Goal: Task Accomplishment & Management: Manage account settings

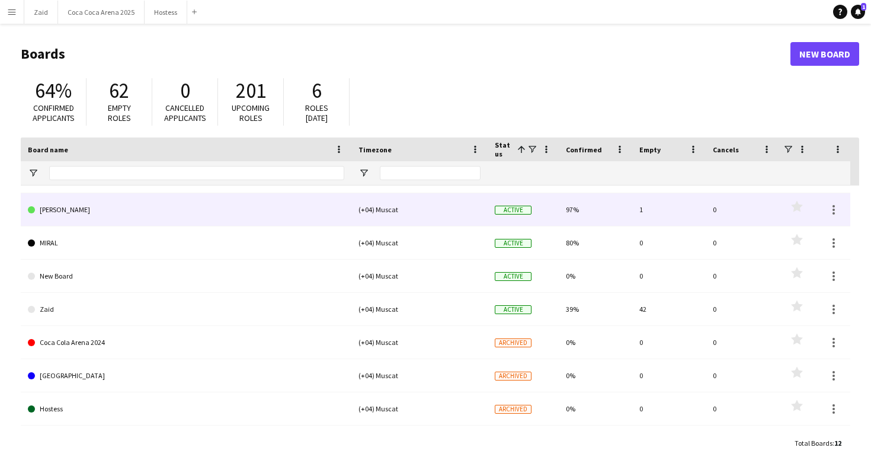
scroll to position [136, 0]
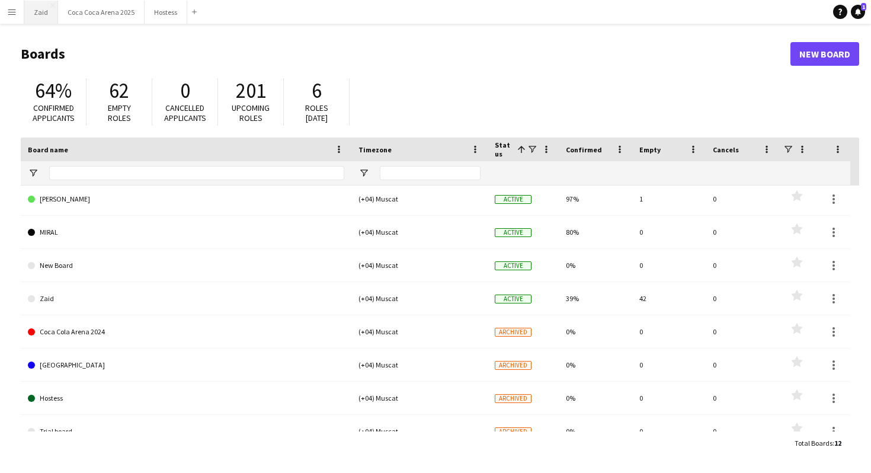
click at [39, 12] on button "Zaid Close" at bounding box center [41, 12] width 34 height 23
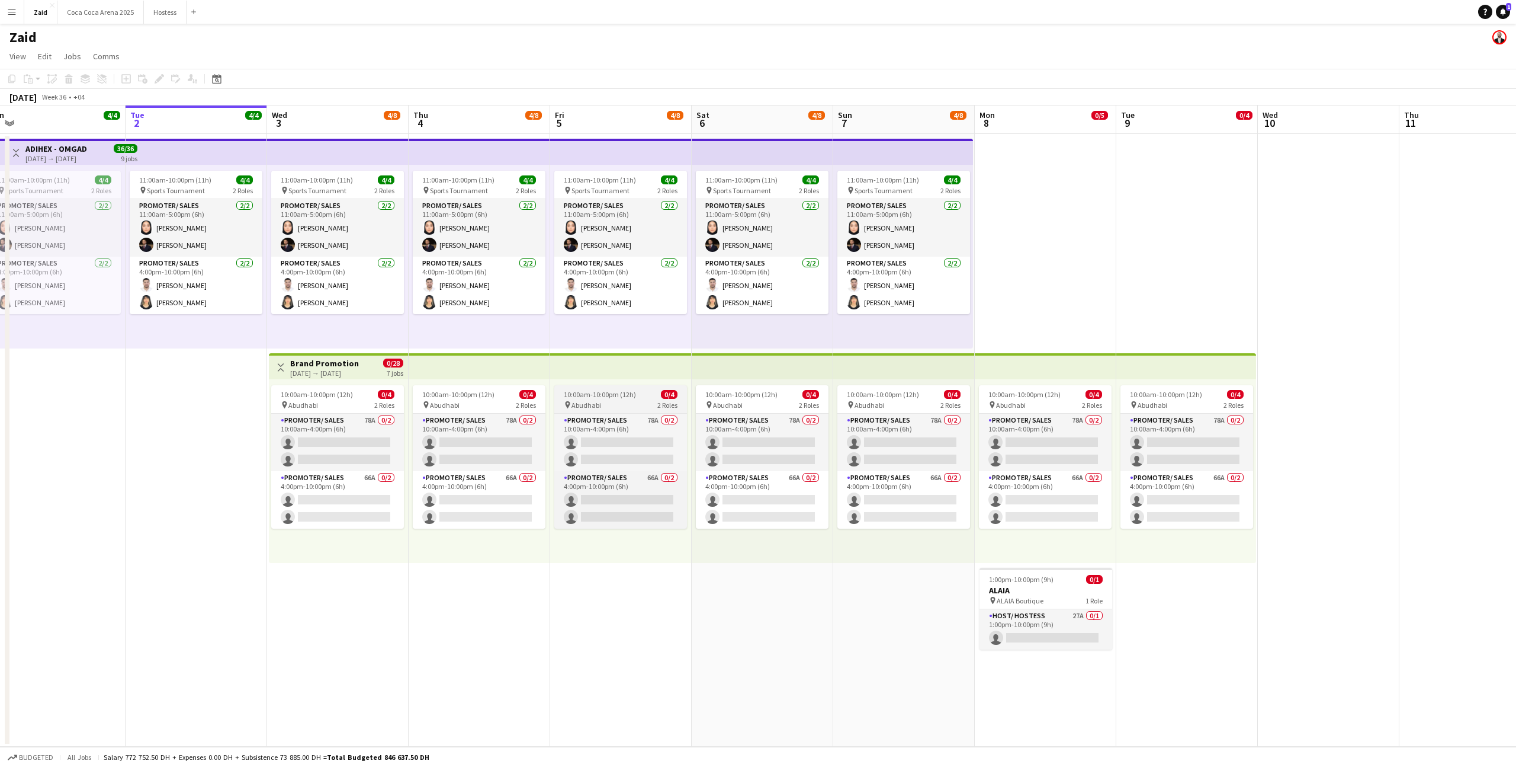
scroll to position [0, 296]
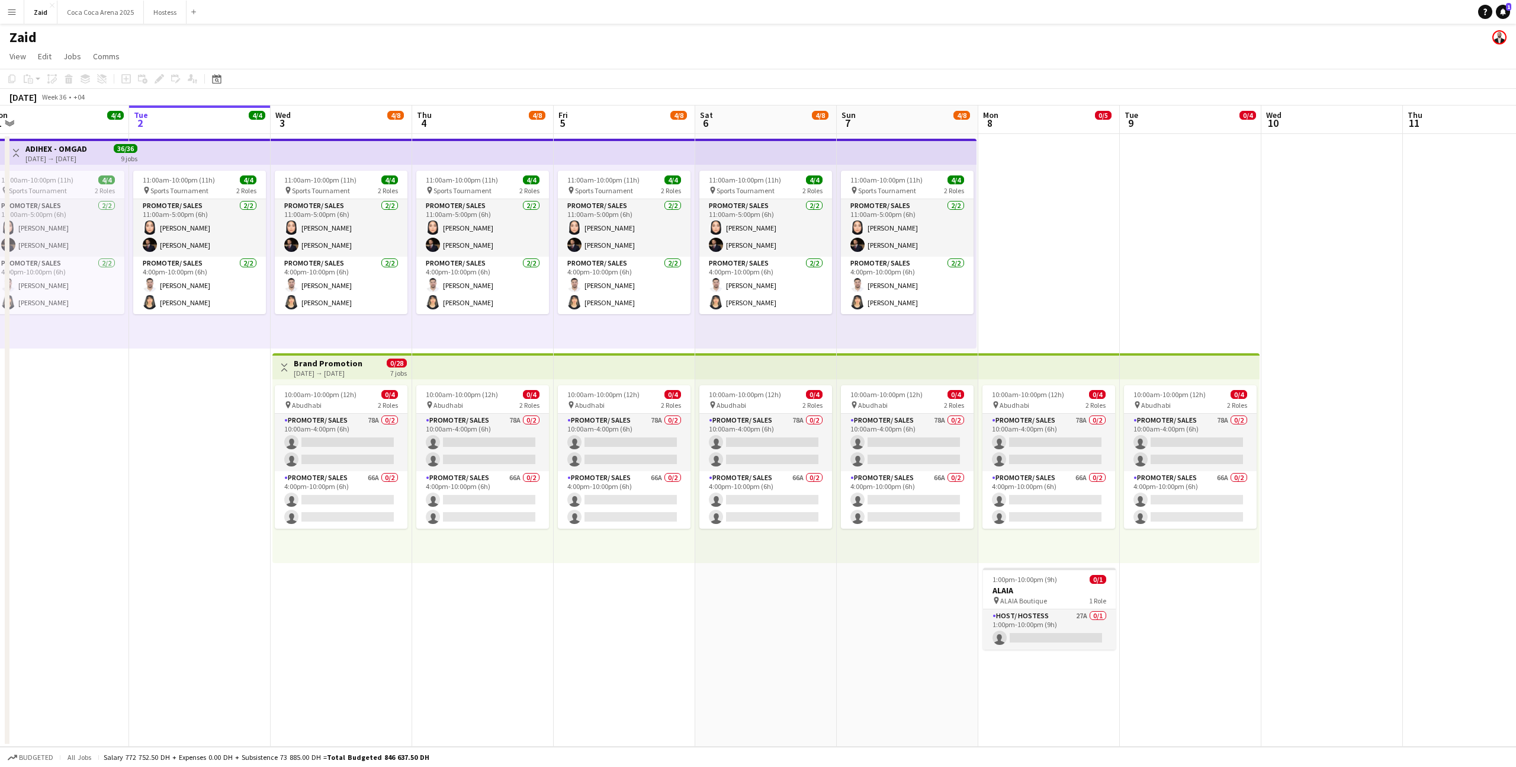
click at [353, 369] on div "[DATE] → [DATE]" at bounding box center [328, 372] width 69 height 9
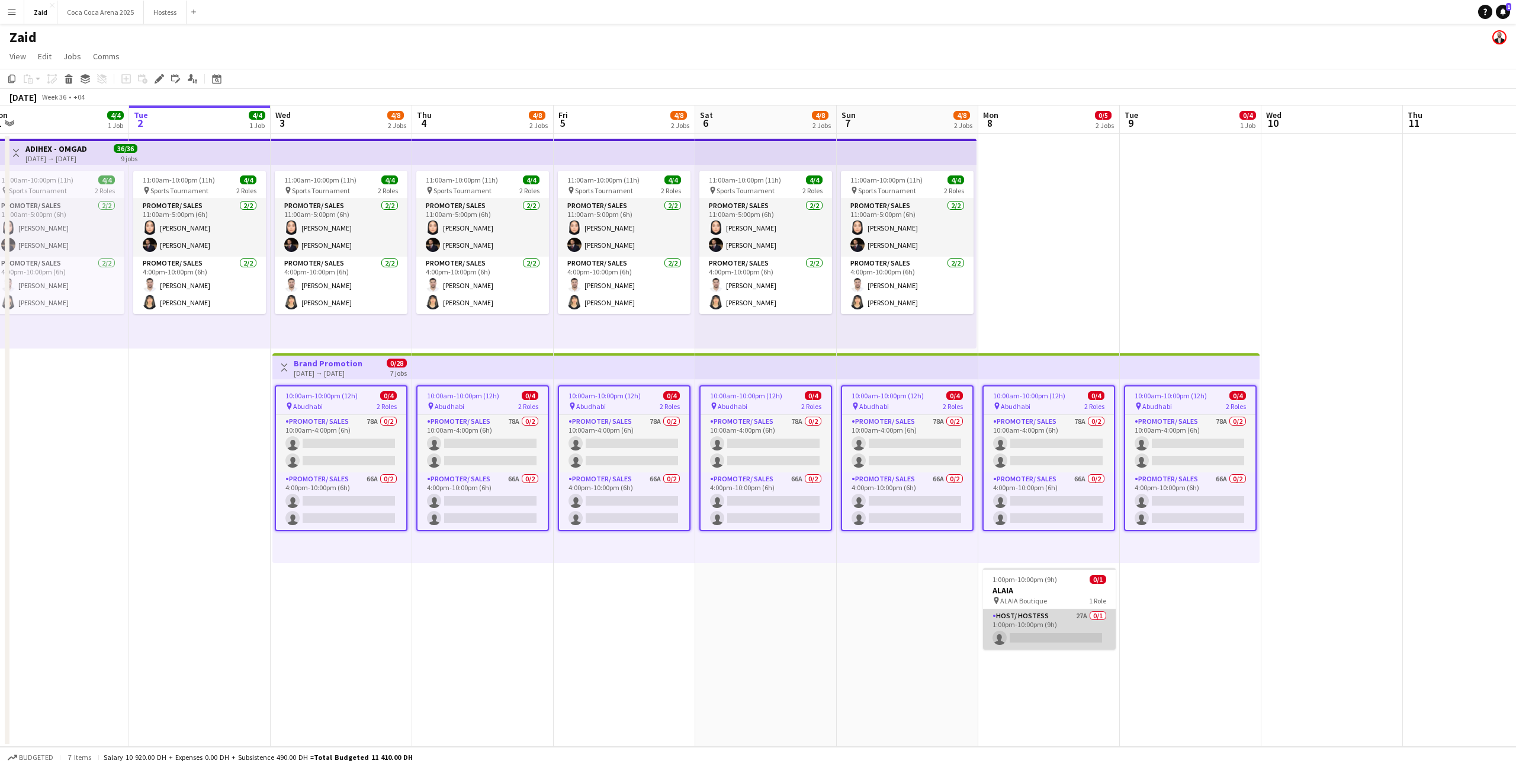
click at [870, 472] on app-card-role "Host/ Hostess 27A 0/1 1:00pm-10:00pm (9h) single-neutral-actions" at bounding box center [1049, 629] width 133 height 40
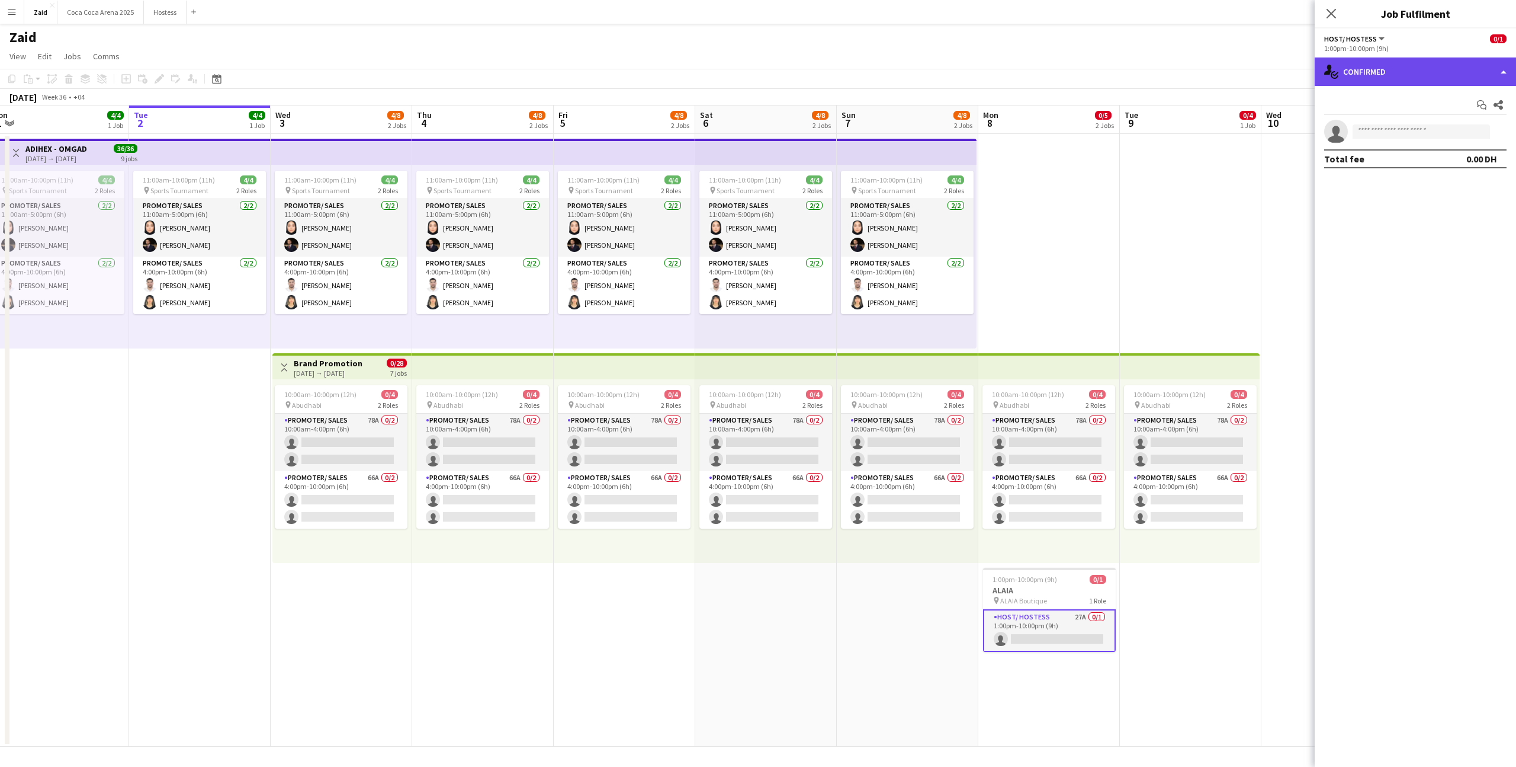
click at [870, 76] on div "single-neutral-actions-check-2 Confirmed" at bounding box center [1415, 71] width 201 height 28
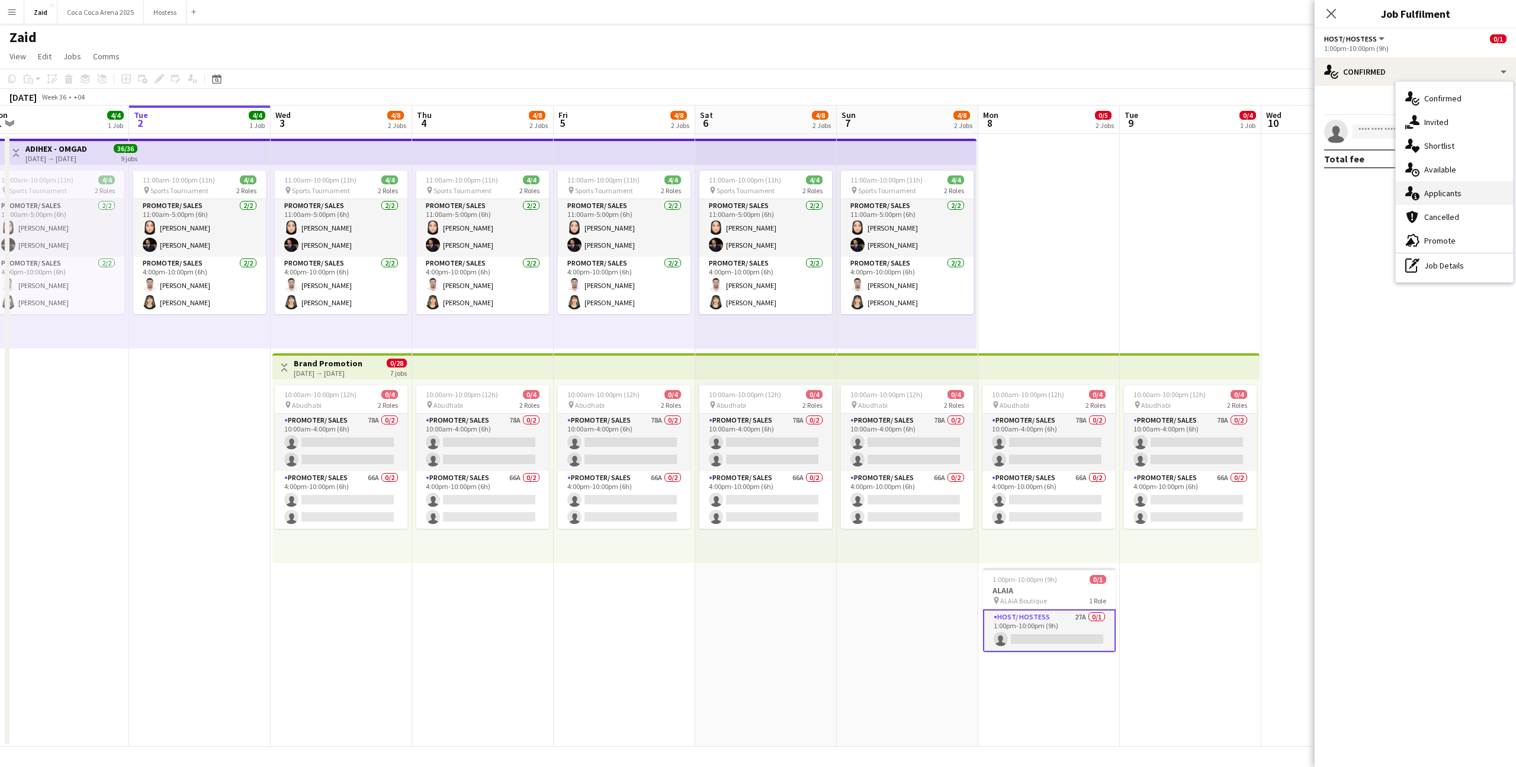
click at [870, 186] on div "single-neutral-actions-information Applicants" at bounding box center [1454, 193] width 117 height 24
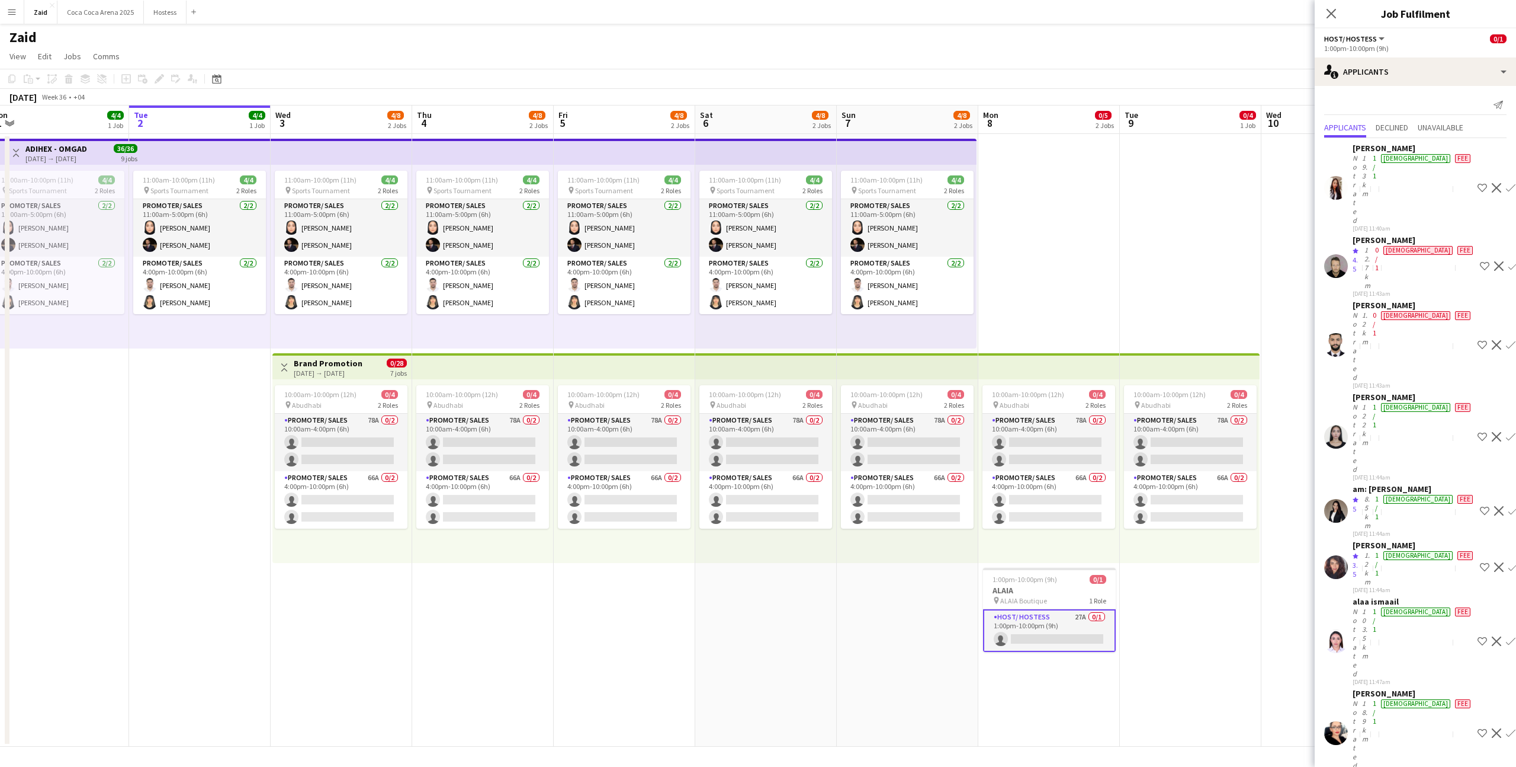
scroll to position [590, 0]
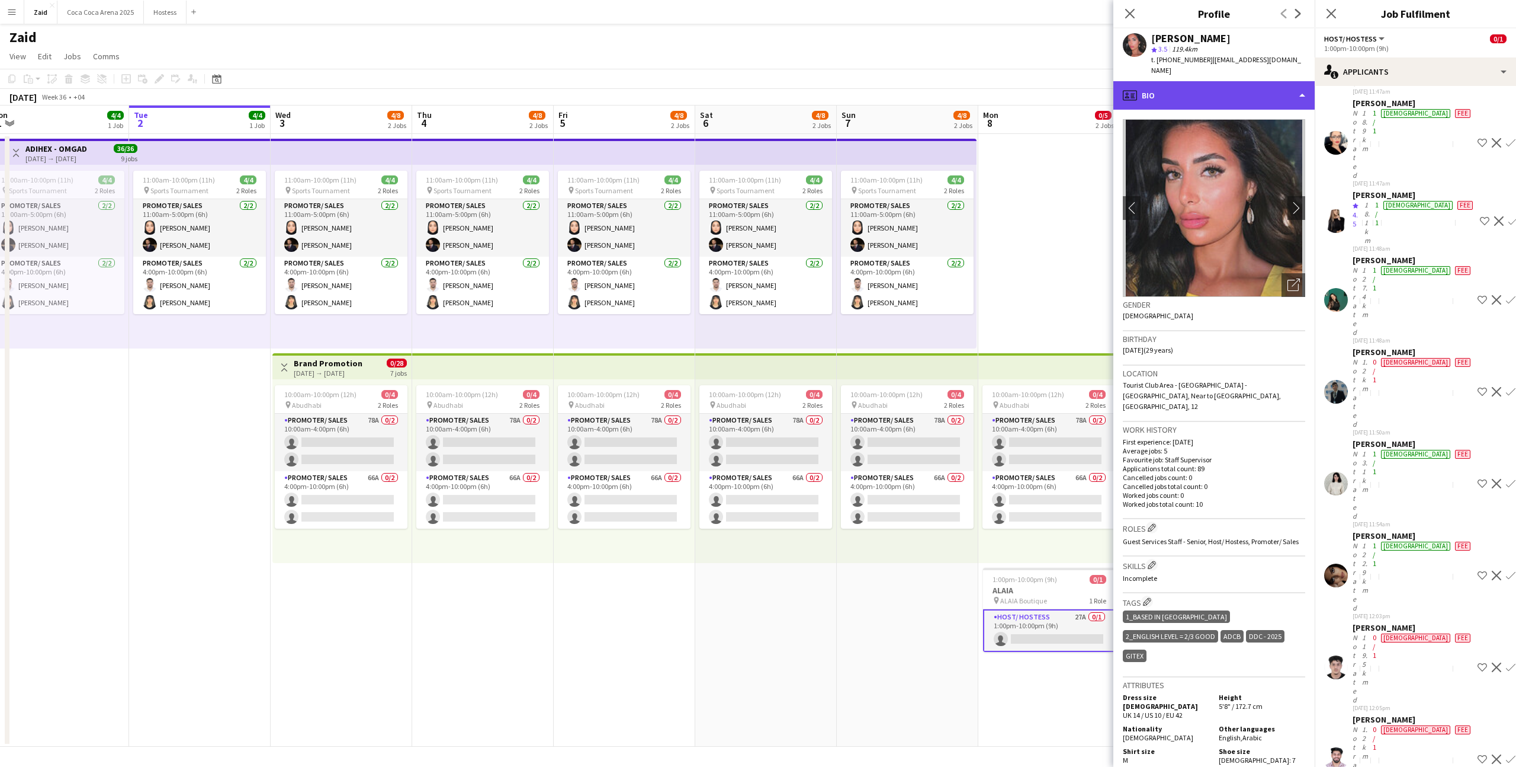
click at [870, 98] on div "profile Bio" at bounding box center [1214, 95] width 201 height 28
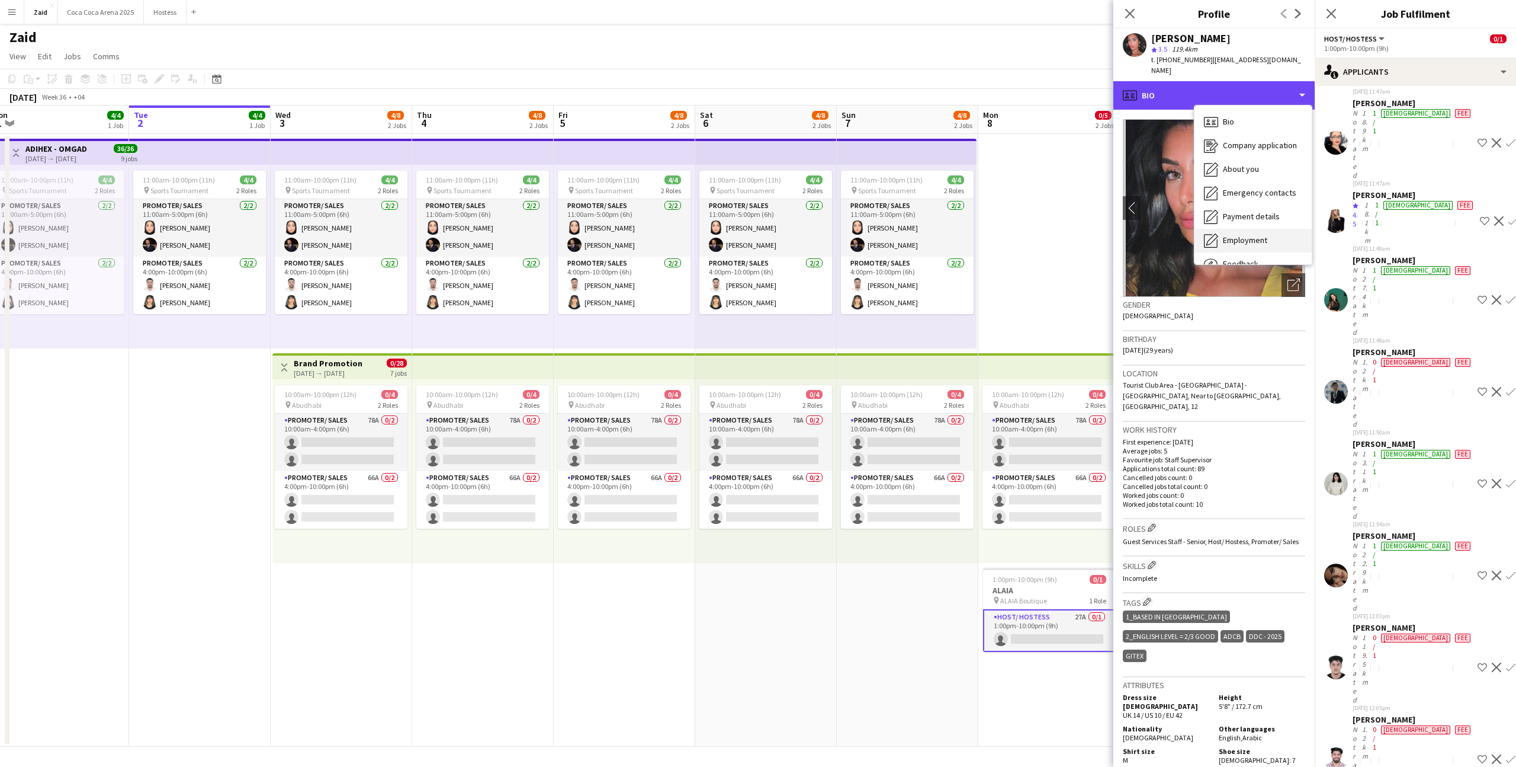
scroll to position [40, 0]
click at [870, 472] on div "1.2km" at bounding box center [1365, 759] width 11 height 71
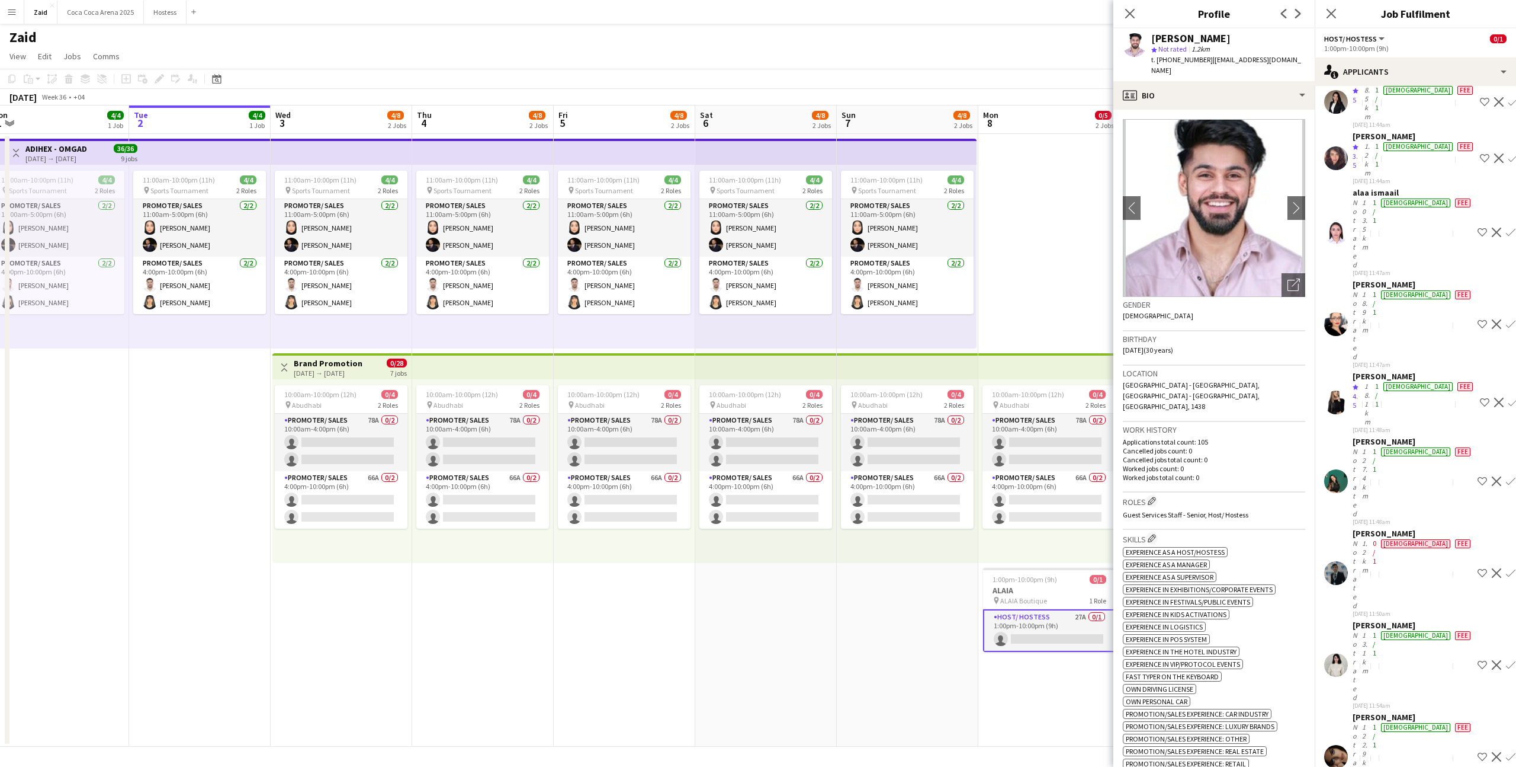
scroll to position [590, 0]
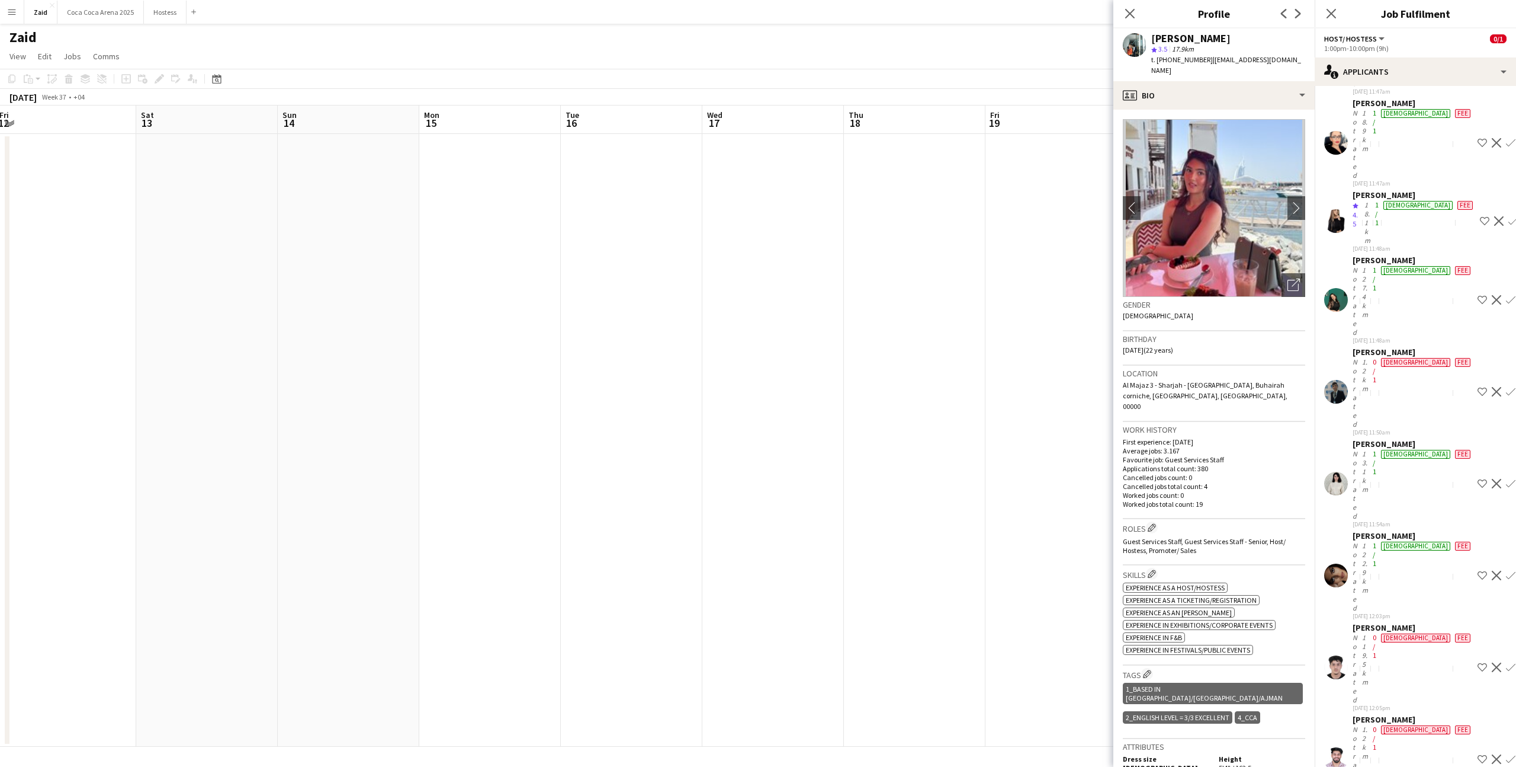
click at [870, 472] on app-date-cell at bounding box center [915, 440] width 142 height 612
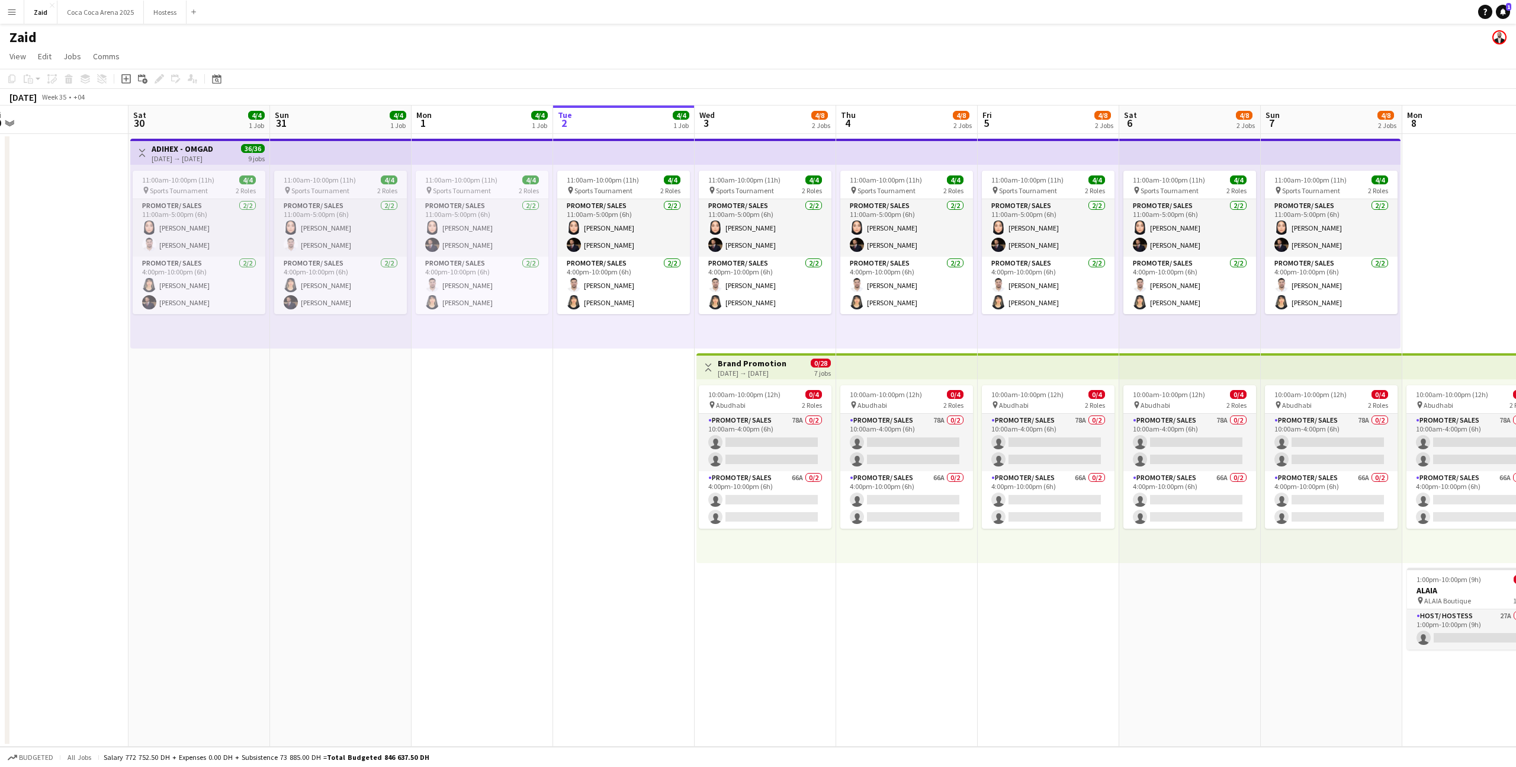
scroll to position [0, 434]
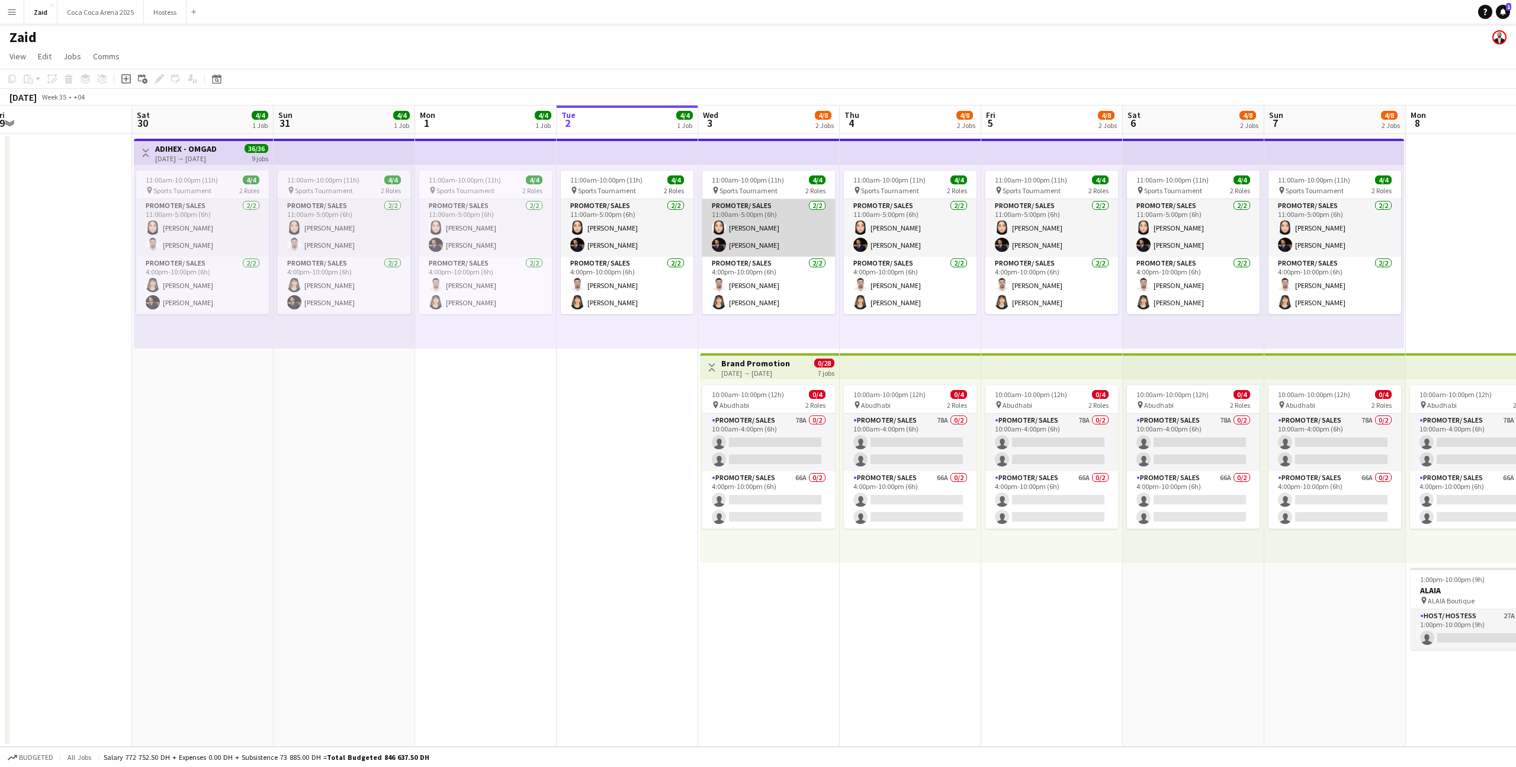
click at [756, 251] on app-card-role "Promoter/ Sales 2/2 11:00am-5:00pm (6h) Leen Salim Osama Nour" at bounding box center [769, 227] width 133 height 57
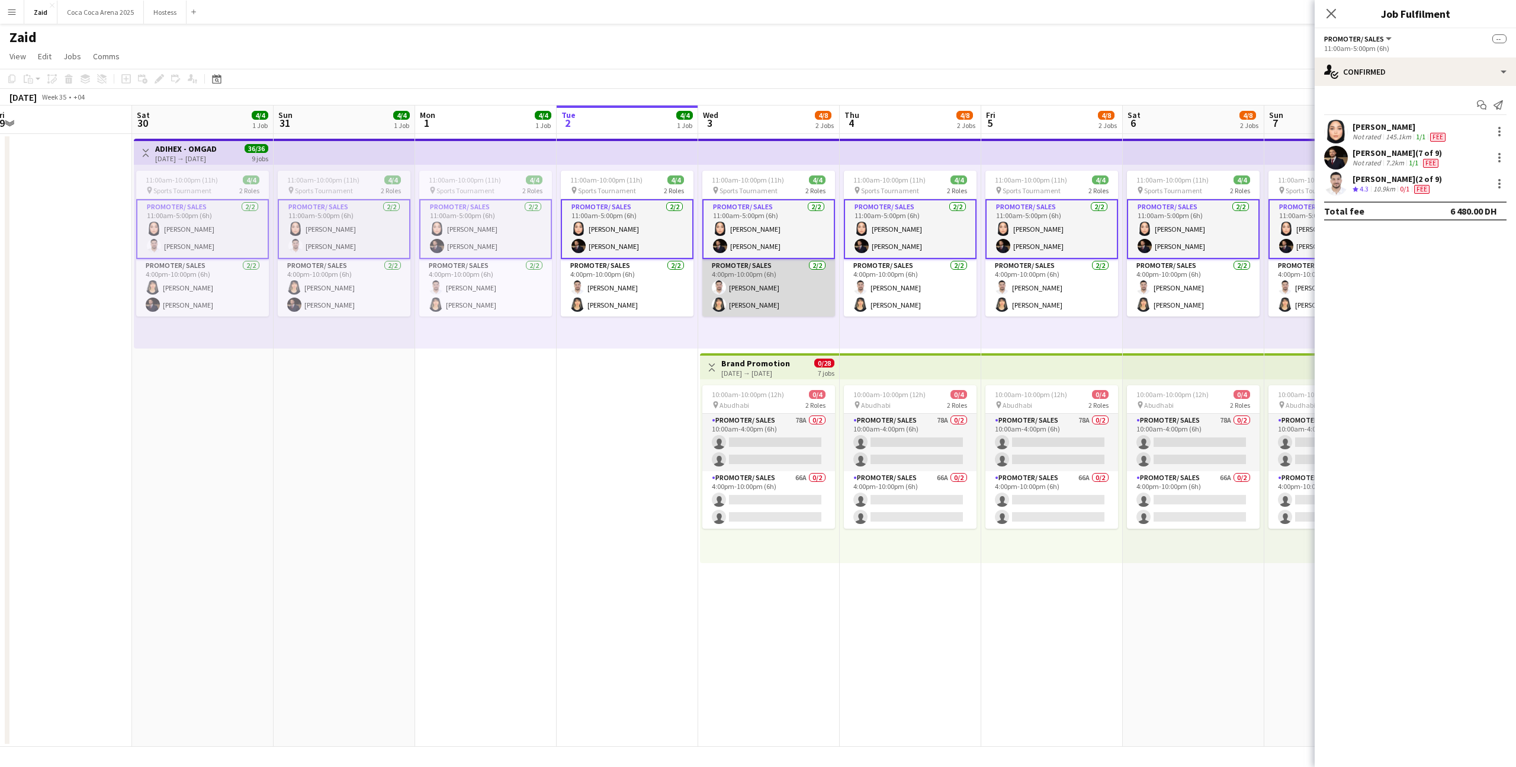
click at [776, 296] on app-card-role "Promoter/ Sales 2/2 4:00pm-10:00pm (6h) Mohanad Abumousa Esraa Eshagh" at bounding box center [769, 287] width 133 height 57
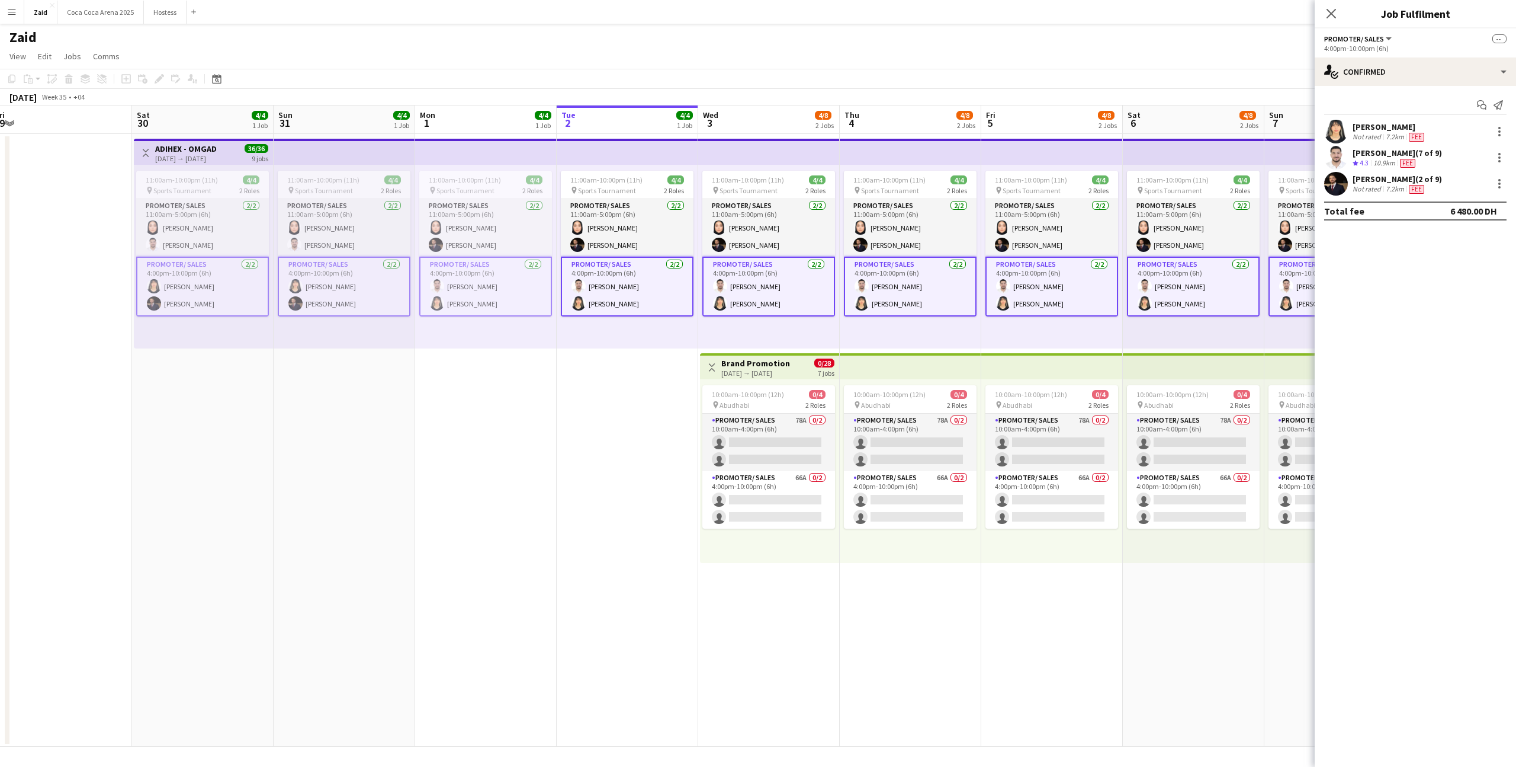
click at [639, 291] on app-card-role "Promoter/ Sales 2/2 4:00pm-10:00pm (6h) Mohanad Abumousa Esraa Eshagh" at bounding box center [627, 286] width 133 height 60
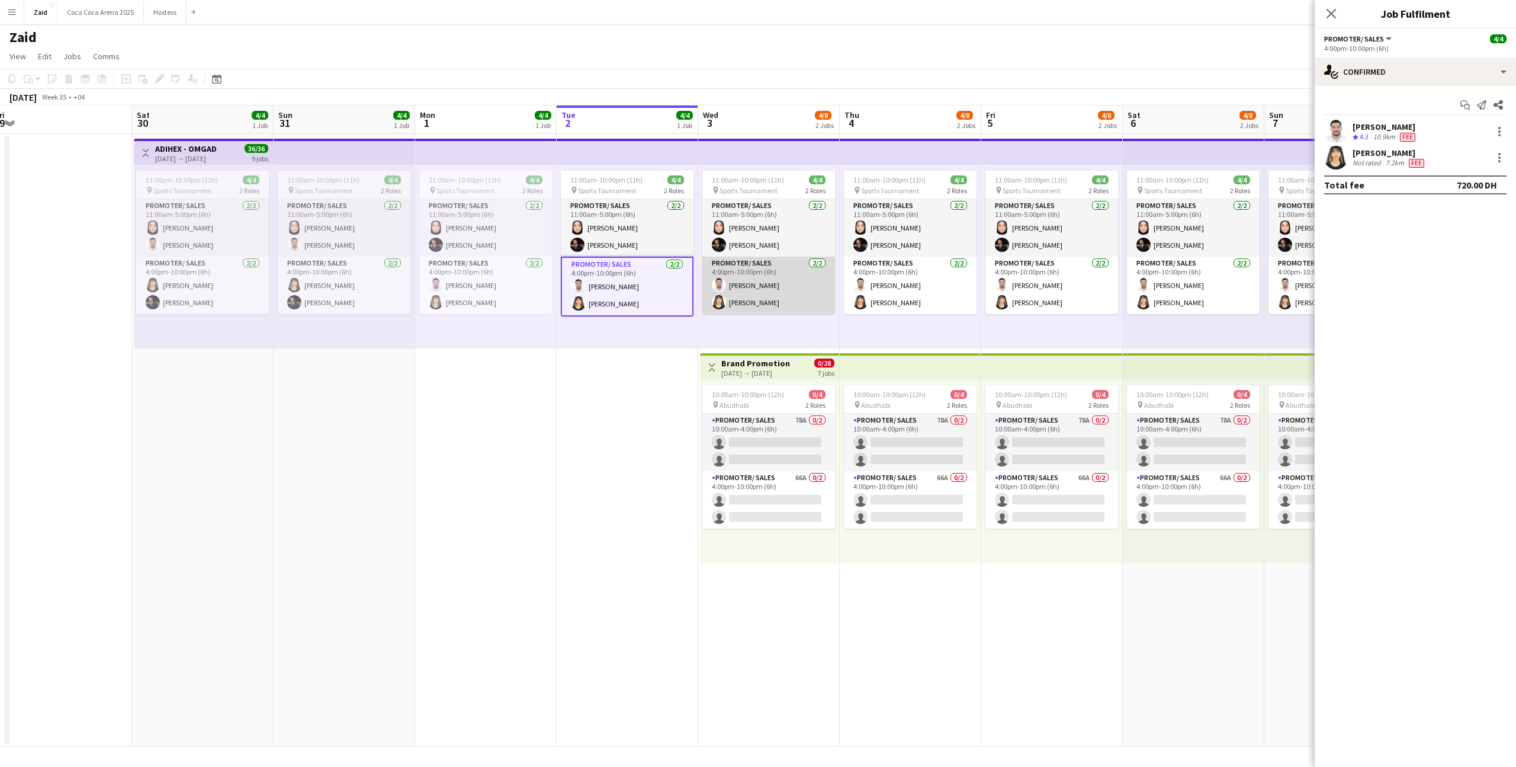
click at [753, 290] on app-card-role "Promoter/ Sales 2/2 4:00pm-10:00pm (6h) Mohanad Abumousa Esraa Eshagh" at bounding box center [769, 284] width 133 height 57
click at [840, 288] on div "11:00am-10:00pm (11h) 4/4 pin Sports Tournament 2 Roles Promoter/ Sales 2/2 11:…" at bounding box center [911, 257] width 142 height 184
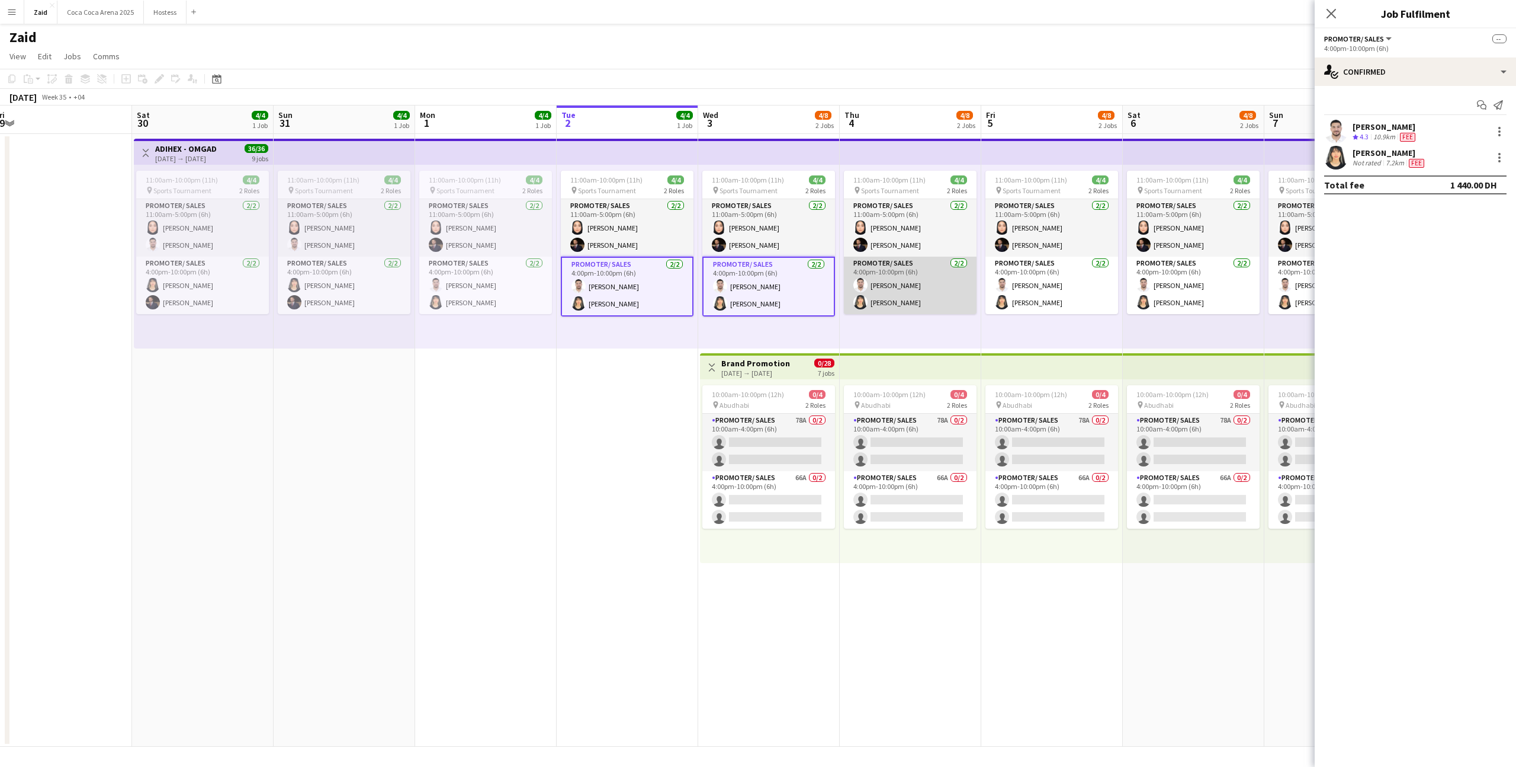
click at [870, 294] on app-card-role "Promoter/ Sales 2/2 4:00pm-10:00pm (6h) Mohanad Abumousa Esraa Eshagh" at bounding box center [910, 284] width 133 height 57
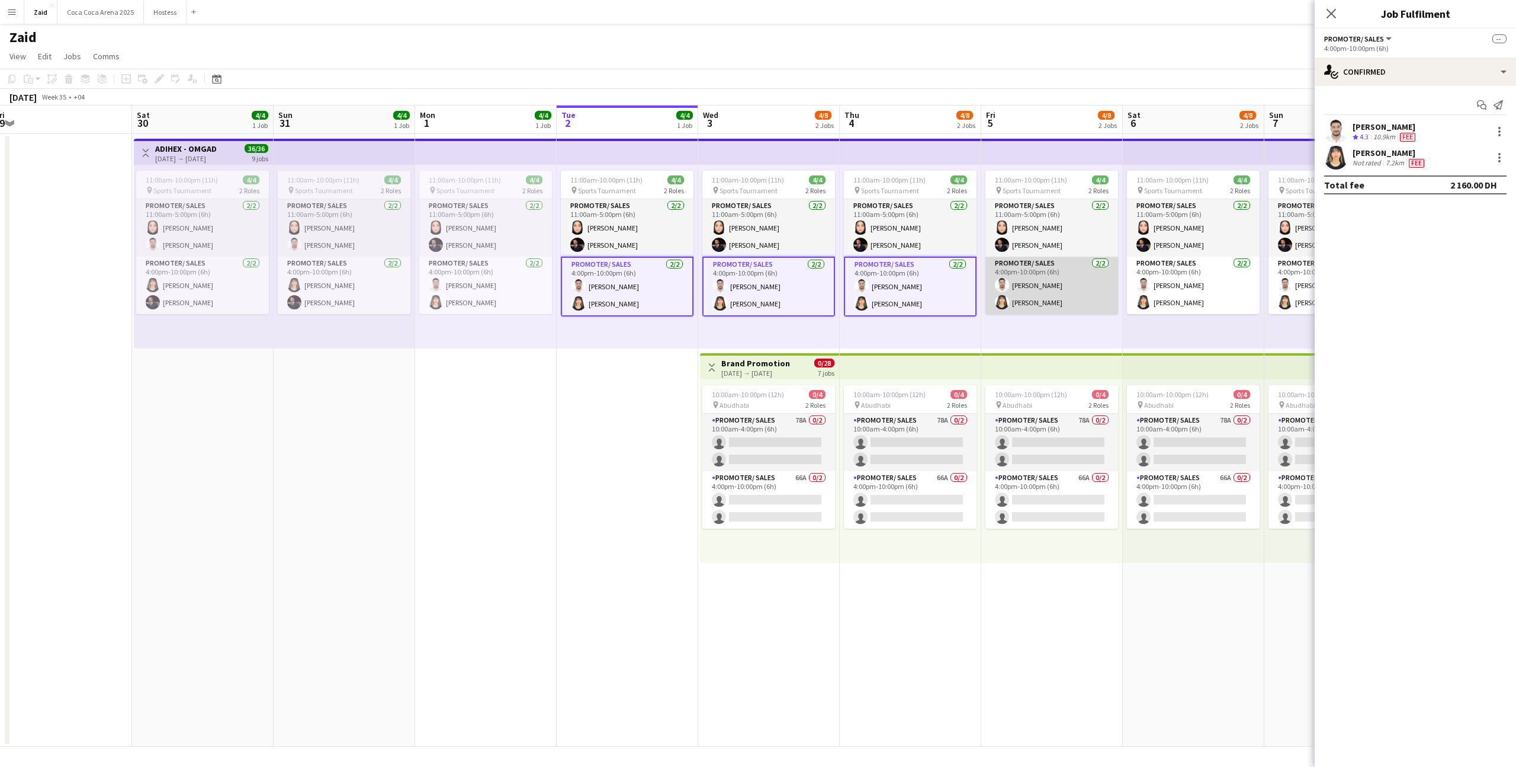
click at [870, 299] on app-card-role "Promoter/ Sales 2/2 4:00pm-10:00pm (6h) Mohanad Abumousa Esraa Eshagh" at bounding box center [1052, 284] width 133 height 57
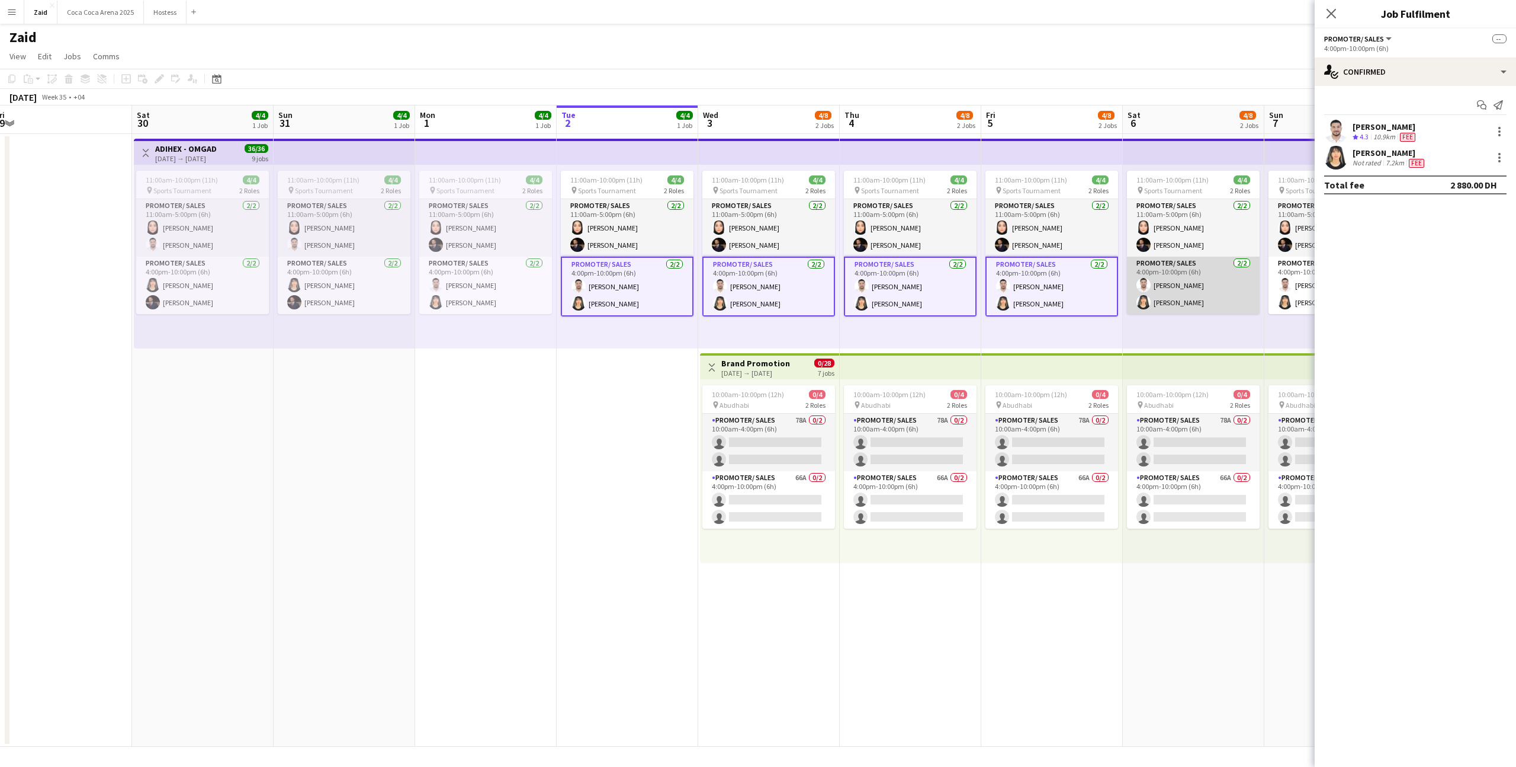
click at [870, 306] on app-card-role "Promoter/ Sales 2/2 4:00pm-10:00pm (6h) Mohanad Abumousa Esraa Eshagh" at bounding box center [1193, 284] width 133 height 57
click at [870, 291] on app-card-role "Promoter/ Sales 2/2 4:00pm-10:00pm (6h) Mohanad Abumousa Esraa Eshagh" at bounding box center [1335, 284] width 133 height 57
click at [870, 161] on div at bounding box center [1500, 157] width 14 height 14
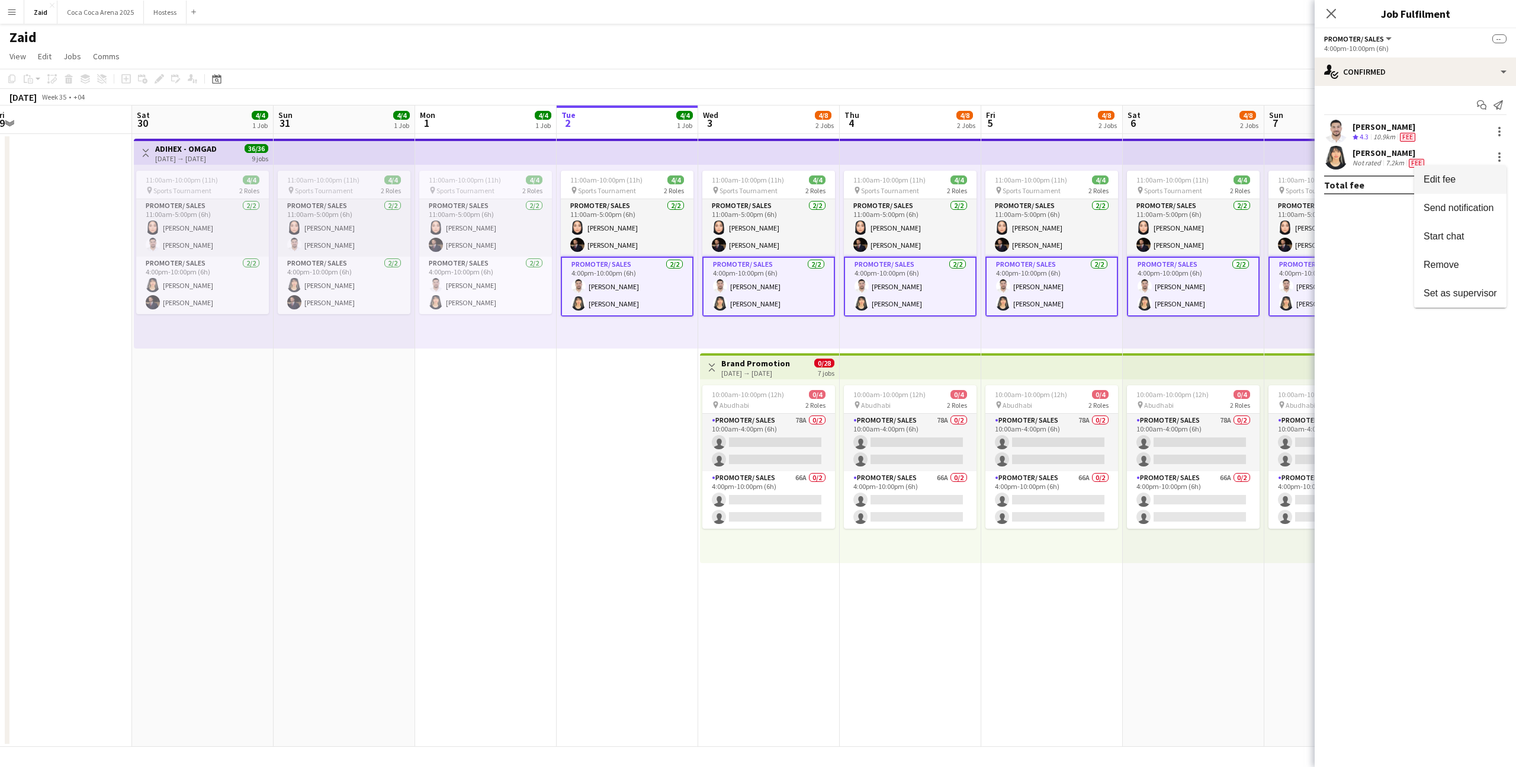
click at [870, 180] on span "Edit fee" at bounding box center [1460, 179] width 73 height 11
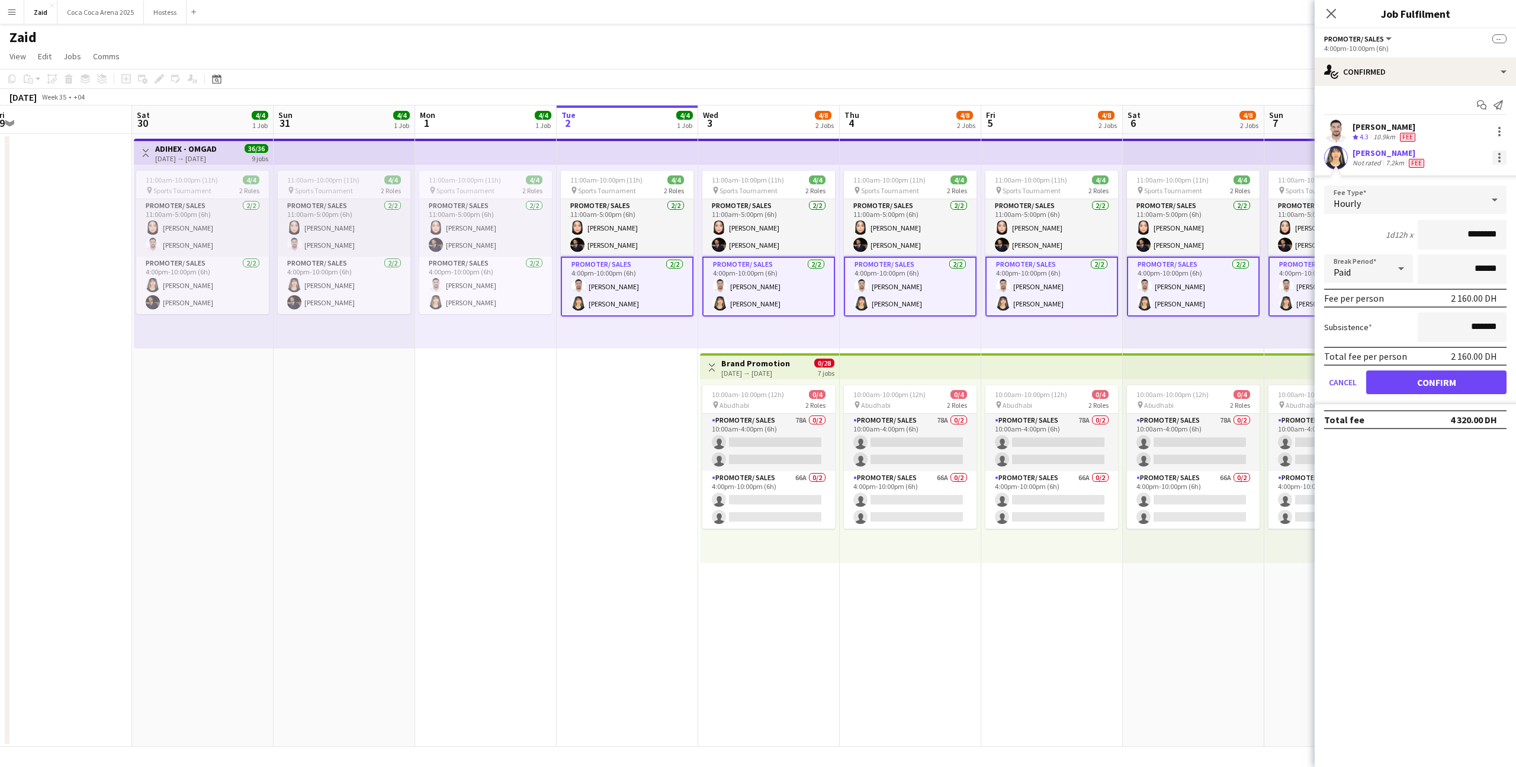
click at [870, 159] on div at bounding box center [1500, 157] width 14 height 14
click at [870, 264] on span "Remove" at bounding box center [1460, 264] width 73 height 11
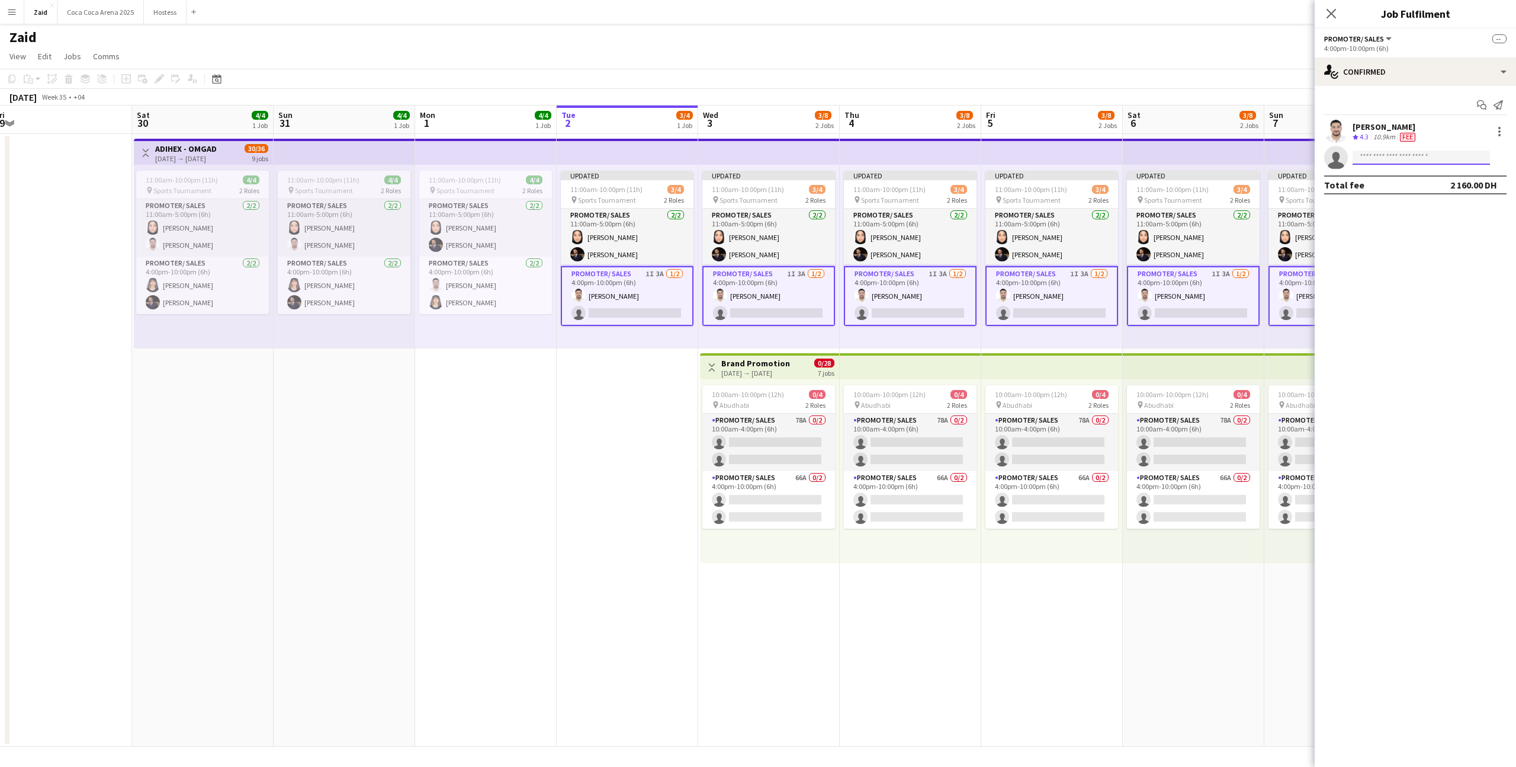
click at [870, 156] on input at bounding box center [1421, 157] width 137 height 14
type input "********"
click at [870, 185] on span "alinesowan@gmail.com" at bounding box center [1421, 183] width 118 height 9
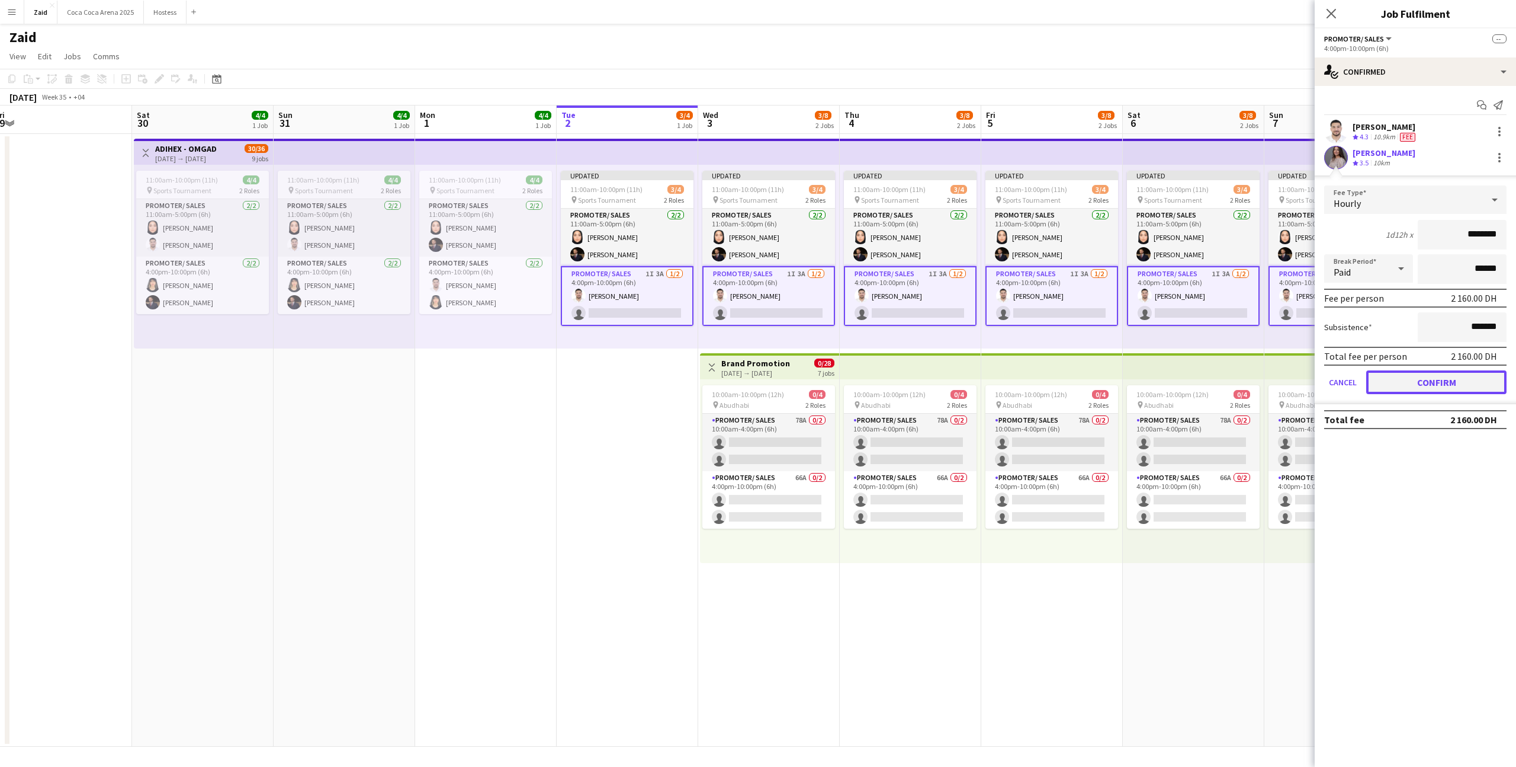
click at [870, 381] on button "Confirm" at bounding box center [1437, 382] width 140 height 24
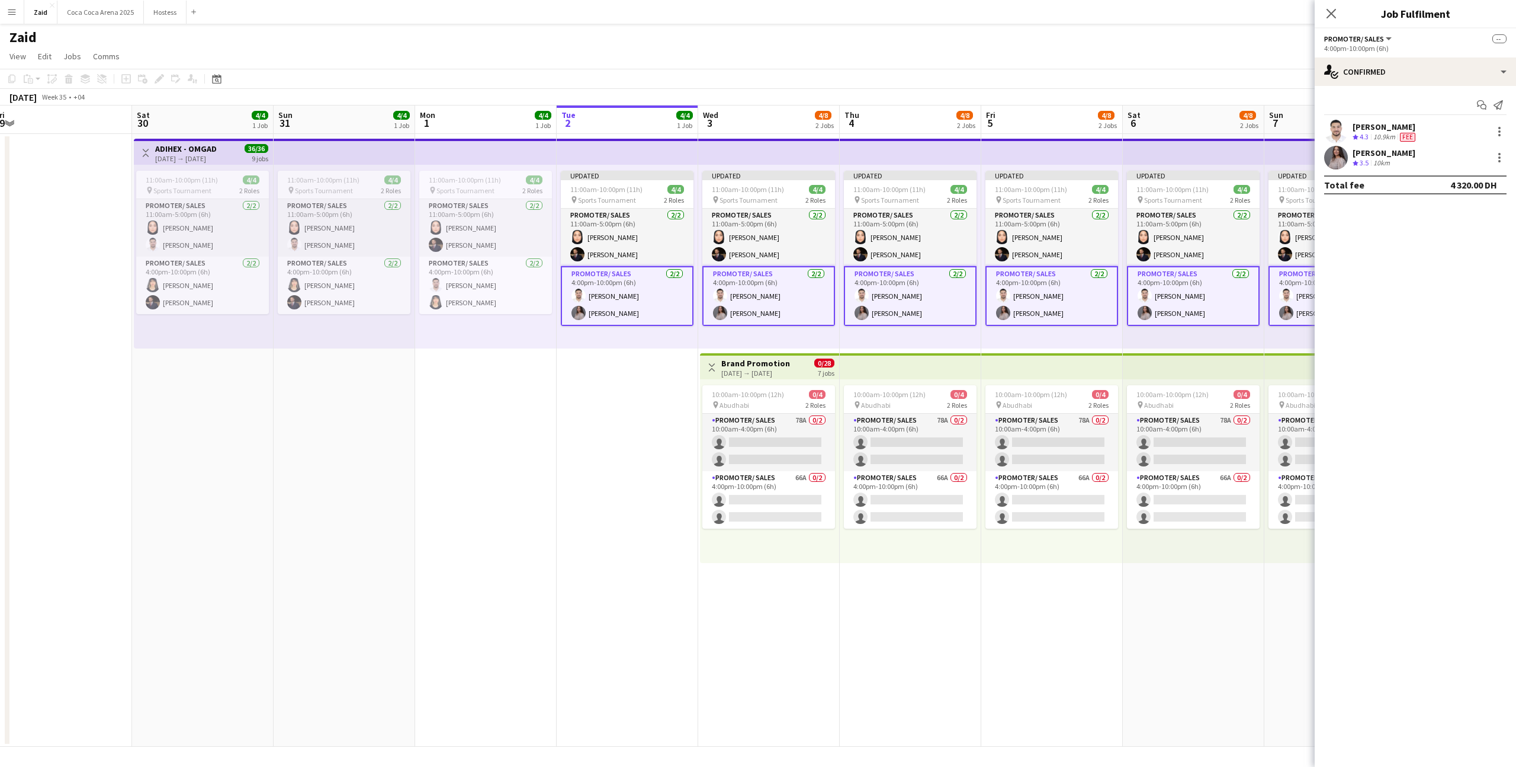
click at [870, 332] on div "Updated 11:00am-10:00pm (11h) 4/4 pin Sports Tournament 2 Roles Promoter/ Sales…" at bounding box center [1194, 257] width 142 height 184
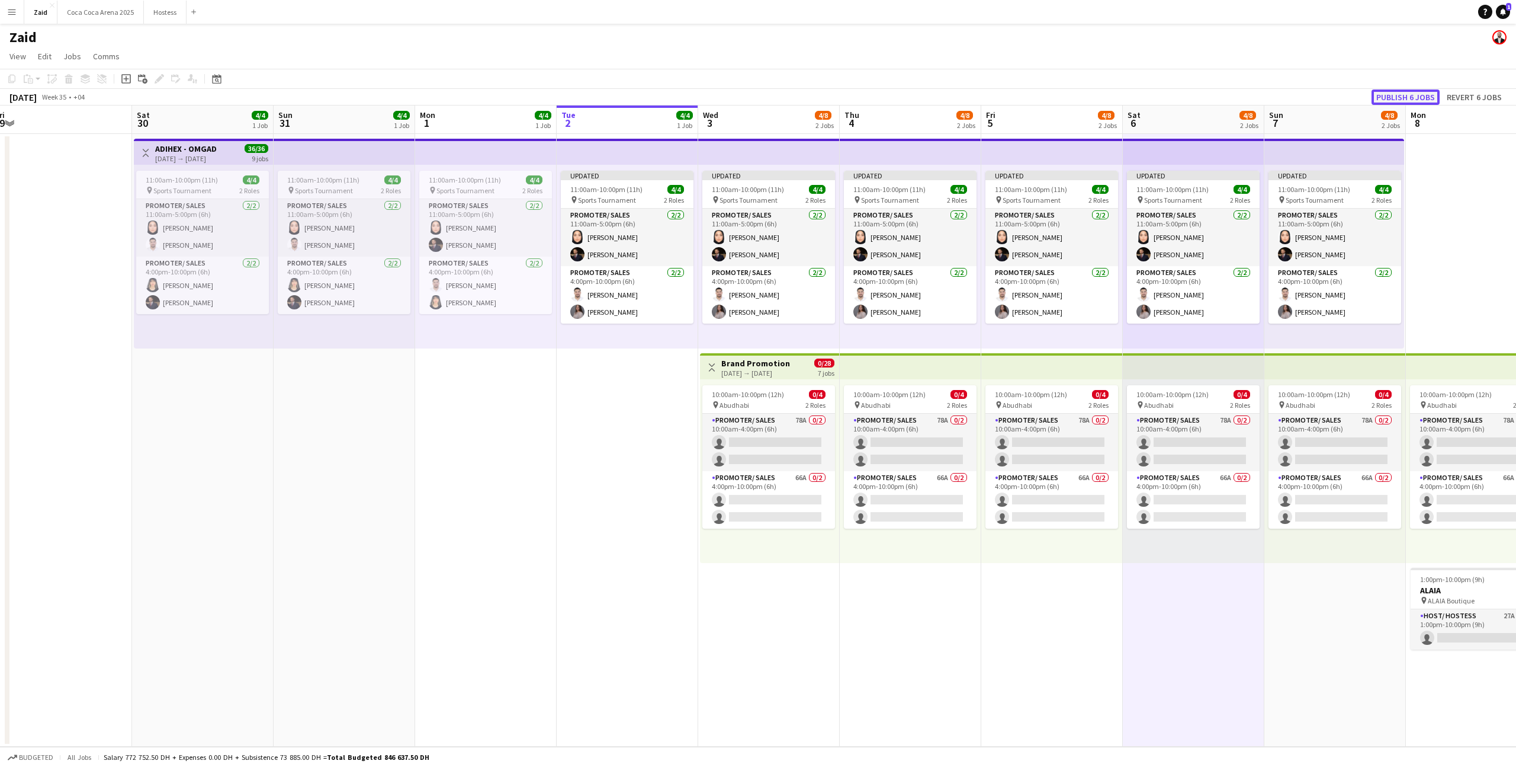
click at [870, 94] on button "Publish 6 jobs" at bounding box center [1406, 96] width 68 height 15
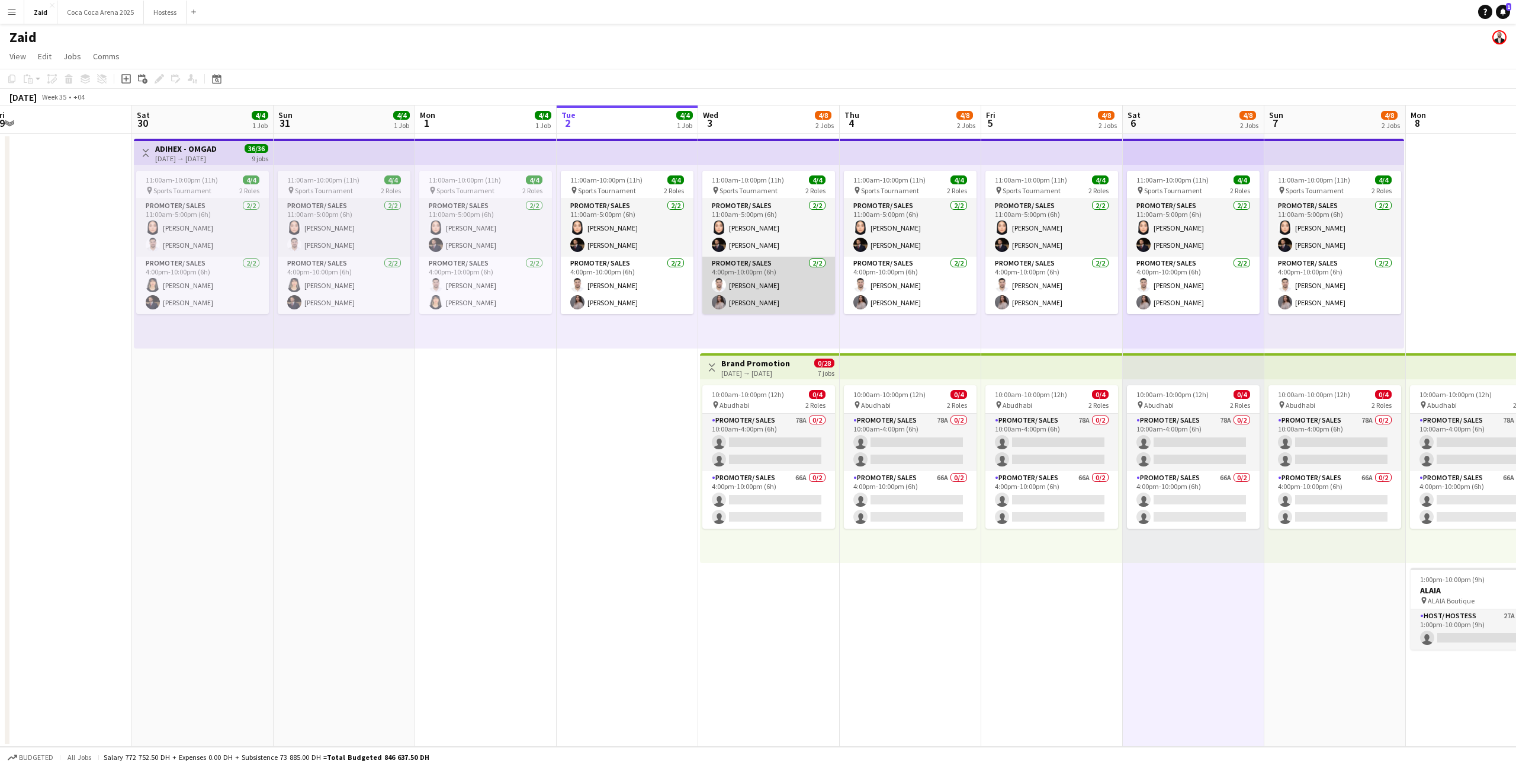
click at [781, 301] on app-card-role "Promoter/ Sales 2/2 4:00pm-10:00pm (6h) Mohanad Abumousa Aline Sowan" at bounding box center [769, 284] width 133 height 57
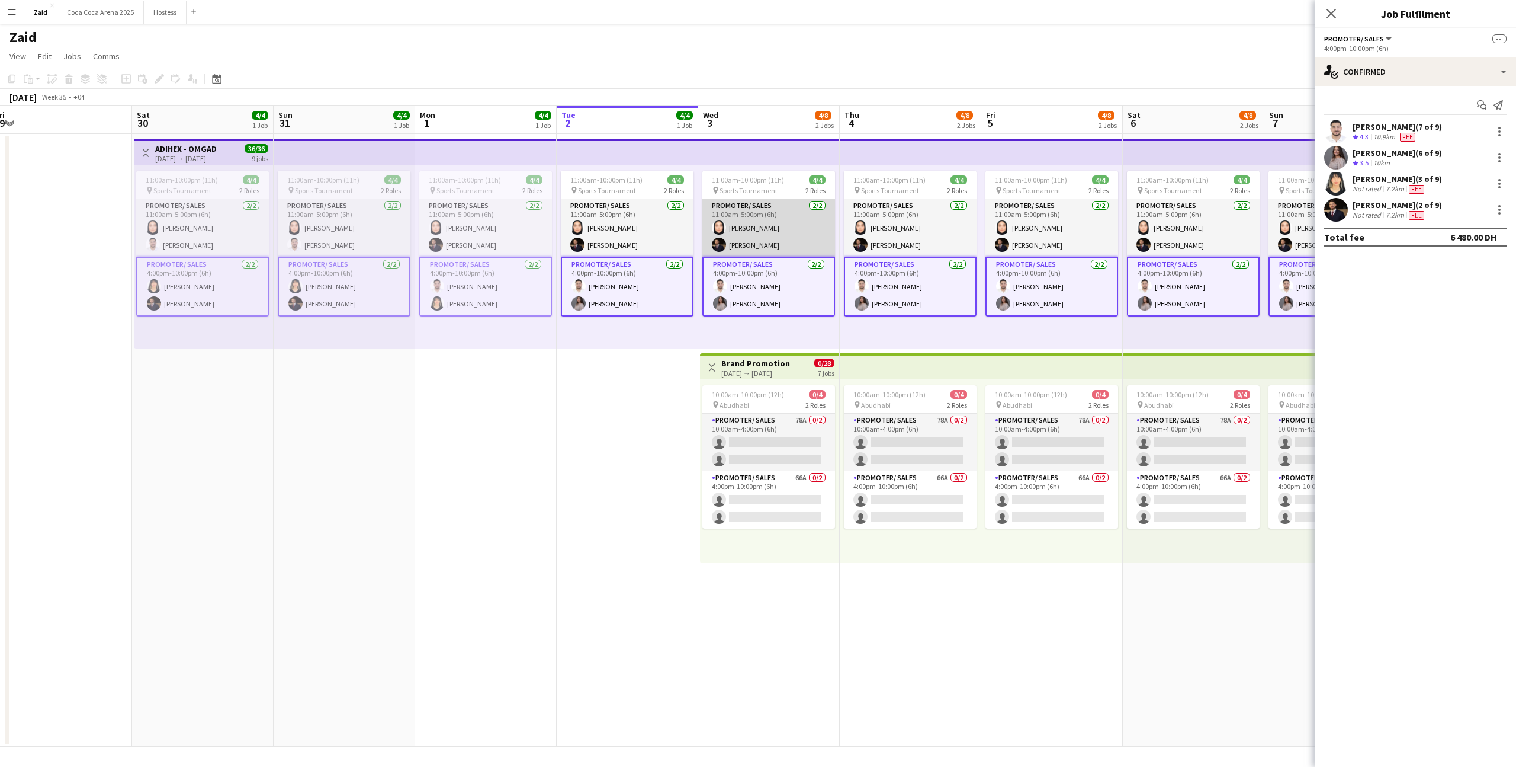
click at [777, 249] on app-card-role "Promoter/ Sales 2/2 11:00am-5:00pm (6h) Leen Salim Osama Nour" at bounding box center [769, 227] width 133 height 57
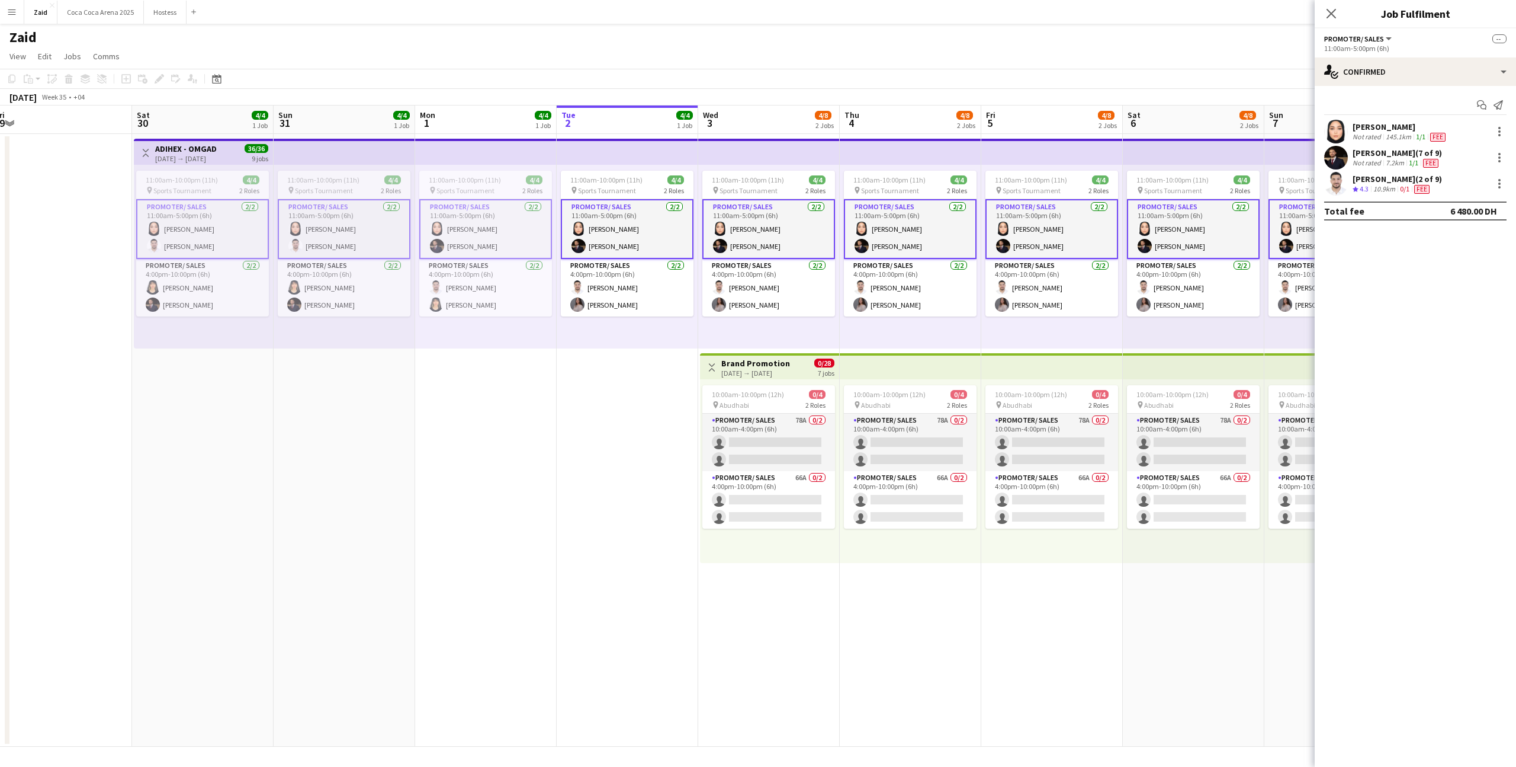
click at [852, 332] on div "11:00am-10:00pm (11h) 4/4 pin Sports Tournament 2 Roles Promoter/ Sales 2/2 11:…" at bounding box center [911, 257] width 142 height 184
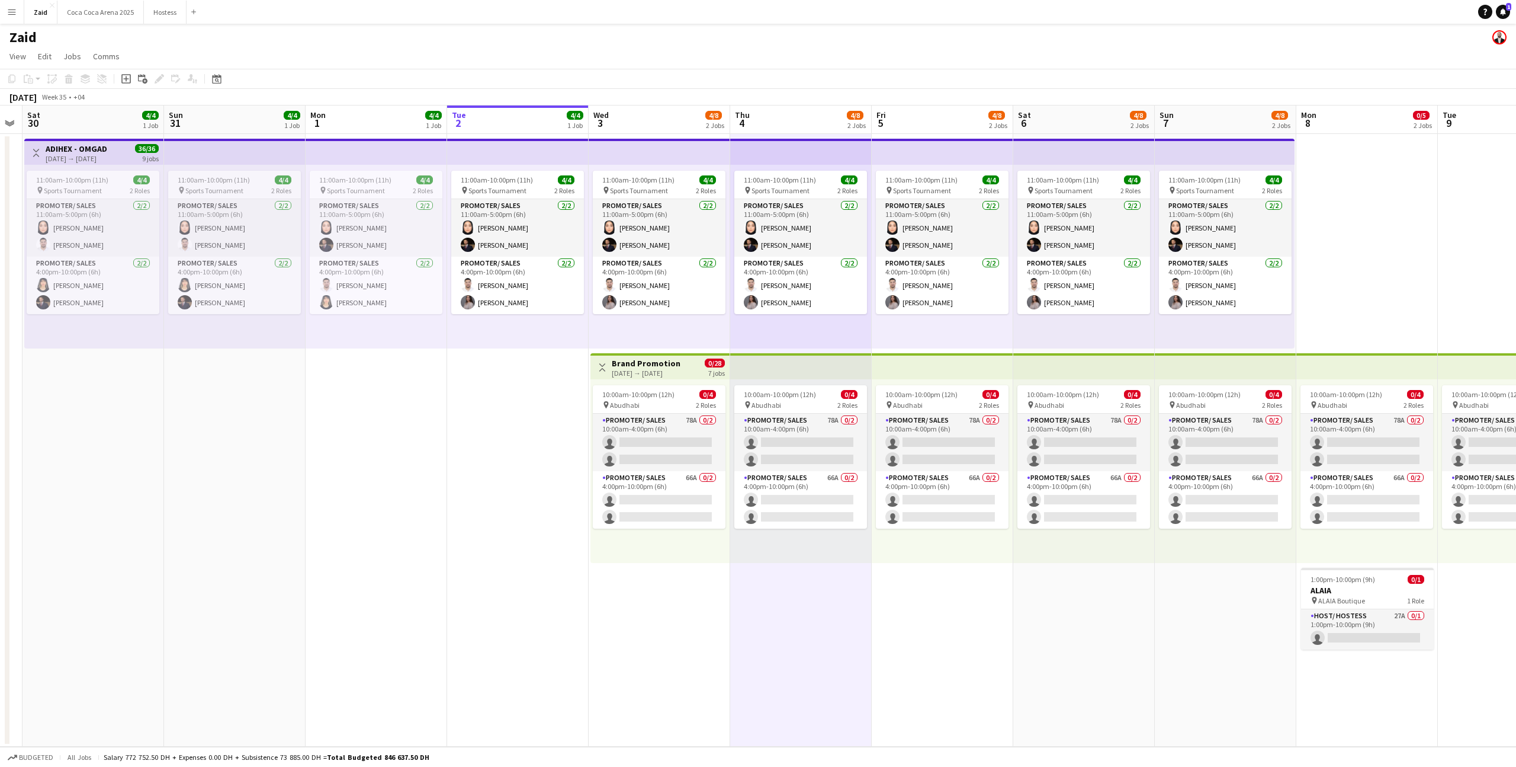
scroll to position [0, 402]
click at [691, 369] on div "Toggle View Brand Promotion 03-09-2025 → 09-09-2025 0/28 7 jobs" at bounding box center [661, 367] width 130 height 20
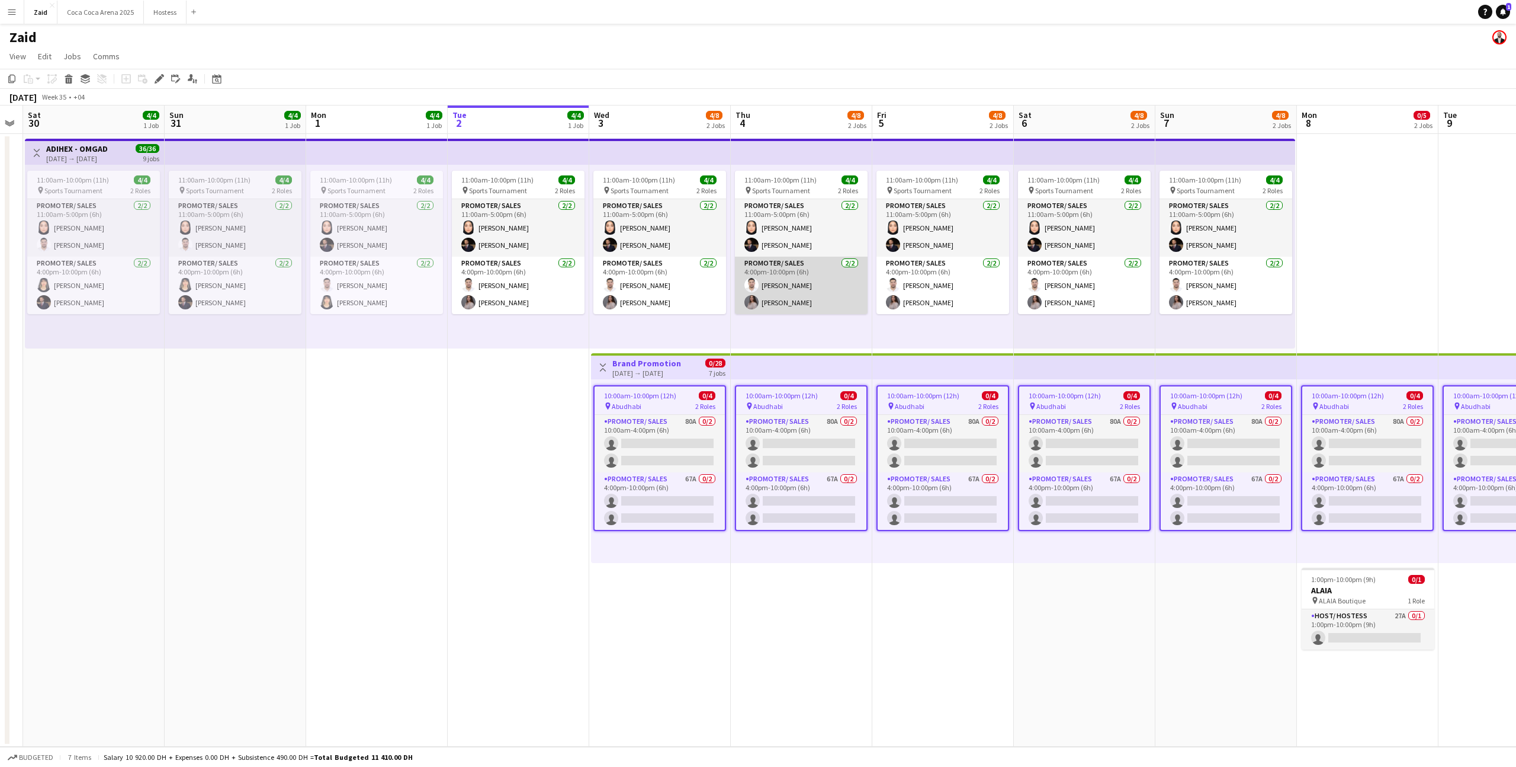
click at [814, 277] on app-card-role "Promoter/ Sales 2/2 4:00pm-10:00pm (6h) Mohanad Abumousa Aline Sowan" at bounding box center [801, 284] width 133 height 57
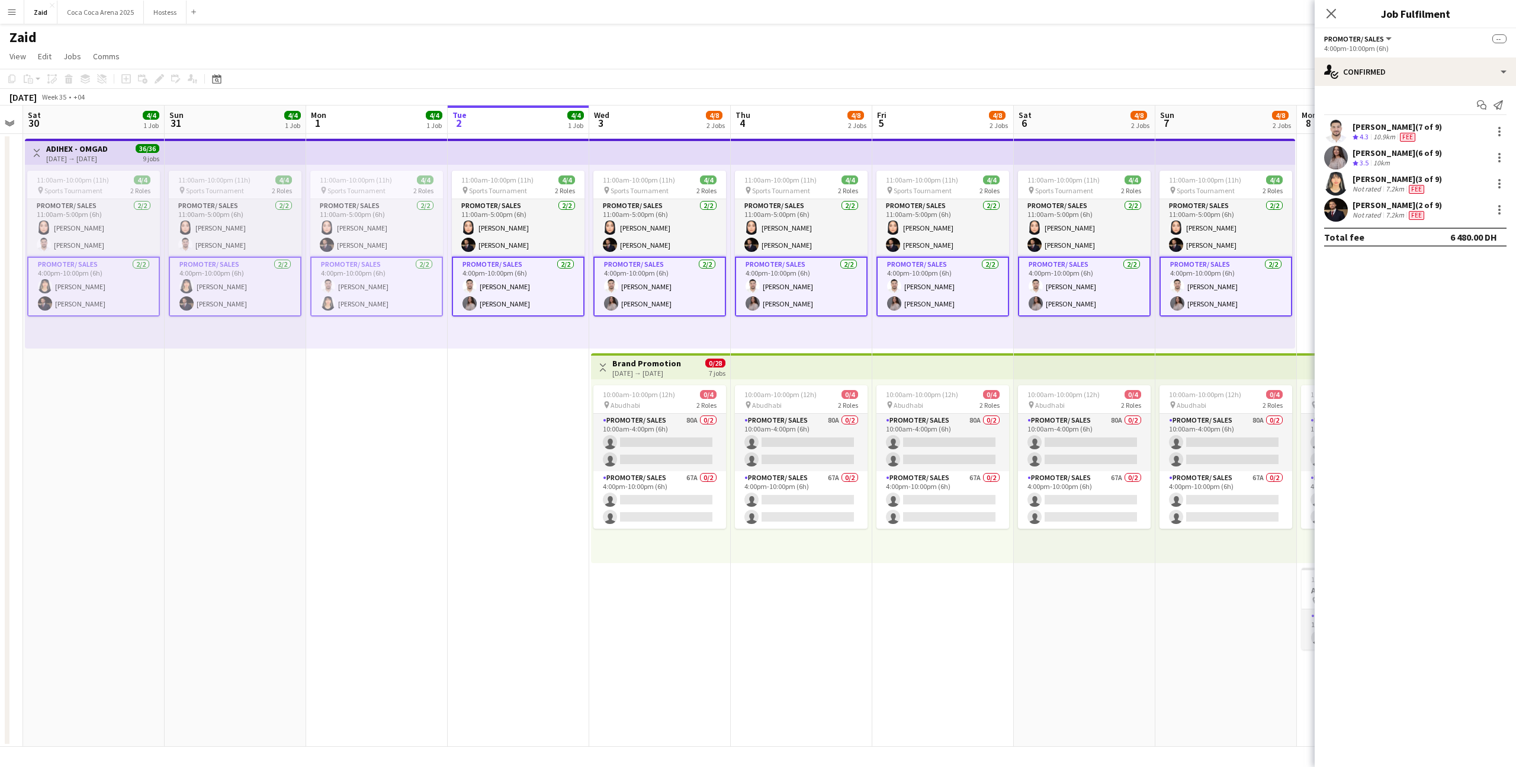
click at [722, 341] on div "11:00am-10:00pm (11h) 4/4 pin Sports Tournament 2 Roles Promoter/ Sales 2/2 11:…" at bounding box center [660, 257] width 142 height 184
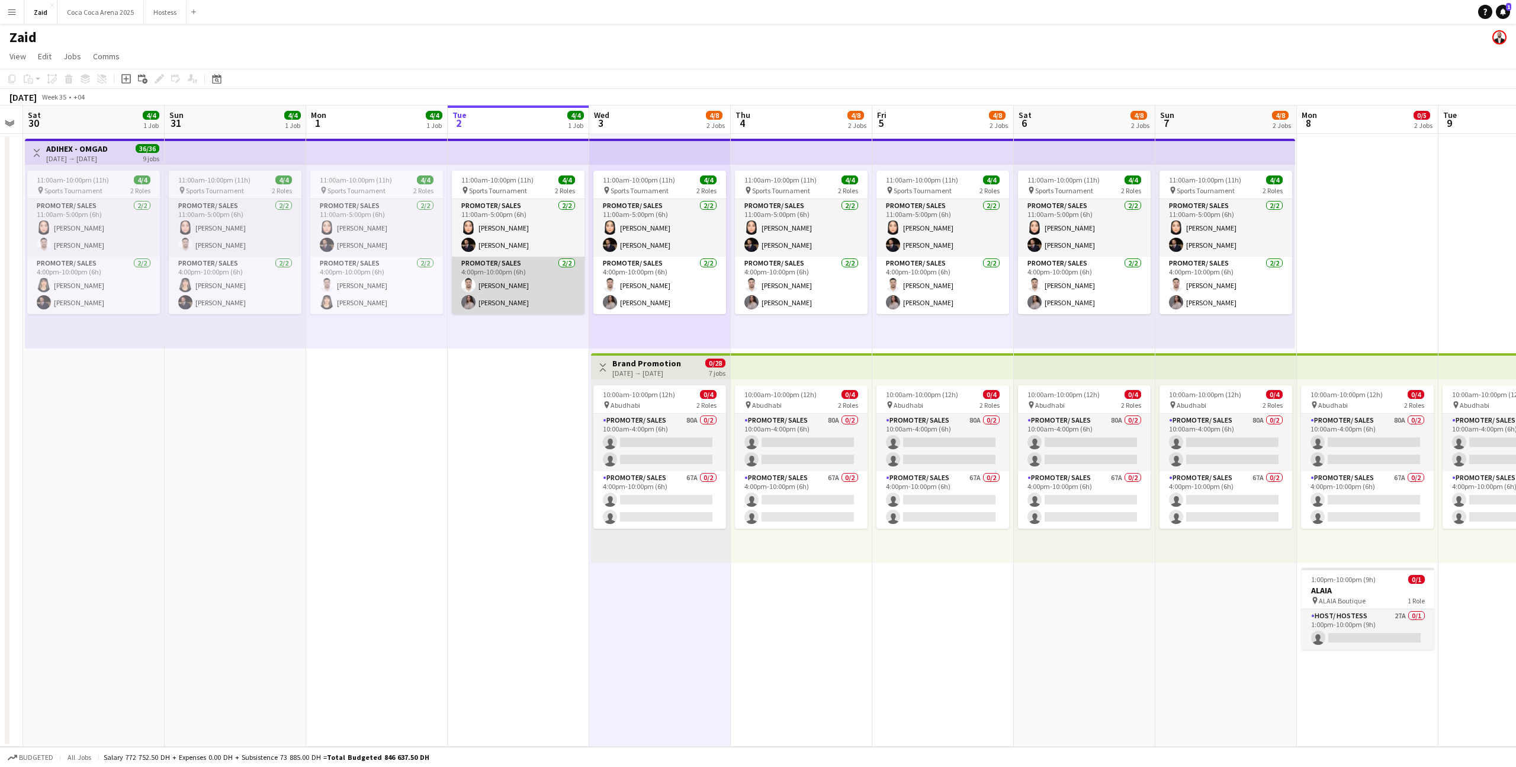
scroll to position [0, 286]
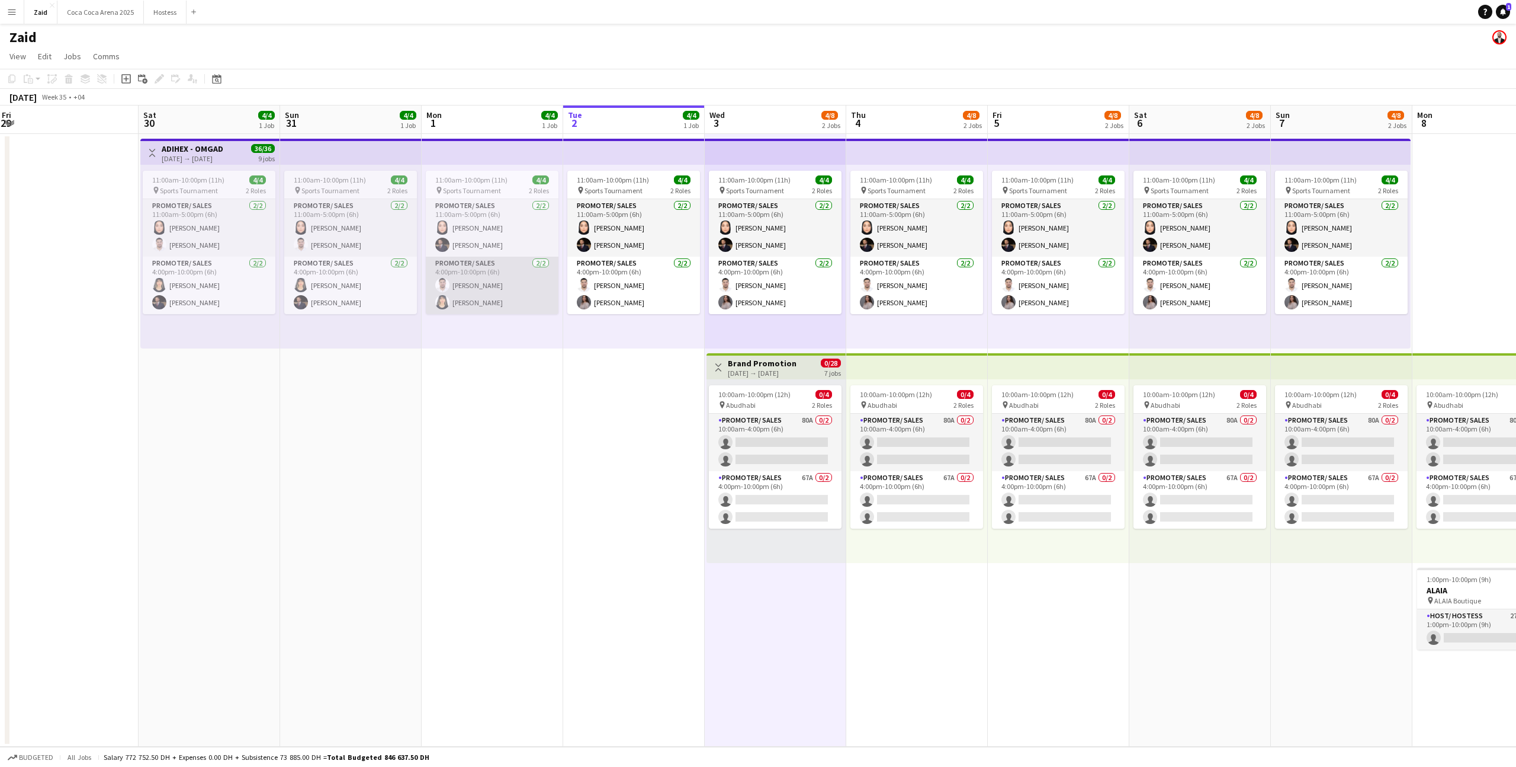
click at [510, 292] on app-card-role "Promoter/ Sales 2/2 4:00pm-10:00pm (6h) Mohanad Abumousa Esraa Eshagh" at bounding box center [492, 284] width 133 height 57
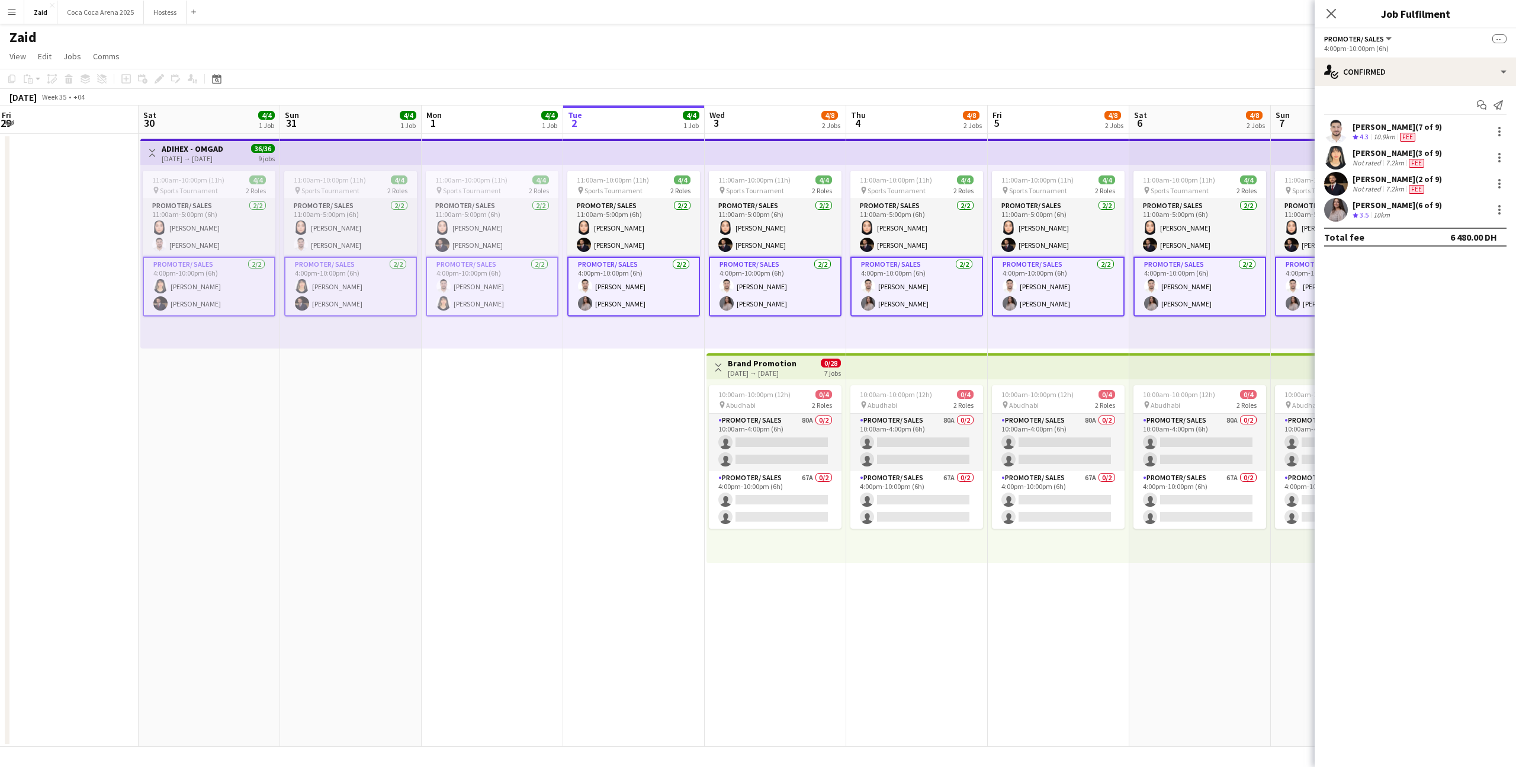
click at [559, 431] on app-date-cell "11:00am-10:00pm (11h) 4/4 pin Sports Tournament 2 Roles Promoter/ Sales 2/2 11:…" at bounding box center [493, 440] width 142 height 612
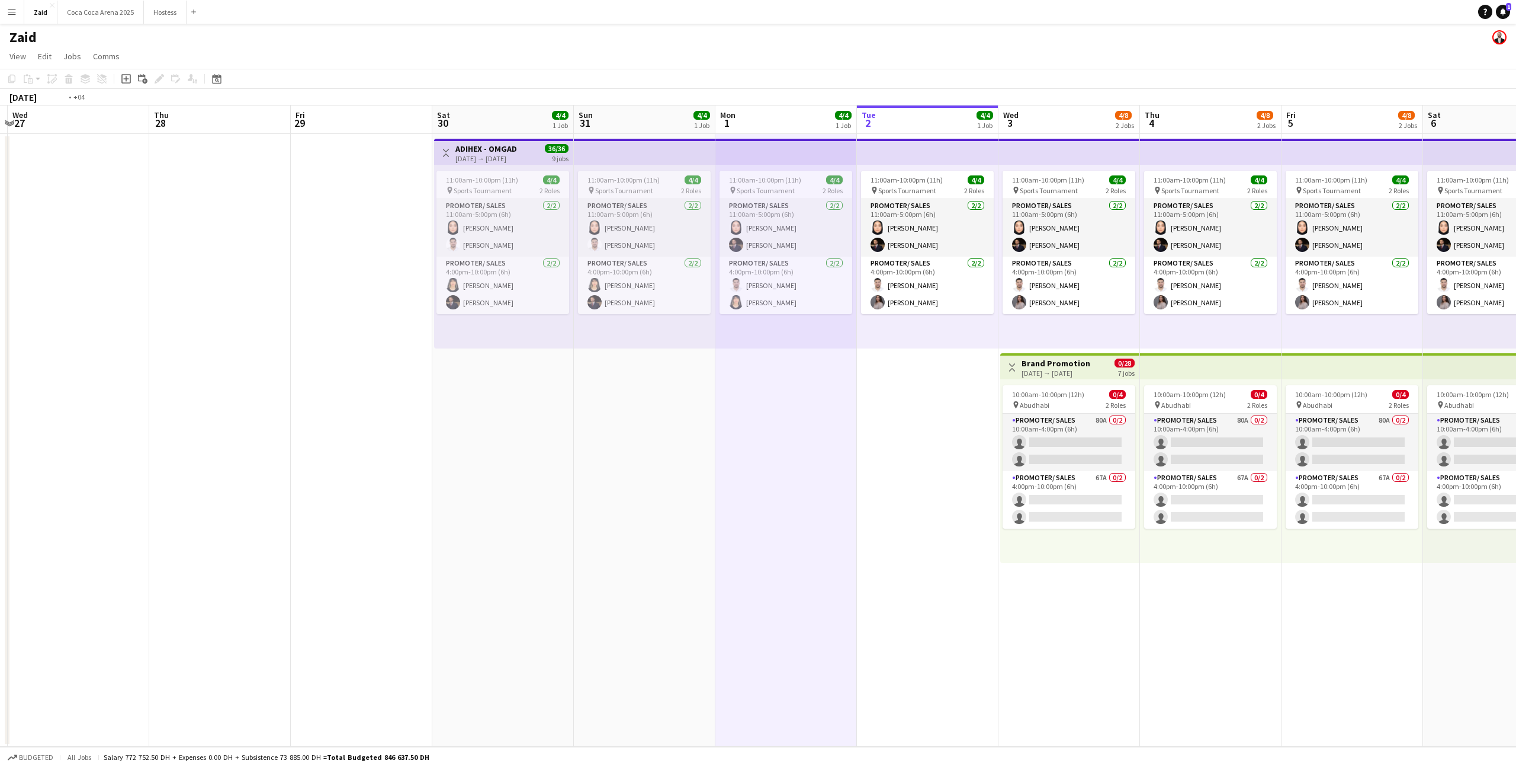
scroll to position [0, 271]
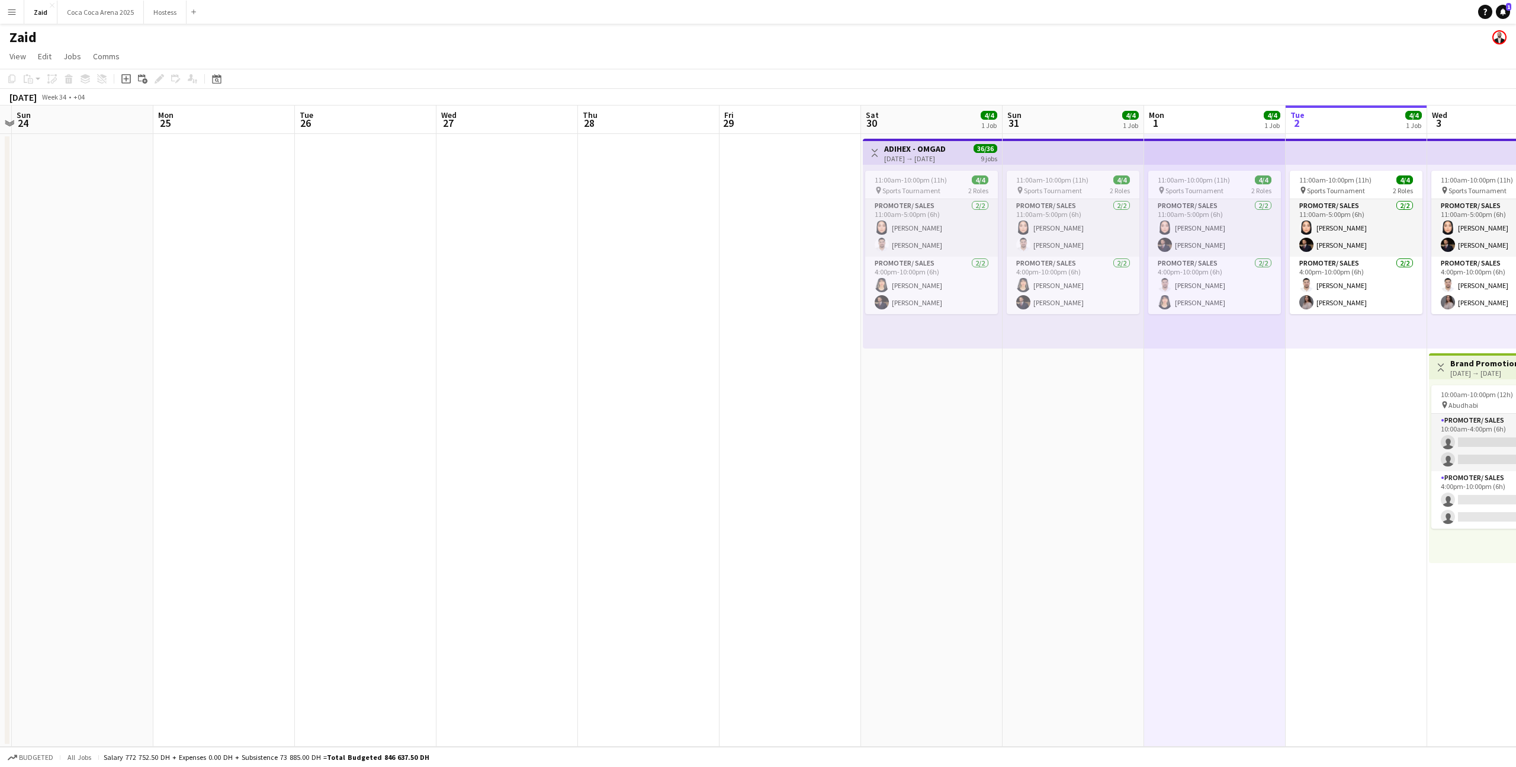
click at [6, 18] on button "Menu" at bounding box center [12, 12] width 24 height 24
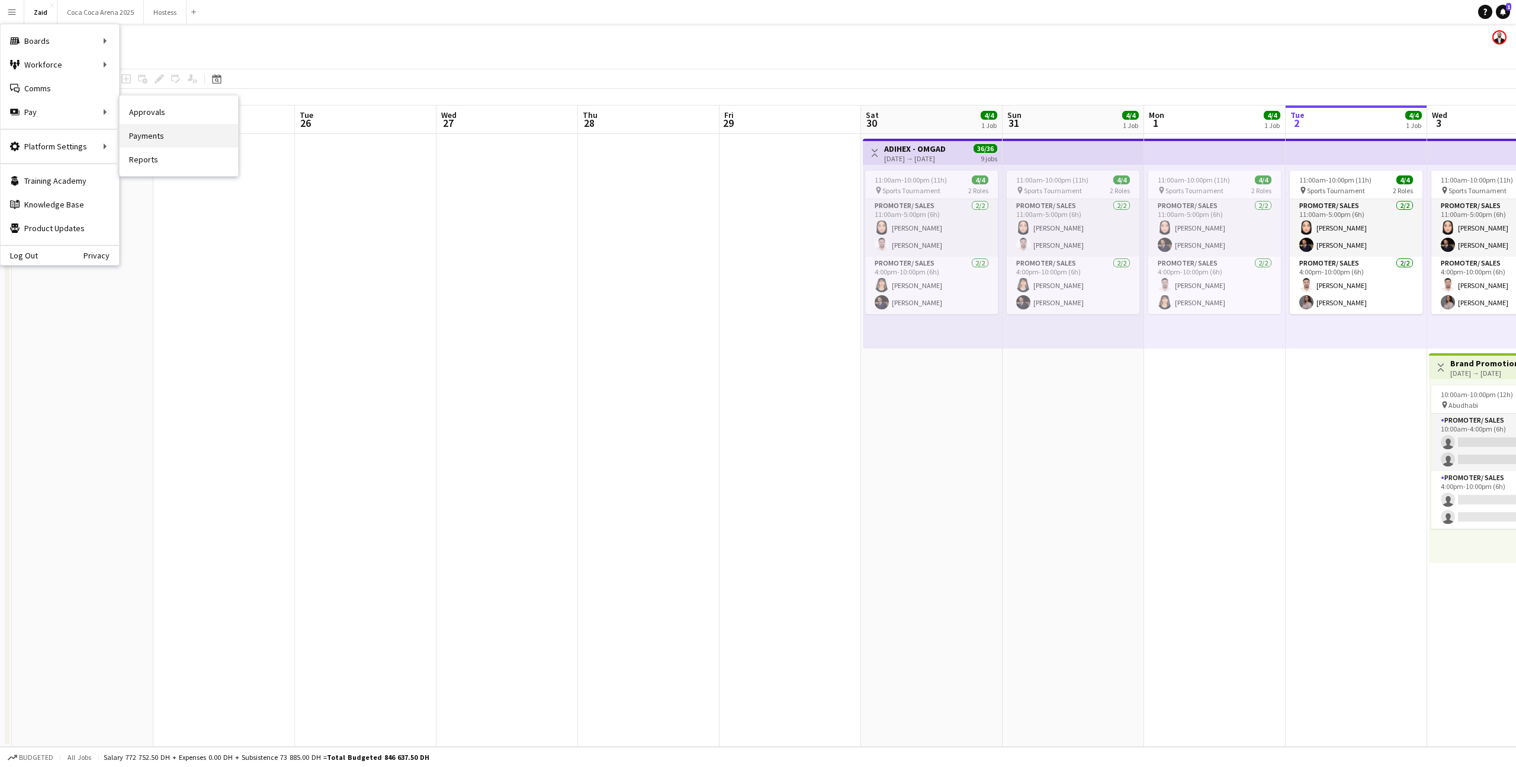
click at [189, 139] on link "Payments" at bounding box center [179, 136] width 118 height 24
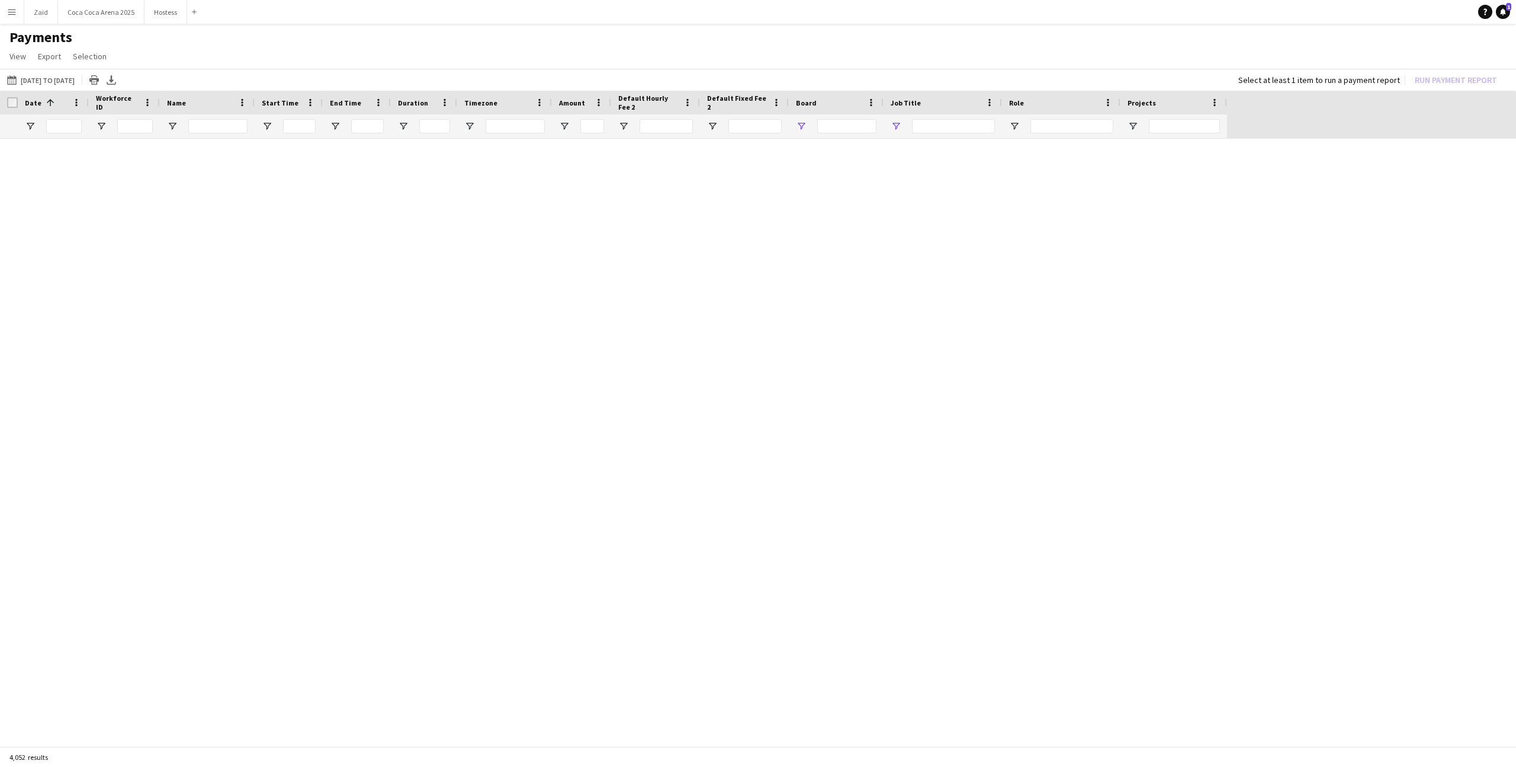
type input "********"
type input "***"
click at [779, 454] on link "Reset filters" at bounding box center [781, 449] width 43 height 9
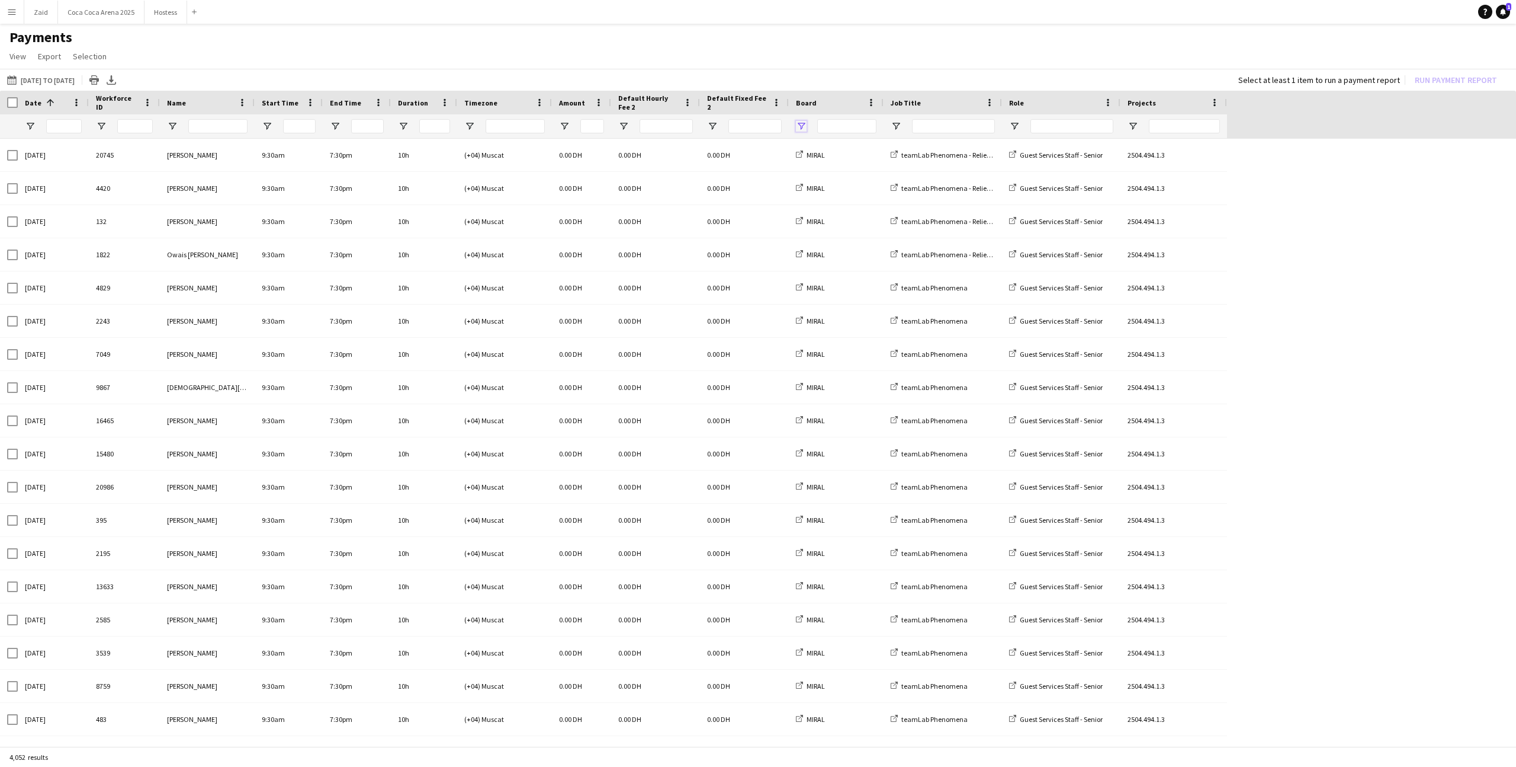
click at [801, 123] on span "Open Filter Menu" at bounding box center [801, 126] width 11 height 11
click at [830, 226] on div "MIRAL" at bounding box center [862, 227] width 94 height 9
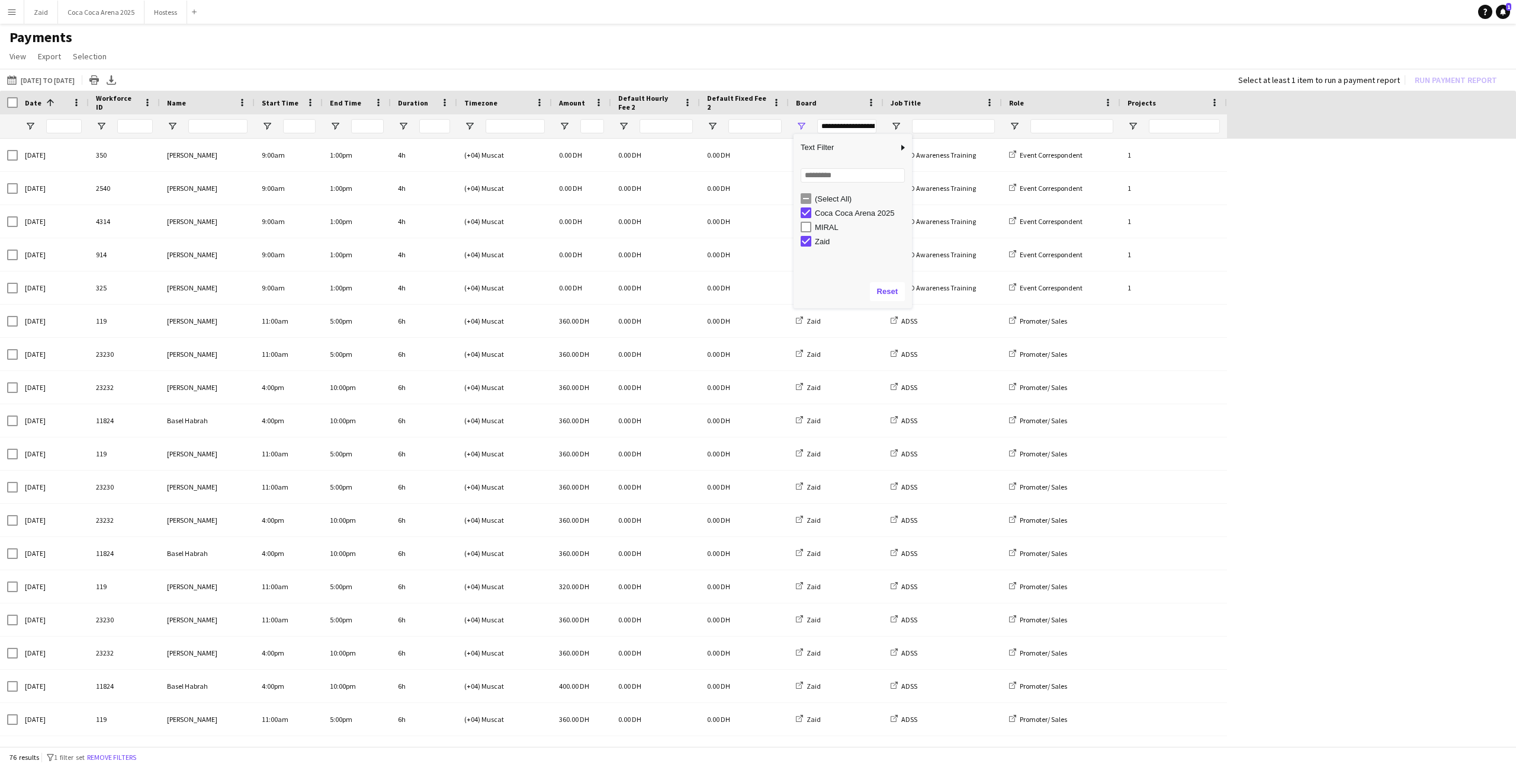
click at [850, 44] on h1 "Payments" at bounding box center [758, 37] width 1516 height 18
click at [803, 123] on span "Open Filter Menu" at bounding box center [801, 126] width 11 height 11
click at [835, 210] on div "Coca Coca Arena 2025" at bounding box center [862, 213] width 94 height 9
type input "********"
click at [855, 57] on app-page-menu "View Customise view Customise filters Reset Filters Reset View Reset All Export…" at bounding box center [758, 57] width 1516 height 23
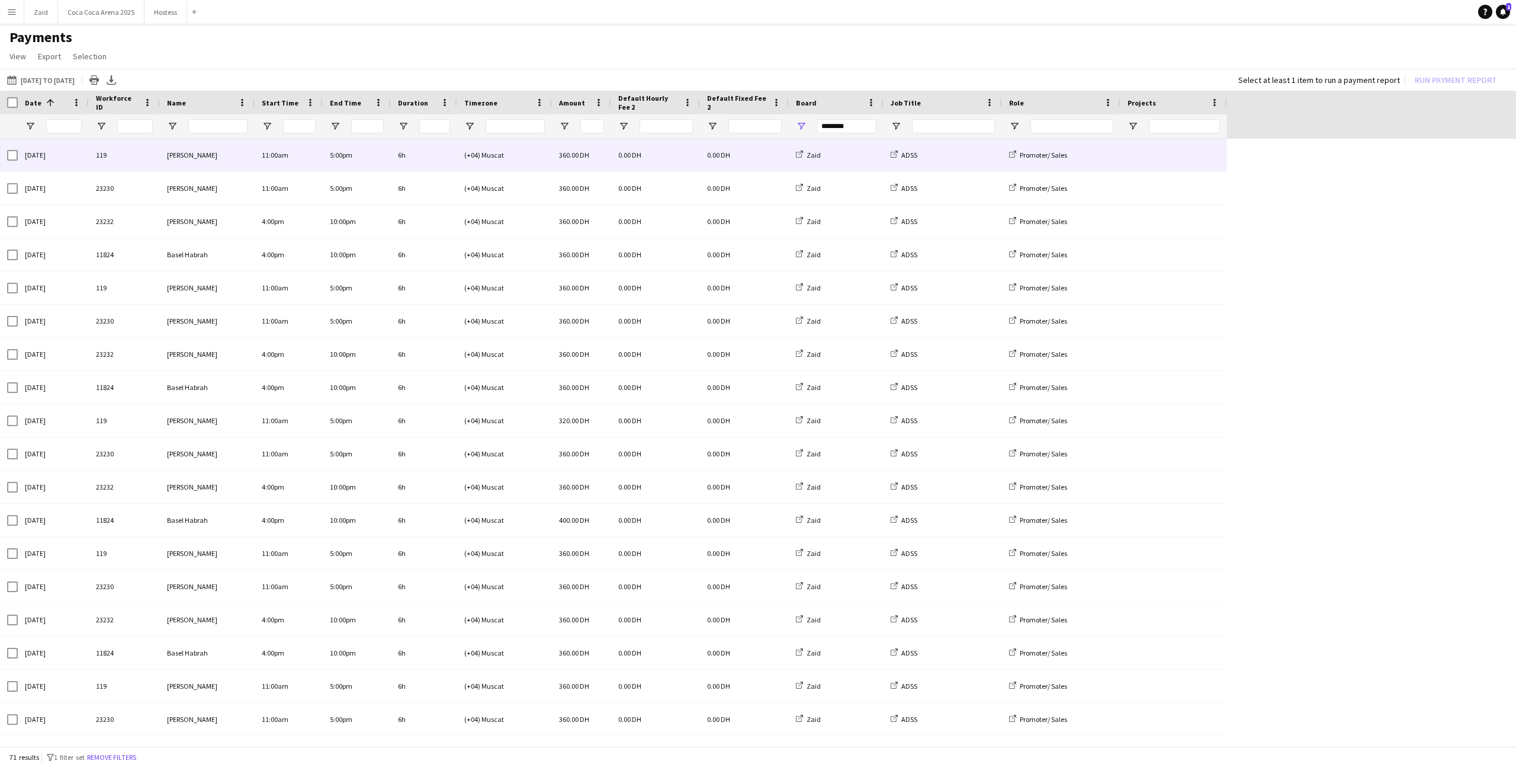
click at [870, 132] on div at bounding box center [943, 126] width 118 height 24
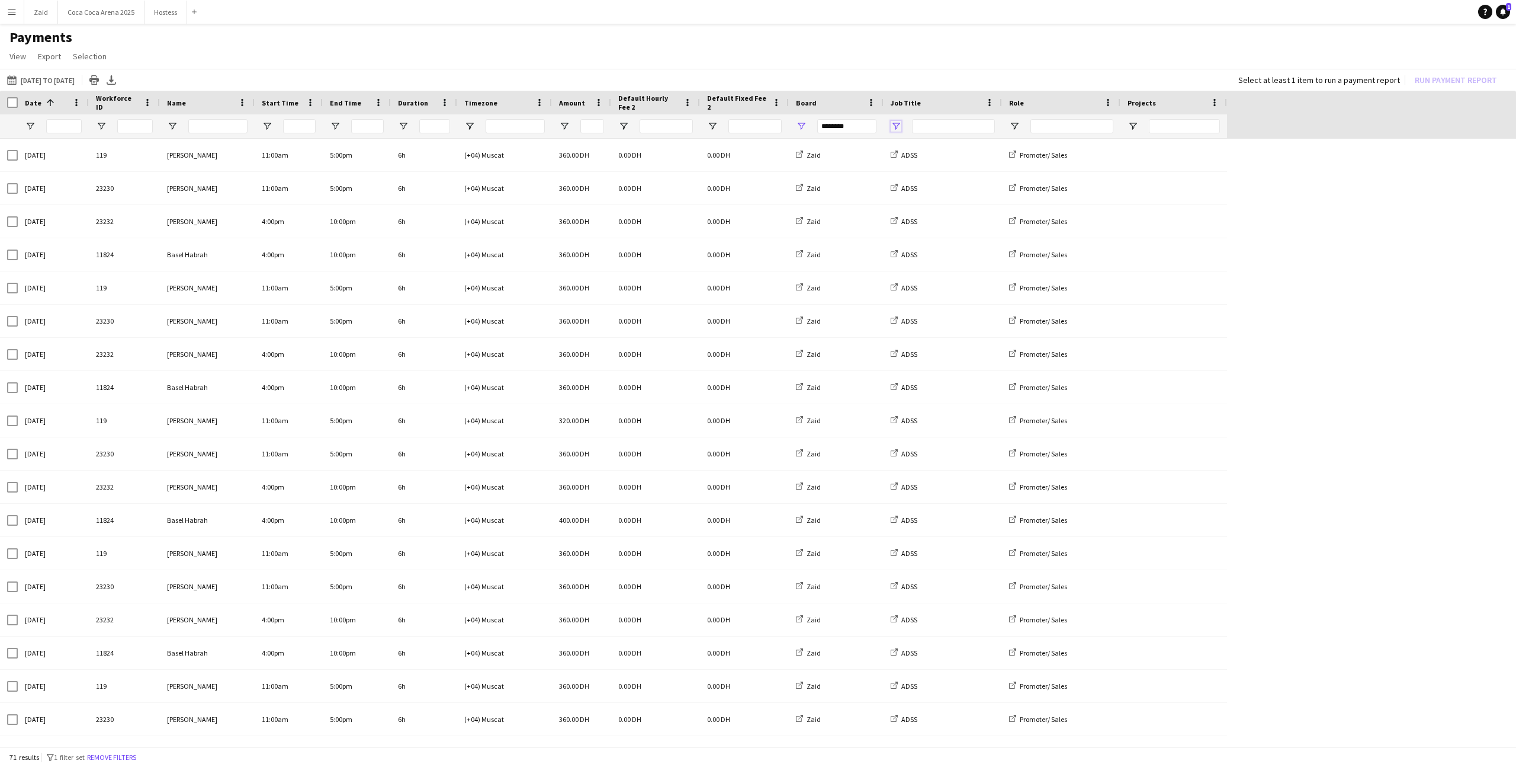
click at [870, 124] on span "Open Filter Menu" at bounding box center [896, 126] width 11 height 11
click at [870, 213] on div "ADSS" at bounding box center [957, 213] width 94 height 9
type input "**********"
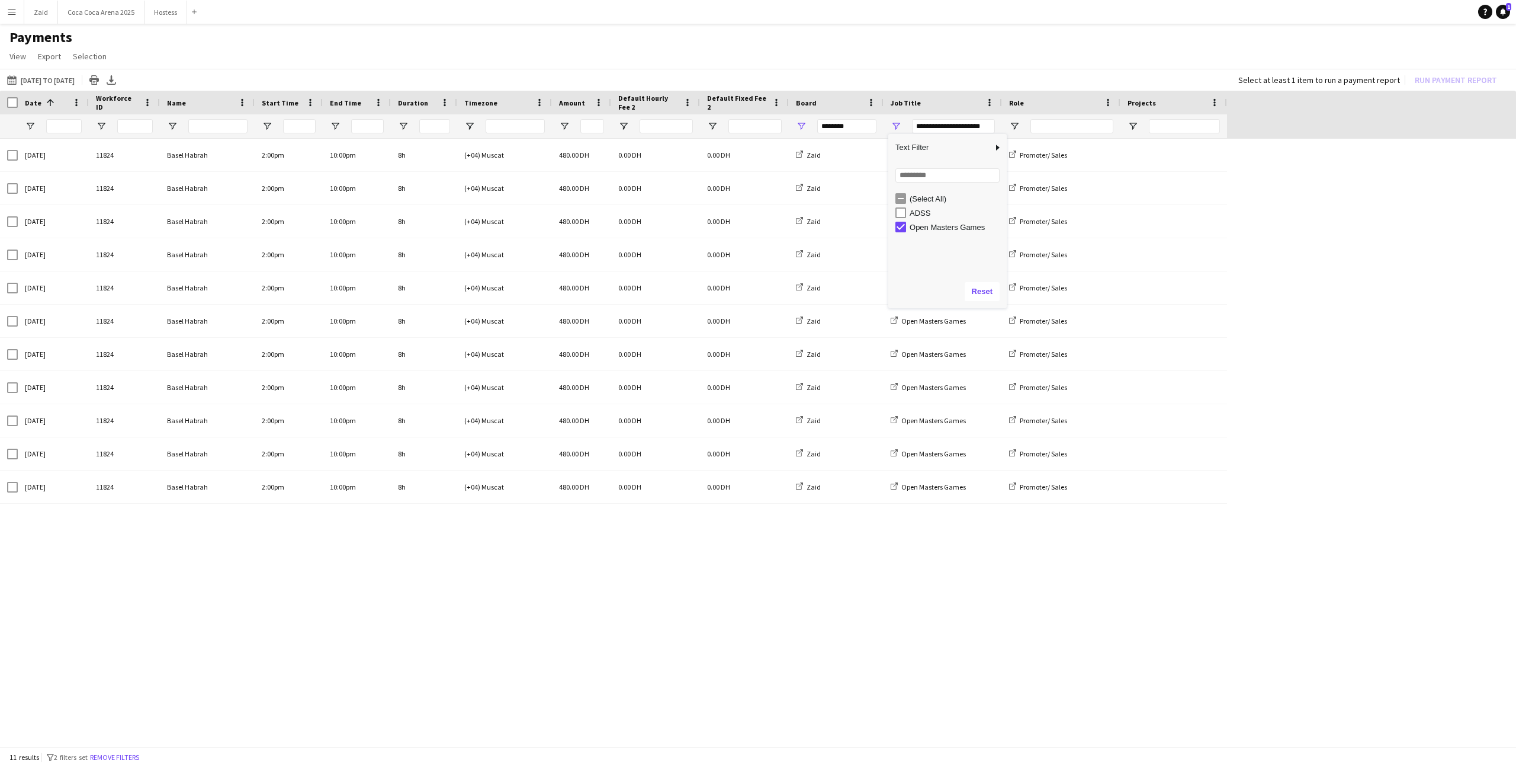
click at [870, 213] on div "ADSS" at bounding box center [957, 213] width 94 height 9
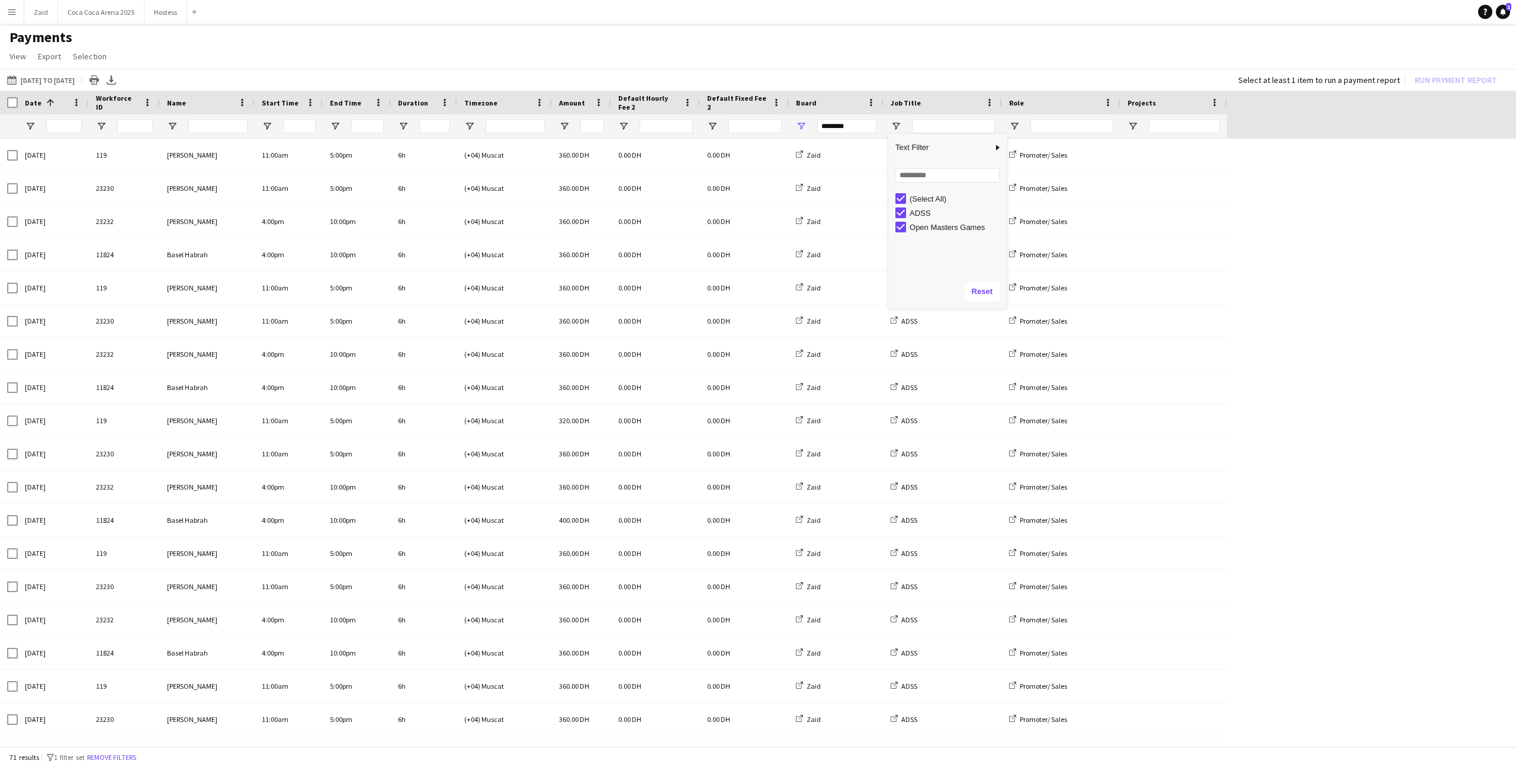
click at [870, 46] on app-page-menu "View Customise view Customise filters Reset Filters Reset View Reset All Export…" at bounding box center [758, 57] width 1516 height 23
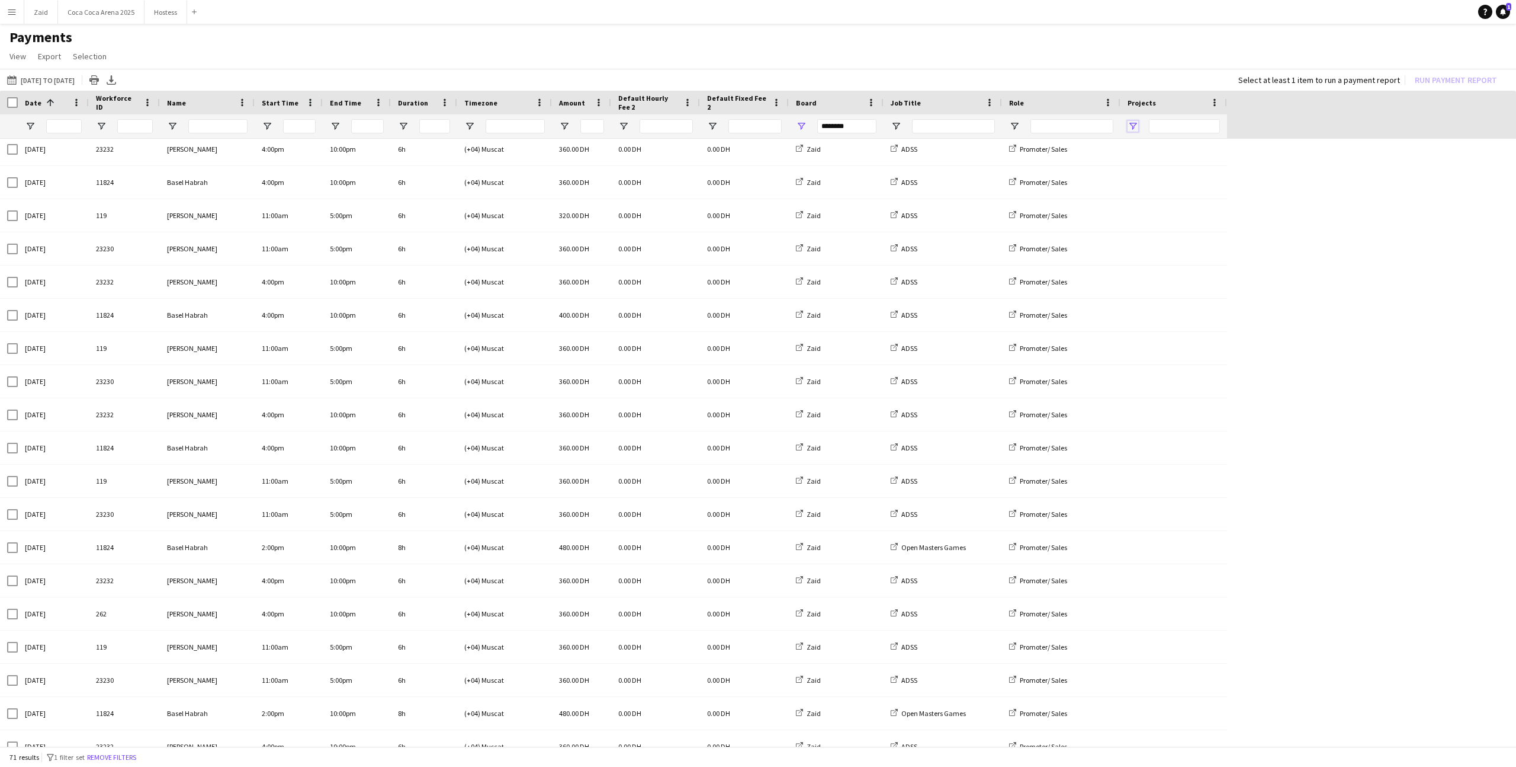
click at [870, 125] on span "Open Filter Menu" at bounding box center [1133, 126] width 11 height 11
click at [32, 21] on button "Zaid Close" at bounding box center [41, 12] width 34 height 23
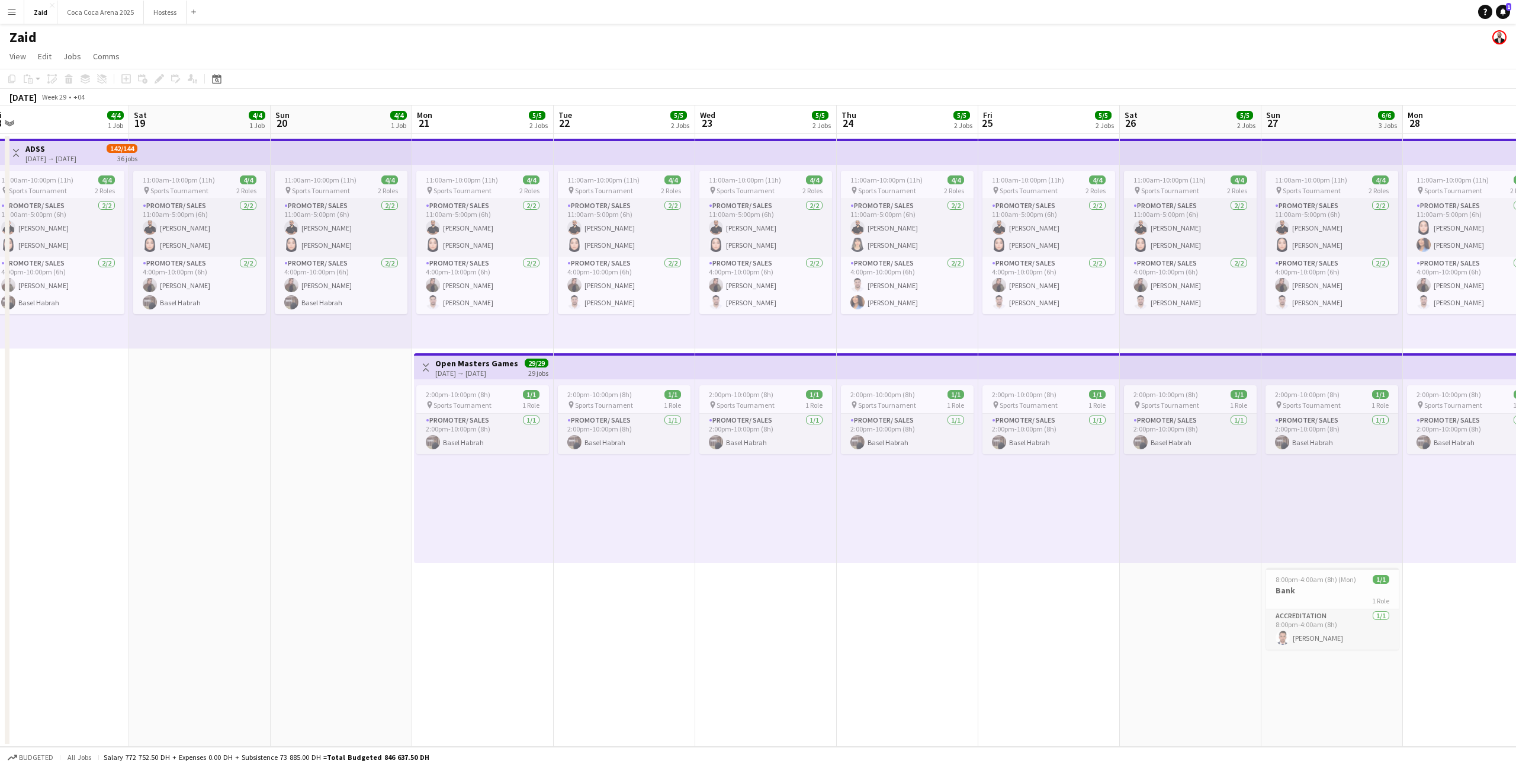
click at [23, 153] on div "Toggle View ADSS 17-07-2025 → 21-08-2025 142/144 36 jobs" at bounding box center [73, 153] width 129 height 20
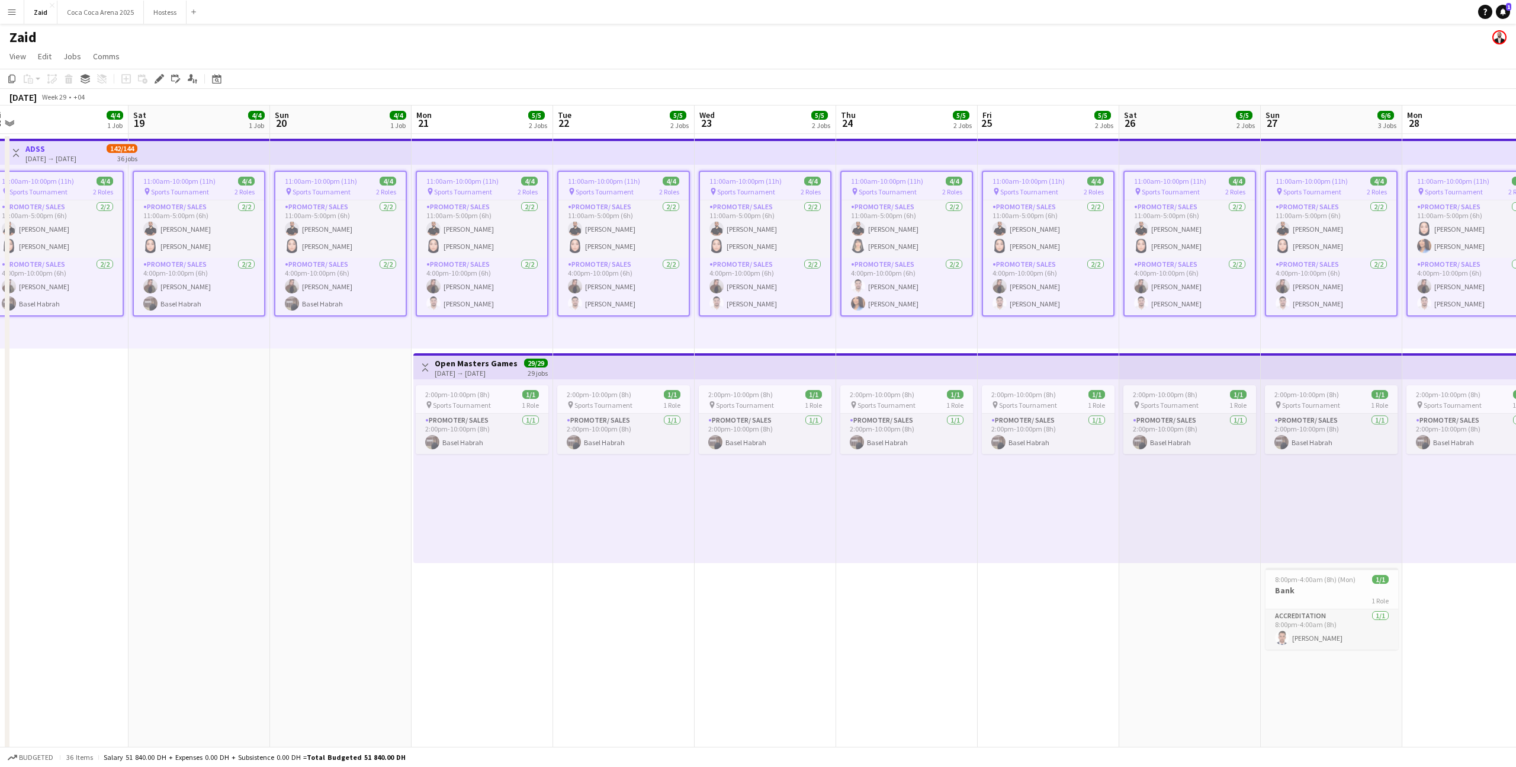
click at [150, 81] on div "Add job Add linked Job Edit Edit linked Job Applicants" at bounding box center [154, 79] width 91 height 14
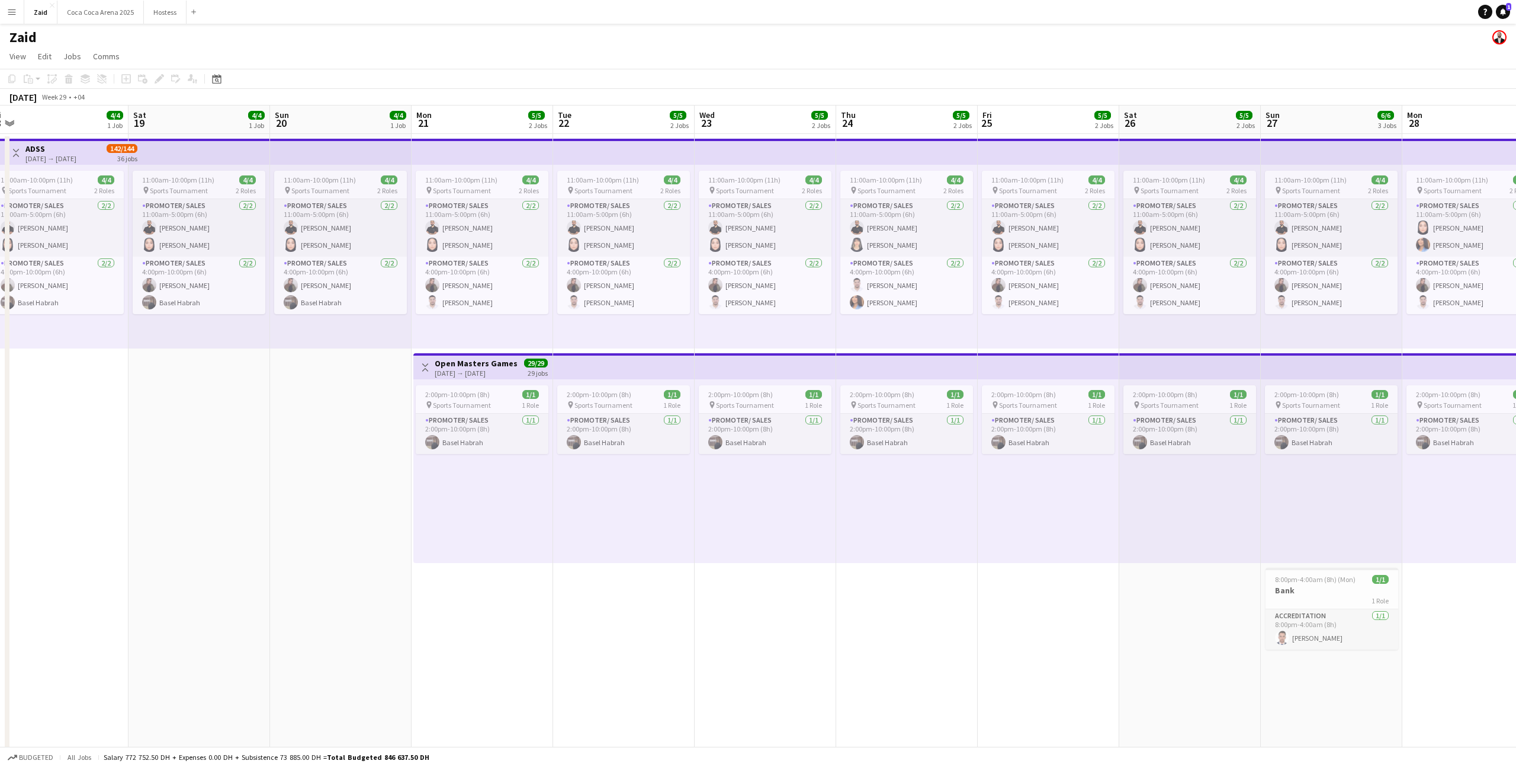
click at [18, 152] on app-icon "Toggle View" at bounding box center [16, 153] width 8 height 8
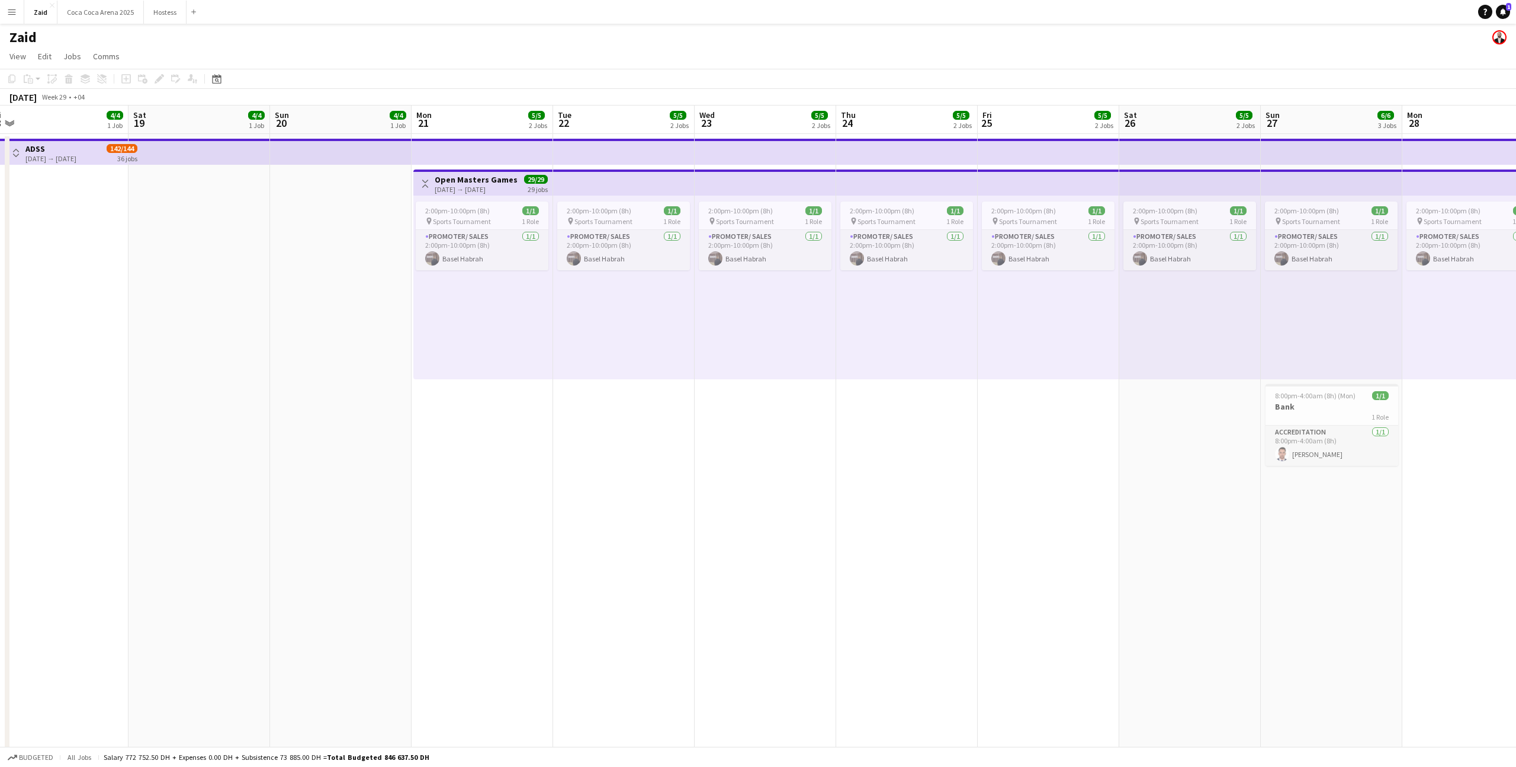
click at [41, 163] on app-top-bar "Toggle View ADSS 17-07-2025 → 21-08-2025 142/144 36 jobs" at bounding box center [58, 152] width 142 height 26
click at [14, 153] on app-icon "Toggle View" at bounding box center [16, 153] width 8 height 8
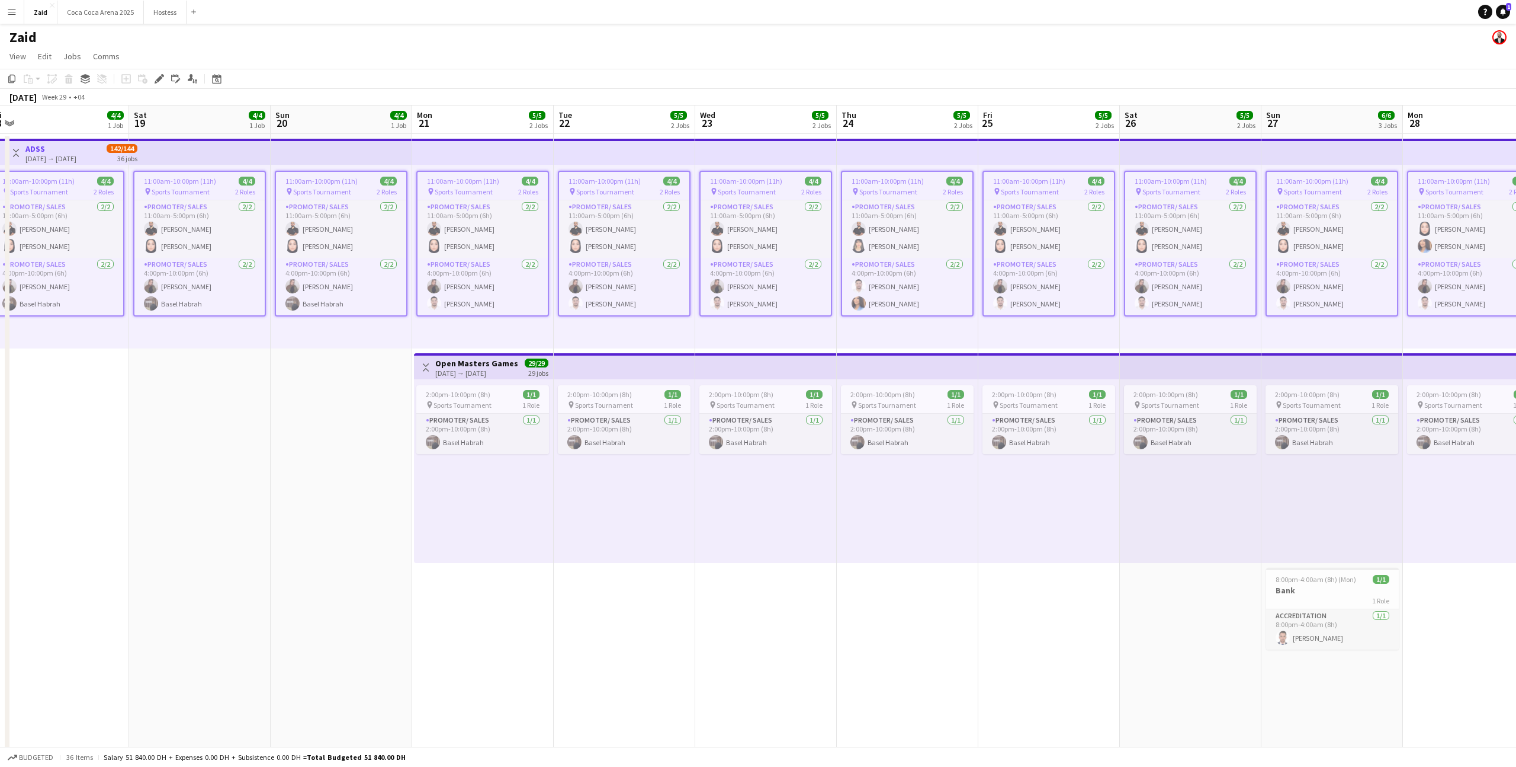
click at [160, 86] on app-toolbar "Copy Paste Paste Command V Paste with crew Command Shift V Paste linked Job Del…" at bounding box center [758, 79] width 1516 height 20
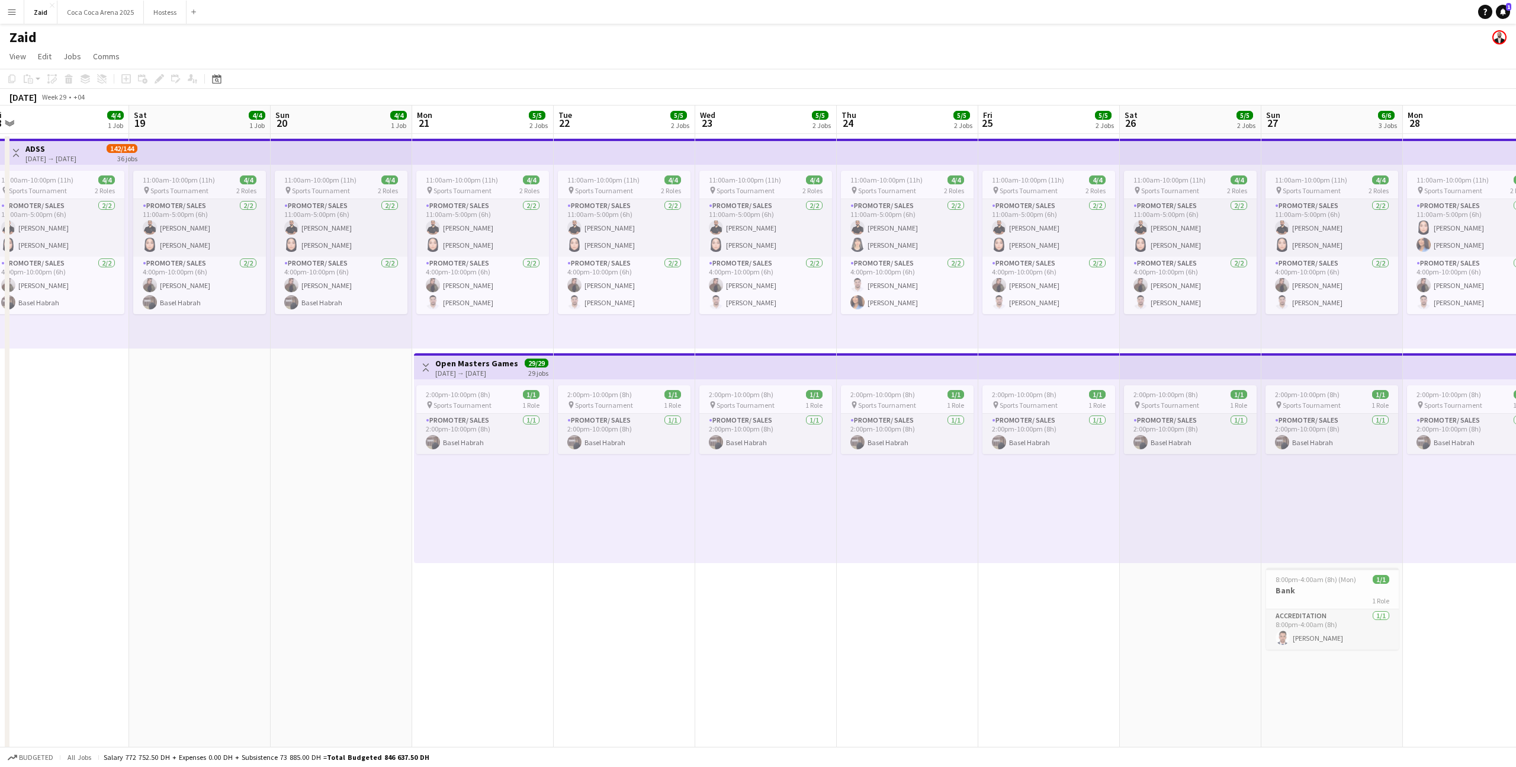
click at [36, 154] on div "[DATE] → [DATE]" at bounding box center [50, 158] width 51 height 9
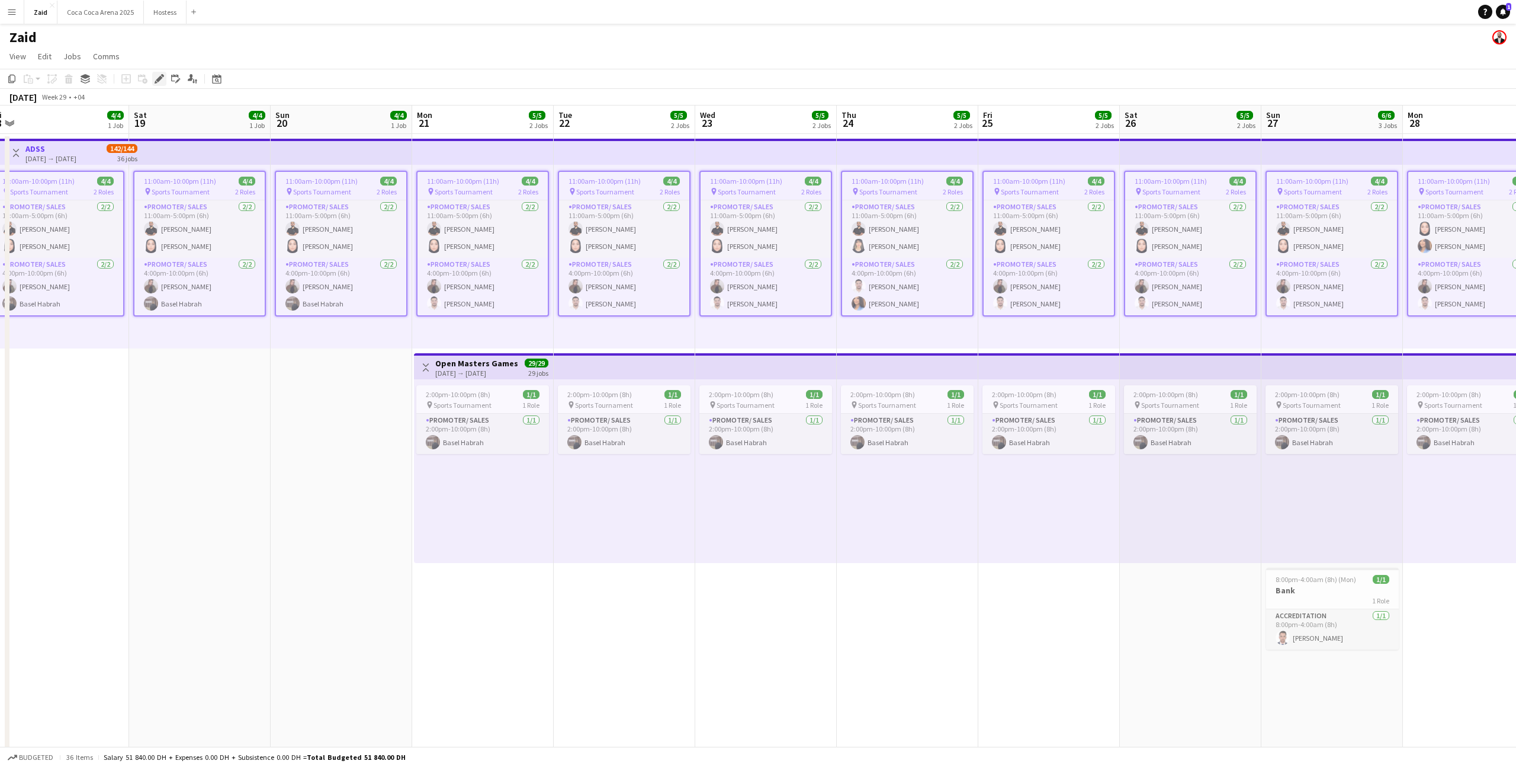
click at [156, 82] on icon "Edit" at bounding box center [159, 78] width 9 height 9
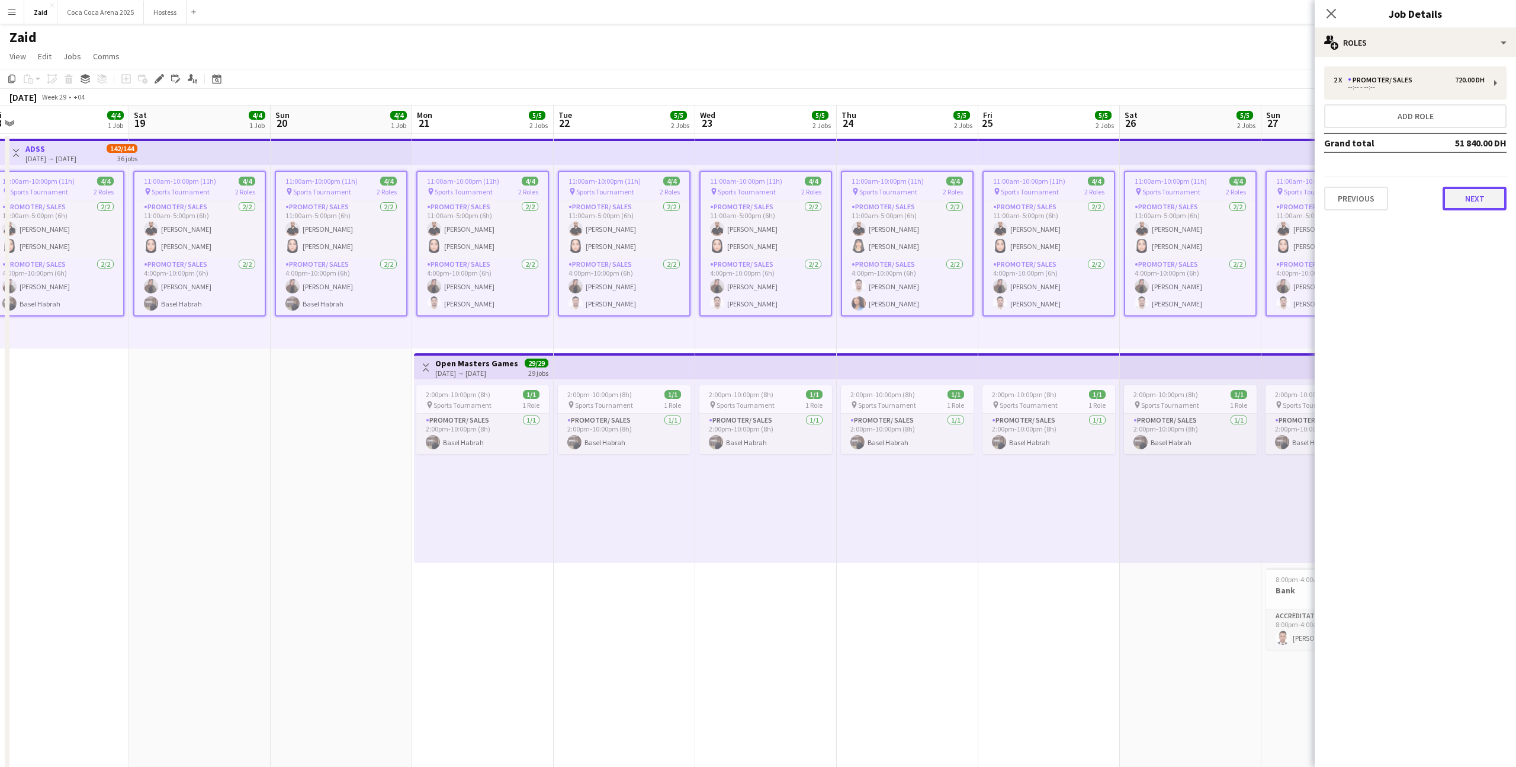
click at [870, 194] on button "Next" at bounding box center [1475, 199] width 64 height 24
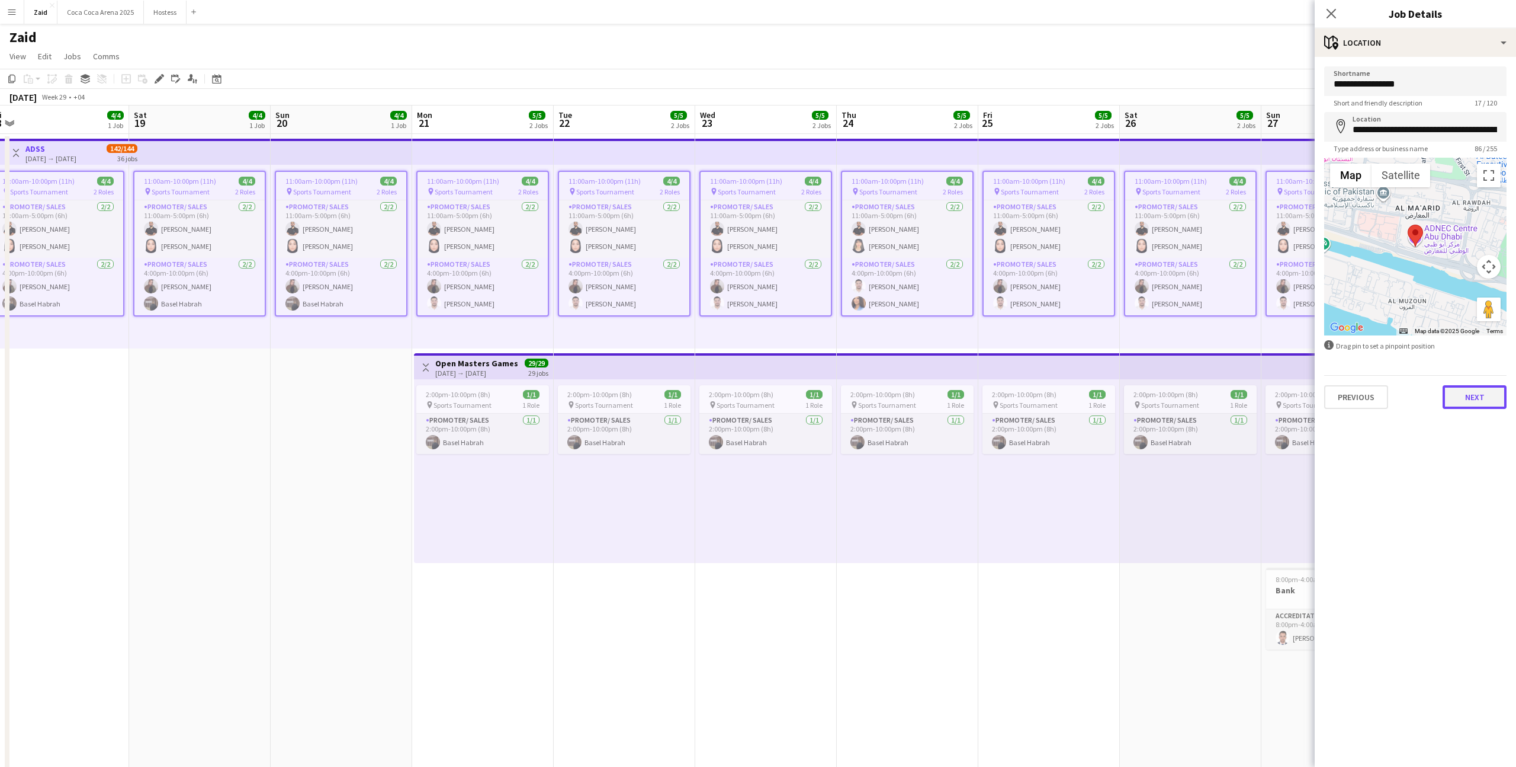
click at [870, 388] on button "Next" at bounding box center [1475, 397] width 64 height 24
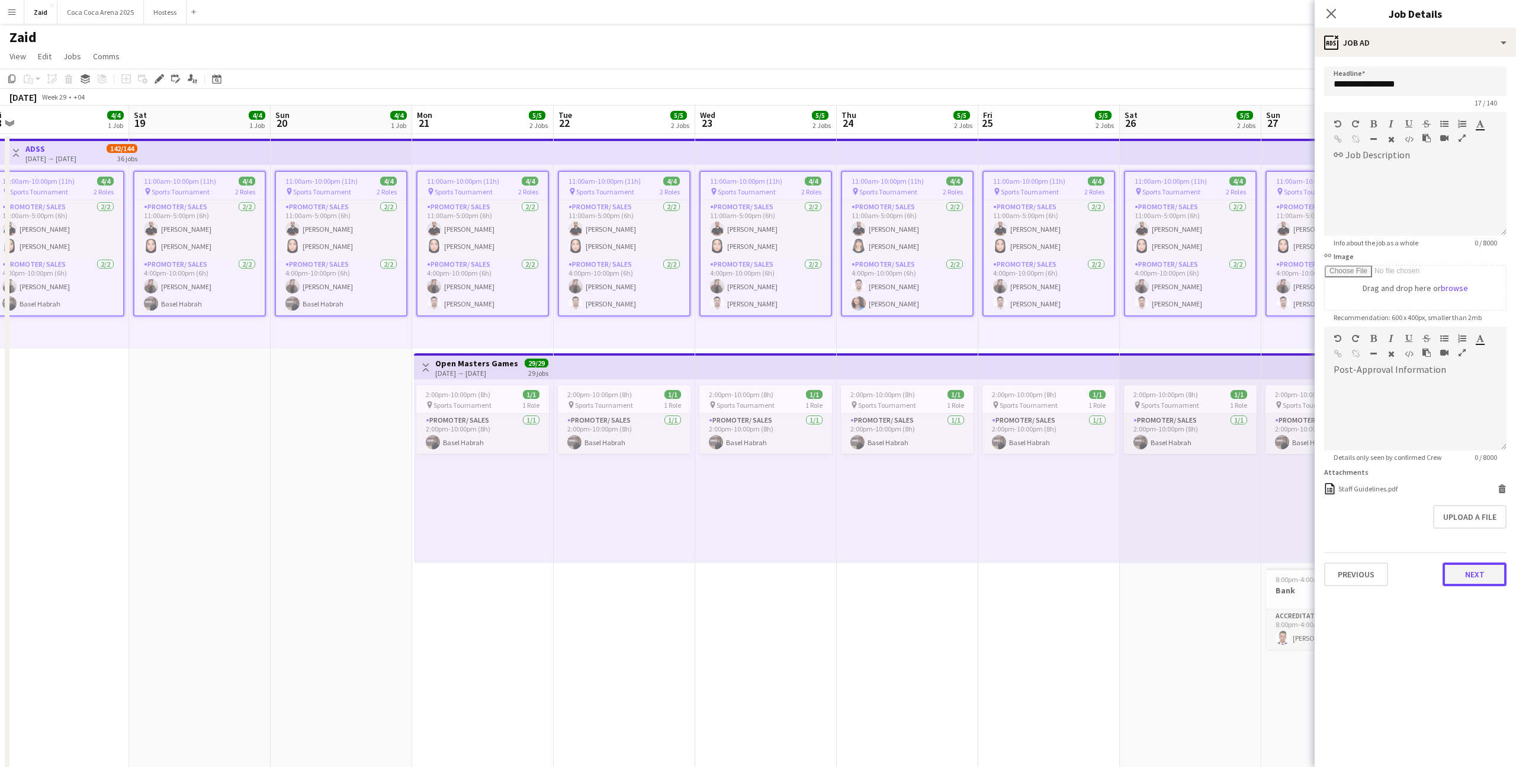
click at [870, 472] on button "Next" at bounding box center [1475, 574] width 64 height 24
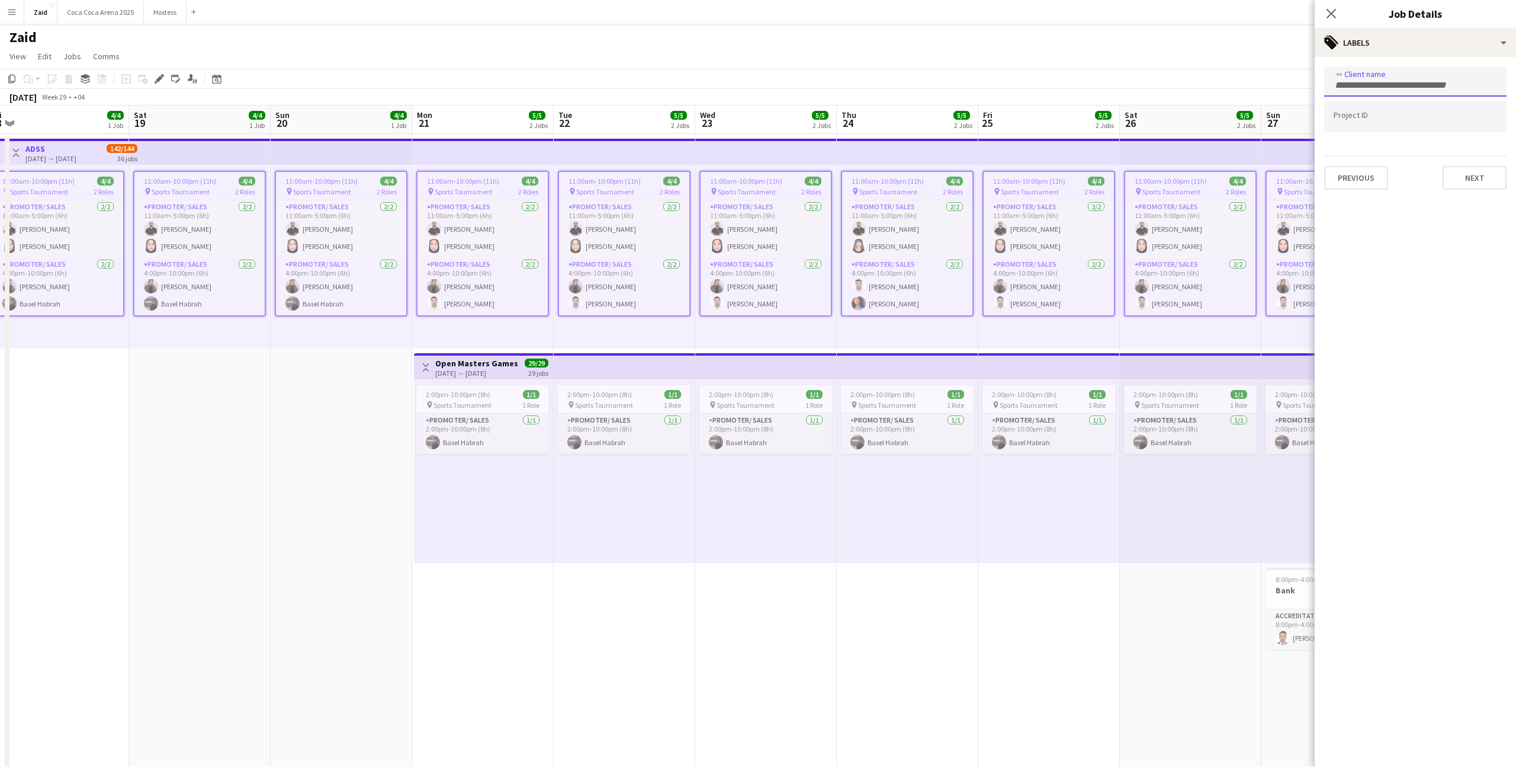
click at [870, 79] on form at bounding box center [1415, 84] width 163 height 12
type input "****"
type input "*****"
click at [870, 112] on div at bounding box center [1416, 116] width 182 height 30
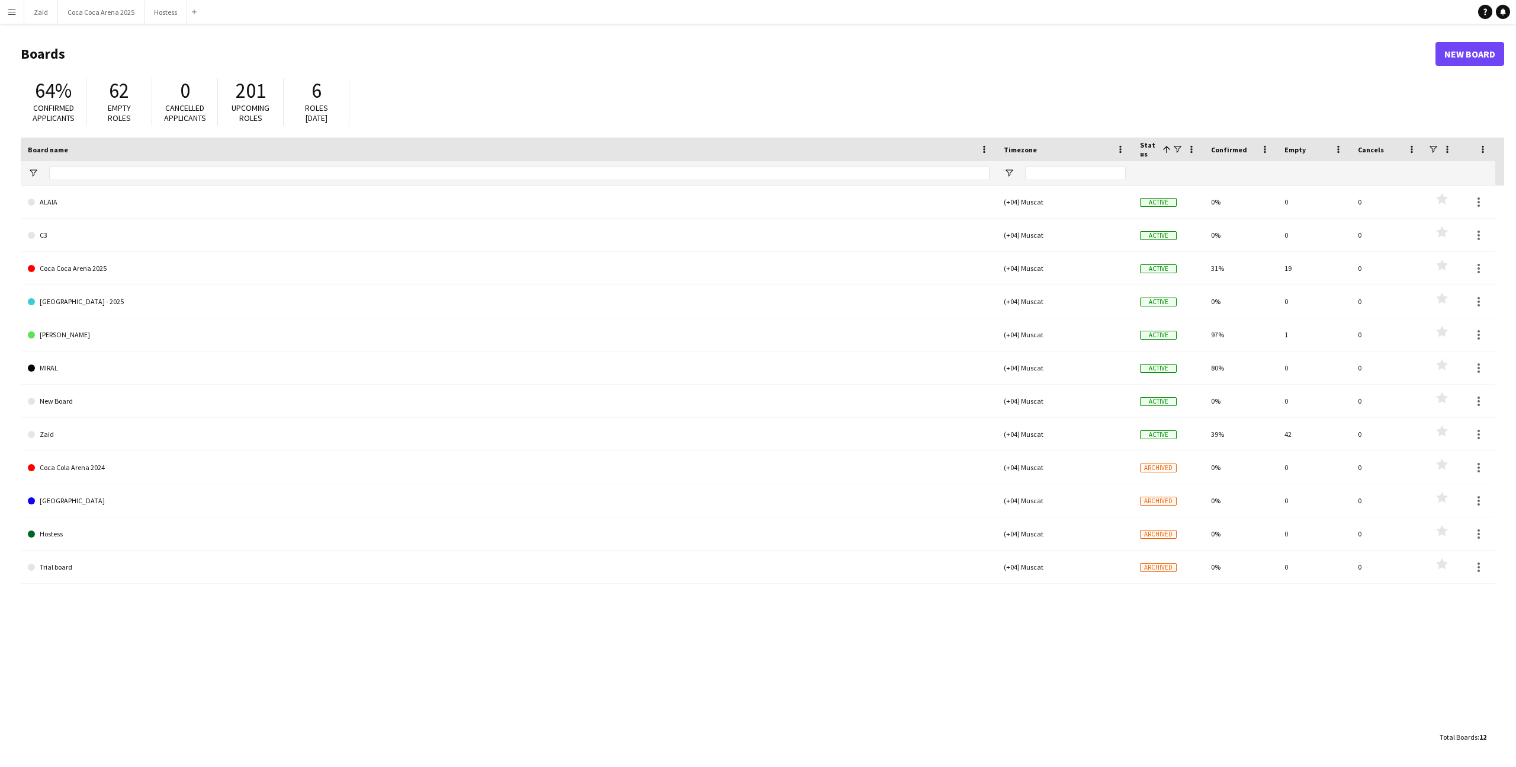
click at [11, 10] on app-icon "Menu" at bounding box center [11, 11] width 9 height 9
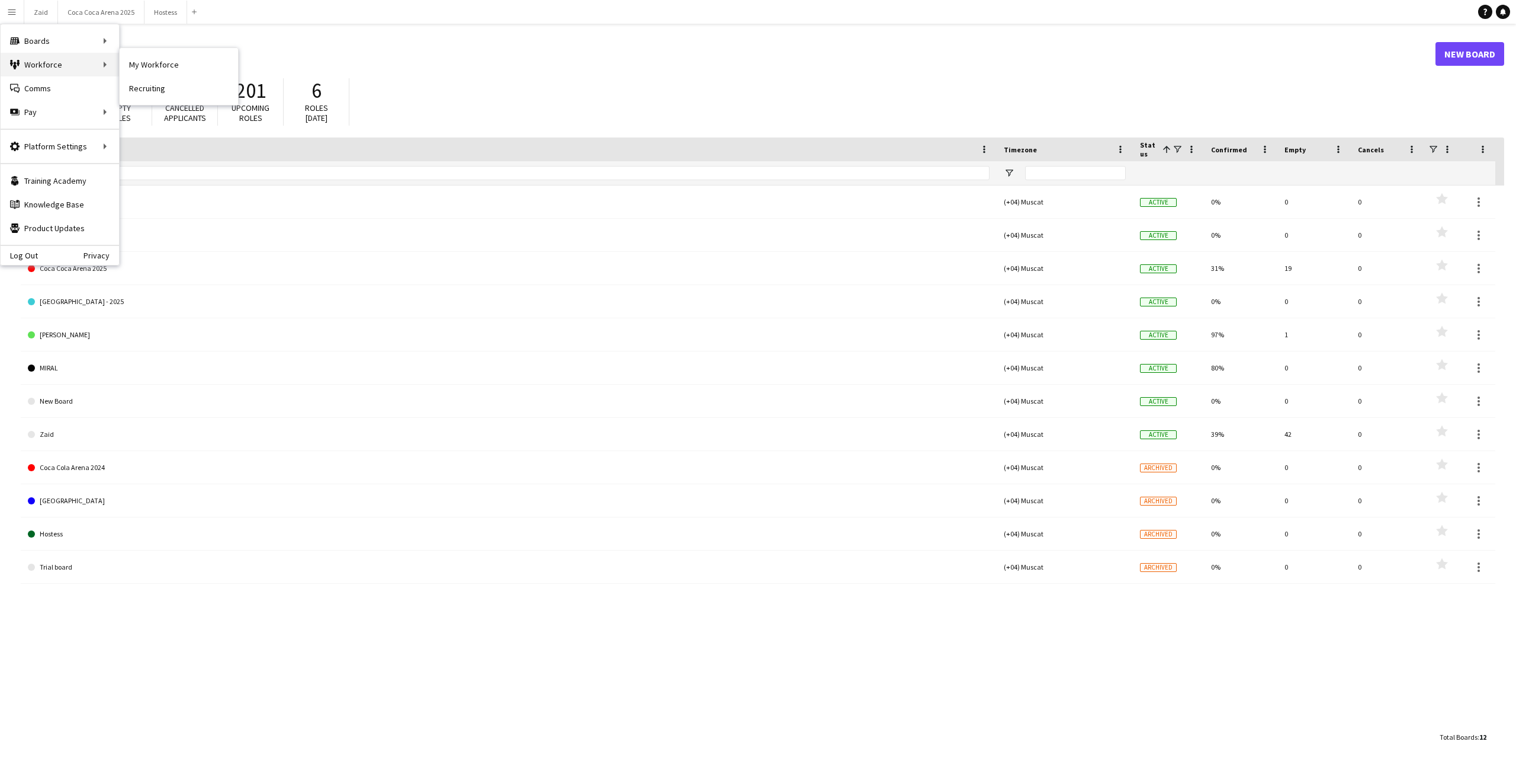
click at [71, 61] on div "Workforce Workforce" at bounding box center [60, 65] width 118 height 24
click at [145, 61] on link "My Workforce" at bounding box center [179, 65] width 118 height 24
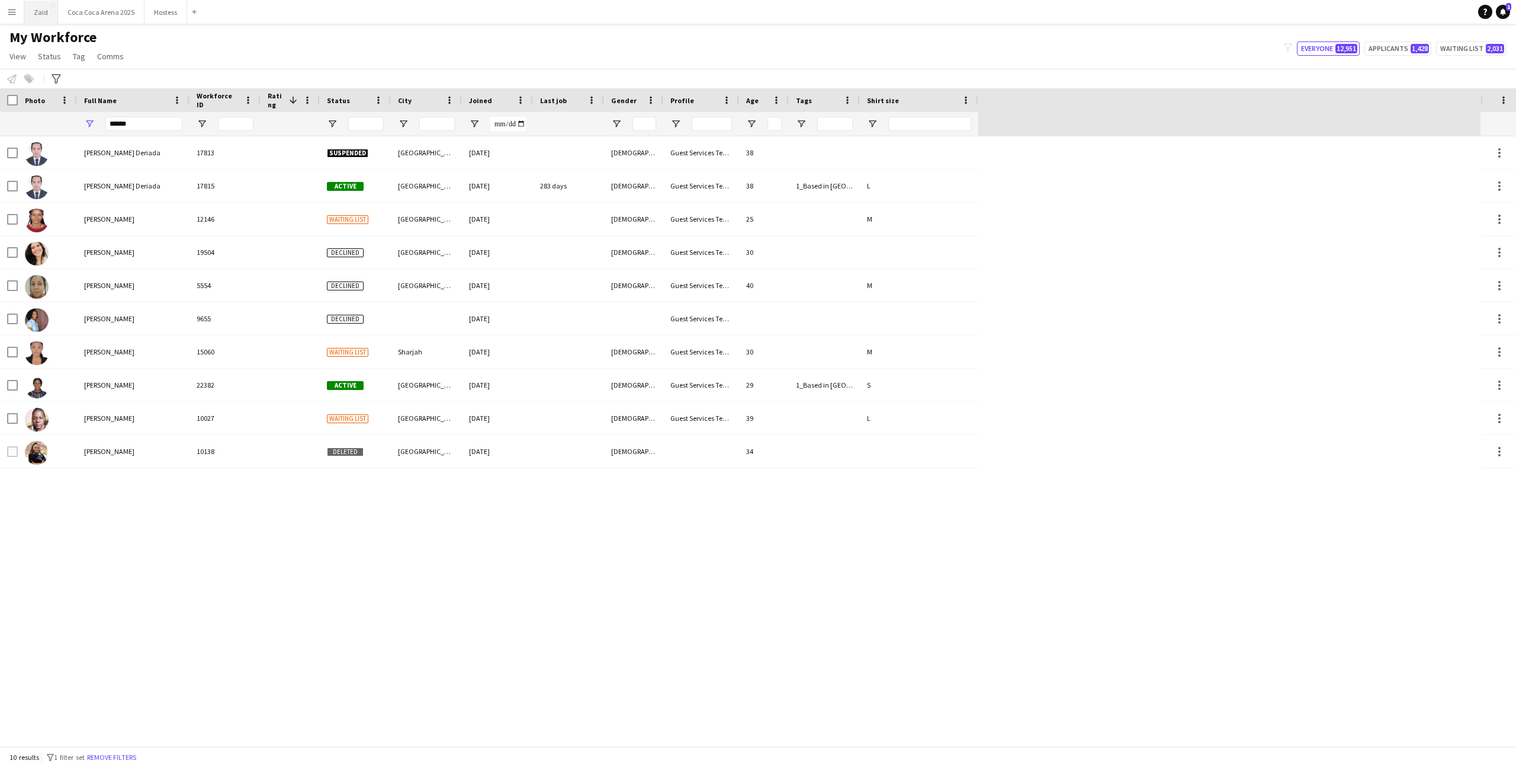
click at [39, 15] on button "Zaid Close" at bounding box center [41, 12] width 34 height 23
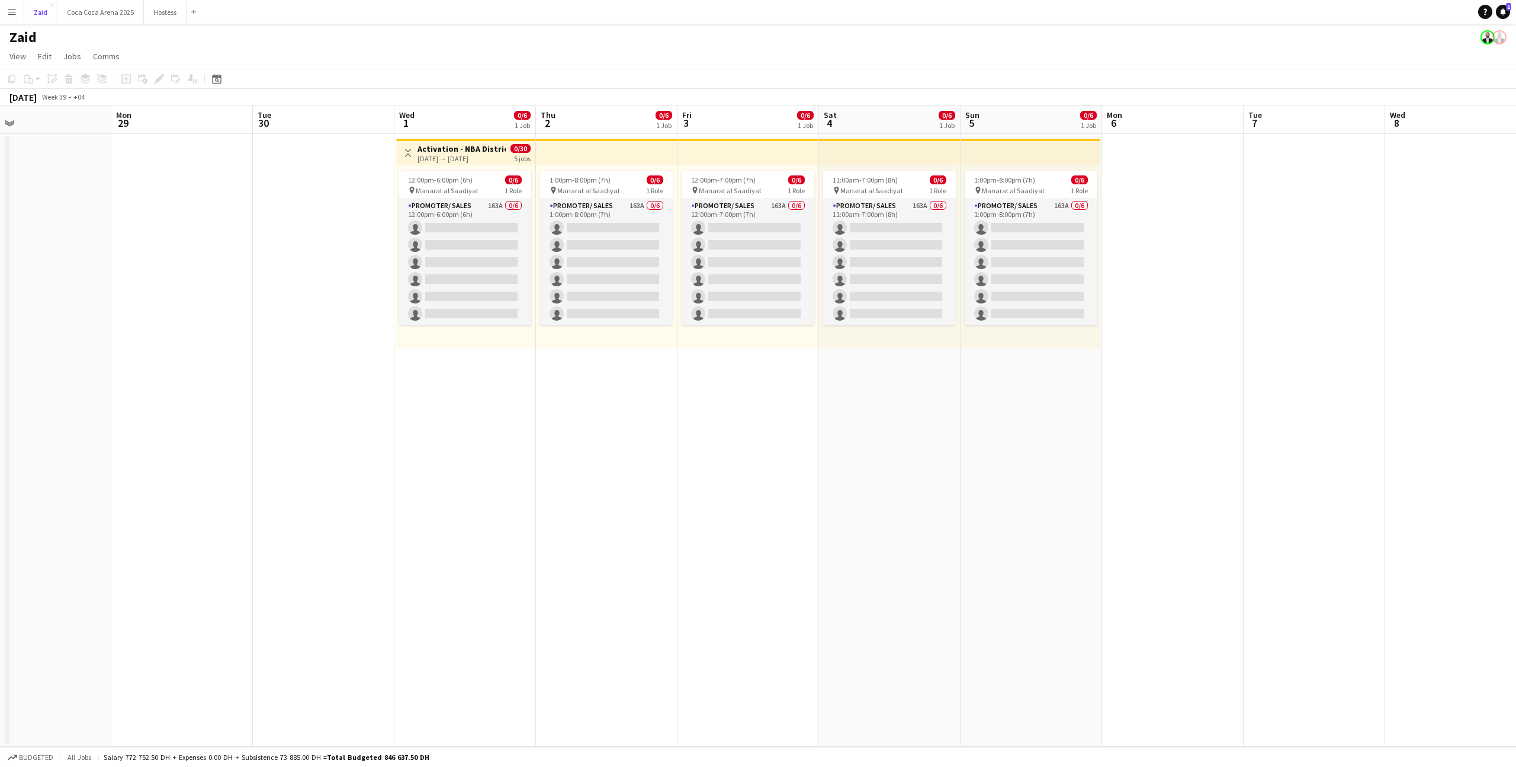
scroll to position [0, 469]
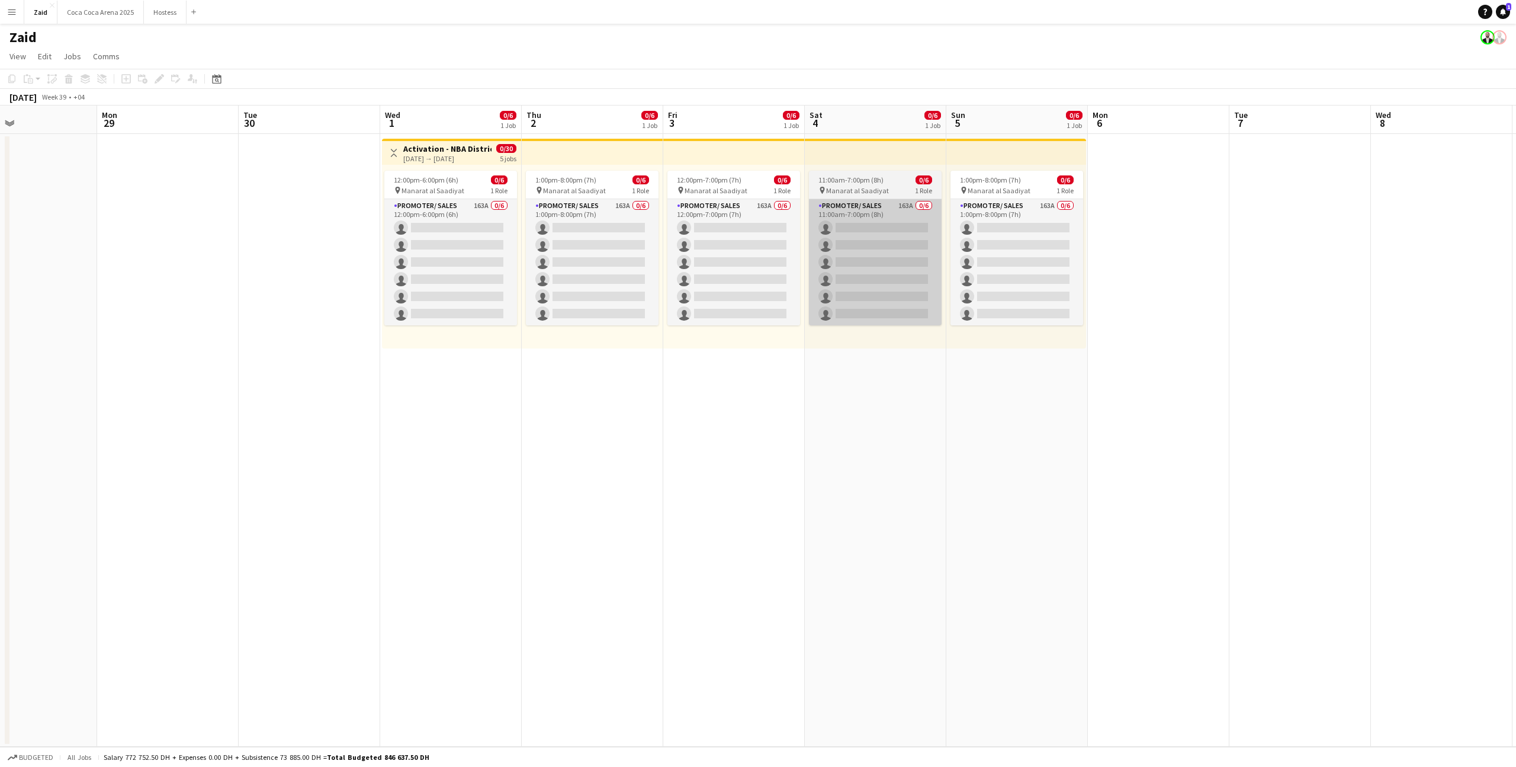
click at [840, 276] on app-card-role "Promoter/ Sales 163A 0/6 11:00am-7:00pm (8h) single-neutral-actions single-neut…" at bounding box center [875, 262] width 133 height 126
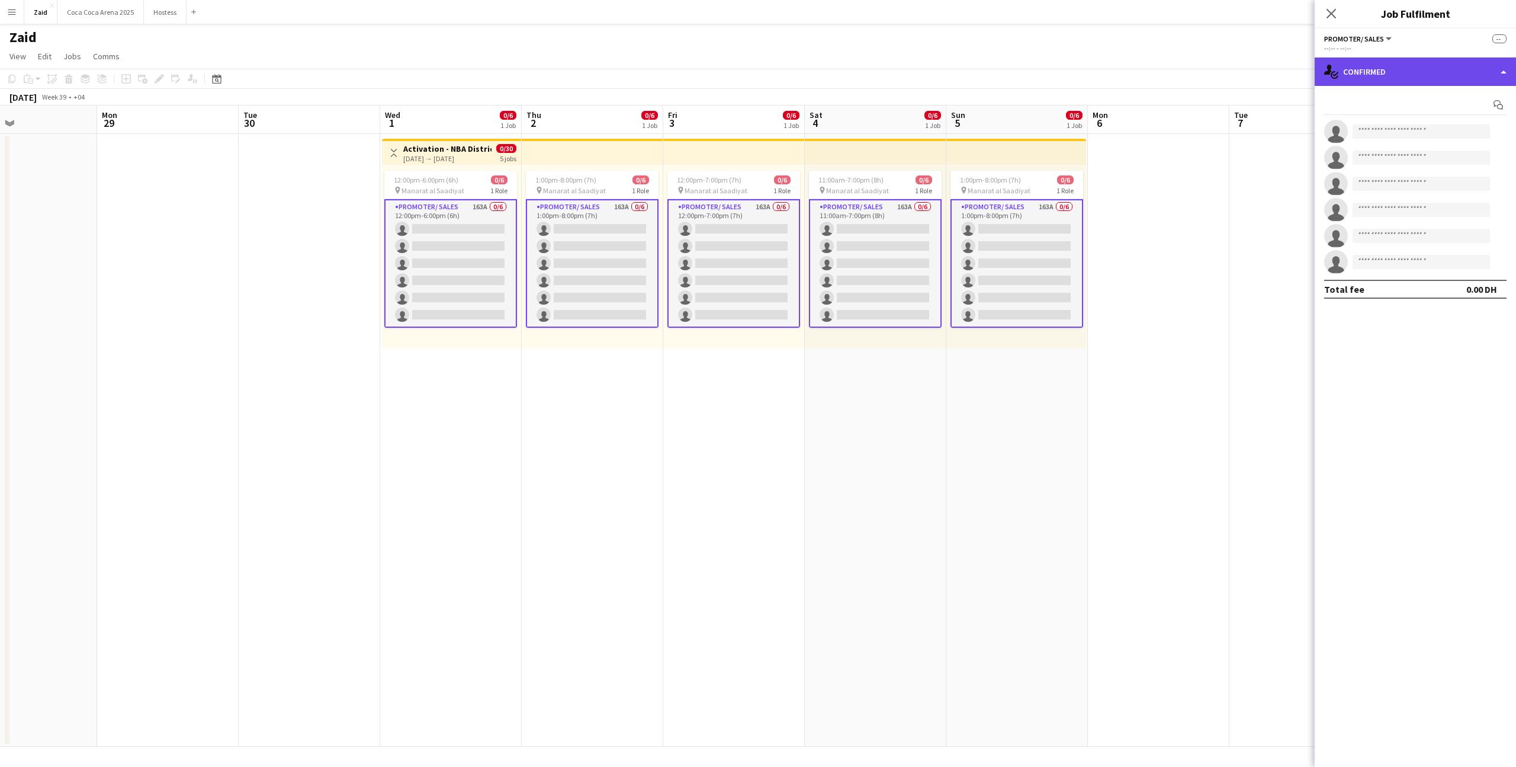
click at [1405, 60] on div "single-neutral-actions-check-2 Confirmed" at bounding box center [1415, 71] width 201 height 28
click at [1089, 345] on app-date-cell at bounding box center [1159, 440] width 142 height 612
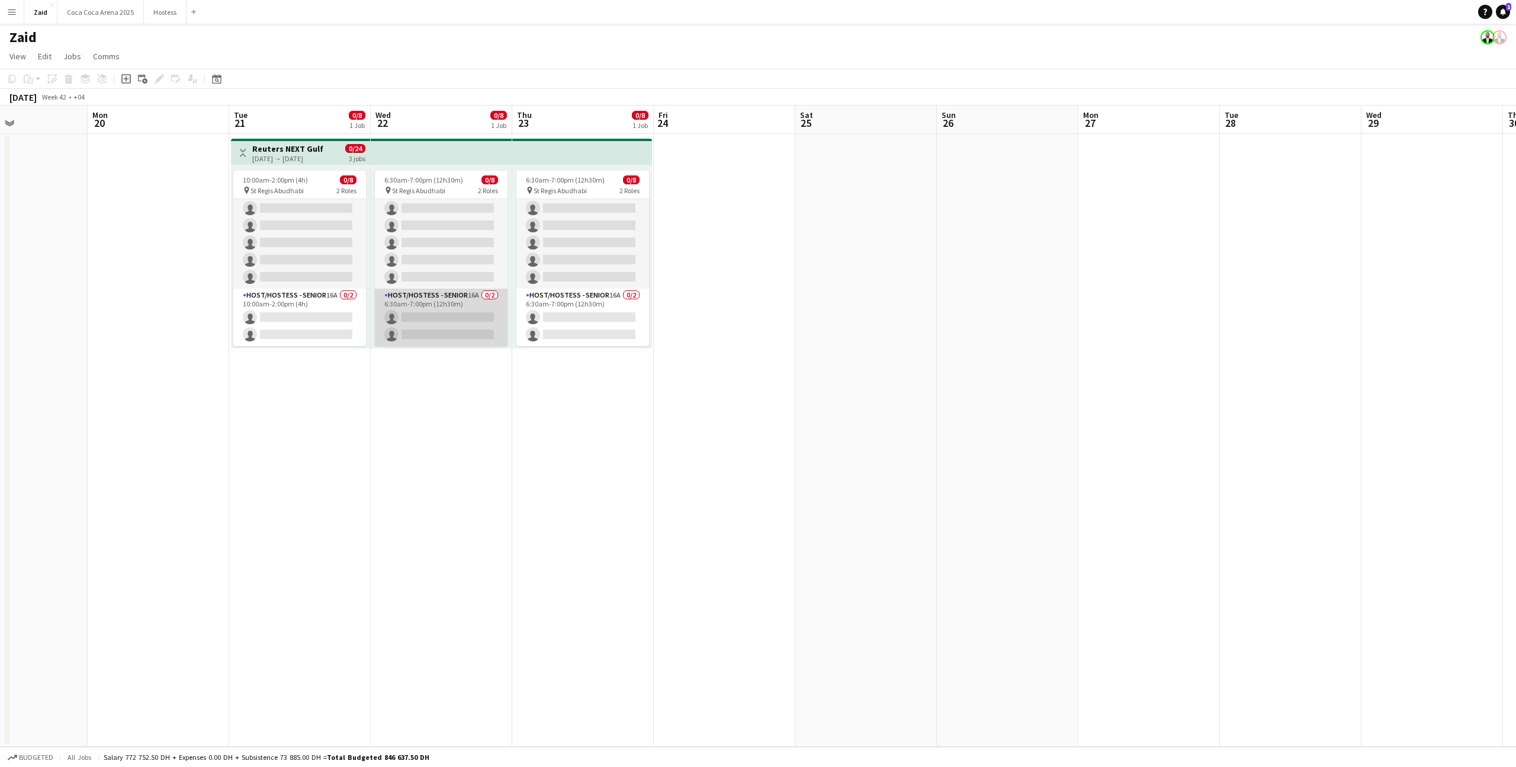
scroll to position [0, 0]
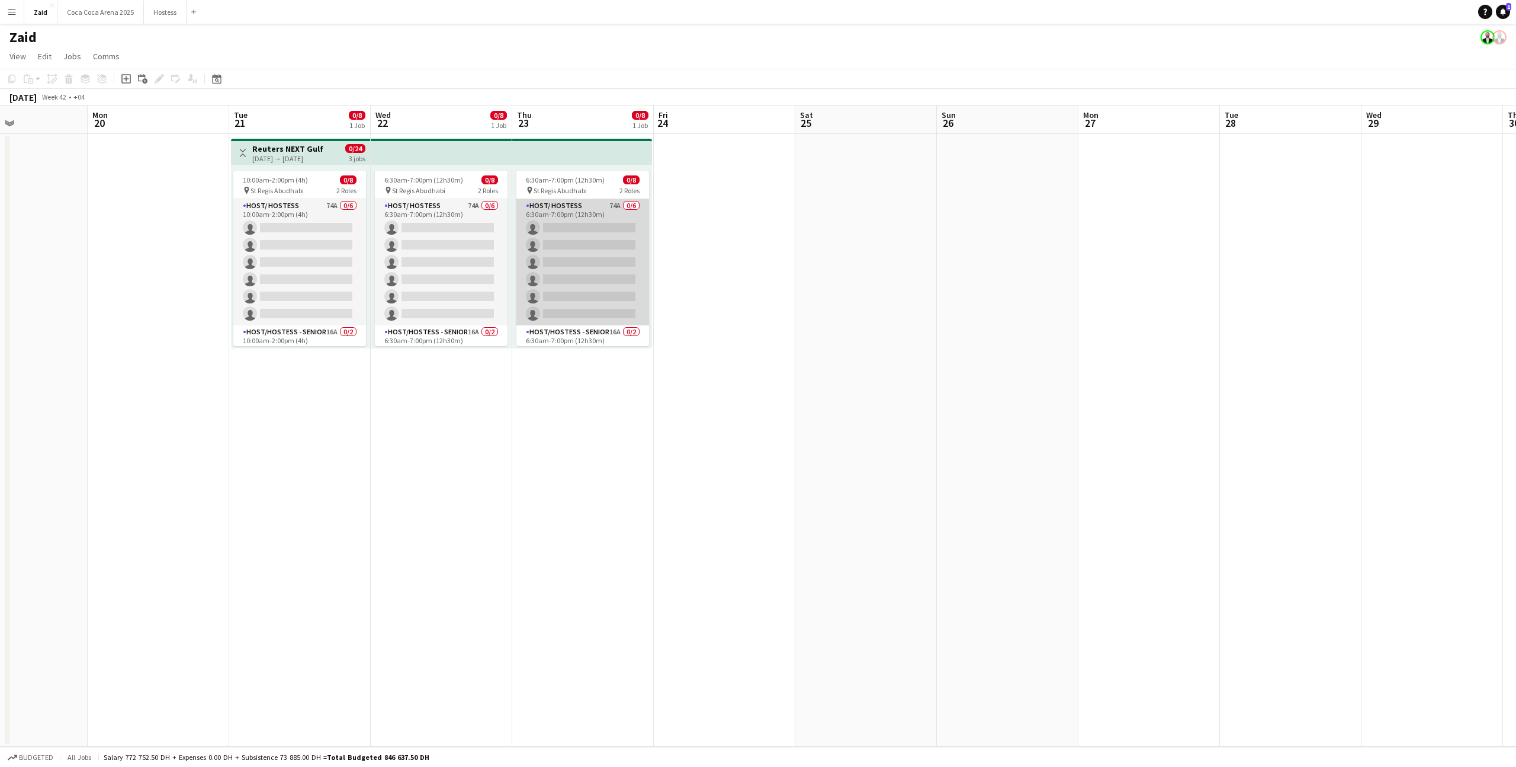
click at [597, 290] on app-card-role "Host/ Hostess 74A 0/6 6:30am-7:00pm (12h30m) single-neutral-actions single-neut…" at bounding box center [583, 262] width 133 height 126
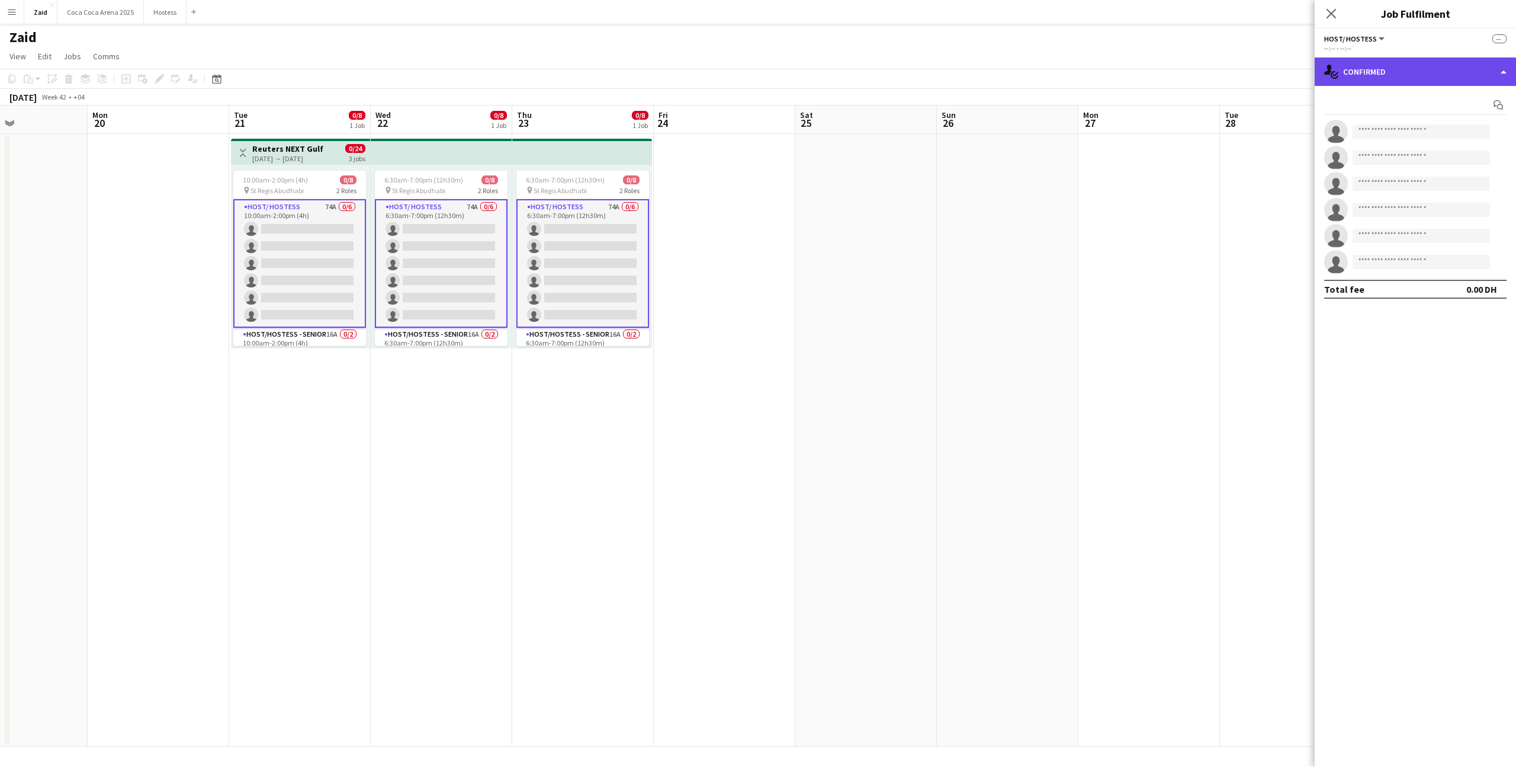
click at [1411, 72] on div "single-neutral-actions-check-2 Confirmed" at bounding box center [1415, 71] width 201 height 28
click at [1470, 200] on div "single-neutral-actions-information Applicants" at bounding box center [1454, 193] width 117 height 24
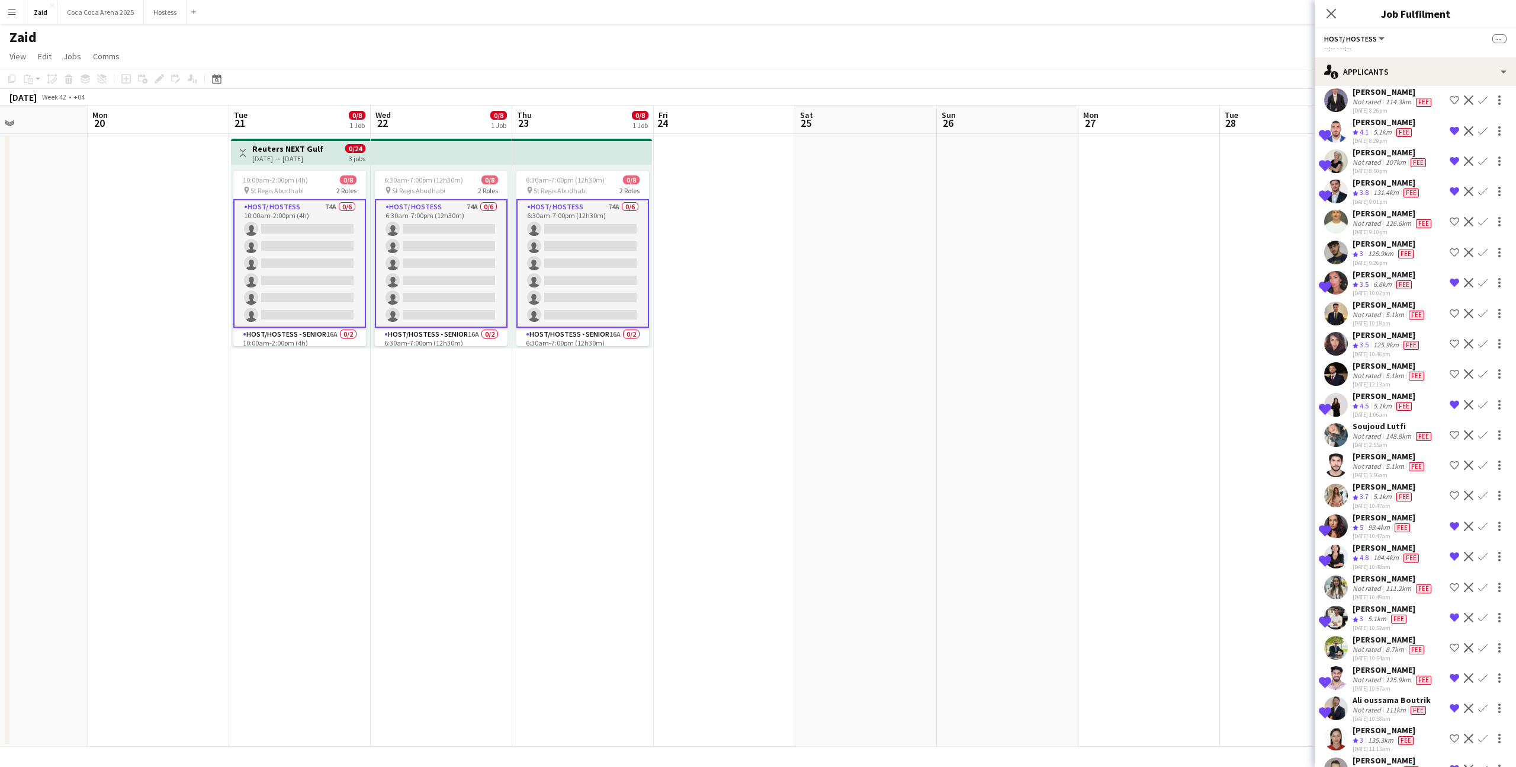
scroll to position [979, 0]
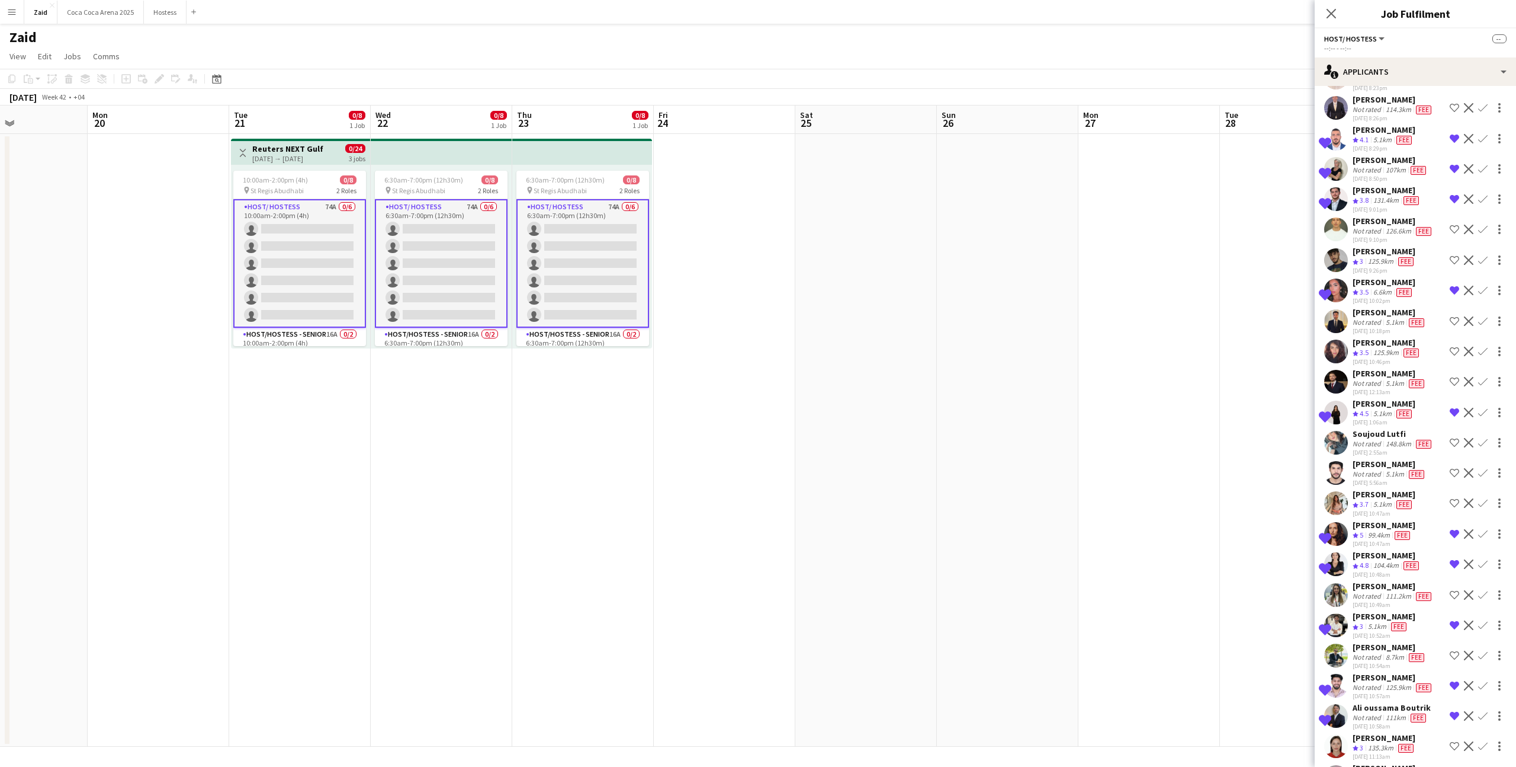
click at [1244, 413] on app-date-cell at bounding box center [1291, 440] width 142 height 612
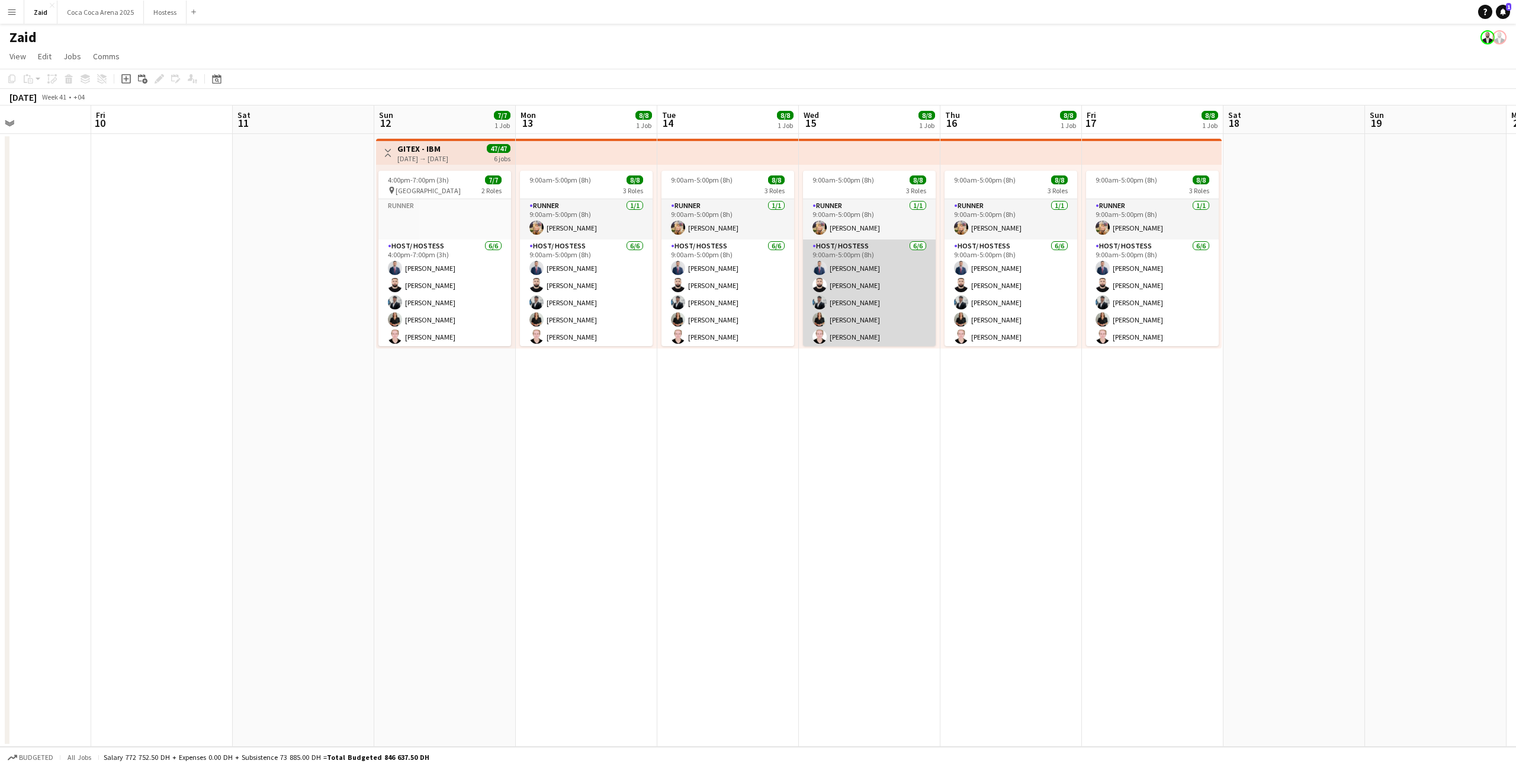
scroll to position [0, 331]
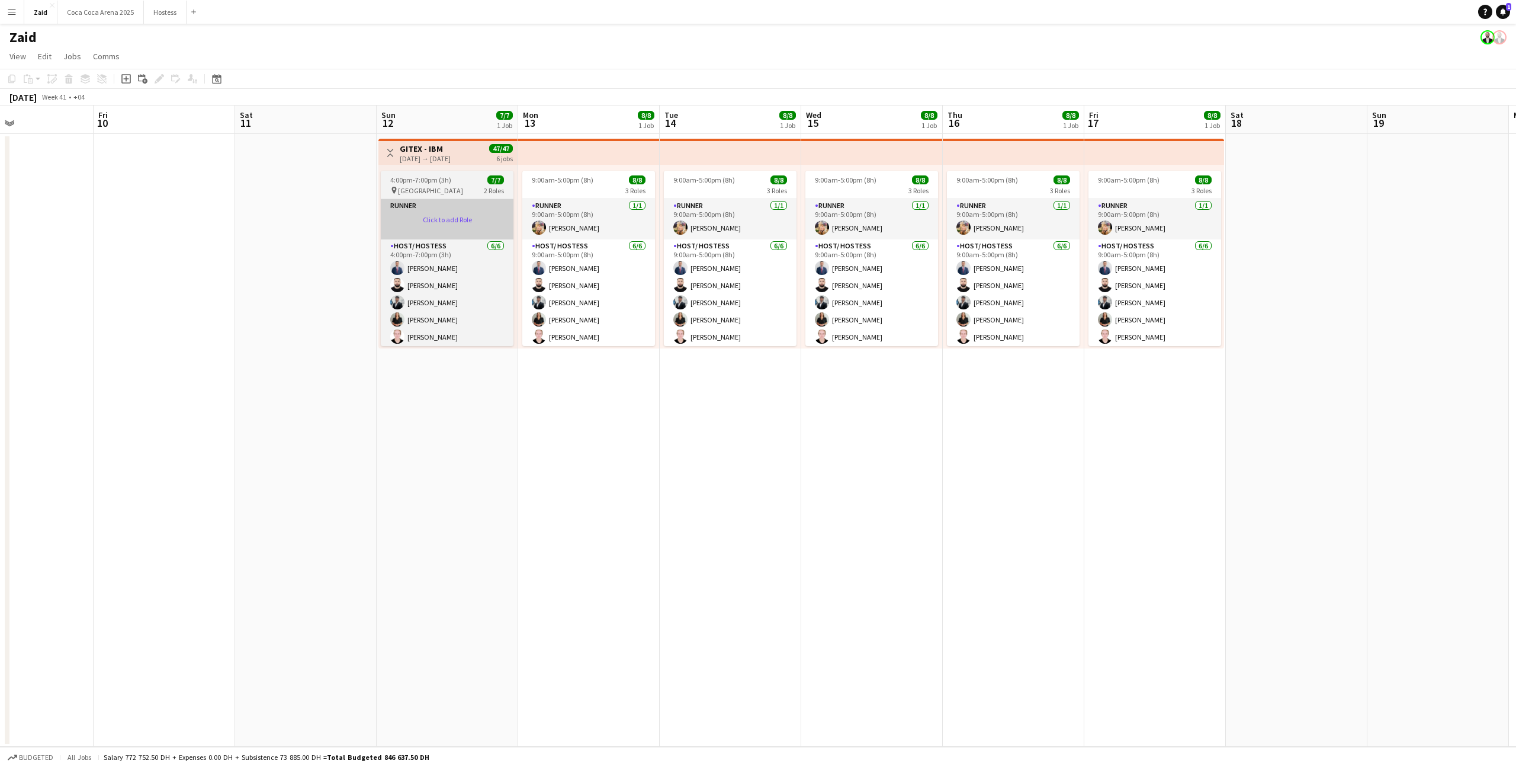
click at [460, 223] on app-card-role-placeholder "Runner Click to add Role" at bounding box center [447, 219] width 133 height 40
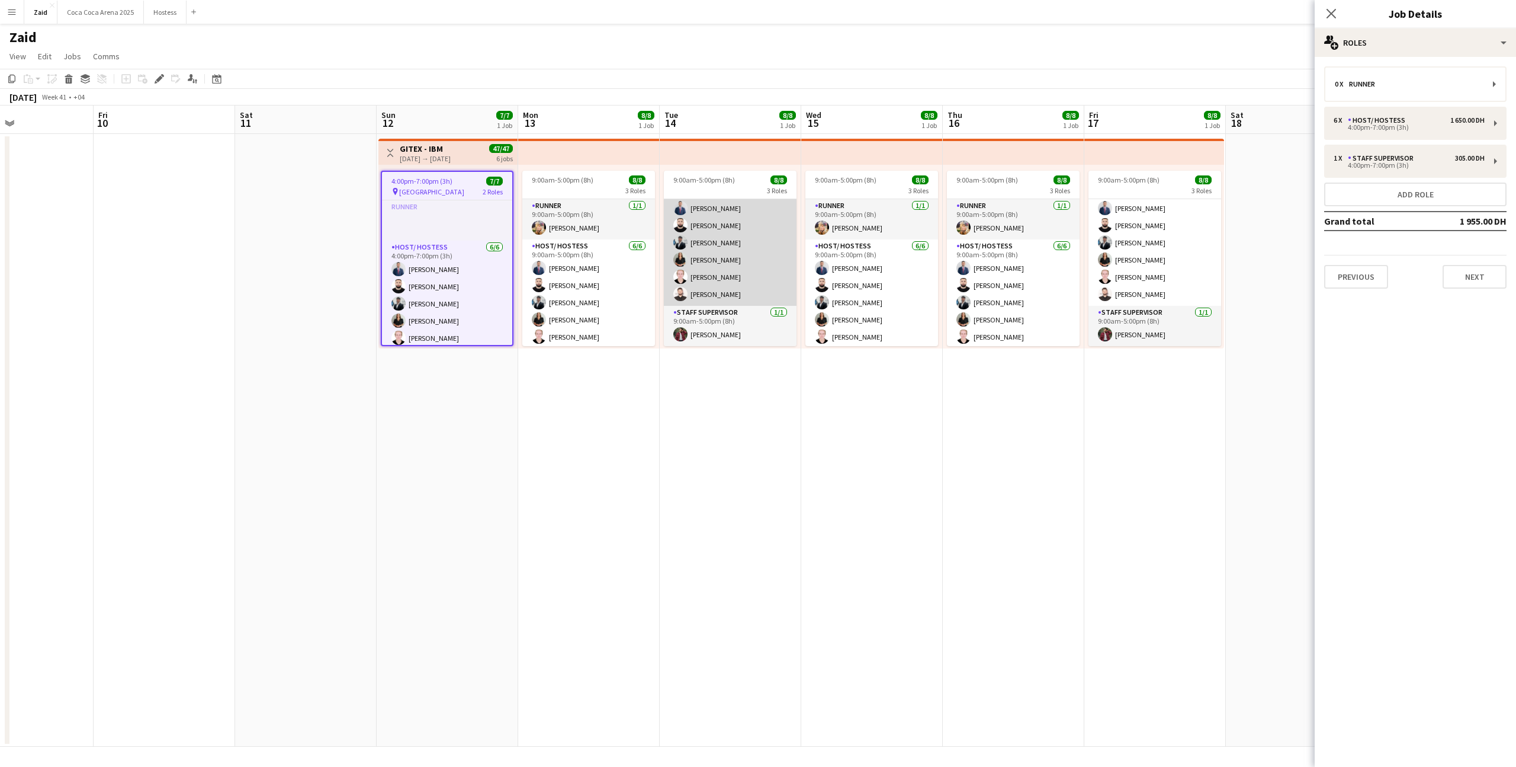
scroll to position [60, 0]
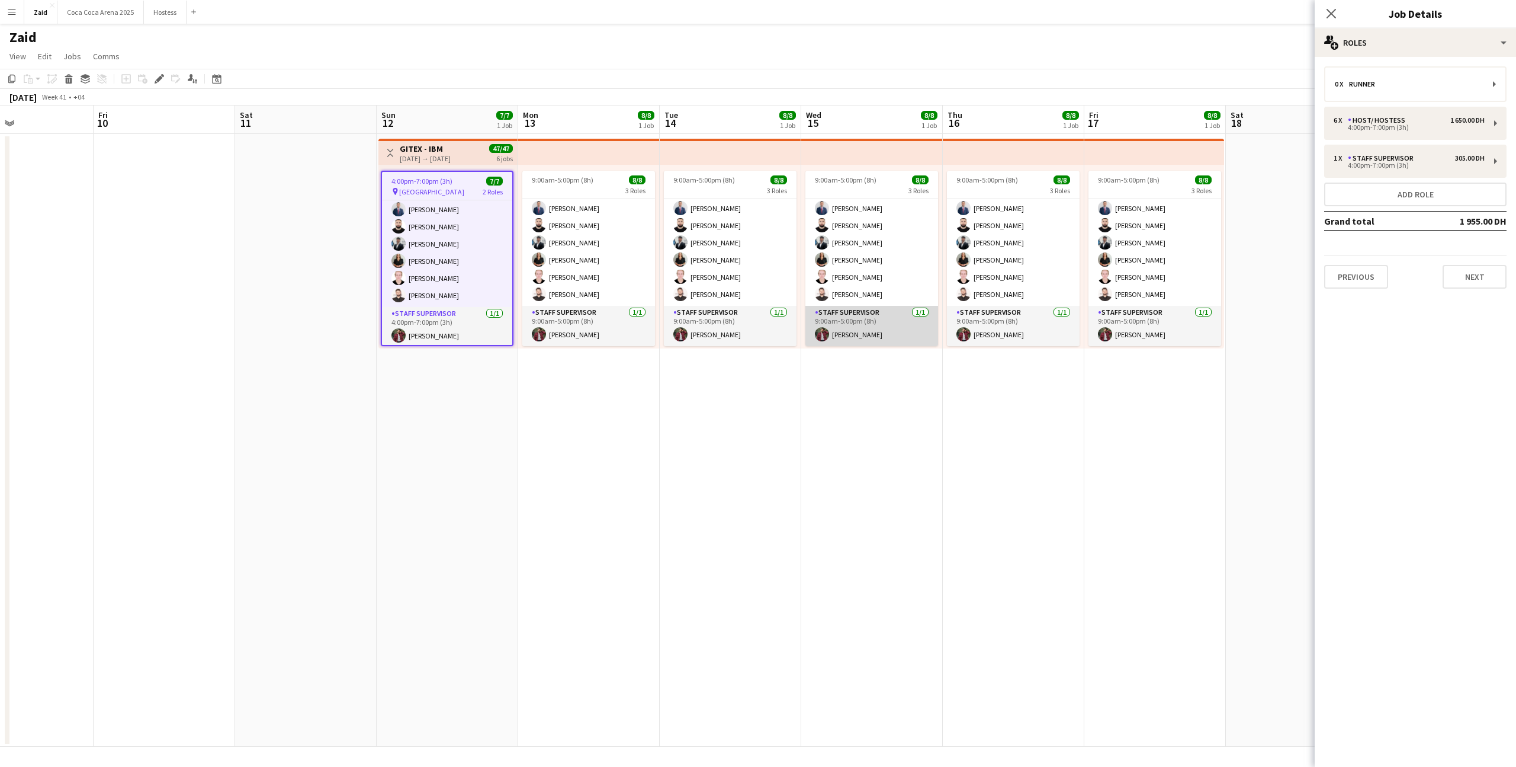
click at [816, 315] on app-card-role "Staff Supervisor 1/1 9:00am-5:00pm (8h) zaid AlAbed" at bounding box center [872, 326] width 133 height 40
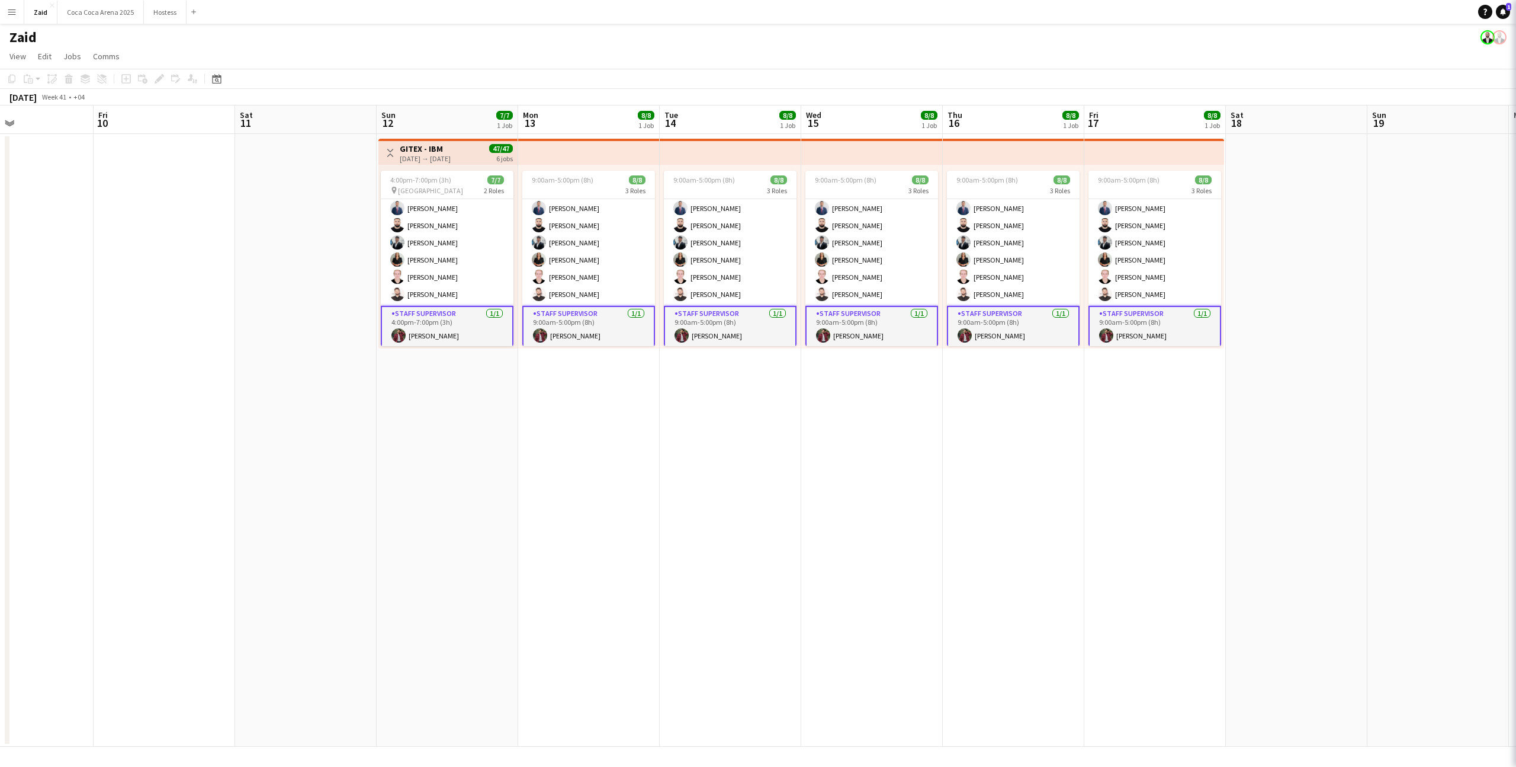
click at [925, 453] on app-date-cell "9:00am-5:00pm (8h) 8/8 3 Roles Runner 1/1 9:00am-5:00pm (8h) Domingo Hernandez …" at bounding box center [872, 440] width 142 height 612
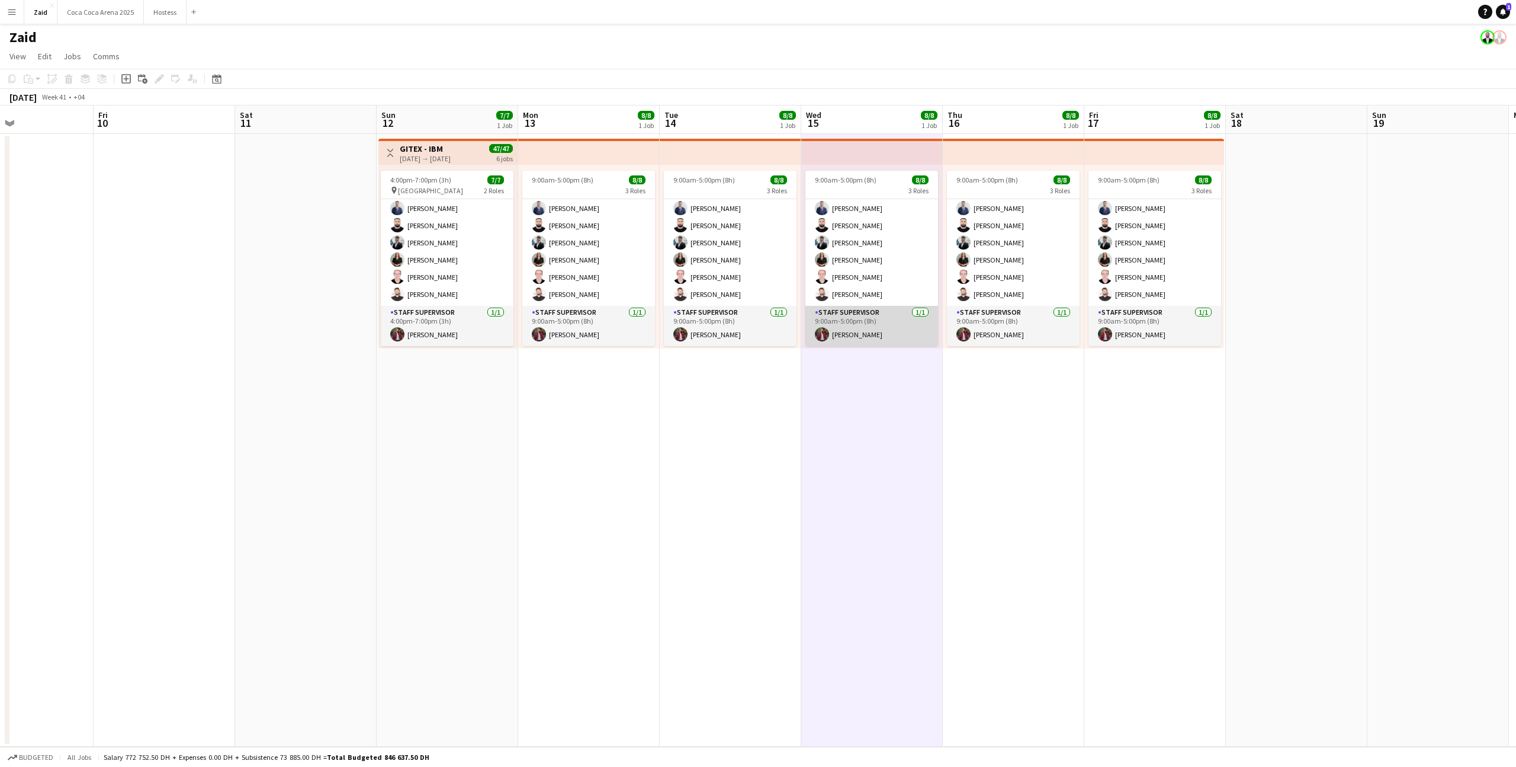
click at [825, 313] on app-card-role "Staff Supervisor 1/1 9:00am-5:00pm (8h) zaid AlAbed" at bounding box center [872, 326] width 133 height 40
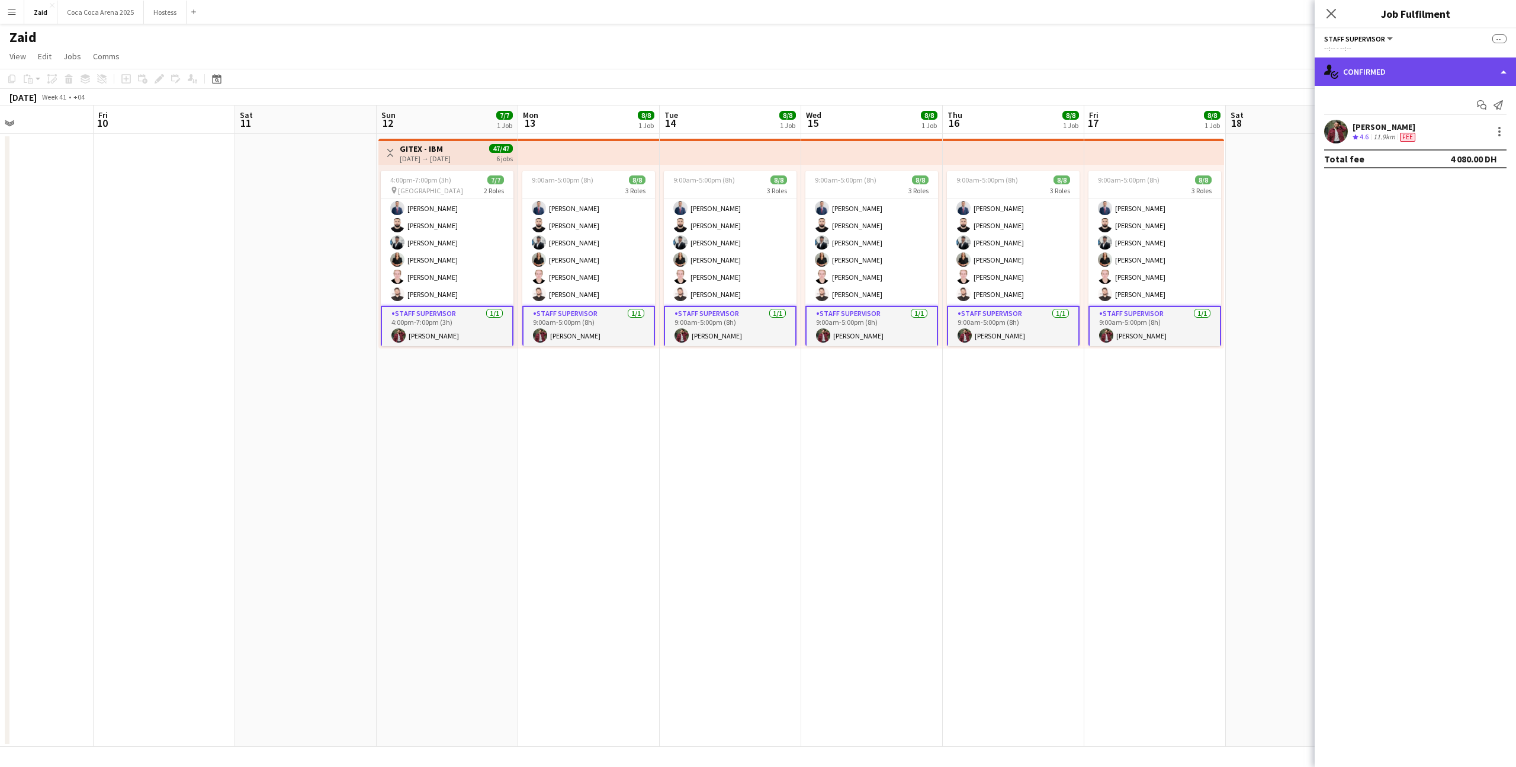
click at [1391, 84] on div "single-neutral-actions-check-2 Confirmed" at bounding box center [1415, 71] width 201 height 28
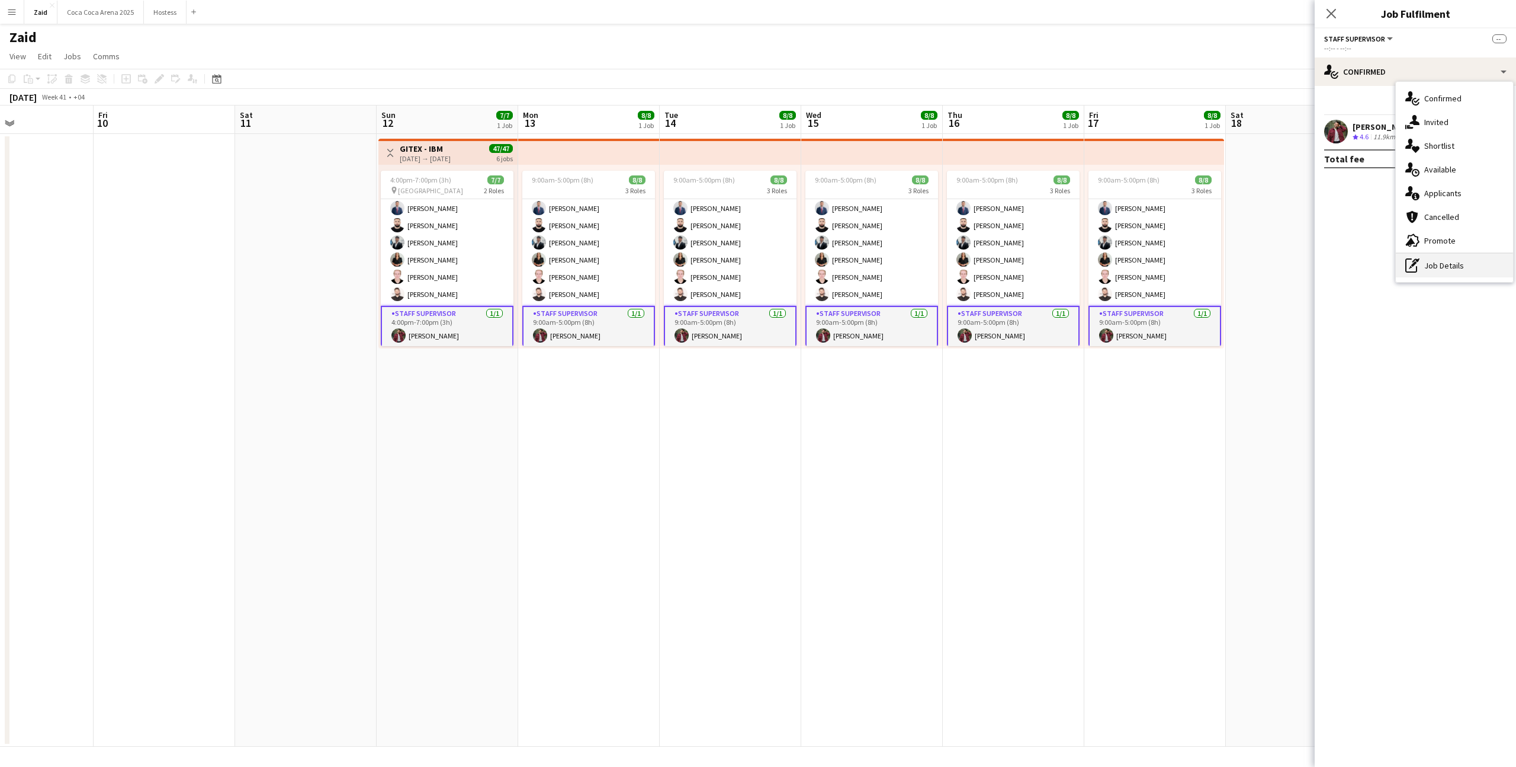
click at [1454, 260] on div "pen-write Job Details" at bounding box center [1454, 266] width 117 height 24
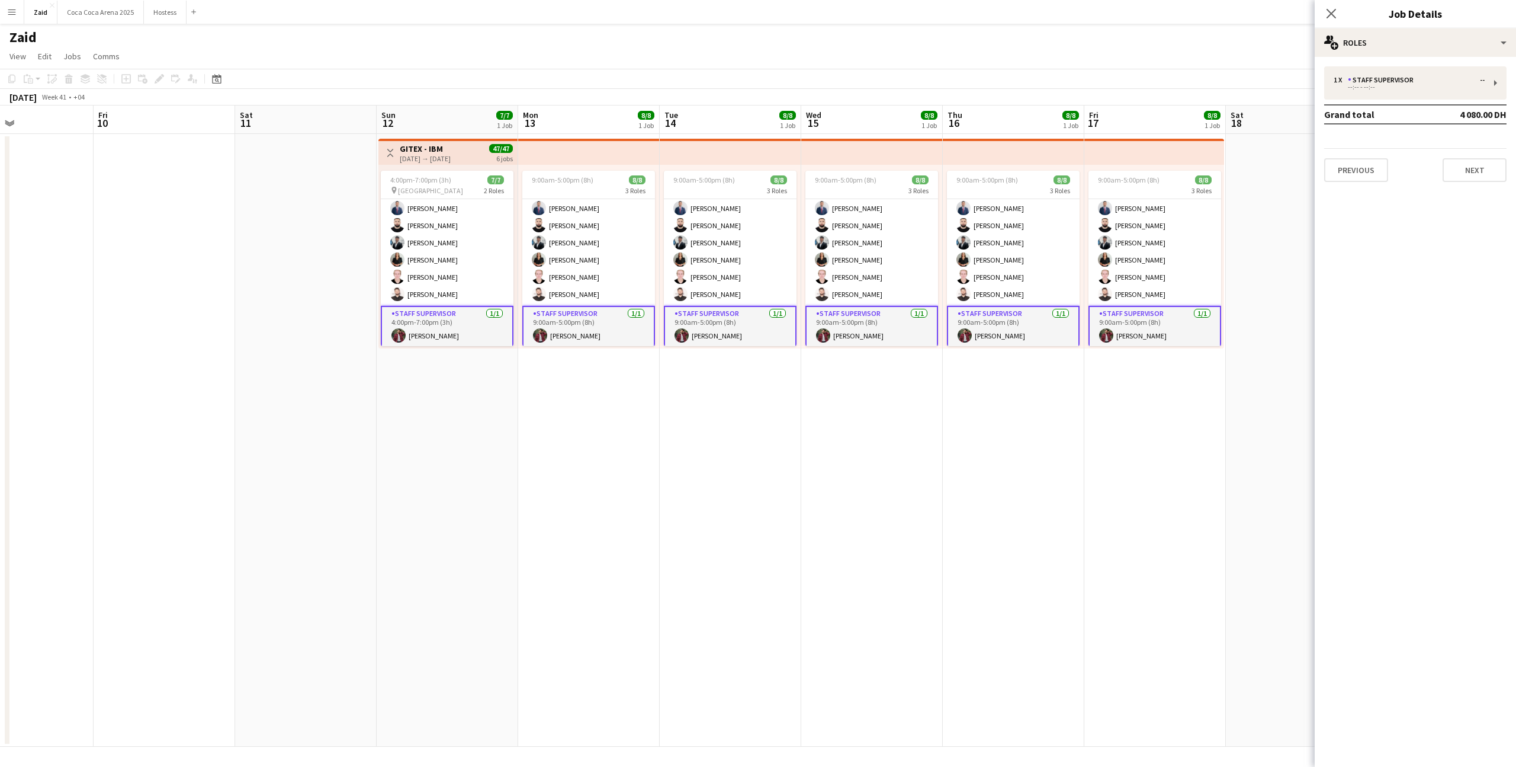
click at [1380, 105] on td "Grand total" at bounding box center [1379, 114] width 108 height 19
click at [1374, 89] on div "--:-- - --:--" at bounding box center [1409, 87] width 151 height 6
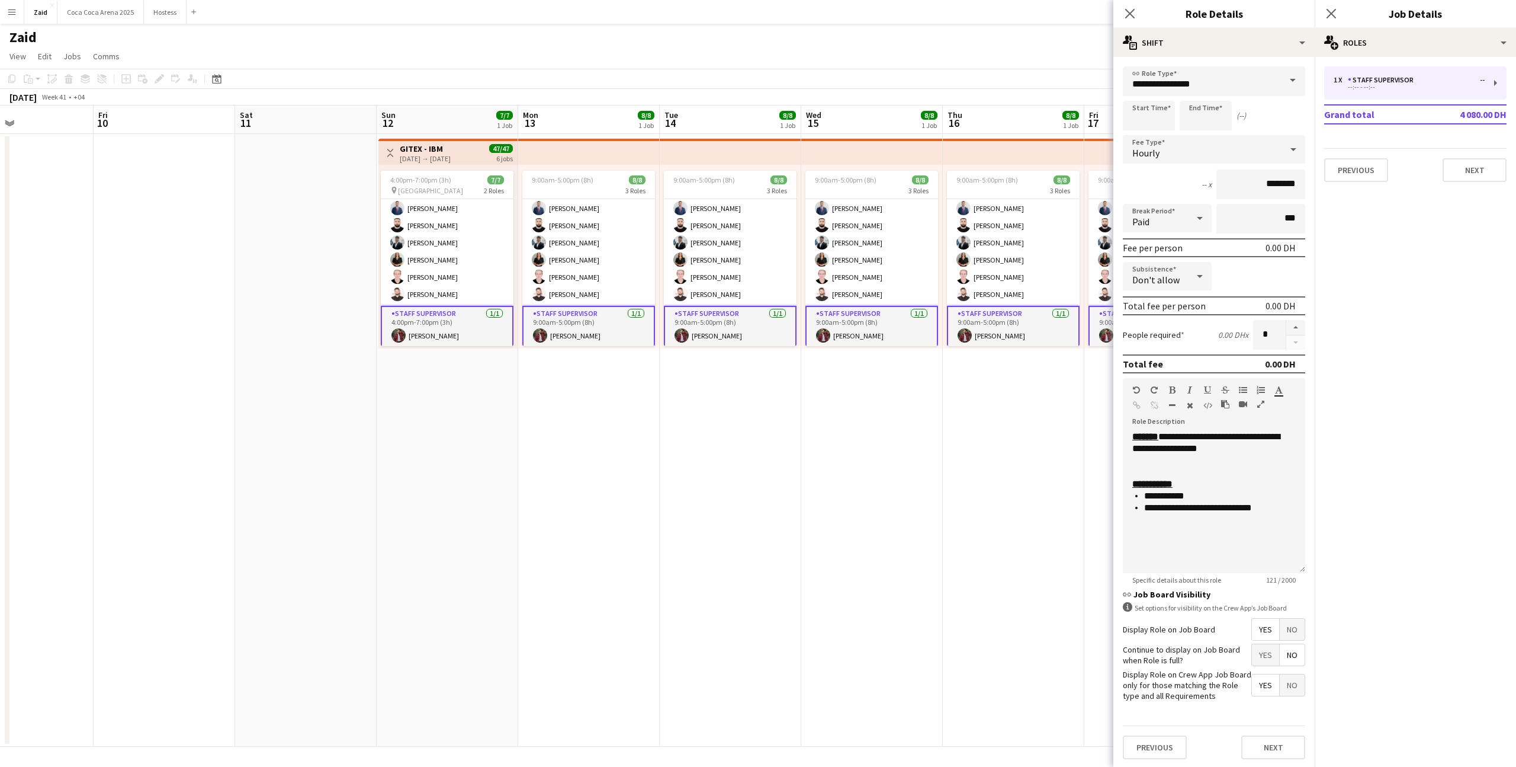
click at [946, 368] on app-date-cell "9:00am-5:00pm (8h) 8/8 3 Roles Runner 1/1 9:00am-5:00pm (8h) Domingo Hernandez …" at bounding box center [1014, 440] width 142 height 612
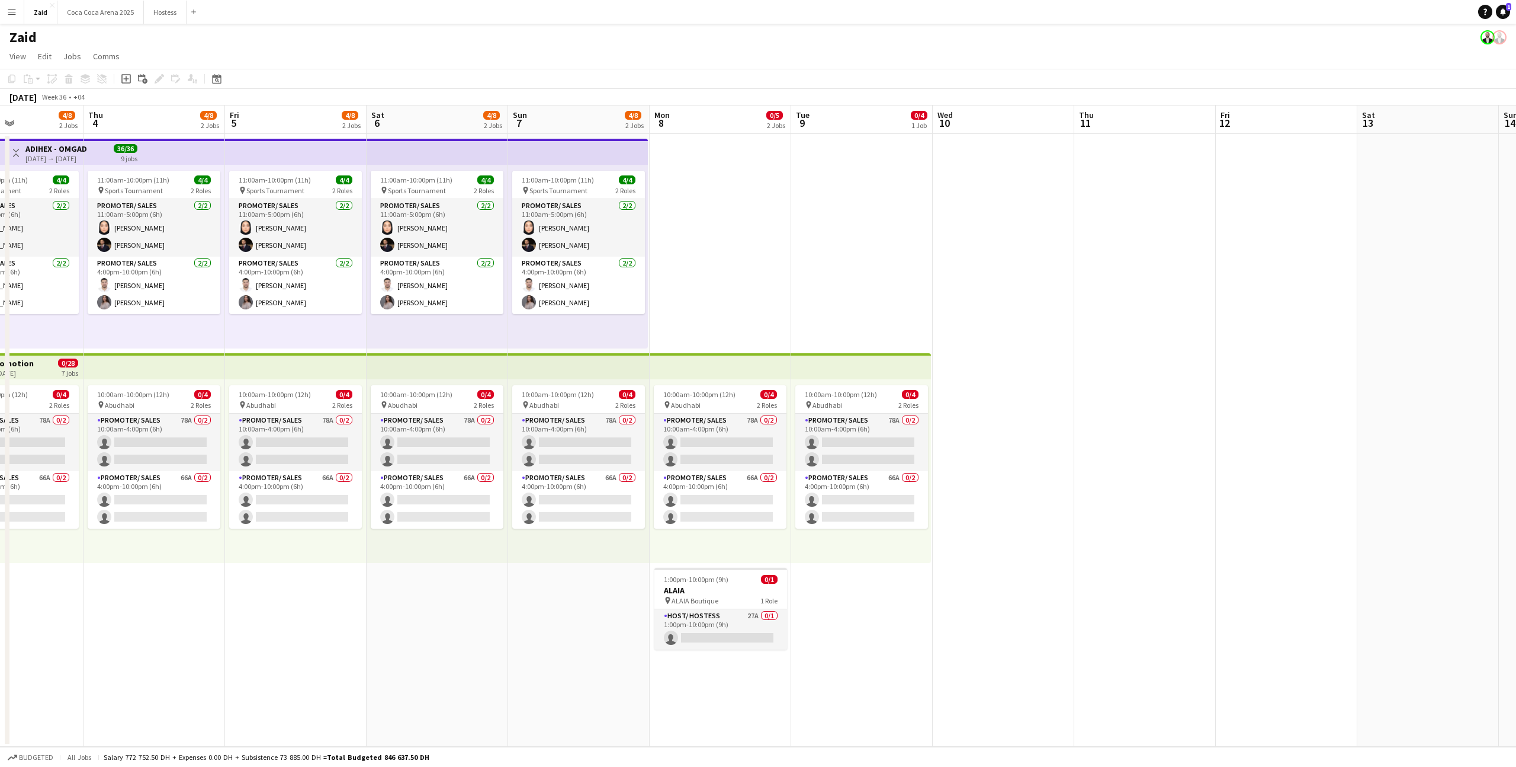
scroll to position [0, 346]
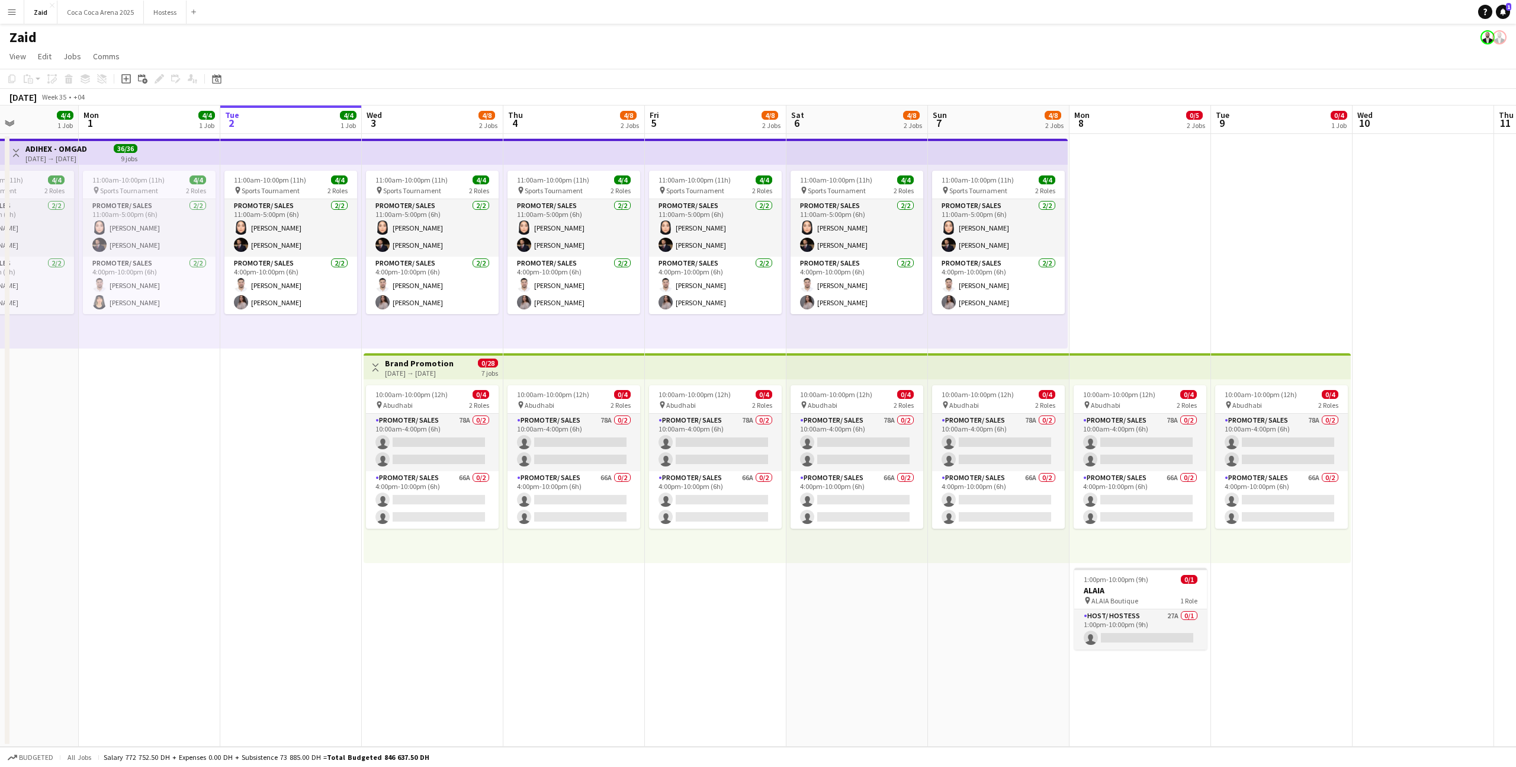
click at [441, 377] on div "Toggle View Brand Promotion [DATE] → [DATE] 0/28 7 jobs" at bounding box center [433, 367] width 130 height 20
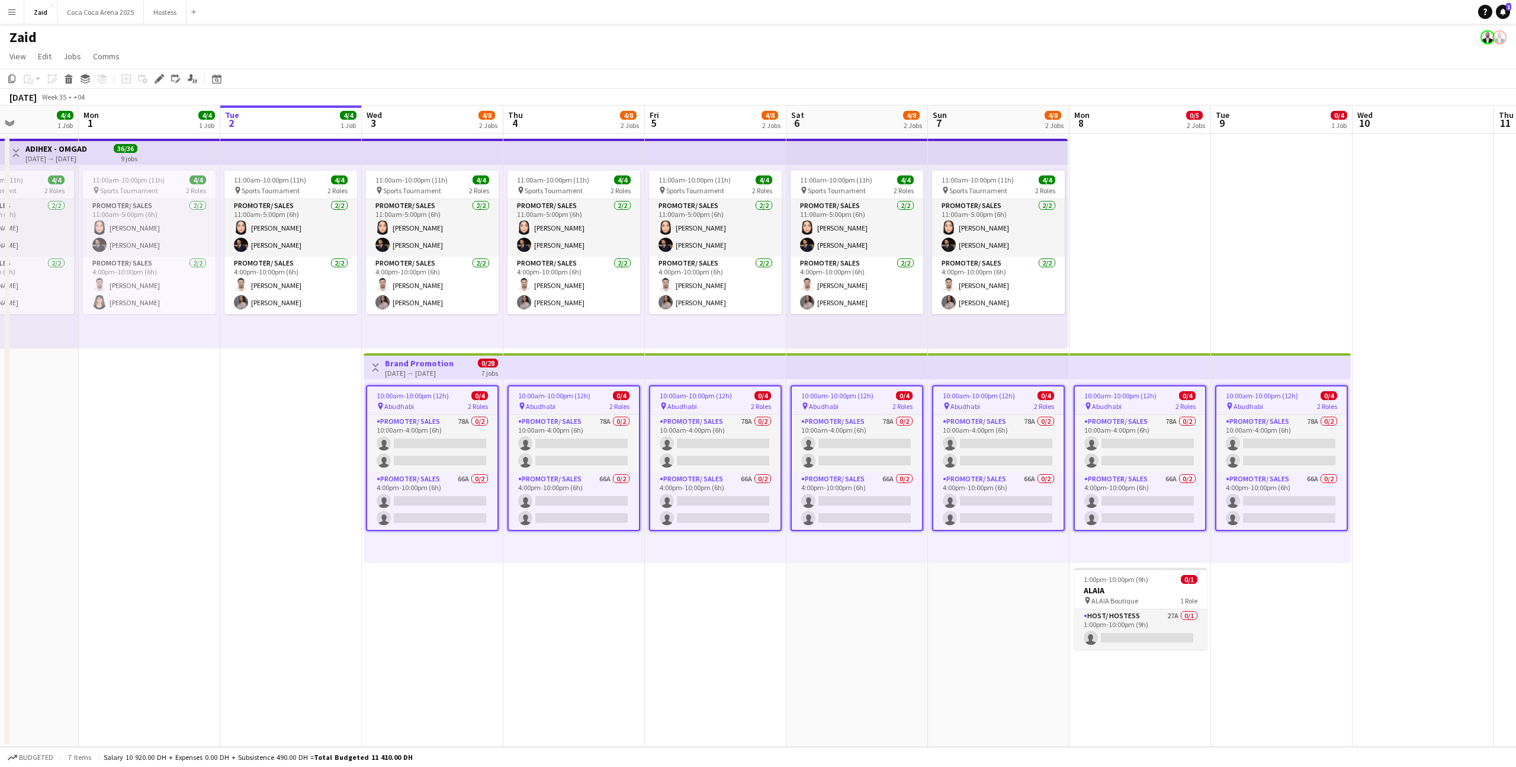
click at [14, 14] on app-icon "Menu" at bounding box center [11, 11] width 9 height 9
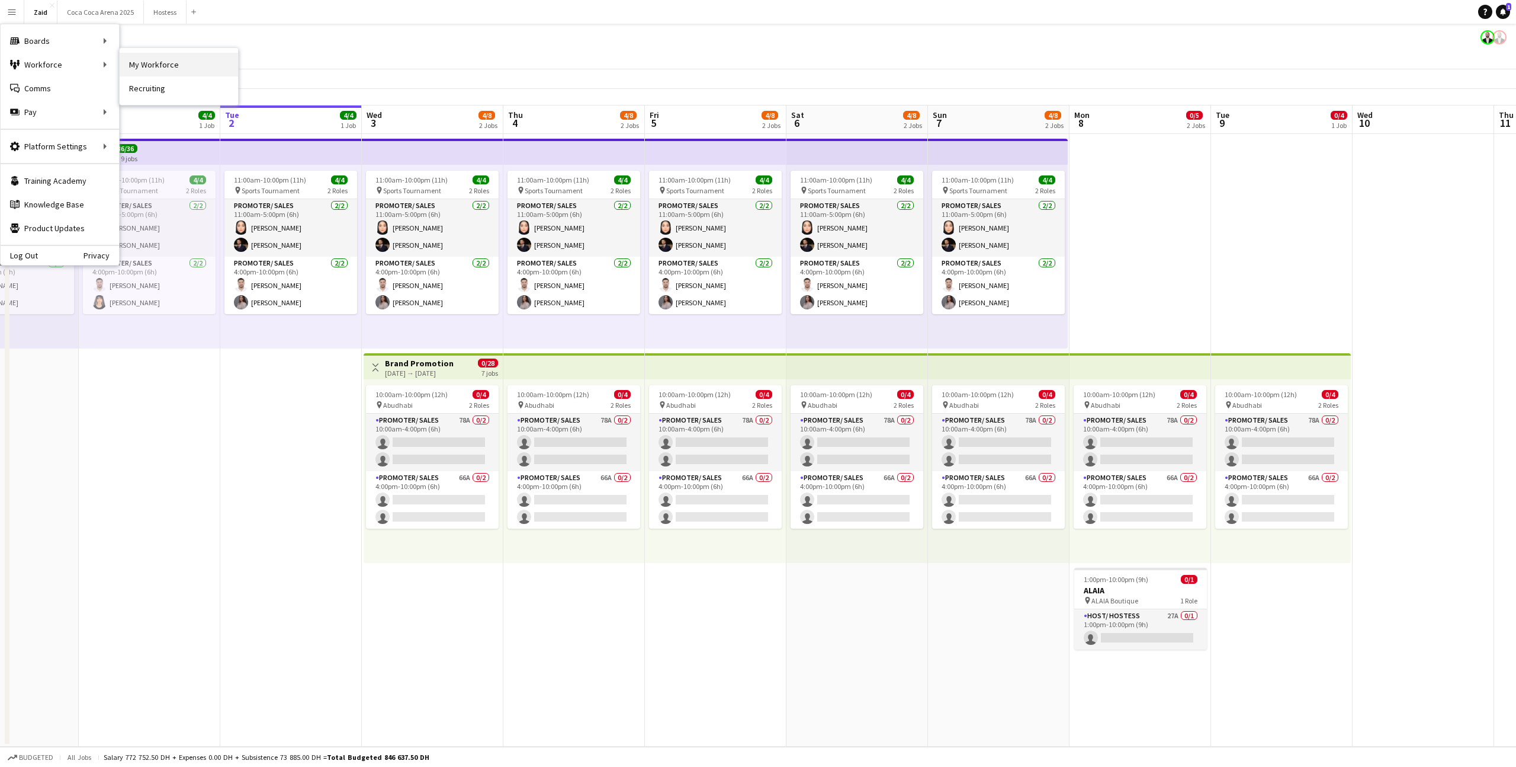
click at [141, 68] on link "My Workforce" at bounding box center [179, 65] width 118 height 24
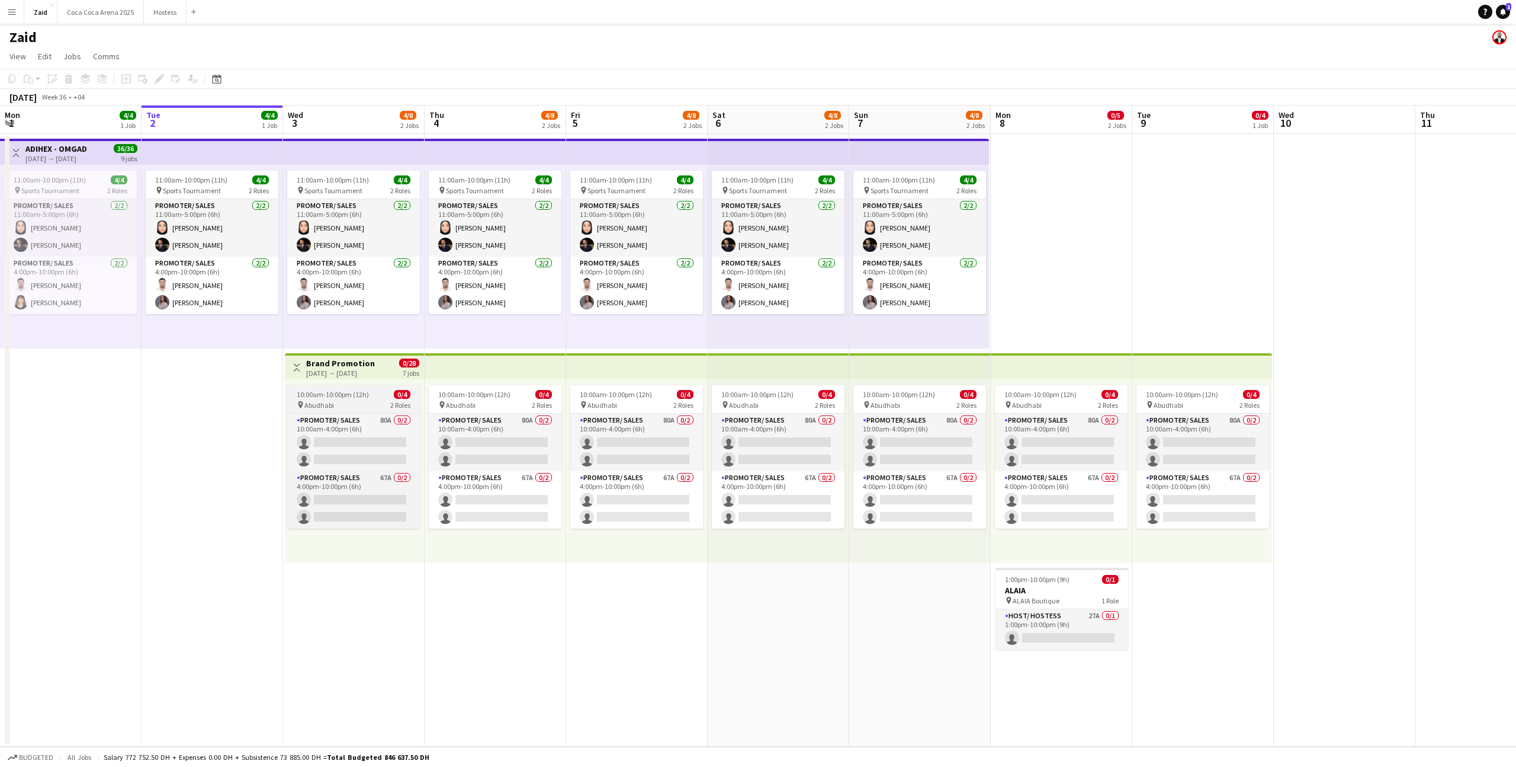
click at [392, 397] on div "10:00am-10:00pm (12h) 0/4" at bounding box center [353, 394] width 133 height 9
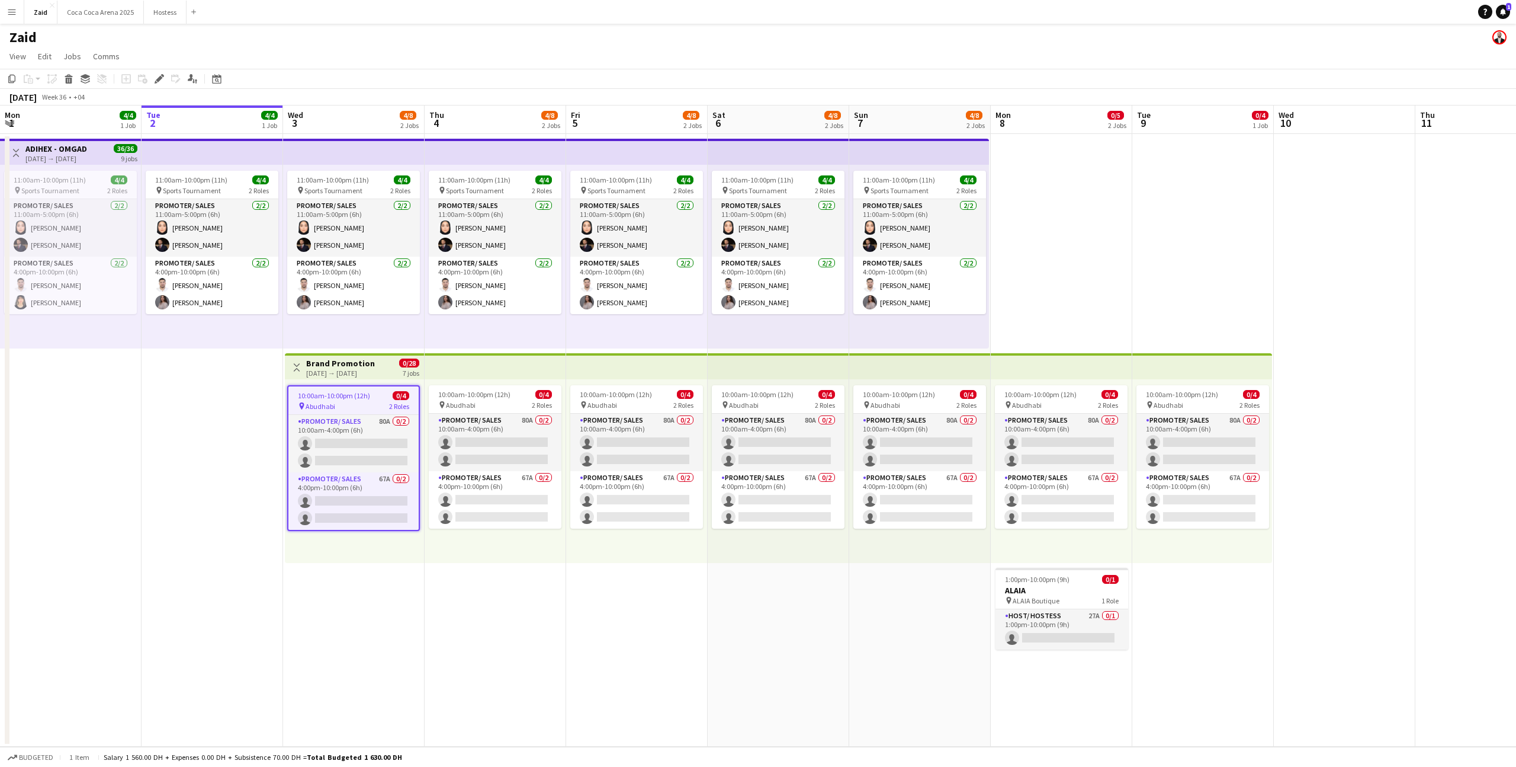
click at [392, 376] on div "Toggle View Brand Promotion [DATE] → [DATE] 0/28 7 jobs" at bounding box center [355, 367] width 130 height 20
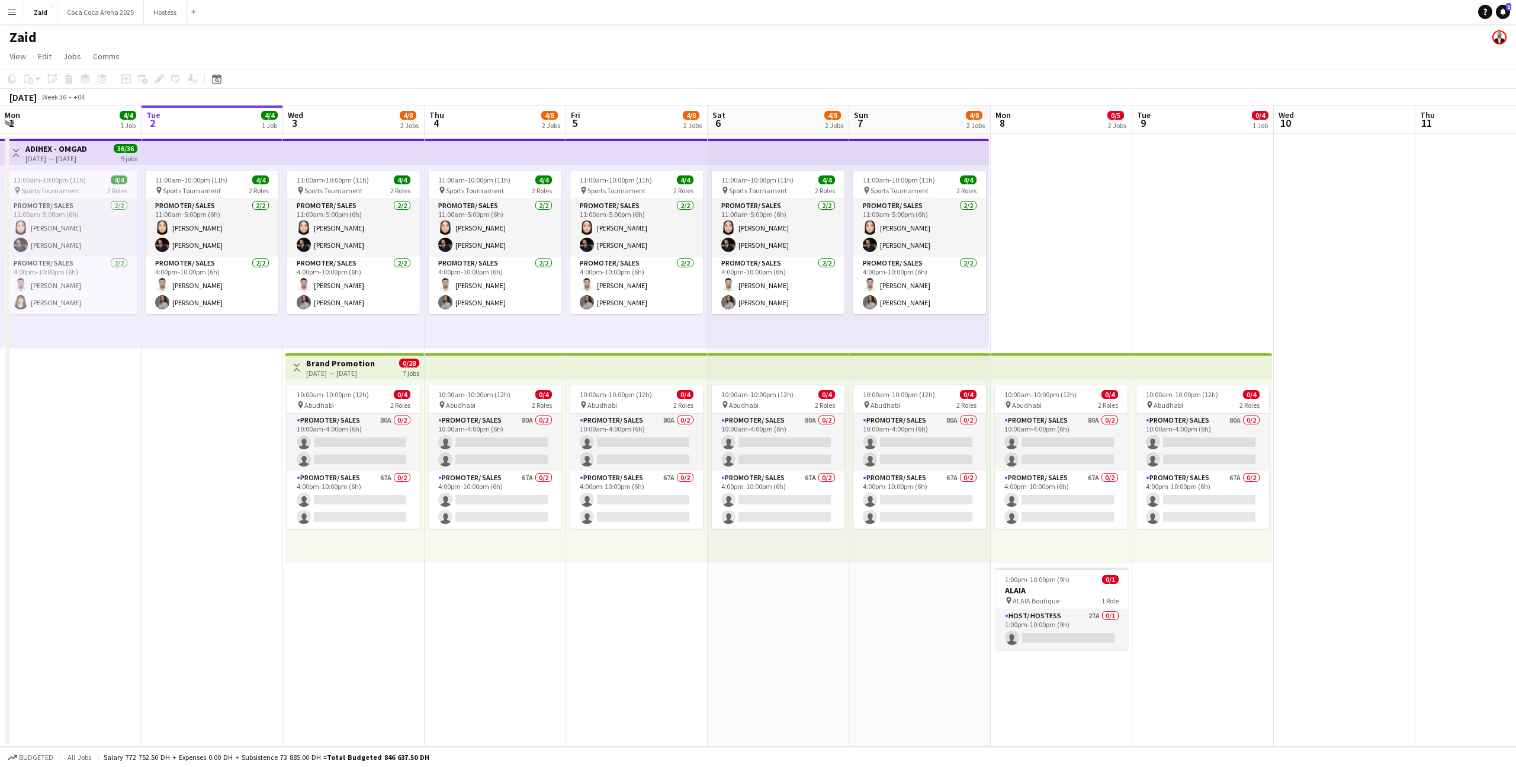
click at [296, 374] on button "Toggle View" at bounding box center [297, 367] width 14 height 14
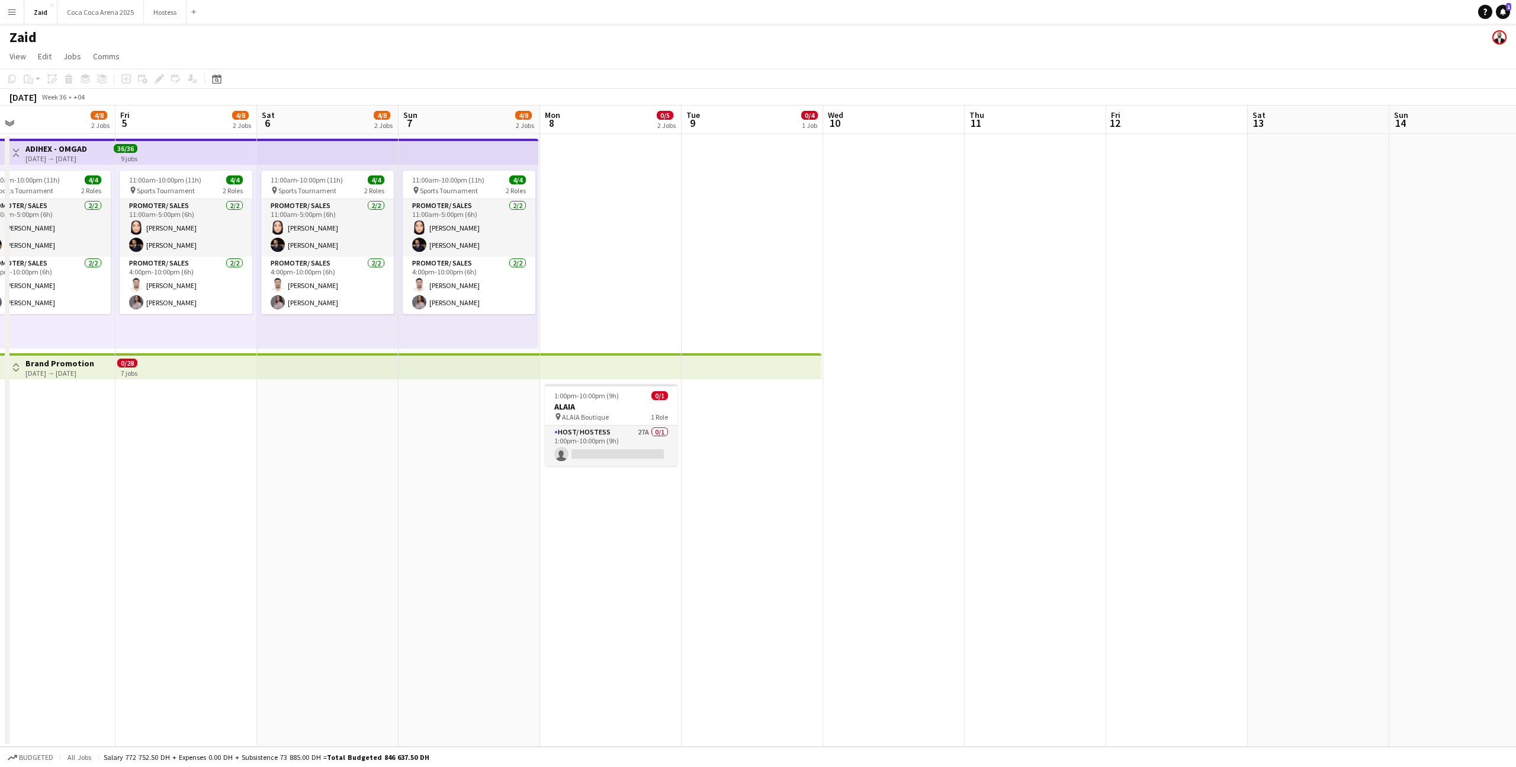
scroll to position [0, 453]
click at [595, 413] on span "ALAIA Boutique" at bounding box center [583, 416] width 47 height 9
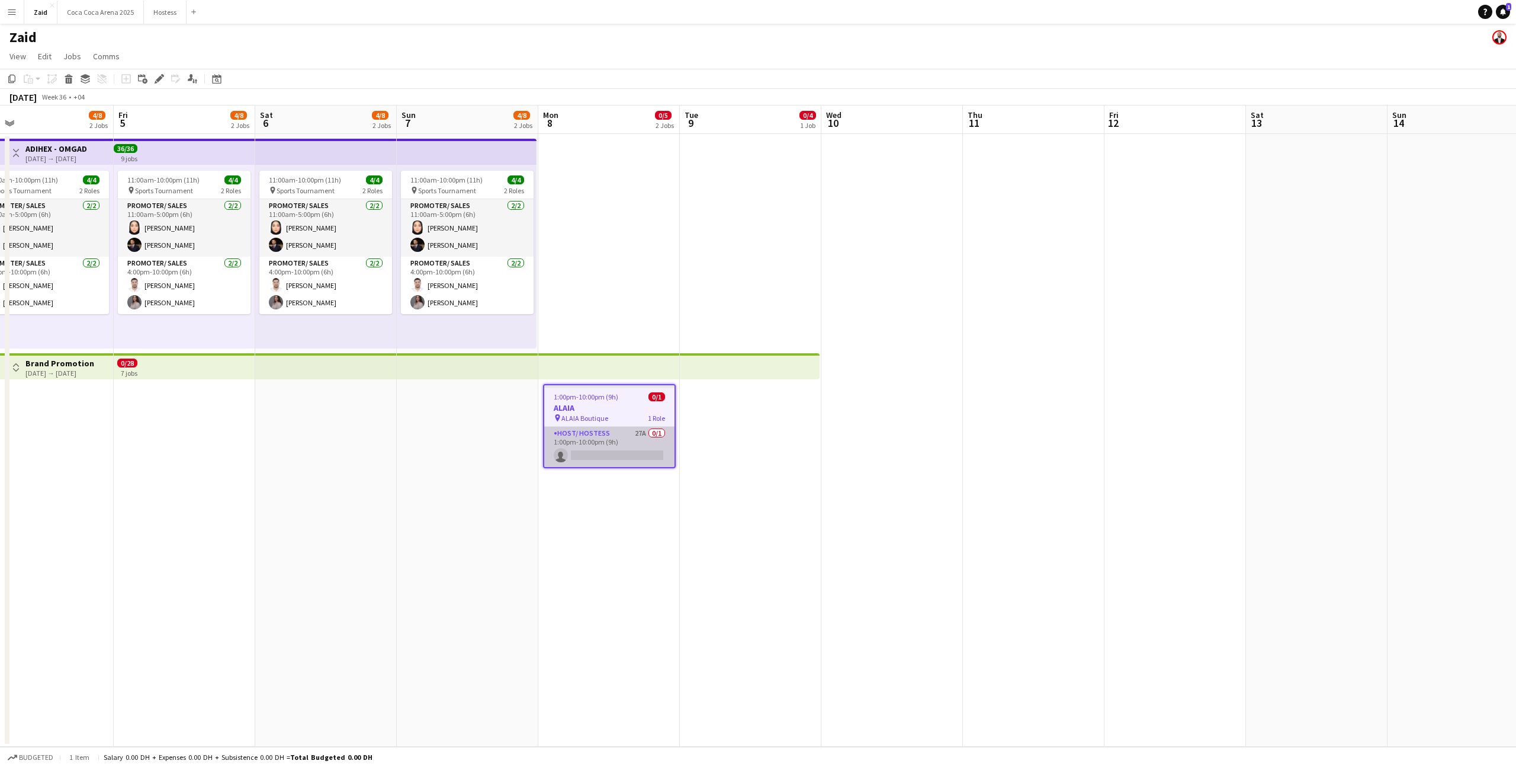
click at [640, 456] on app-card-role "Host/ Hostess 27A 0/1 1:00pm-10:00pm (9h) single-neutral-actions" at bounding box center [609, 446] width 130 height 40
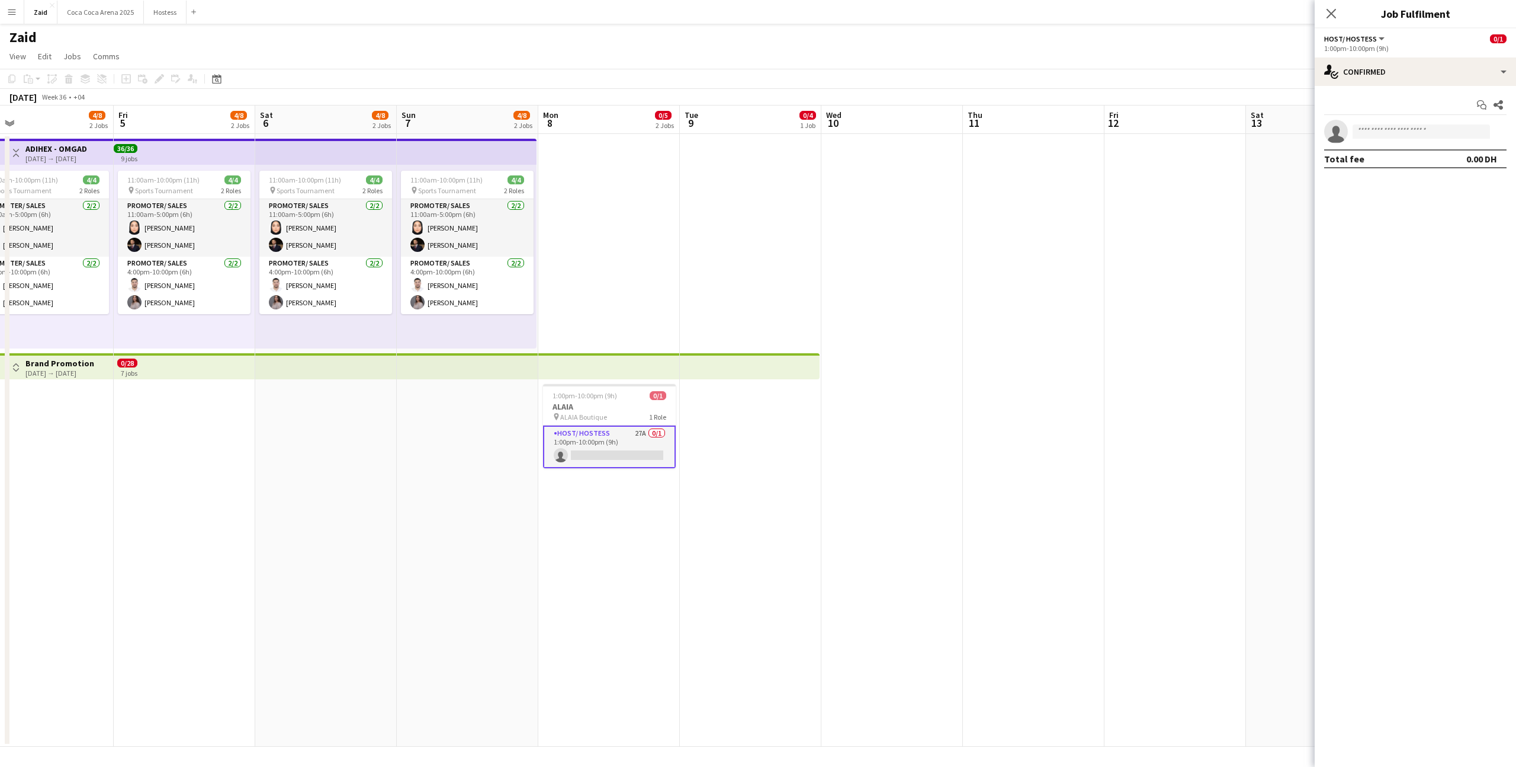
click at [1393, 92] on div "Start chat Share single-neutral-actions Total fee 0.00 DH" at bounding box center [1415, 132] width 201 height 92
click at [1393, 84] on div "single-neutral-actions-check-2 Confirmed" at bounding box center [1415, 71] width 201 height 28
click at [1465, 197] on div "single-neutral-actions-information Applicants" at bounding box center [1454, 193] width 117 height 24
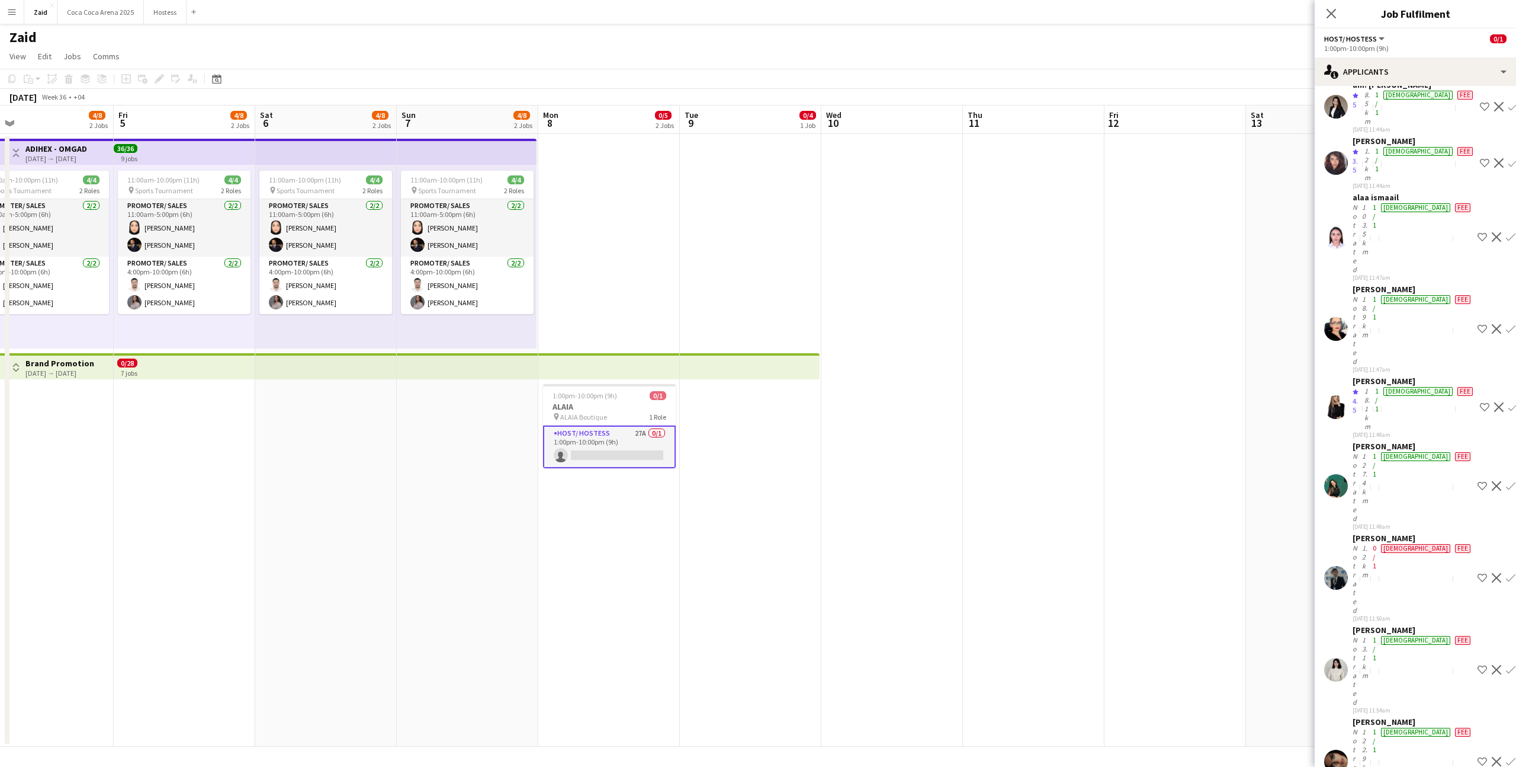
scroll to position [590, 0]
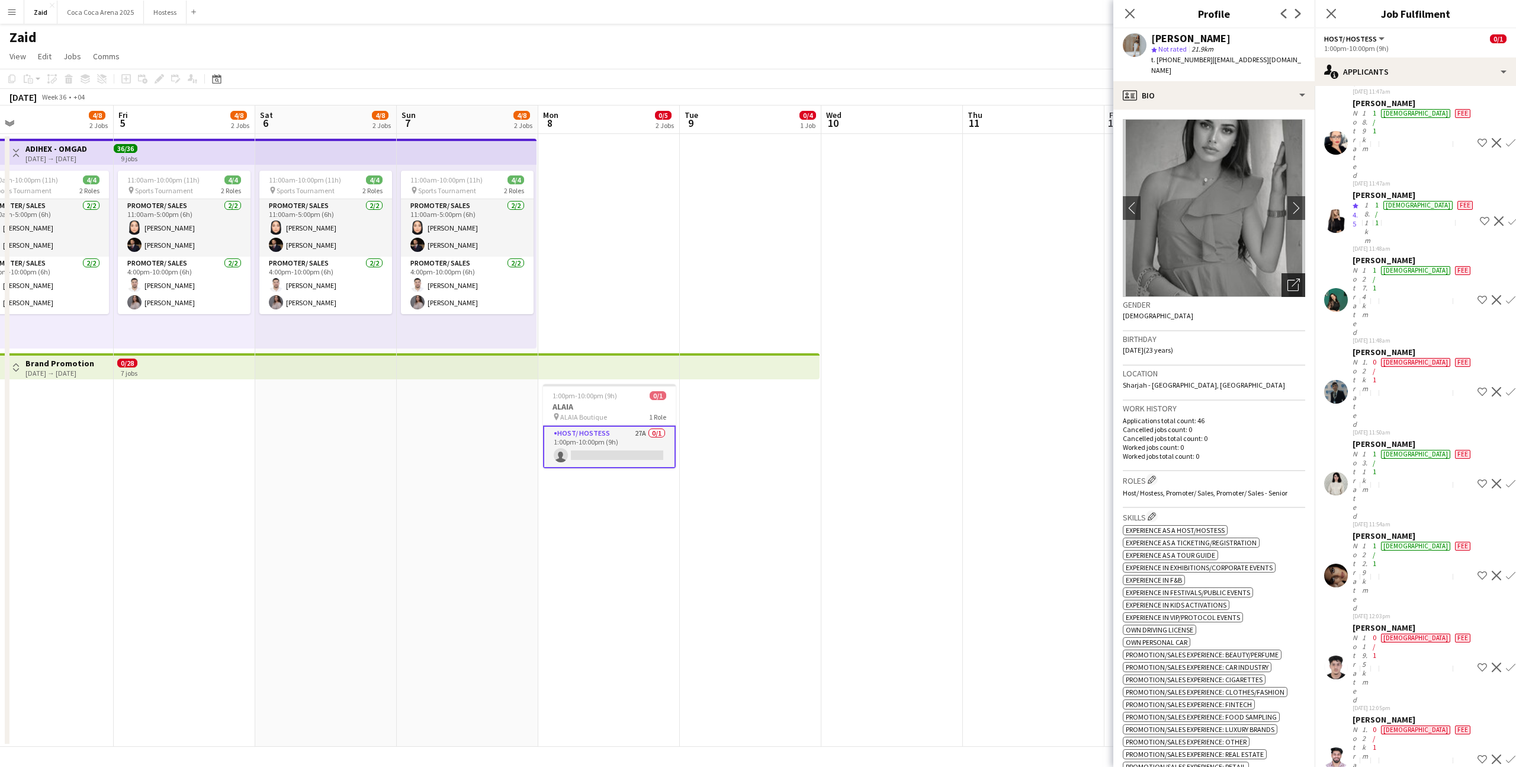
click at [1288, 278] on icon "Open photos pop-in" at bounding box center [1294, 284] width 12 height 12
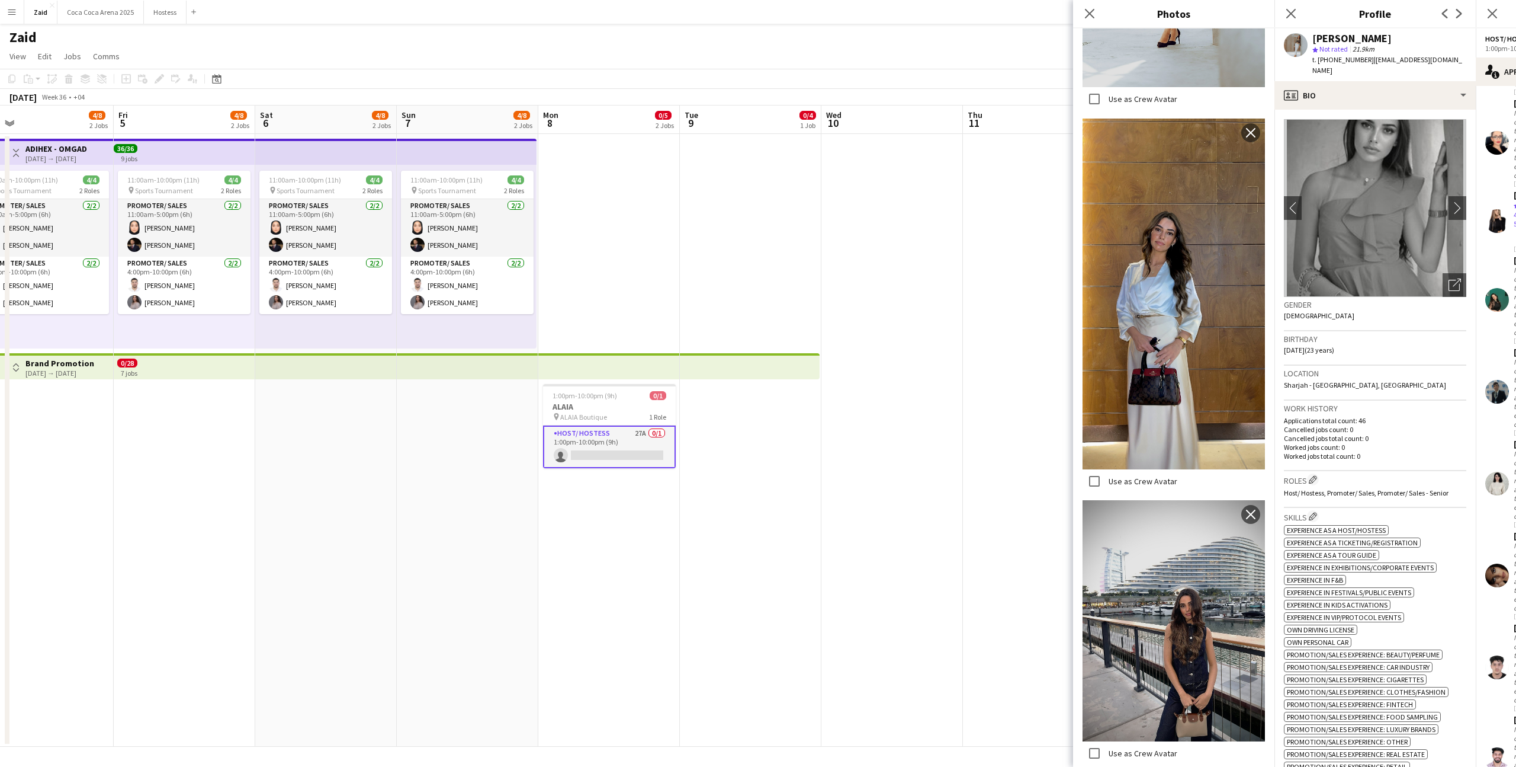
scroll to position [1183, 0]
click at [1331, 440] on p "Cancelled jobs total count: 0" at bounding box center [1375, 438] width 182 height 9
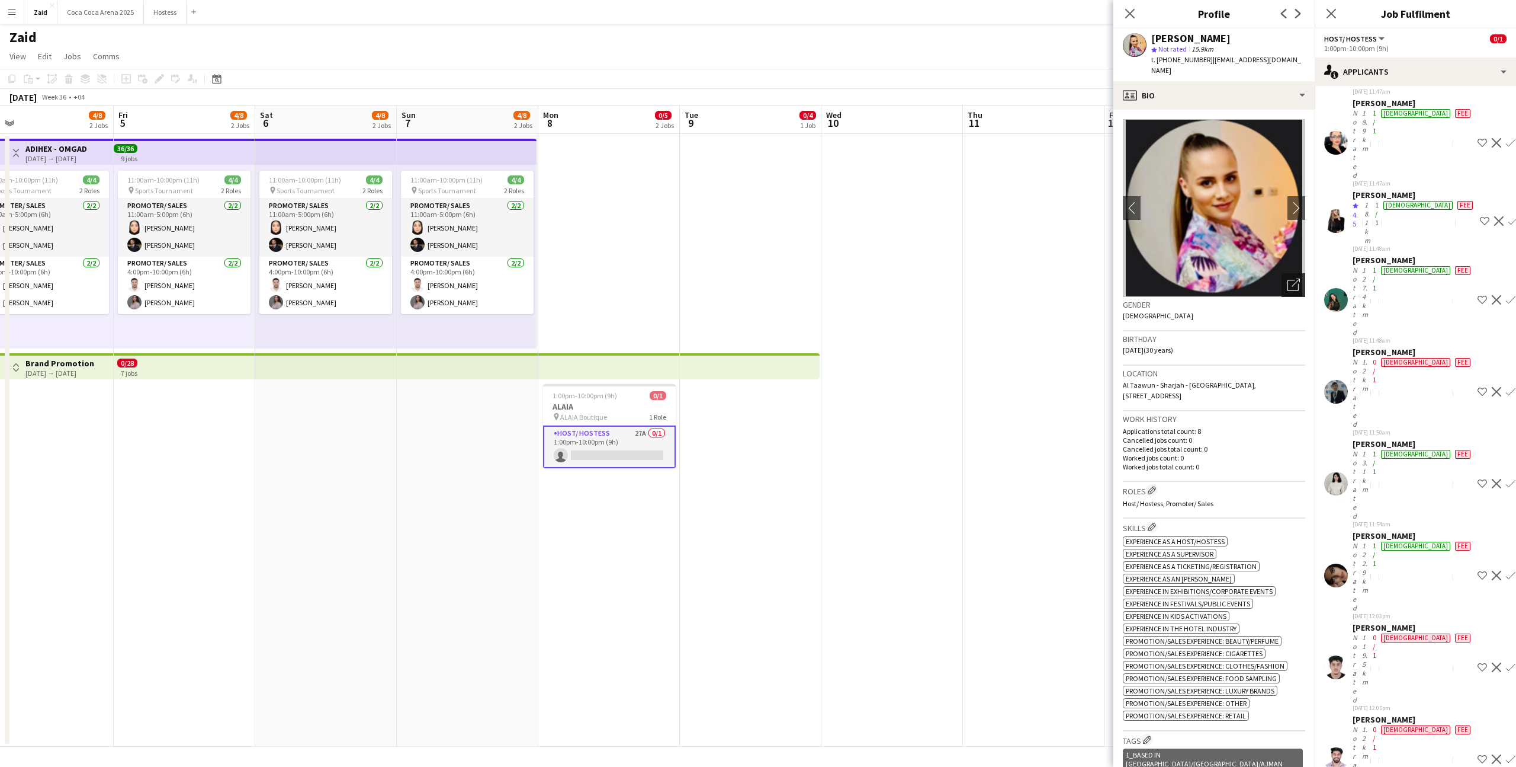
click at [1291, 278] on icon "Open photos pop-in" at bounding box center [1294, 284] width 12 height 12
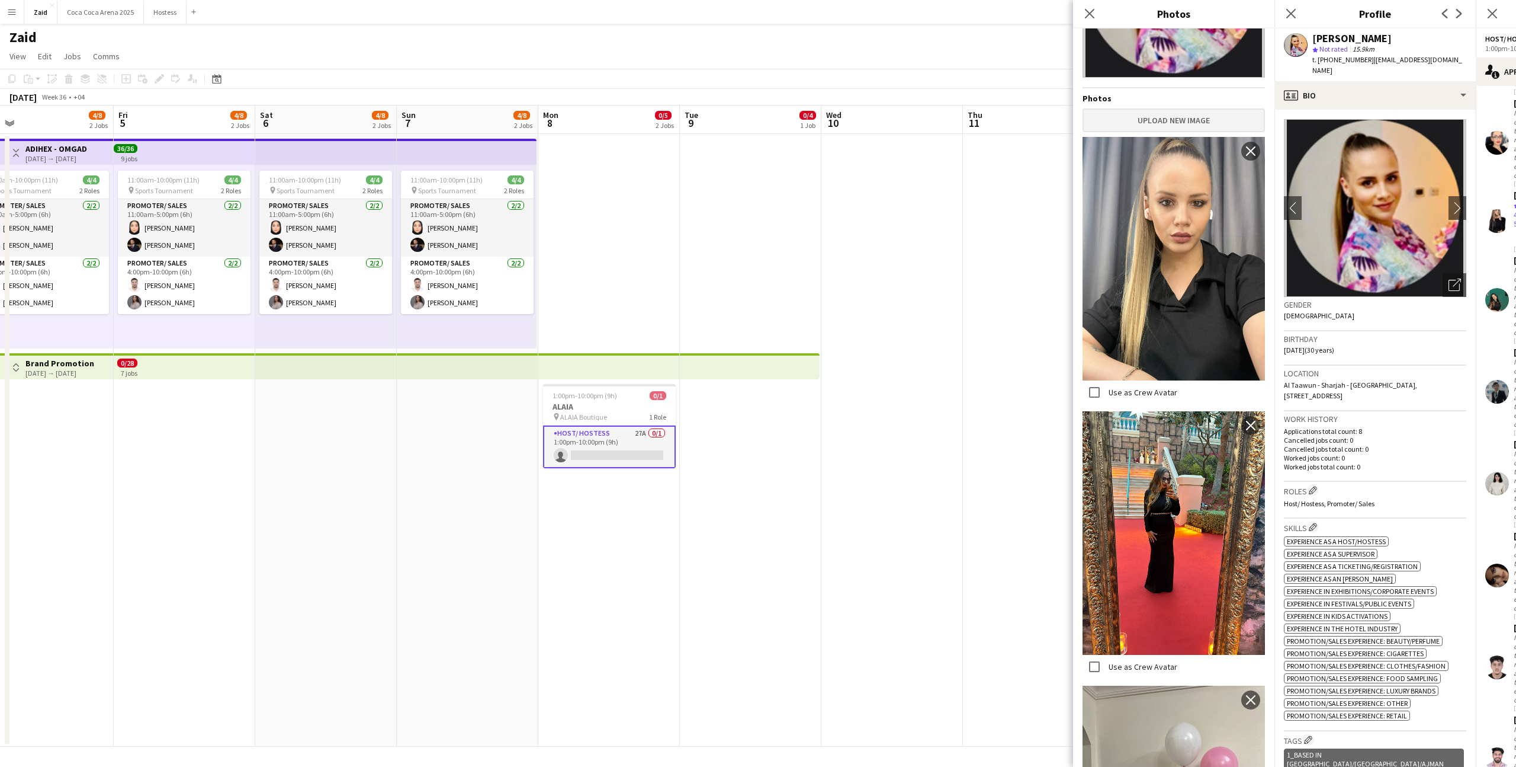
scroll to position [150, 0]
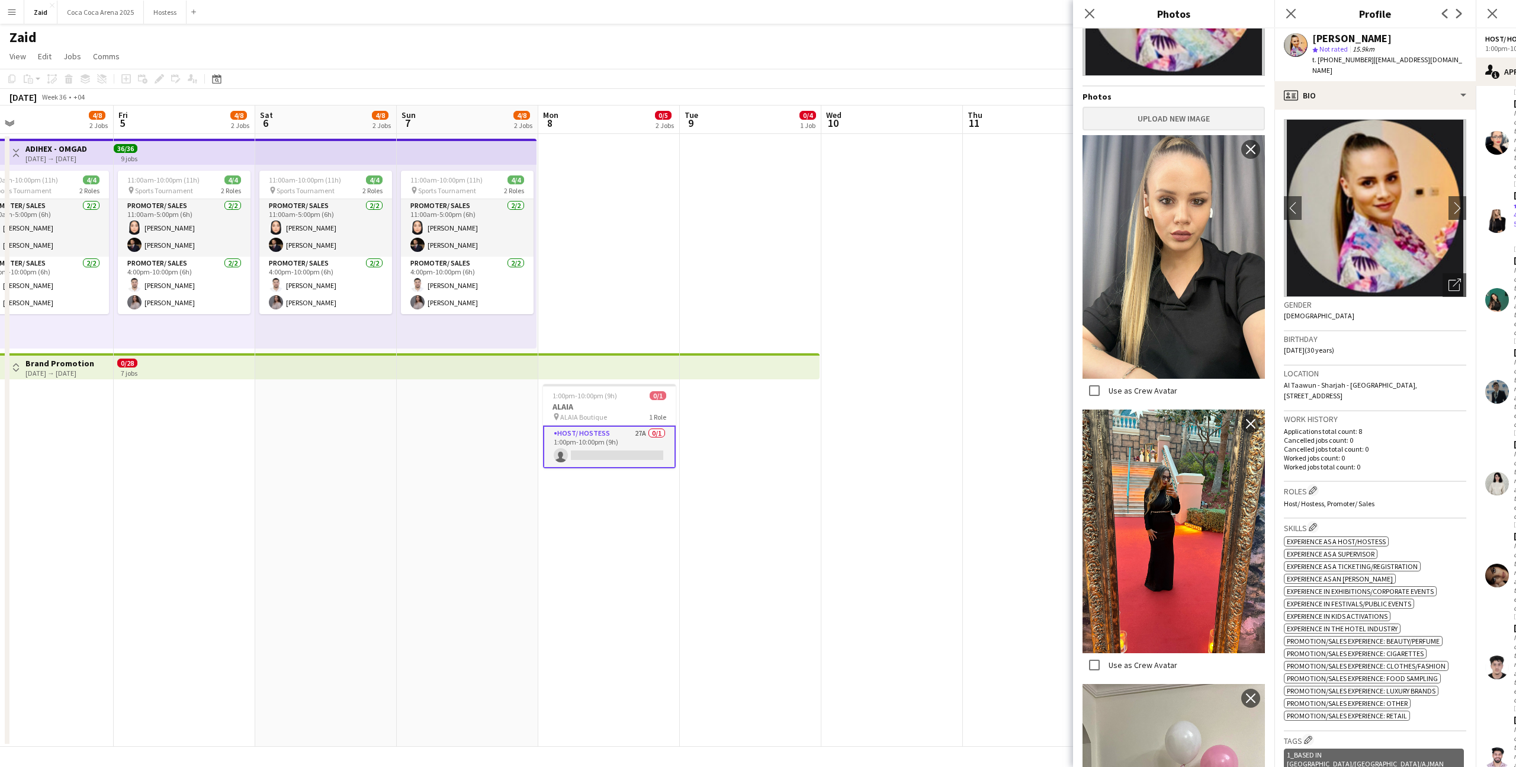
click at [1194, 280] on img at bounding box center [1174, 256] width 182 height 243
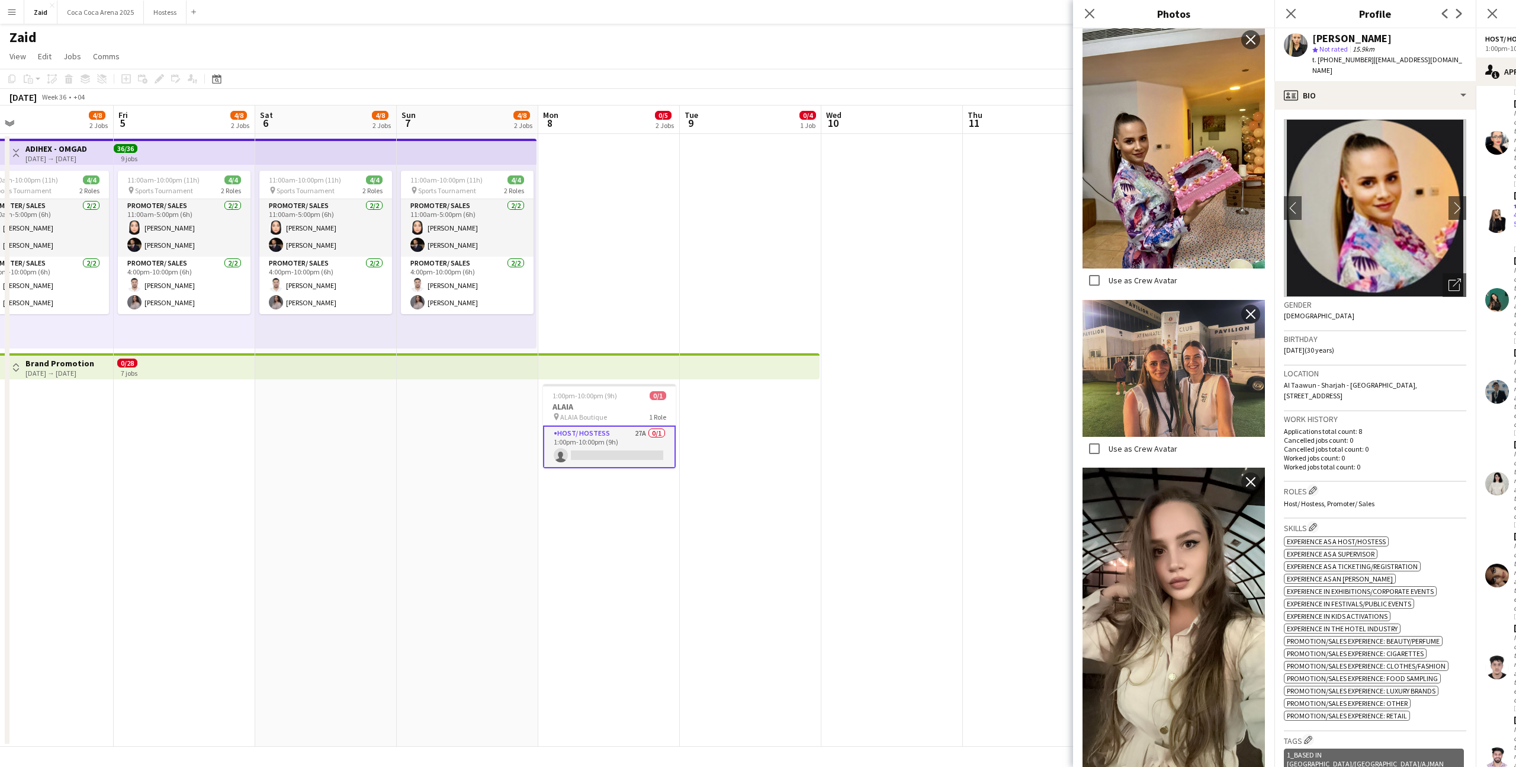
scroll to position [2172, 0]
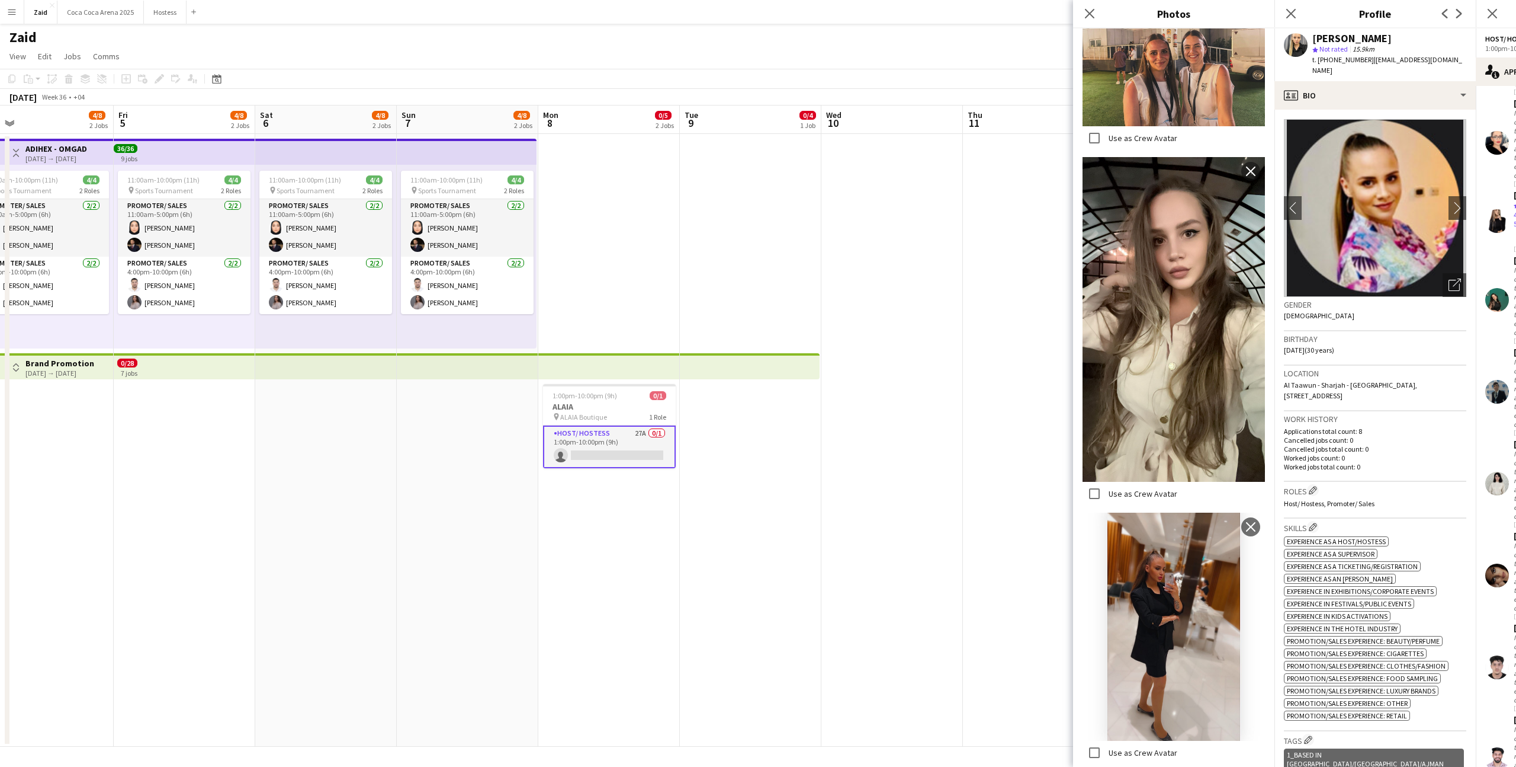
click at [1349, 497] on div "Roles Edit crew company roles Host/ Hostess, Promoter/ Sales" at bounding box center [1375, 500] width 182 height 37
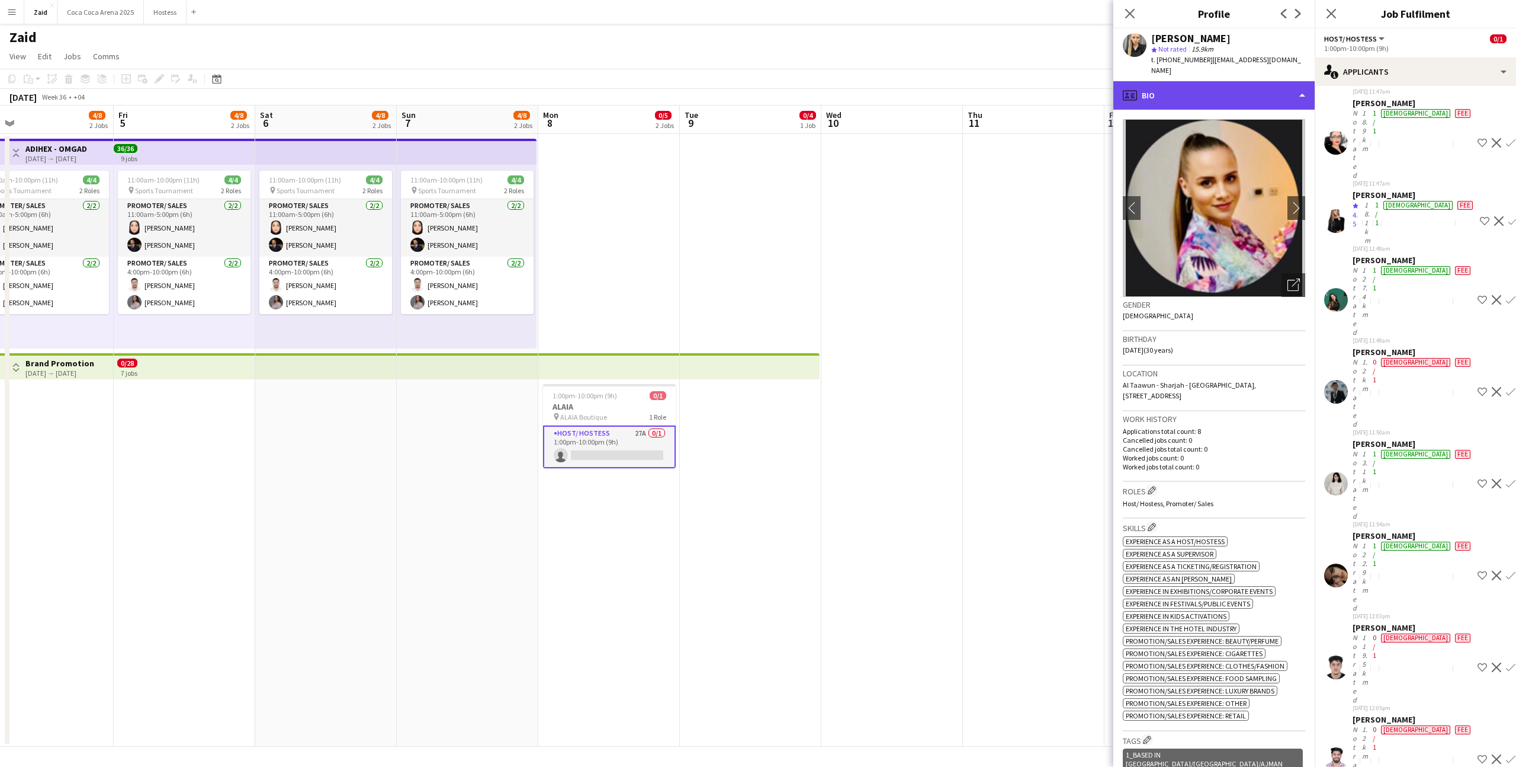
click at [1230, 94] on div "profile Bio" at bounding box center [1214, 95] width 201 height 28
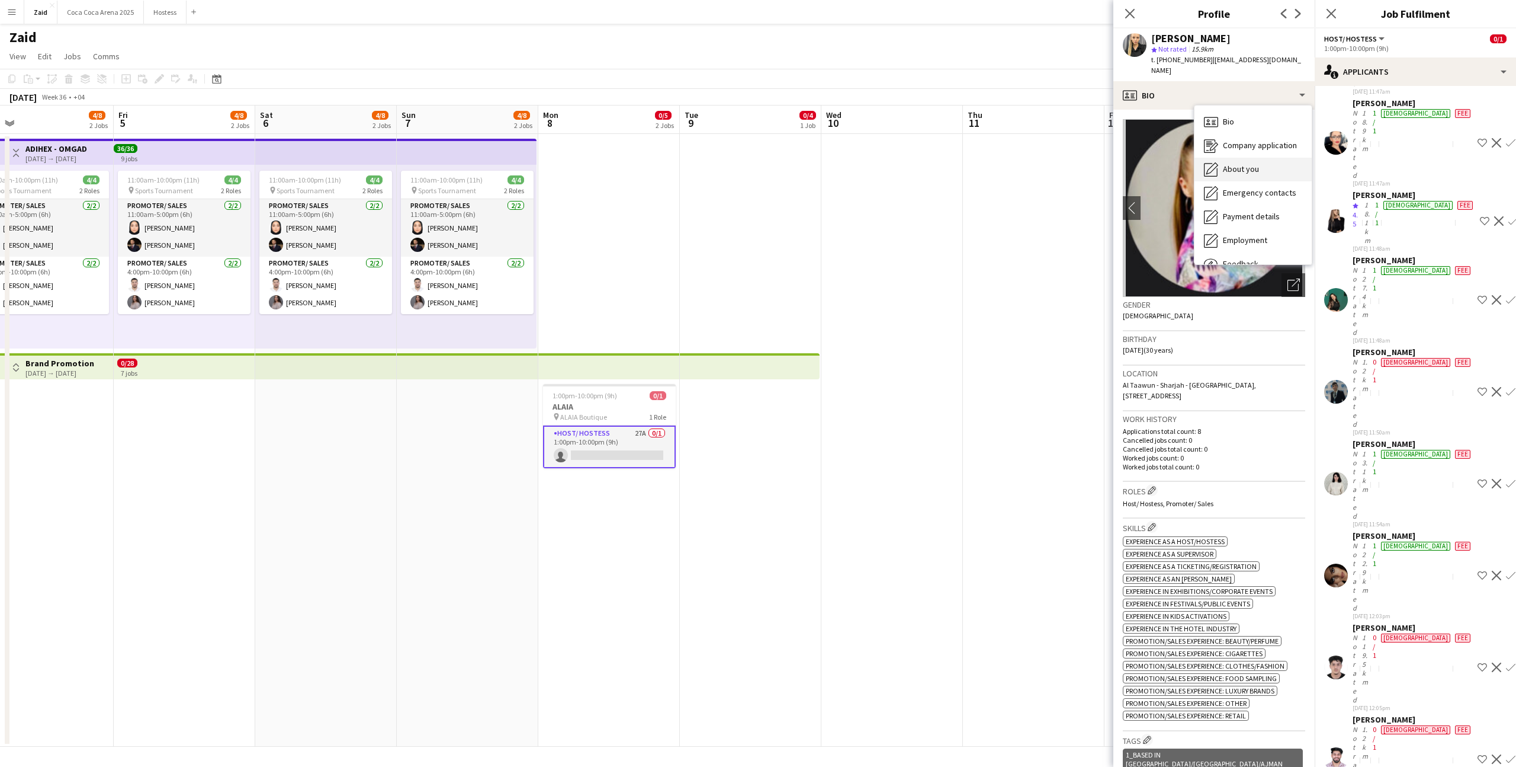
click at [1249, 165] on div "About you About you" at bounding box center [1253, 170] width 117 height 24
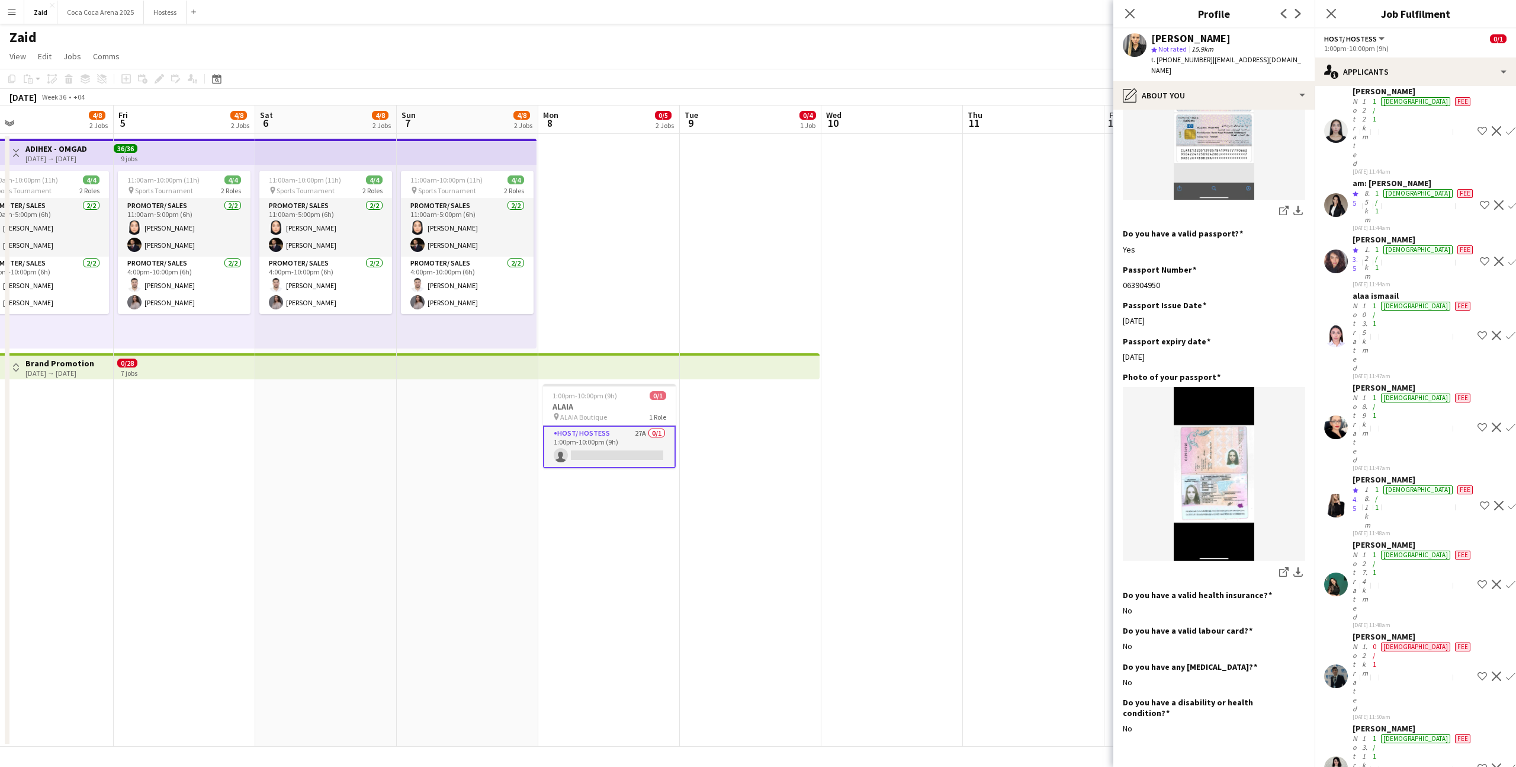
scroll to position [293, 0]
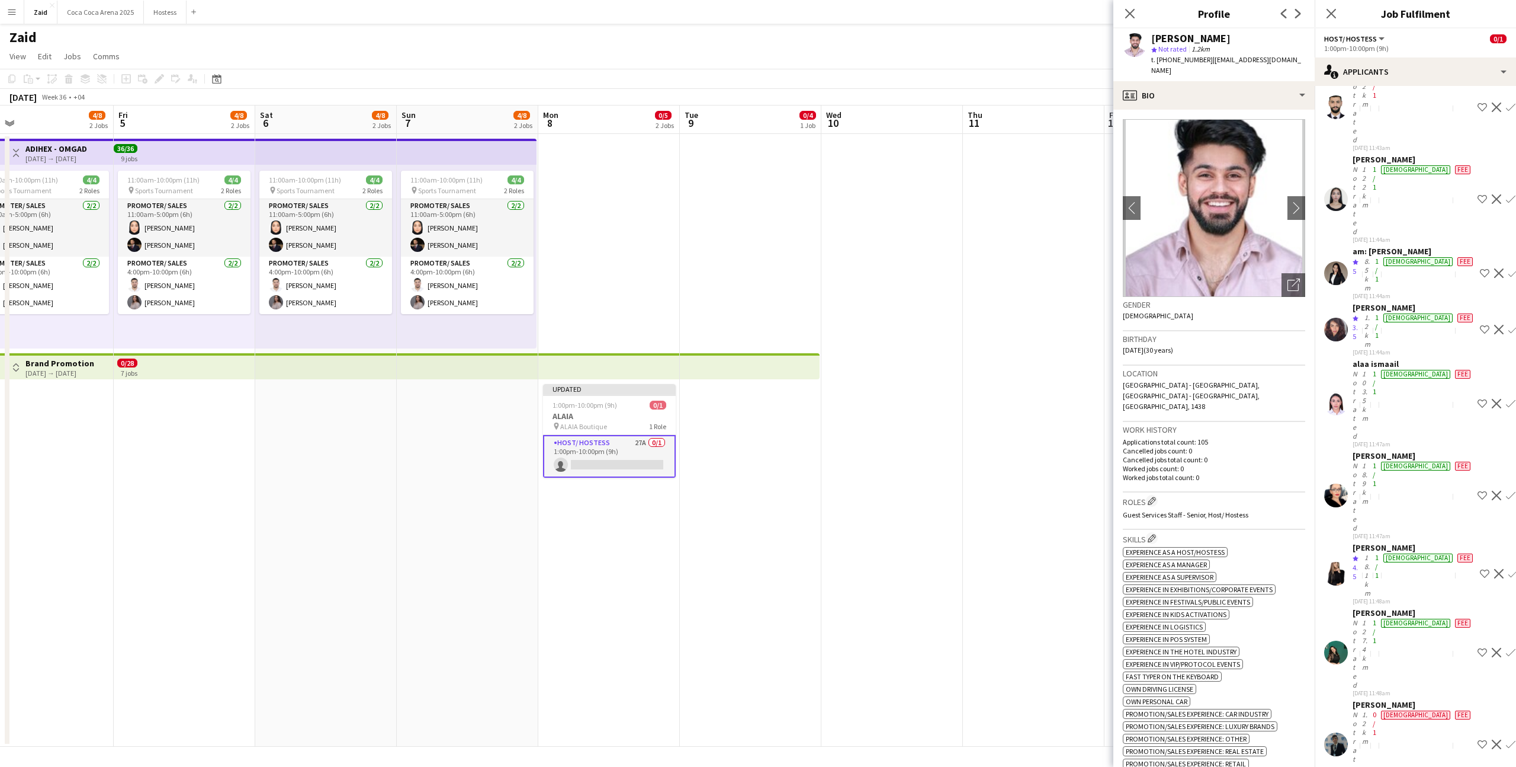
scroll to position [207, 0]
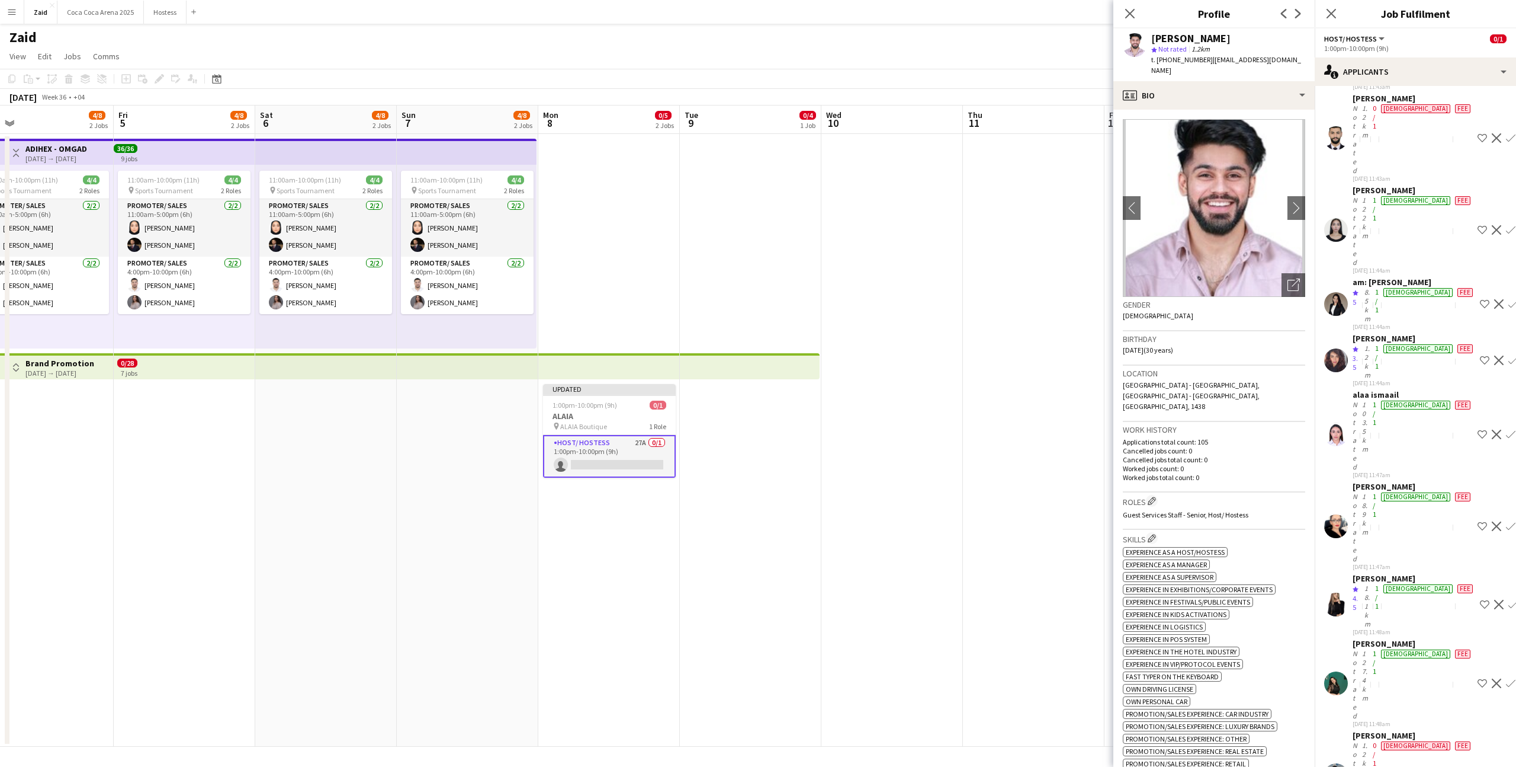
click at [1379, 649] on div "1/1" at bounding box center [1375, 684] width 8 height 71
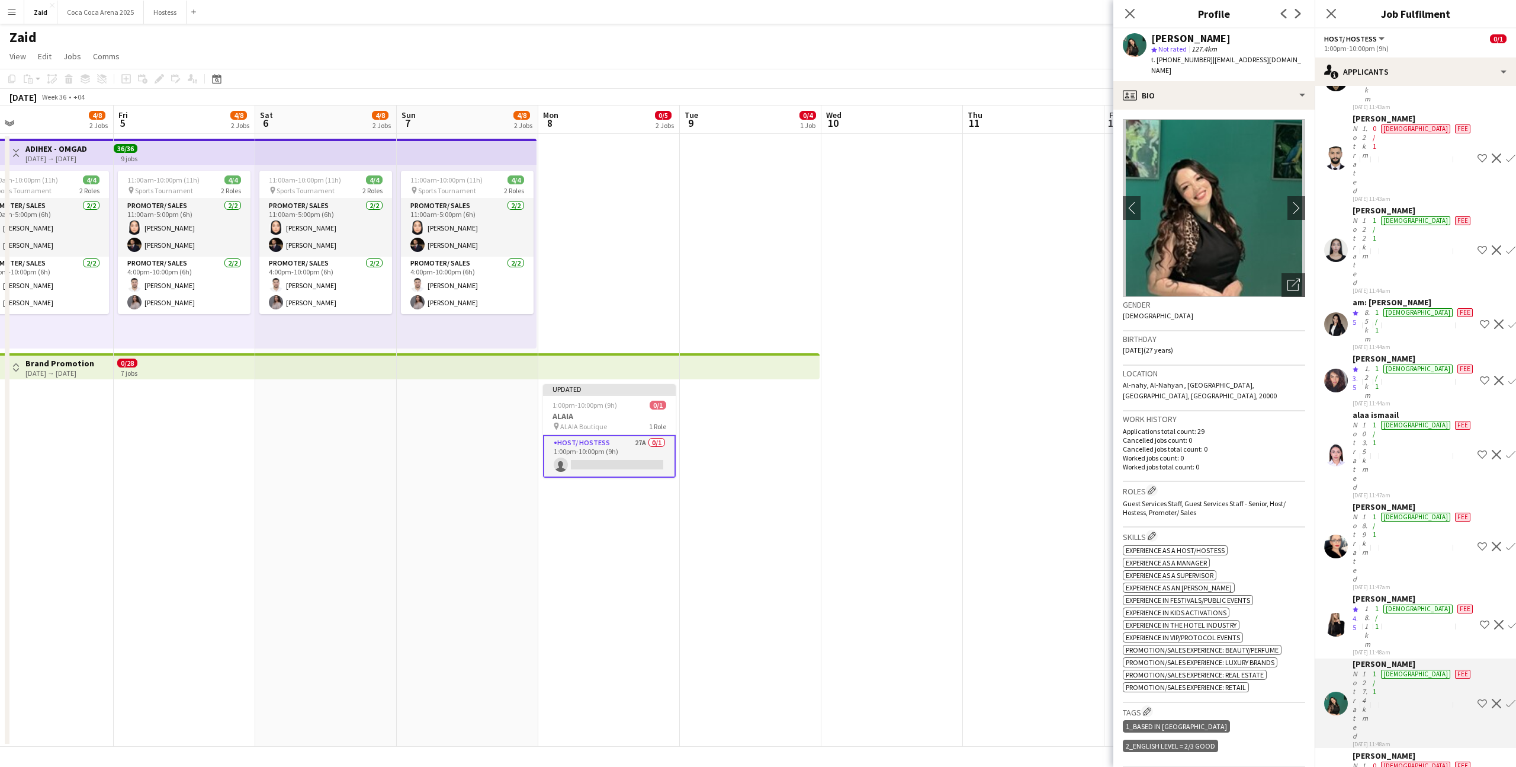
scroll to position [181, 0]
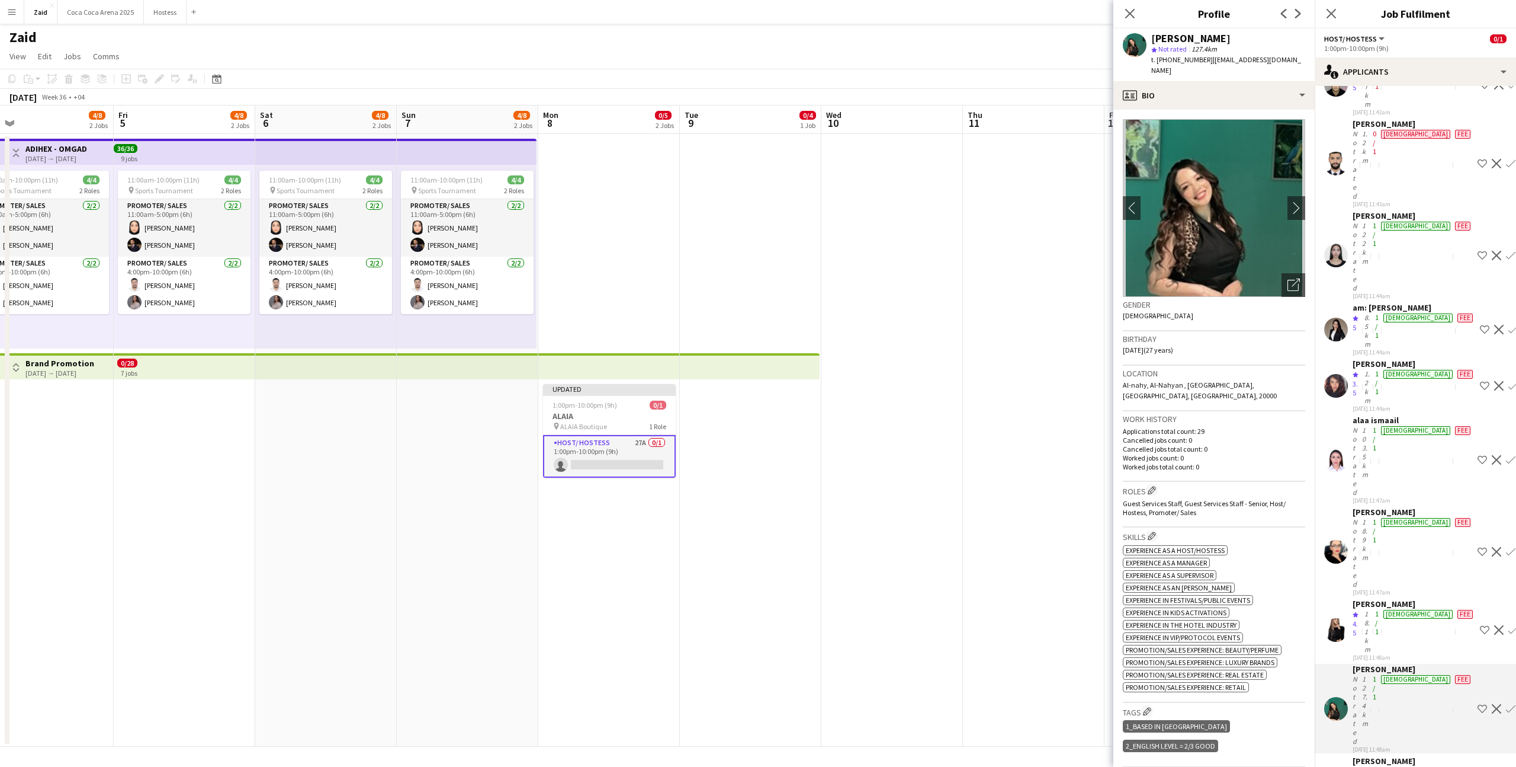
click at [1393, 663] on div "[PERSON_NAME]" at bounding box center [1413, 668] width 120 height 11
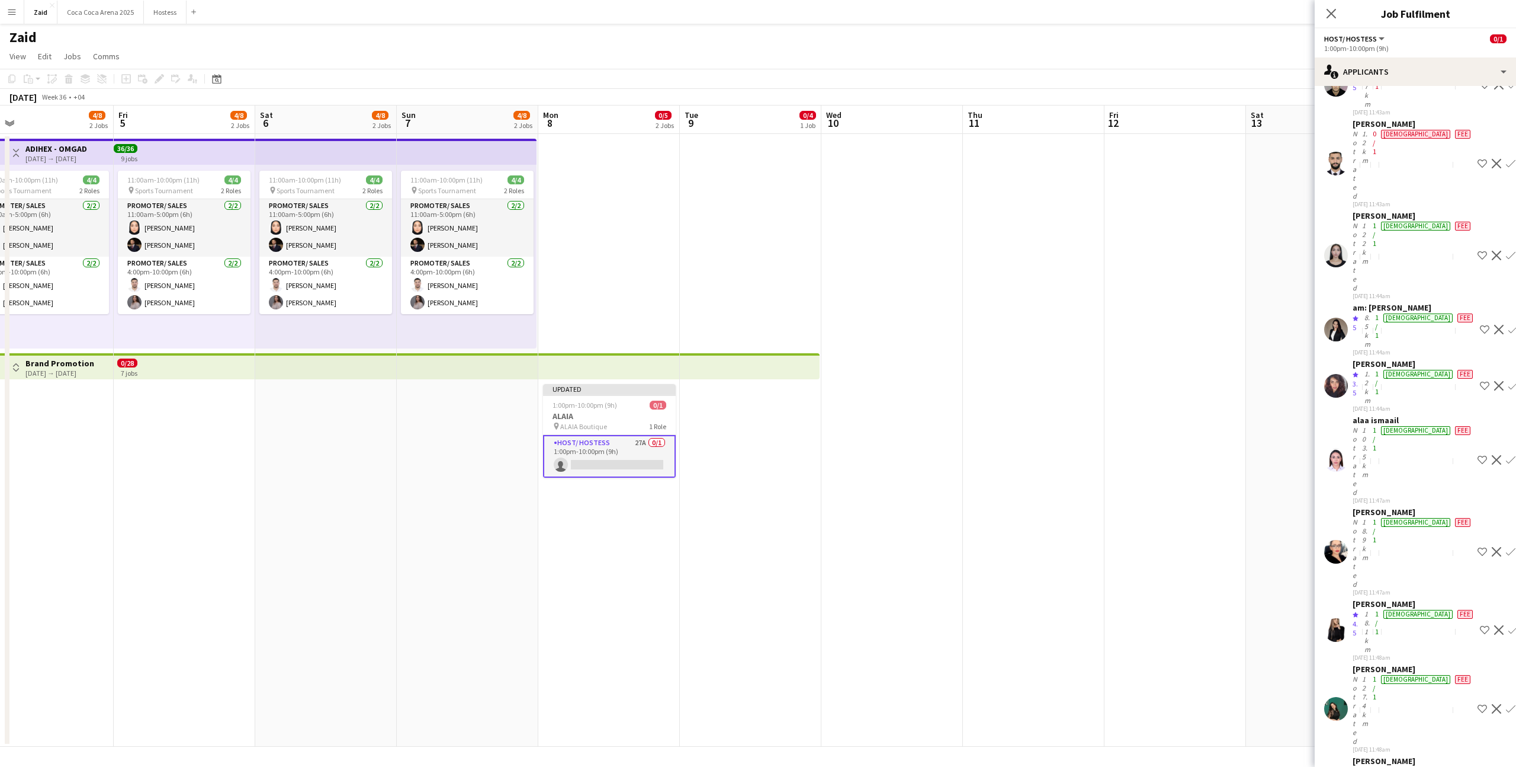
click at [1381, 609] on div "1/1" at bounding box center [1377, 631] width 8 height 44
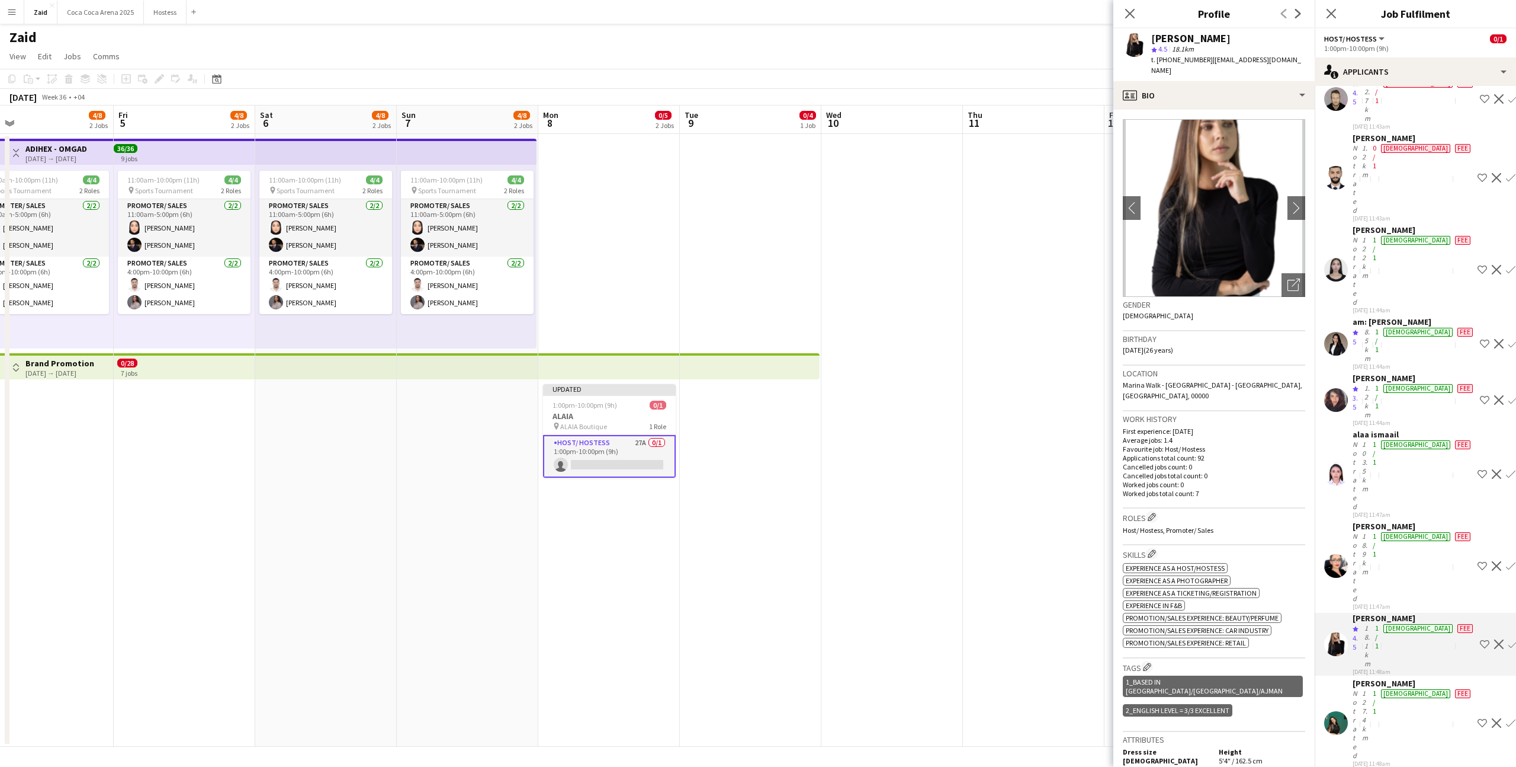
scroll to position [158, 0]
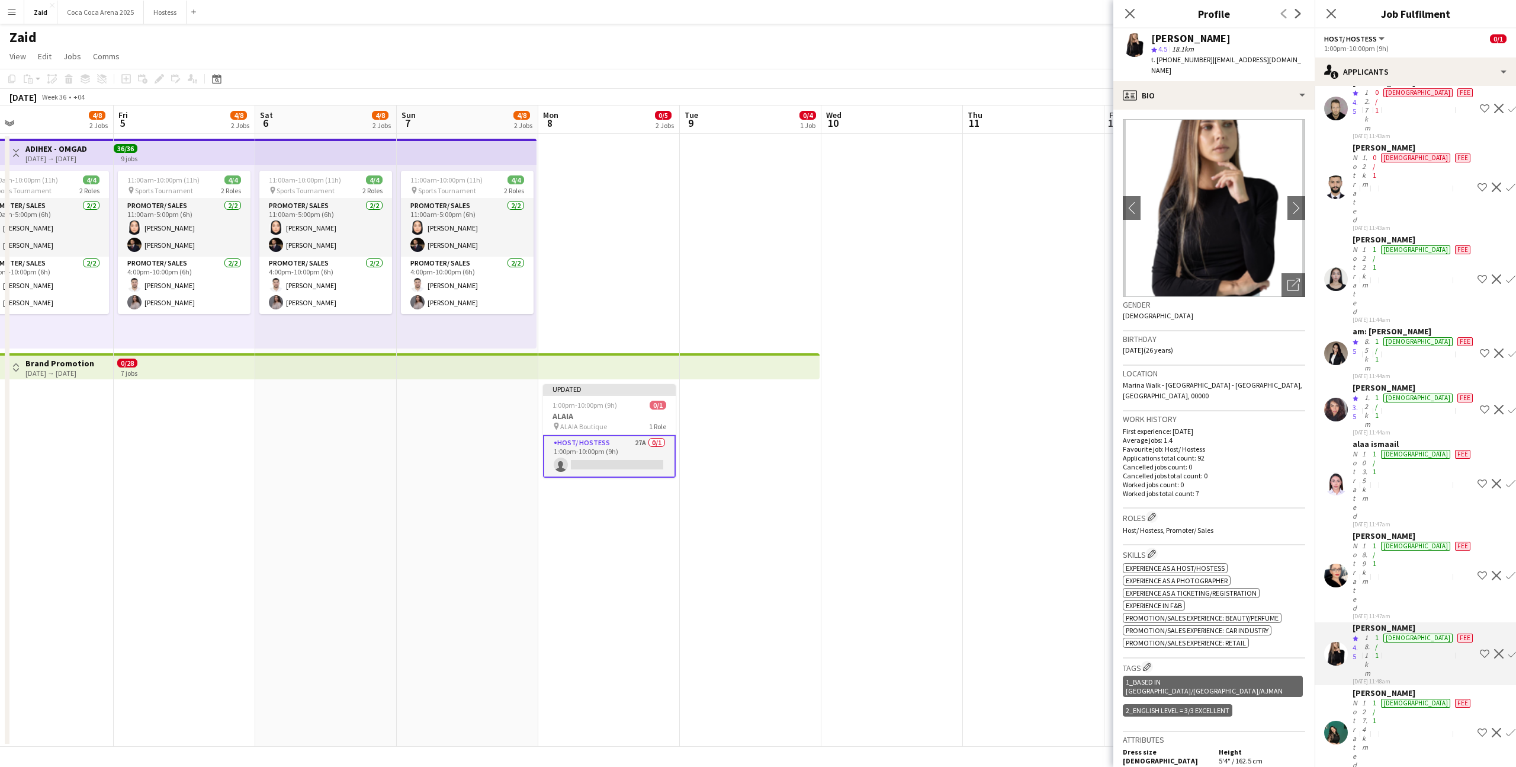
click at [1293, 259] on img at bounding box center [1214, 208] width 182 height 178
click at [1288, 278] on icon "Open photos pop-in" at bounding box center [1294, 284] width 12 height 12
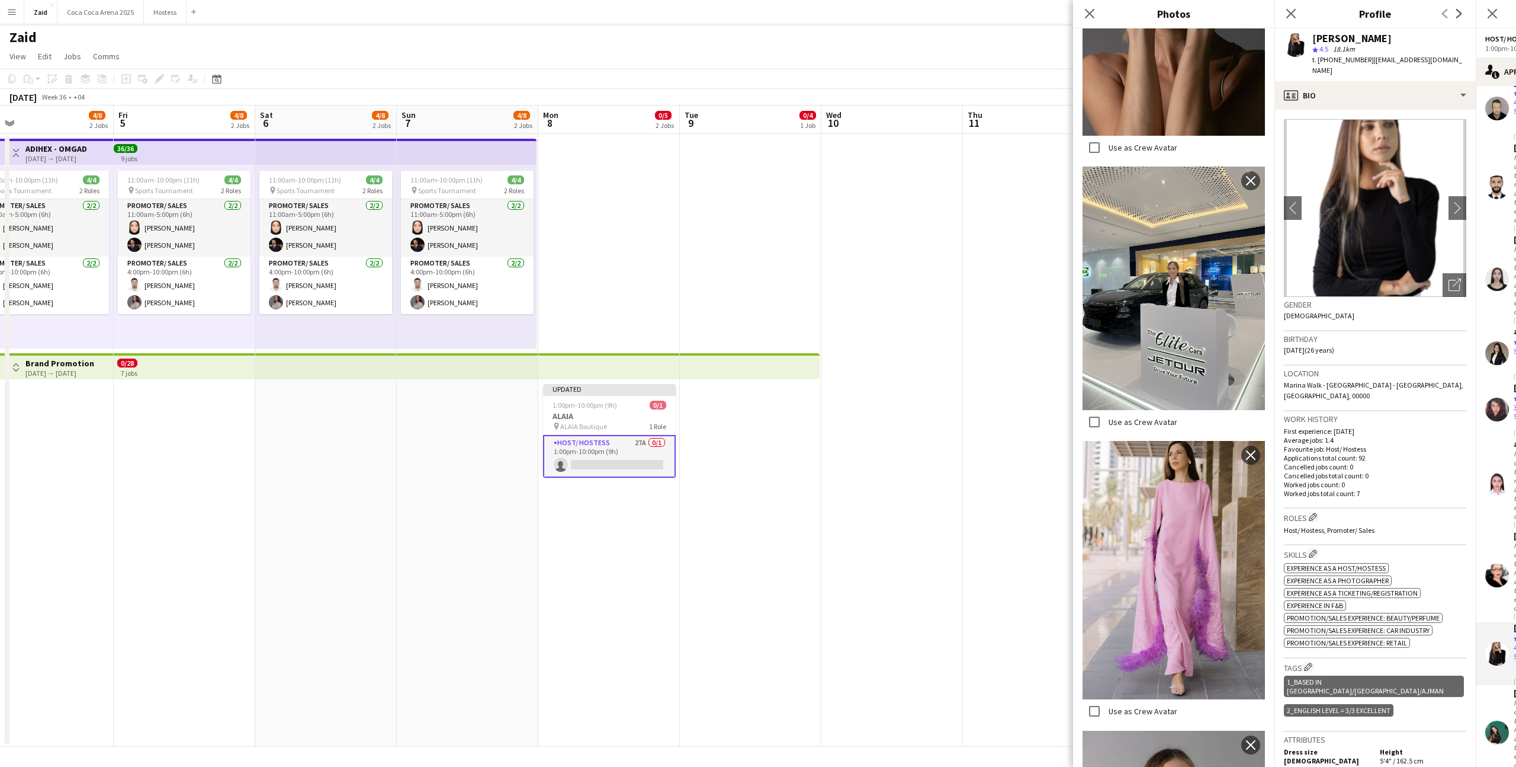
scroll to position [1518, 0]
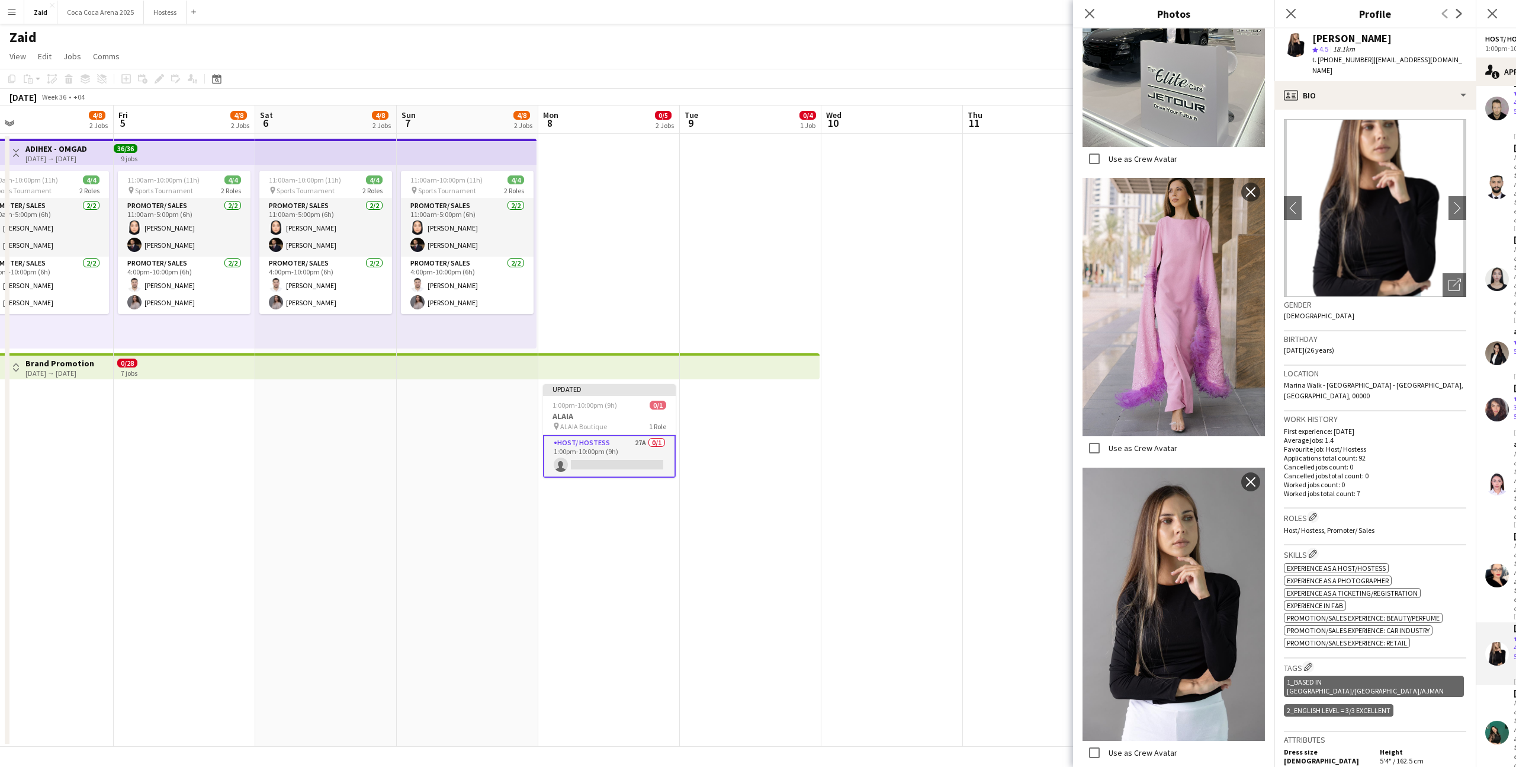
click at [1389, 471] on p "Cancelled jobs total count: 0" at bounding box center [1375, 475] width 182 height 9
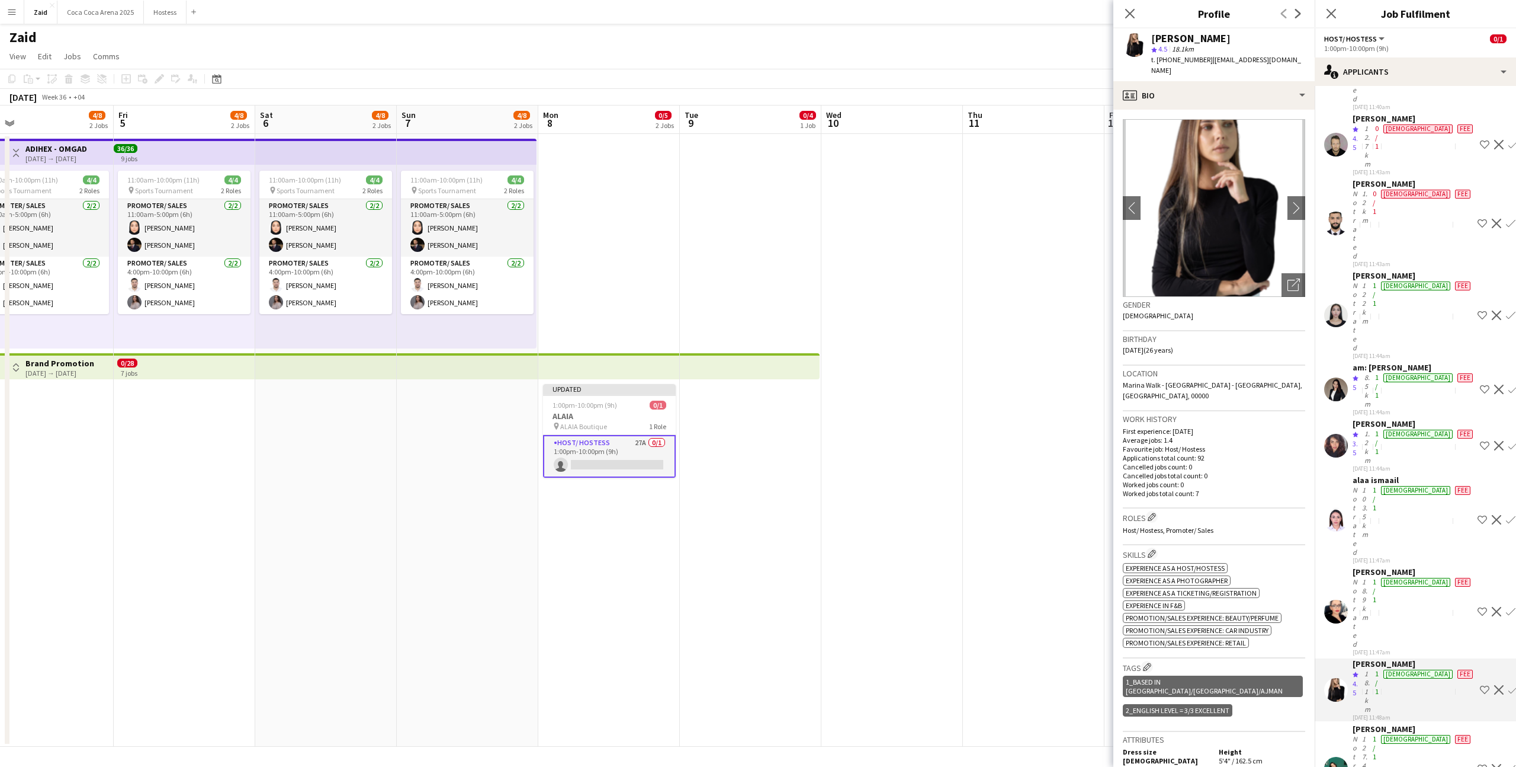
scroll to position [112, 0]
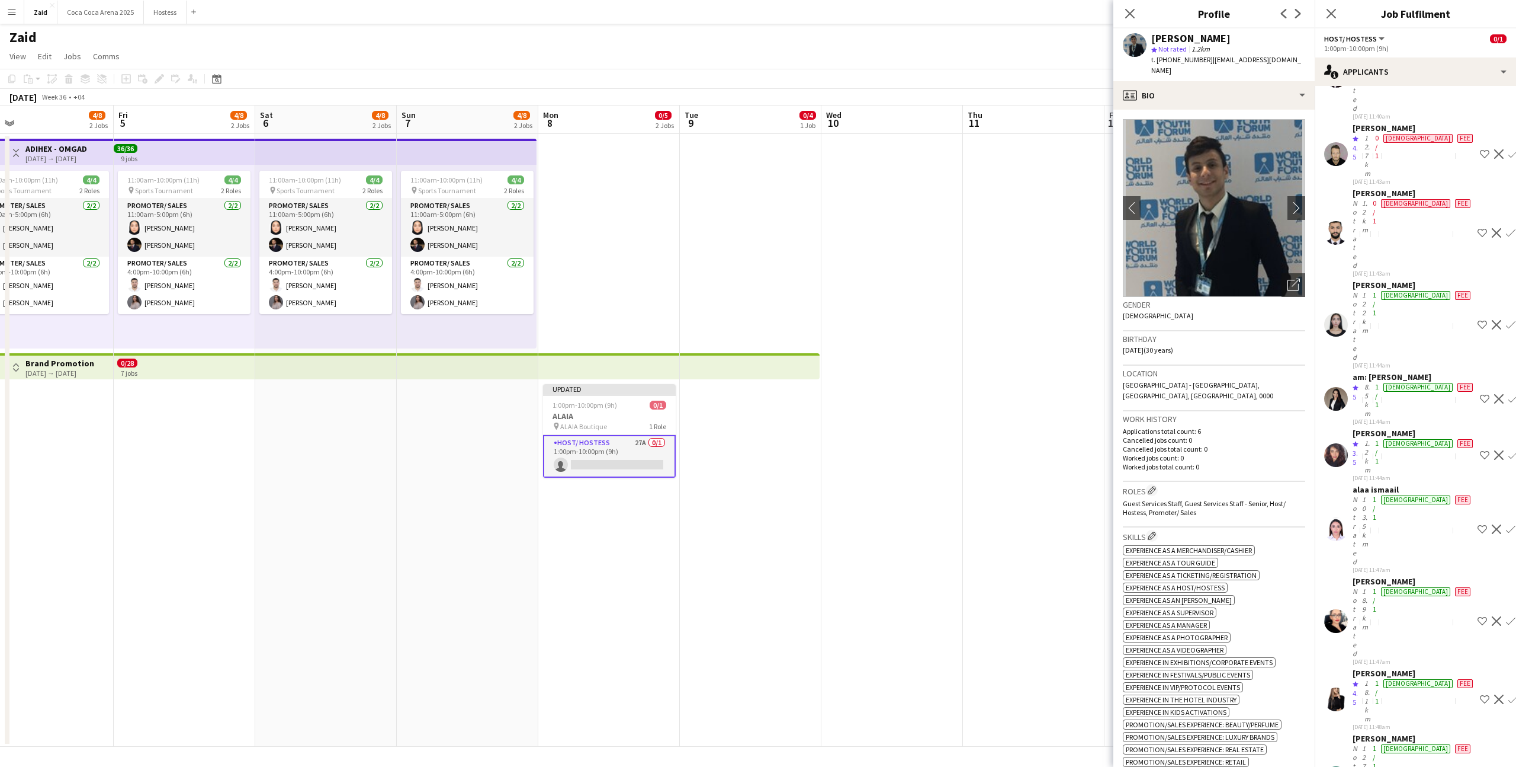
click at [964, 368] on app-date-cell at bounding box center [1034, 440] width 142 height 612
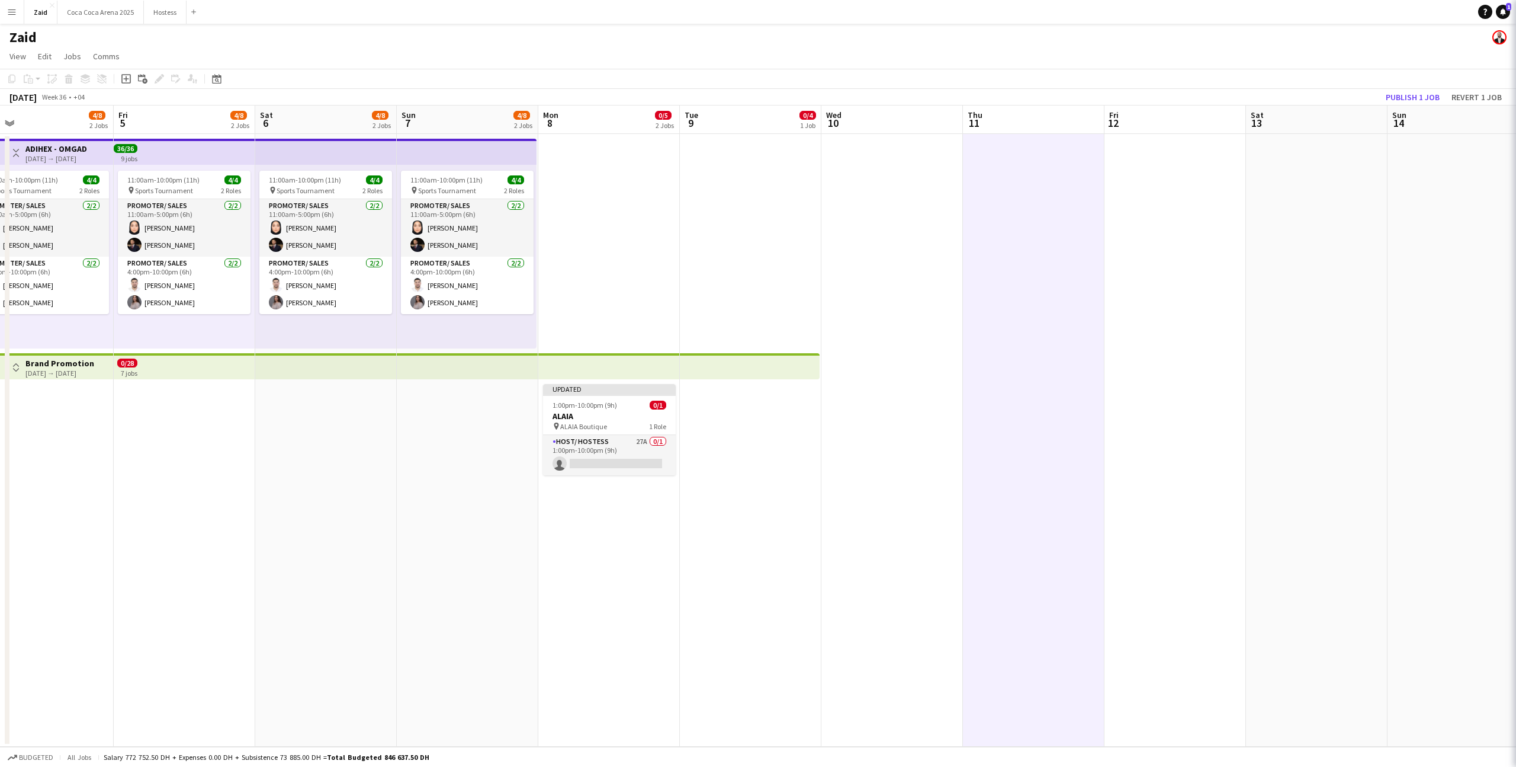
scroll to position [0, 0]
click at [596, 476] on app-date-cell "Updated 1:00pm-10:00pm (9h) 0/1 ALAIA pin ALAIA Boutique 1 Role Host/ Hostess 2…" at bounding box center [609, 440] width 142 height 612
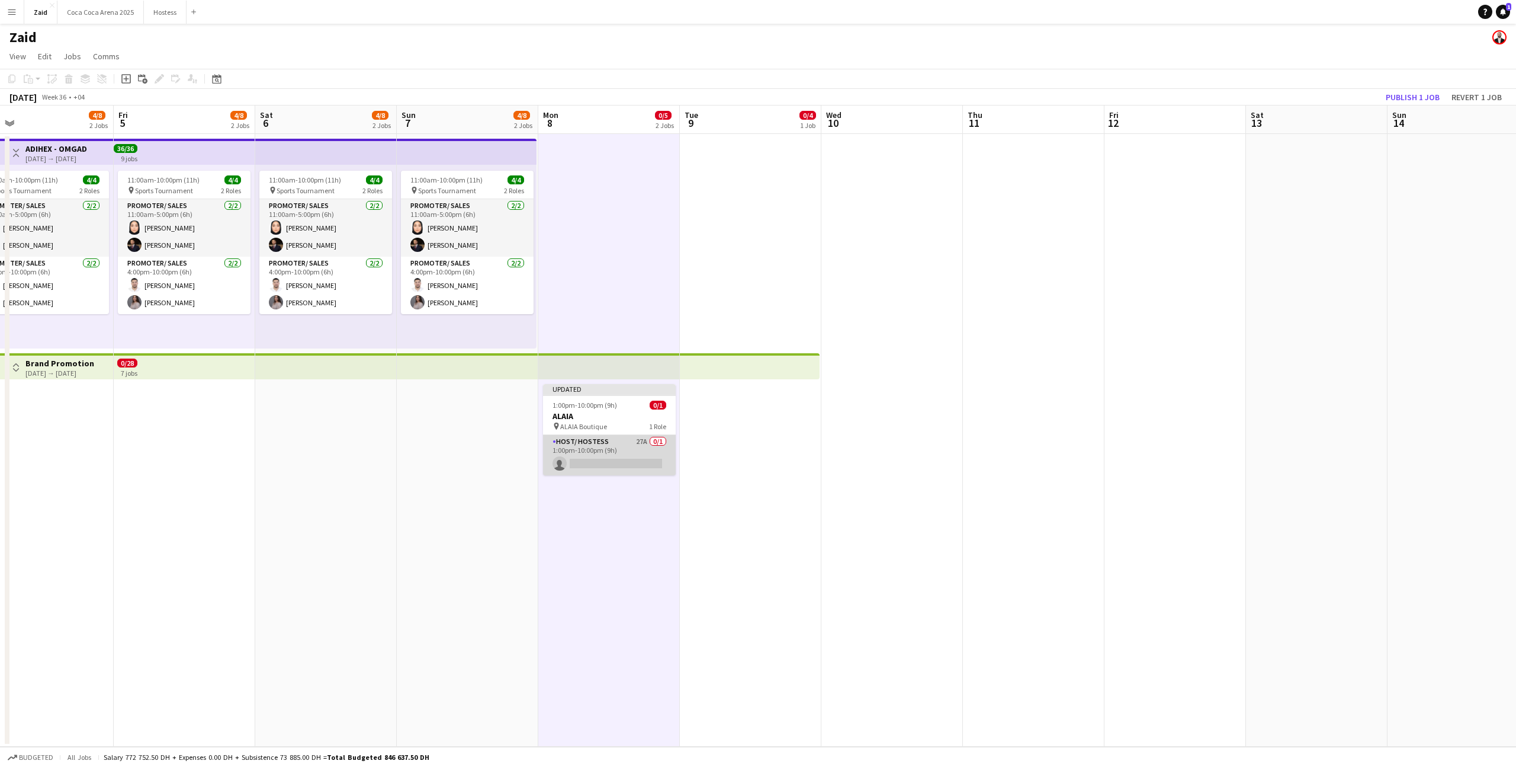
click at [602, 457] on app-card-role "Host/ Hostess 27A 0/1 1:00pm-10:00pm (9h) single-neutral-actions" at bounding box center [609, 455] width 133 height 40
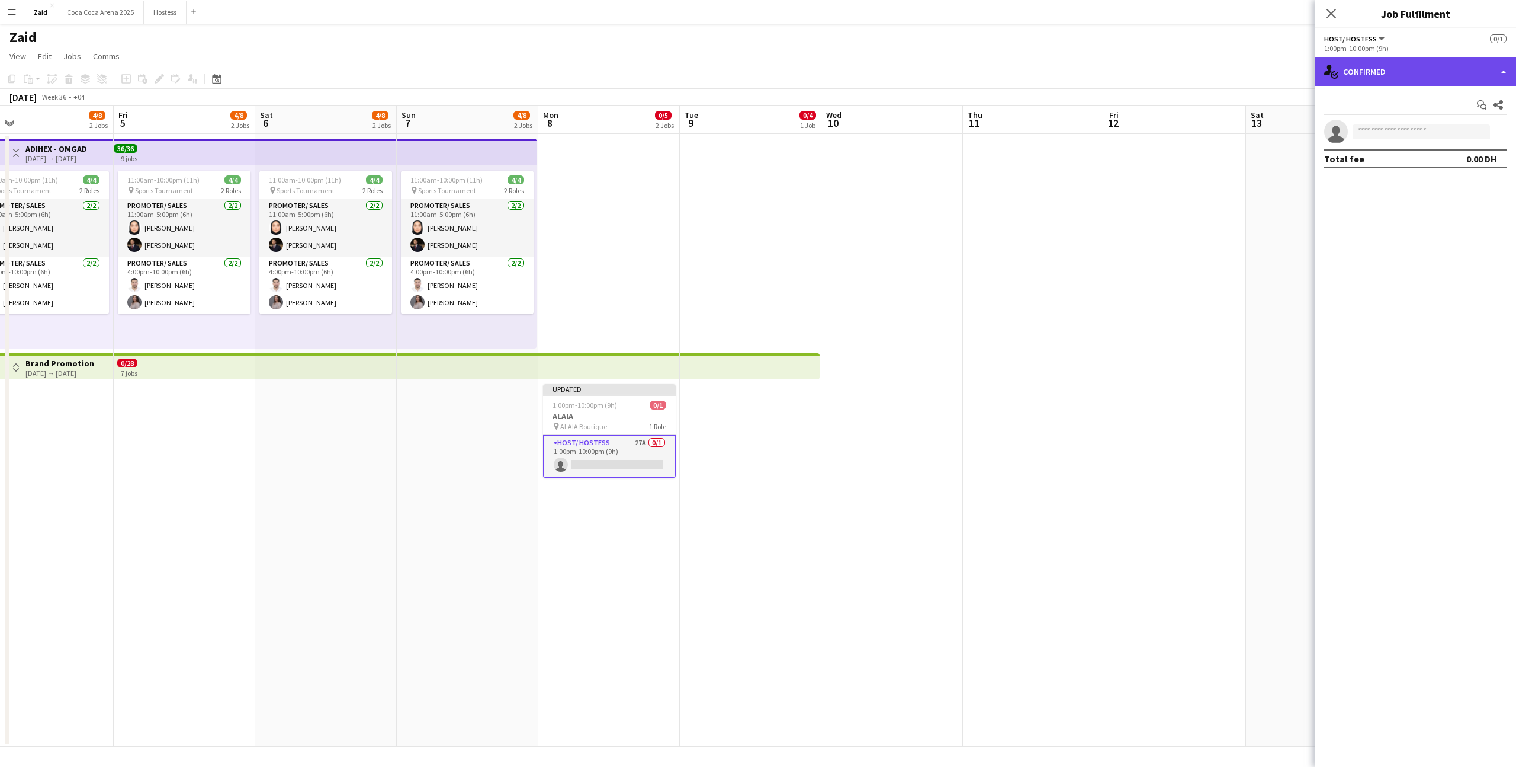
click at [1380, 68] on div "single-neutral-actions-check-2 Confirmed" at bounding box center [1415, 71] width 201 height 28
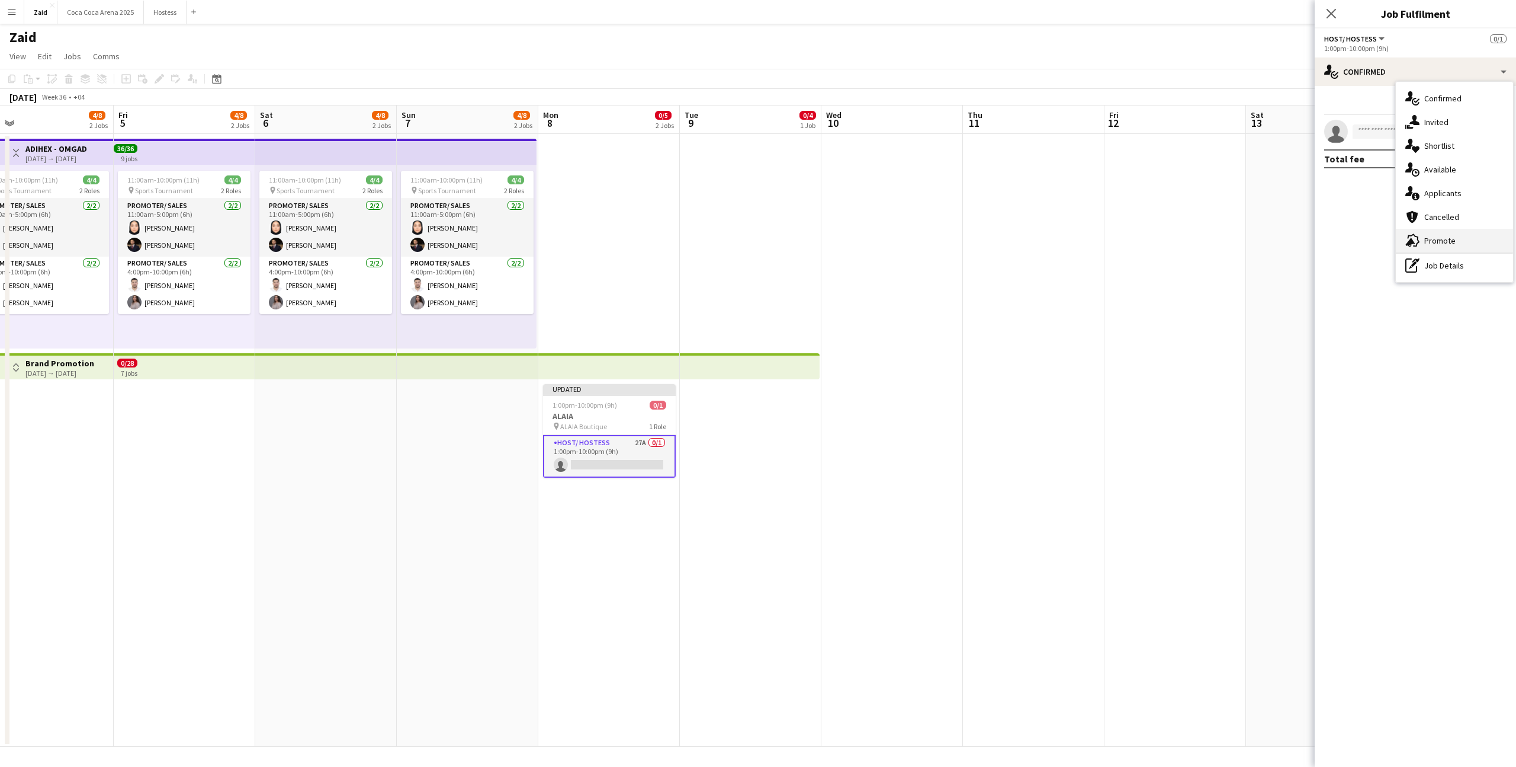
click at [1443, 229] on div "advertising-megaphone Promote" at bounding box center [1454, 241] width 117 height 24
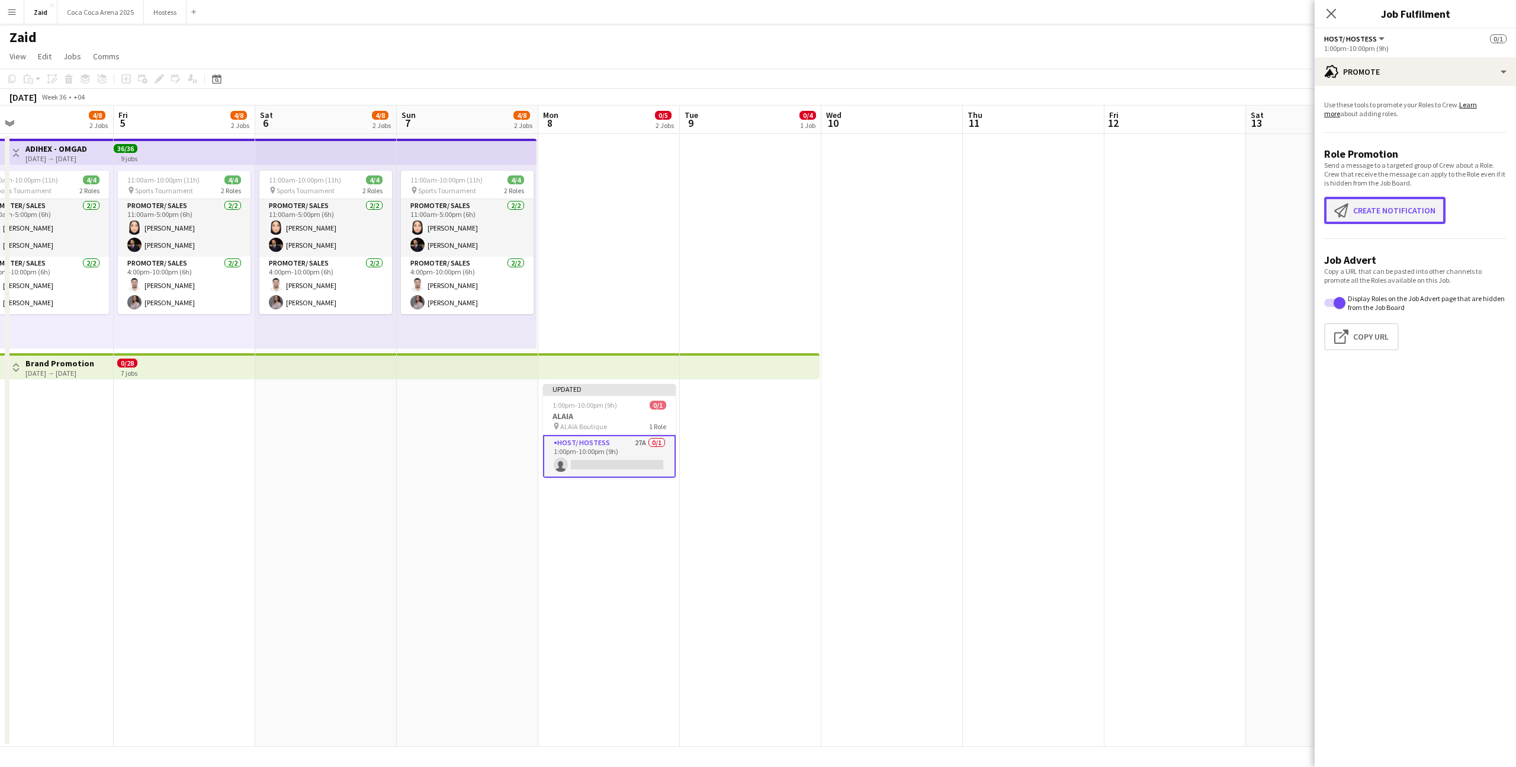
click at [1356, 203] on button "Create notification Create notification" at bounding box center [1385, 210] width 121 height 27
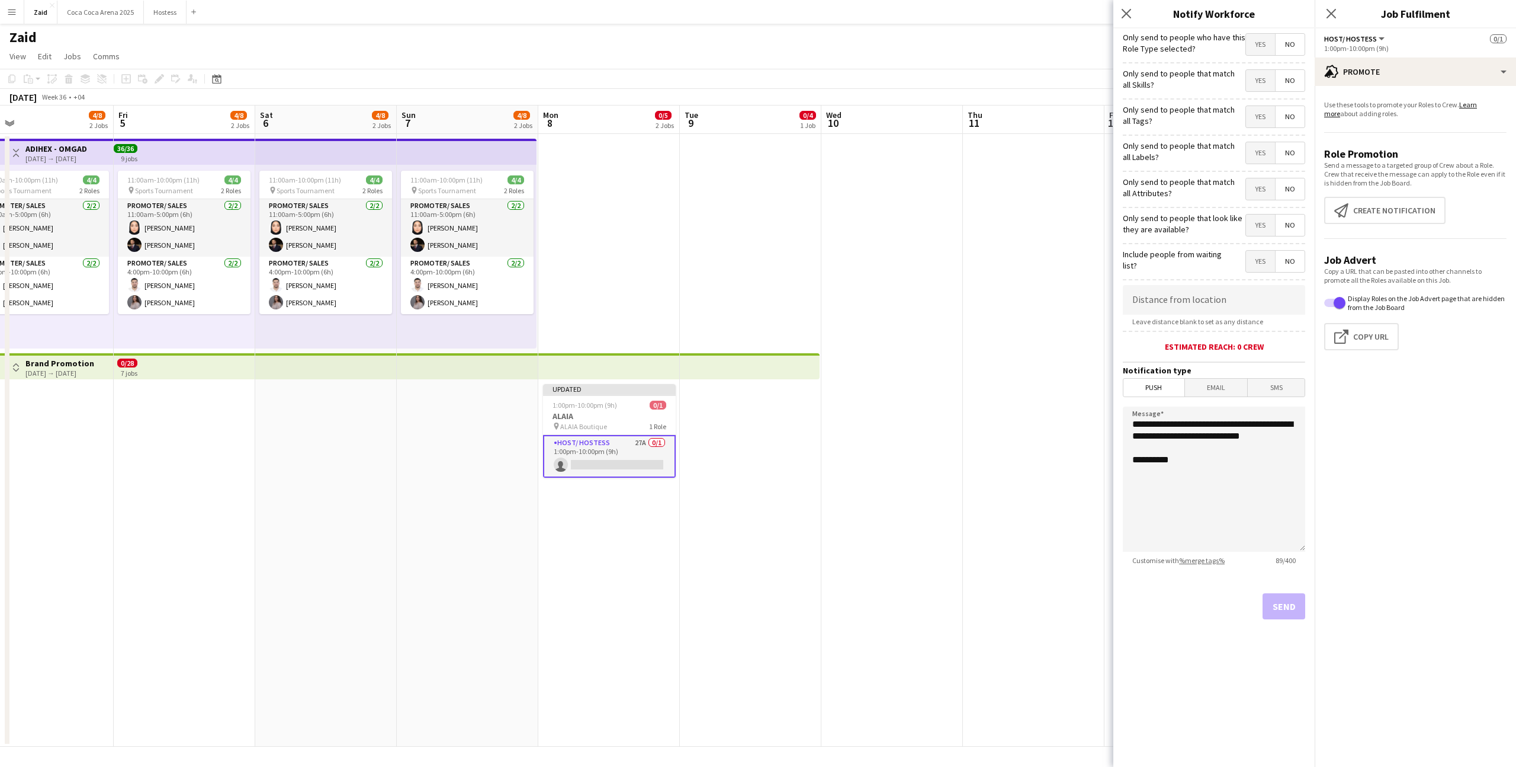
click at [1246, 230] on mat-button-toggle-group "Yes No" at bounding box center [1276, 225] width 60 height 23
click at [1255, 225] on span "Yes" at bounding box center [1260, 224] width 29 height 21
click at [1248, 177] on div "Only send to people that match all Attributes? Yes No" at bounding box center [1214, 187] width 182 height 29
click at [1261, 189] on span "Yes" at bounding box center [1260, 188] width 29 height 21
click at [1261, 147] on span "Yes" at bounding box center [1260, 152] width 29 height 21
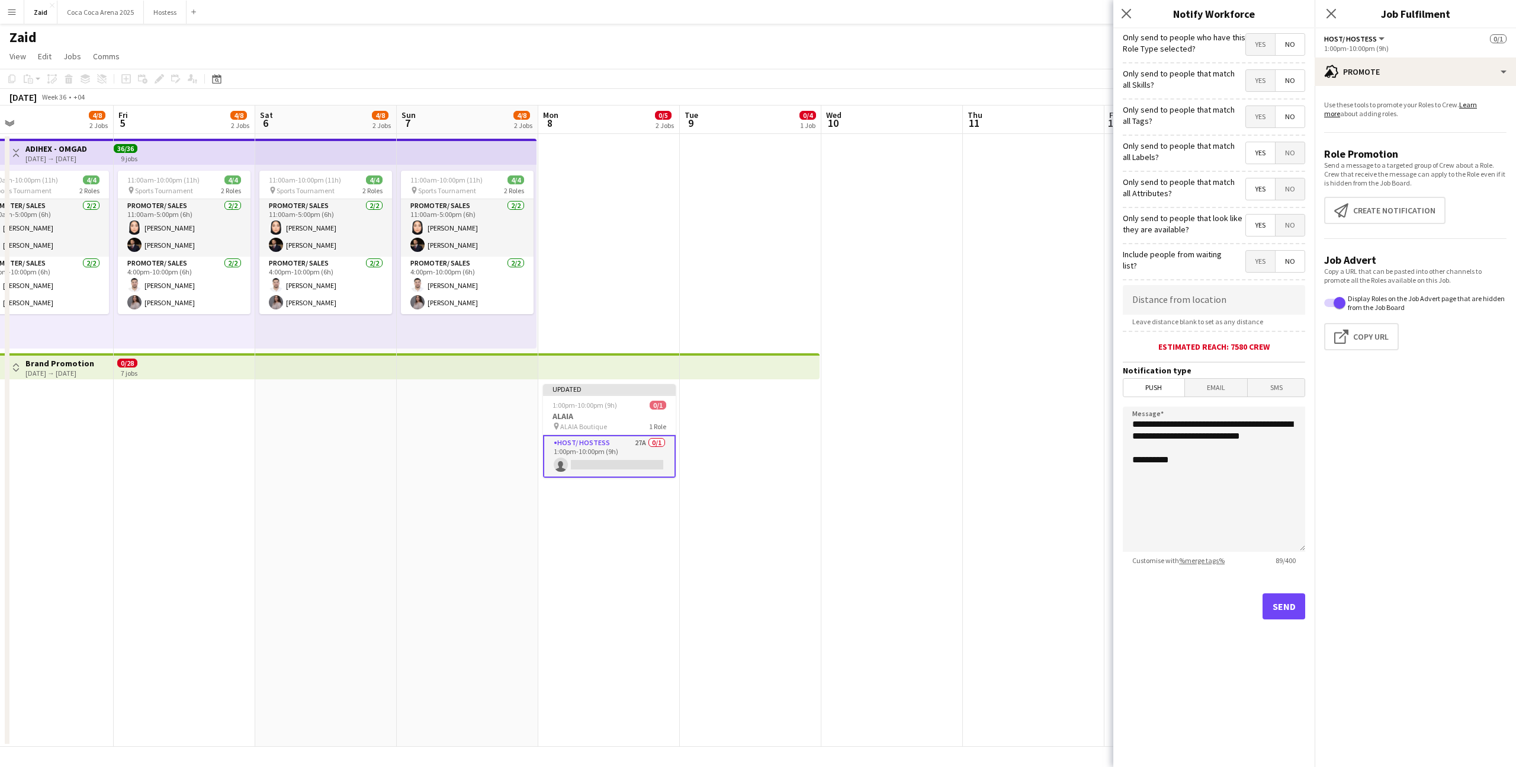
click at [1261, 123] on span "Yes" at bounding box center [1260, 116] width 29 height 21
click at [1256, 81] on span "Yes" at bounding box center [1260, 80] width 29 height 21
click at [1261, 54] on span "Yes" at bounding box center [1260, 44] width 29 height 21
click at [1278, 615] on button "Send" at bounding box center [1284, 606] width 43 height 26
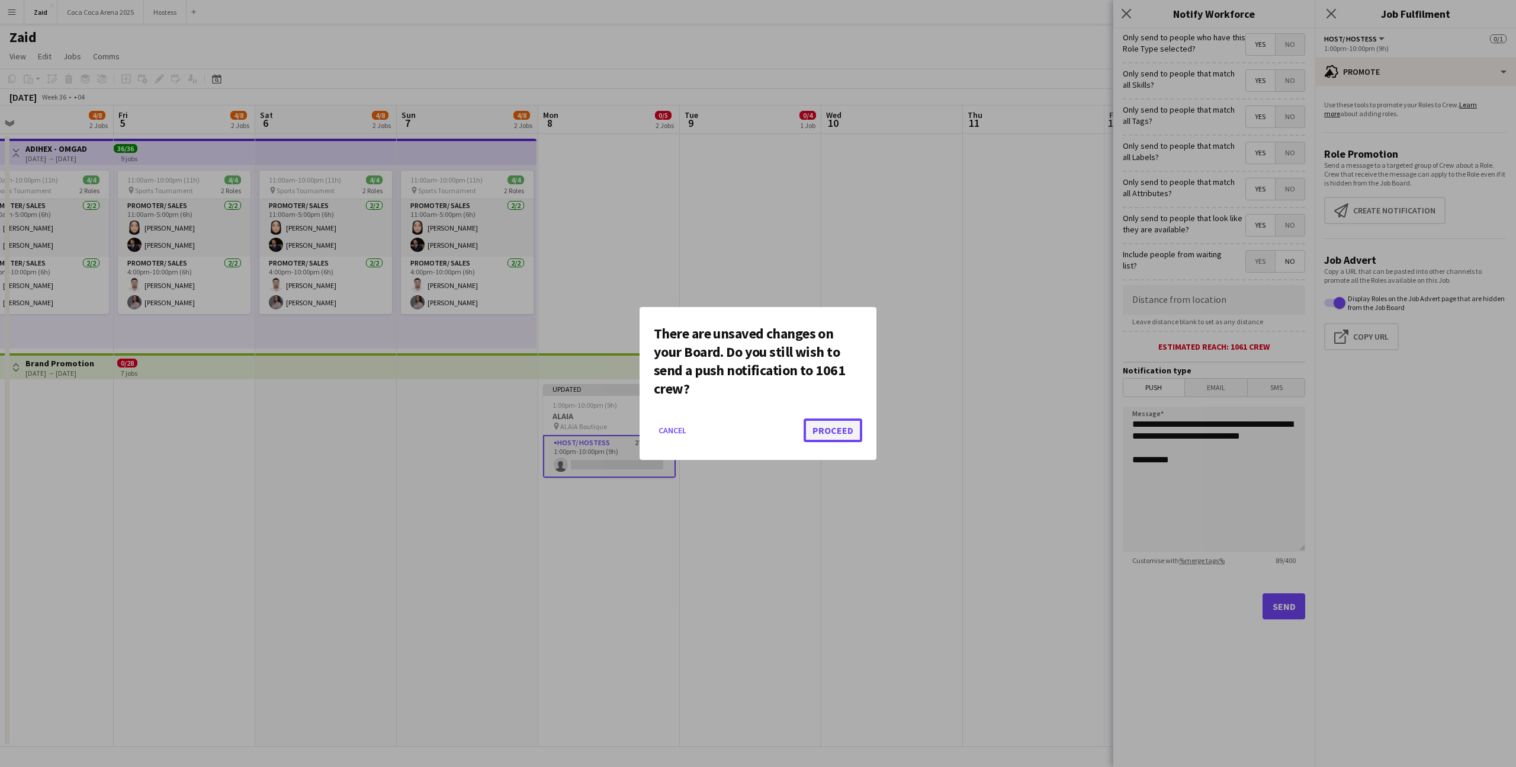
click at [852, 438] on button "Proceed" at bounding box center [833, 430] width 59 height 24
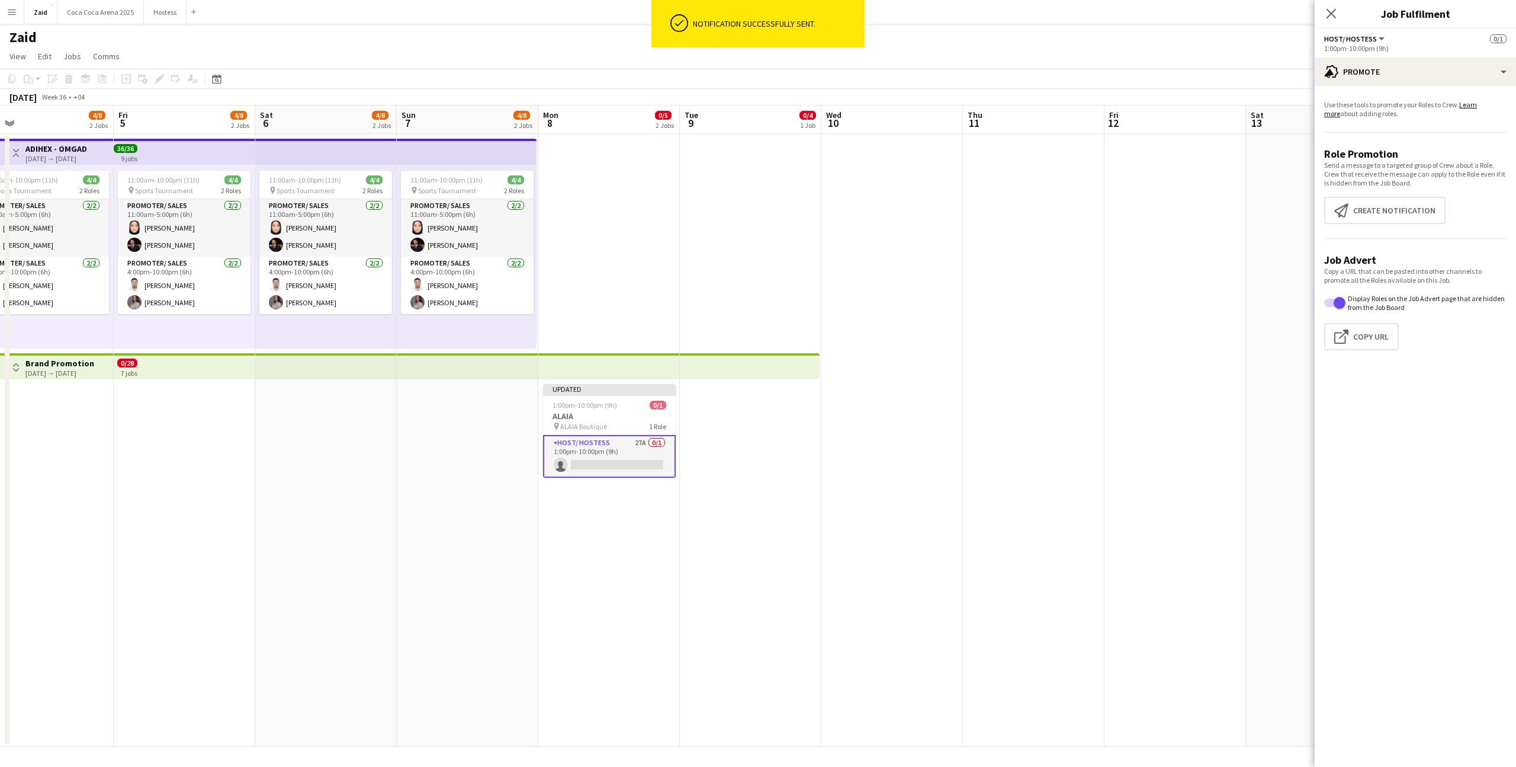
click at [799, 406] on app-date-cell at bounding box center [751, 440] width 142 height 612
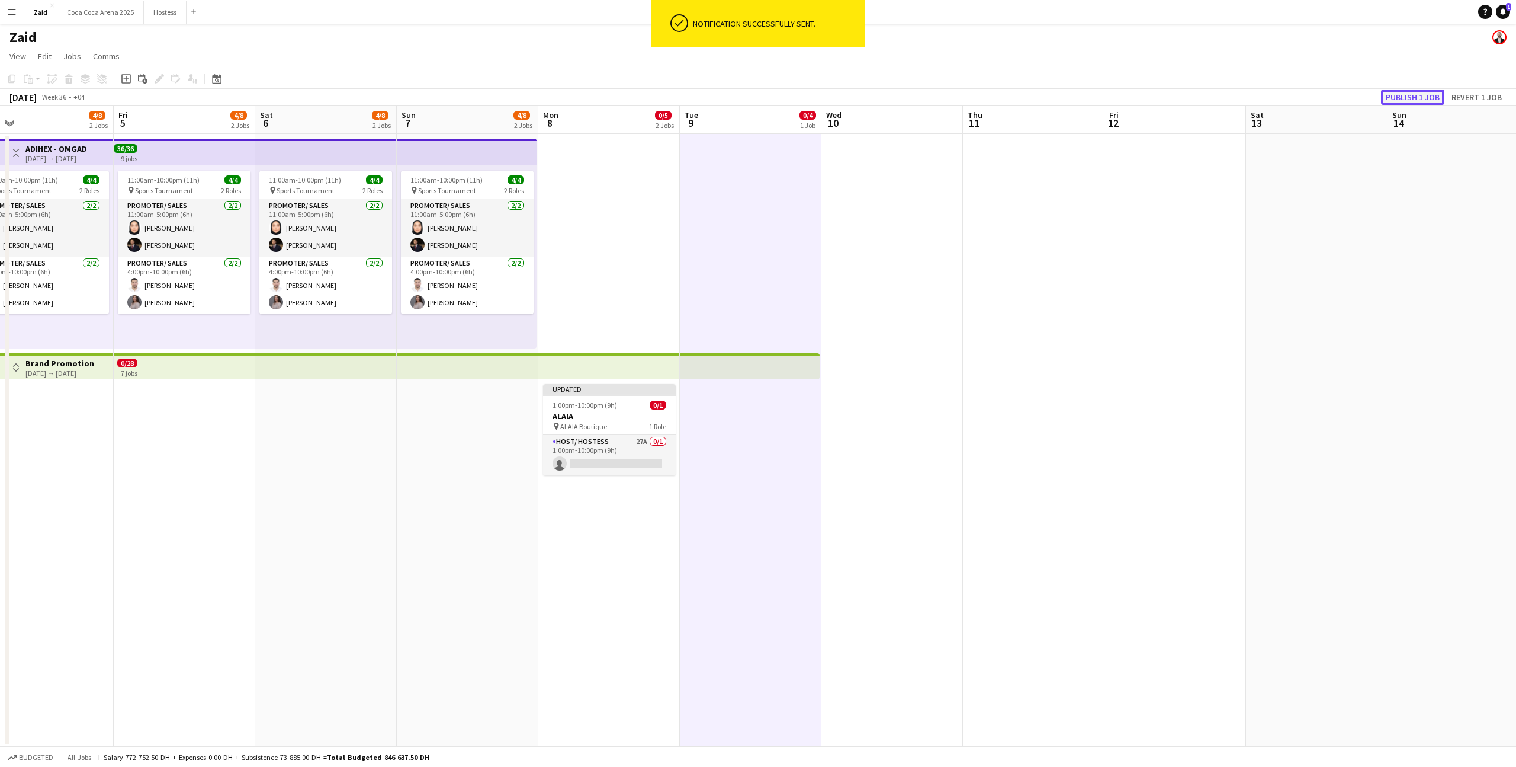
click at [1396, 103] on button "Publish 1 job" at bounding box center [1412, 96] width 63 height 15
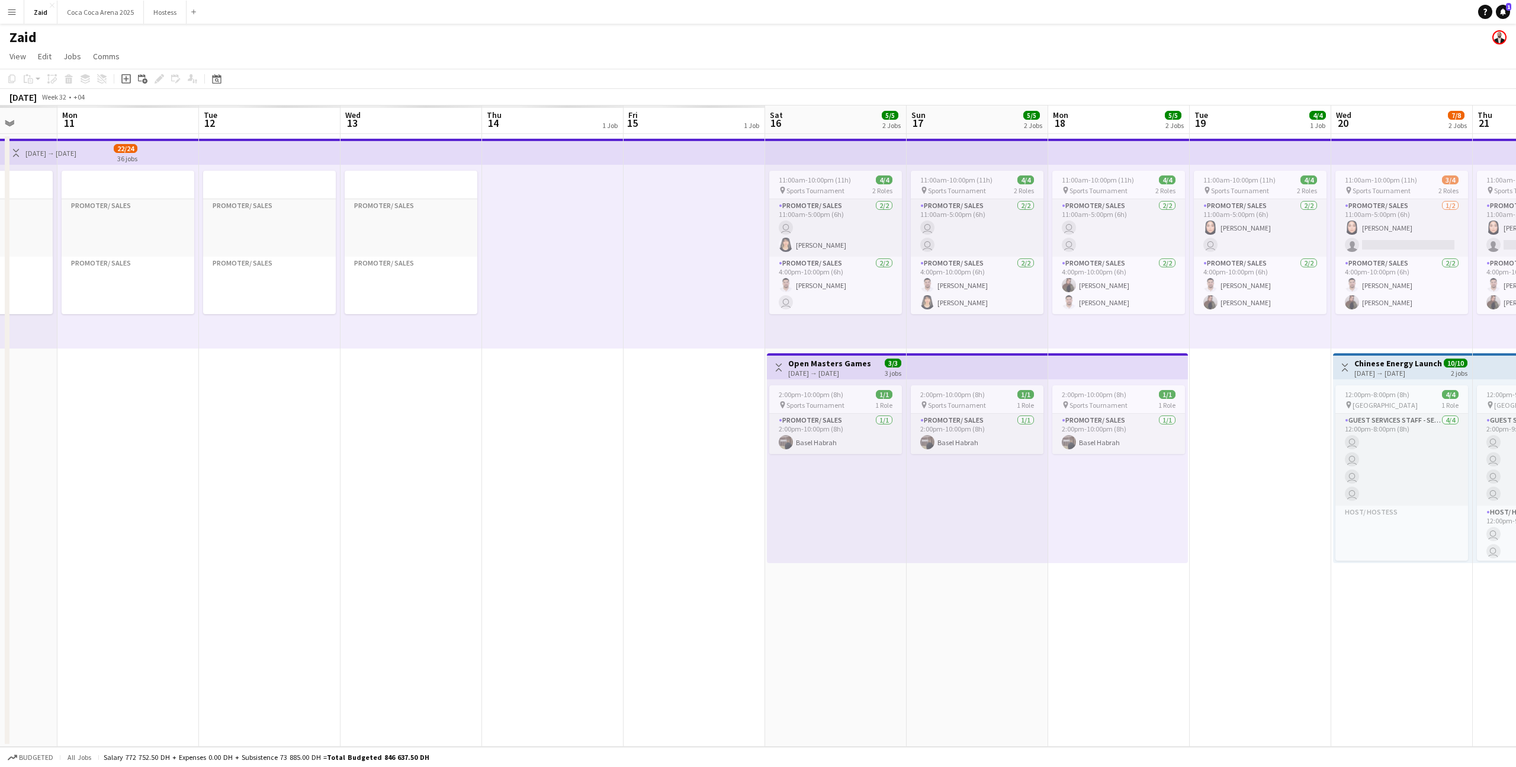
scroll to position [0, 337]
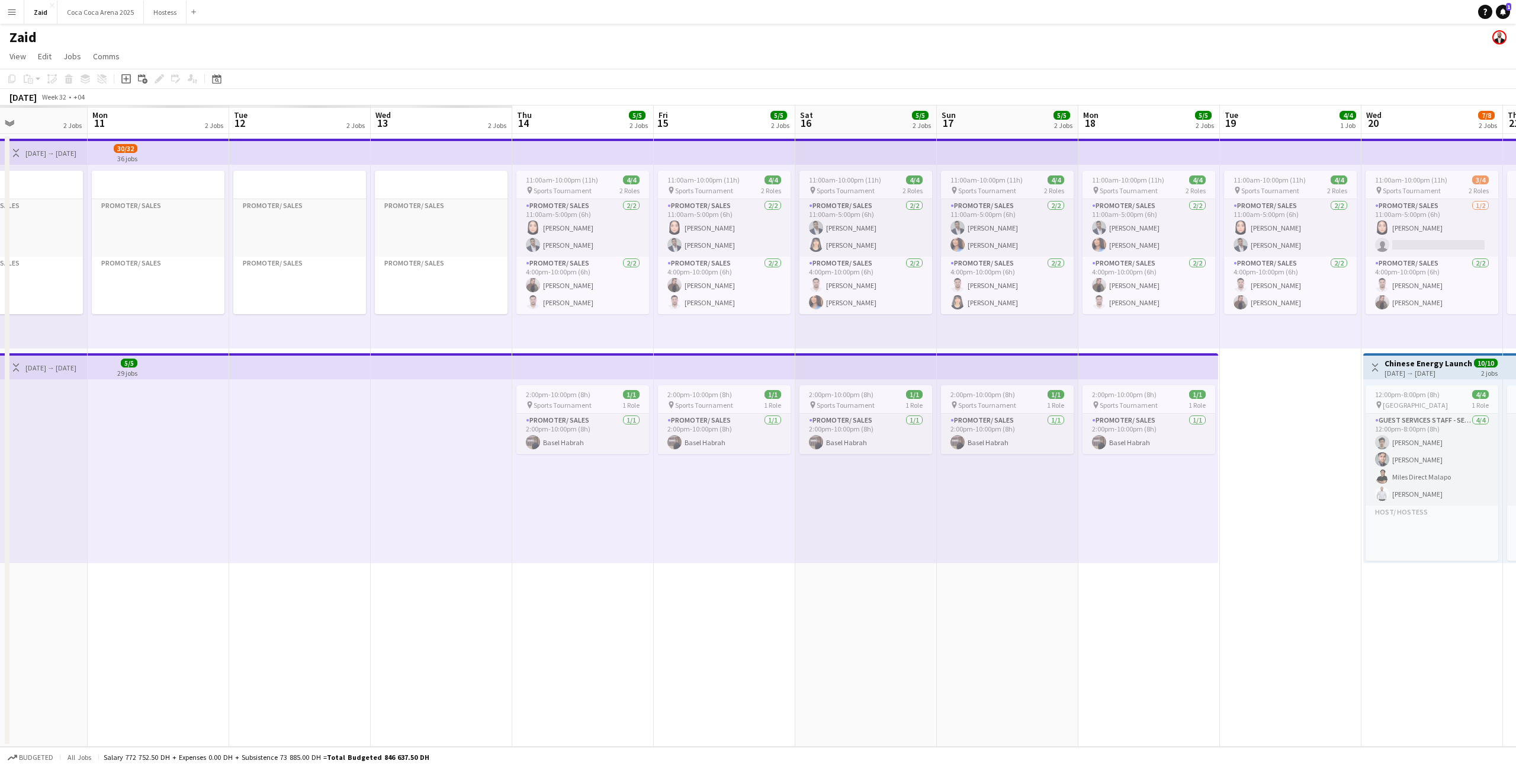
click at [963, 191] on span "Sports Tournament" at bounding box center [987, 190] width 58 height 9
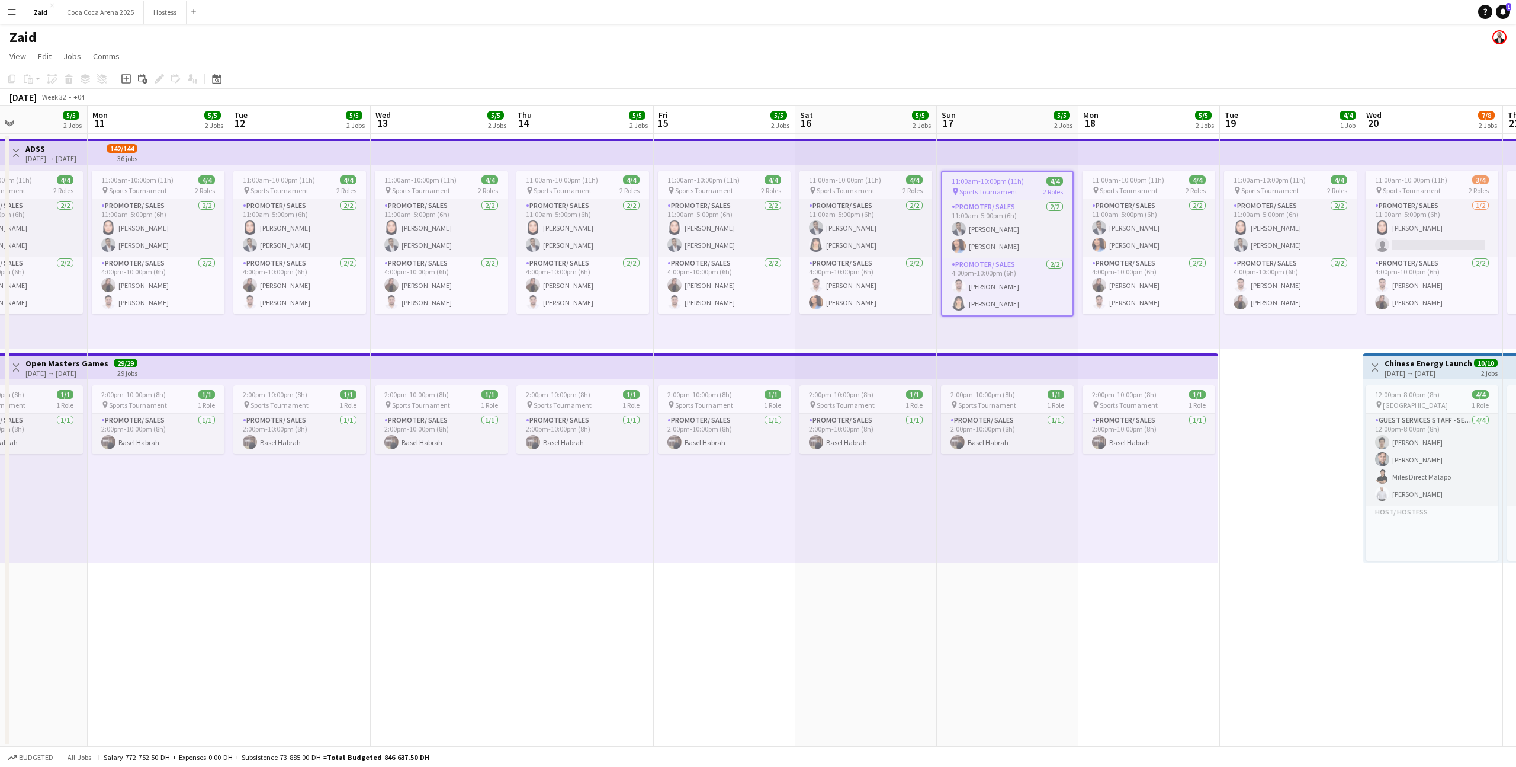
scroll to position [0, 338]
click at [745, 178] on div "11:00am-10:00pm (11h) 4/4" at bounding box center [724, 179] width 133 height 9
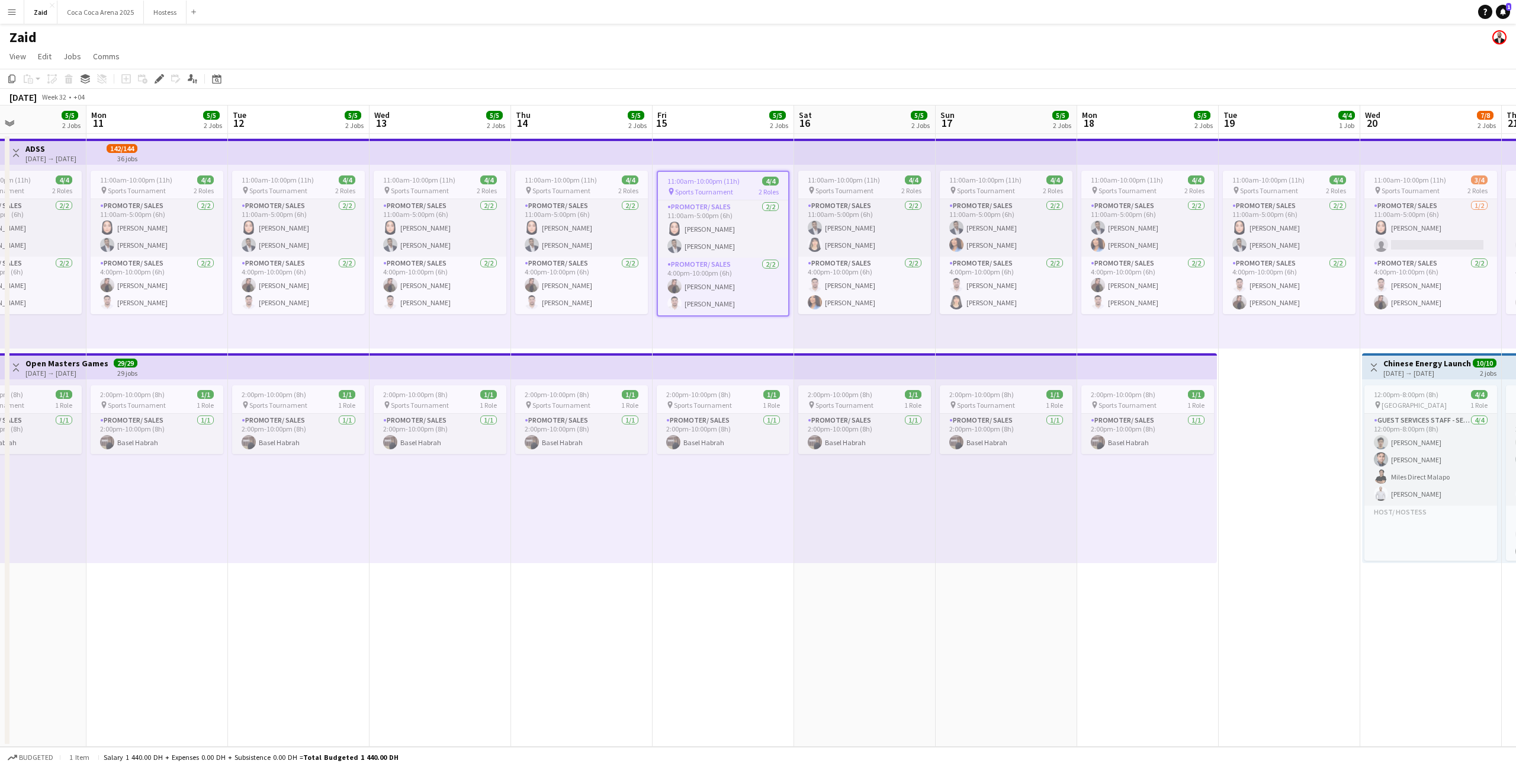
click at [512, 152] on app-top-bar at bounding box center [582, 152] width 142 height 26
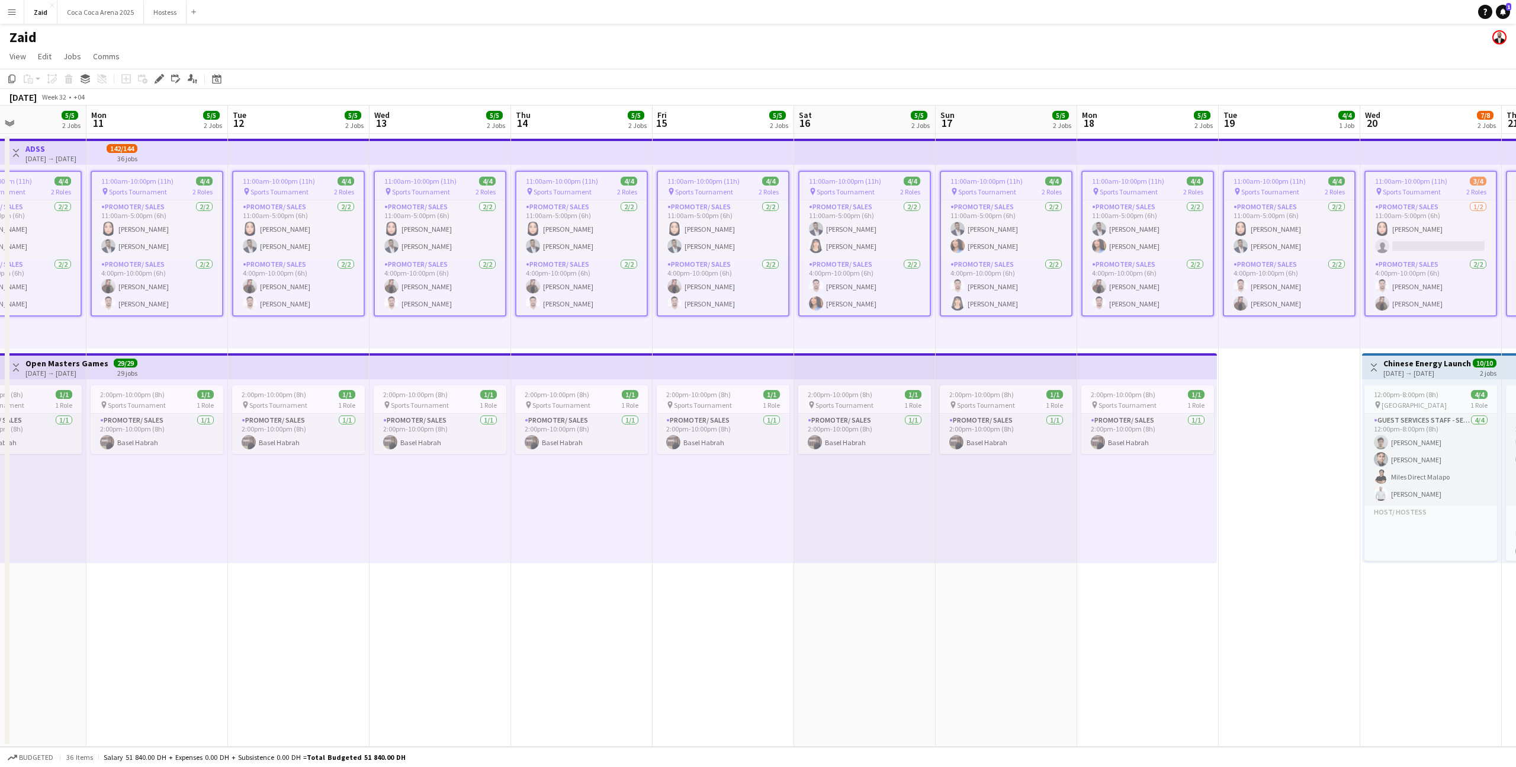
click at [150, 80] on div "Add job Add linked Job Edit Edit linked Job Applicants" at bounding box center [154, 79] width 91 height 14
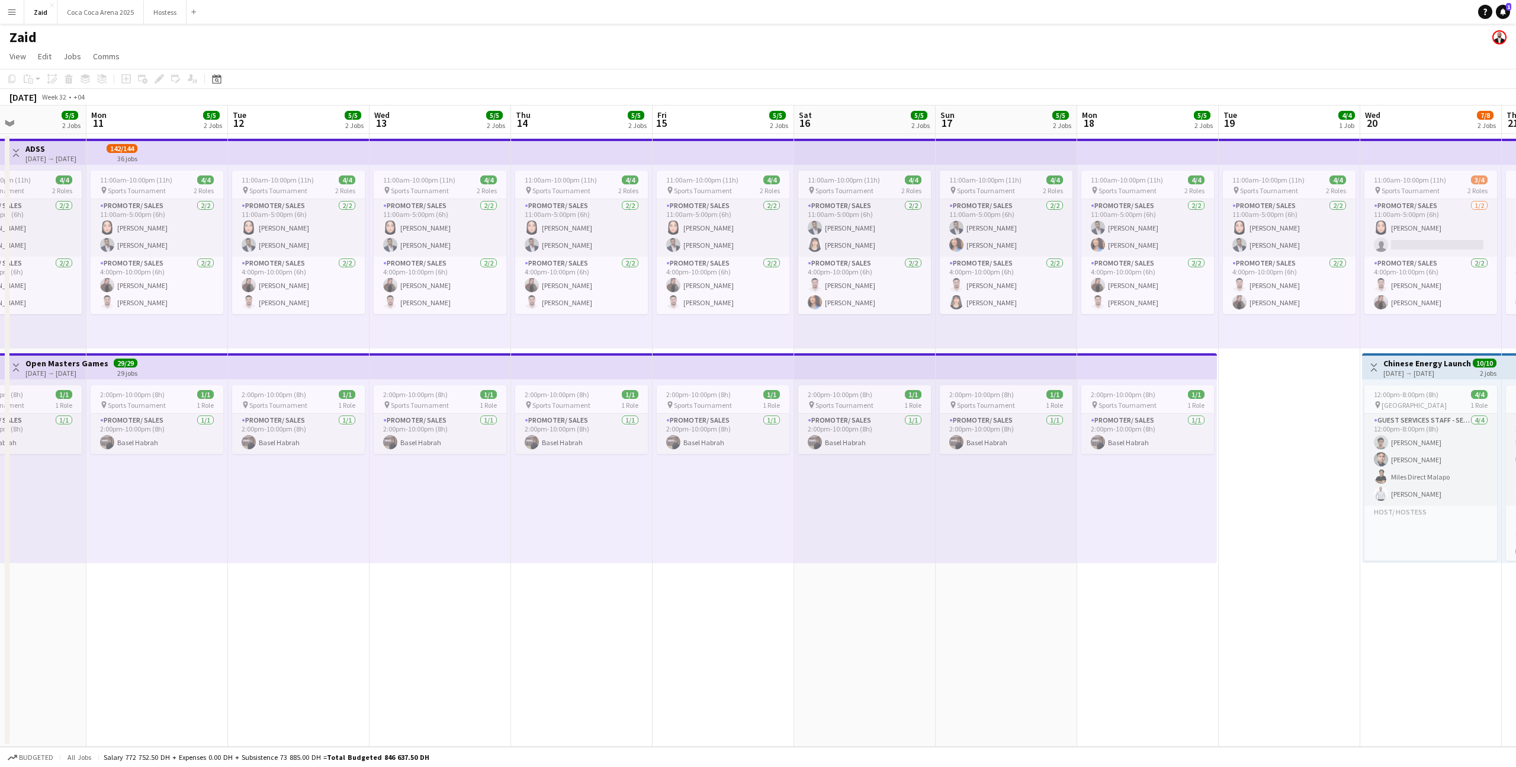
click at [206, 152] on app-top-bar at bounding box center [157, 152] width 142 height 26
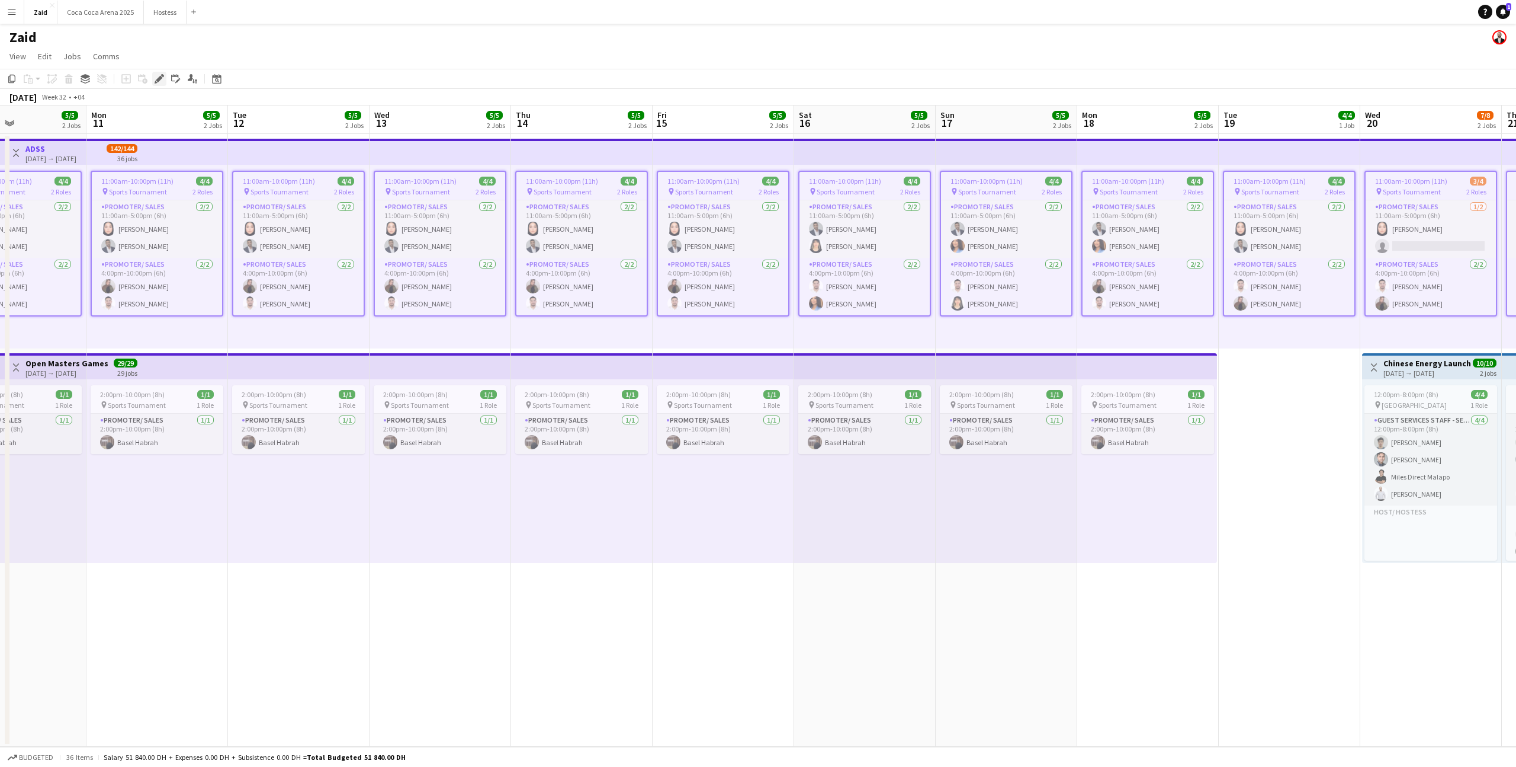
click at [161, 82] on icon "Edit" at bounding box center [159, 78] width 9 height 9
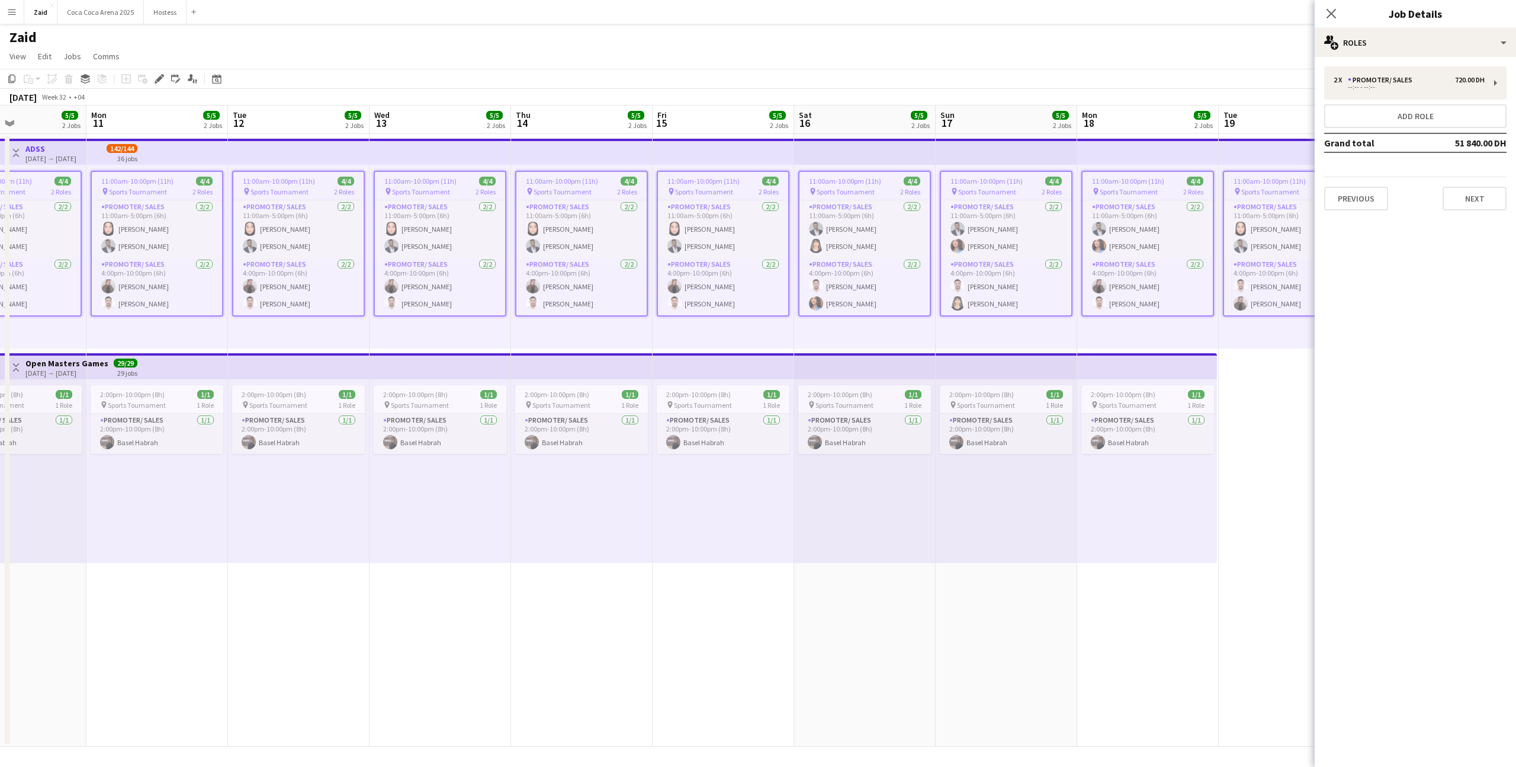
click at [1492, 211] on div "2 x Promoter/ Sales 720.00 DH --:-- - --:-- Add role Grand total 51 840.00 DH P…" at bounding box center [1415, 138] width 201 height 163
click at [1481, 198] on button "Next" at bounding box center [1475, 199] width 64 height 24
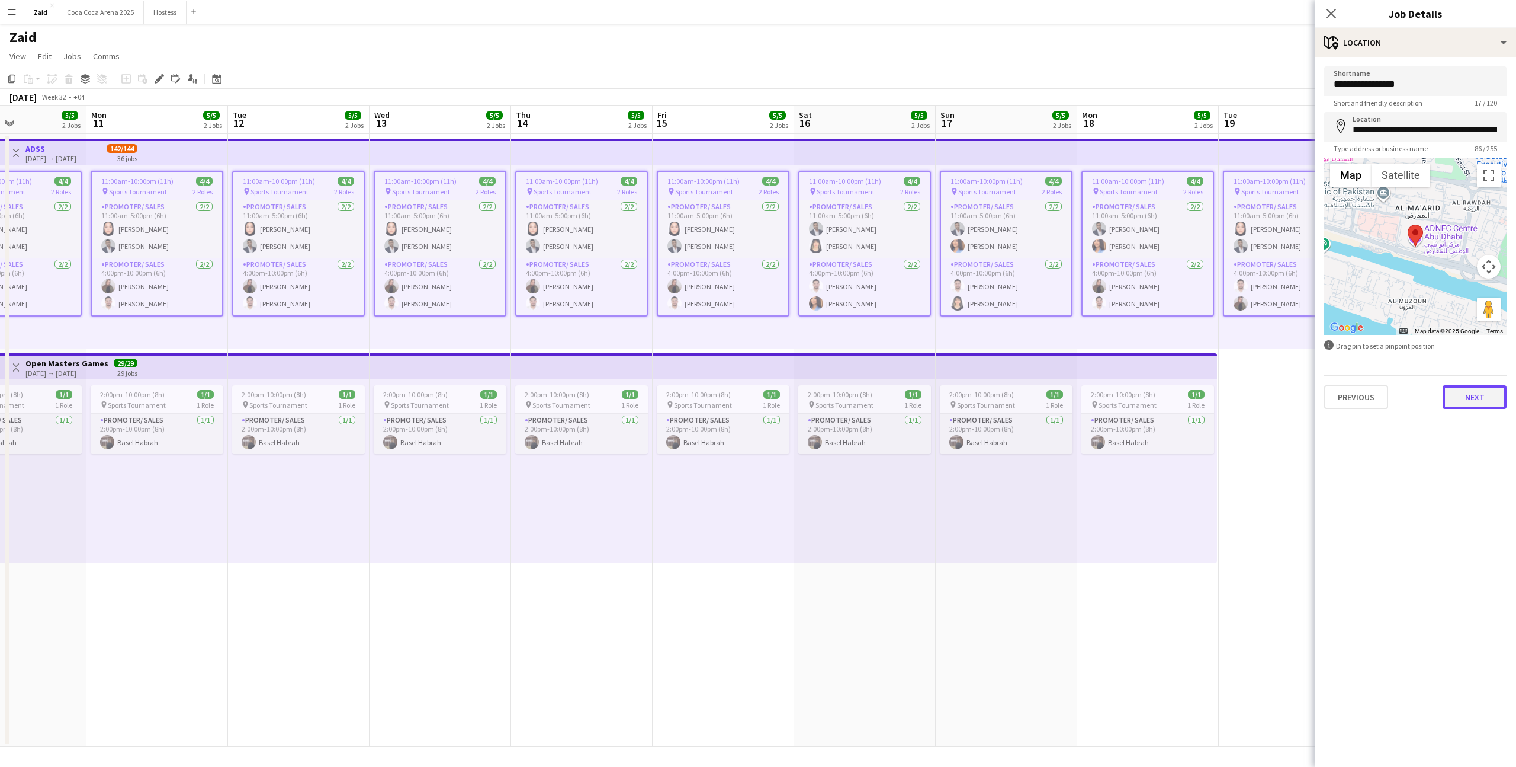
click at [1476, 396] on button "Next" at bounding box center [1475, 397] width 64 height 24
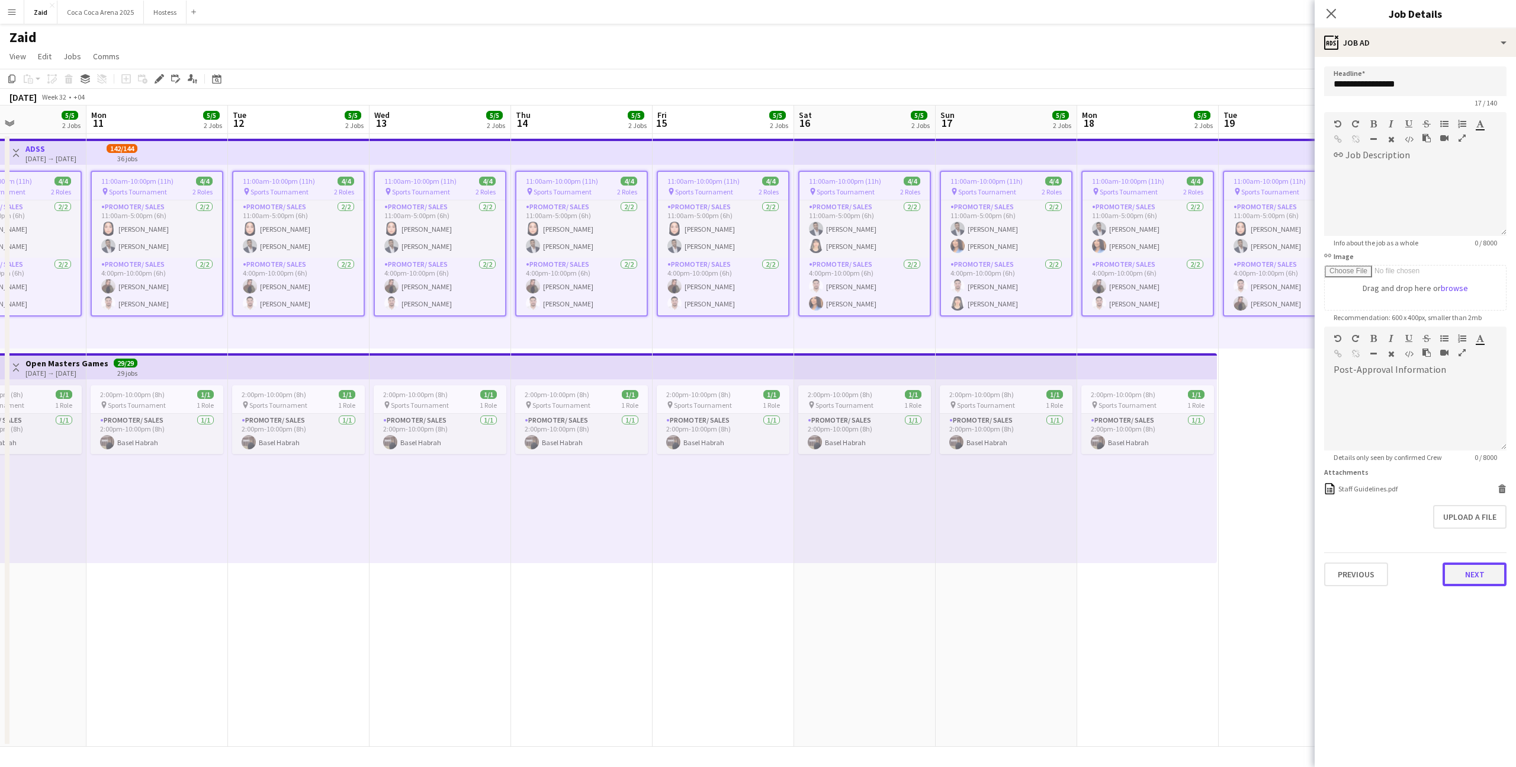
click at [1476, 572] on button "Next" at bounding box center [1475, 574] width 64 height 24
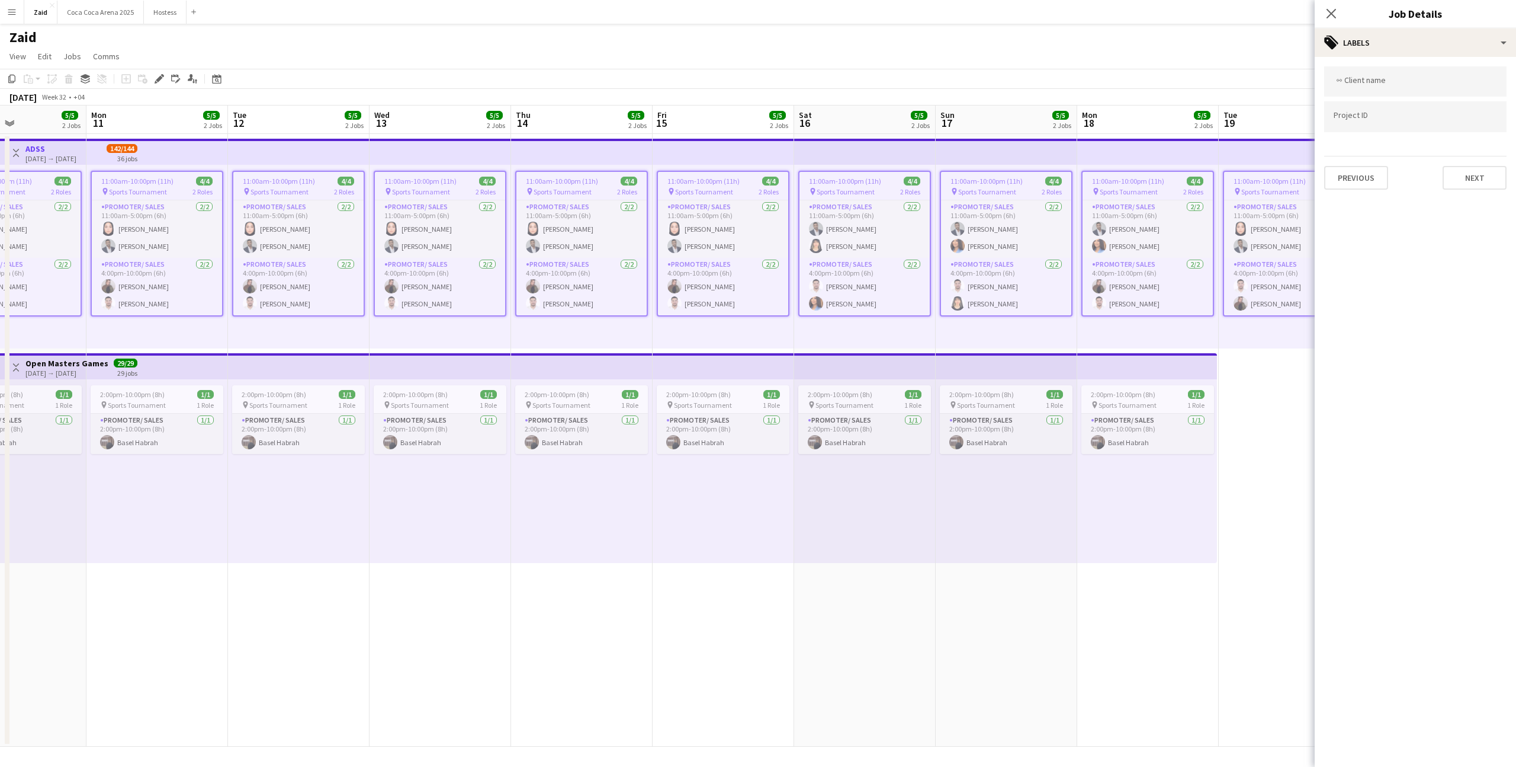
click at [1412, 94] on div at bounding box center [1416, 81] width 182 height 30
click at [1407, 82] on div at bounding box center [1415, 383] width 201 height 767
click at [1407, 82] on input "*" at bounding box center [1415, 85] width 163 height 11
type input "*****"
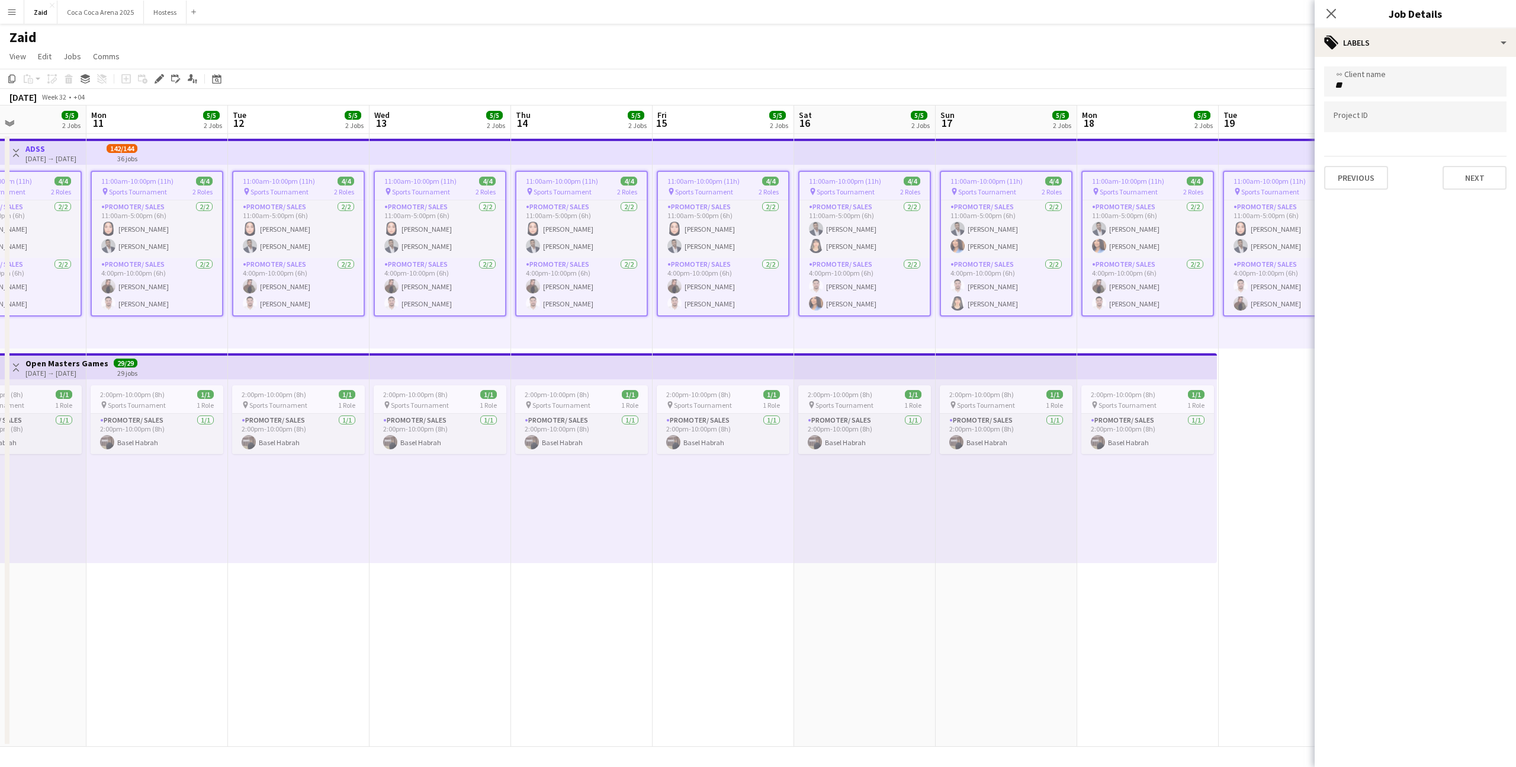
click at [1414, 81] on input "**" at bounding box center [1415, 85] width 163 height 11
type input "*****"
click at [1410, 129] on div at bounding box center [1416, 115] width 182 height 30
click at [1386, 79] on form "*****" at bounding box center [1415, 84] width 163 height 12
click at [1400, 117] on input "Type to search project ID labels..." at bounding box center [1415, 117] width 163 height 11
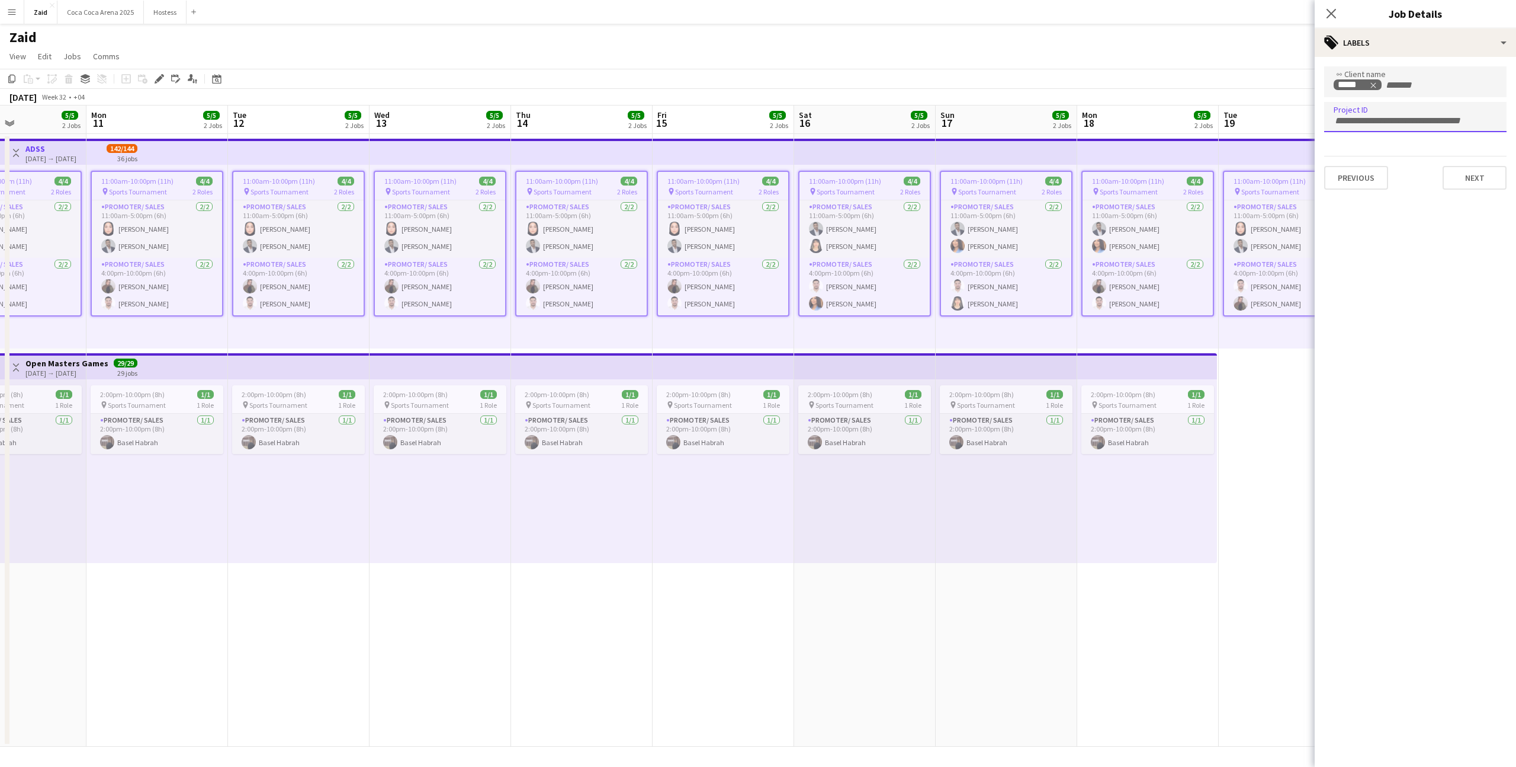
paste input "**********"
type input "**********"
click at [1455, 166] on button "Next" at bounding box center [1475, 178] width 64 height 24
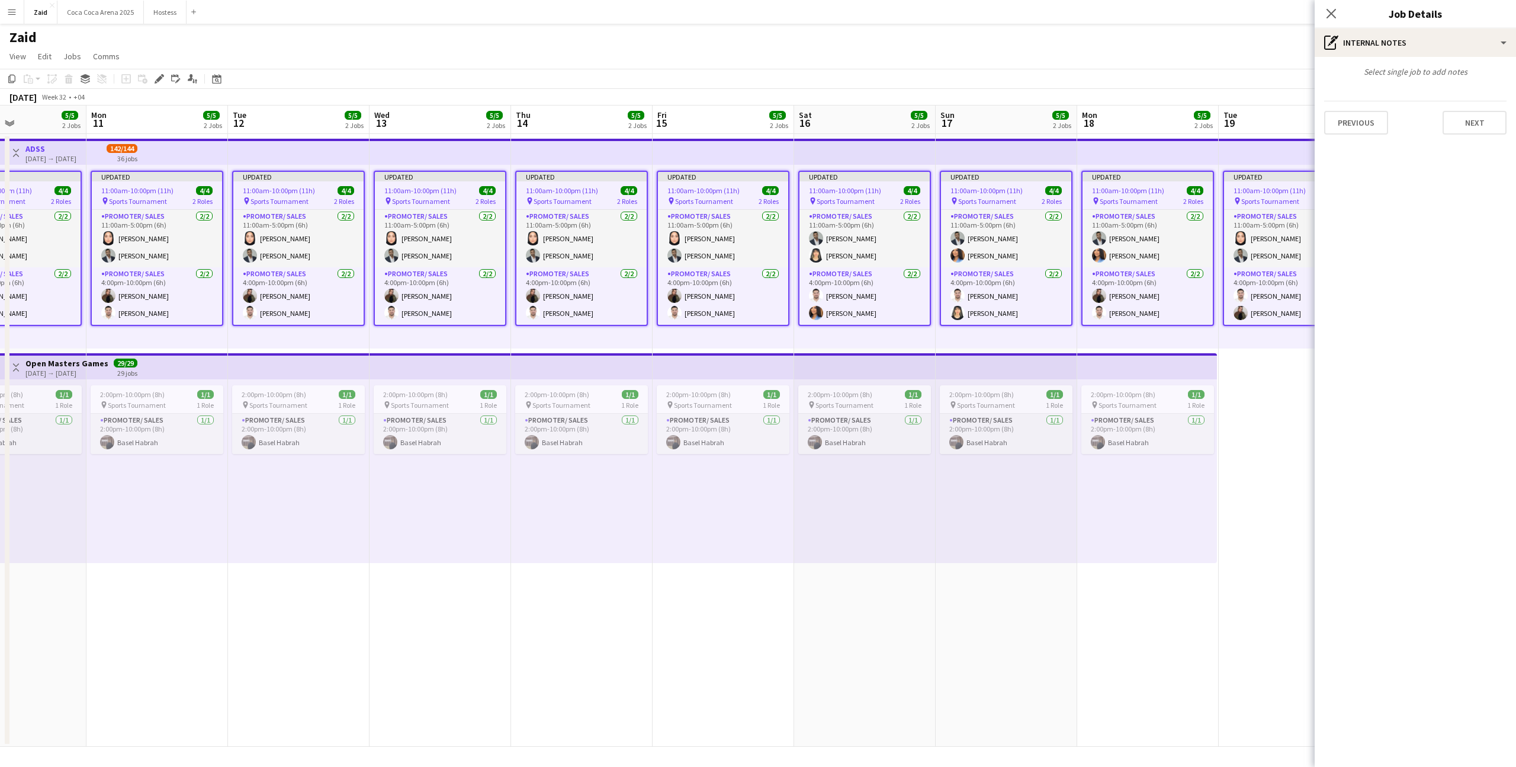
click at [1217, 139] on app-top-bar at bounding box center [1148, 152] width 142 height 26
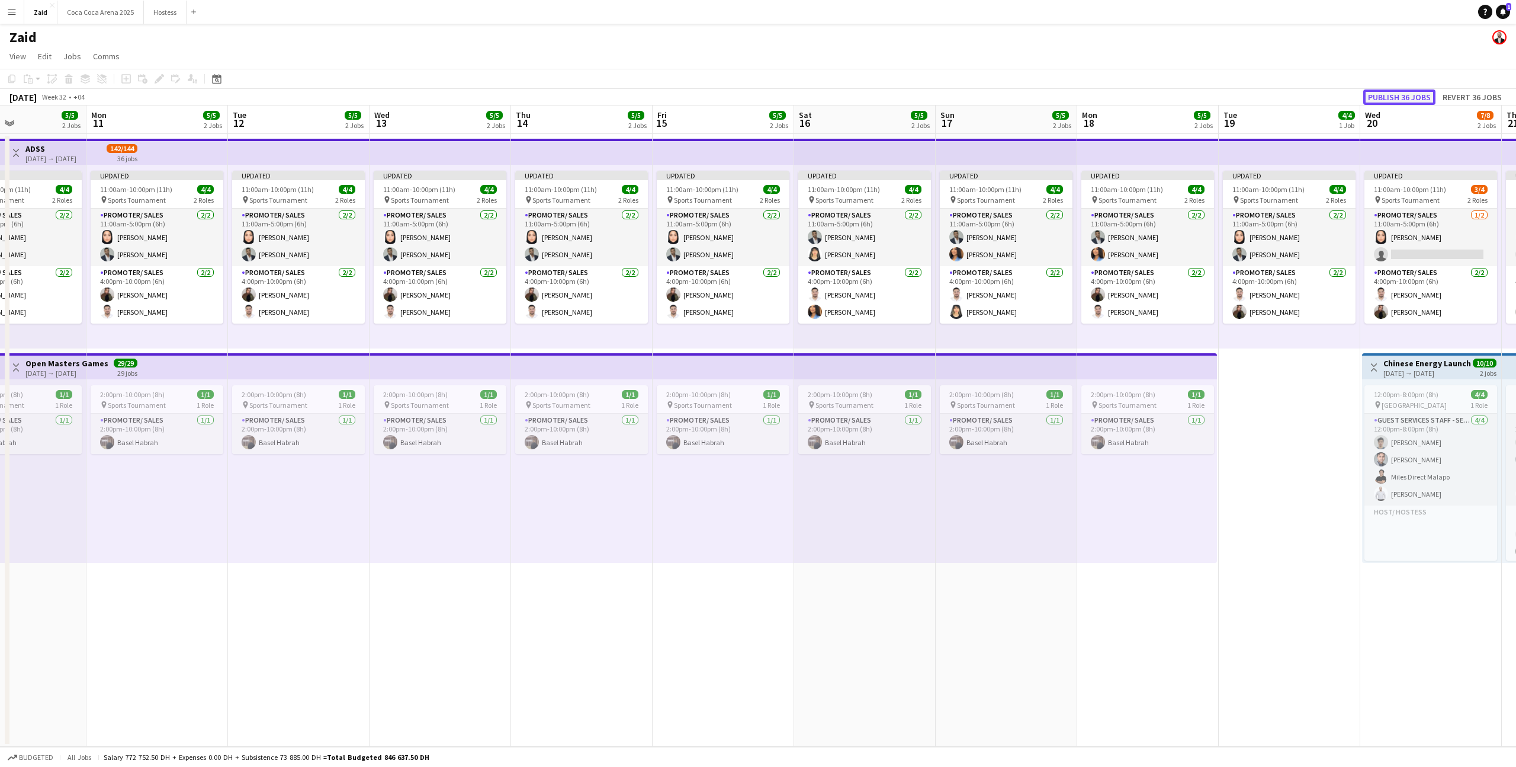
click at [1409, 101] on button "Publish 36 jobs" at bounding box center [1400, 96] width 72 height 15
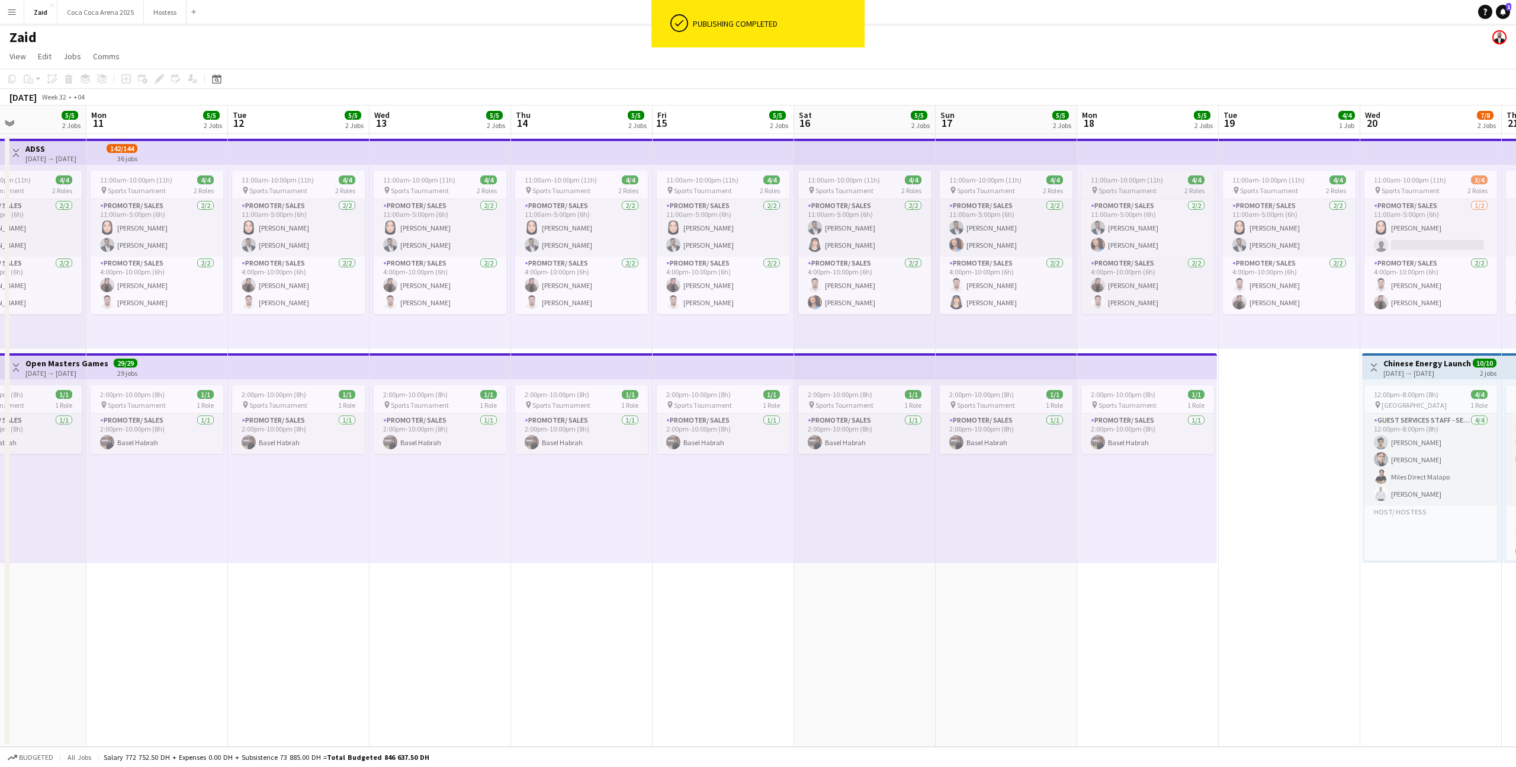
click at [1099, 188] on span "Sports Tournament" at bounding box center [1128, 190] width 58 height 9
click at [945, 190] on div "pin Sports Tournament 2 Roles" at bounding box center [1006, 189] width 133 height 9
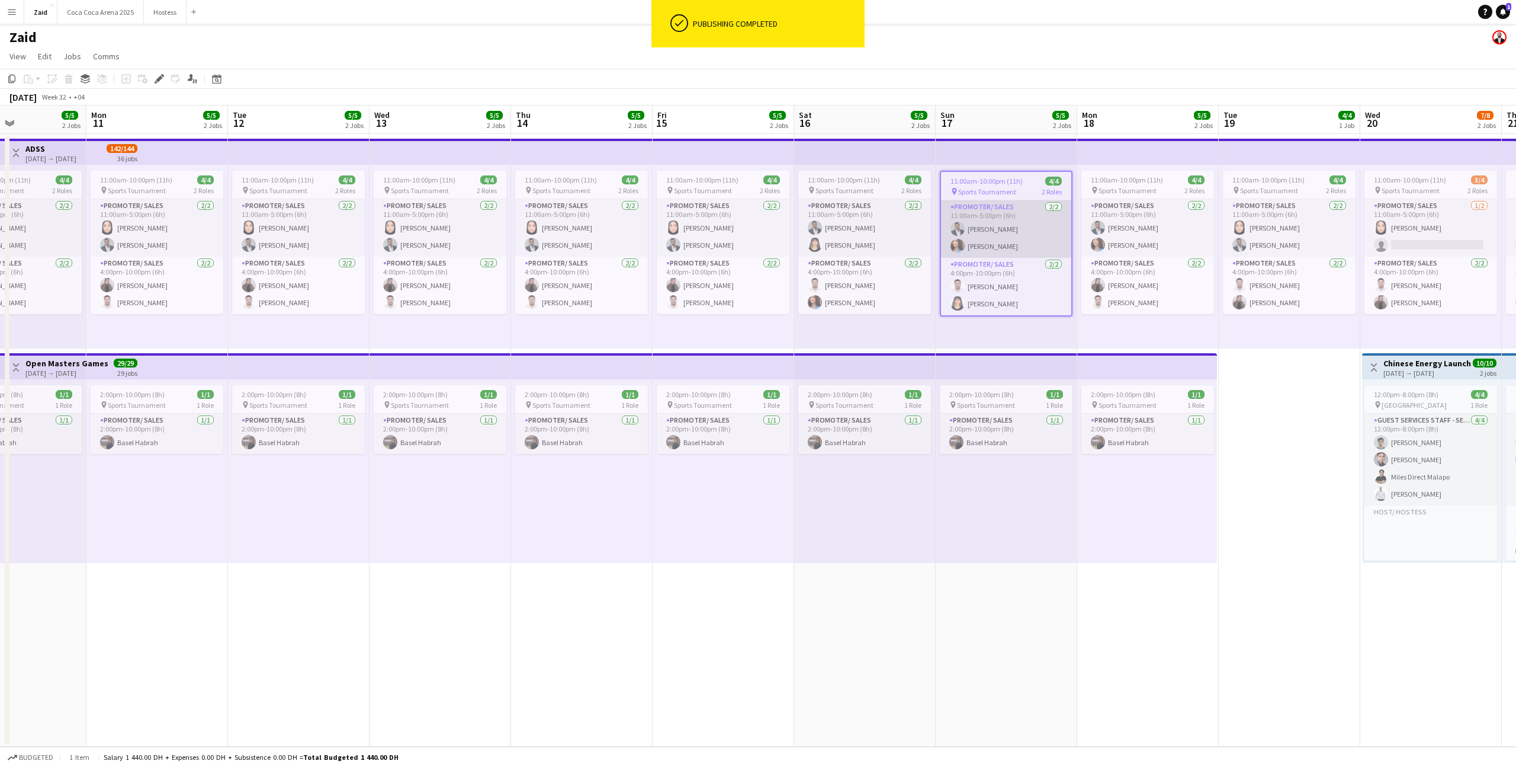
click at [960, 226] on app-user-avatar at bounding box center [958, 229] width 14 height 14
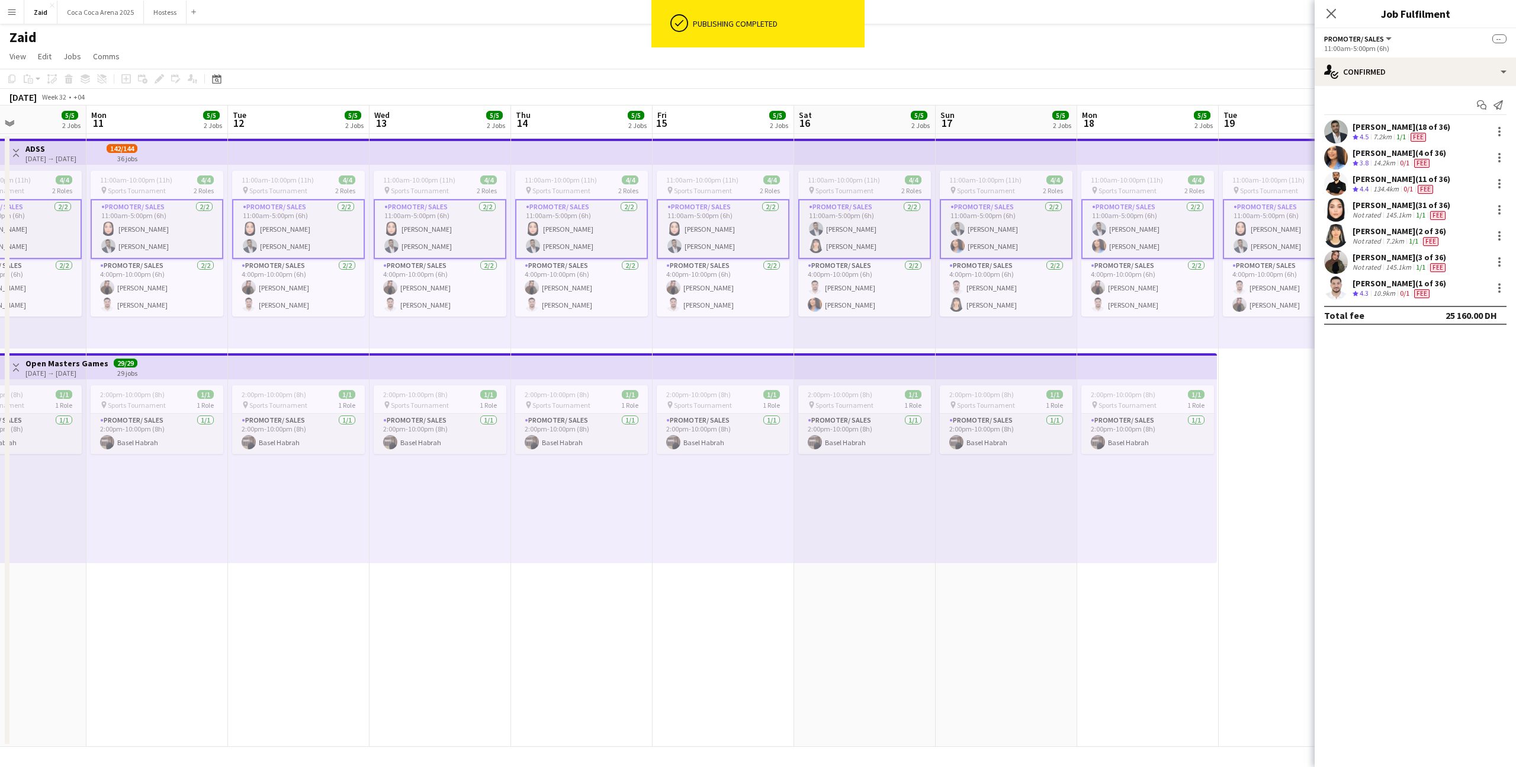
click at [352, 95] on div "August 2025 Week 32 • +04" at bounding box center [758, 97] width 1516 height 17
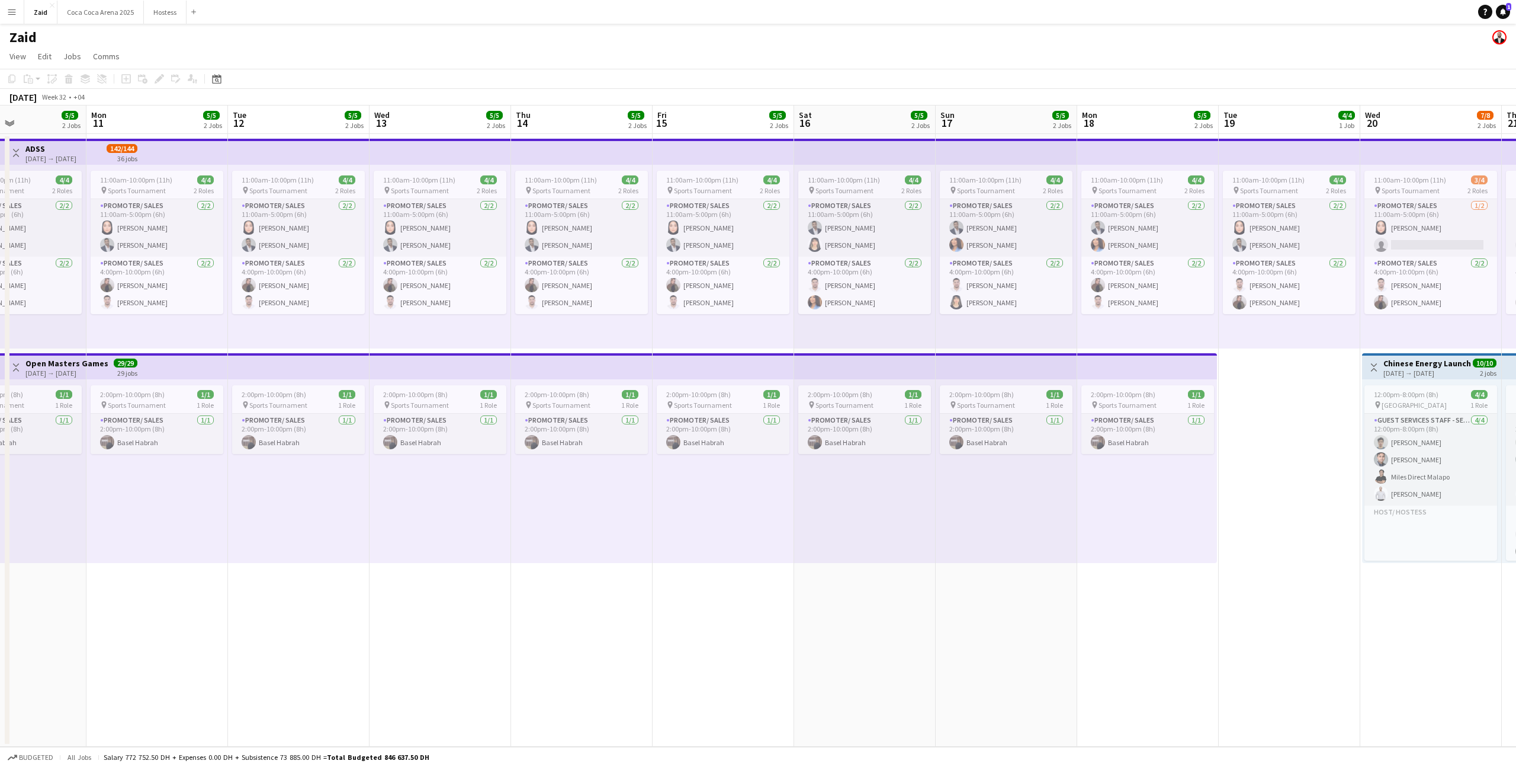
click at [18, 150] on app-icon "Toggle View" at bounding box center [16, 153] width 8 height 8
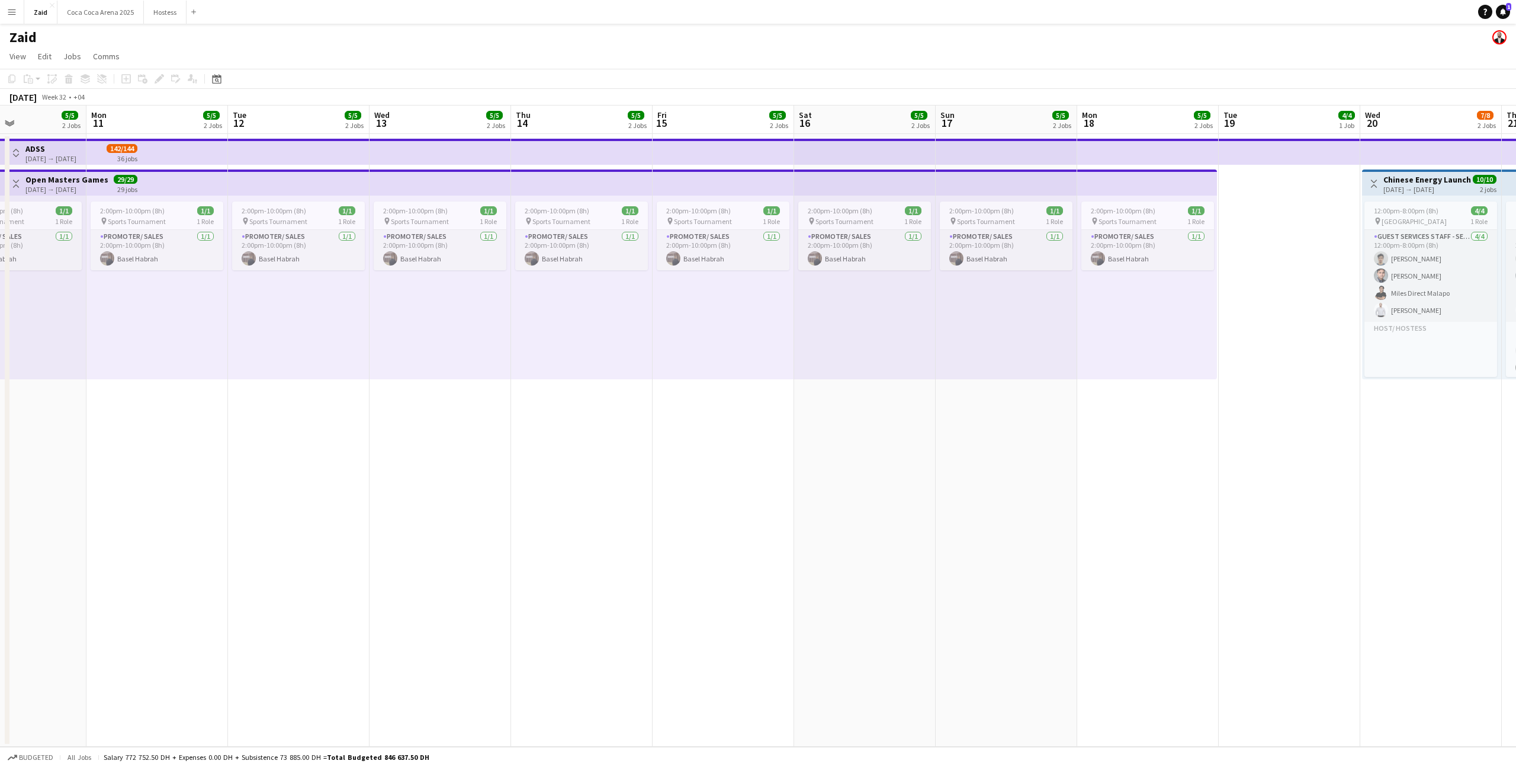
click at [44, 151] on h3 "ADSS" at bounding box center [50, 148] width 51 height 11
click at [5, 151] on div at bounding box center [7, 439] width 5 height 607
click at [17, 150] on app-icon "Toggle View" at bounding box center [16, 153] width 8 height 8
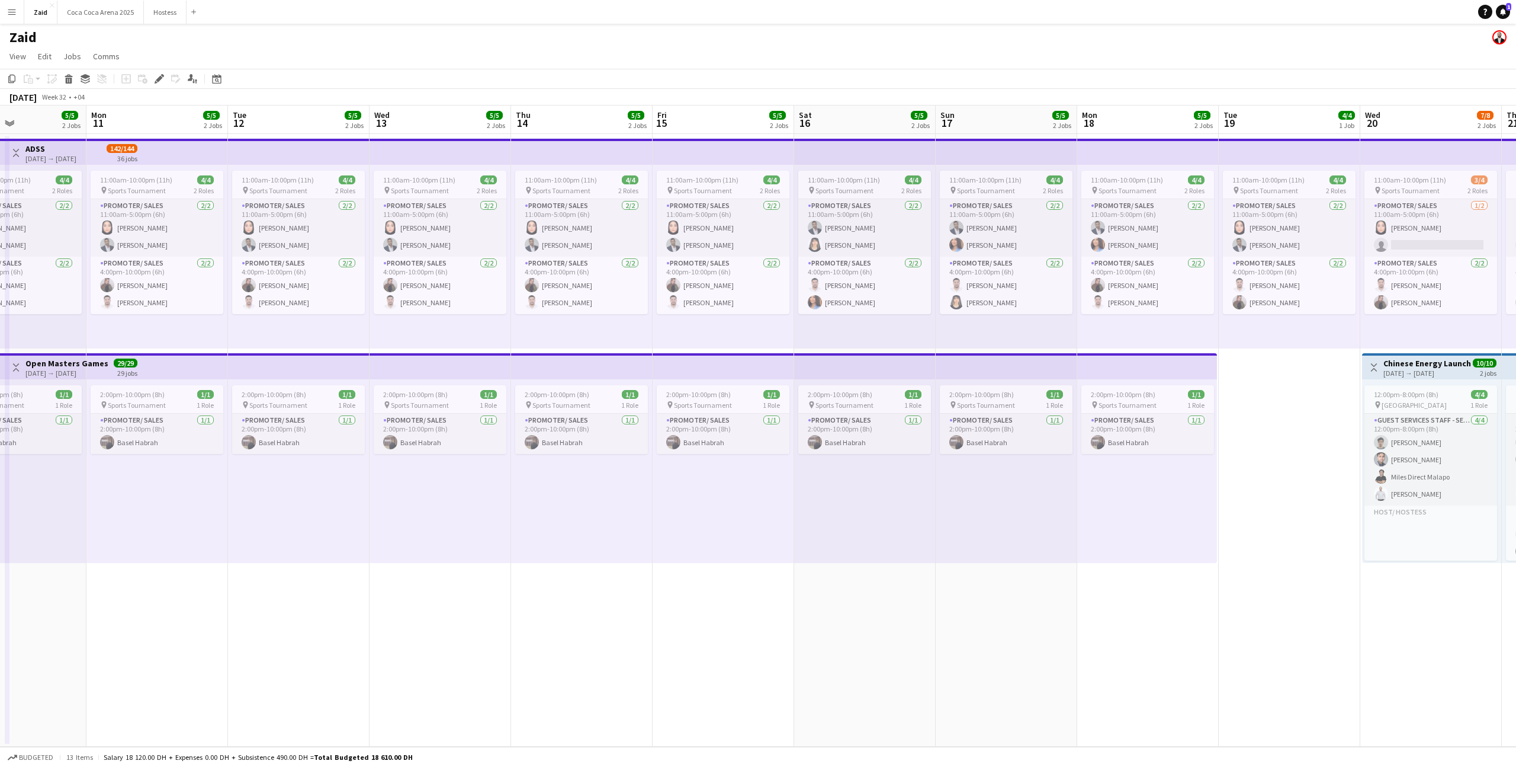
click at [127, 152] on span "142/144" at bounding box center [122, 148] width 31 height 9
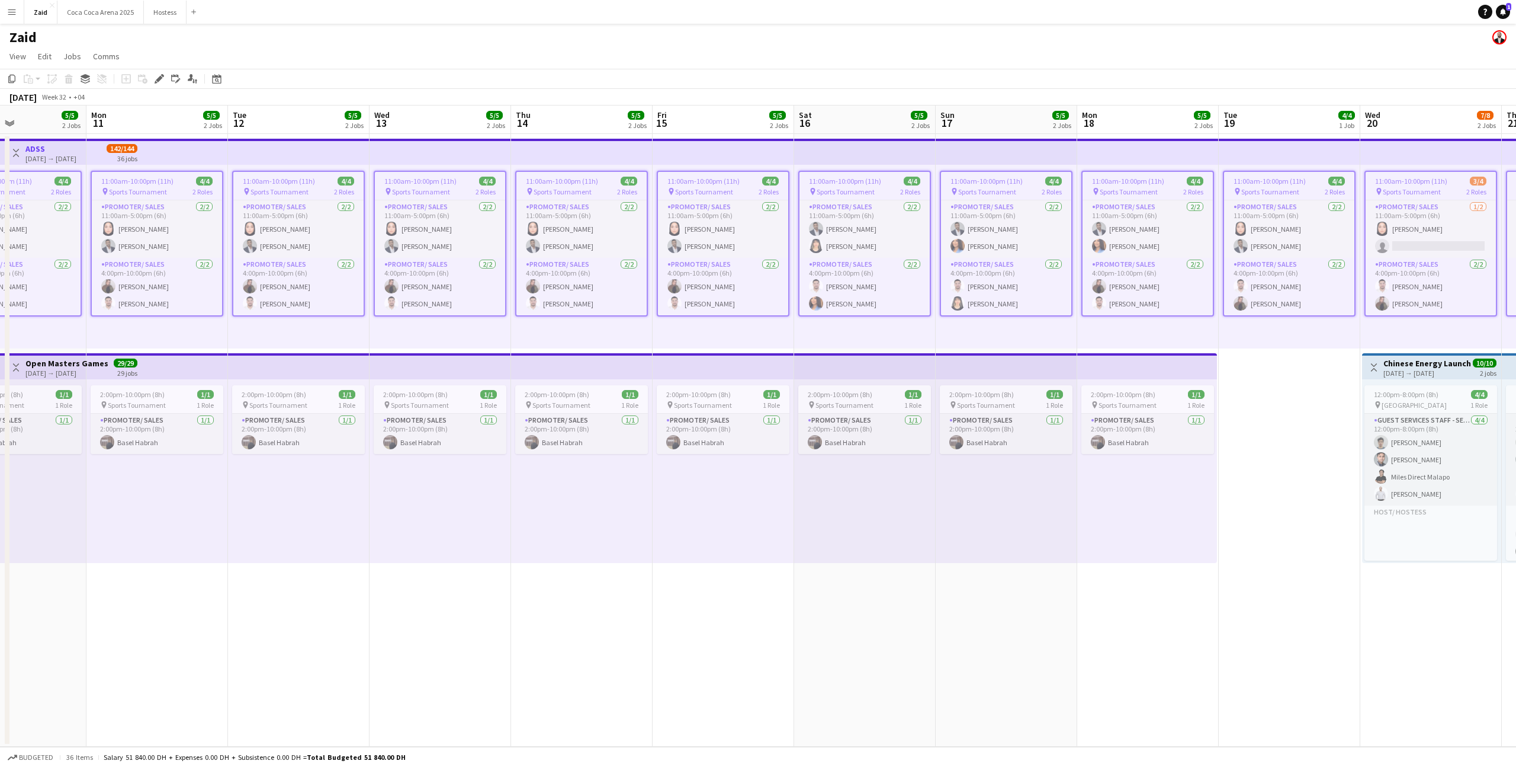
click at [127, 152] on span "142/144" at bounding box center [122, 148] width 31 height 9
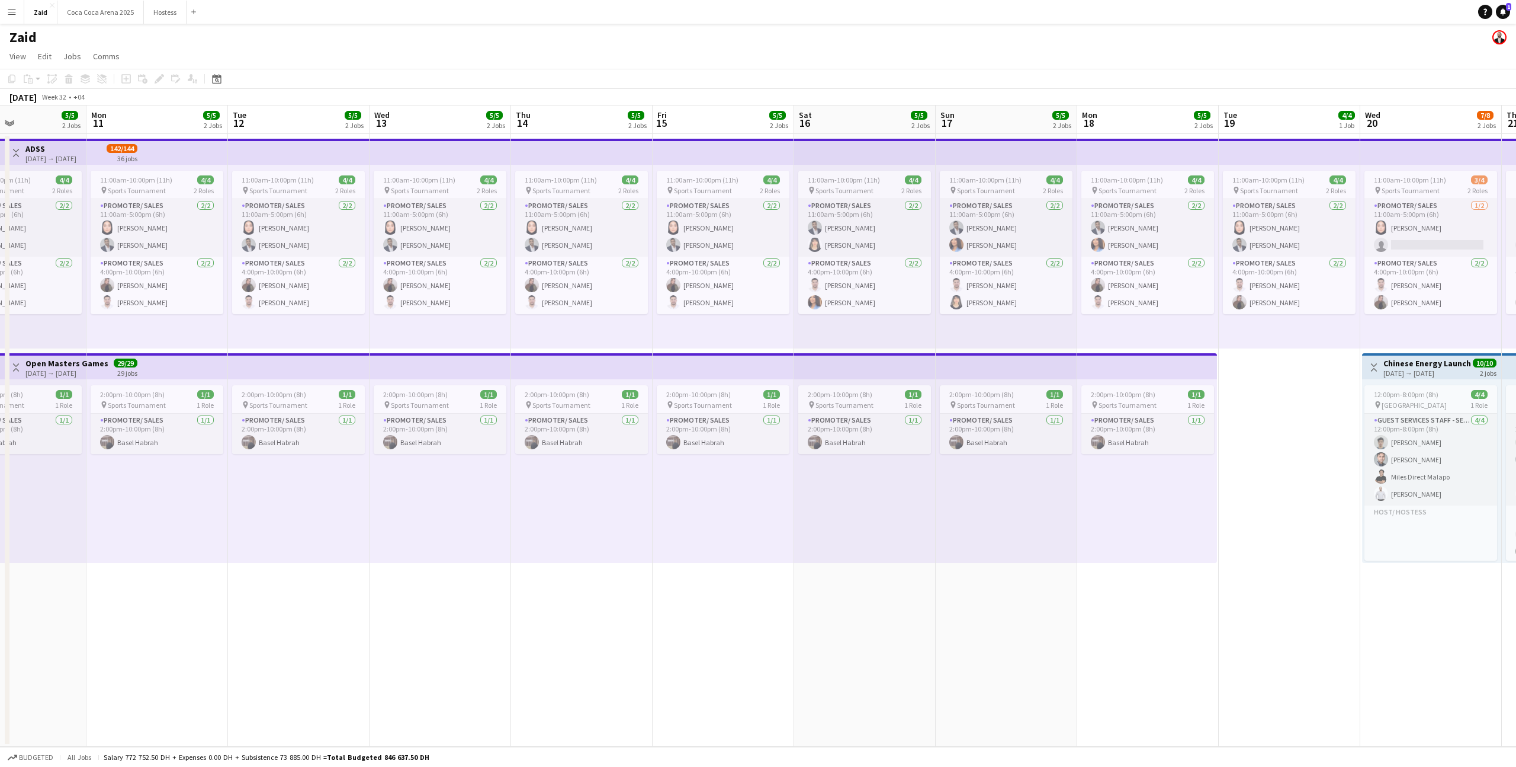
click at [127, 152] on span "142/144" at bounding box center [122, 148] width 31 height 9
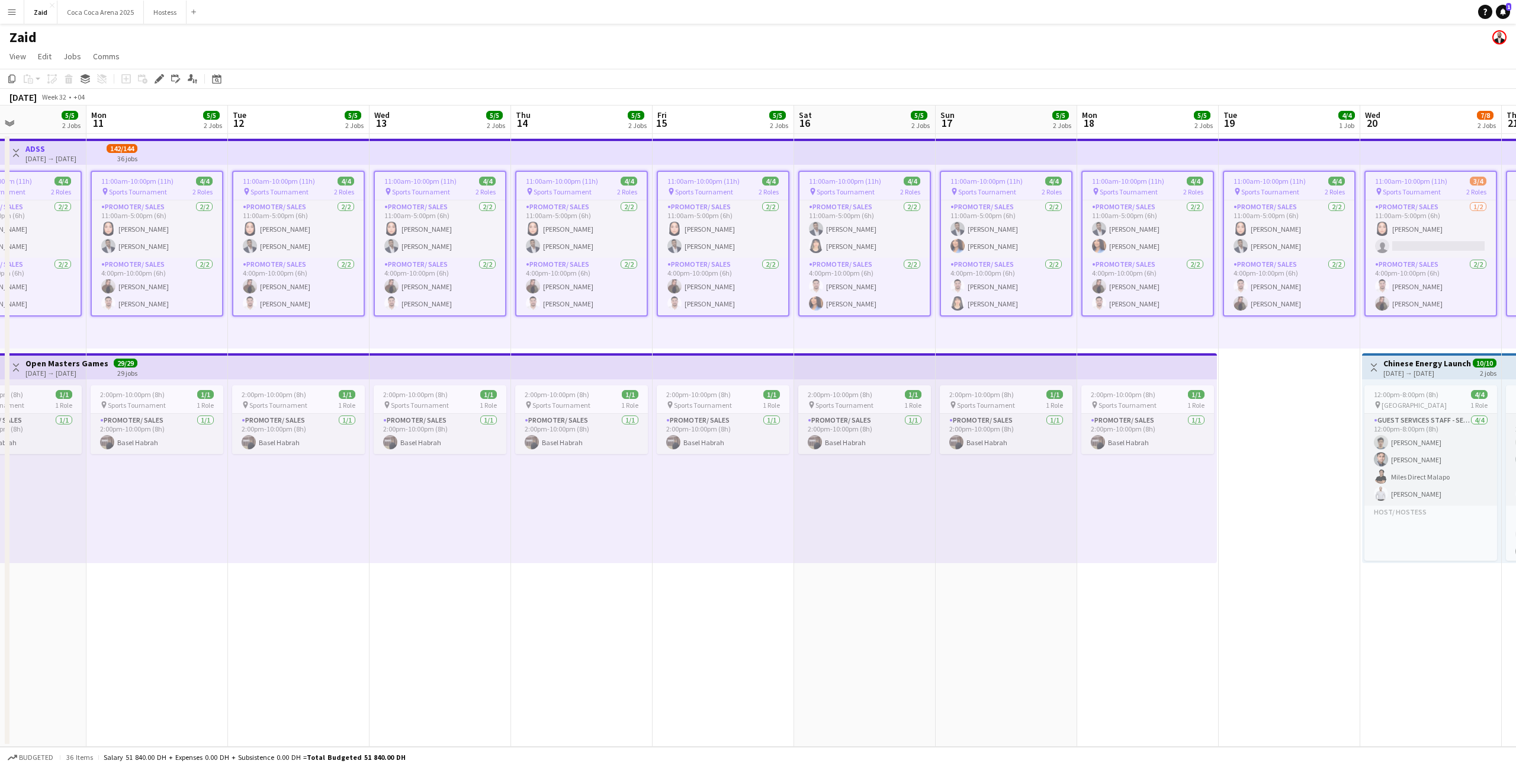
click at [166, 382] on div "2:00pm-10:00pm (8h) 1/1 pin Sports Tournament 1 Role Promoter/ Sales 1/1 2:00pm…" at bounding box center [157, 471] width 142 height 184
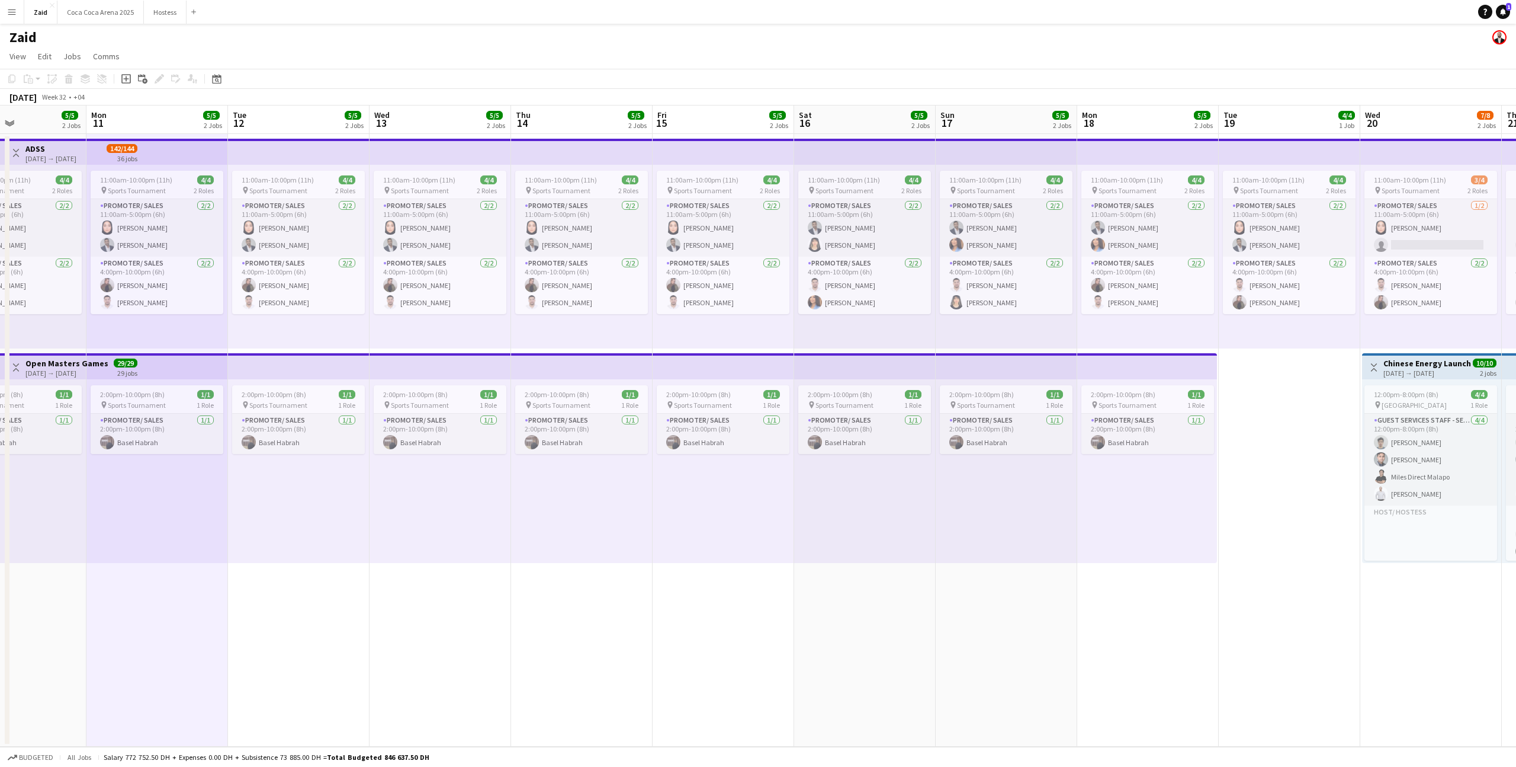
click at [151, 367] on app-top-bar at bounding box center [157, 366] width 142 height 26
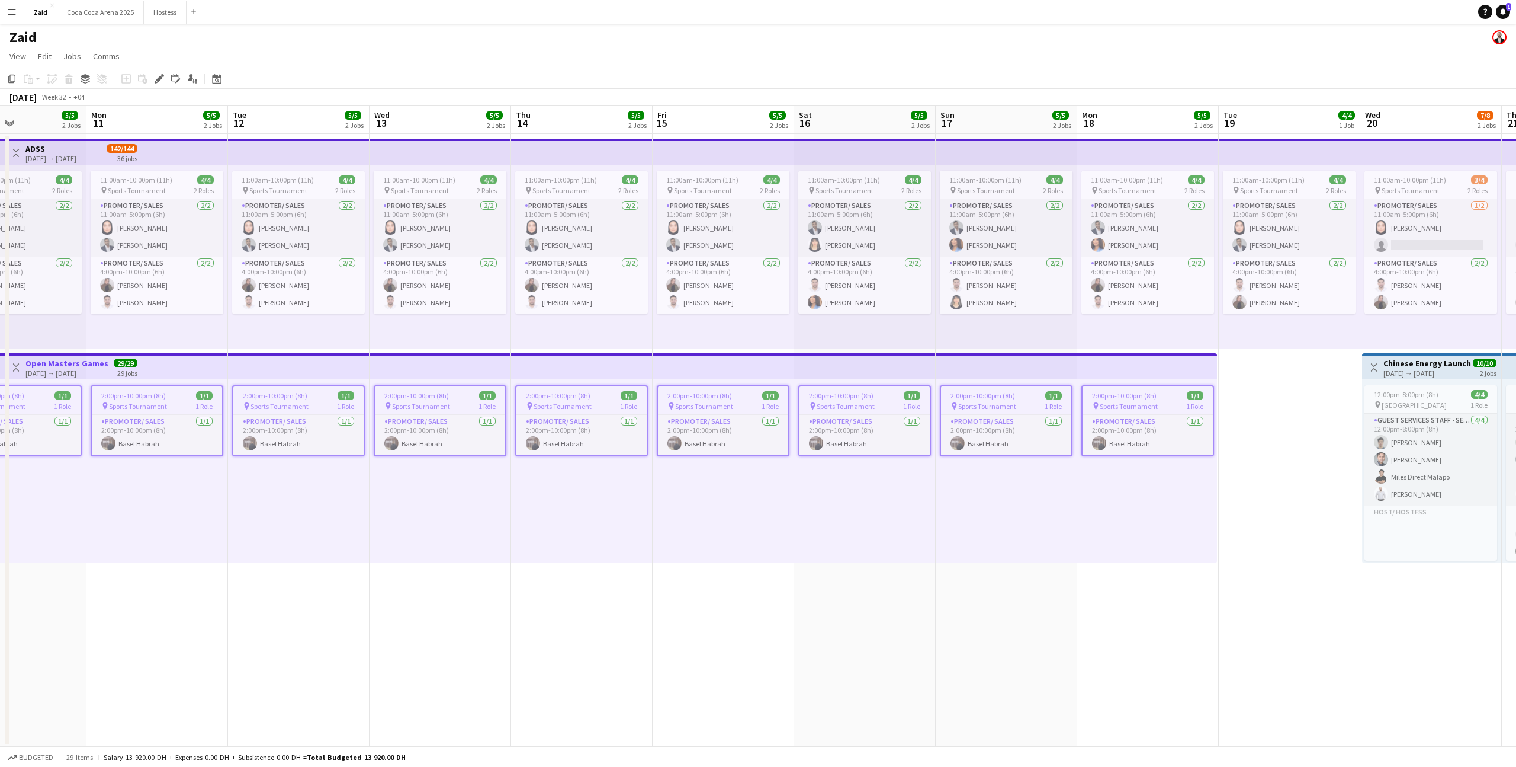
click at [17, 367] on app-icon "Toggle View" at bounding box center [16, 367] width 8 height 8
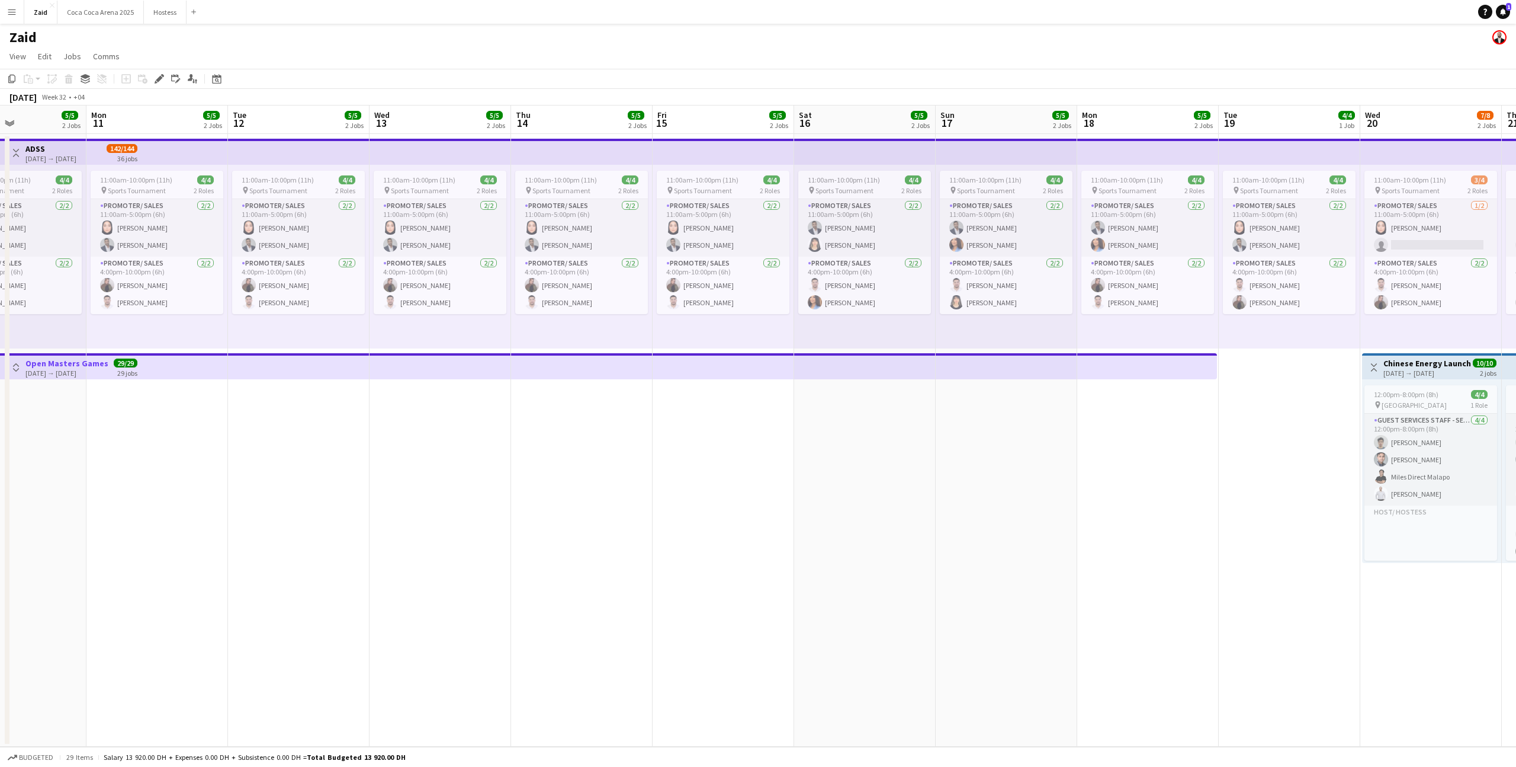
click at [17, 367] on app-icon "Toggle View" at bounding box center [16, 367] width 8 height 8
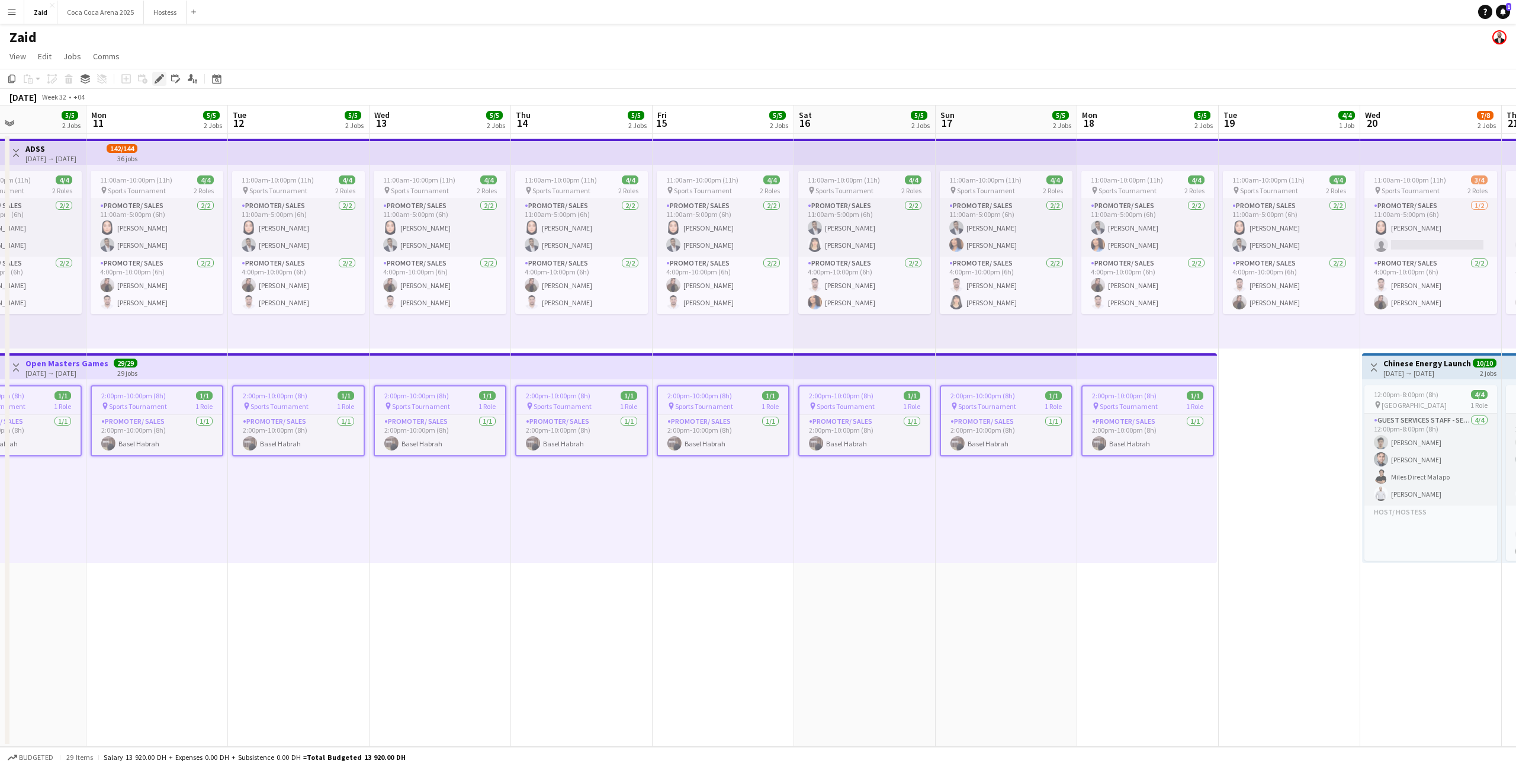
click at [158, 80] on icon at bounding box center [159, 79] width 7 height 7
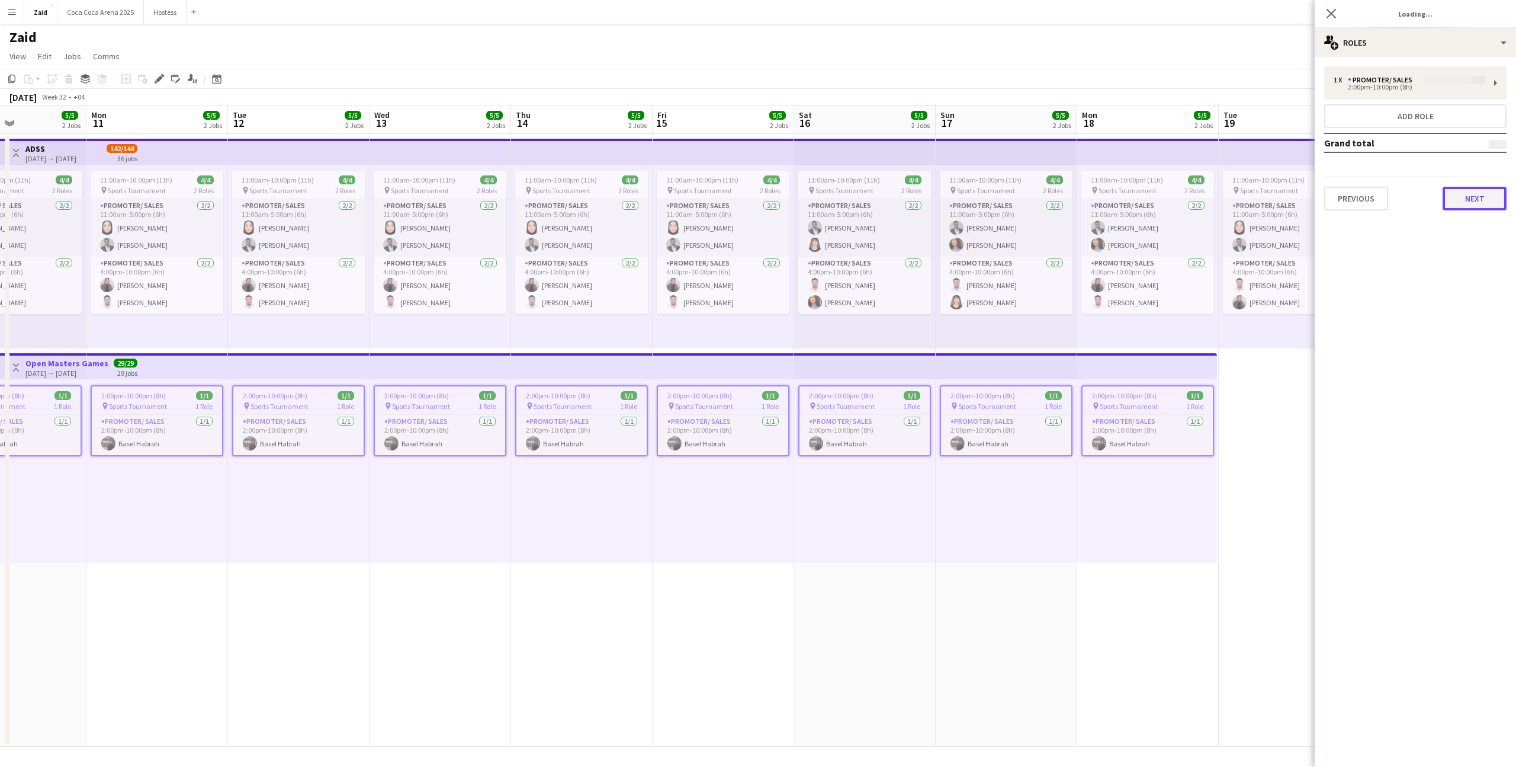
click at [1480, 209] on button "Next" at bounding box center [1475, 199] width 64 height 24
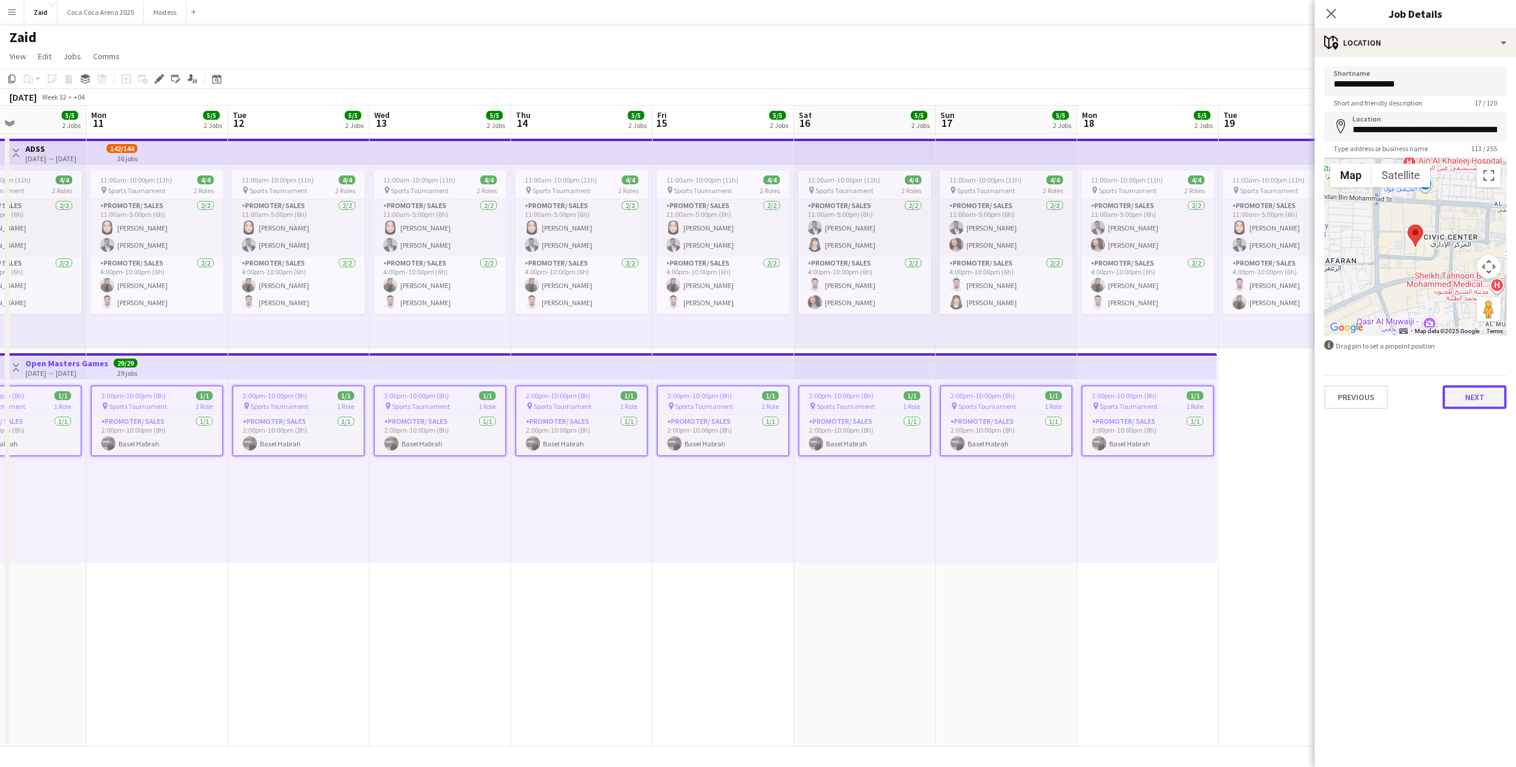
click at [1471, 392] on button "Next" at bounding box center [1475, 397] width 64 height 24
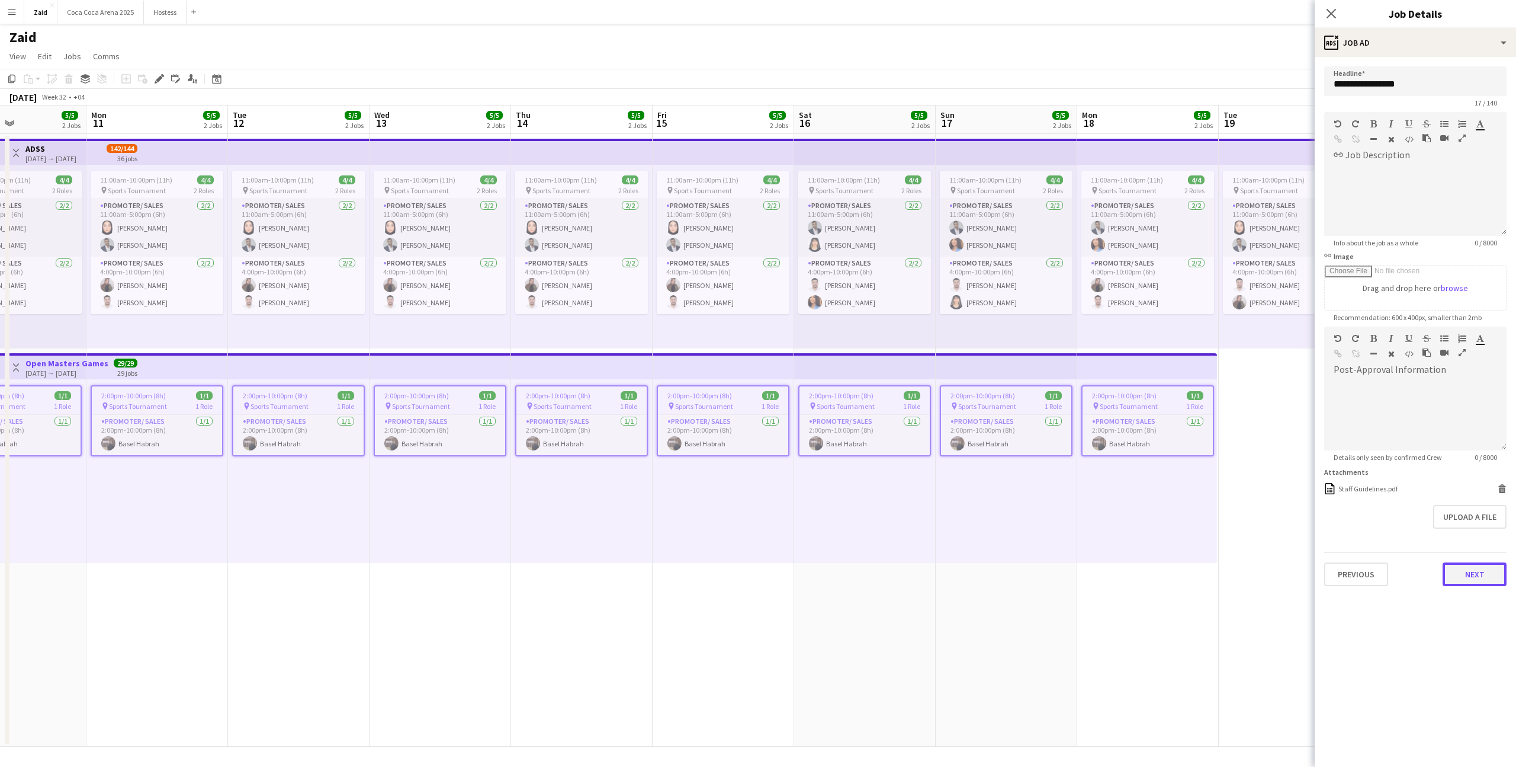
click at [1468, 584] on button "Next" at bounding box center [1475, 574] width 64 height 24
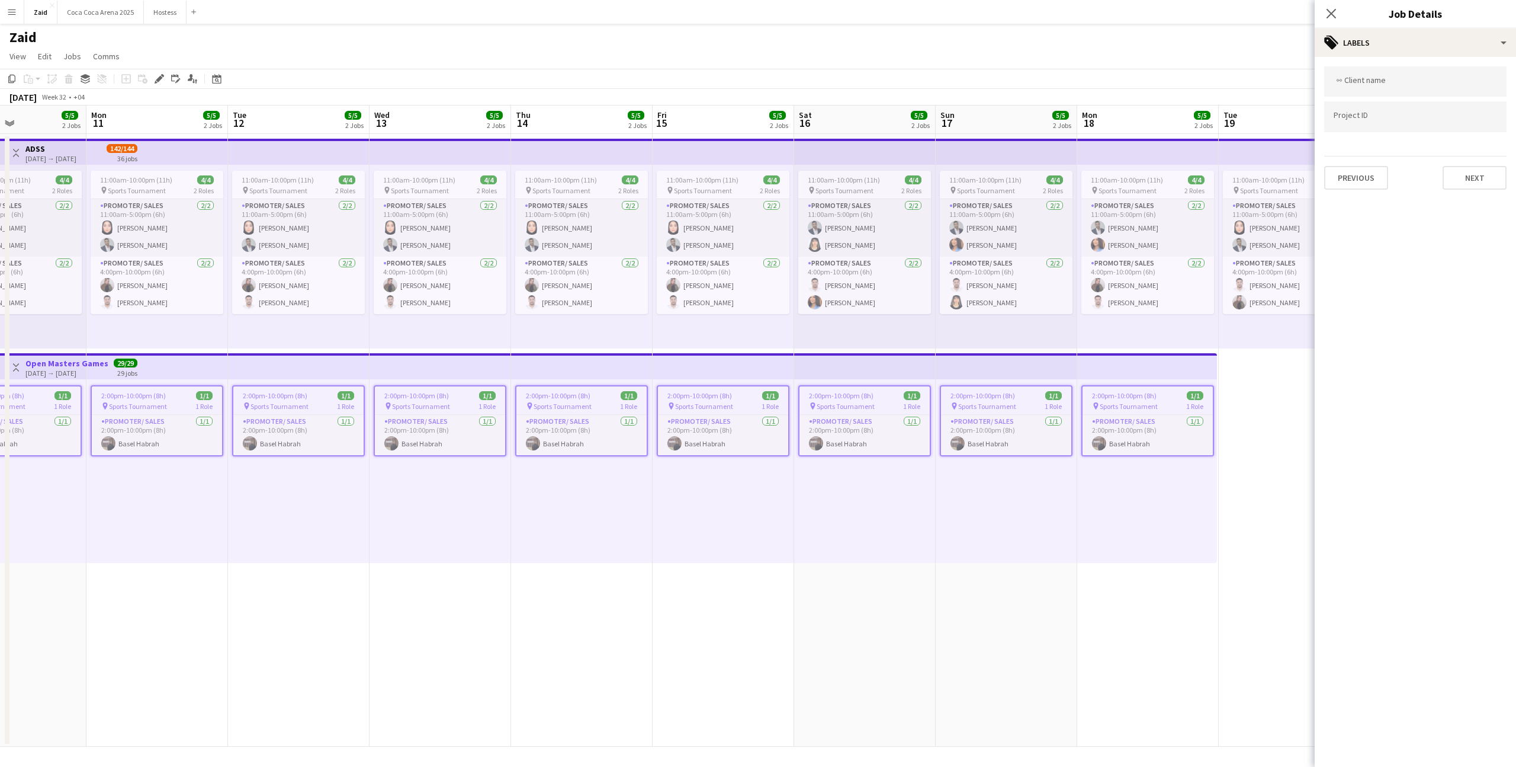
click at [1416, 94] on div at bounding box center [1416, 81] width 182 height 30
type input "****"
click at [1446, 108] on div "OMGAD" at bounding box center [1416, 118] width 182 height 28
click at [1431, 120] on input "Type to search project ID labels..." at bounding box center [1415, 121] width 163 height 11
paste input "**********"
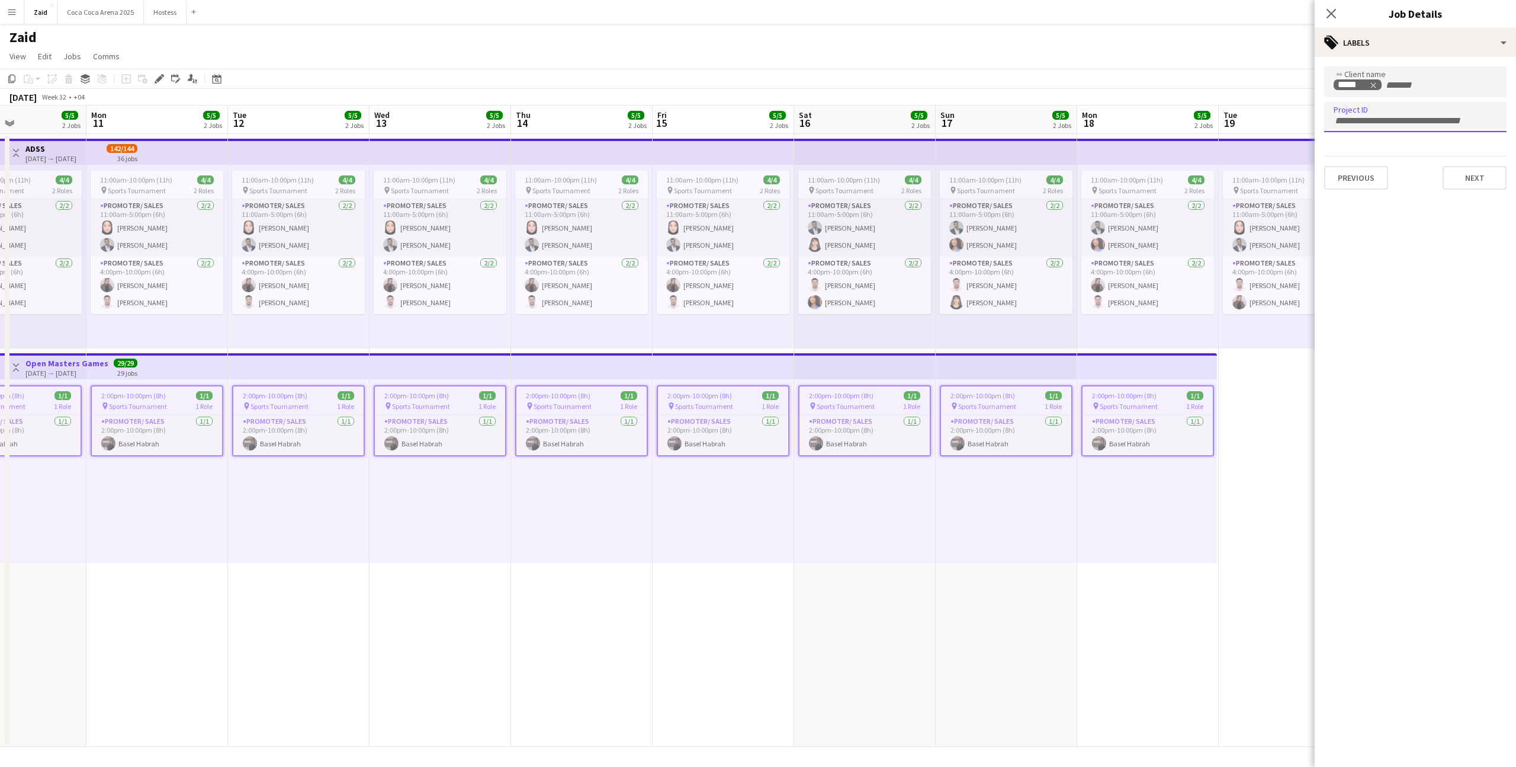
type input "**********"
click at [1269, 348] on app-date-cell "11:00am-10:00pm (11h) 4/4 pin Sports Tournament 2 Roles Promoter/ Sales 2/2 11:…" at bounding box center [1290, 440] width 142 height 612
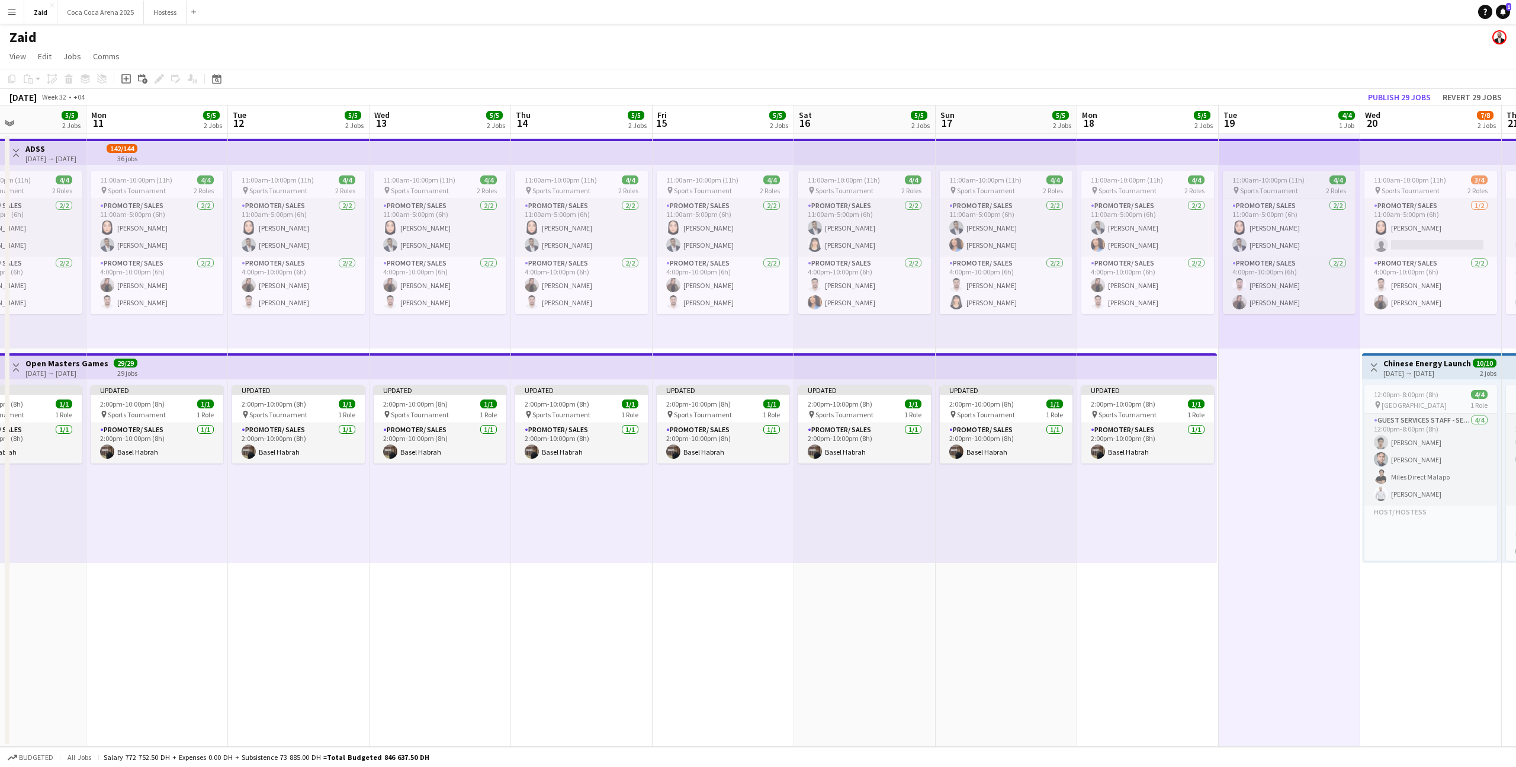
click at [1264, 188] on span "Sports Tournament" at bounding box center [1269, 190] width 58 height 9
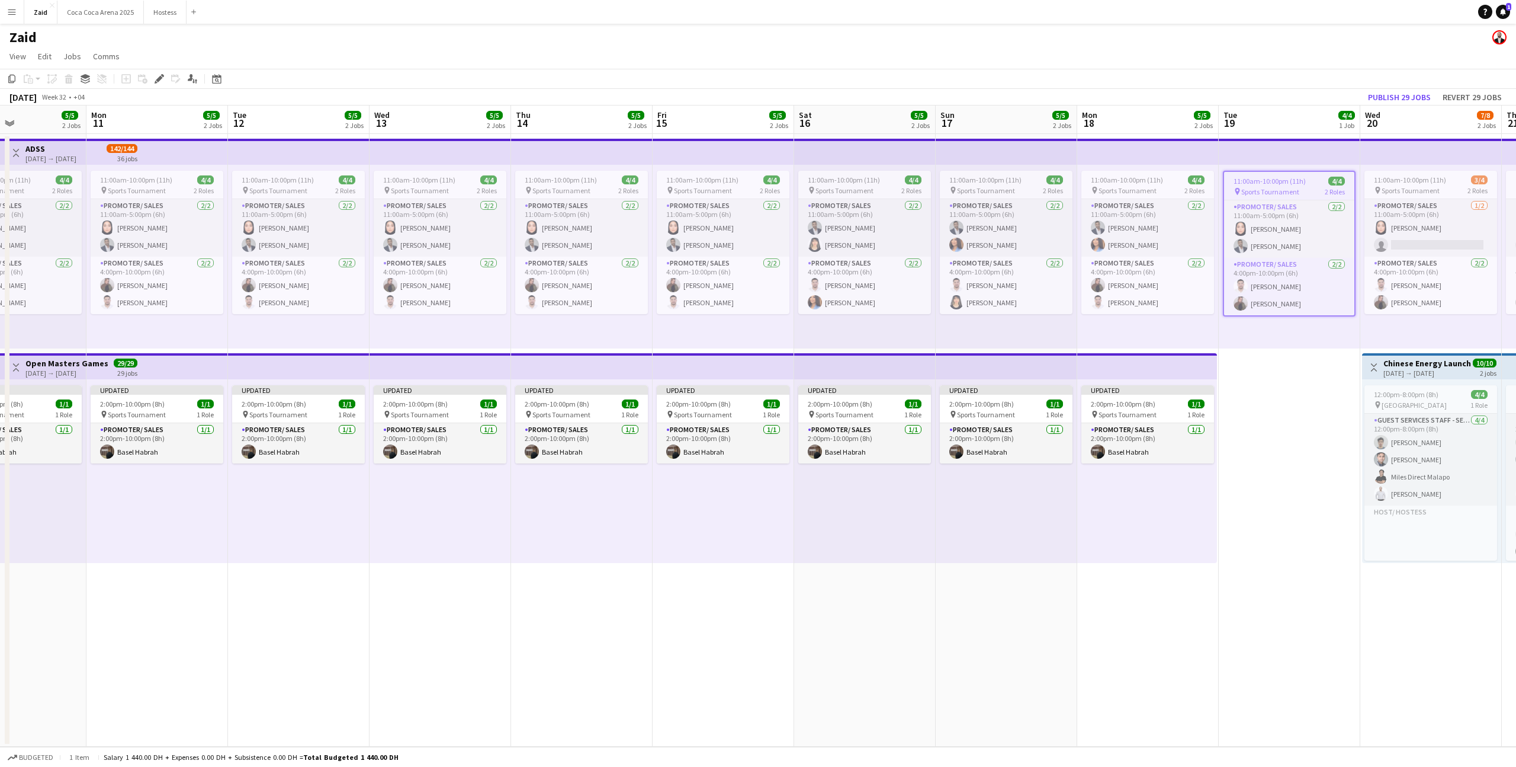
click at [1206, 146] on app-top-bar at bounding box center [1148, 152] width 142 height 26
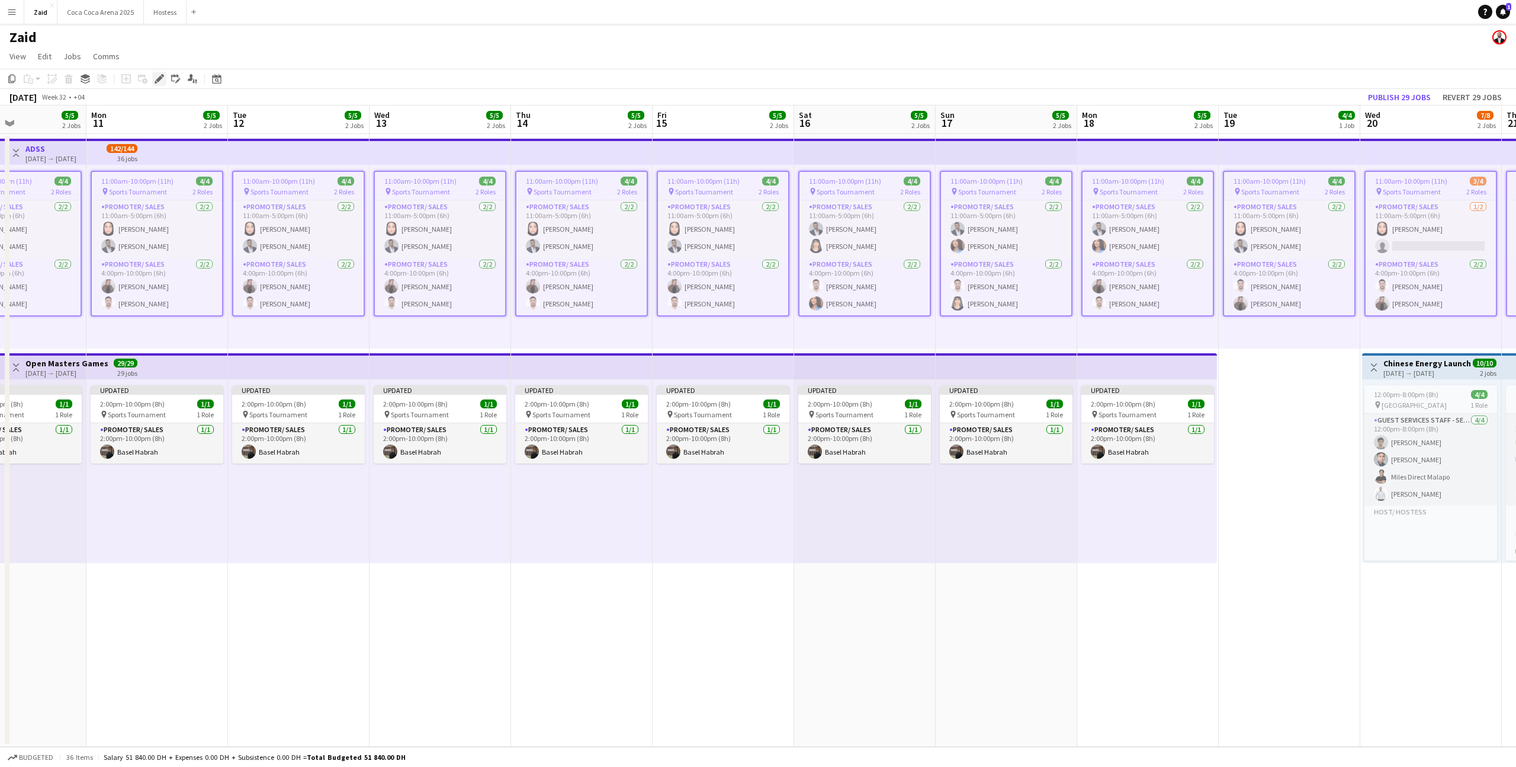
click at [159, 77] on icon at bounding box center [159, 79] width 7 height 7
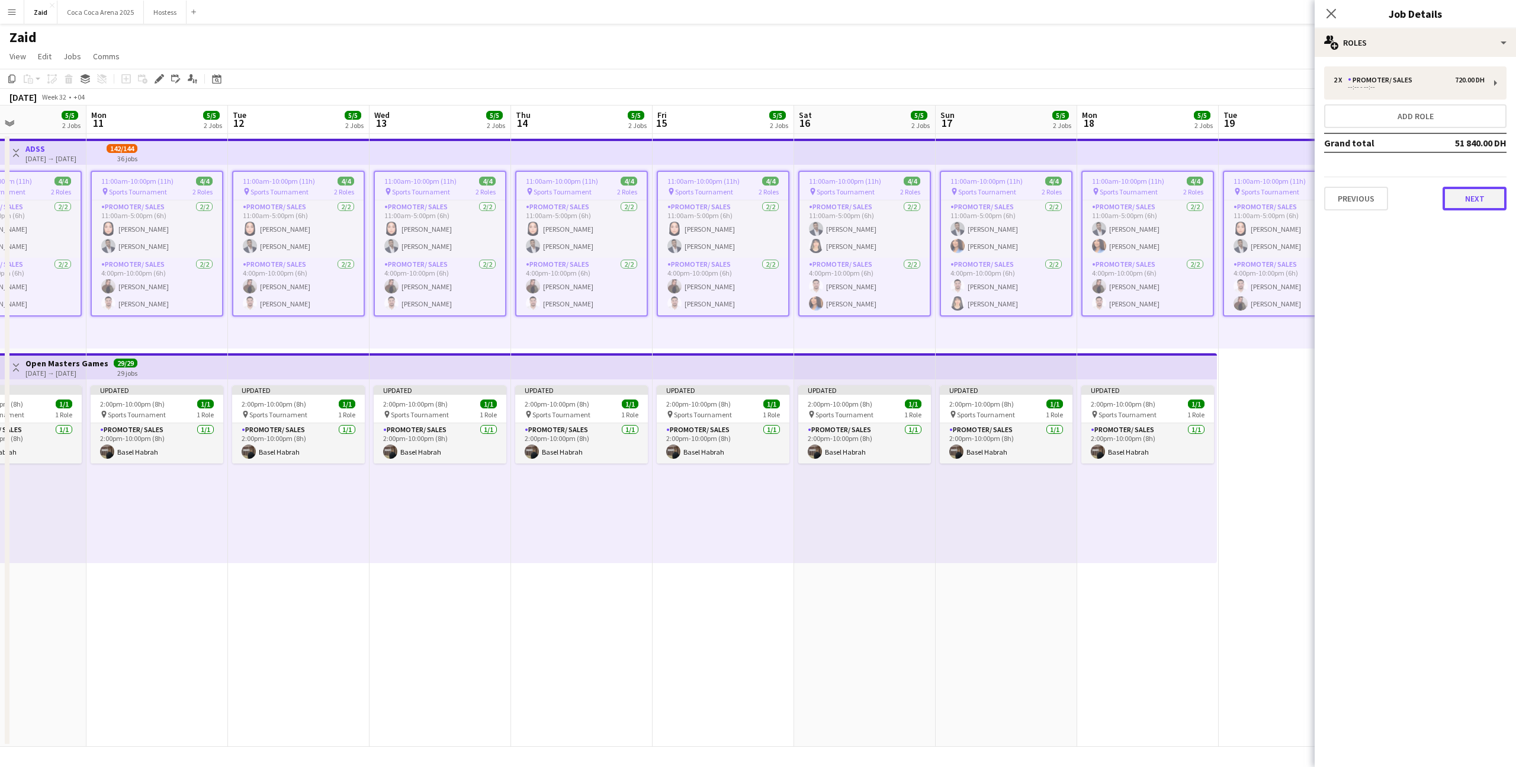
click at [1464, 193] on button "Next" at bounding box center [1475, 199] width 64 height 24
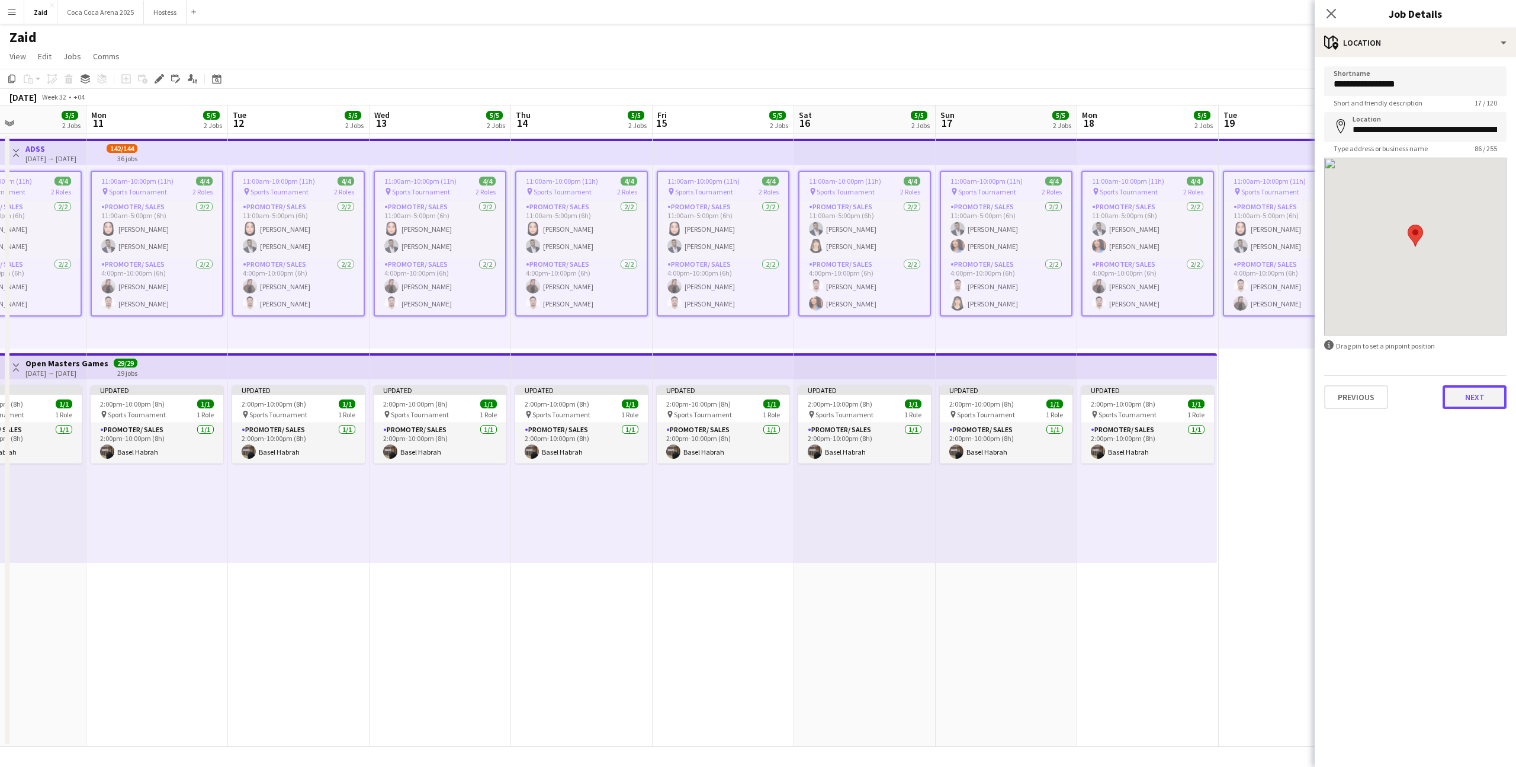
click at [1465, 400] on button "Next" at bounding box center [1475, 397] width 64 height 24
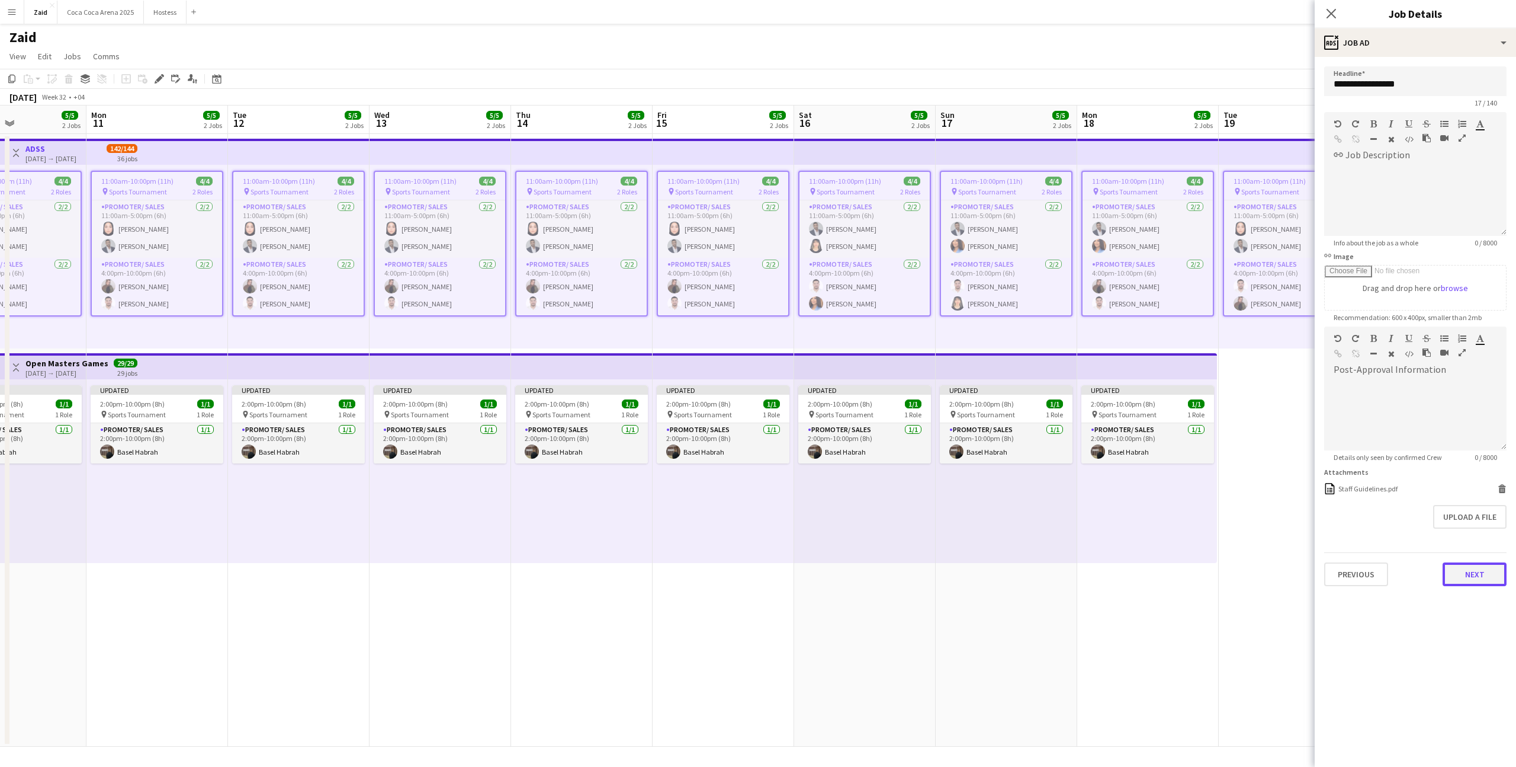
click at [1471, 572] on button "Next" at bounding box center [1475, 574] width 64 height 24
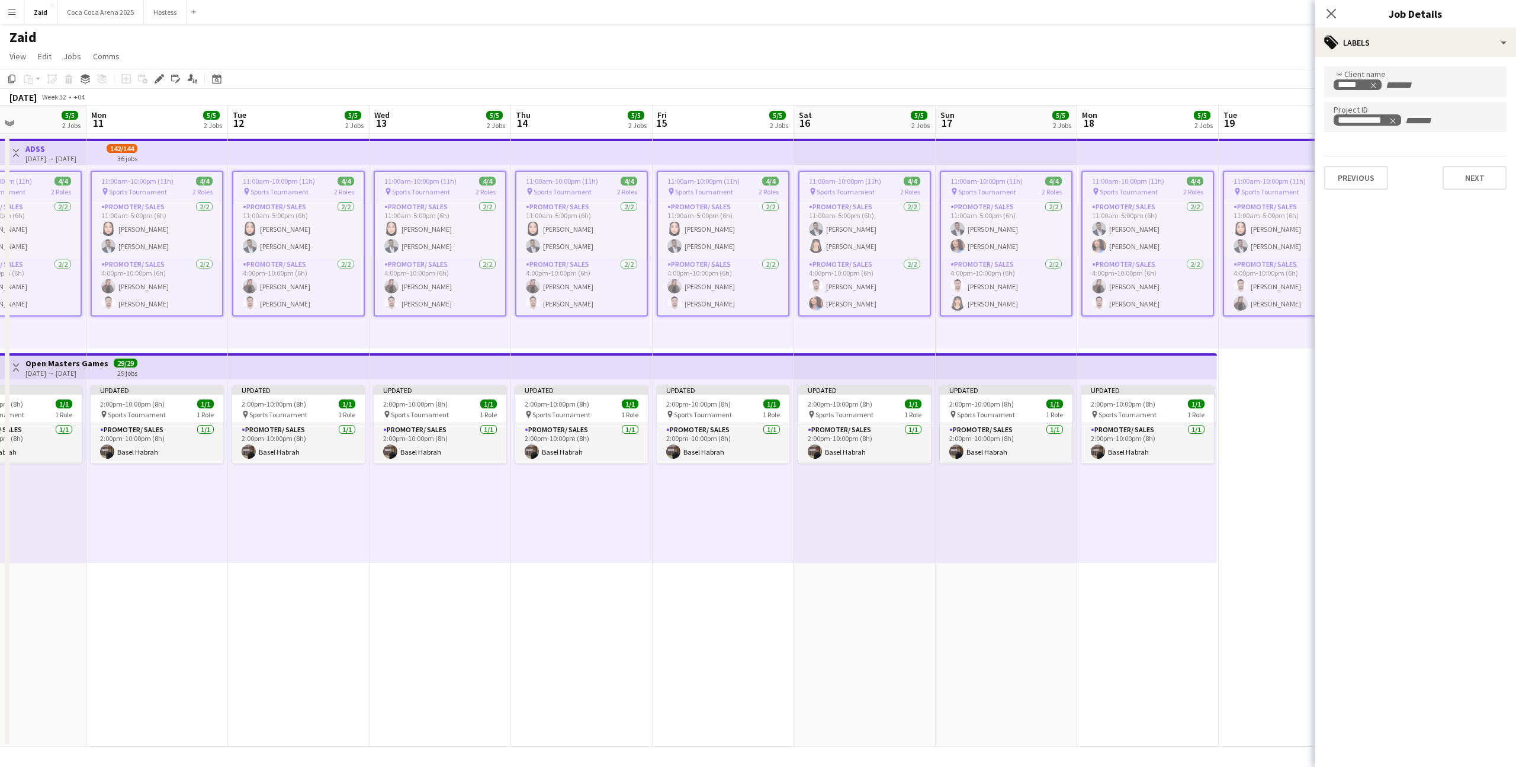
click at [1275, 399] on app-date-cell "11:00am-10:00pm (11h) 4/4 pin Sports Tournament 2 Roles Promoter/ Sales 2/2 11:…" at bounding box center [1290, 440] width 142 height 612
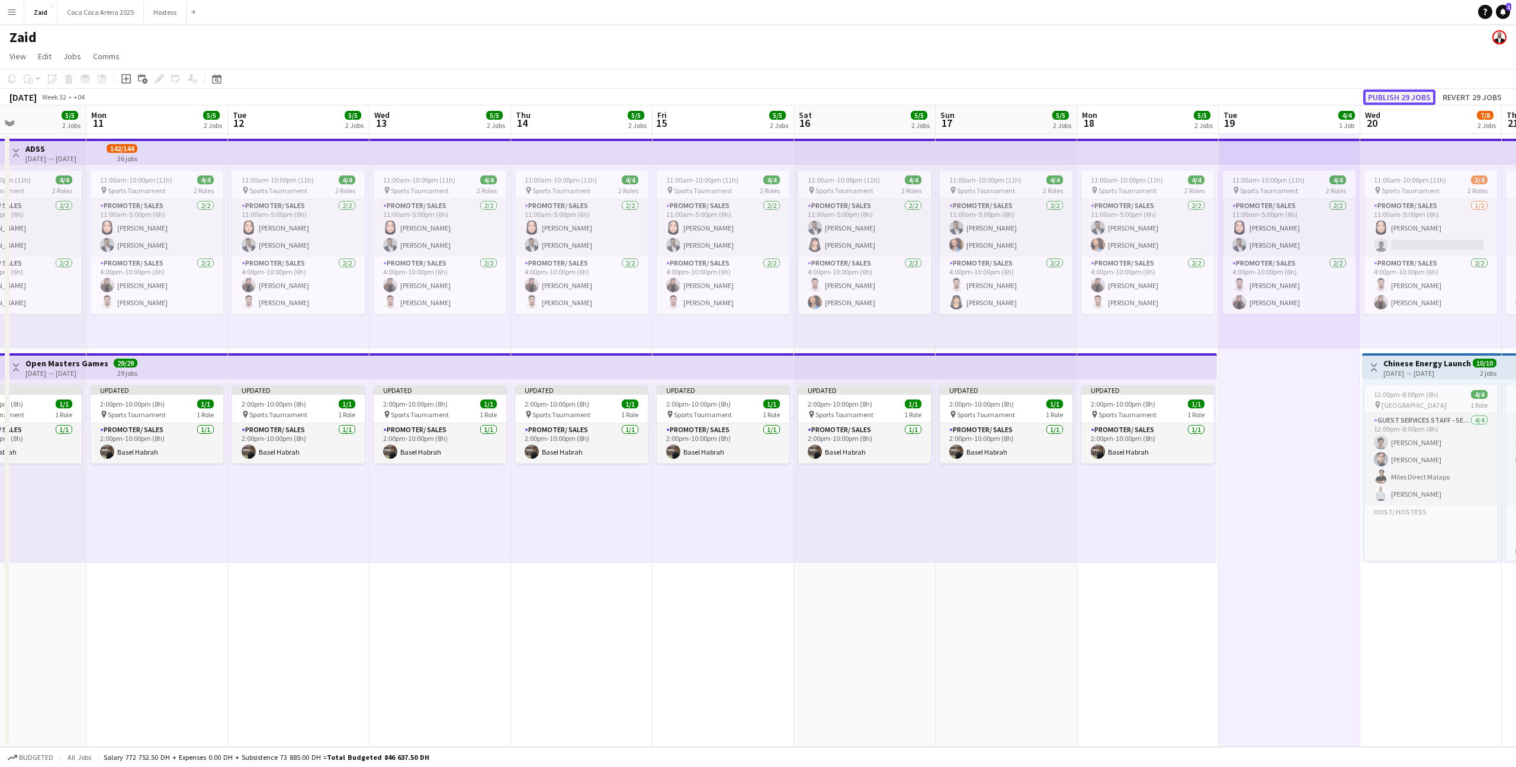
click at [1407, 89] on button "Publish 29 jobs" at bounding box center [1400, 96] width 72 height 15
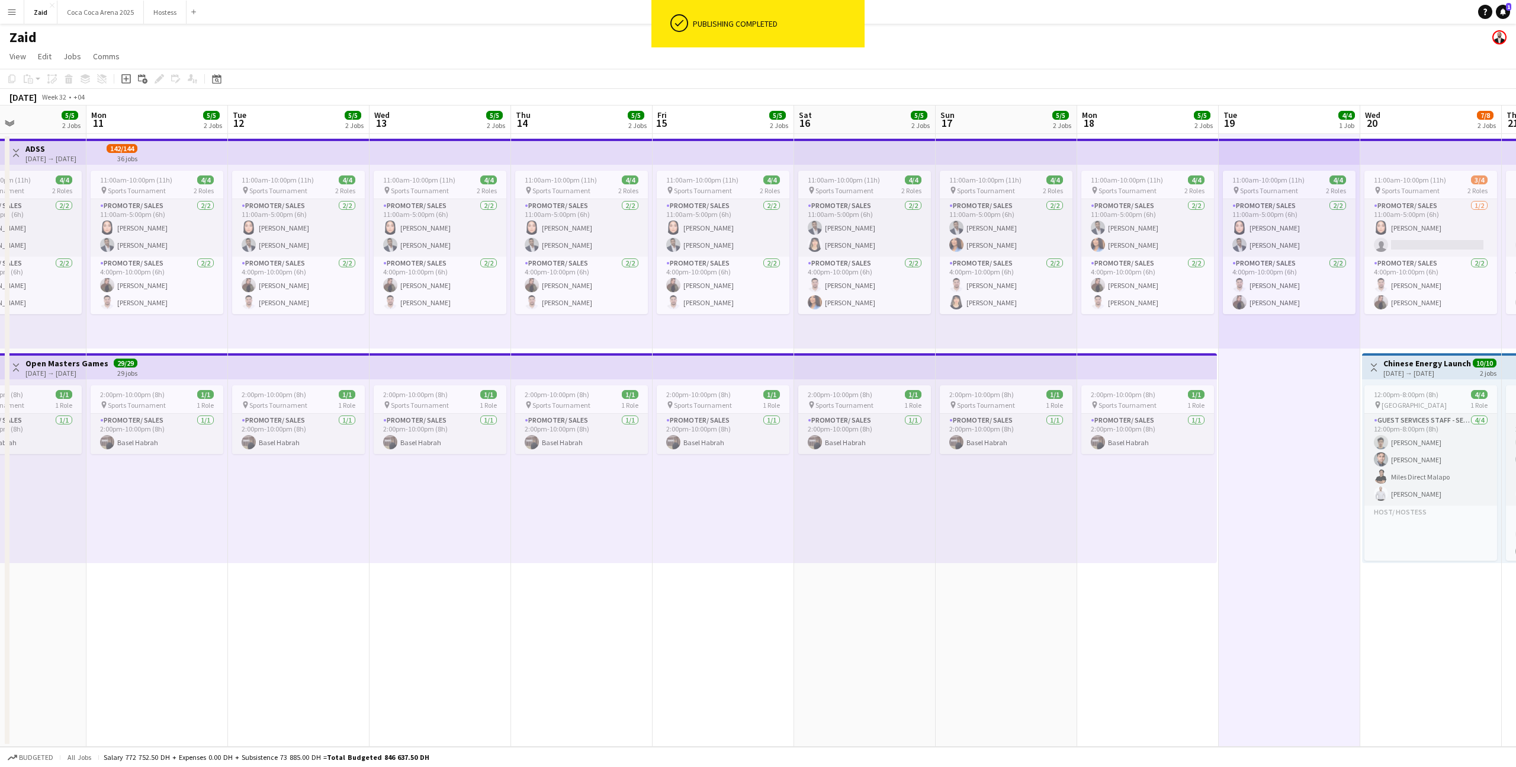
click at [15, 17] on button "Menu" at bounding box center [12, 12] width 24 height 24
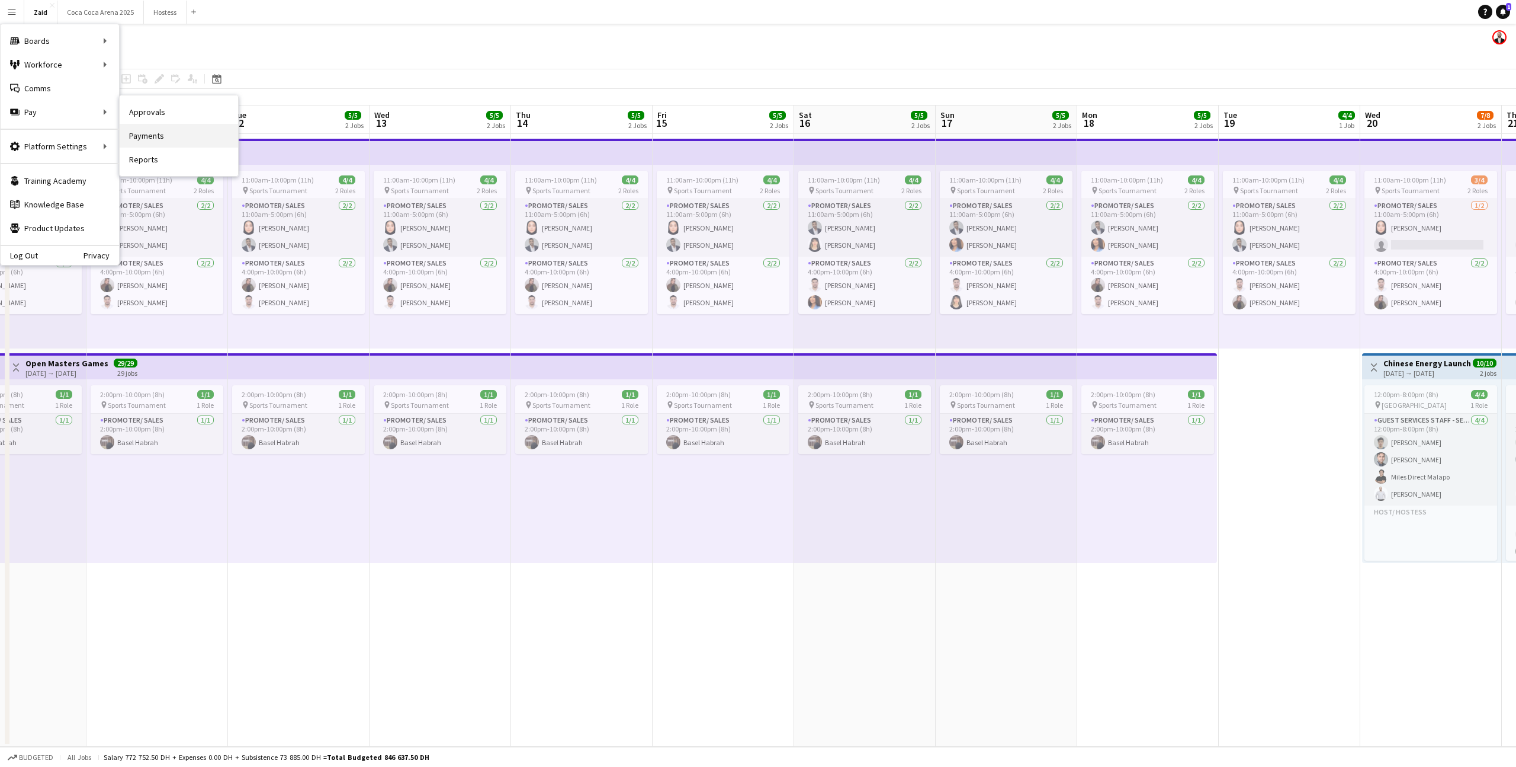
click at [180, 132] on link "Payments" at bounding box center [179, 136] width 118 height 24
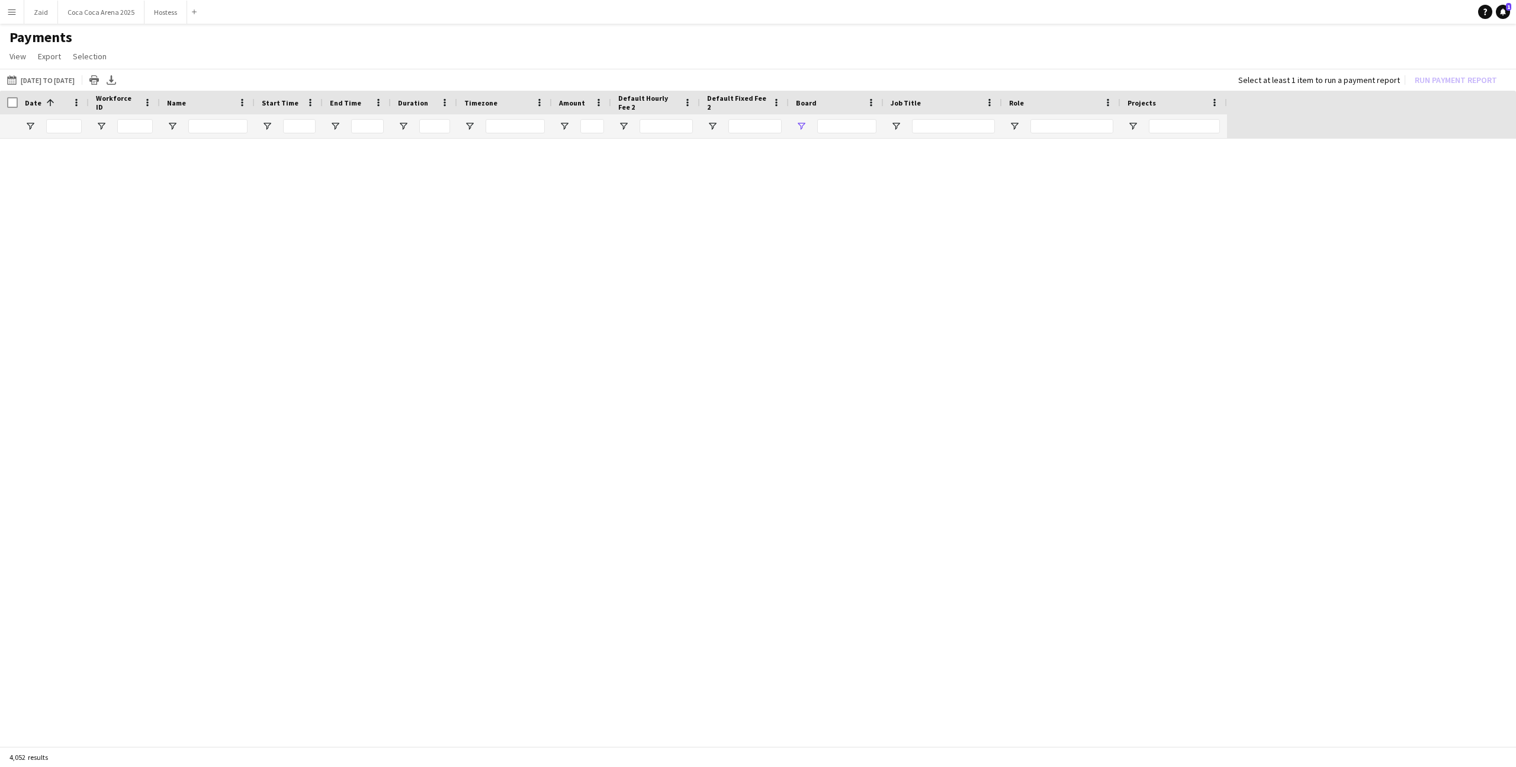
type input "********"
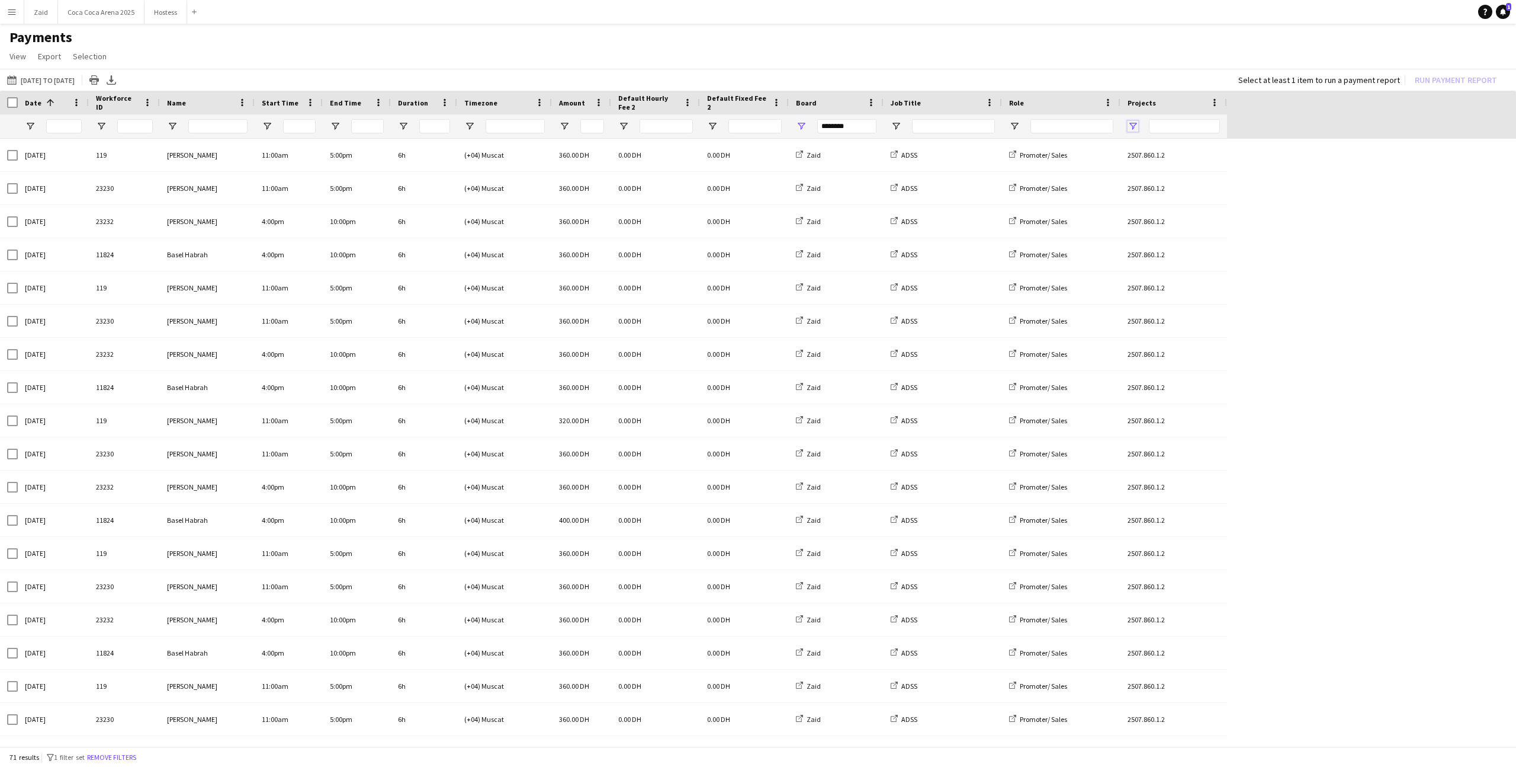
click at [1131, 126] on span "Open Filter Menu" at bounding box center [1133, 126] width 11 height 11
click at [1163, 215] on div "2507.860.1.2" at bounding box center [1194, 213] width 94 height 9
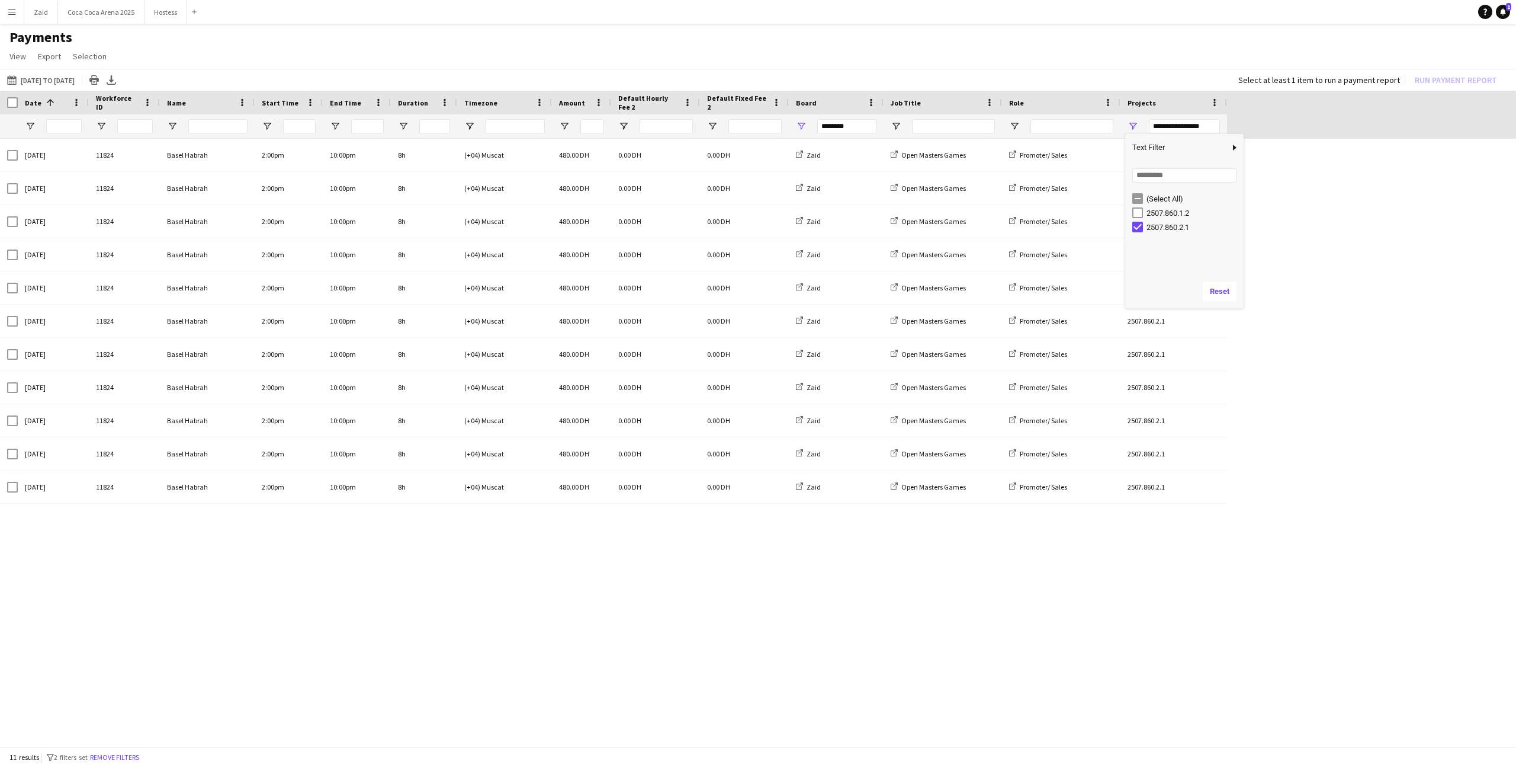
click at [1095, 52] on app-page-menu "View Customise view Customise filters Reset Filters Reset View Reset All Export…" at bounding box center [758, 57] width 1516 height 23
click at [77, 83] on button "01-06-2025 to 31-07-2025 01-06-2025 to 31-07-2025" at bounding box center [41, 80] width 72 height 14
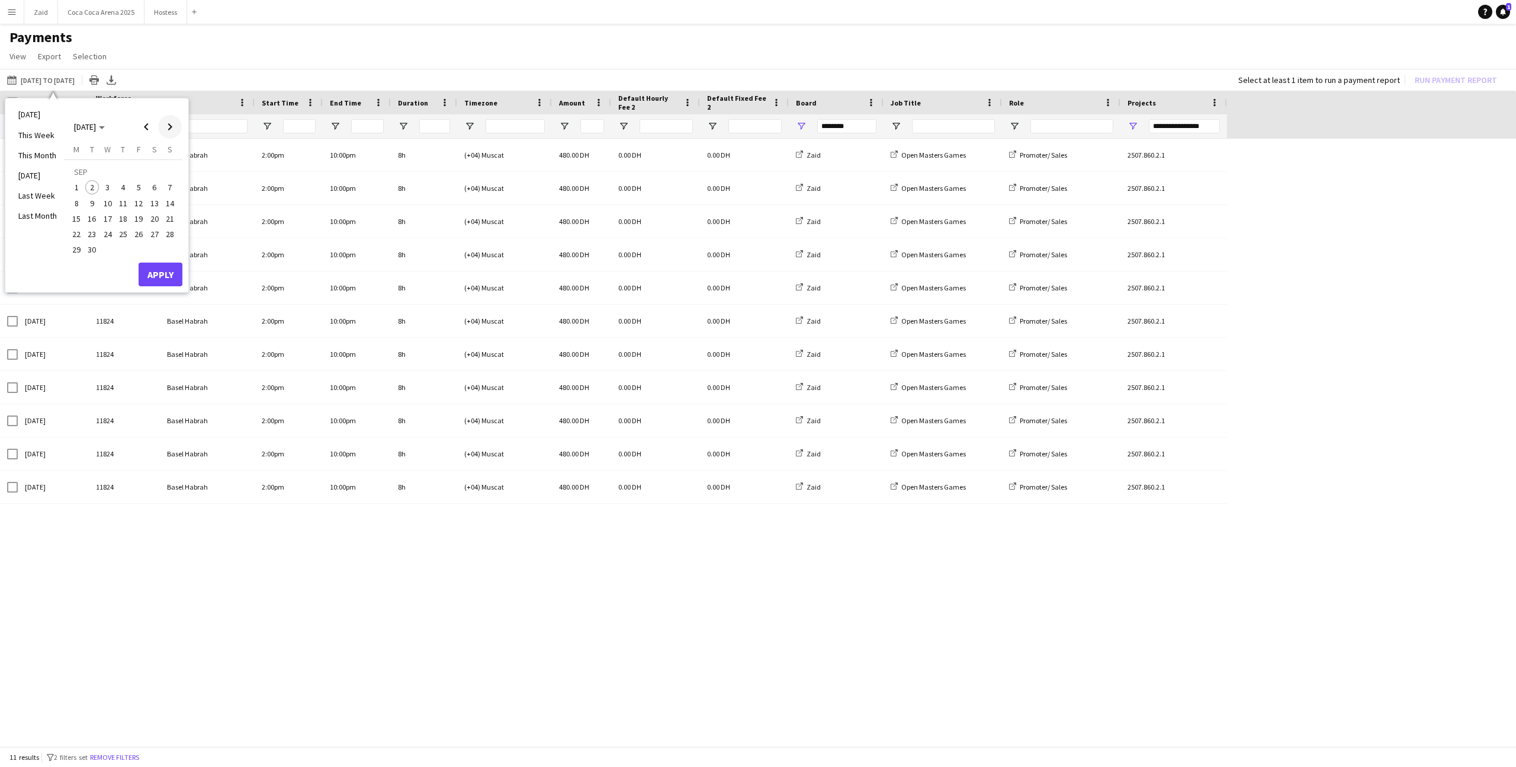
click at [170, 127] on span "Next month" at bounding box center [170, 127] width 24 height 24
click at [144, 130] on span "Previous month" at bounding box center [146, 127] width 24 height 24
click at [142, 132] on span "Previous month" at bounding box center [146, 127] width 24 height 24
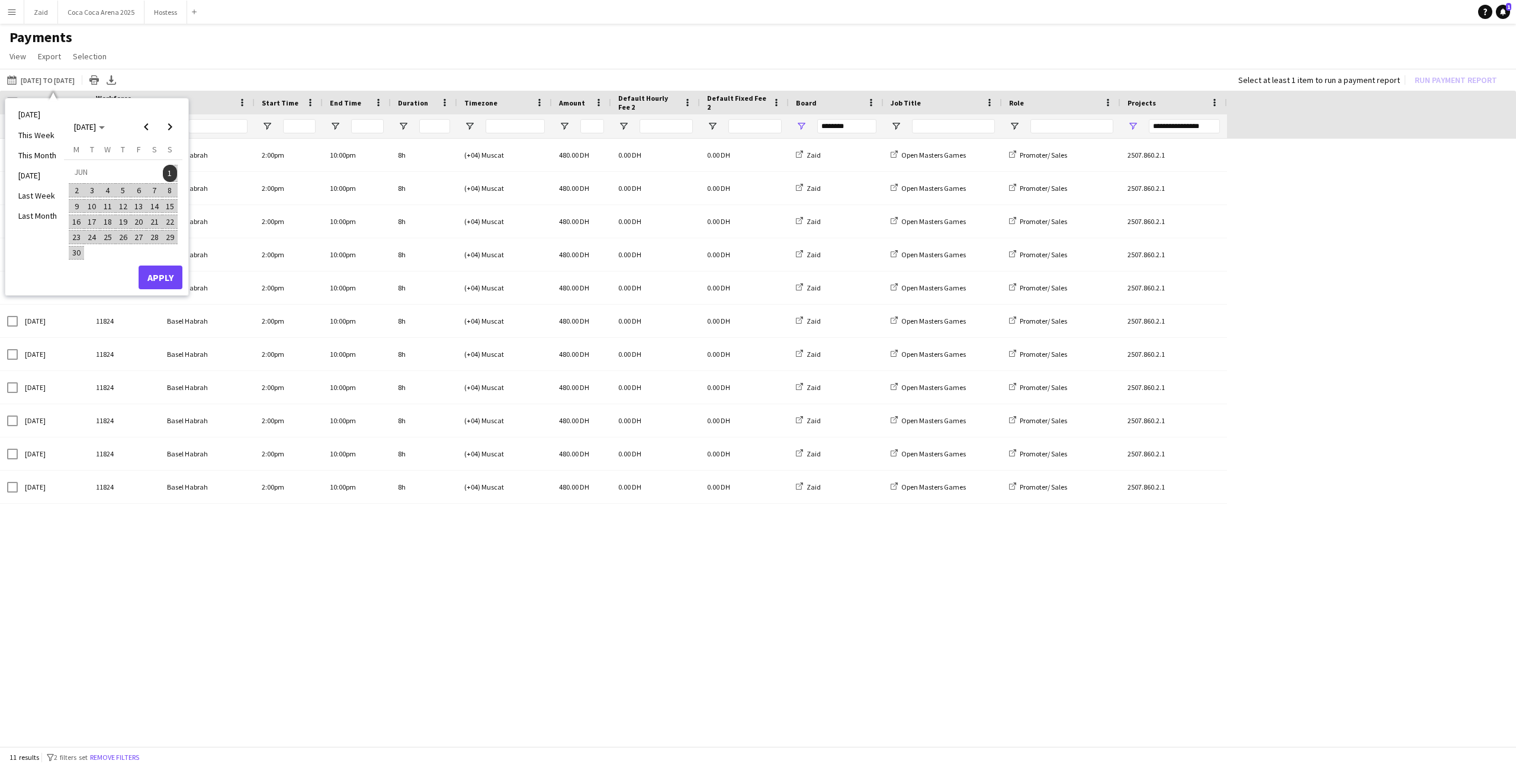
click at [169, 168] on span "1" at bounding box center [170, 173] width 14 height 17
click at [164, 125] on span "Next month" at bounding box center [170, 127] width 24 height 24
click at [73, 188] on span "1" at bounding box center [76, 187] width 14 height 14
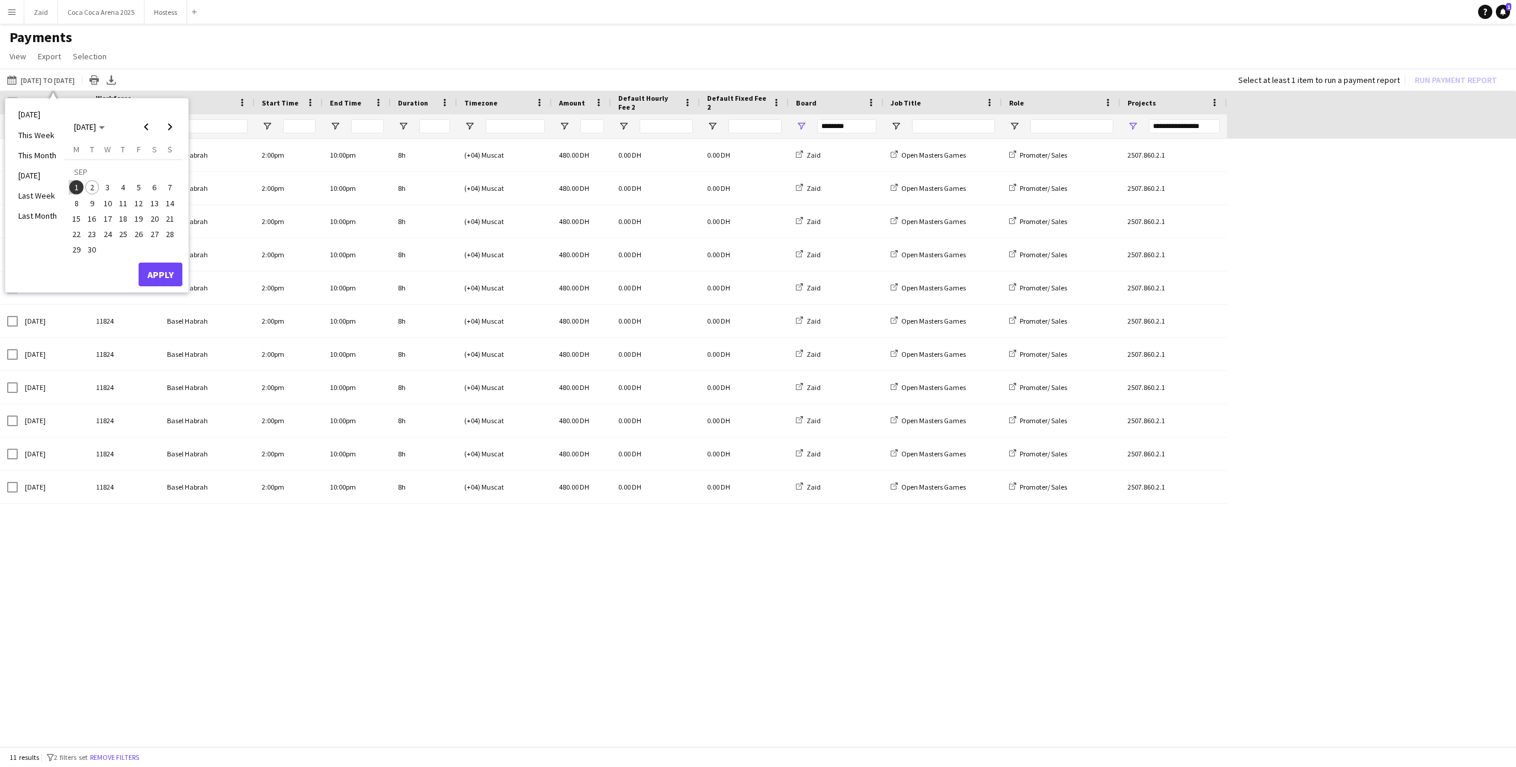
click at [162, 262] on div "SEP 2025 SEP 2025 Monday M Tuesday T Wednesday W Thursday T Friday F Saturday S…" at bounding box center [123, 194] width 118 height 181
click at [162, 268] on button "Apply" at bounding box center [161, 274] width 44 height 24
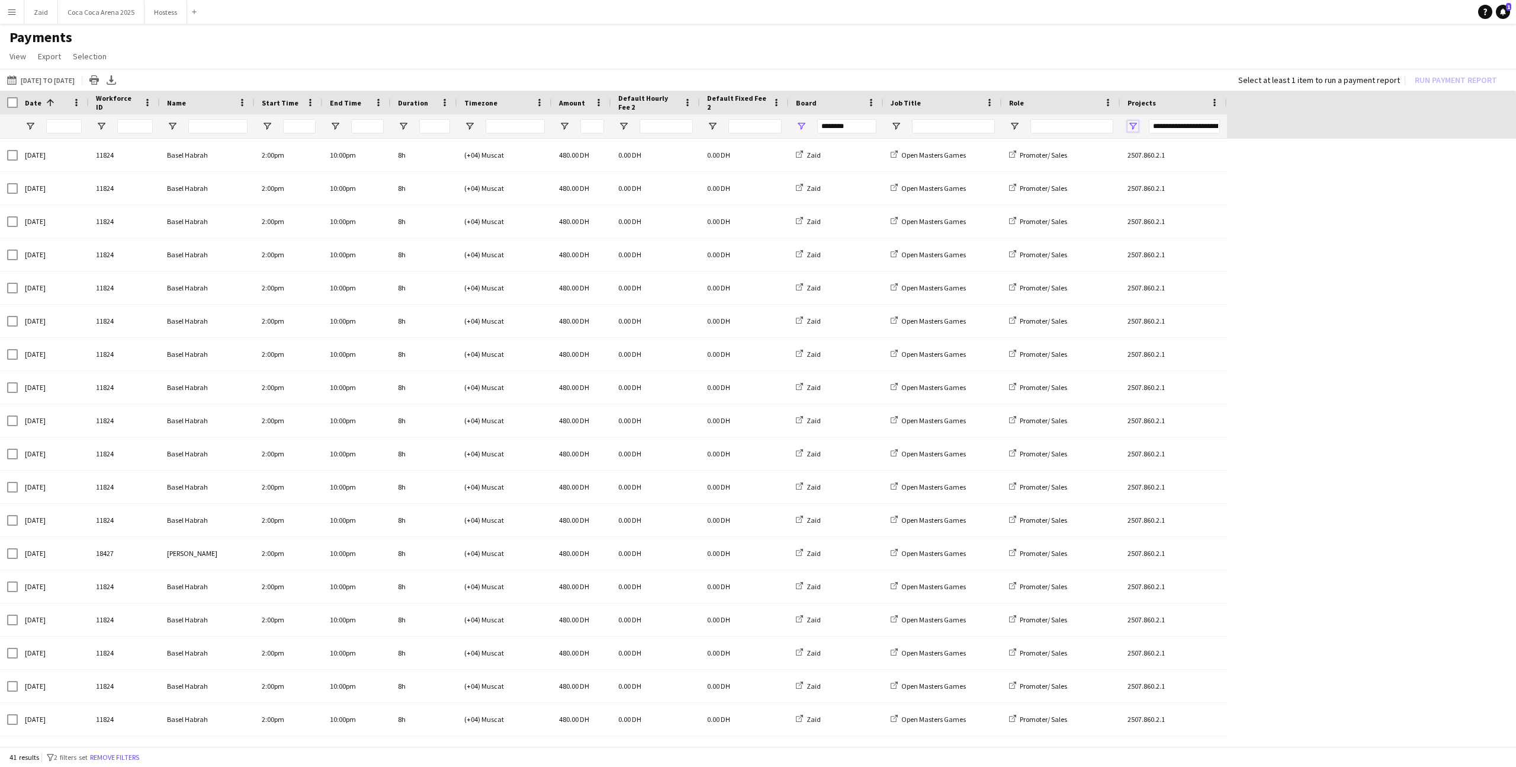
click at [1132, 127] on span "Open Filter Menu" at bounding box center [1133, 126] width 11 height 11
click at [1154, 220] on div "2507.860.1.2" at bounding box center [1188, 227] width 111 height 14
click at [1154, 215] on div "(Blanks)" at bounding box center [1194, 213] width 94 height 9
click at [1166, 240] on div "2507.860.2.1" at bounding box center [1194, 241] width 94 height 9
type input "***"
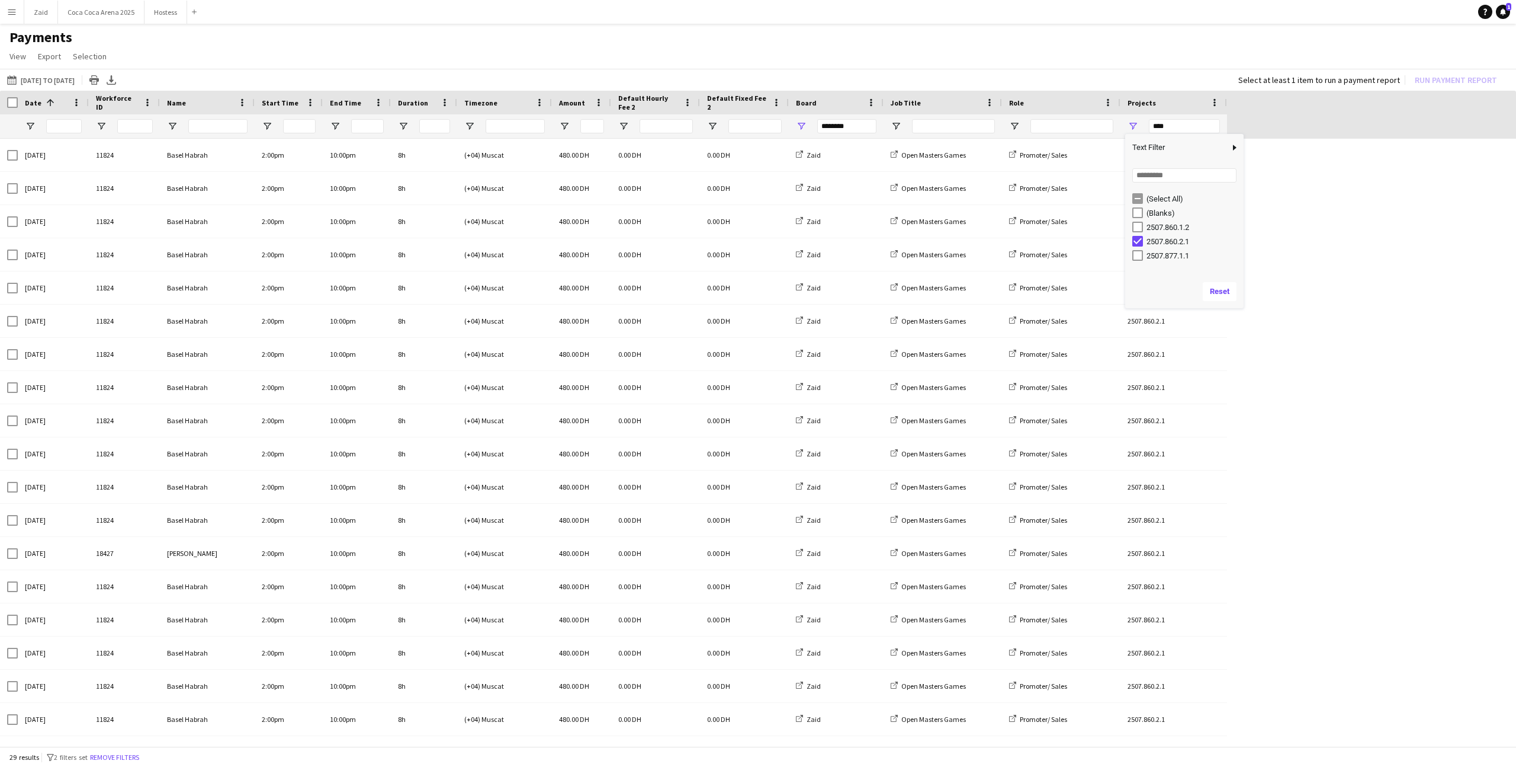
type input "***"
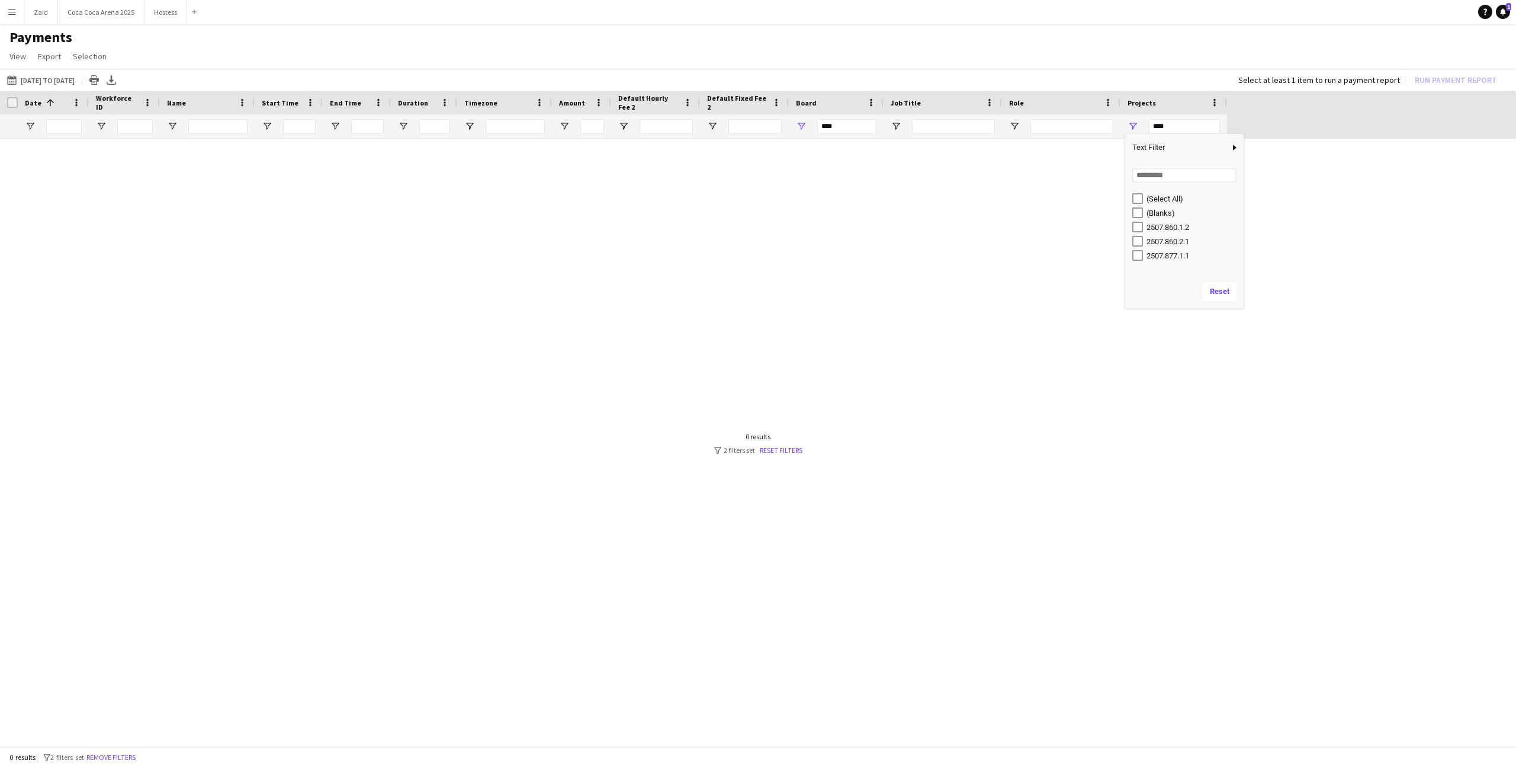
click at [1171, 255] on div "2507.877.1.1" at bounding box center [1194, 255] width 94 height 9
type input "**********"
type input "********"
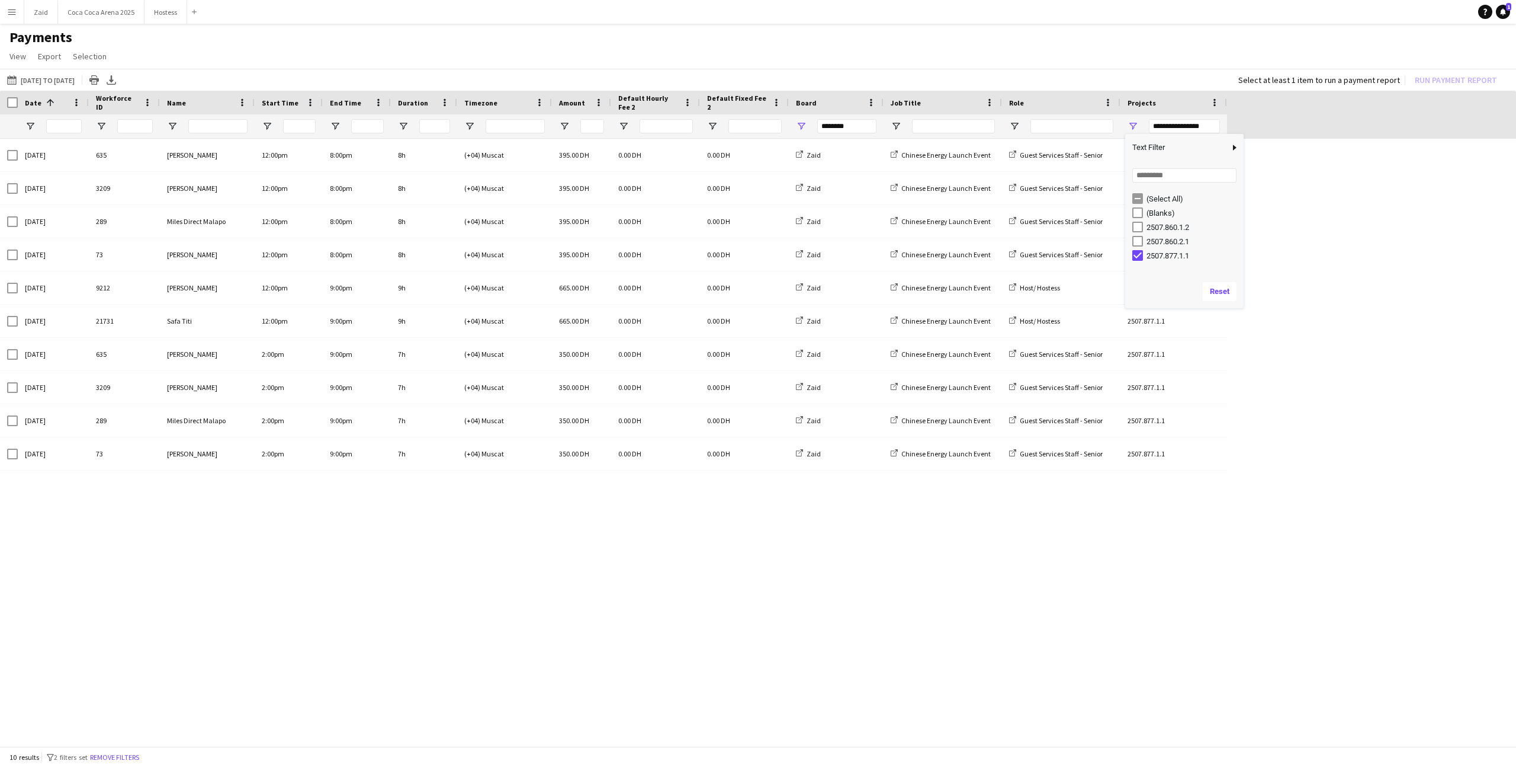
click at [1171, 255] on div "2507.877.1.1" at bounding box center [1194, 255] width 94 height 9
type input "***"
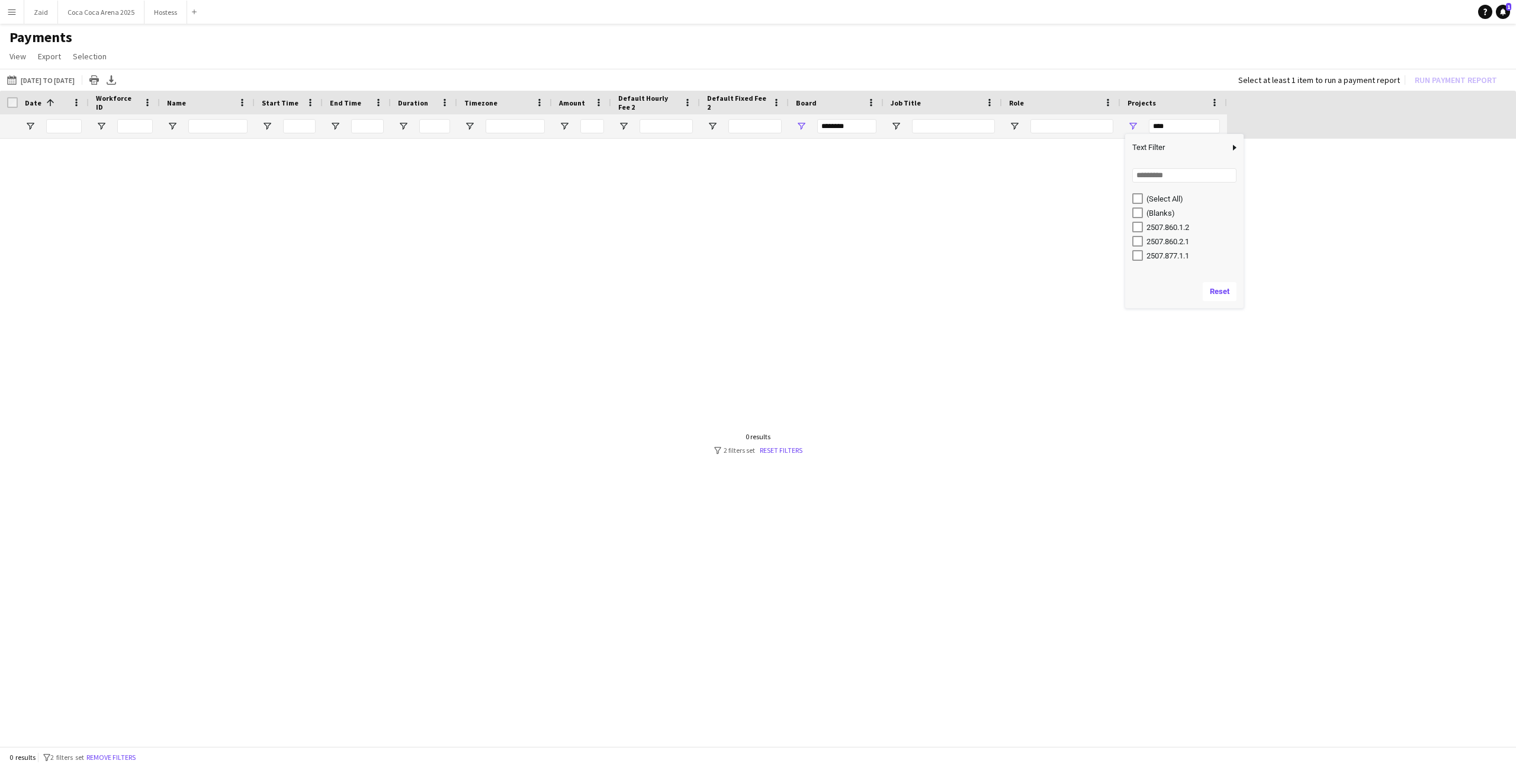
type input "***"
click at [1171, 232] on div "2507.860.1.2" at bounding box center [1188, 227] width 111 height 14
click at [1166, 212] on div "(Blanks)" at bounding box center [1194, 213] width 94 height 9
type input "**********"
type input "********"
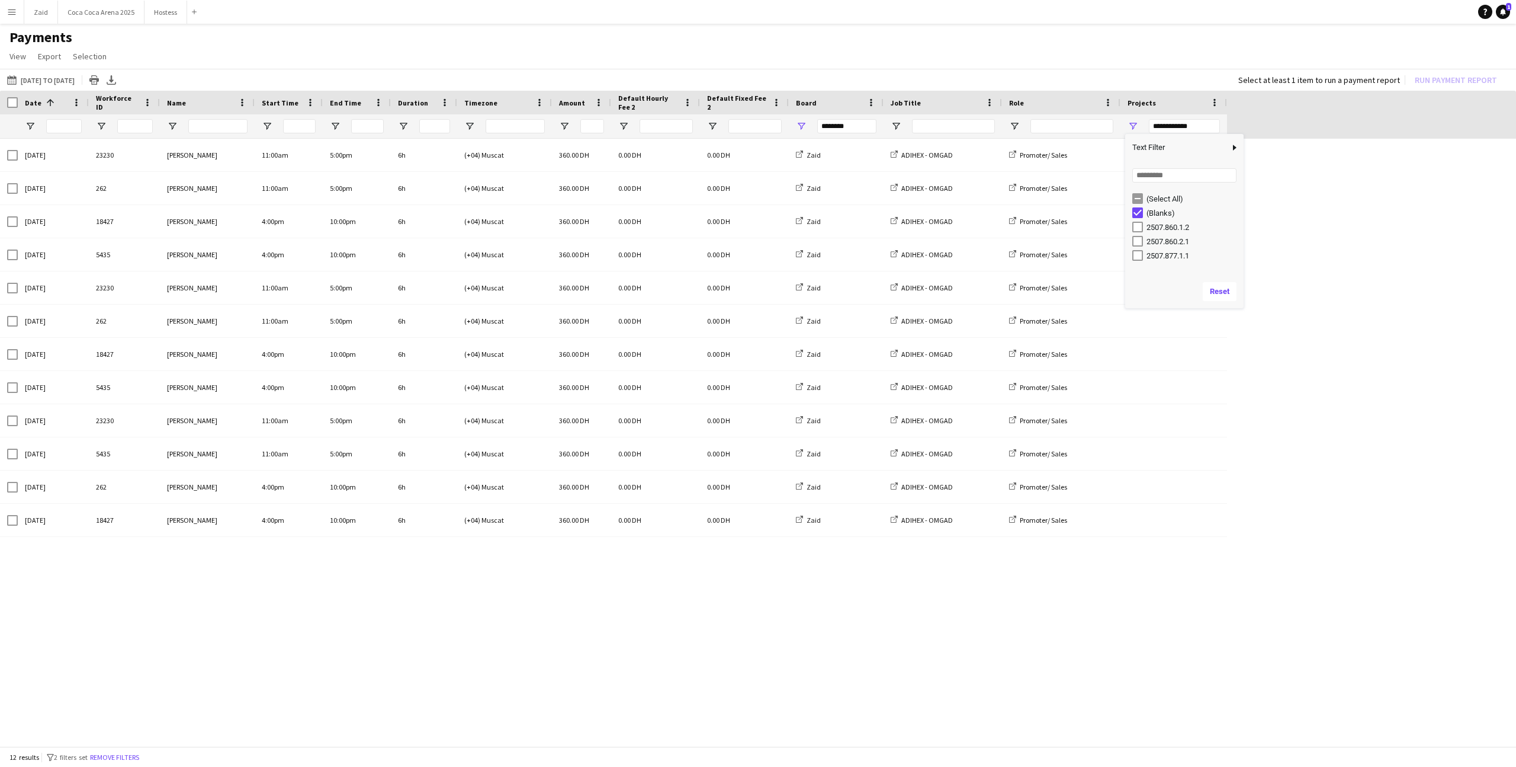
click at [1166, 212] on div "(Blanks)" at bounding box center [1194, 213] width 94 height 9
type input "***"
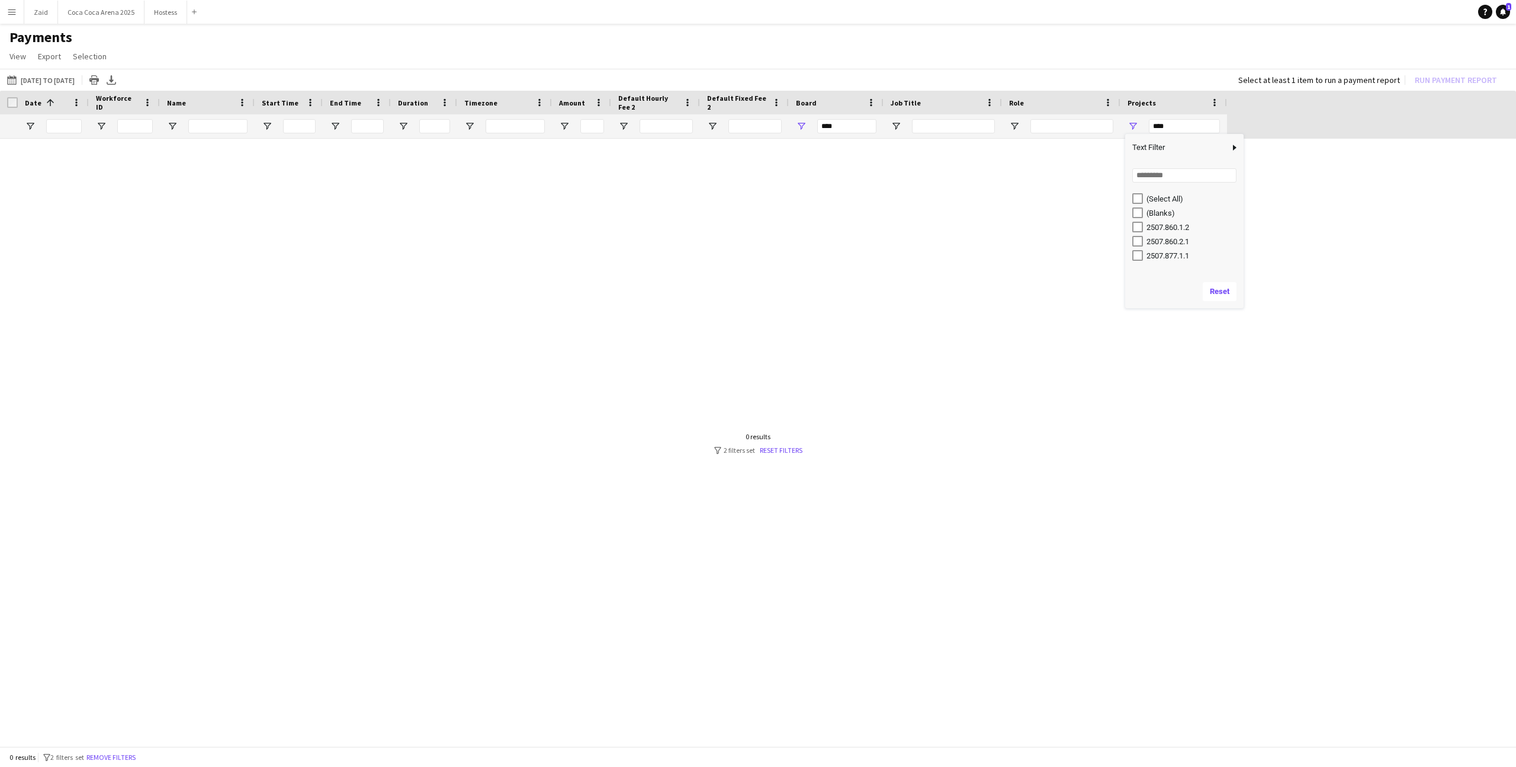
click at [1180, 243] on div "2507.860.2.1" at bounding box center [1194, 241] width 94 height 9
type input "**********"
type input "********"
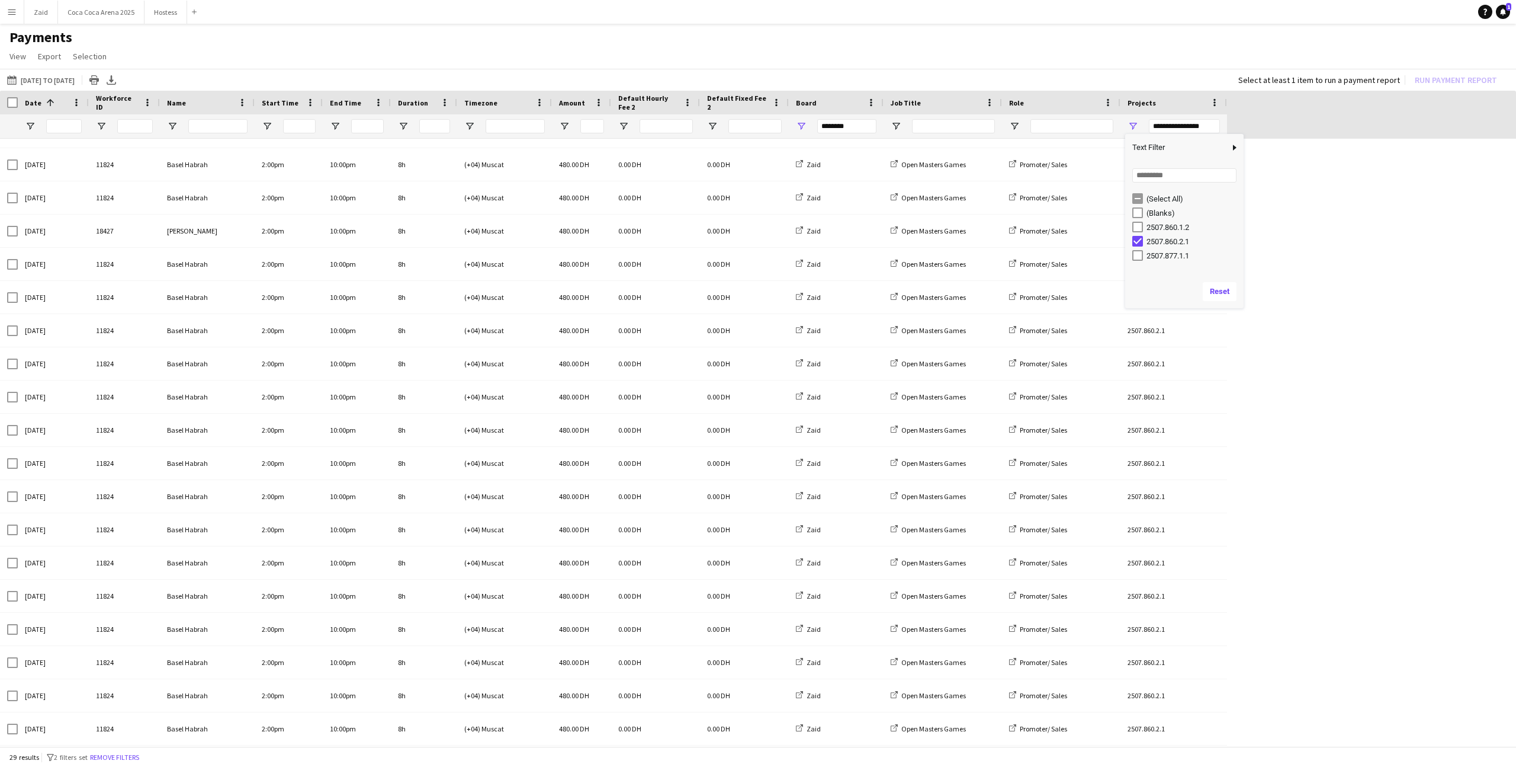
scroll to position [352, 0]
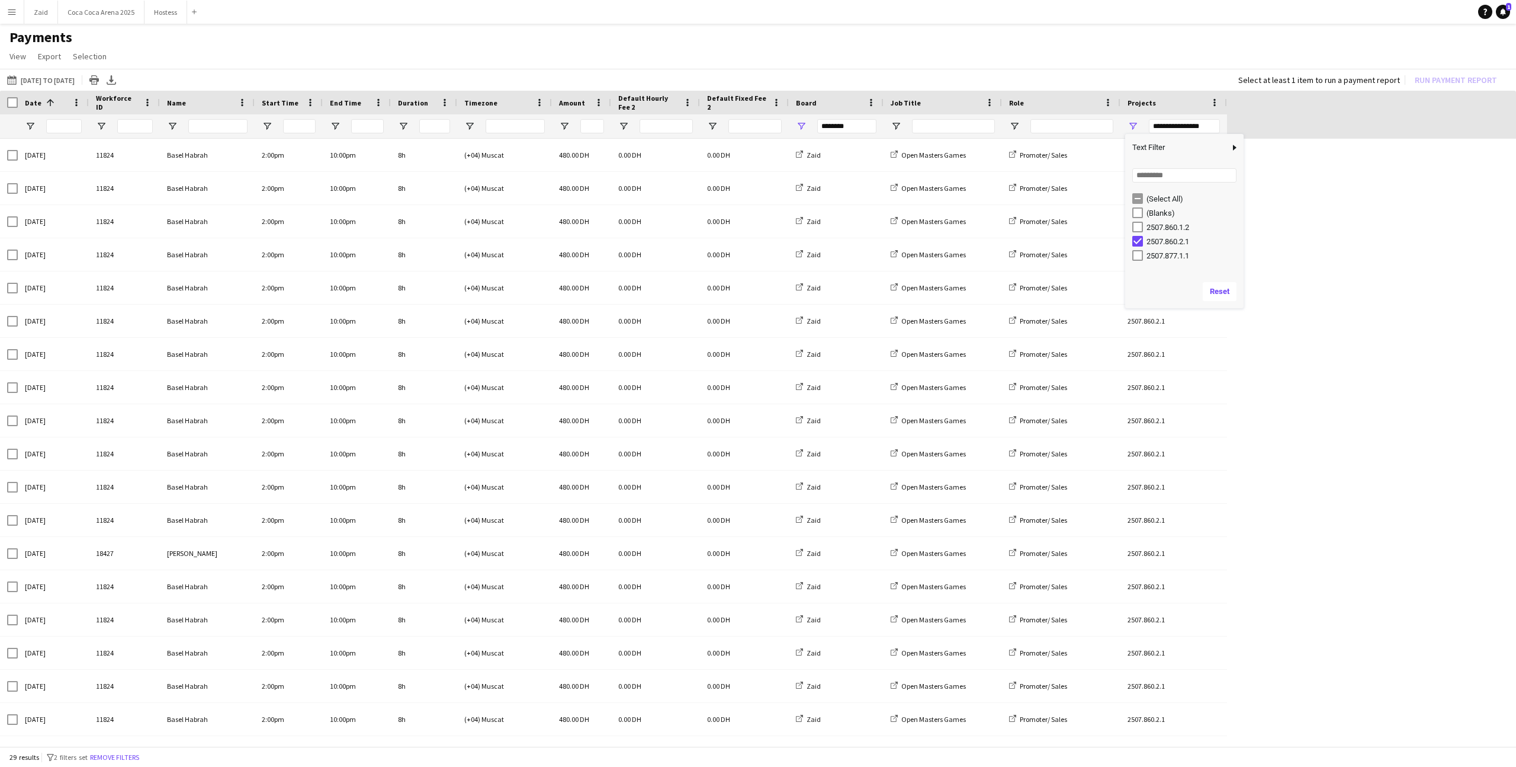
click at [763, 66] on app-page-menu "View Customise view Customise filters Reset Filters Reset View Reset All Export…" at bounding box center [758, 57] width 1516 height 23
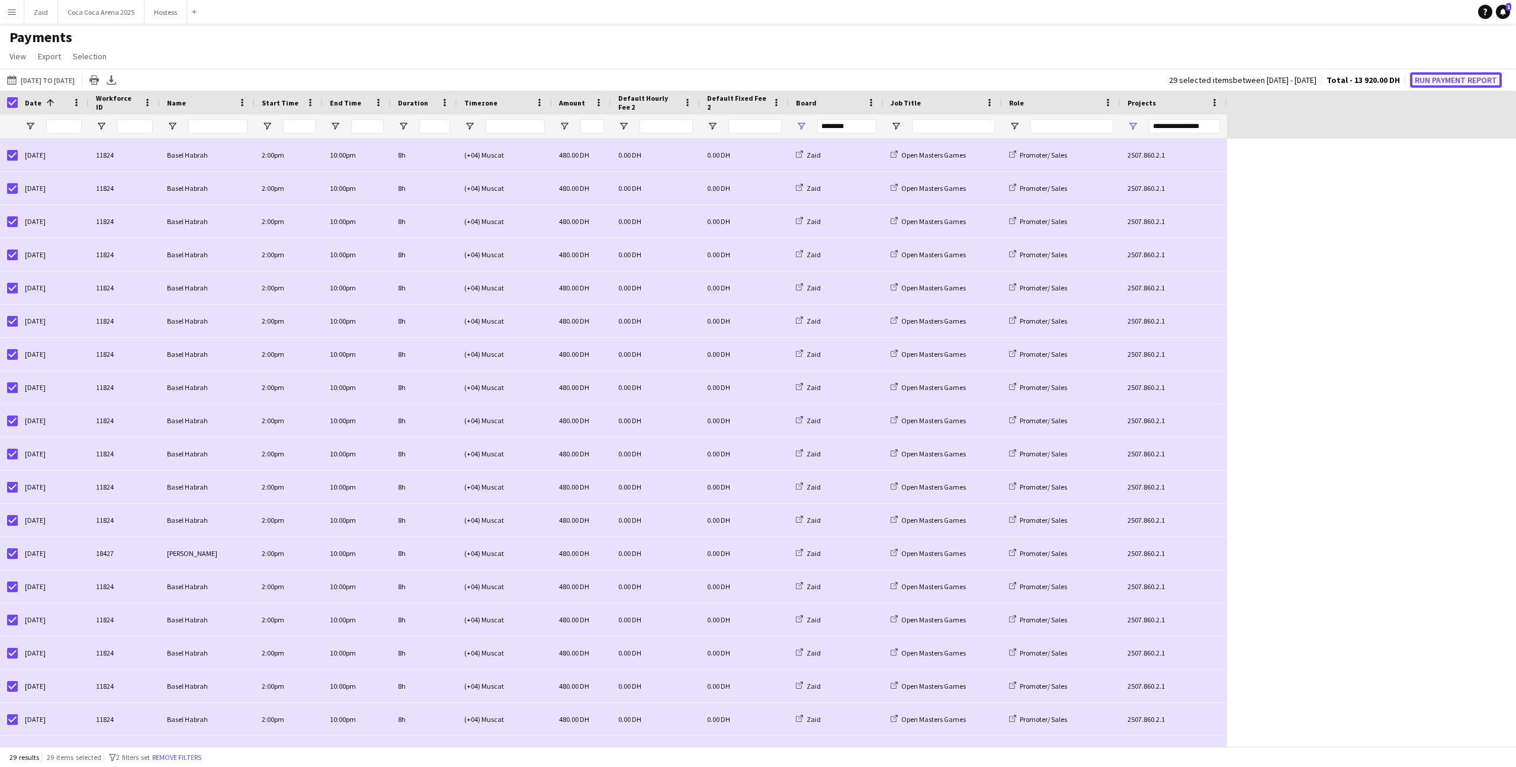
click at [1444, 82] on button "Run Payment Report" at bounding box center [1456, 79] width 92 height 15
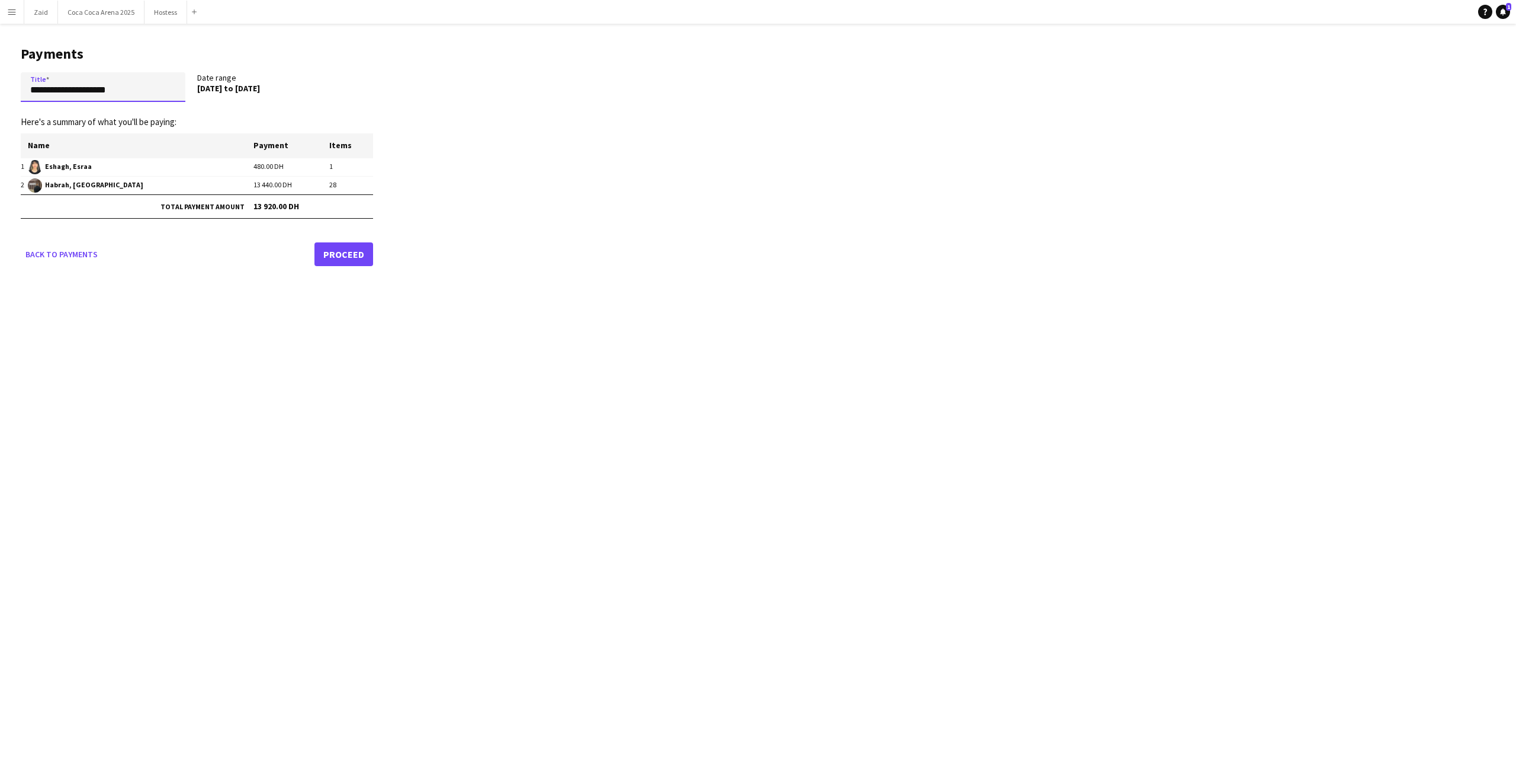
drag, startPoint x: 145, startPoint y: 89, endPoint x: 0, endPoint y: 91, distance: 145.1
click at [0, 91] on main "**********" at bounding box center [192, 154] width 385 height 260
click at [157, 91] on input "**********" at bounding box center [103, 87] width 165 height 30
paste input "**********"
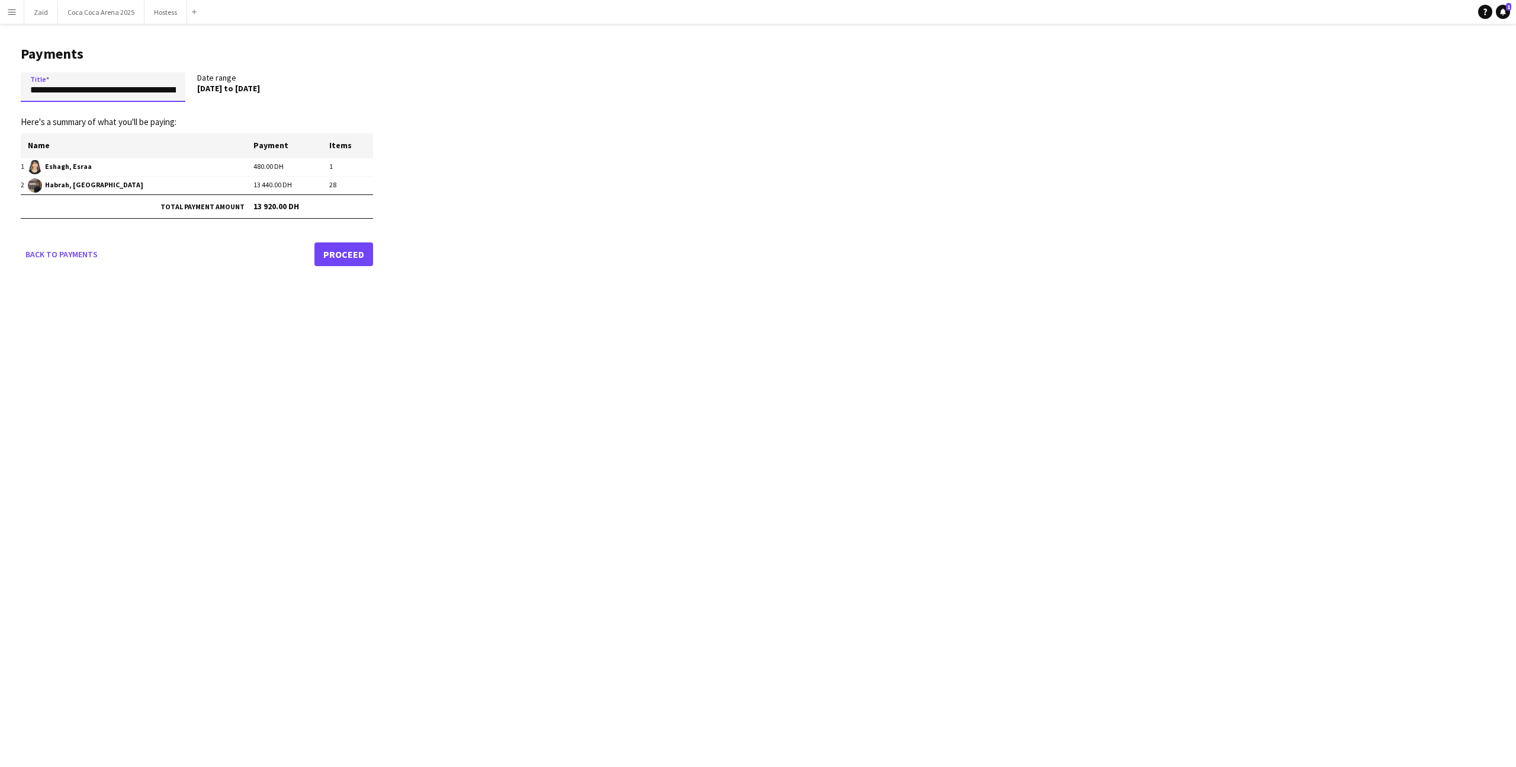
click at [102, 93] on input "**********" at bounding box center [103, 87] width 165 height 30
type input "**********"
click at [349, 262] on link "Proceed" at bounding box center [344, 254] width 59 height 24
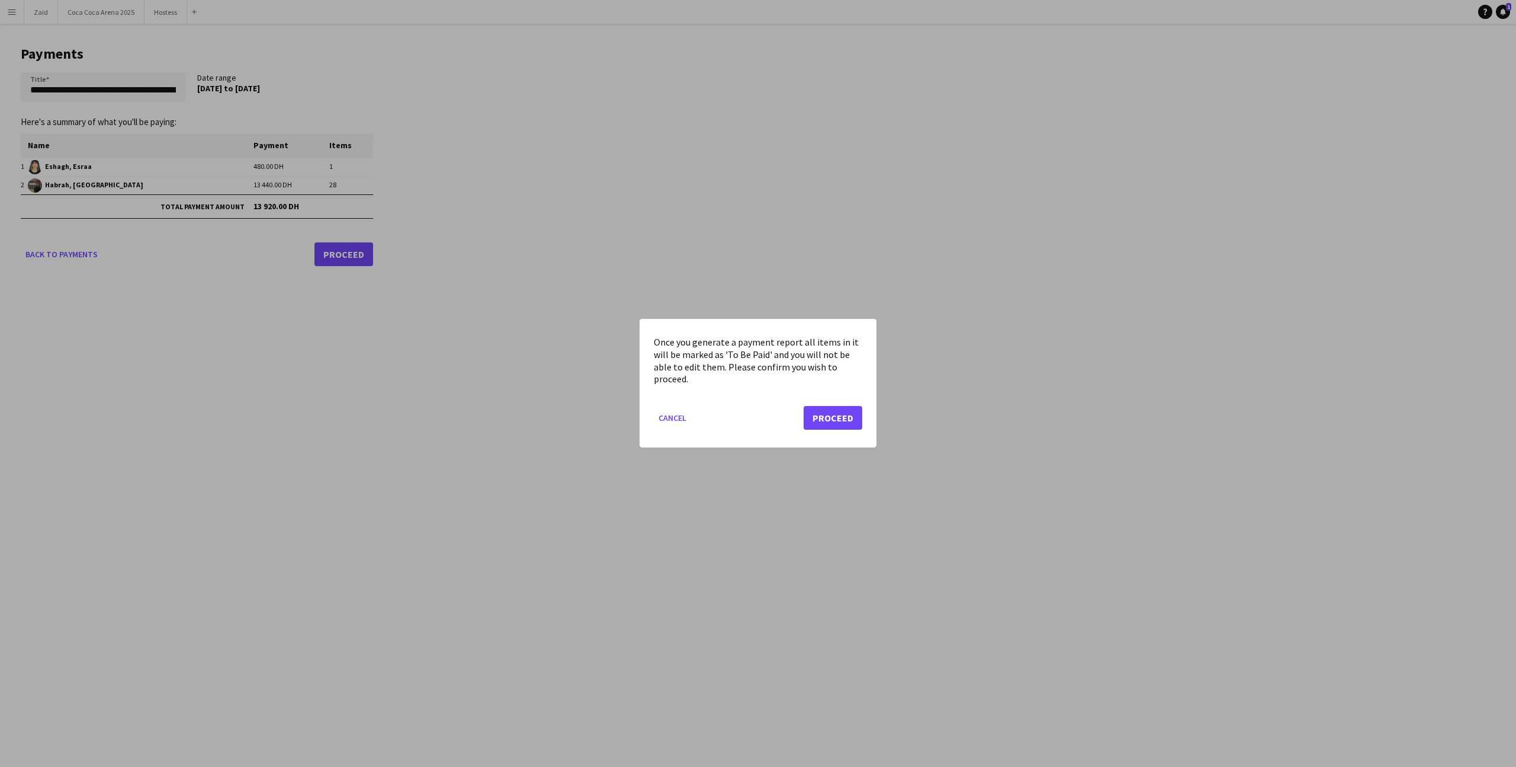
click at [875, 431] on div "Once you generate a payment report all items in it will be marked as 'To Be Pai…" at bounding box center [758, 383] width 237 height 129
click at [848, 425] on button "Proceed" at bounding box center [833, 418] width 59 height 24
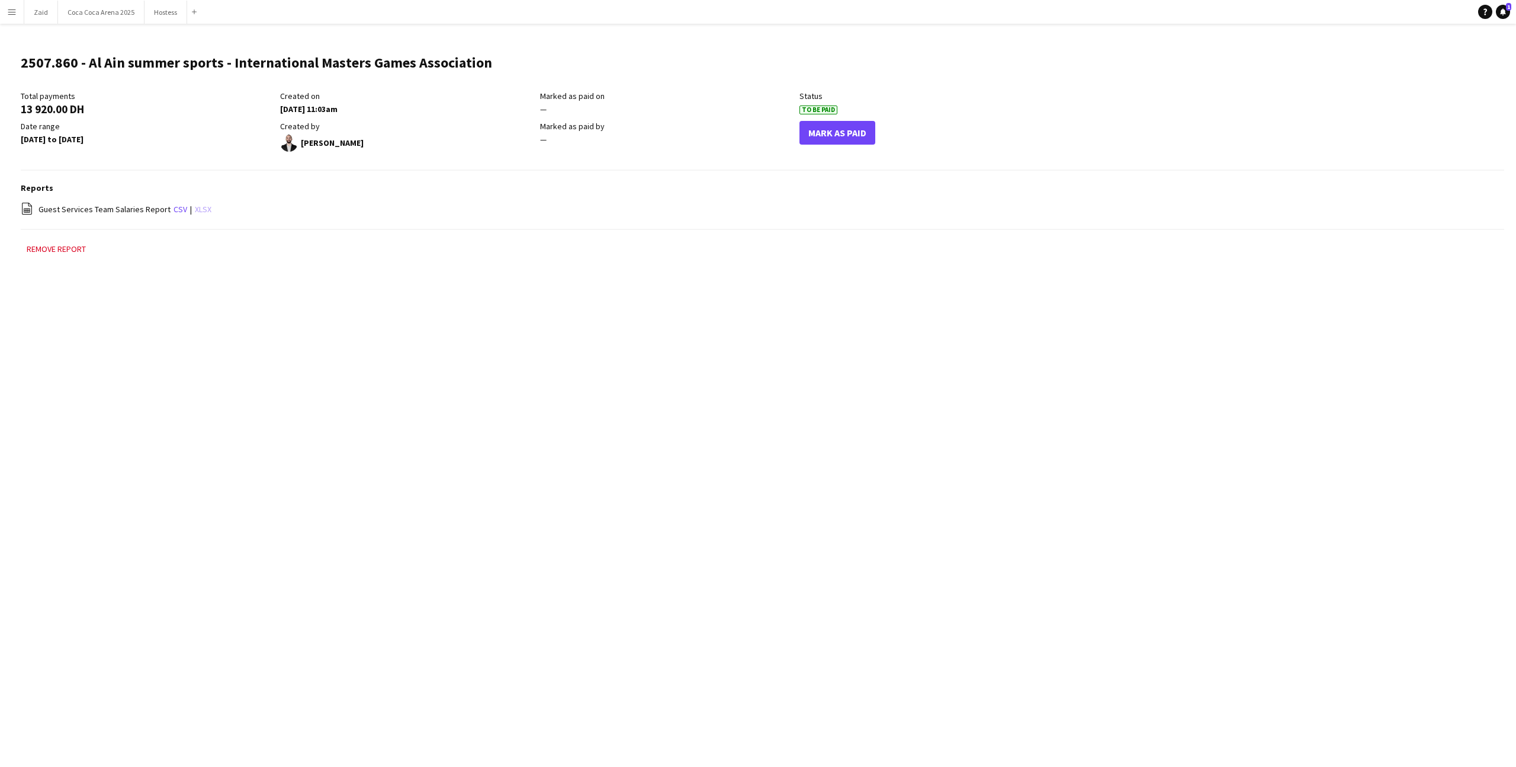
click at [197, 208] on link "xlsx" at bounding box center [203, 209] width 17 height 11
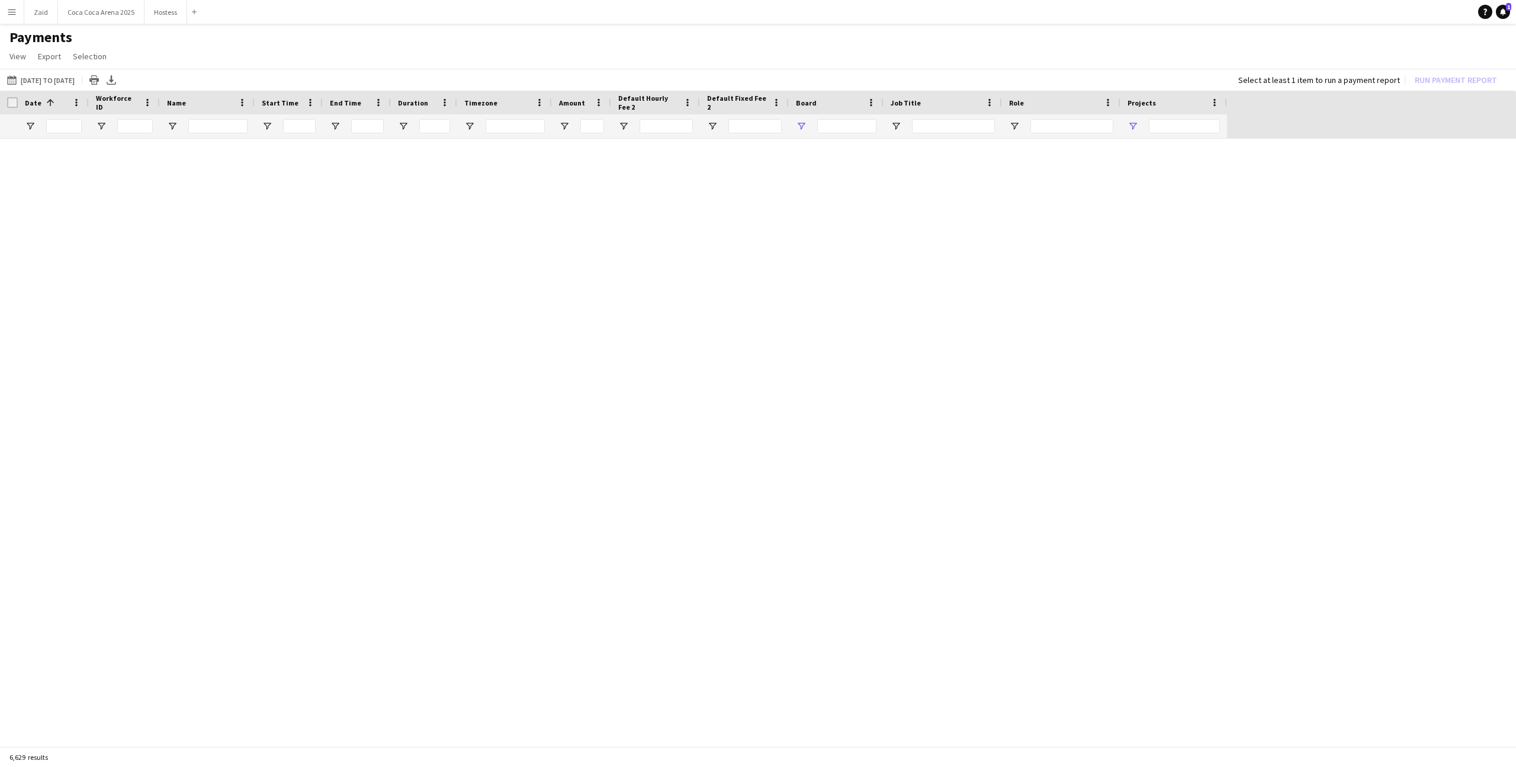
type input "********"
type input "**********"
type input "***"
click at [789, 447] on link "Reset filters" at bounding box center [781, 449] width 43 height 9
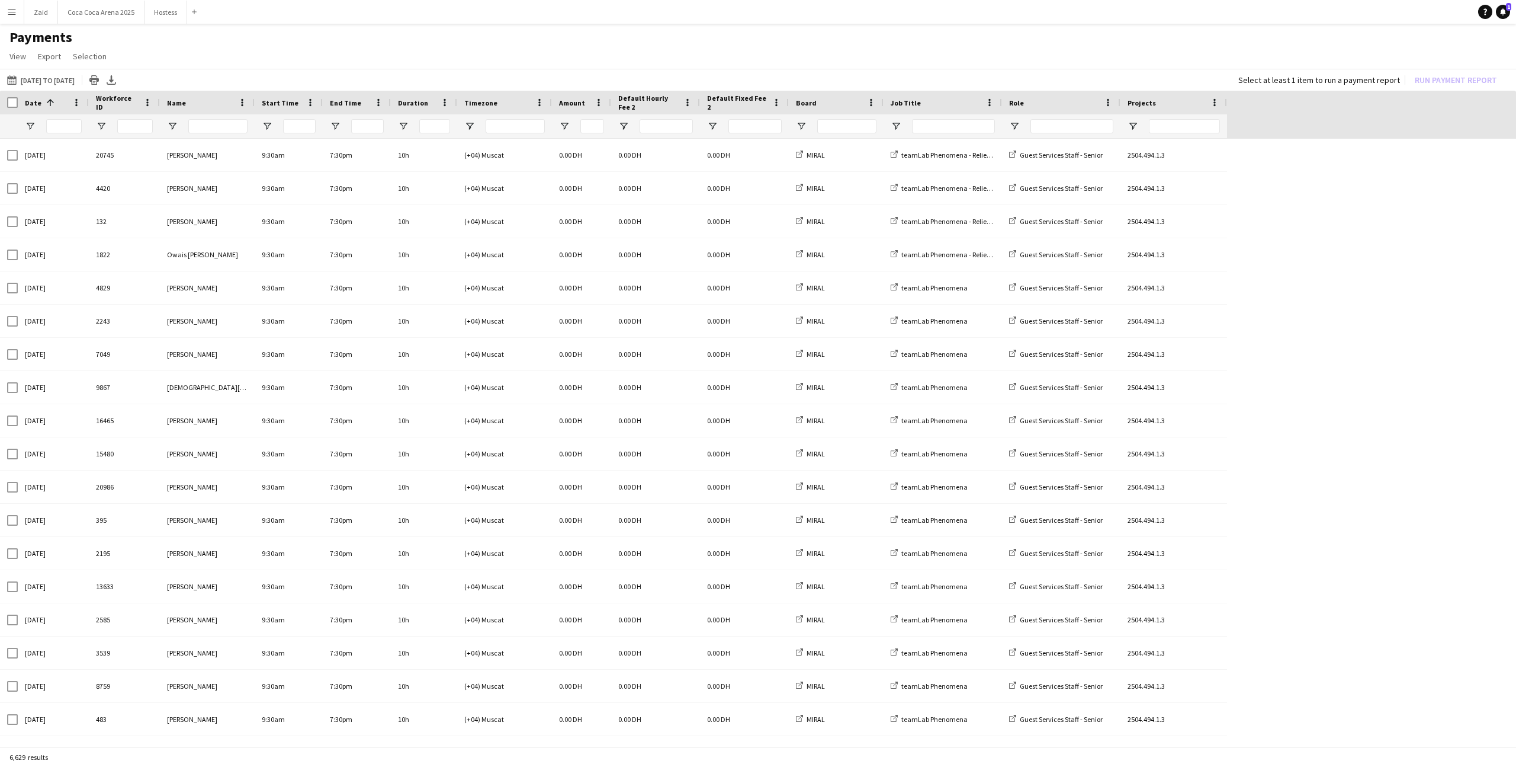
click at [898, 134] on div at bounding box center [943, 126] width 118 height 24
click at [896, 130] on span "Open Filter Menu" at bounding box center [896, 126] width 11 height 11
click at [976, 86] on div "01-06-2025 to 01-09-2025 01-06-2025 to 01-09-2025 Today This Week This Month Ye…" at bounding box center [758, 80] width 1516 height 22
click at [1017, 126] on span "Open Filter Menu" at bounding box center [1014, 126] width 11 height 11
click at [790, 123] on div at bounding box center [836, 126] width 95 height 24
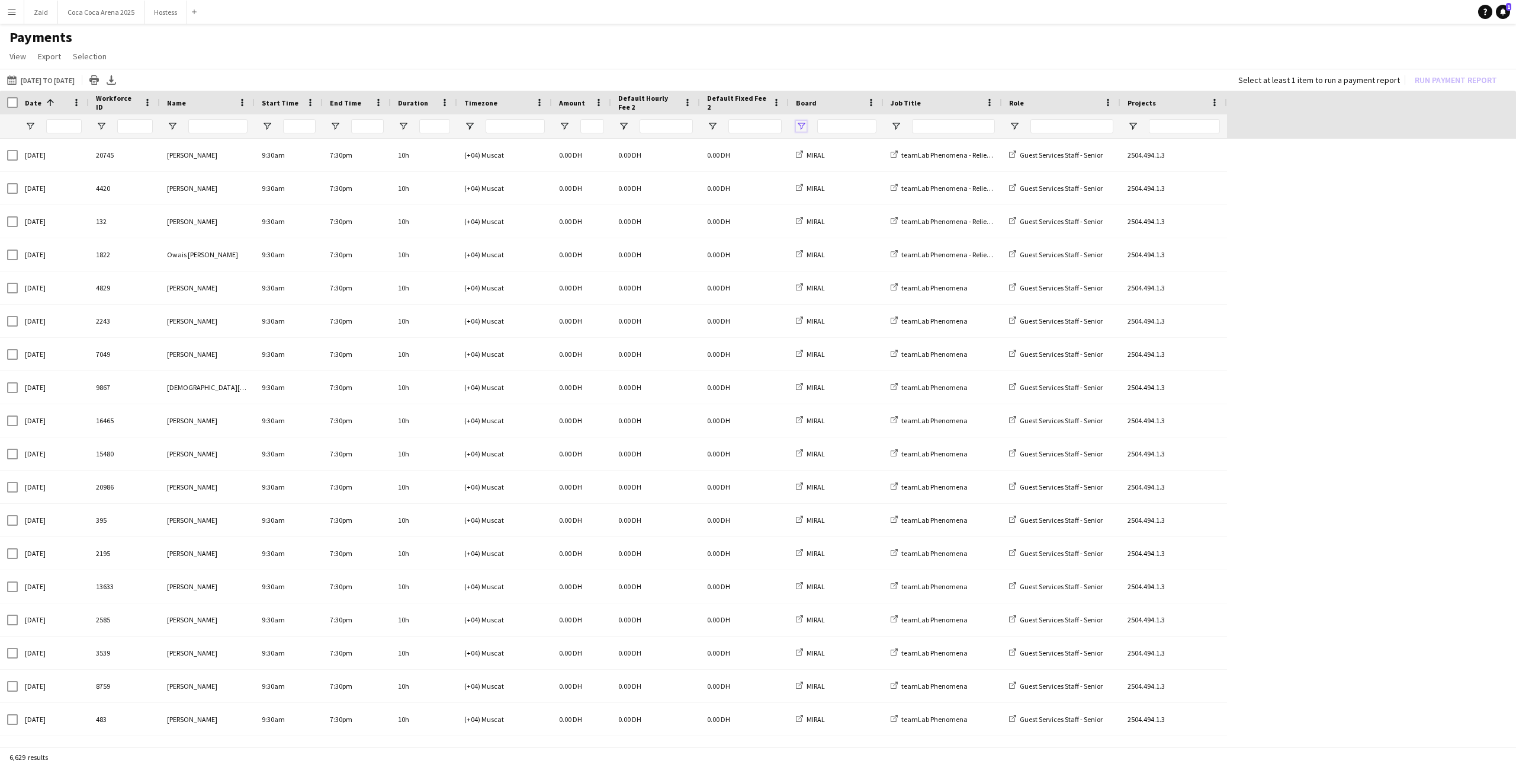
click at [798, 124] on span "Open Filter Menu" at bounding box center [801, 126] width 11 height 11
click at [835, 195] on div "(Select All)" at bounding box center [862, 198] width 94 height 9
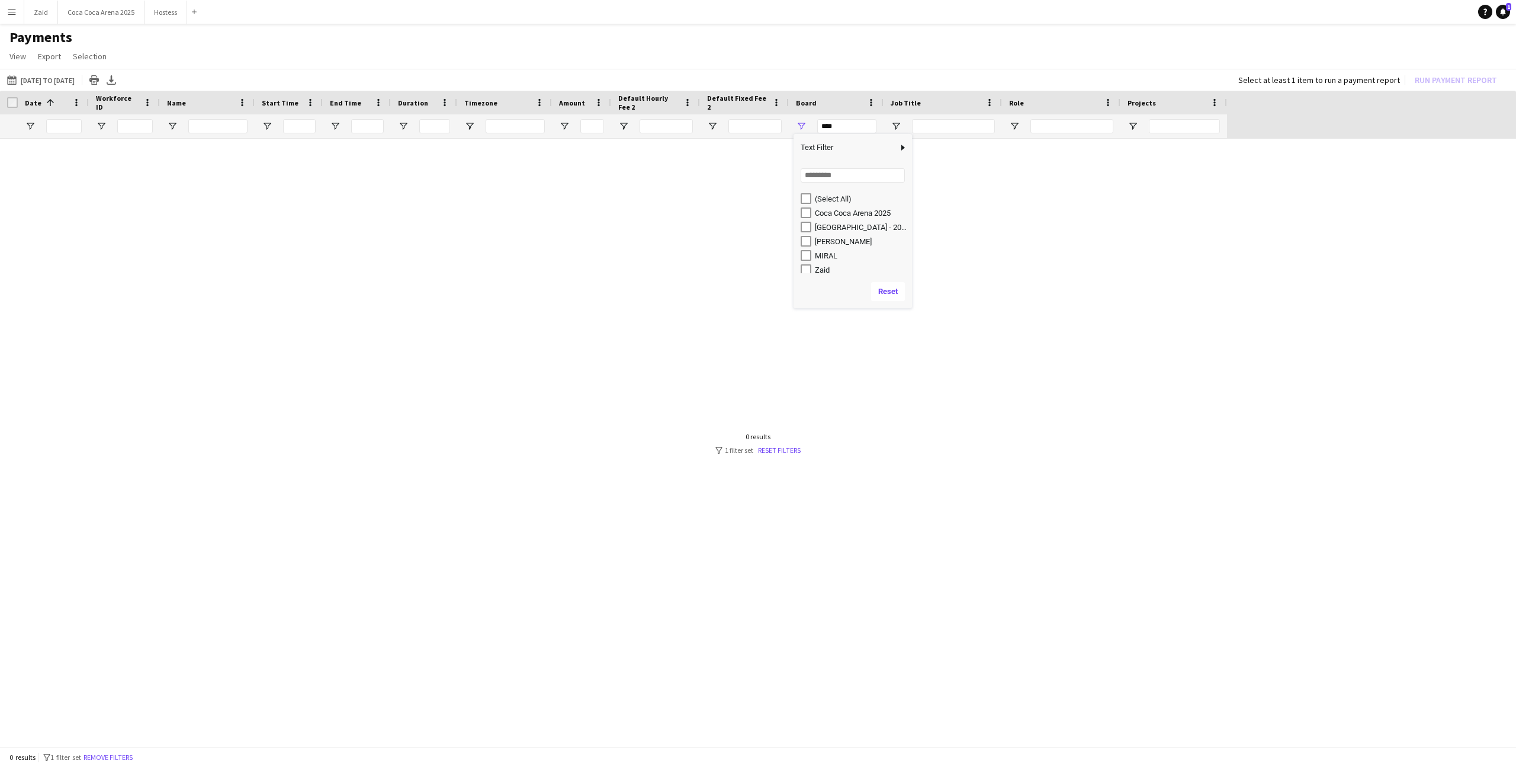
click at [830, 201] on div "(Select All)" at bounding box center [862, 198] width 94 height 9
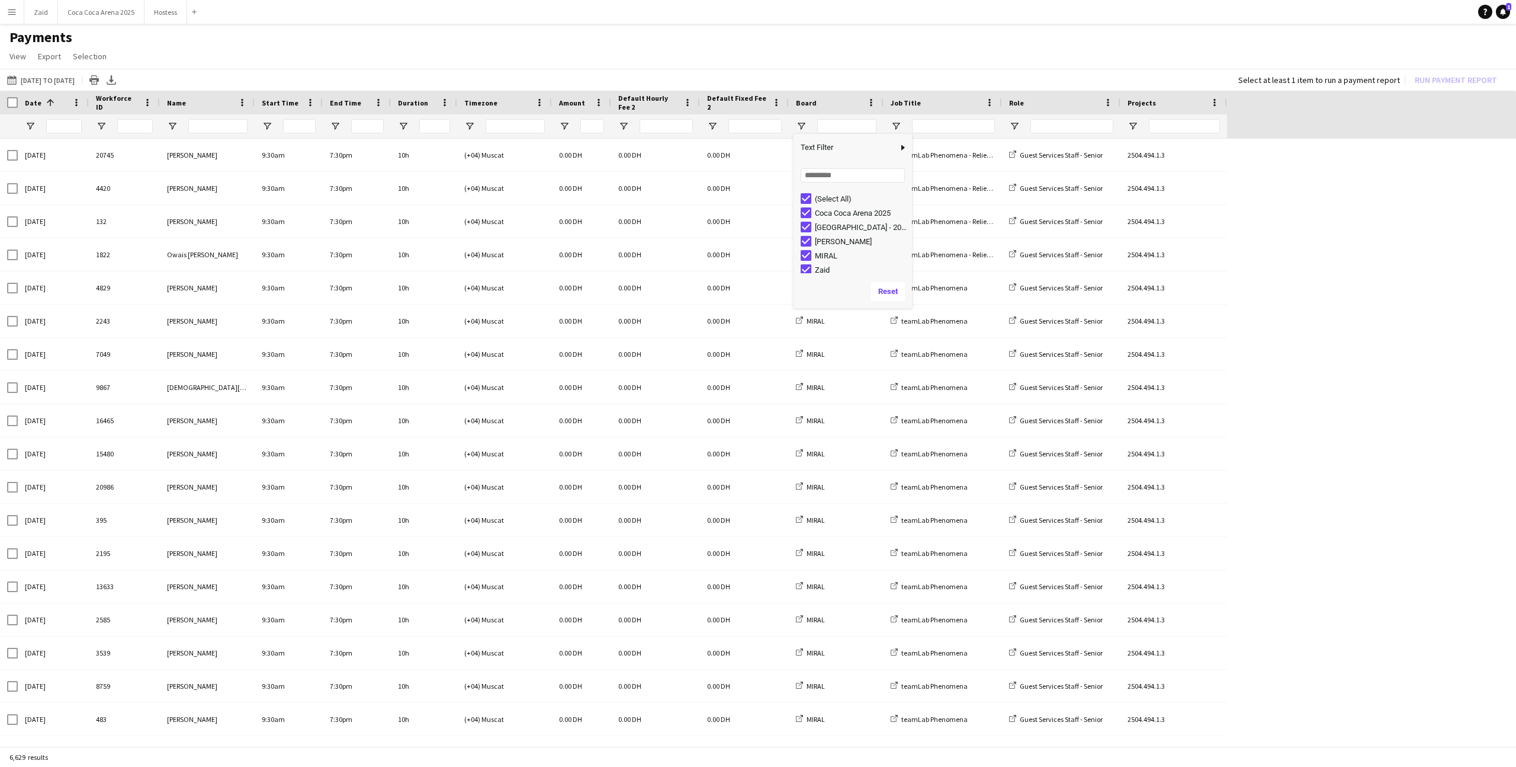
click at [827, 256] on div "MIRAL" at bounding box center [862, 255] width 94 height 9
type input "**********"
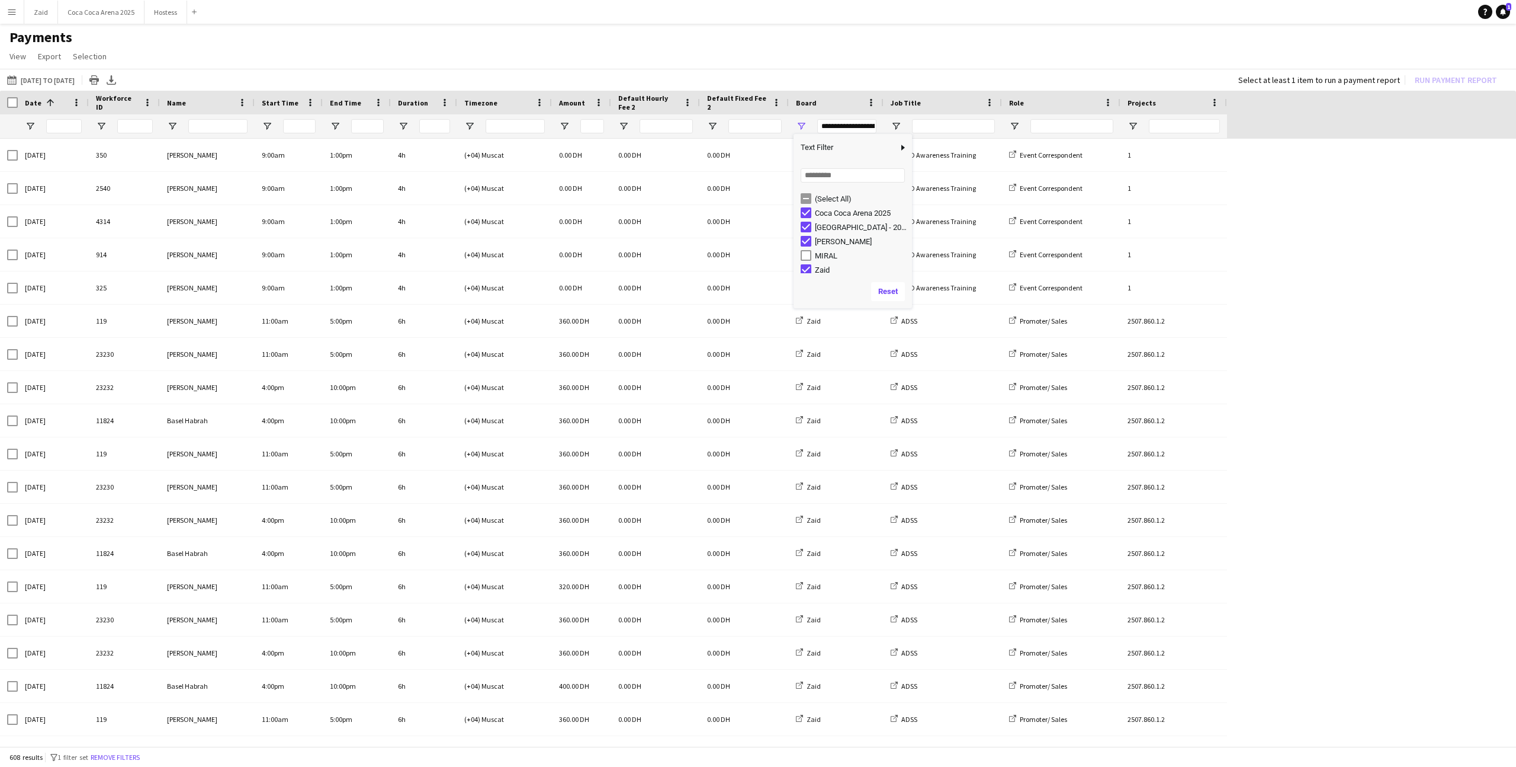
click at [827, 256] on div "MIRAL" at bounding box center [862, 255] width 94 height 9
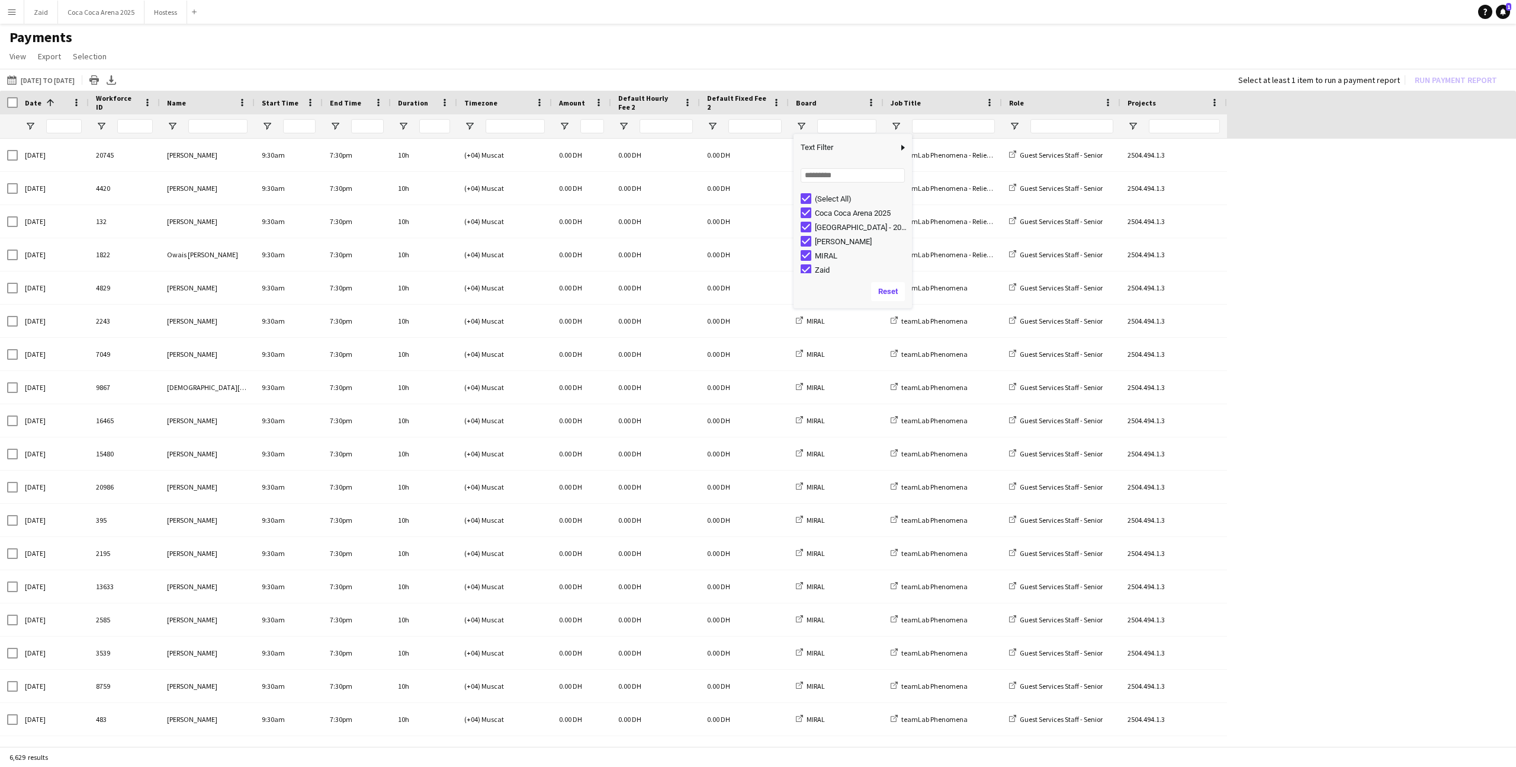
click at [832, 198] on div "(Select All)" at bounding box center [862, 198] width 94 height 9
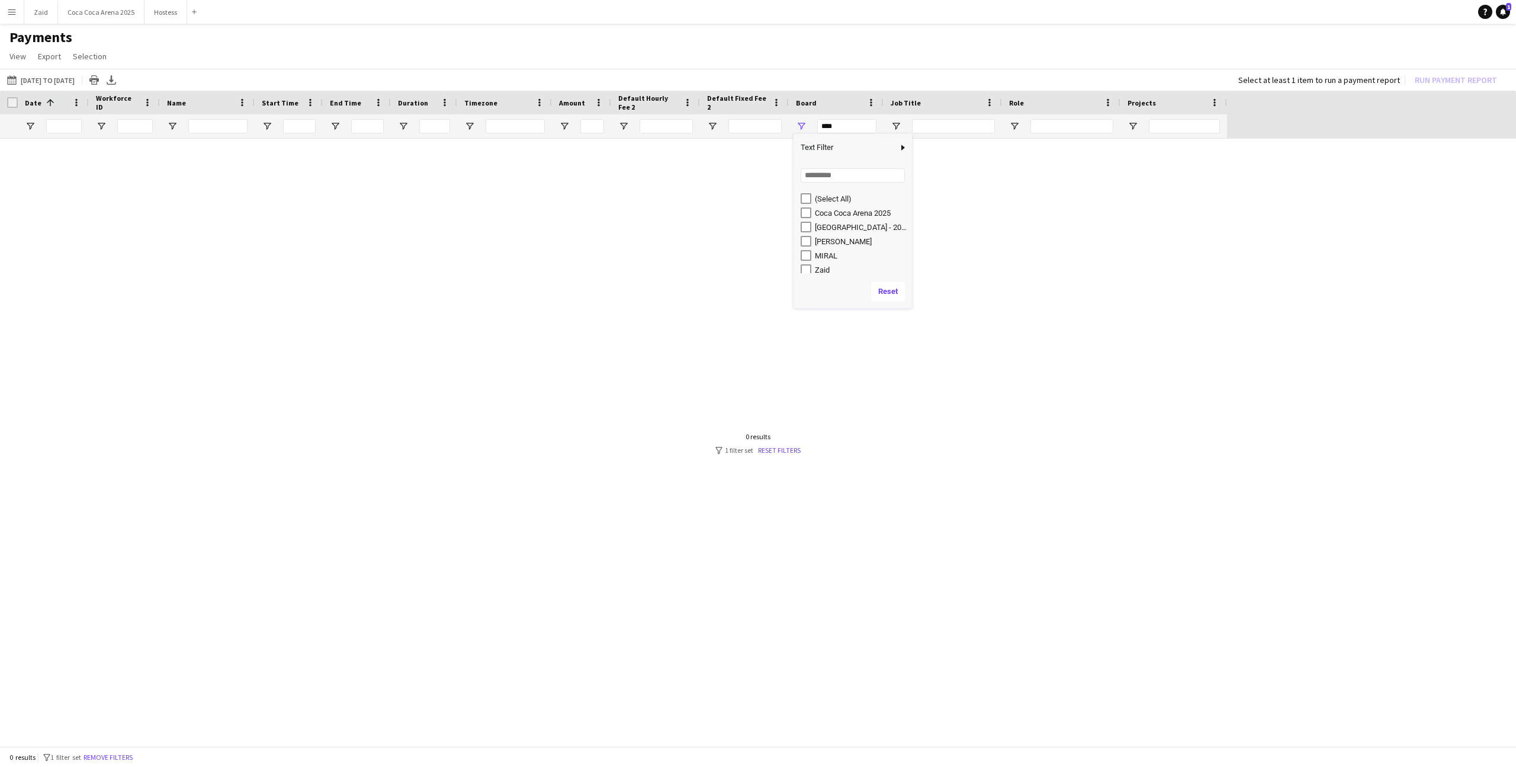
click at [817, 265] on div "Zaid" at bounding box center [862, 269] width 94 height 9
type input "********"
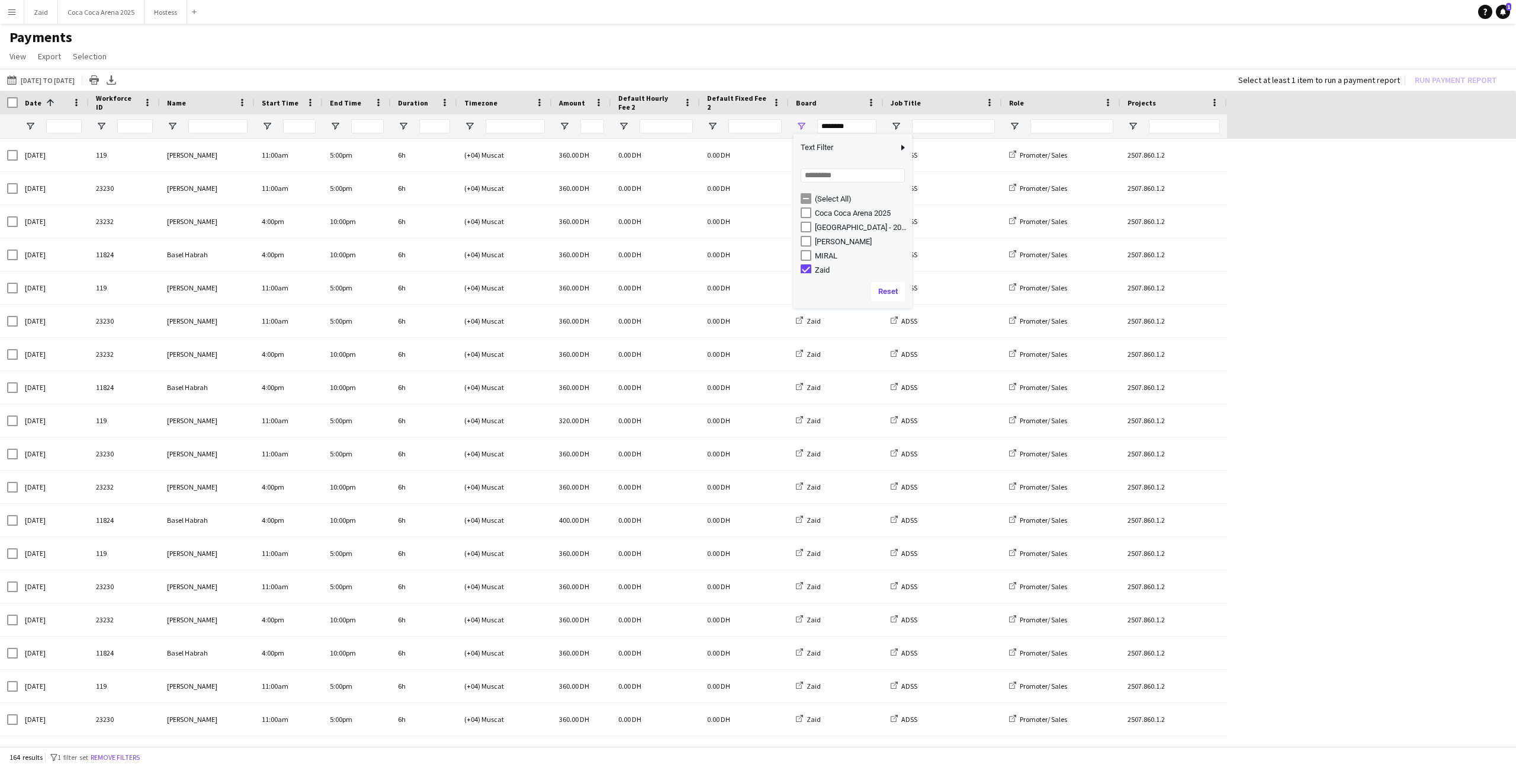
scroll to position [4, 0]
click at [839, 78] on div "01-06-2025 to 01-09-2025 01-06-2025 to 01-09-2025 Today This Week This Month Ye…" at bounding box center [758, 80] width 1516 height 22
click at [893, 124] on span "Open Filter Menu" at bounding box center [896, 126] width 11 height 11
click at [928, 226] on div "ADIHEX - OMGAD" at bounding box center [957, 227] width 94 height 9
type input "**********"
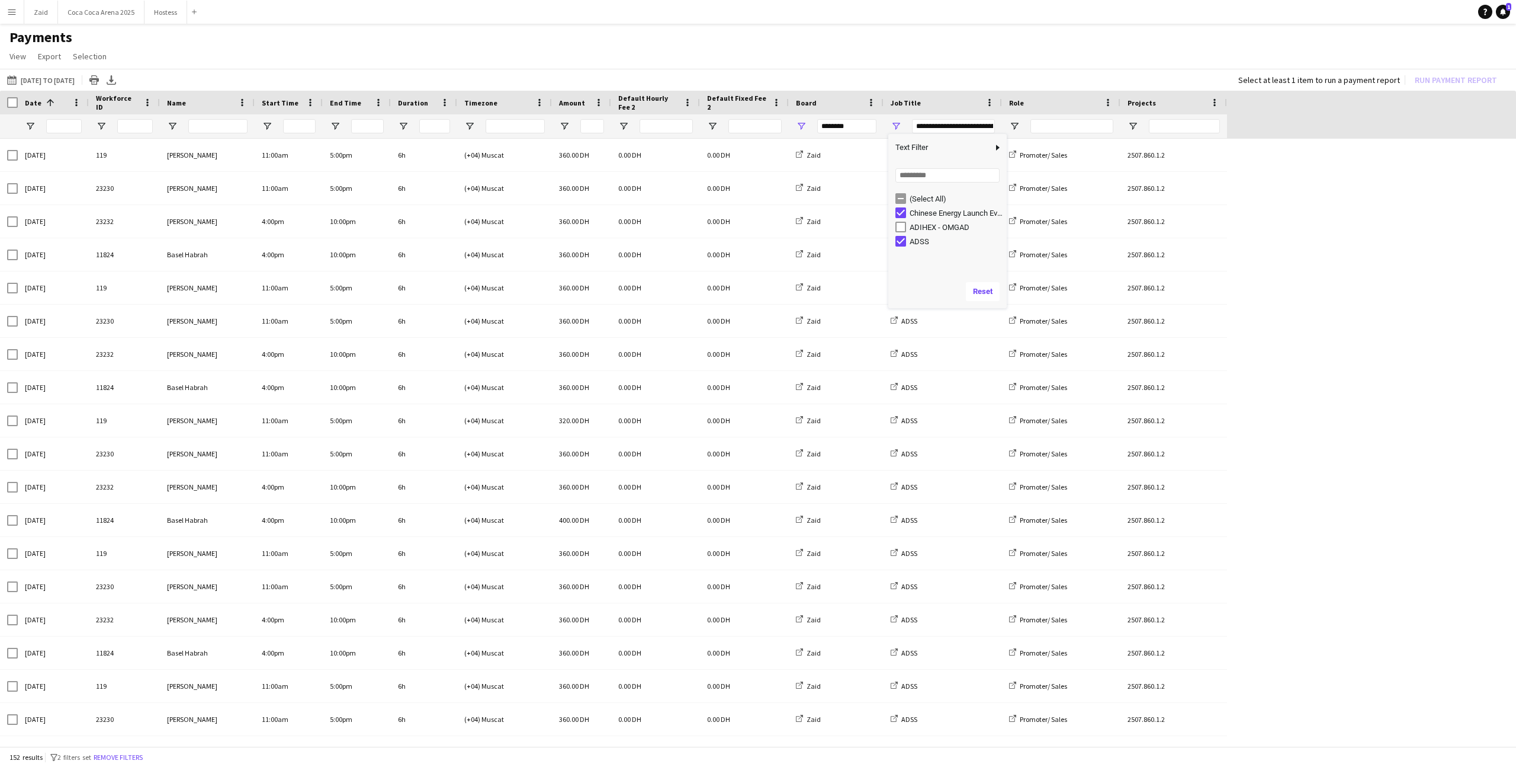
click at [928, 226] on div "ADIHEX - OMGAD" at bounding box center [957, 227] width 94 height 9
click at [928, 217] on div "Chinese Energy Launch Event" at bounding box center [957, 213] width 94 height 9
click at [928, 232] on div "ADIHEX - OMGAD" at bounding box center [951, 227] width 111 height 14
click at [925, 226] on div "ADIHEX - OMGAD" at bounding box center [957, 227] width 94 height 9
type input "********"
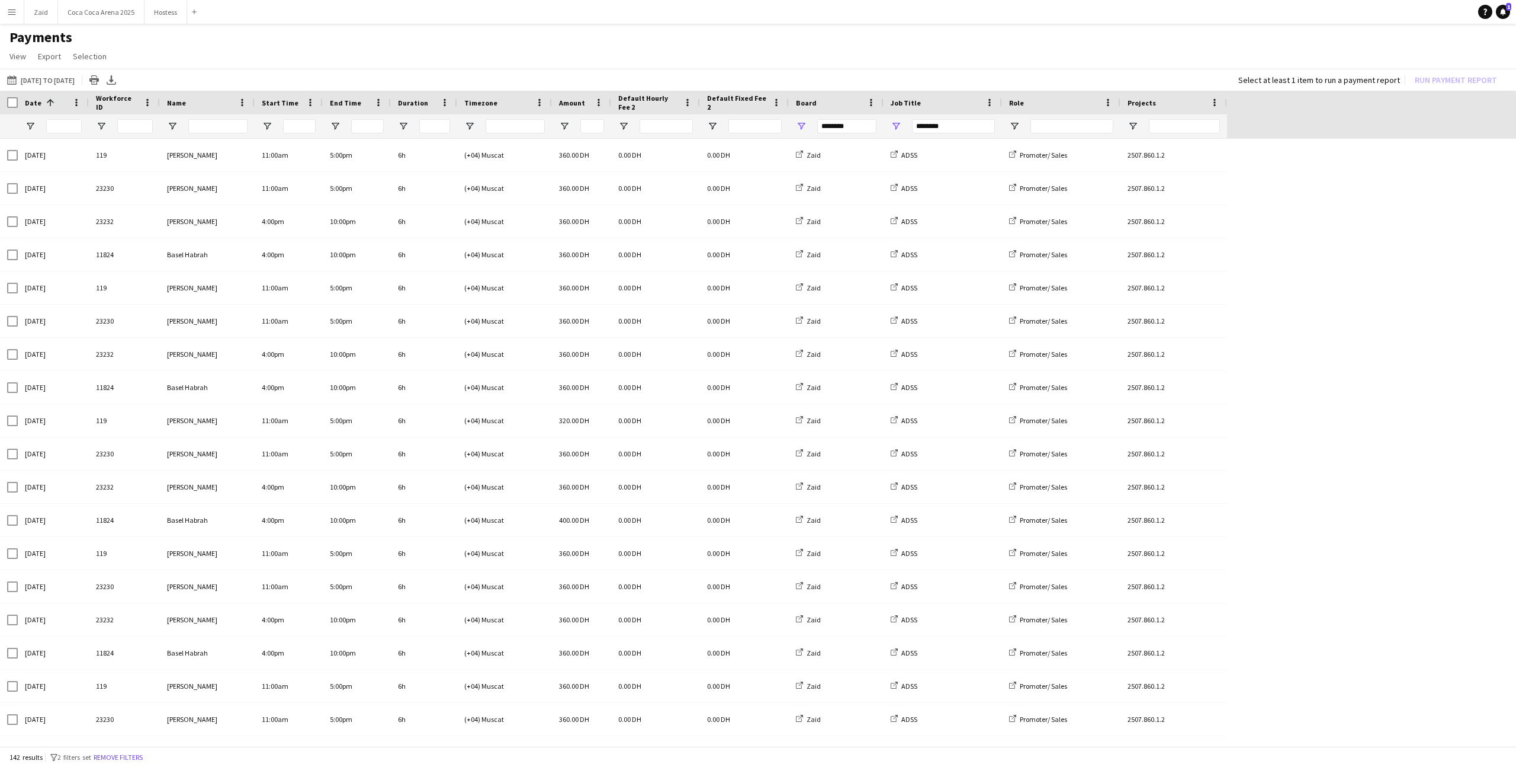
click at [845, 80] on div "01-06-2025 to 01-09-2025 01-06-2025 to 01-09-2025 Today This Week This Month Ye…" at bounding box center [758, 80] width 1516 height 22
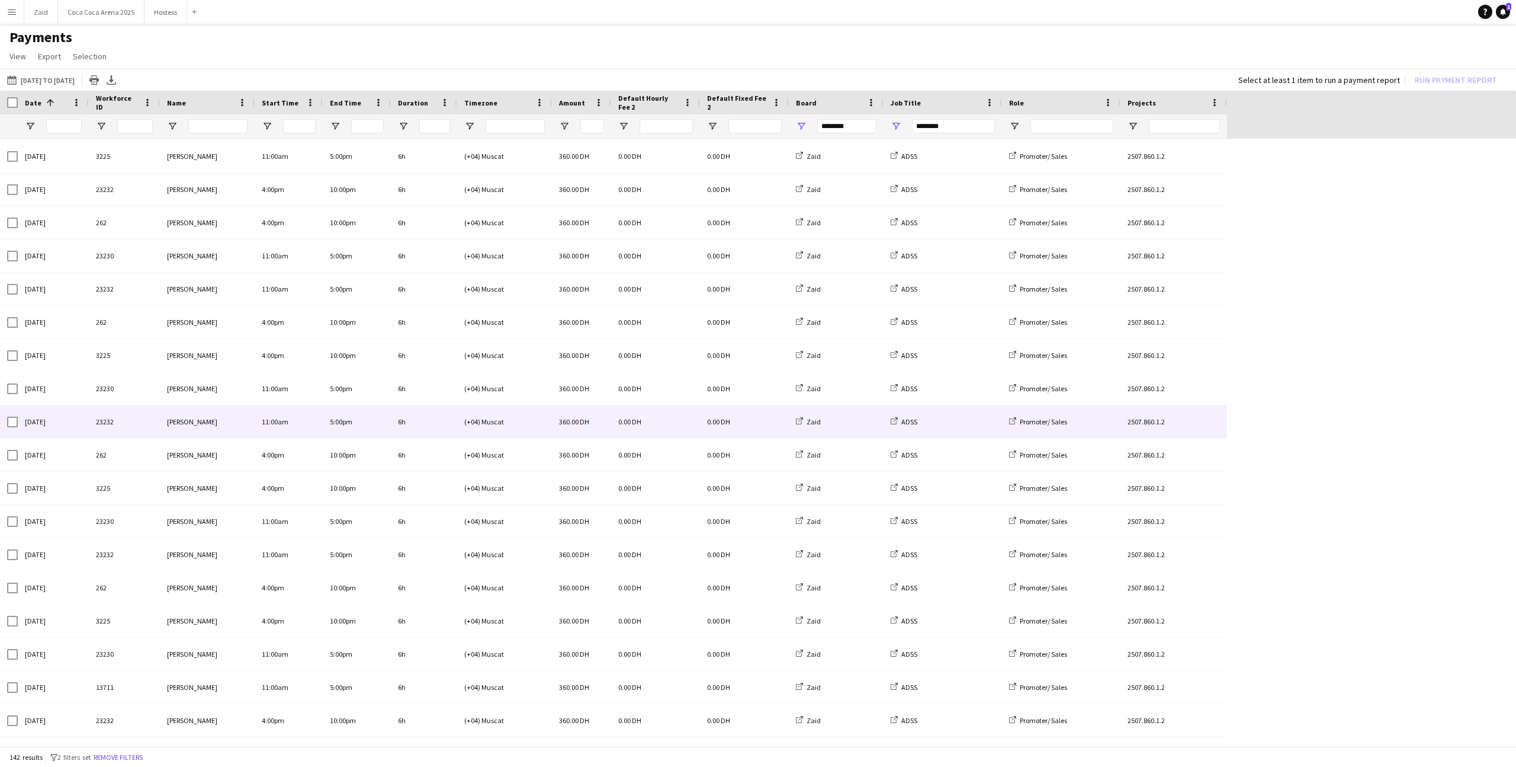
scroll to position [1770, 0]
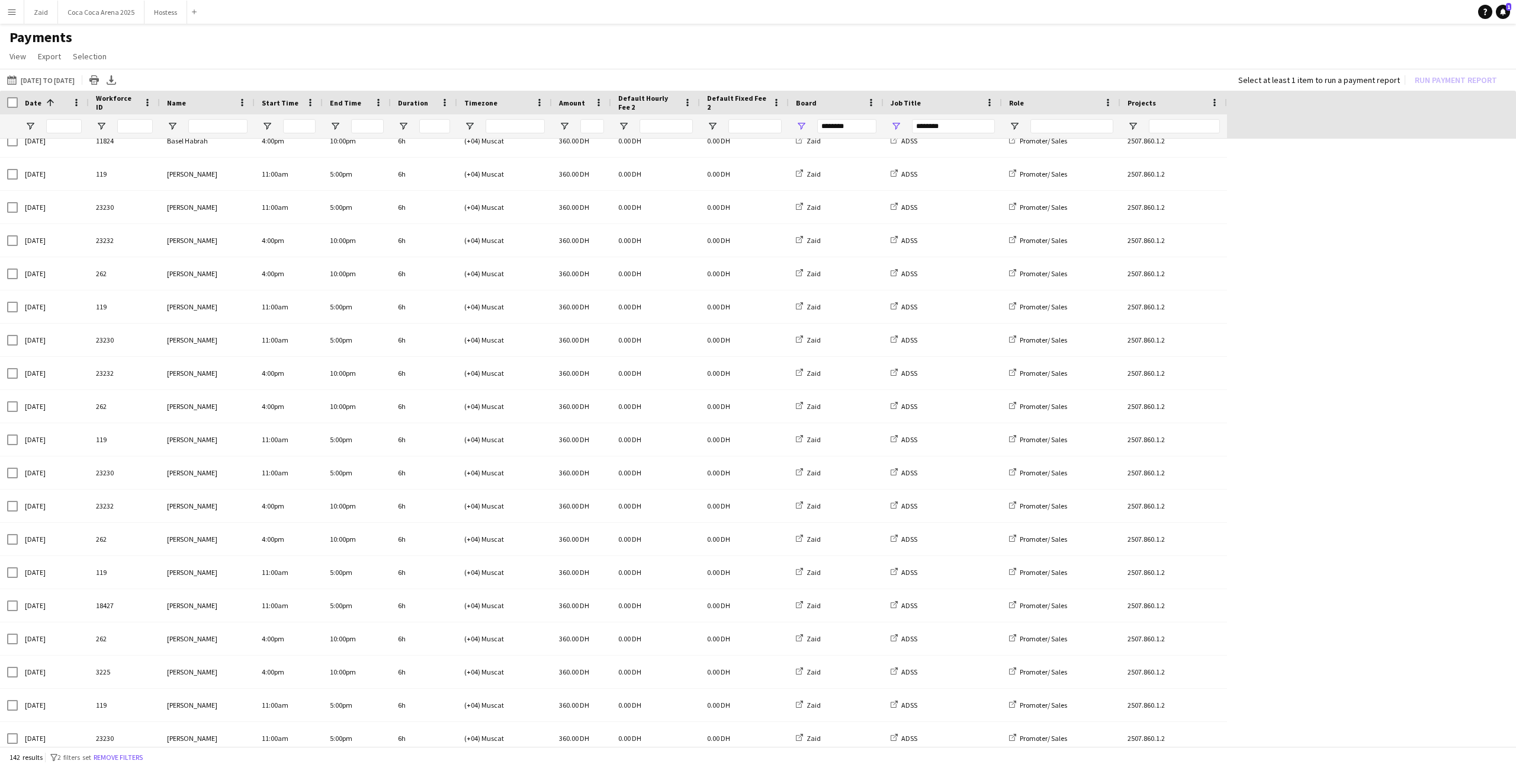
click at [1139, 129] on div at bounding box center [1174, 126] width 107 height 24
click at [1136, 128] on span "Open Filter Menu" at bounding box center [1133, 126] width 11 height 11
click at [456, 40] on h1 "Payments" at bounding box center [758, 37] width 1516 height 18
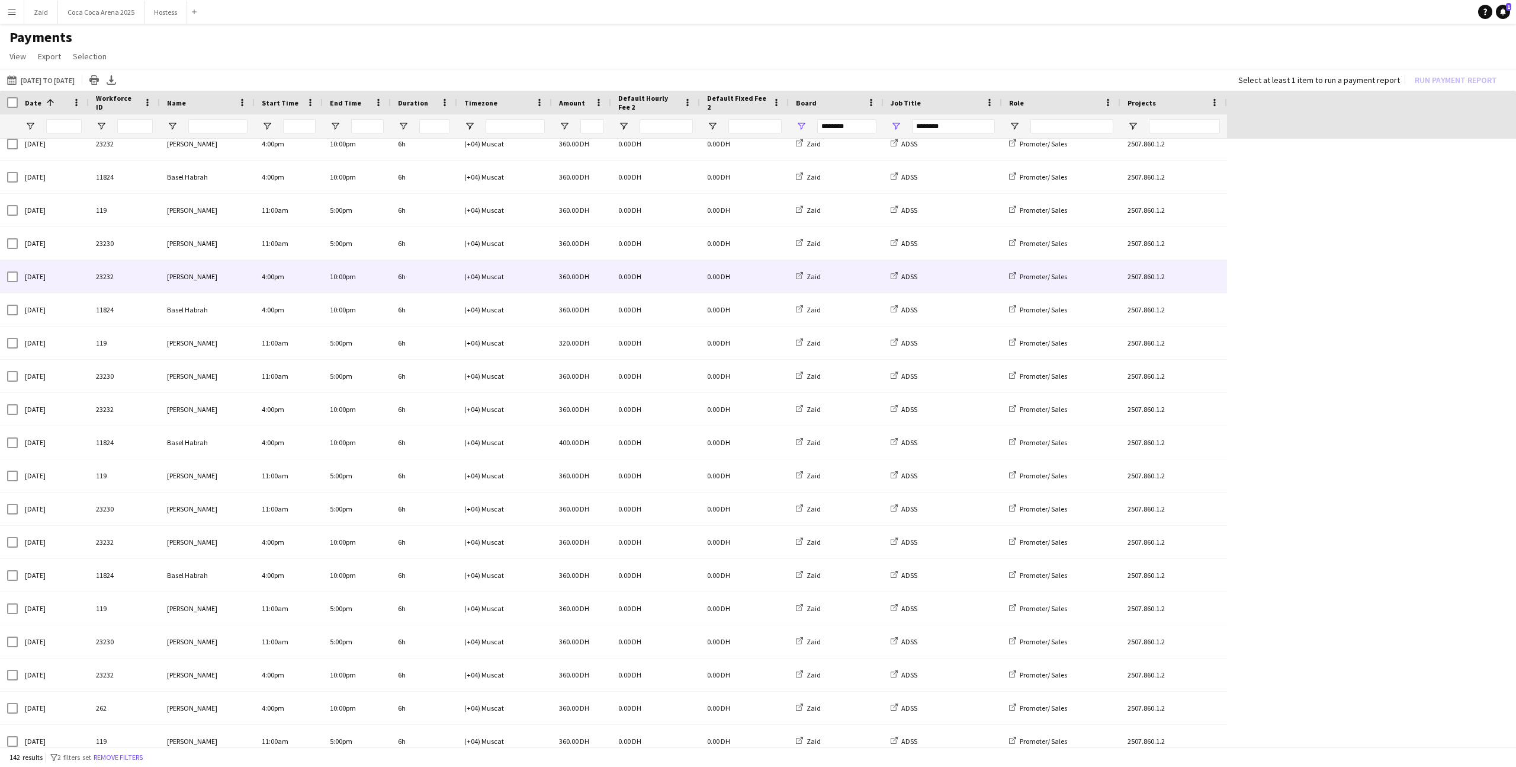
scroll to position [0, 0]
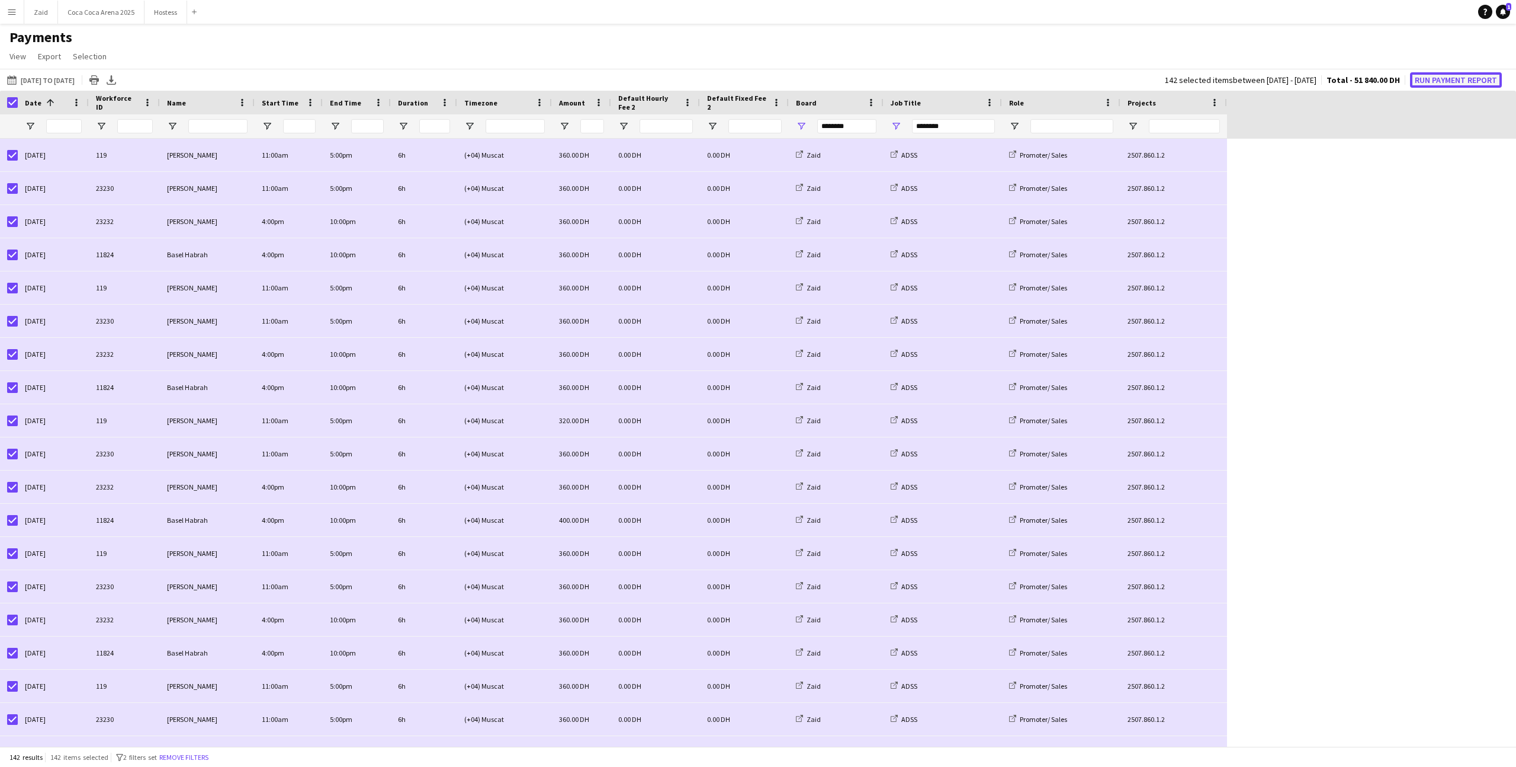
click at [1464, 81] on button "Run Payment Report" at bounding box center [1456, 79] width 92 height 15
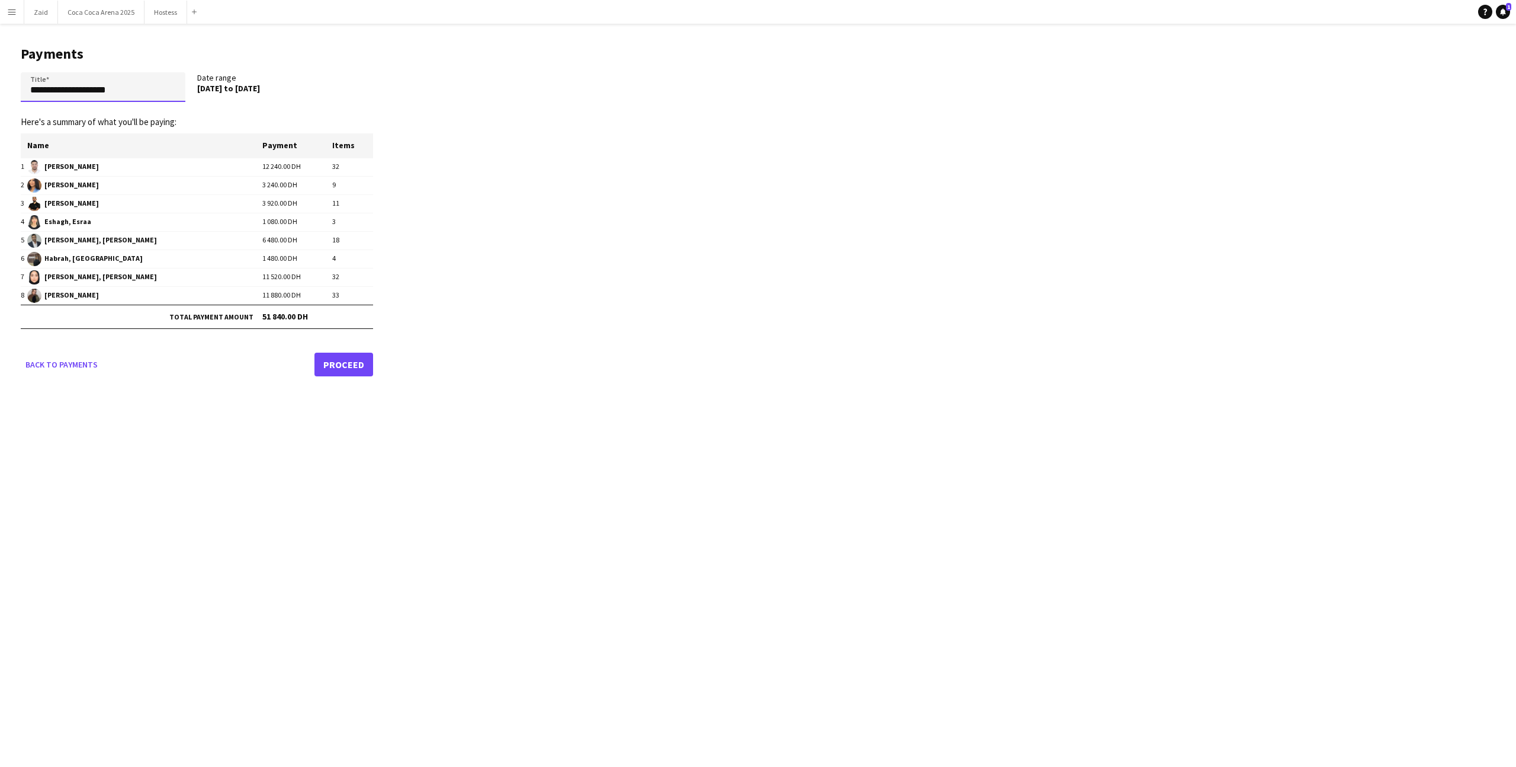
click at [142, 82] on input "**********" at bounding box center [103, 87] width 165 height 30
paste input "**********"
drag, startPoint x: 95, startPoint y: 91, endPoint x: 148, endPoint y: 94, distance: 52.8
click at [148, 94] on input "**********" at bounding box center [103, 87] width 165 height 30
type input "**********"
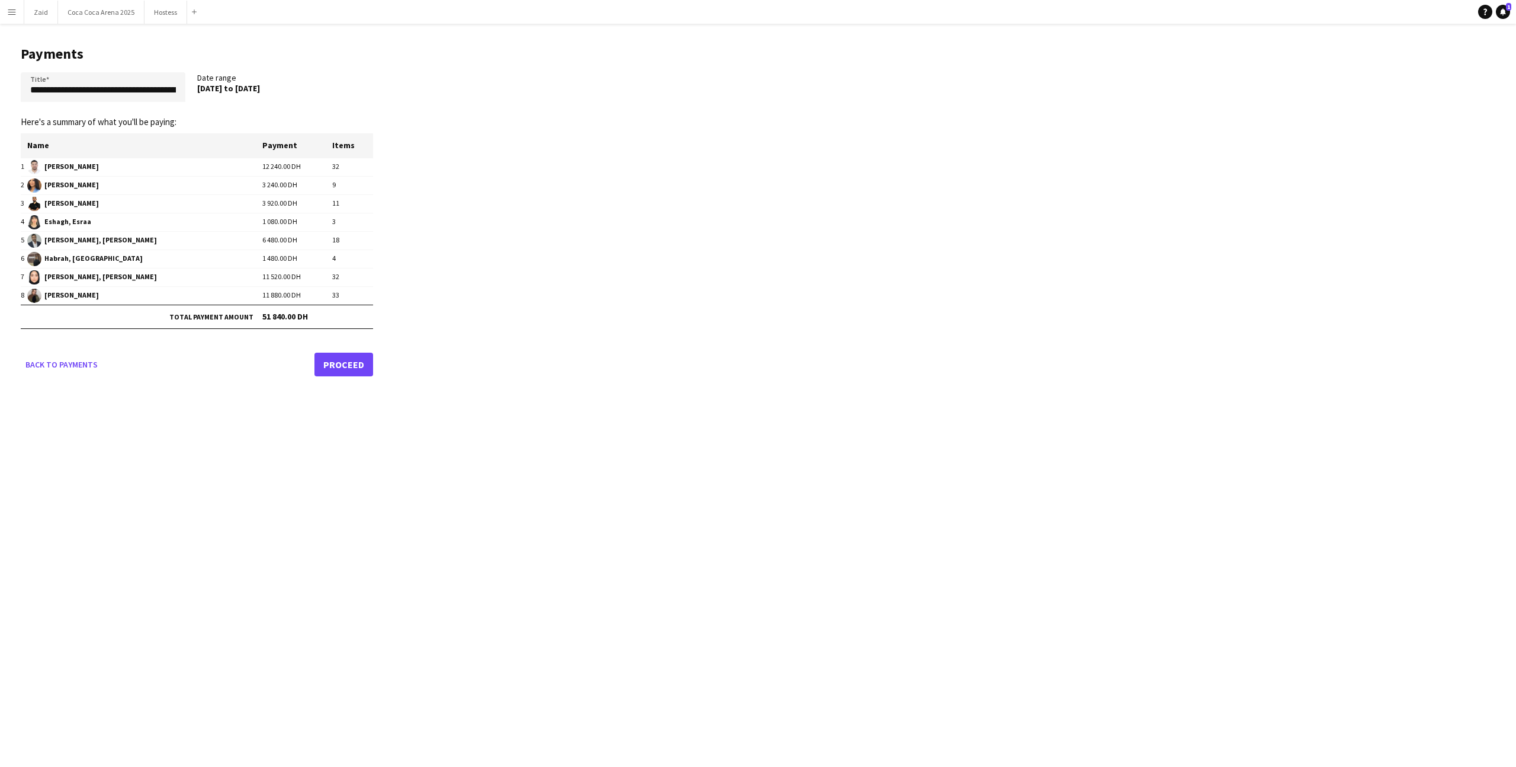
click at [336, 366] on link "Proceed" at bounding box center [344, 364] width 59 height 24
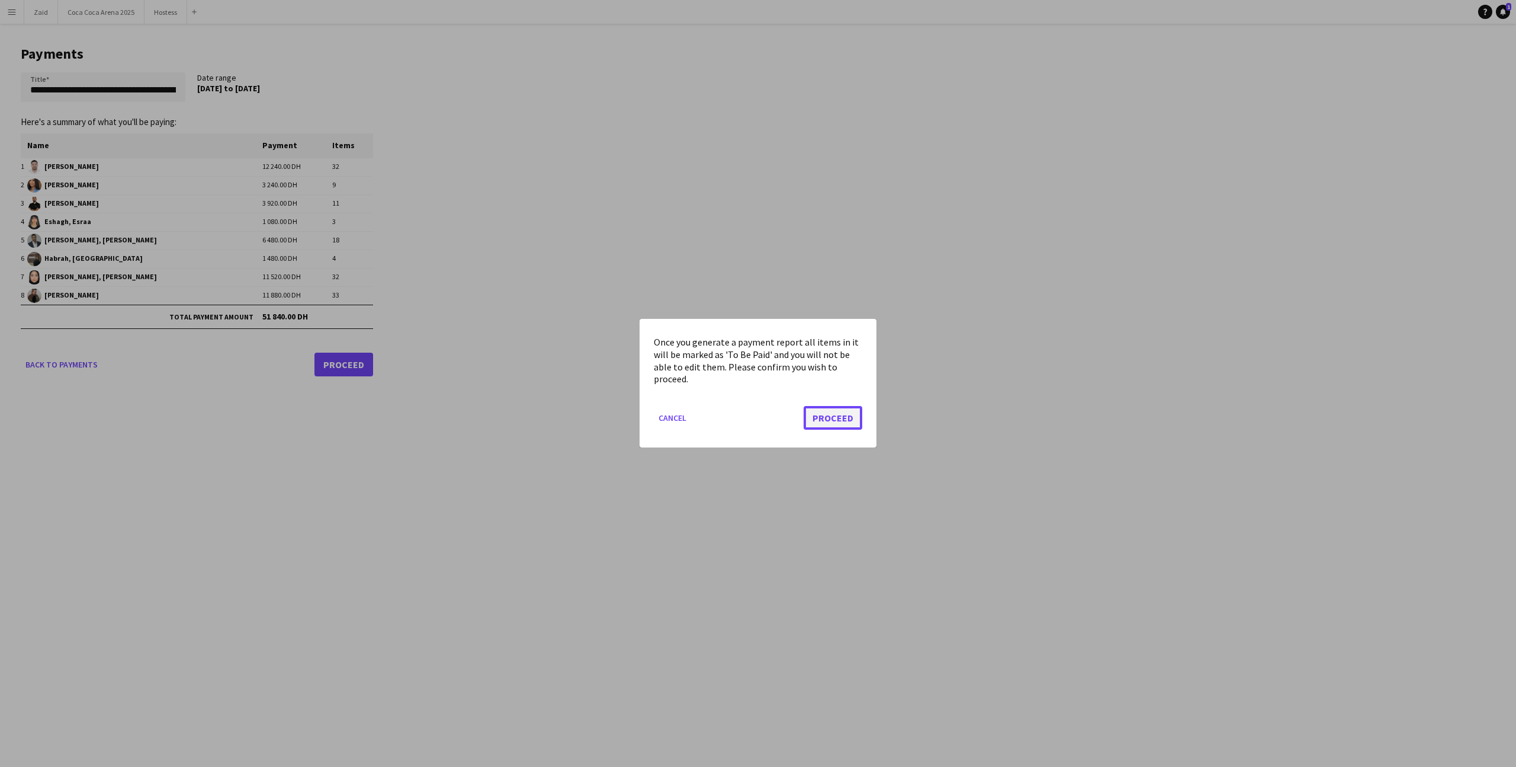
click at [826, 421] on button "Proceed" at bounding box center [833, 418] width 59 height 24
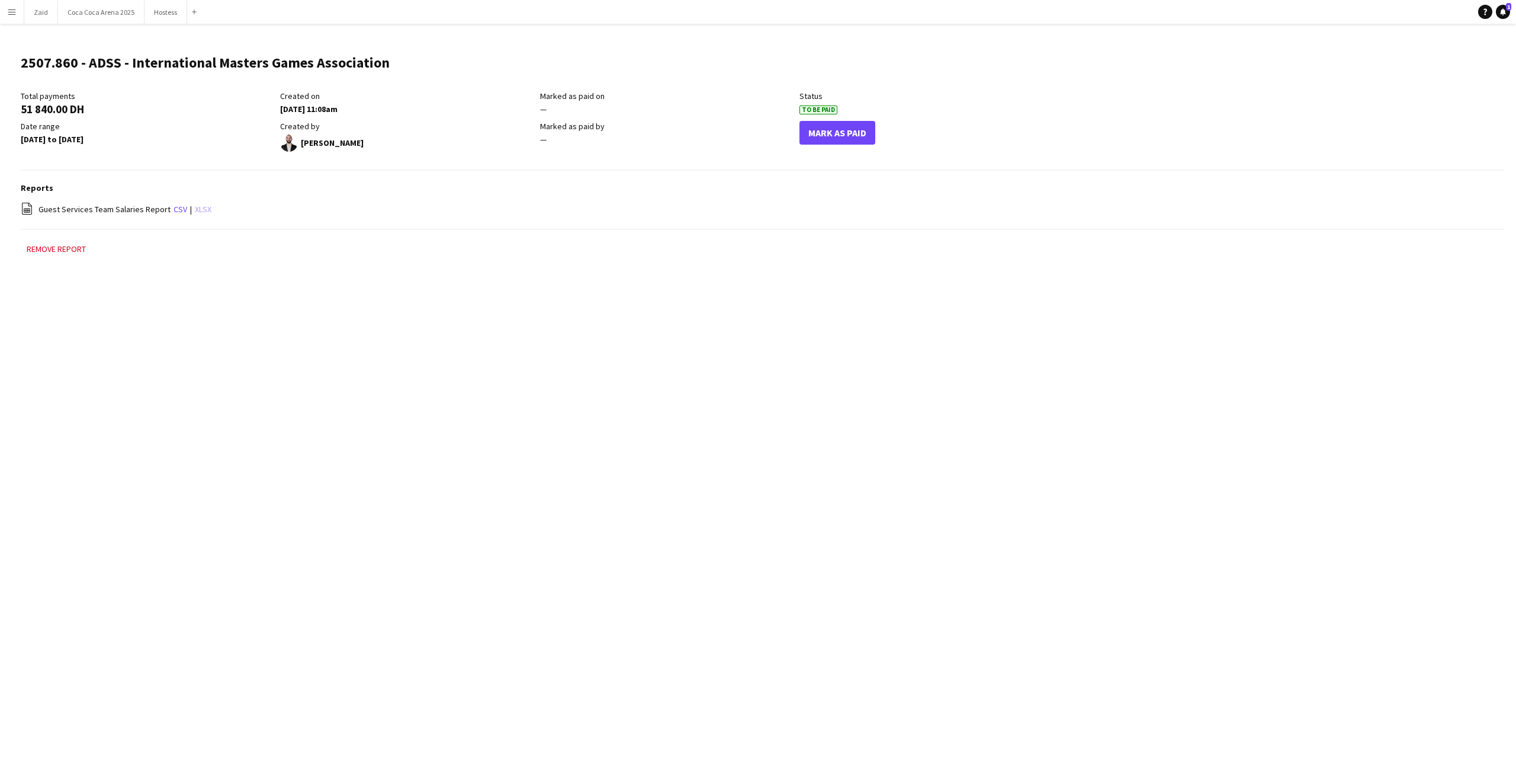
click at [198, 209] on link "xlsx" at bounding box center [203, 209] width 17 height 11
click at [18, 9] on button "Menu" at bounding box center [12, 12] width 24 height 24
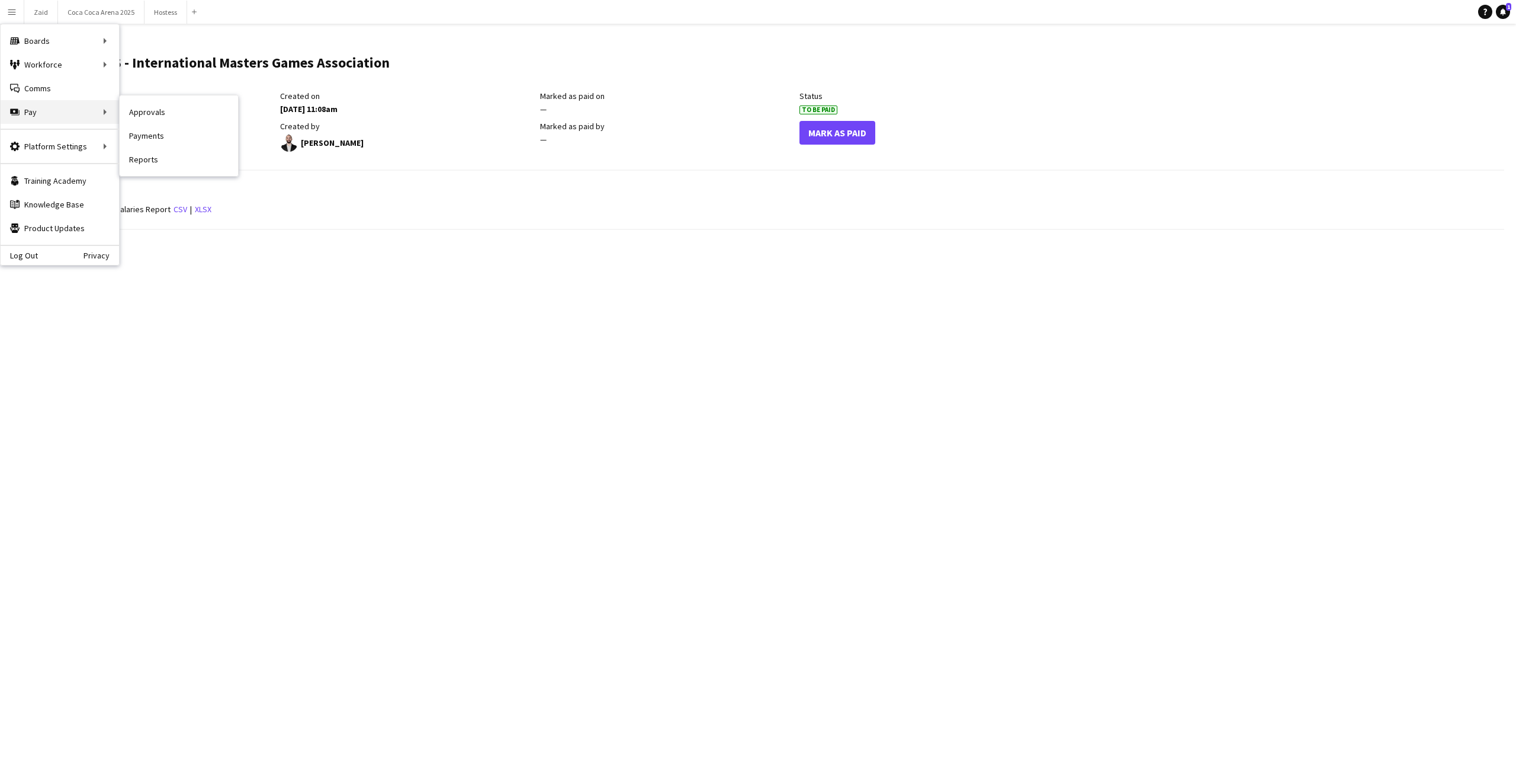
click at [45, 113] on div "Pay Pay" at bounding box center [60, 112] width 118 height 24
click at [157, 130] on link "Payments" at bounding box center [179, 136] width 118 height 24
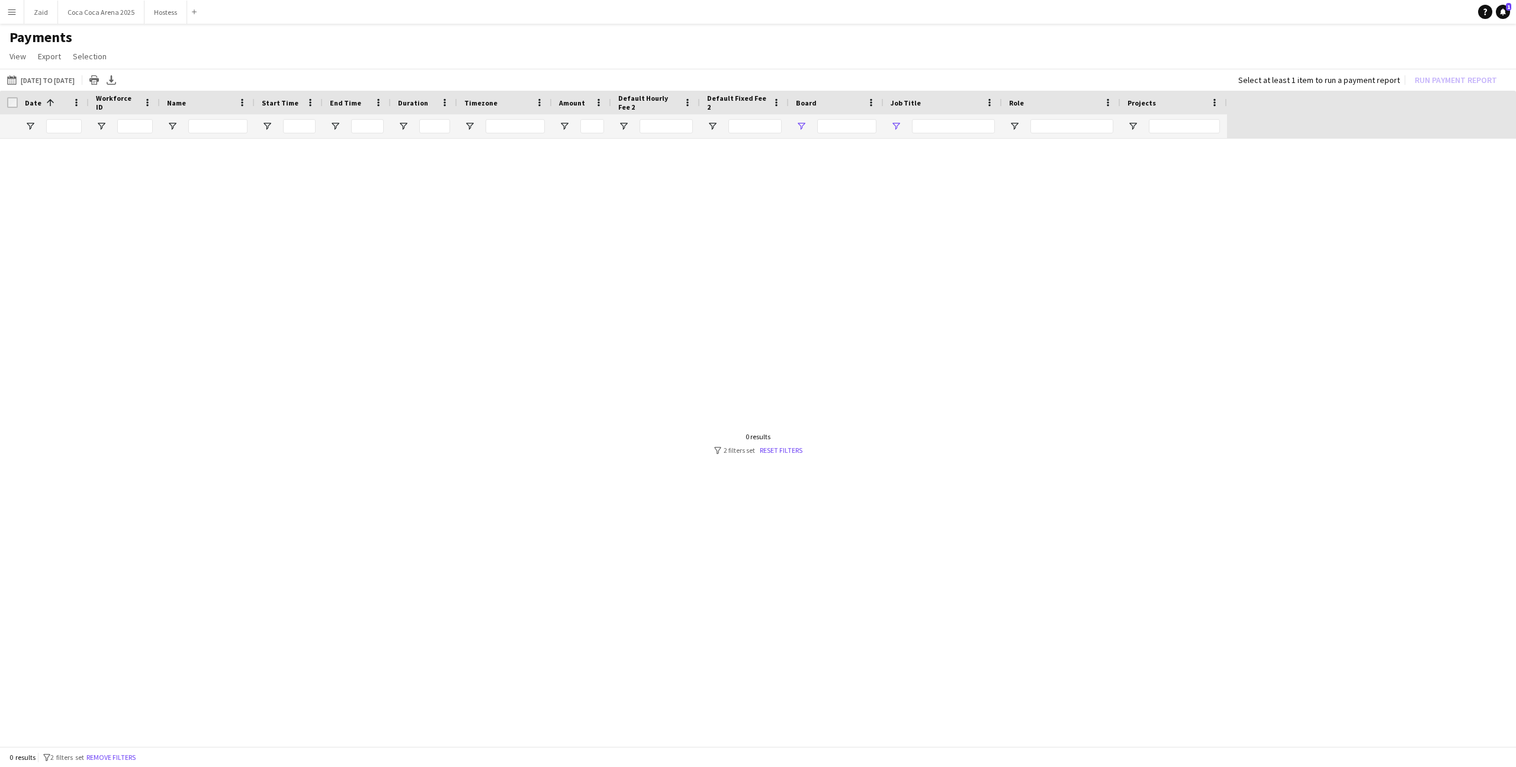
type input "********"
type input "**********"
type input "***"
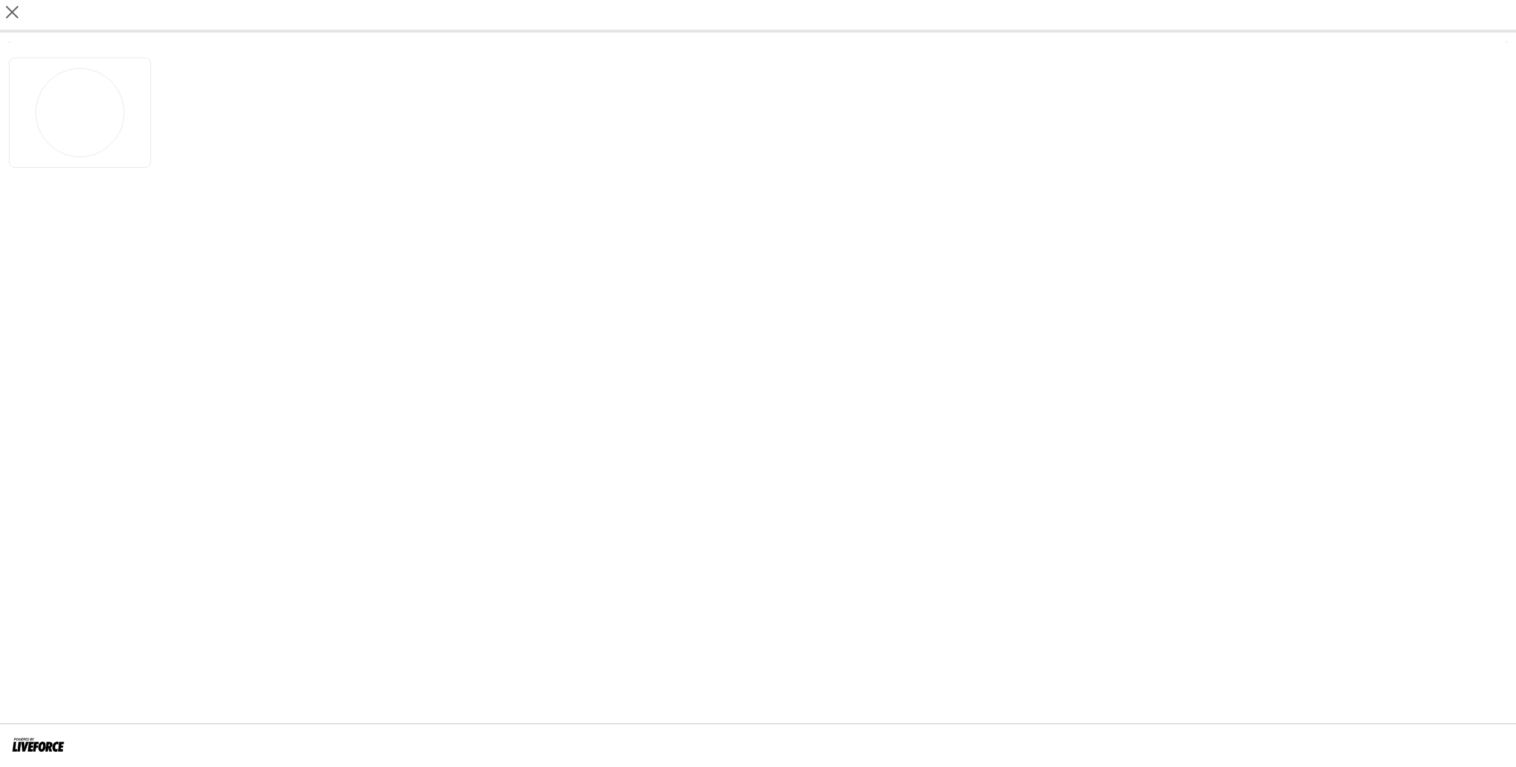
click at [276, 379] on app-share-pages "close" at bounding box center [758, 383] width 1516 height 767
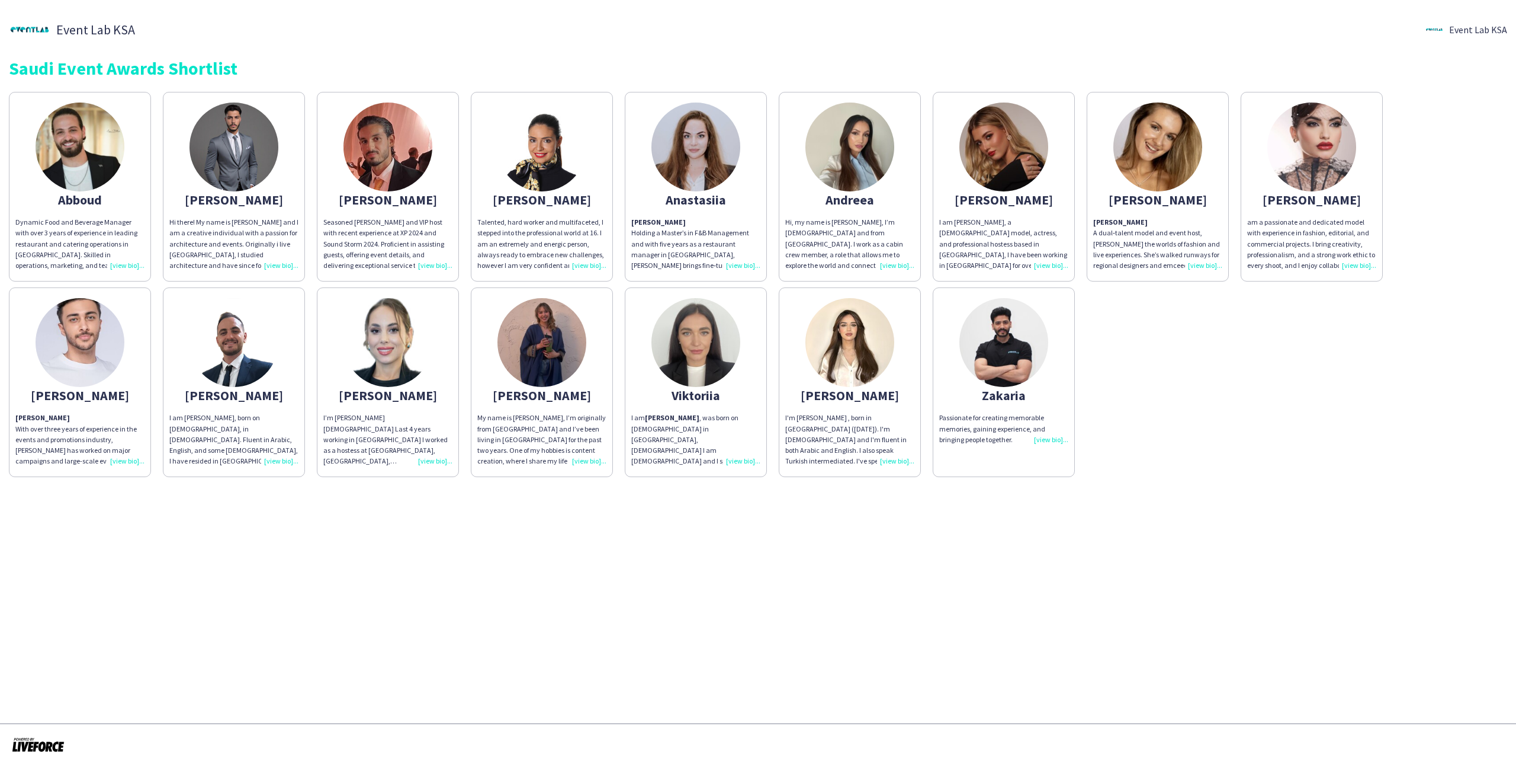
click at [989, 379] on img at bounding box center [1004, 342] width 89 height 89
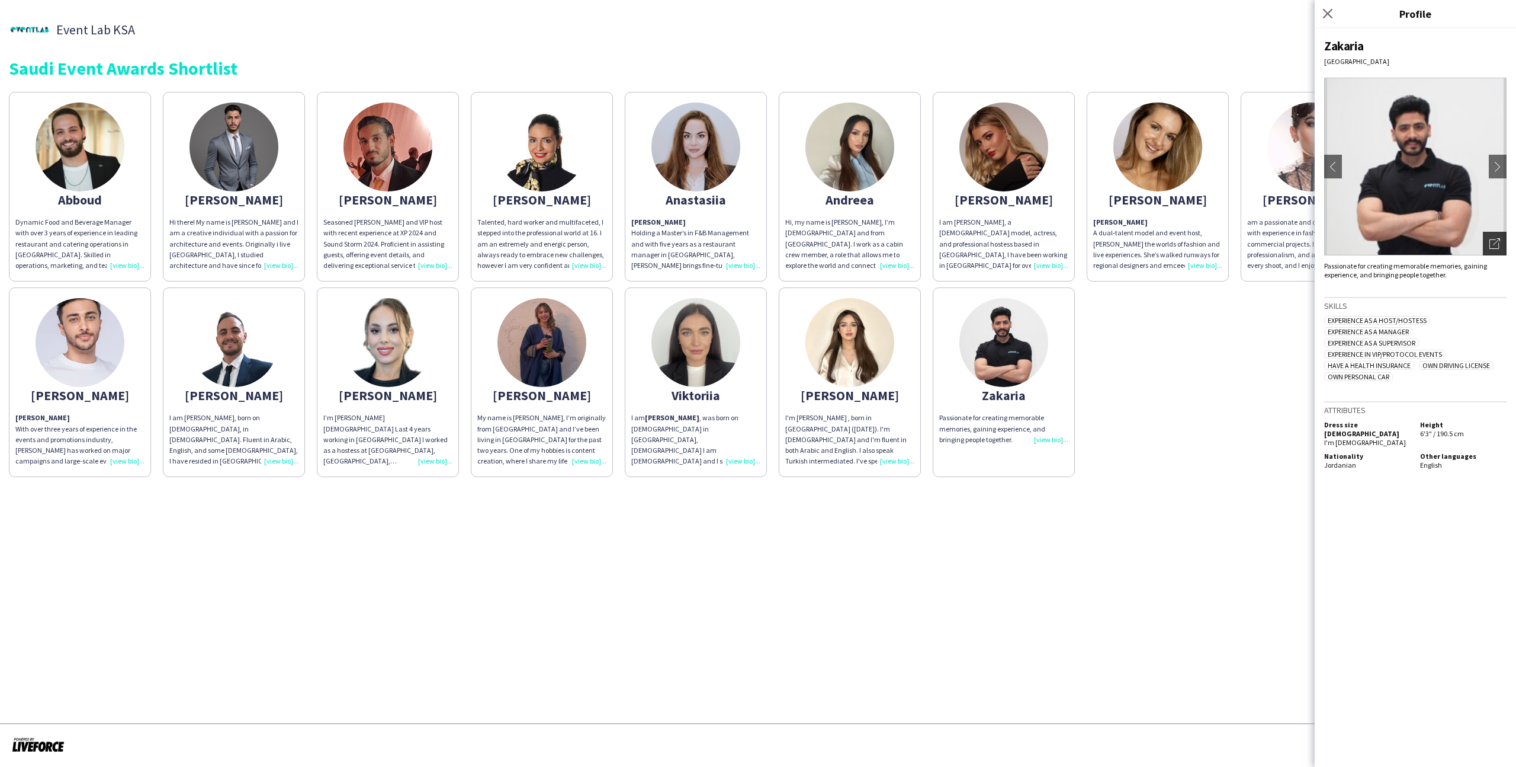
click at [1492, 232] on div "Open photos pop-in" at bounding box center [1495, 244] width 24 height 24
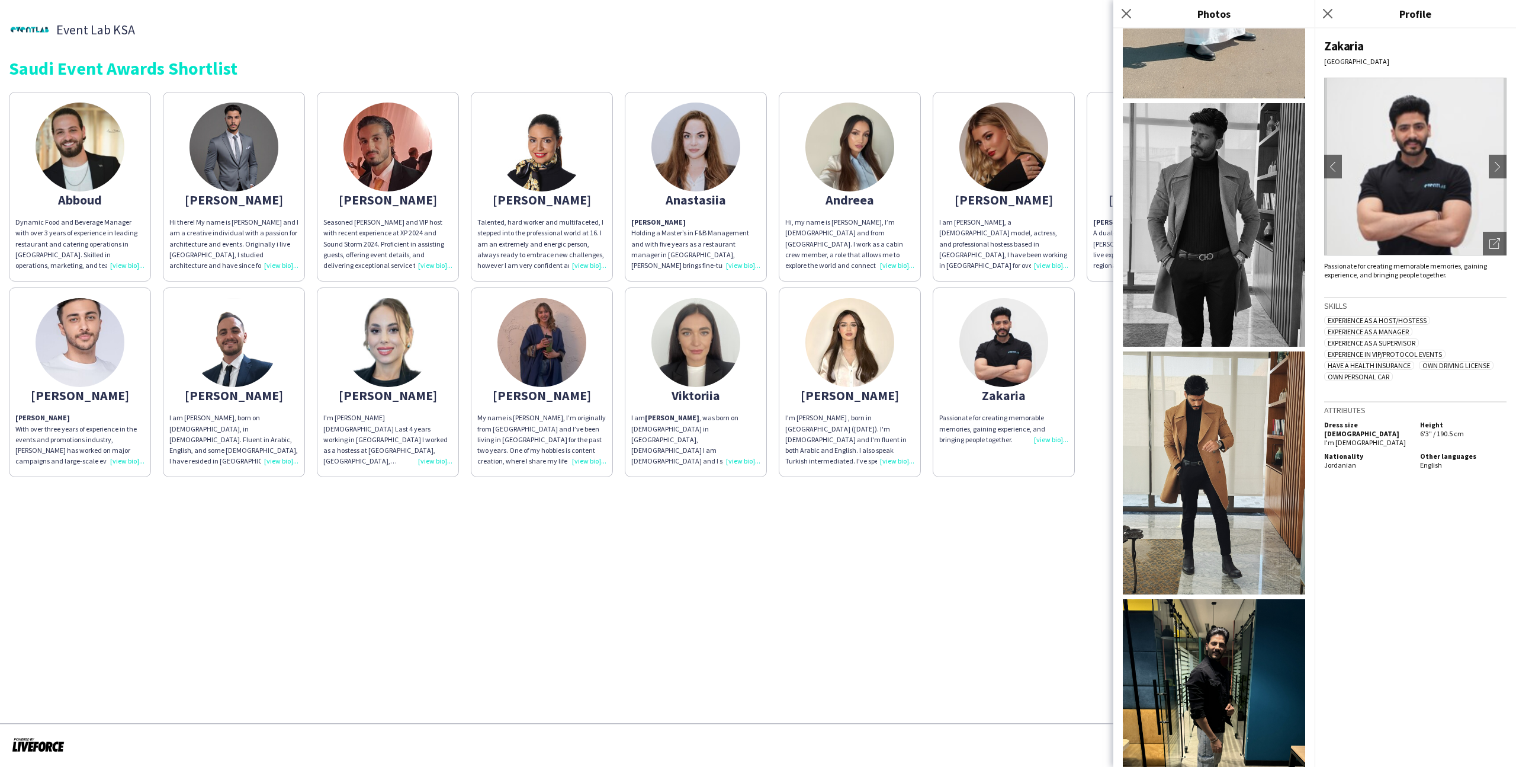
scroll to position [2016, 0]
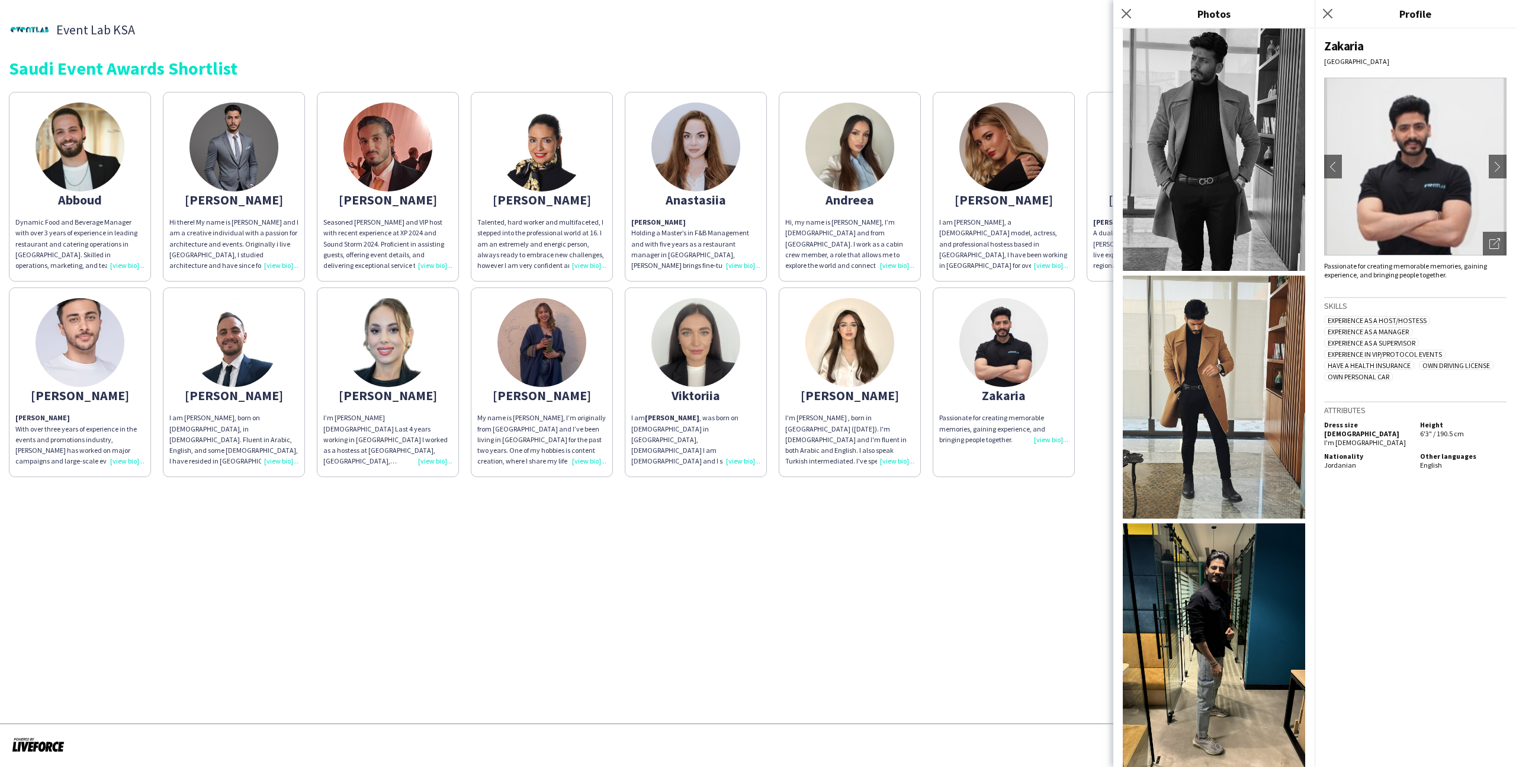
click at [935, 524] on app-share-pages "Event Lab KSA Event Lab KSA Saudi Event Awards Shortlist Abboud Dynamic Food an…" at bounding box center [758, 383] width 1516 height 767
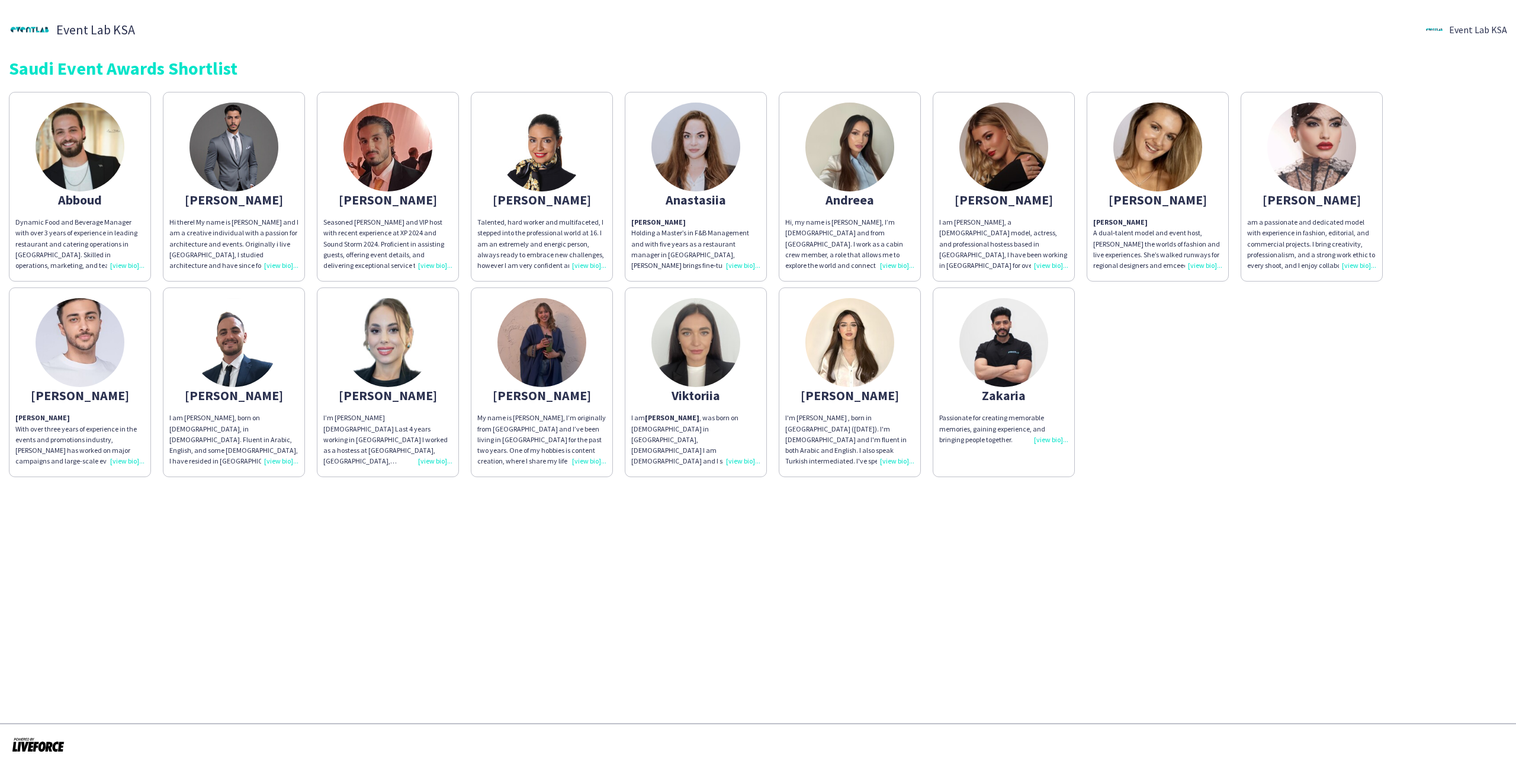
click at [93, 370] on img at bounding box center [80, 342] width 89 height 89
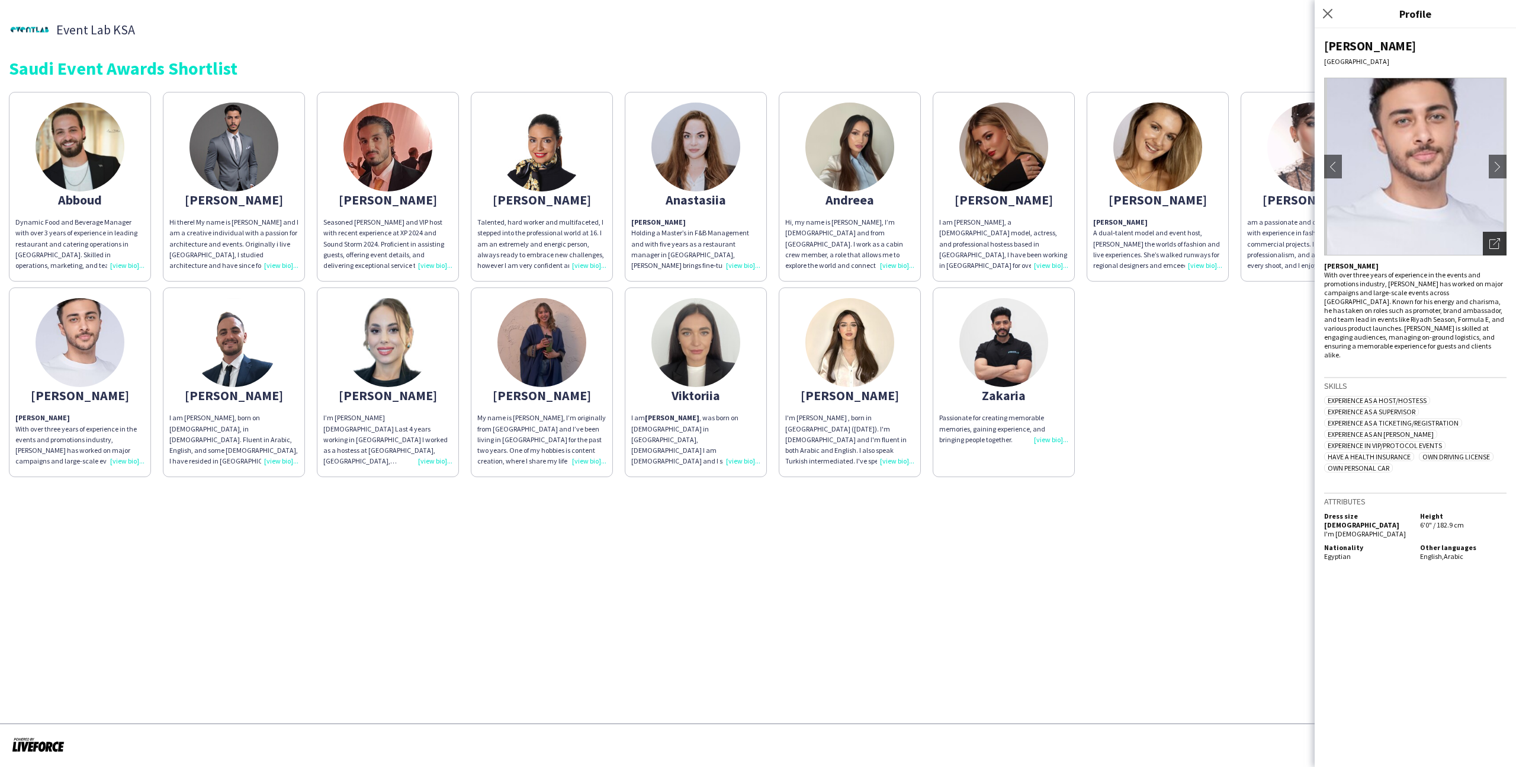
click at [1485, 242] on div "Open photos pop-in" at bounding box center [1495, 244] width 24 height 24
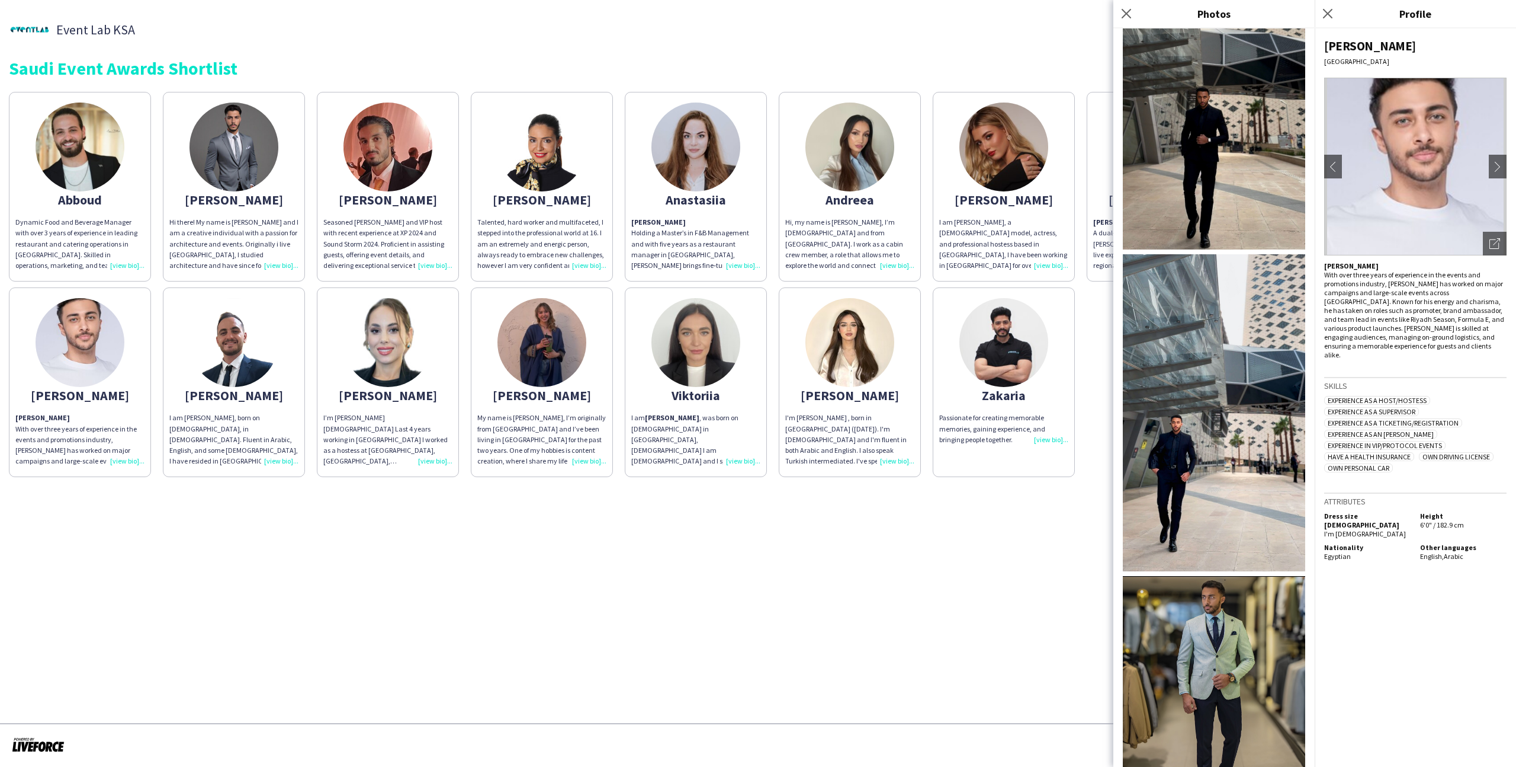
scroll to position [560, 0]
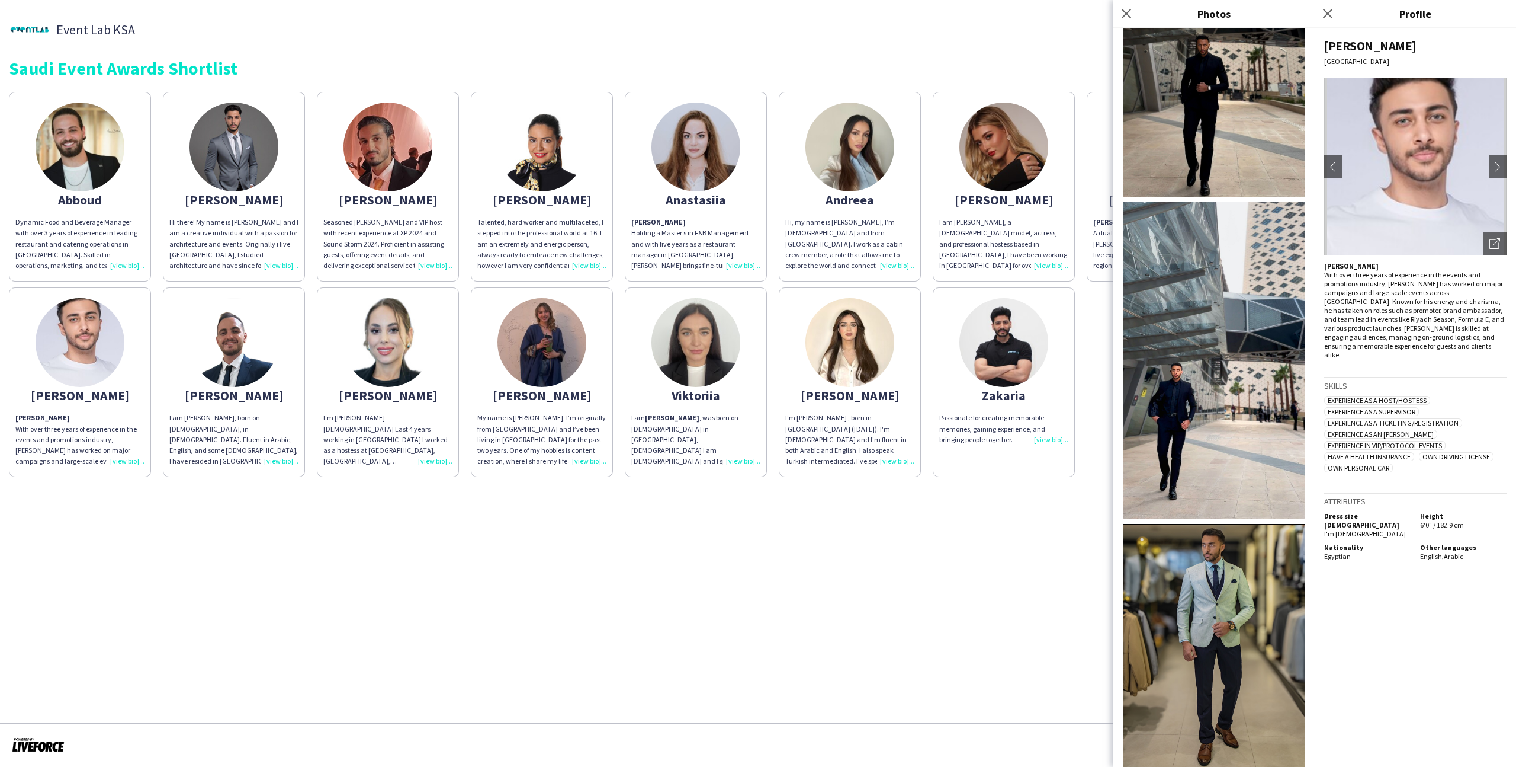
click at [893, 459] on div "I'm Wedad AlNajjar , born in riyadh (September 5th , 2004). I'm Palestinian and…" at bounding box center [849, 439] width 129 height 54
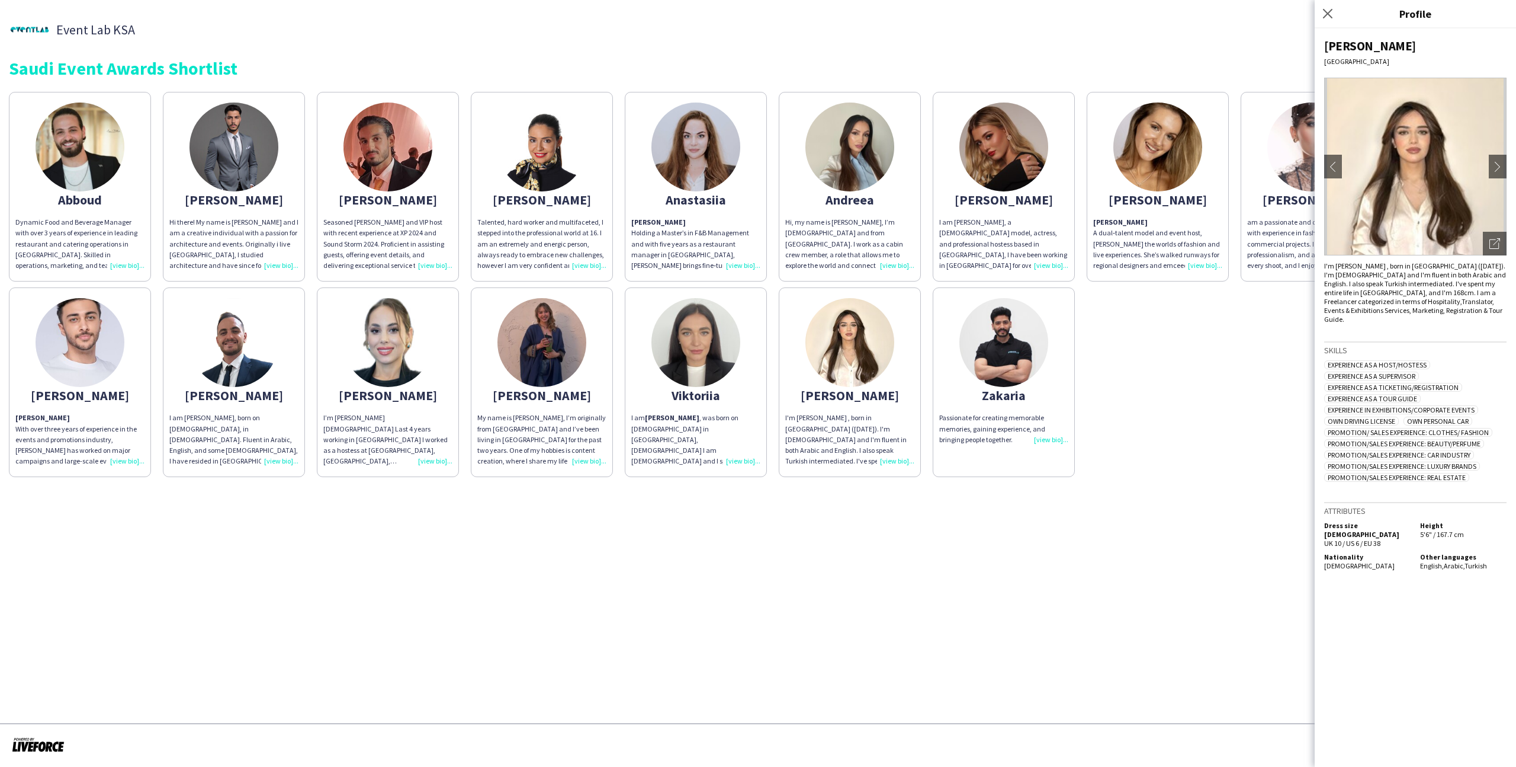
click at [657, 581] on app-share-pages "Event Lab KSA Event Lab KSA Saudi Event Awards Shortlist Abboud Dynamic Food an…" at bounding box center [758, 383] width 1516 height 767
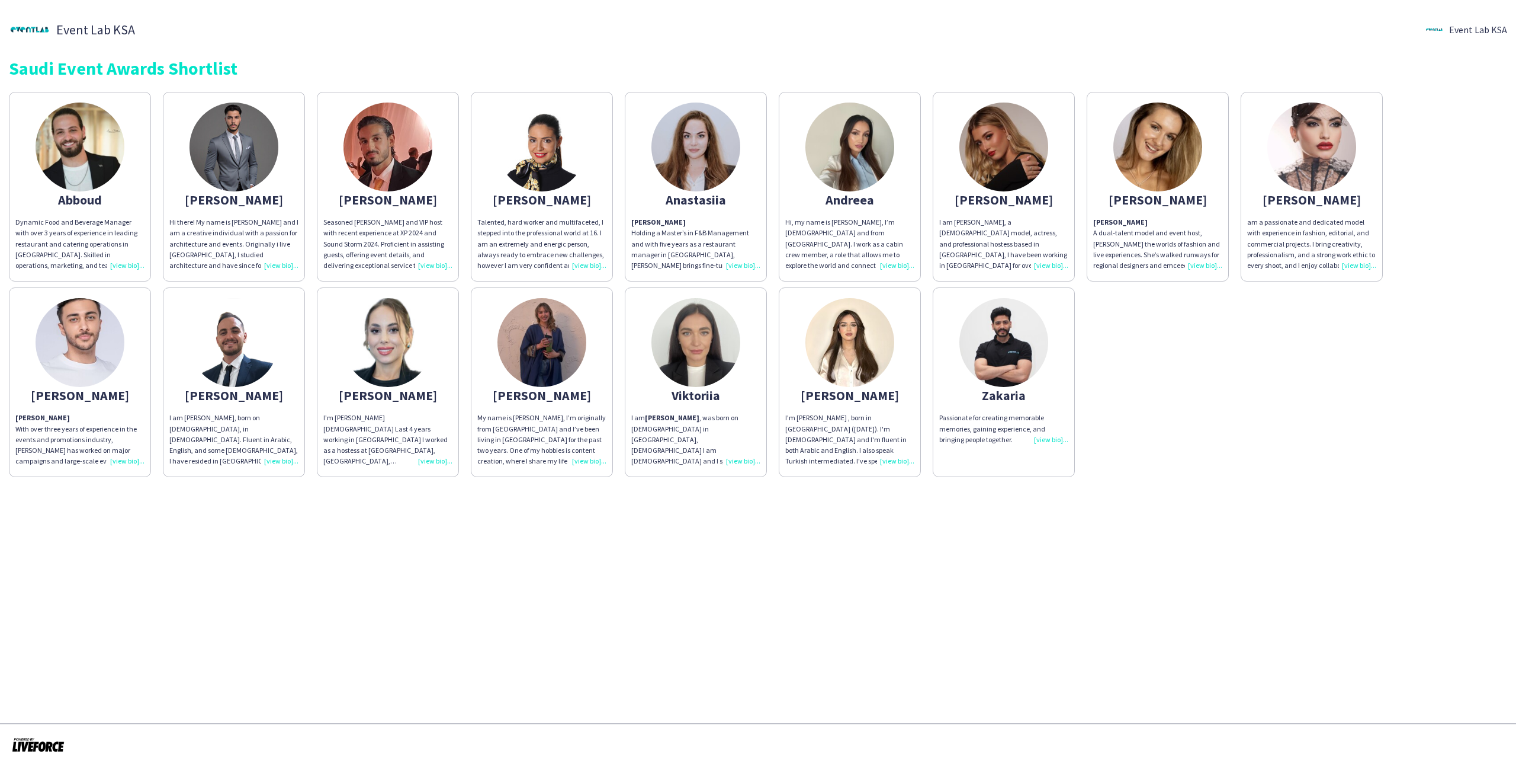
click at [399, 182] on img at bounding box center [388, 146] width 89 height 89
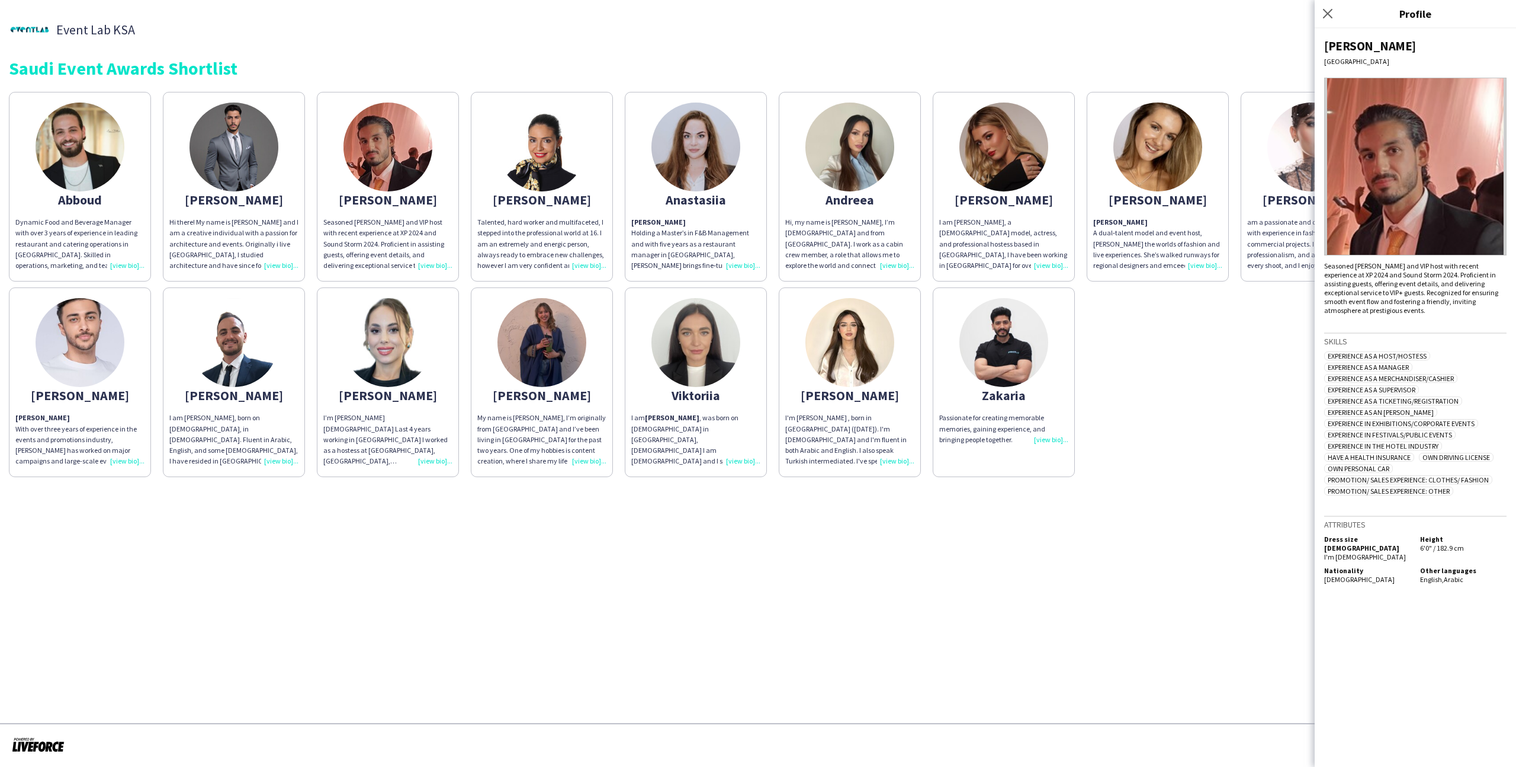
click at [1492, 233] on img at bounding box center [1416, 167] width 182 height 178
click at [1237, 287] on div "Abboud Dynamic Food and Beverage Manager with over 3 years of experience in lea…" at bounding box center [758, 281] width 1499 height 391
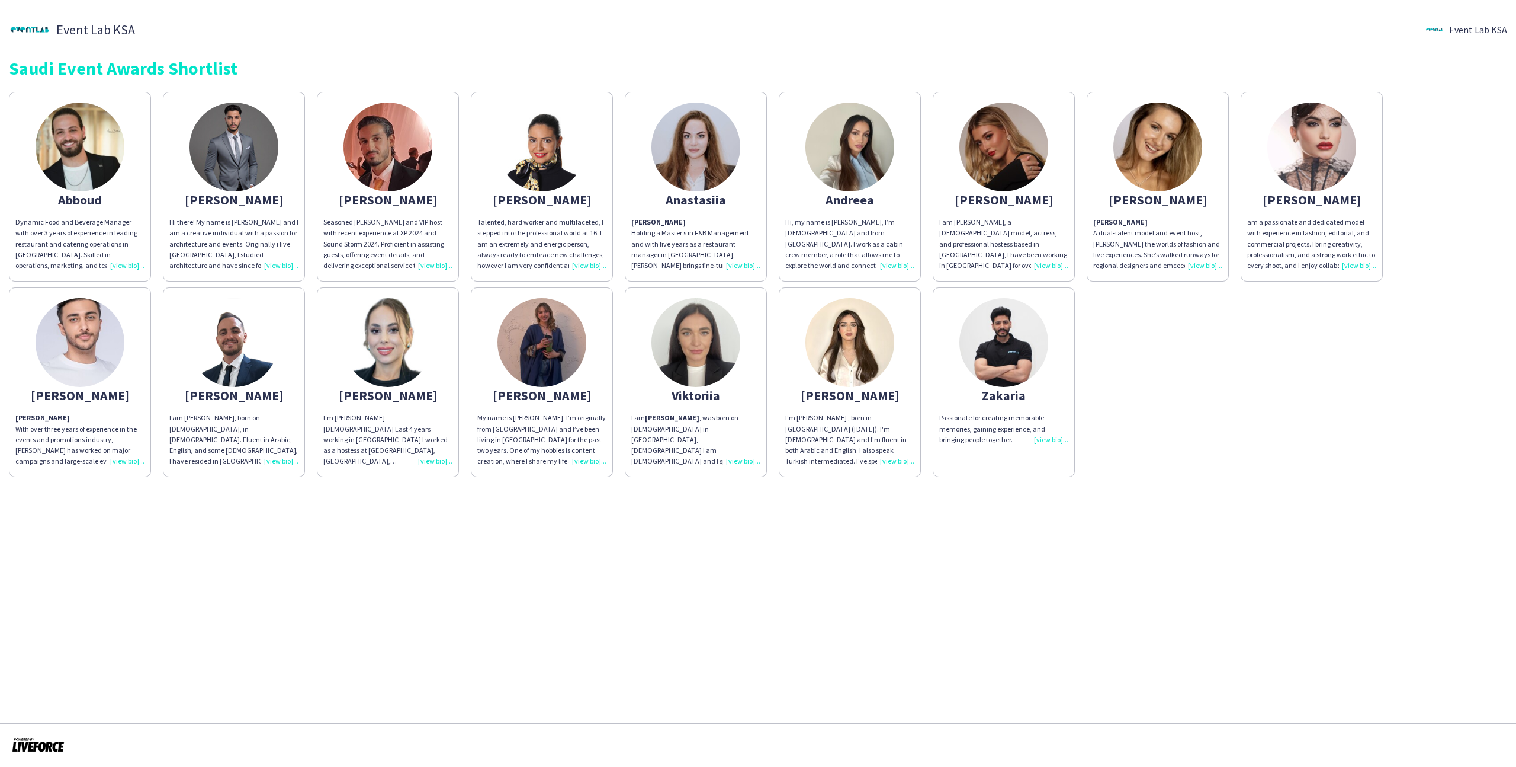
click at [717, 210] on app-share-pages-crew-card "Anastasiia Anastasia Holding a Master’s in F&B Management and with five years a…" at bounding box center [696, 187] width 142 height 190
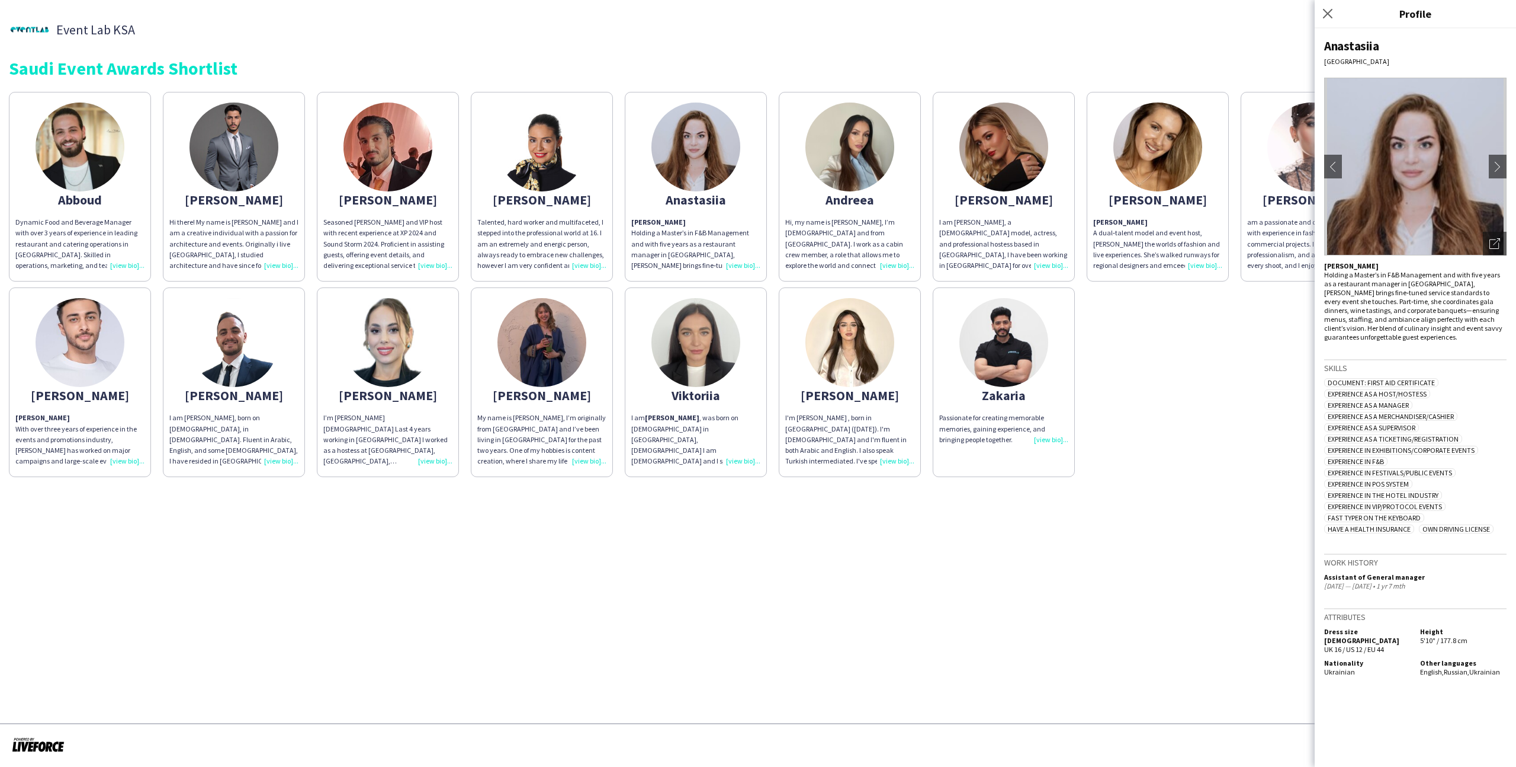
click at [717, 210] on app-share-pages-crew-card "Anastasiia Anastasia Holding a Master’s in F&B Management and with five years a…" at bounding box center [696, 187] width 142 height 190
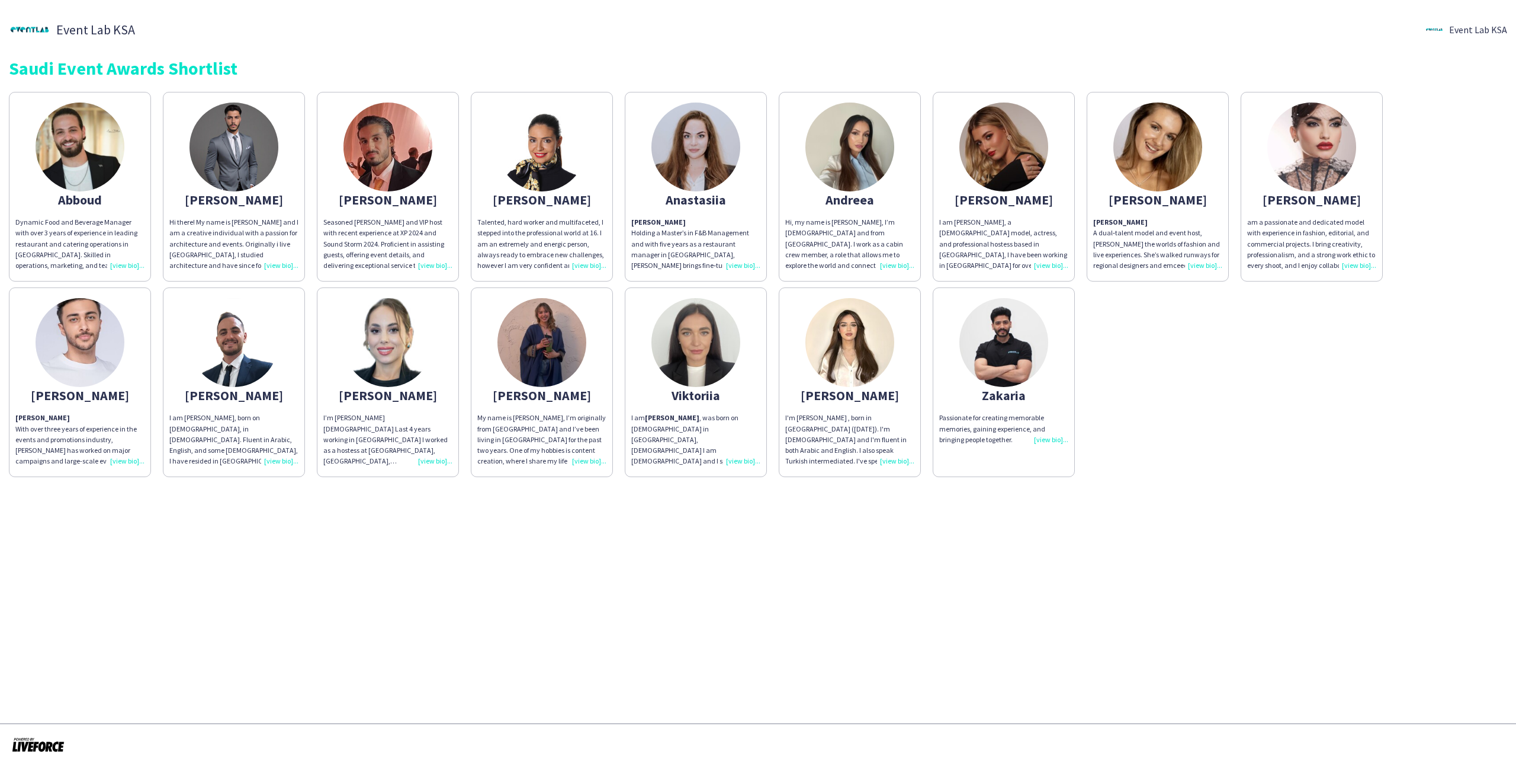
click at [719, 217] on p "Anastasia Holding a Master’s in F&B Management and with five years as a restaur…" at bounding box center [695, 244] width 129 height 54
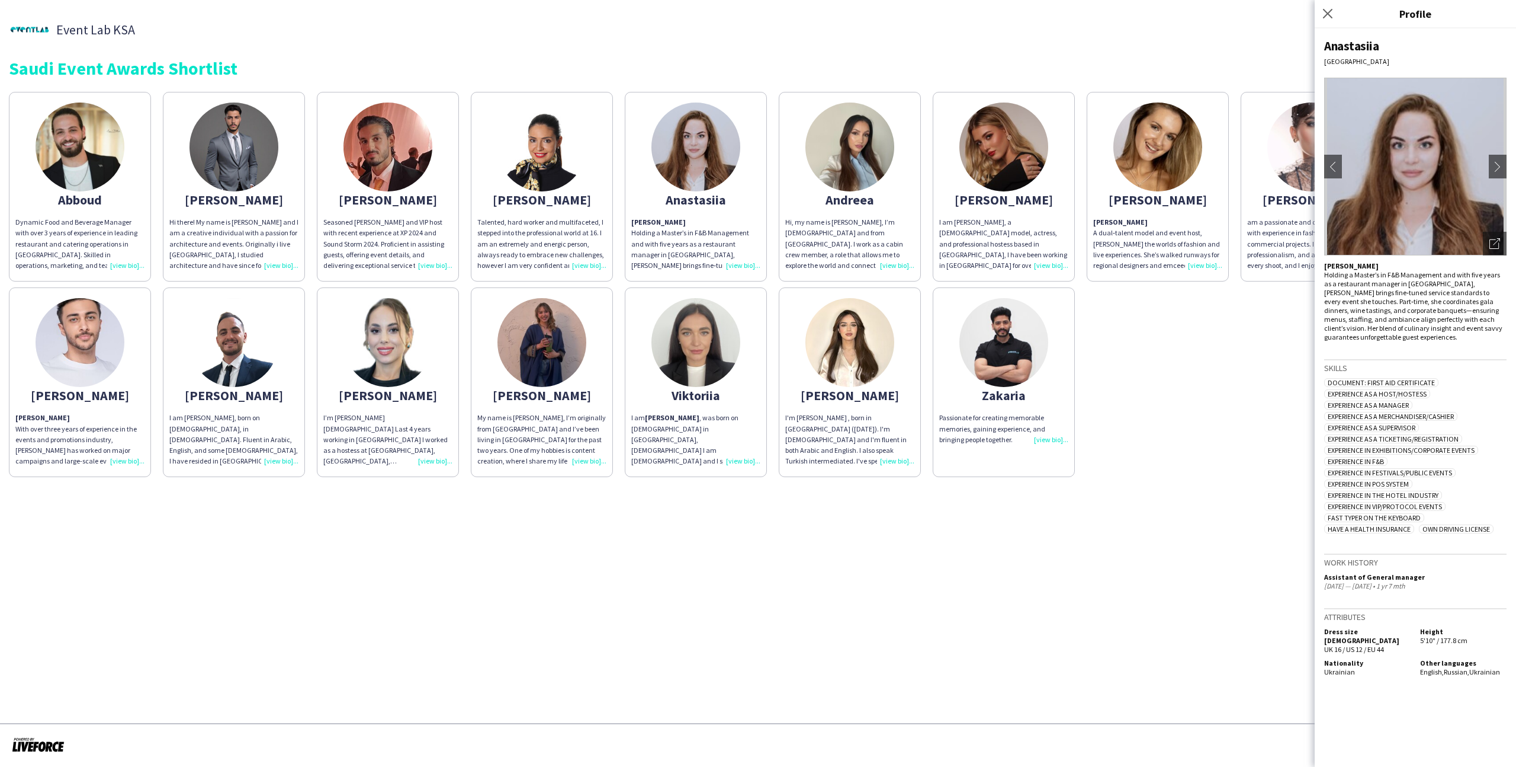
click at [975, 200] on div "Angelina" at bounding box center [1003, 199] width 129 height 11
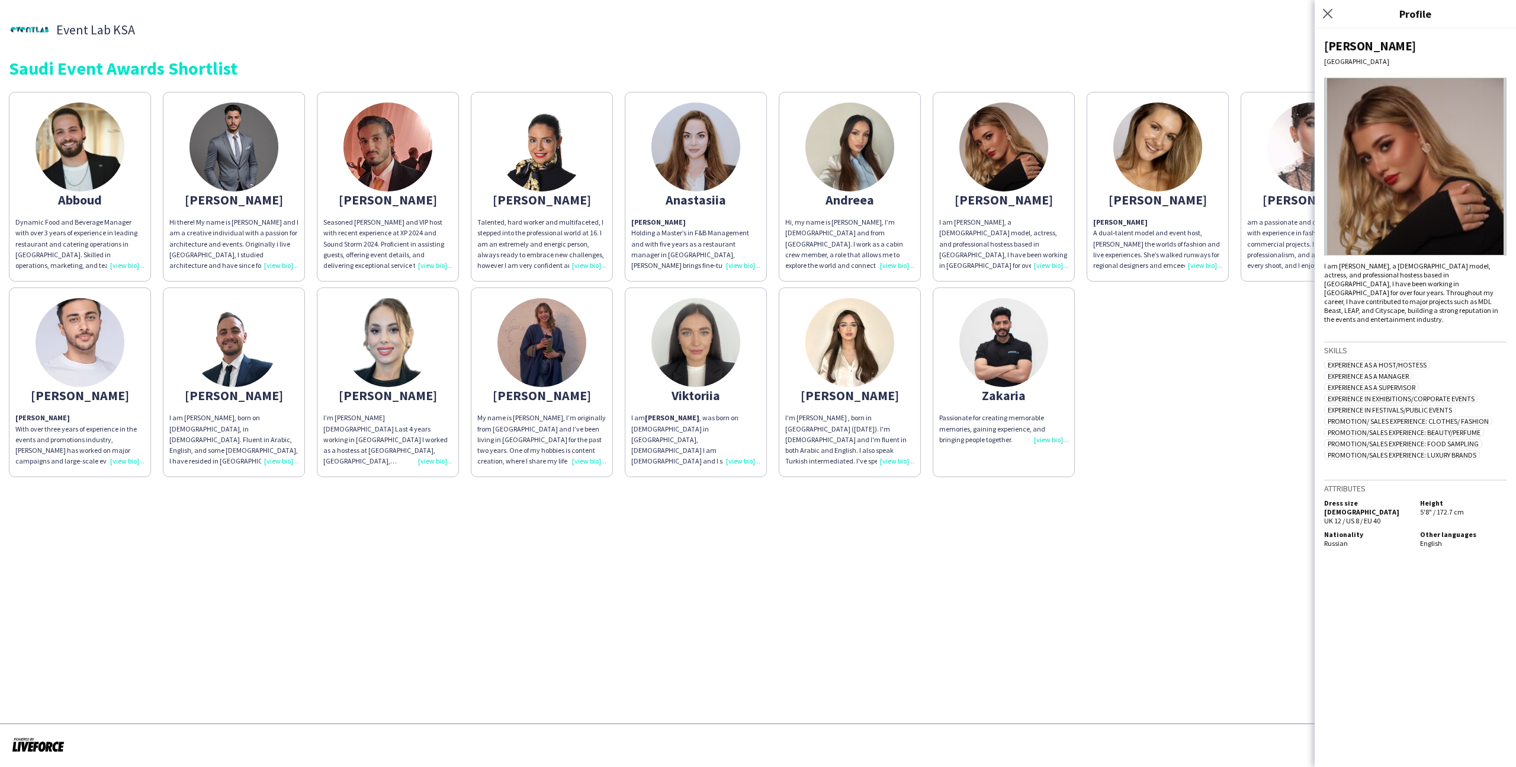
click at [1116, 193] on app-share-pages-crew-card "Angelina Angelina A dual‑talent model and event host, Angelina bridges the worl…" at bounding box center [1158, 187] width 142 height 190
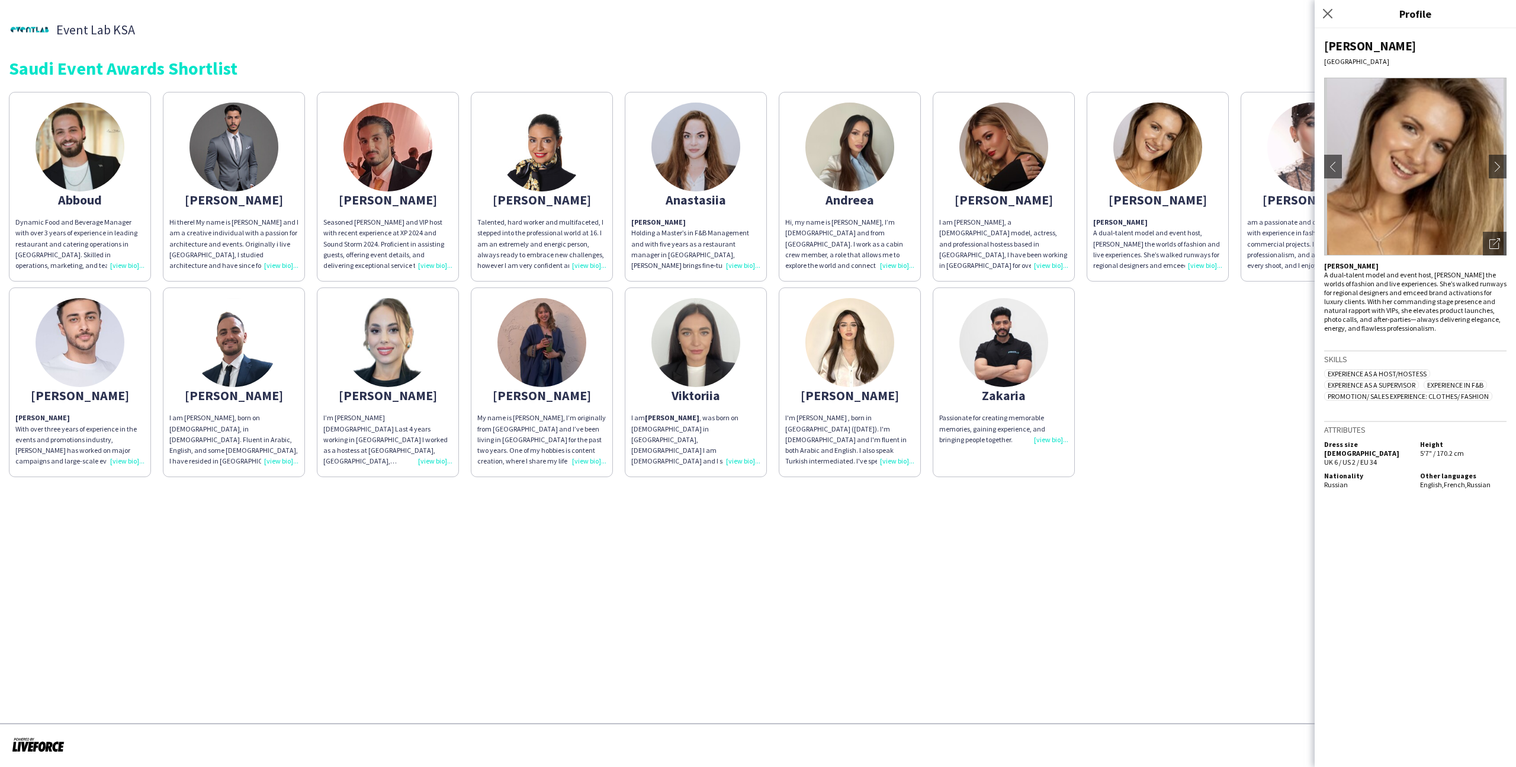
click at [1147, 334] on div "Abboud Dynamic Food and Beverage Manager with over 3 years of experience in lea…" at bounding box center [758, 281] width 1499 height 391
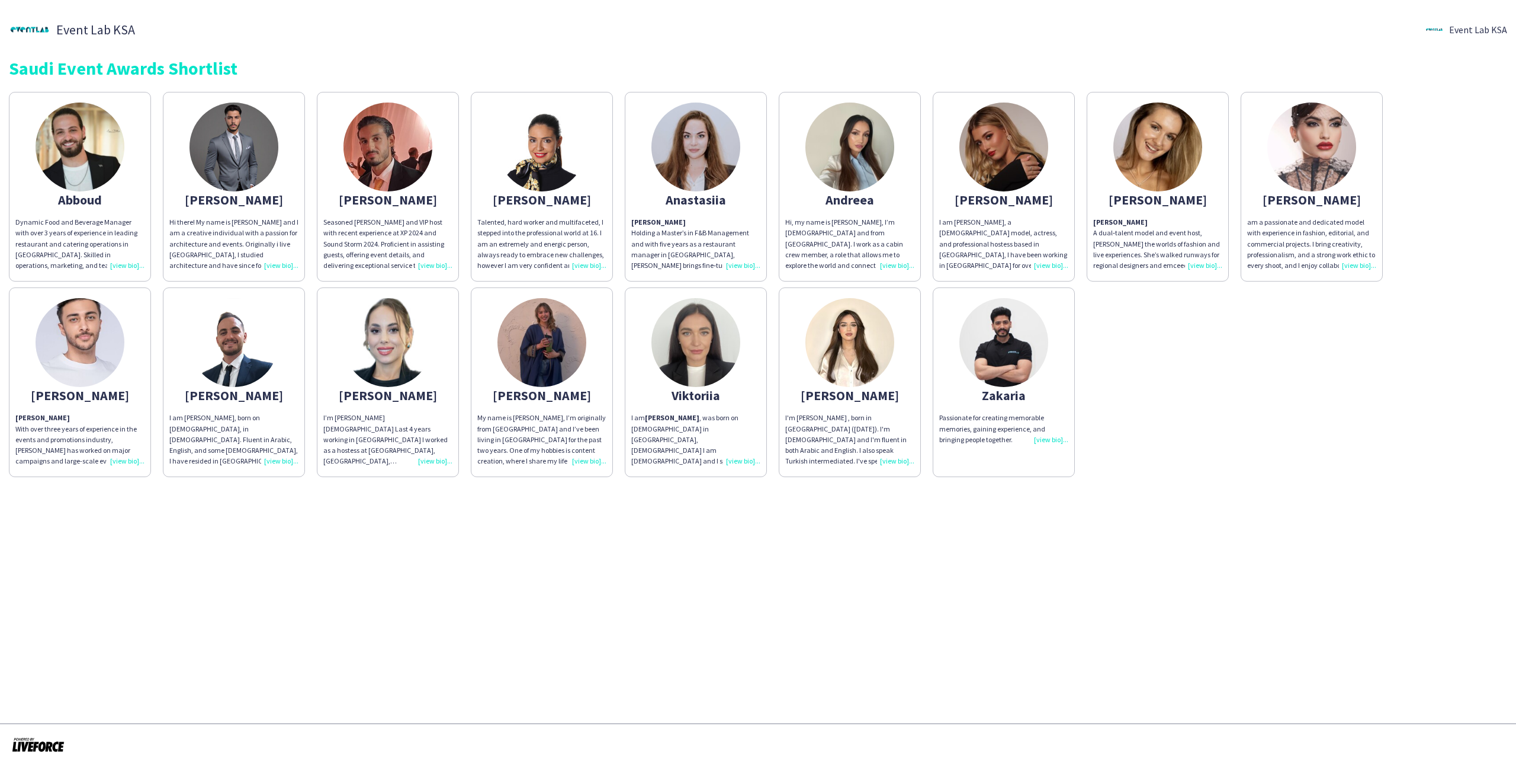
click at [383, 418] on div "I’m Natalia 26 years old Last 4 years working in Riyadh I worked as a hostess a…" at bounding box center [387, 439] width 129 height 54
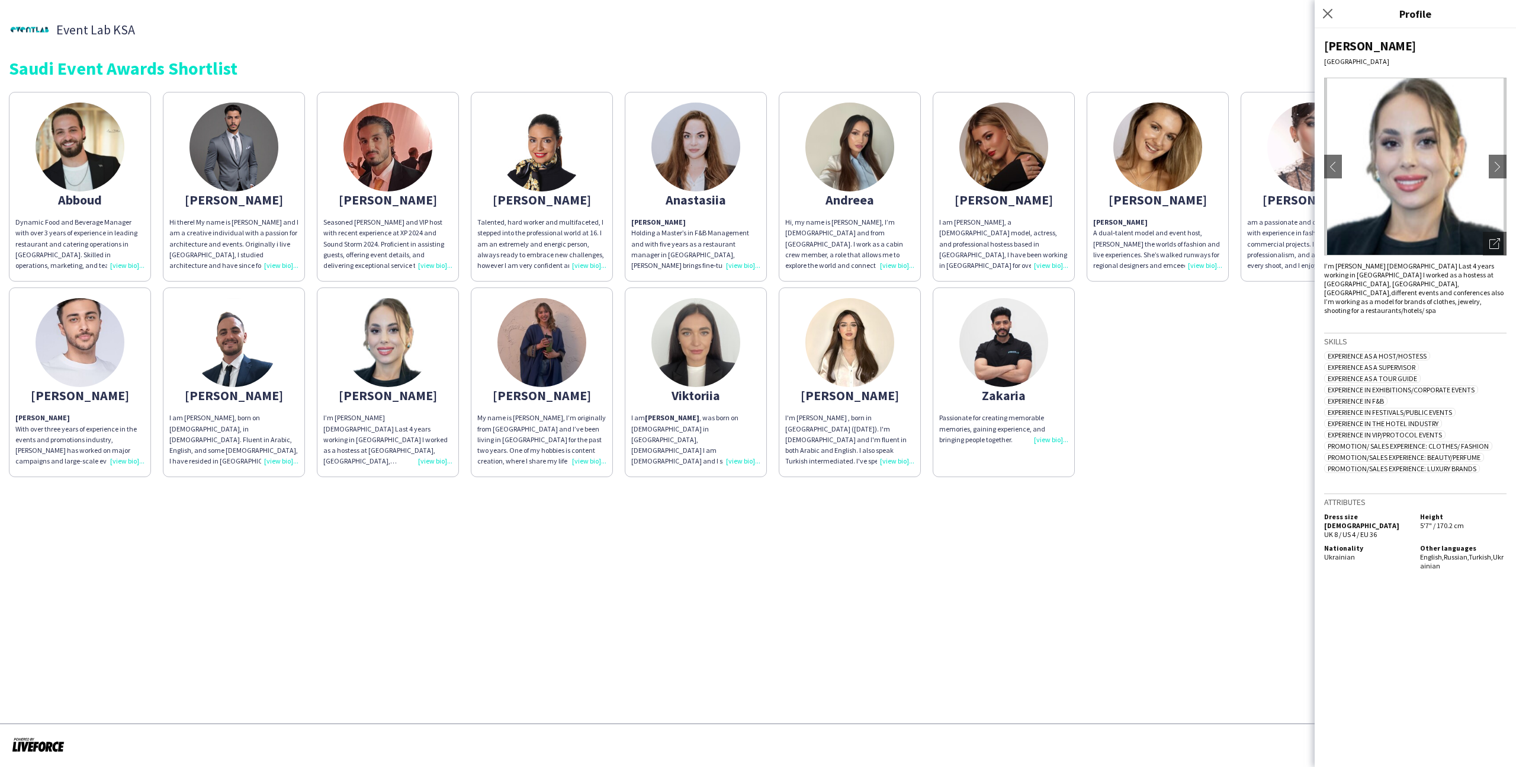
click at [531, 169] on img at bounding box center [542, 146] width 89 height 89
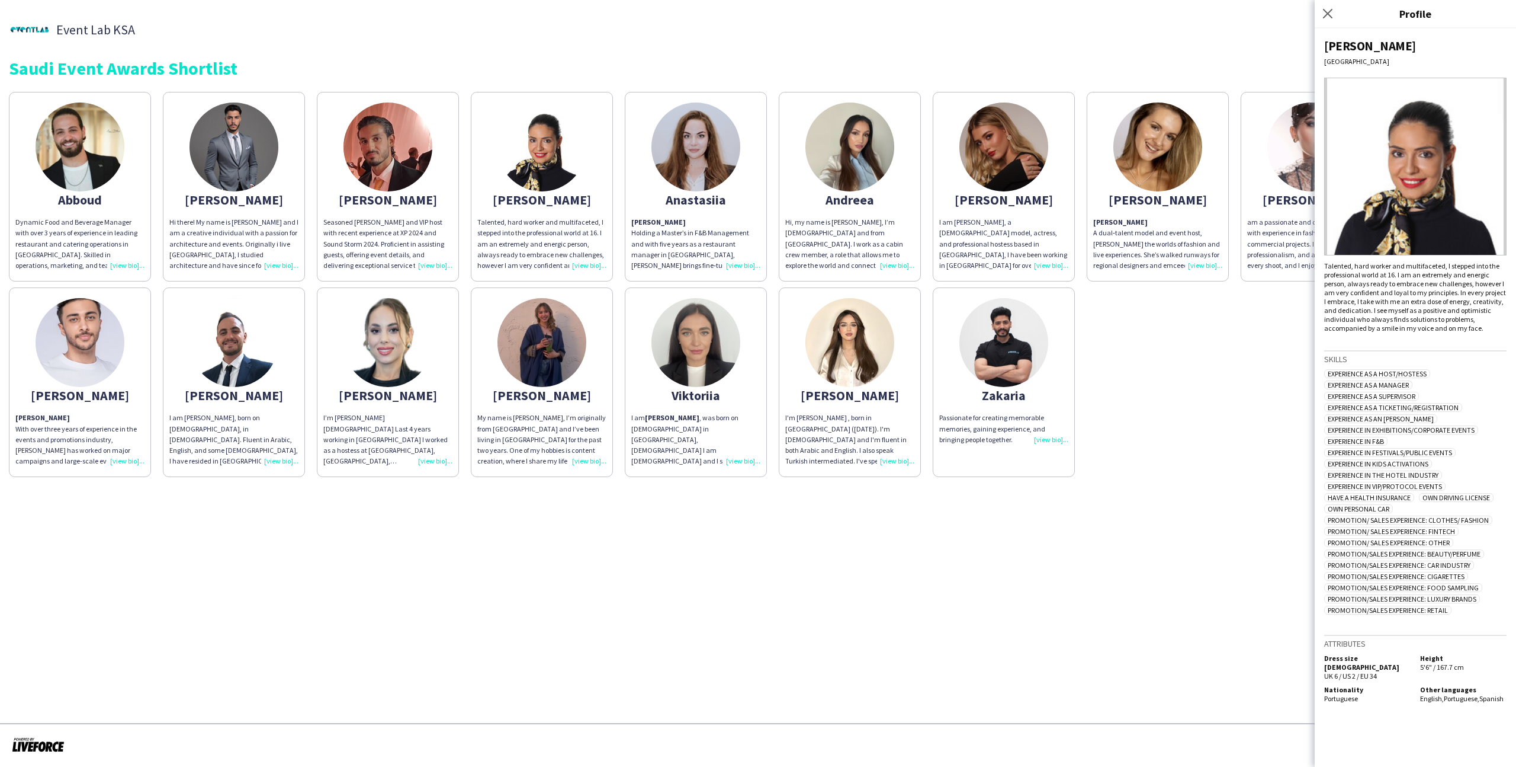
click at [1185, 304] on div "Abboud Dynamic Food and Beverage Manager with over 3 years of experience in lea…" at bounding box center [758, 281] width 1499 height 391
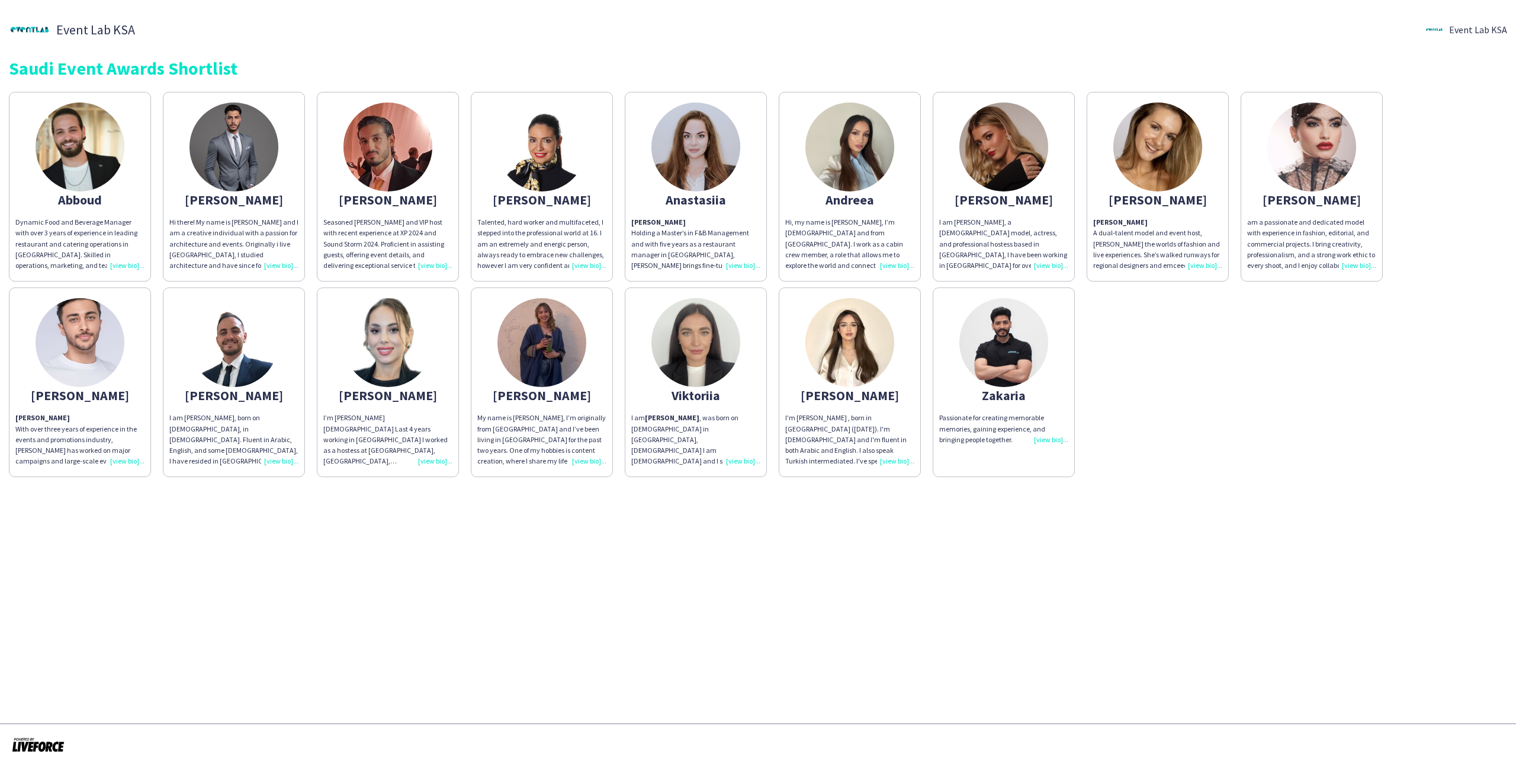
click at [570, 343] on img at bounding box center [542, 342] width 89 height 89
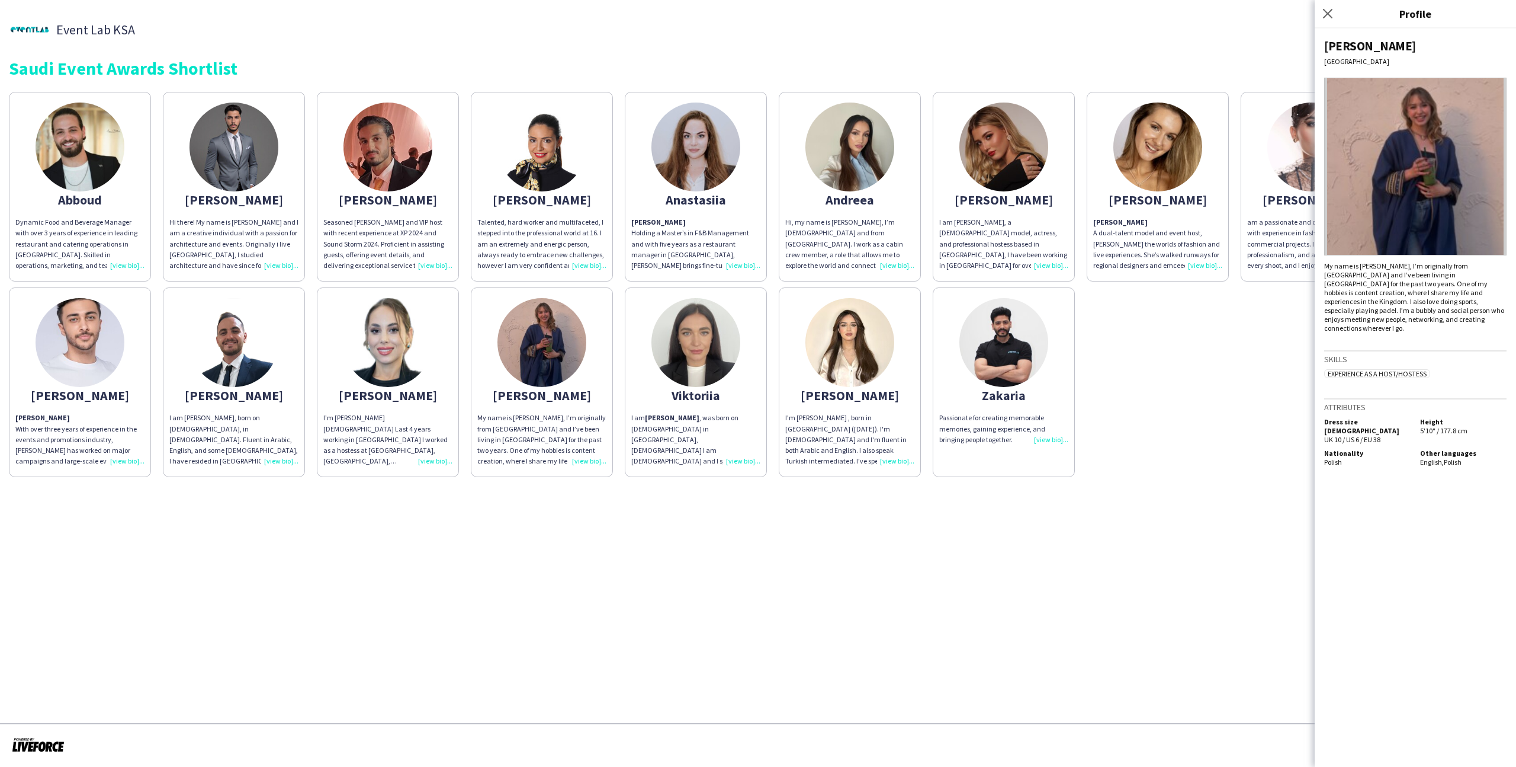
click at [1180, 396] on div "Abboud Dynamic Food and Beverage Manager with over 3 years of experience in lea…" at bounding box center [758, 281] width 1499 height 391
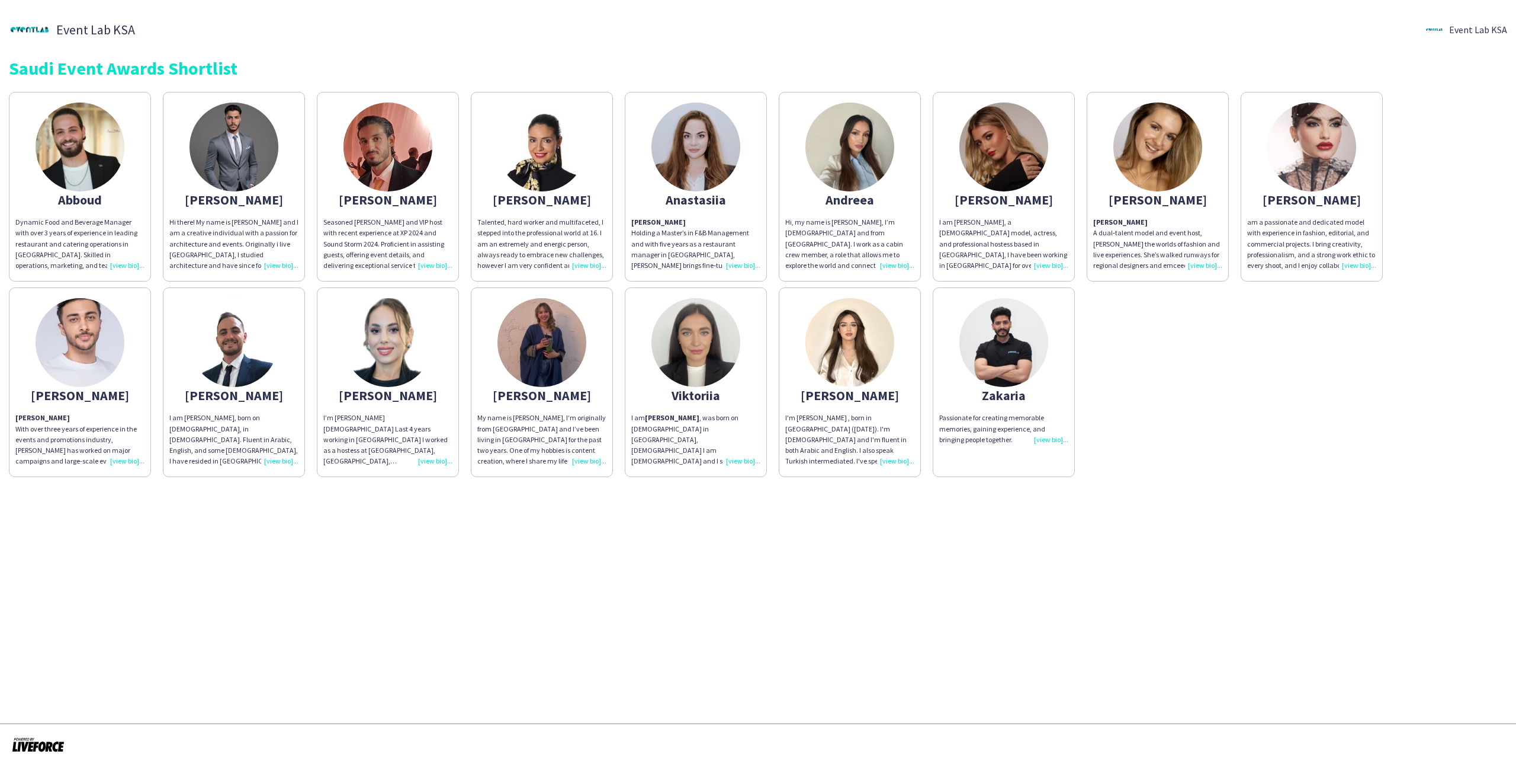
click at [880, 200] on div "Andreea" at bounding box center [849, 199] width 129 height 11
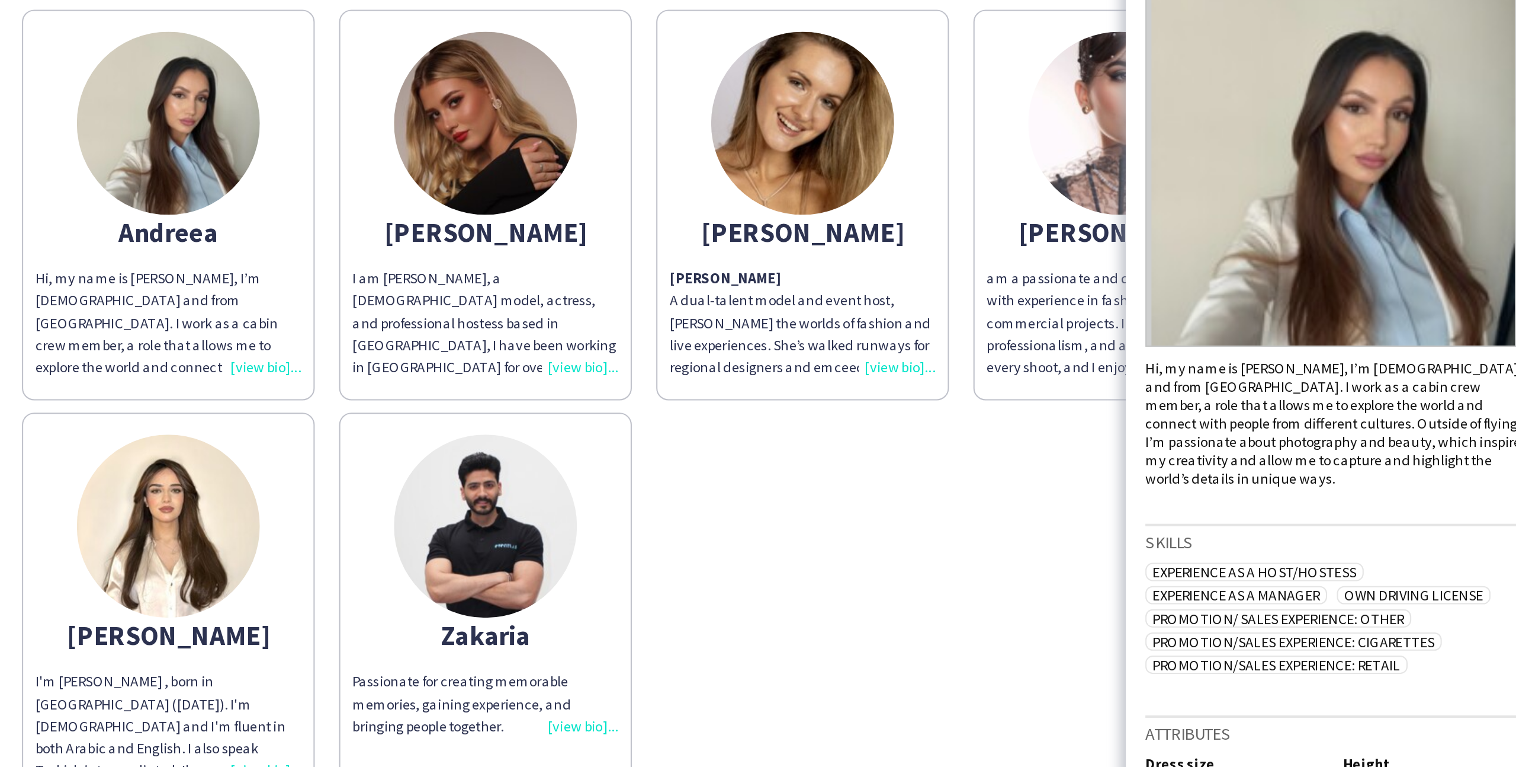
click at [1164, 300] on div "Abboud Dynamic Food and Beverage Manager with over 3 years of experience in lea…" at bounding box center [758, 281] width 1499 height 391
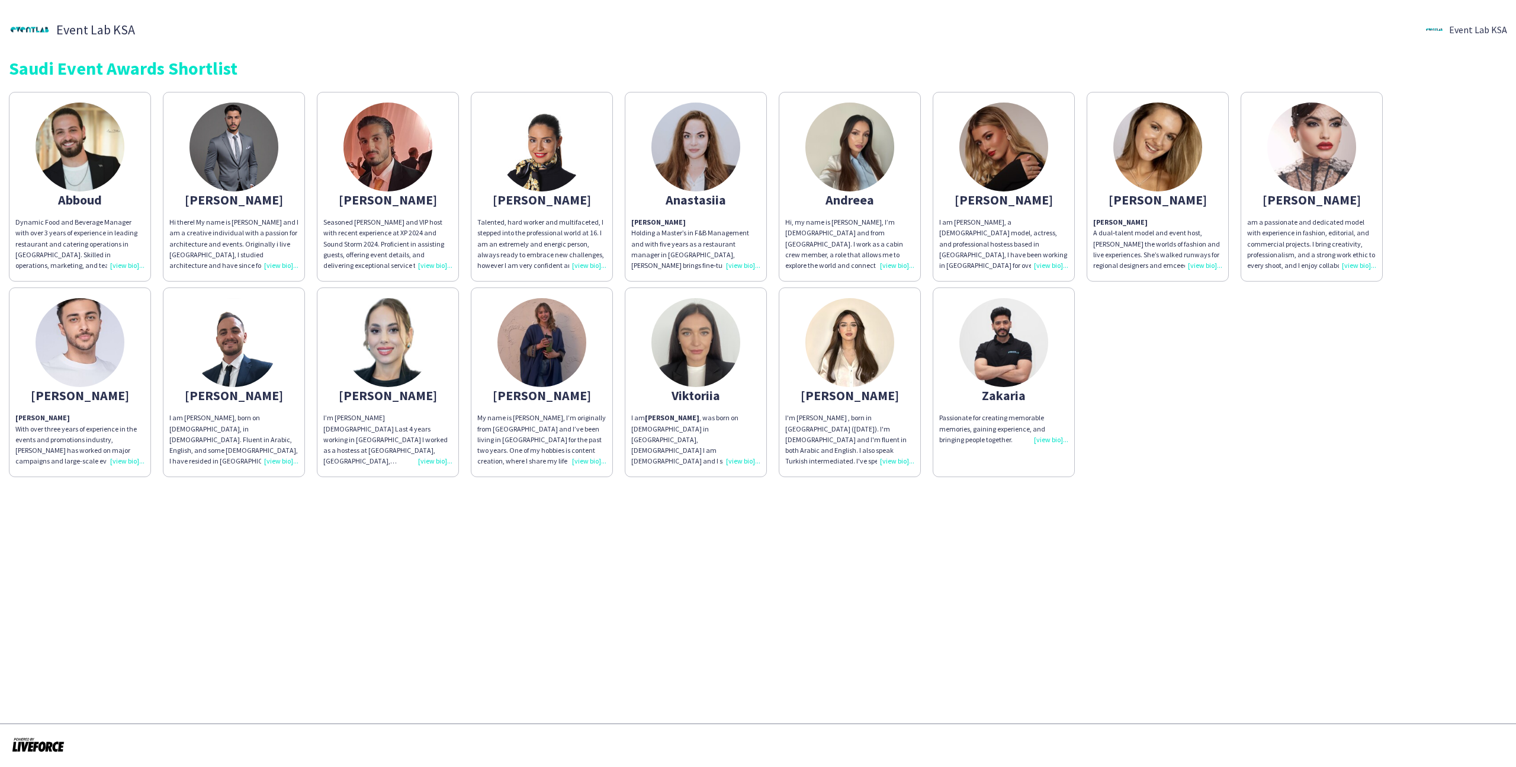
click at [797, 415] on div "I'm Wedad AlNajjar , born in riyadh (September 5th , 2004). I'm Palestinian and…" at bounding box center [849, 439] width 129 height 54
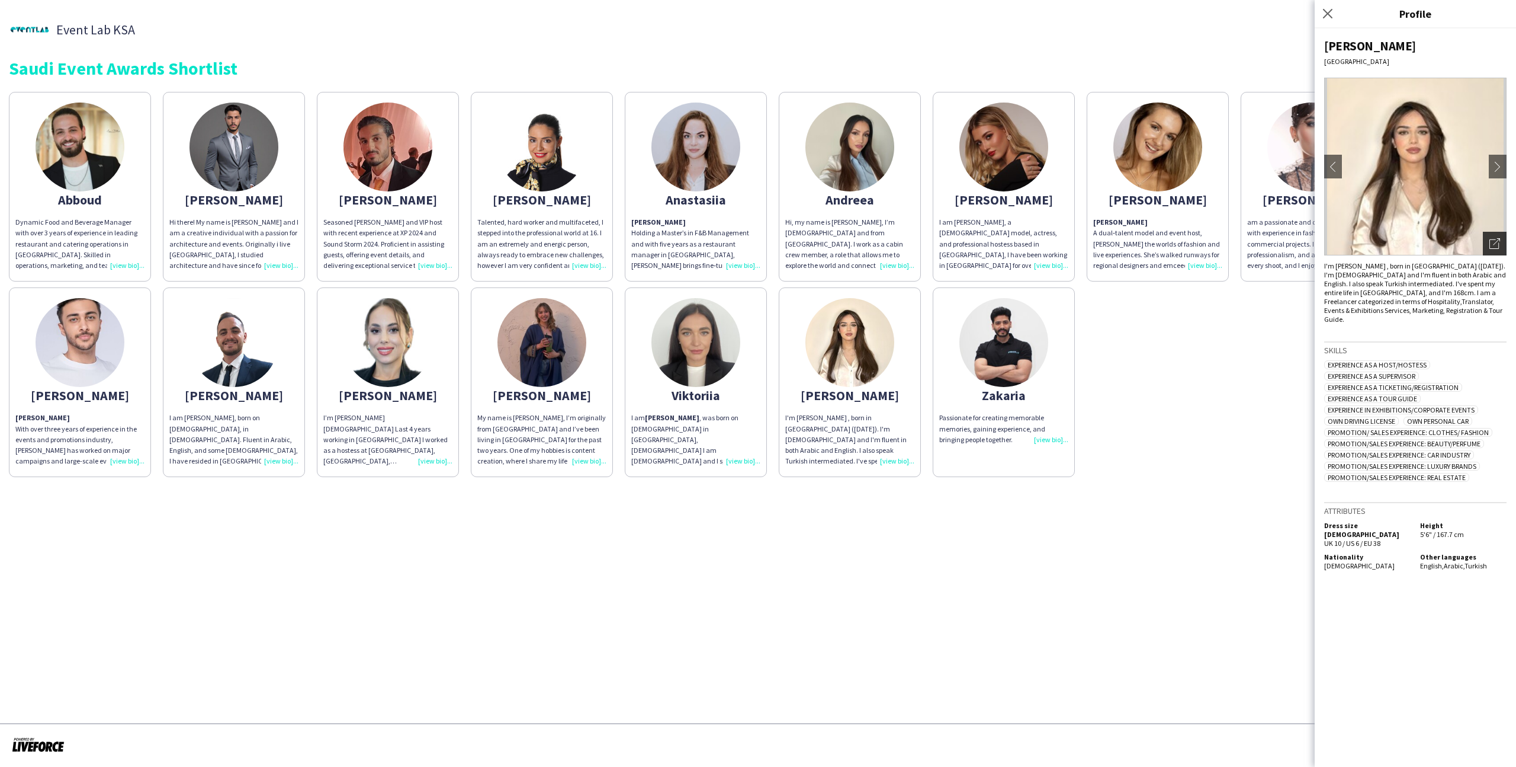
click at [1487, 249] on div "Open photos pop-in" at bounding box center [1495, 244] width 24 height 24
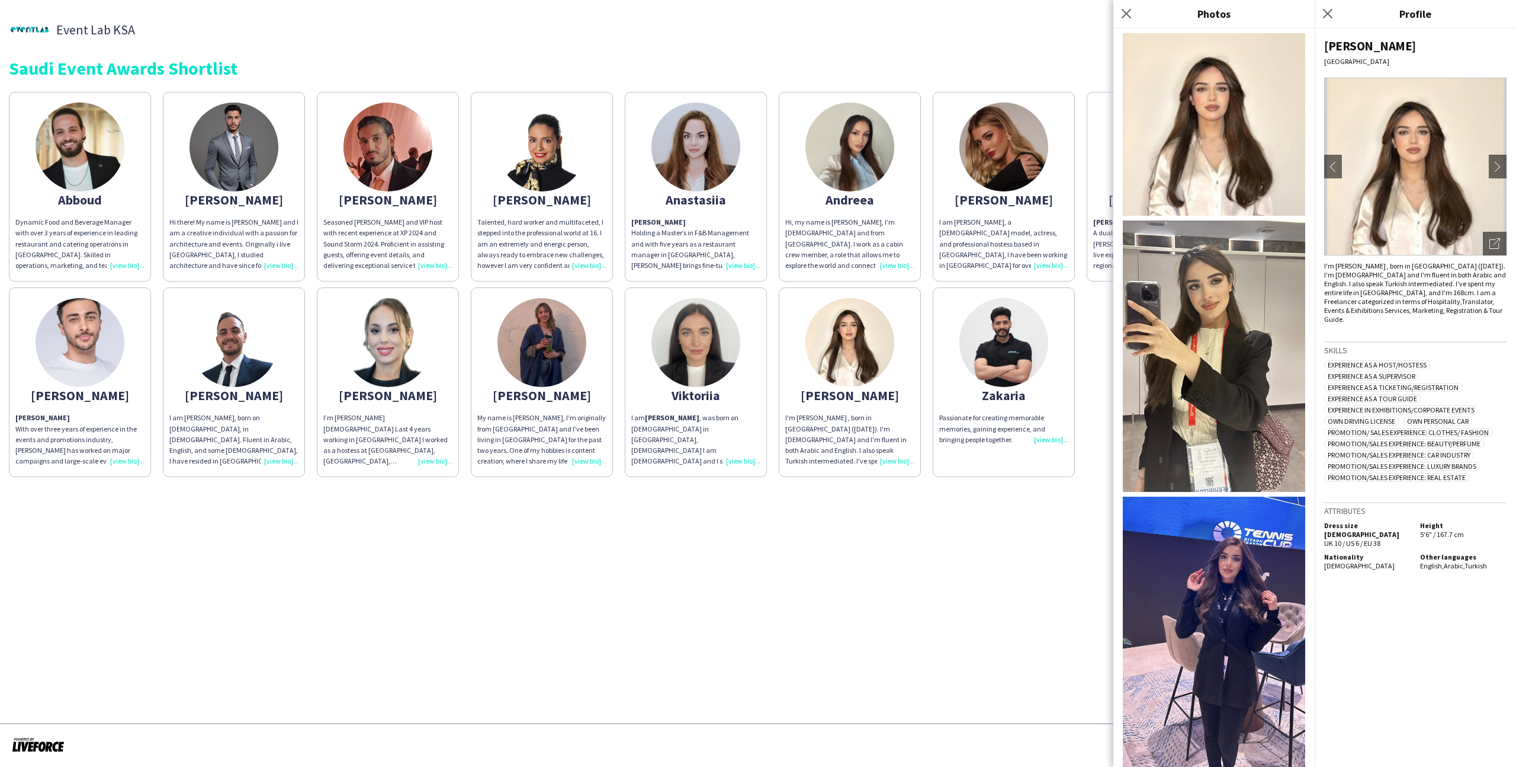
click at [988, 83] on div "Event Lab KSA Event Lab KSA Saudi Event Awards Shortlist Abboud Dynamic Food an…" at bounding box center [758, 243] width 1516 height 486
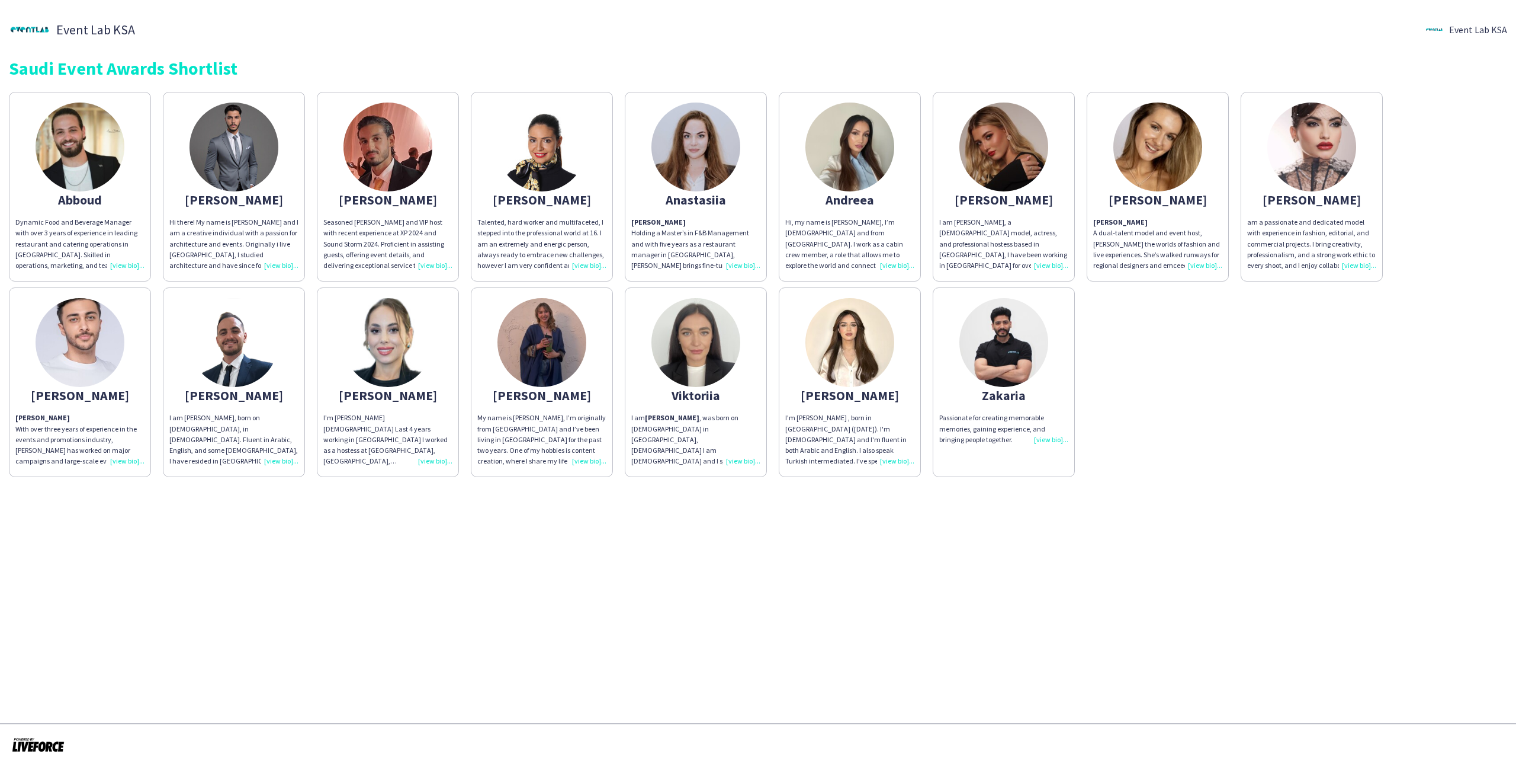
click at [1025, 378] on img at bounding box center [1004, 342] width 89 height 89
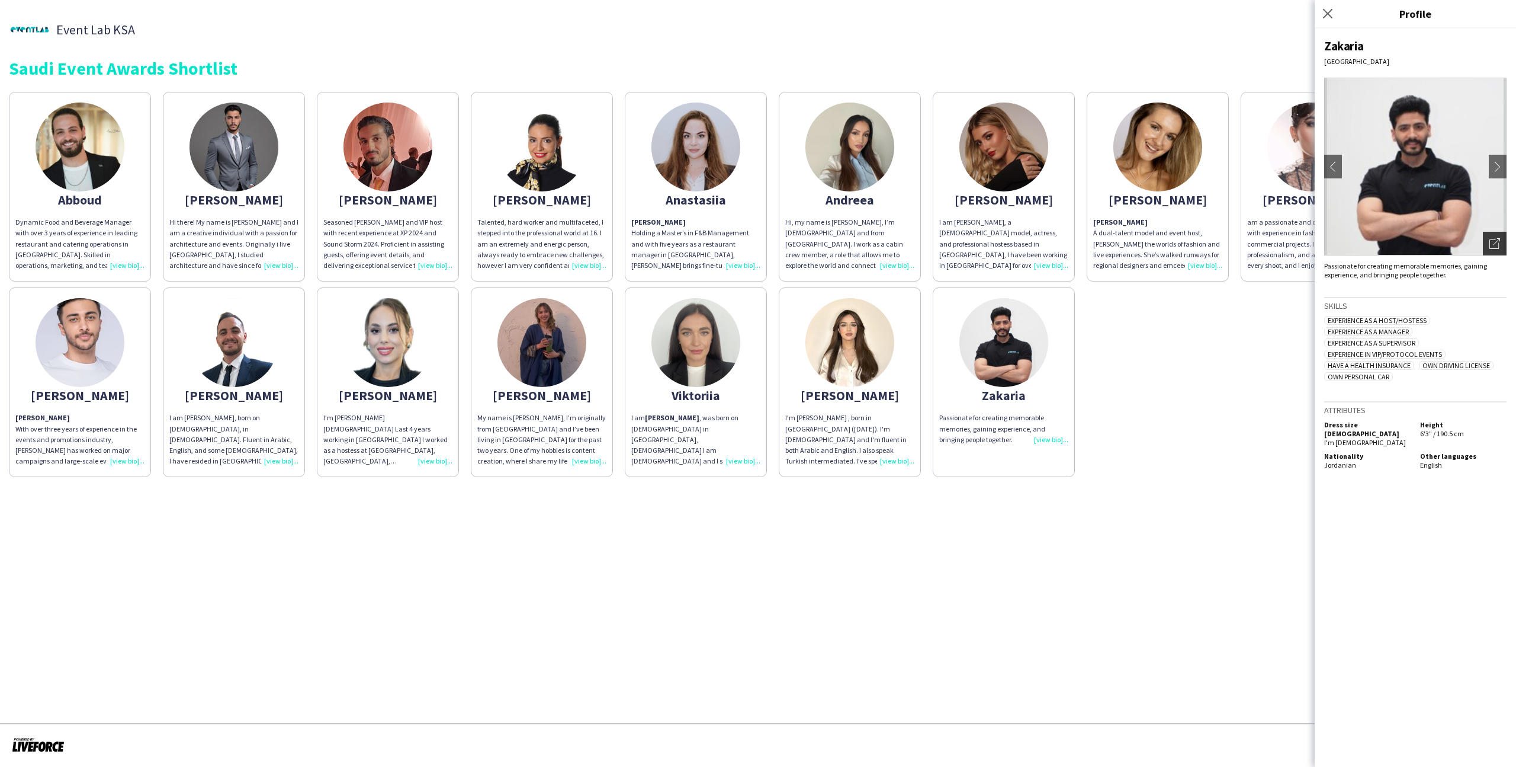
click at [1502, 243] on div "Open photos pop-in" at bounding box center [1495, 244] width 24 height 24
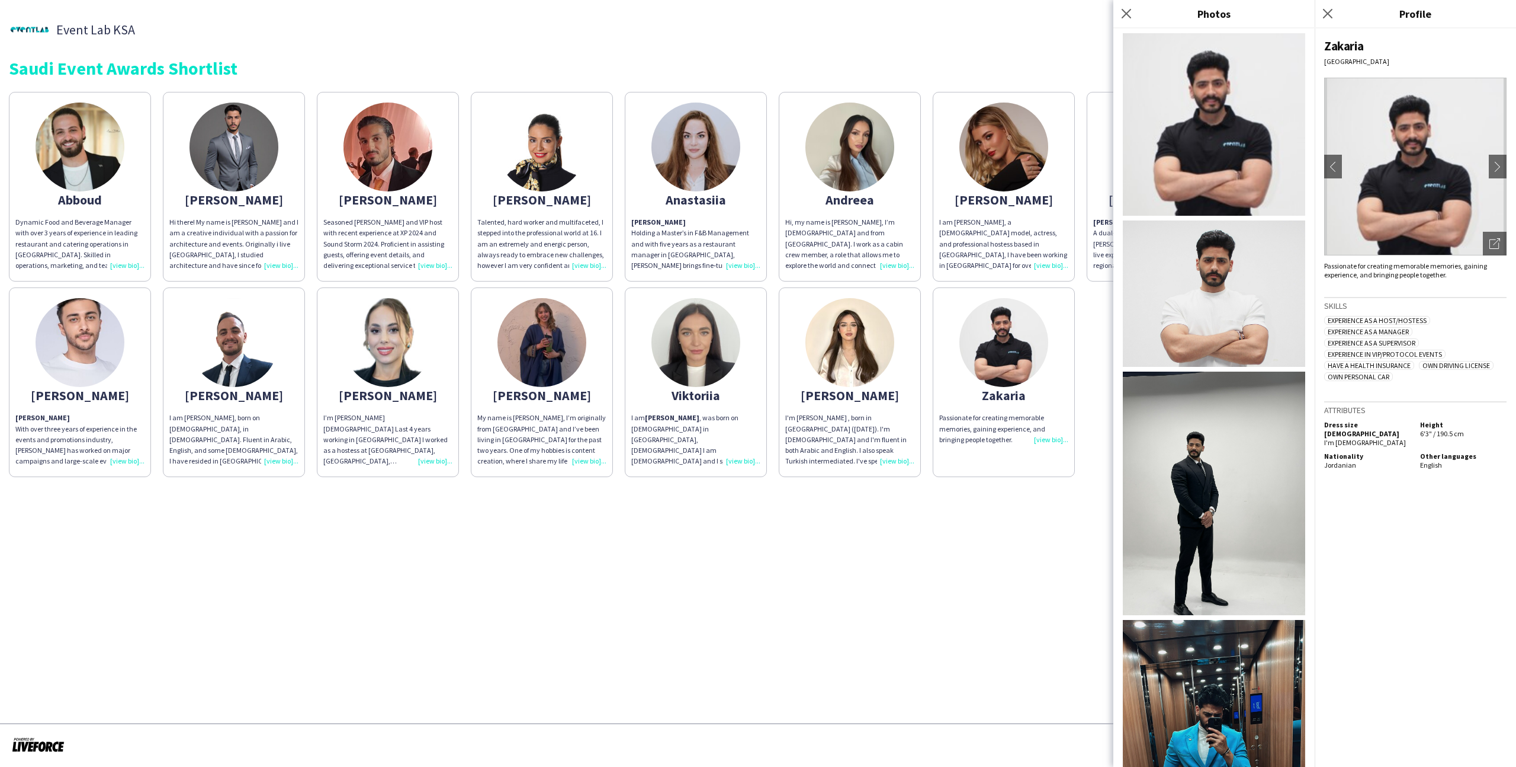
click at [902, 581] on app-share-pages "Event Lab KSA Event Lab KSA Saudi Event Awards Shortlist Abboud Dynamic Food an…" at bounding box center [758, 383] width 1516 height 767
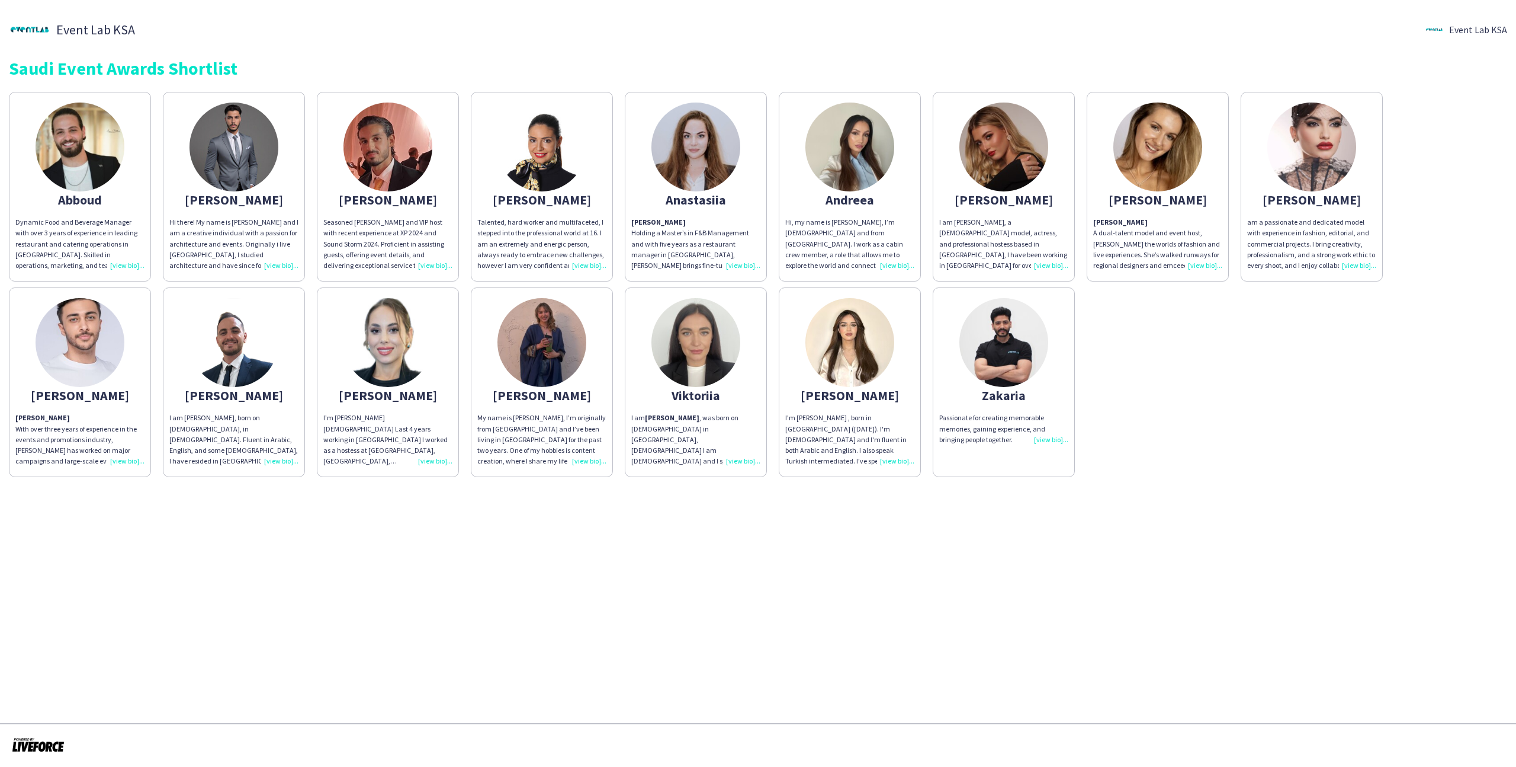
click at [970, 432] on div "Passionate for creating memorable memories, gaining experience, and bringing pe…" at bounding box center [1003, 428] width 129 height 33
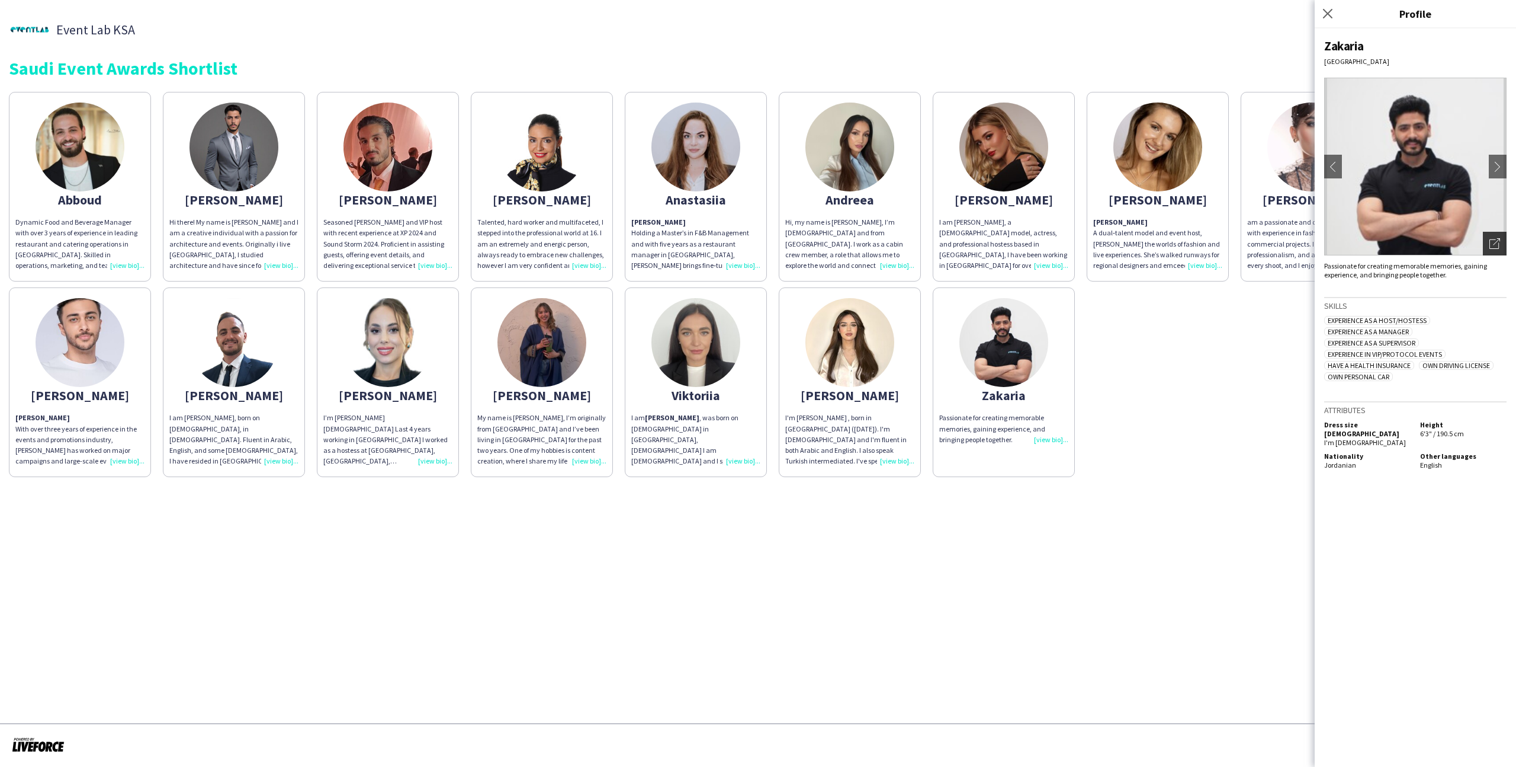
click at [1486, 242] on div "Open photos pop-in" at bounding box center [1495, 244] width 24 height 24
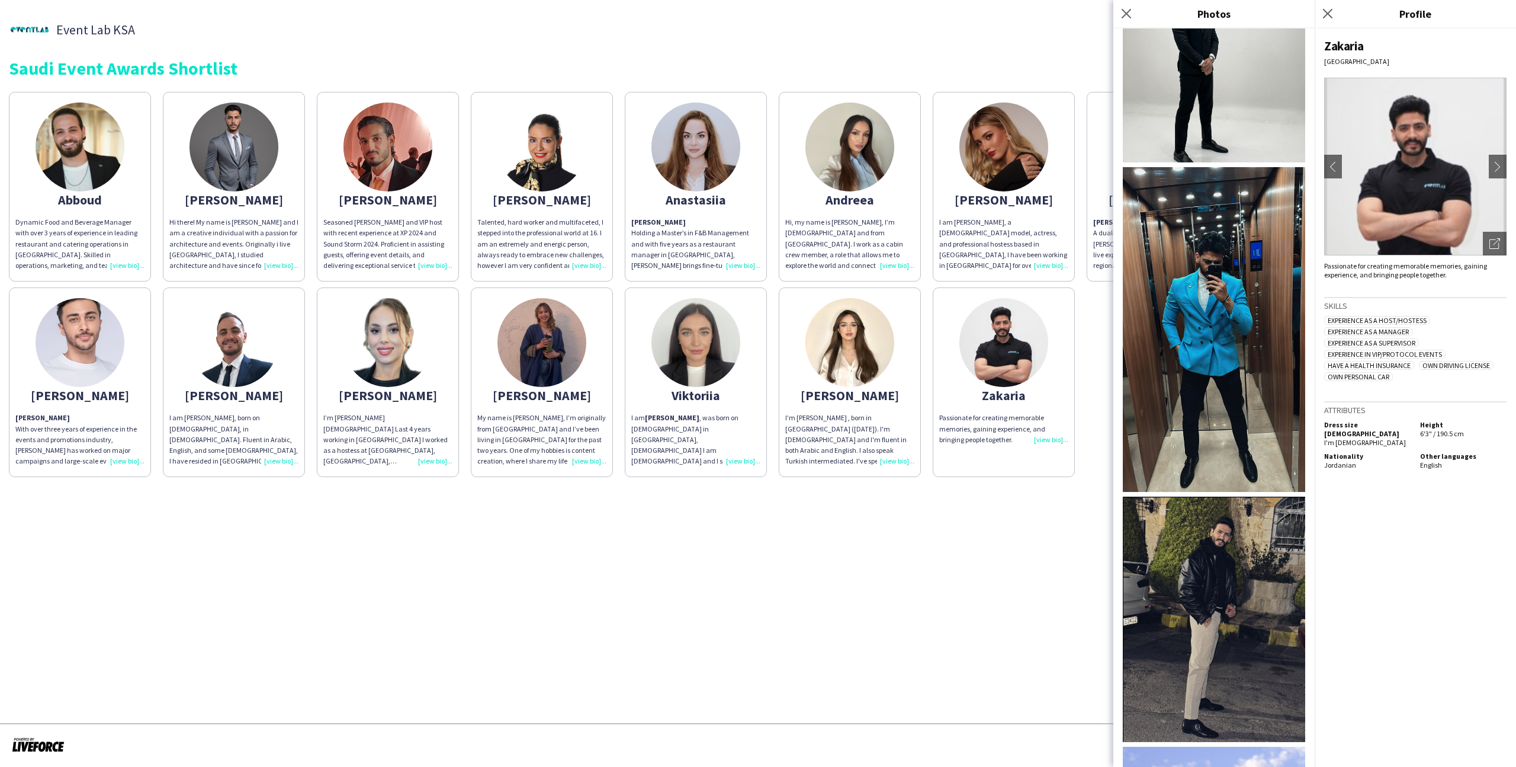
scroll to position [452, 0]
click at [958, 557] on app-share-pages "Event Lab KSA Event Lab KSA Saudi Event Awards Shortlist Abboud Dynamic Food an…" at bounding box center [758, 383] width 1516 height 767
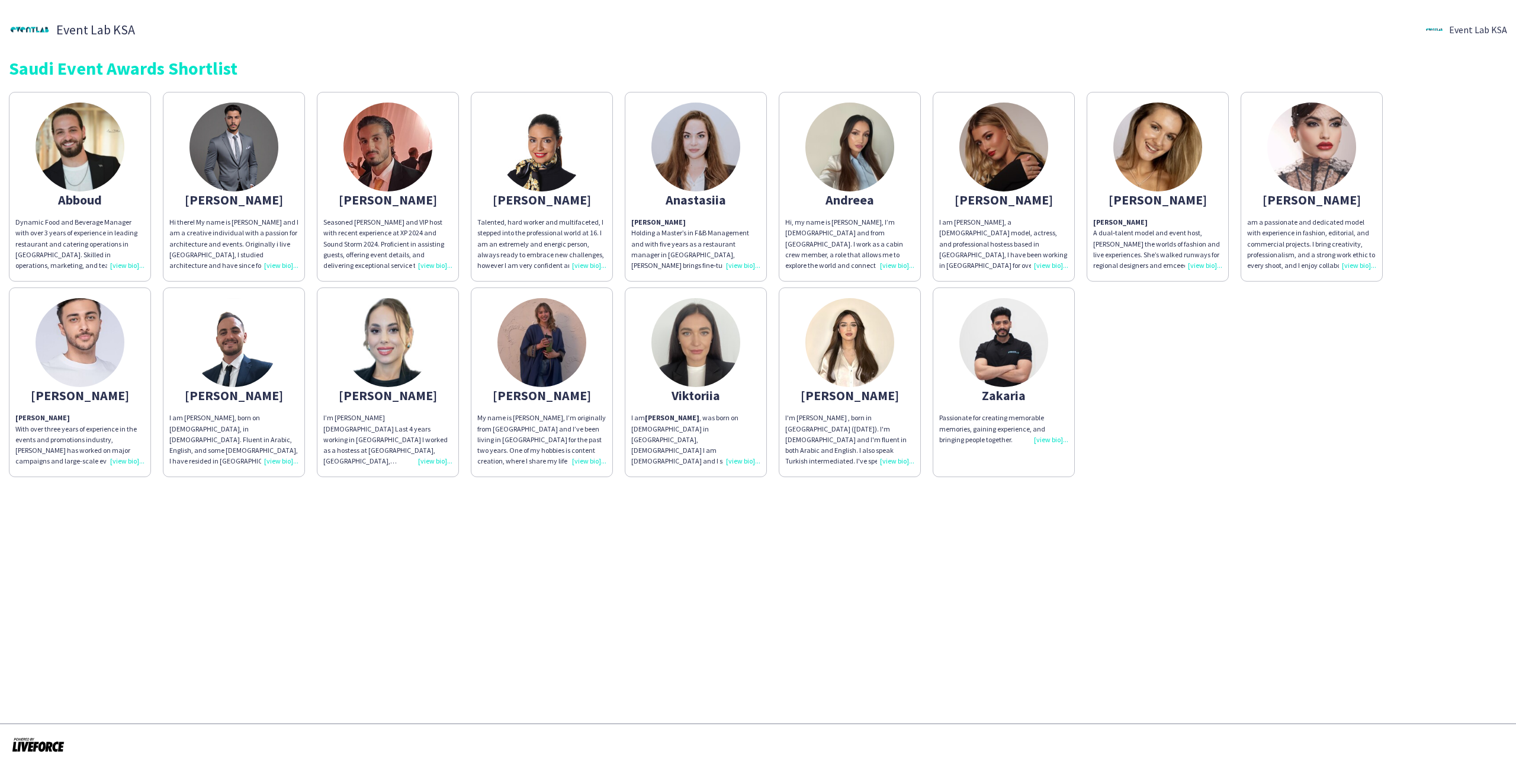
click at [123, 363] on app-share-pages-crew-card "Eyad Eyad With over three years of experience in the events and promotions indu…" at bounding box center [80, 382] width 142 height 190
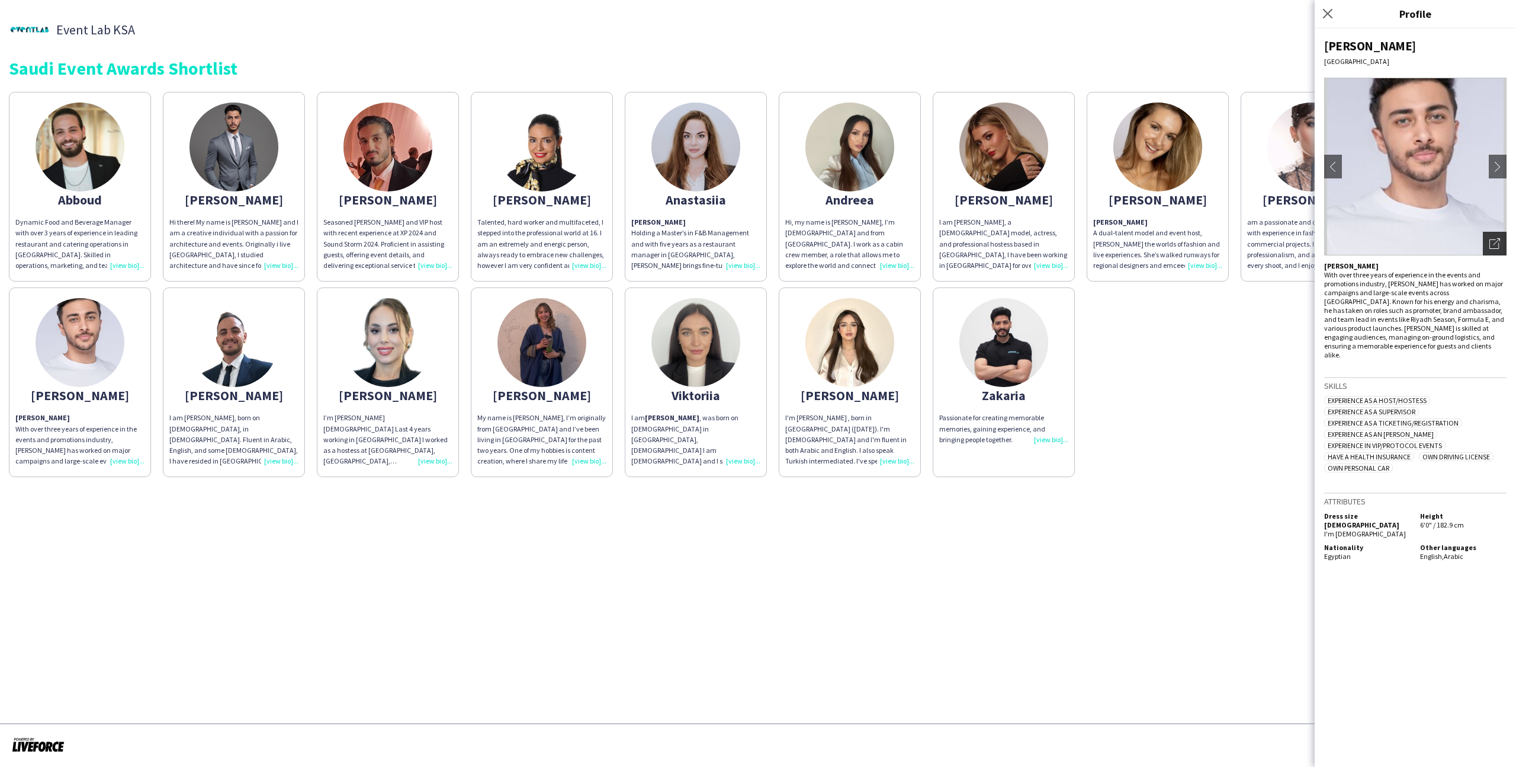
click at [1500, 249] on div "Open photos pop-in" at bounding box center [1495, 244] width 24 height 24
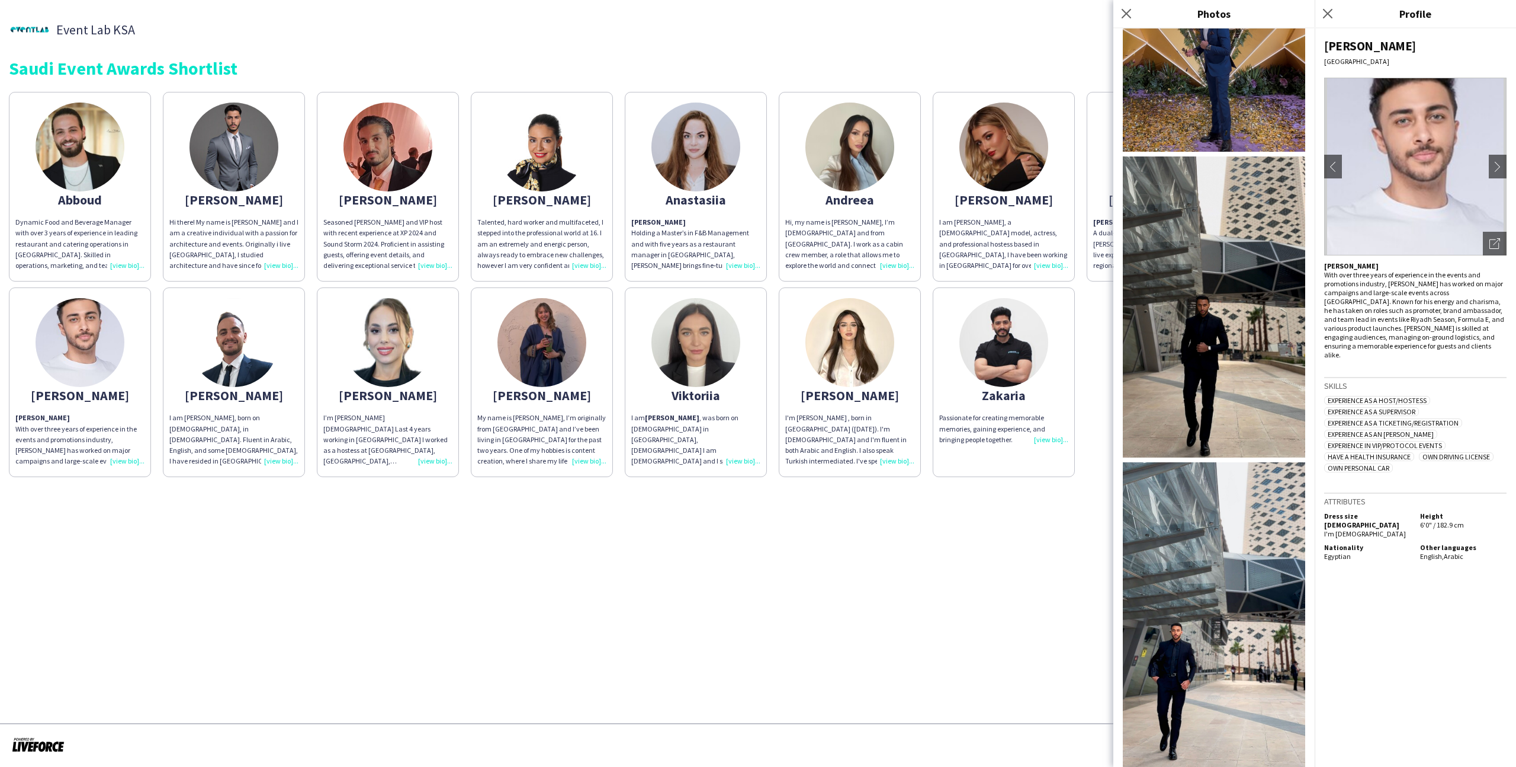
scroll to position [560, 0]
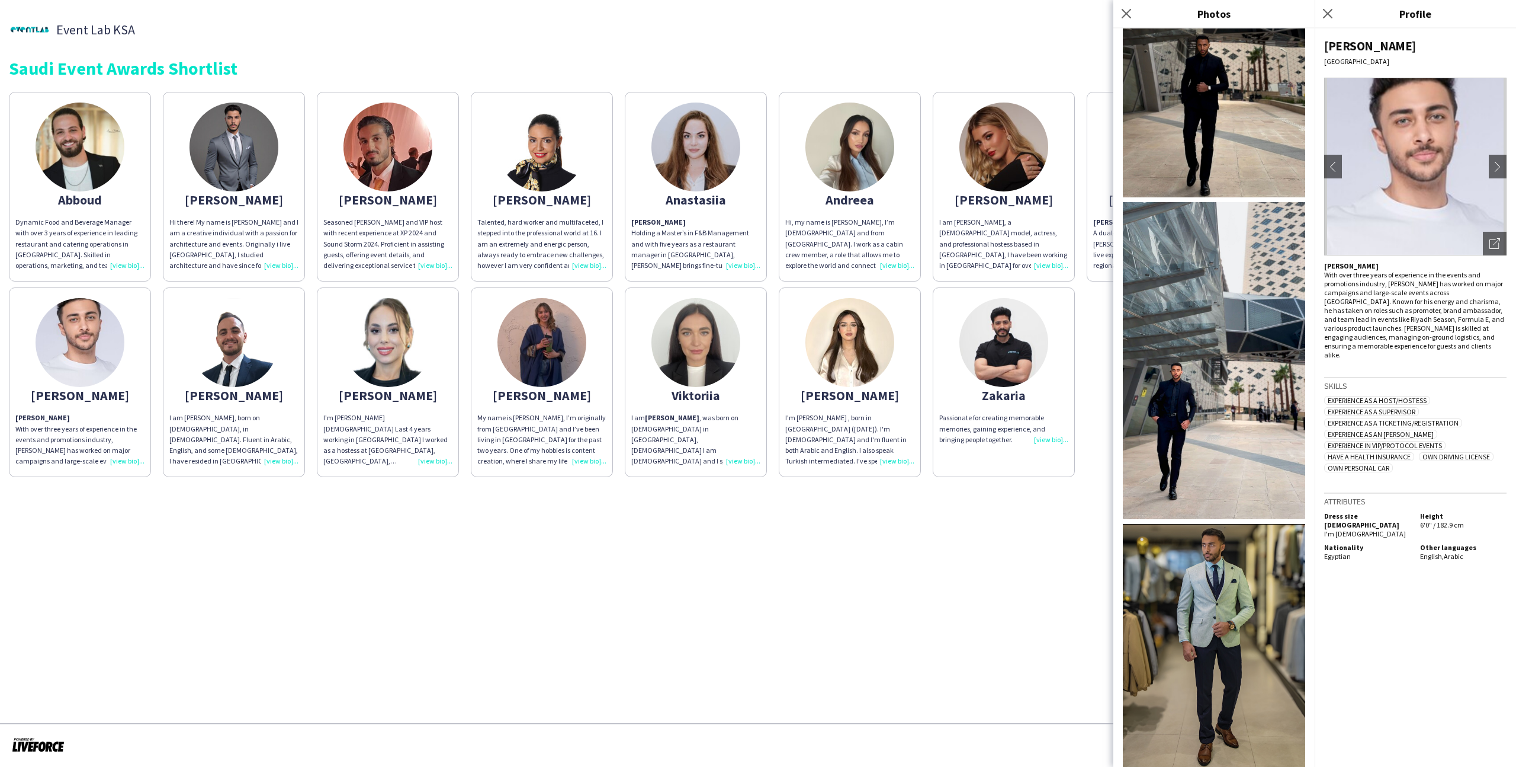
click at [429, 191] on app-share-pages-crew-card "ahmad Seasoned usher and VIP host with recent experience at XP 2024 and Sound S…" at bounding box center [388, 187] width 142 height 190
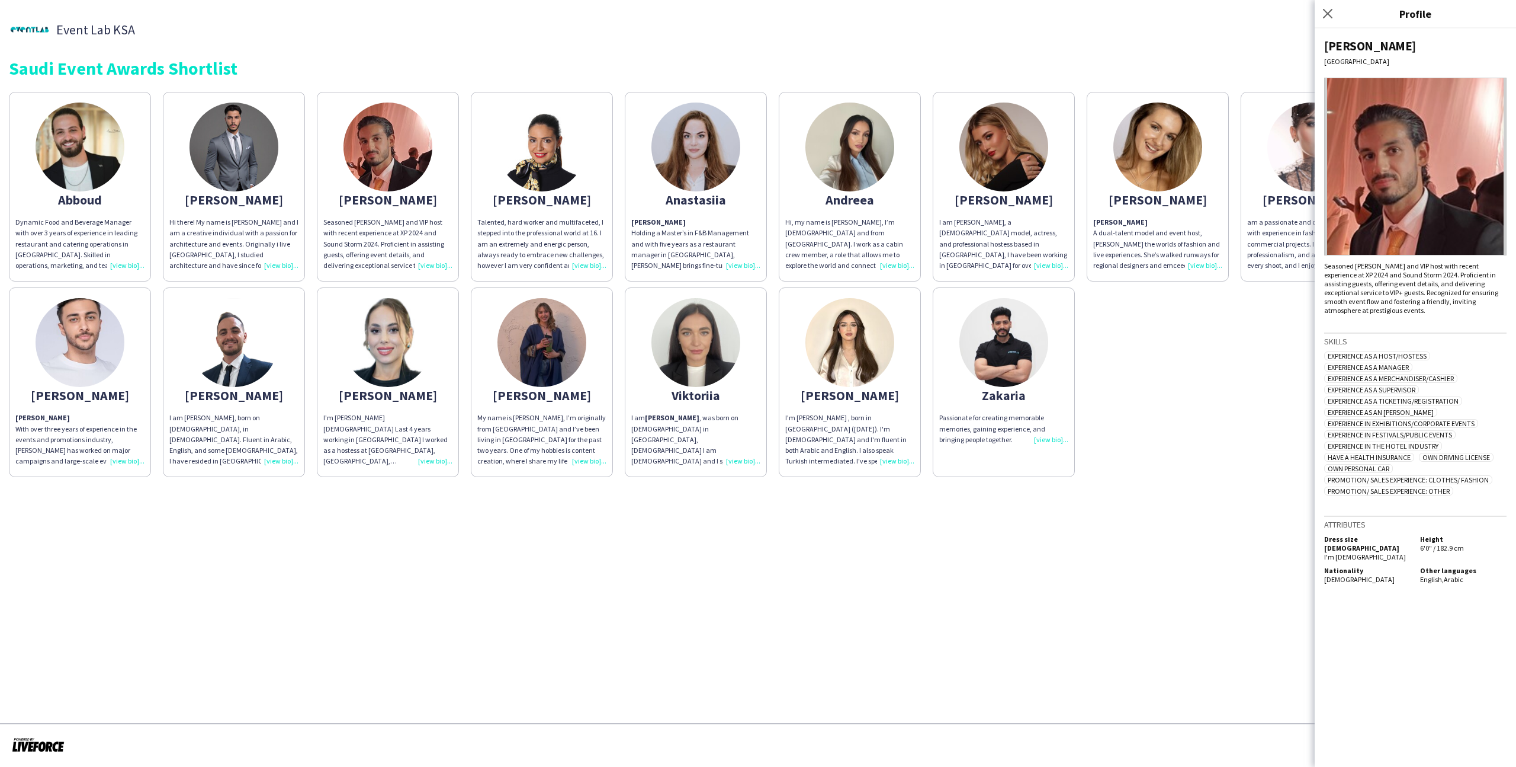
click at [892, 357] on app-share-pages-crew-card "Wedad I'm Wedad AlNajjar , born in riyadh (September 5th , 2004). I'm Palestini…" at bounding box center [850, 382] width 142 height 190
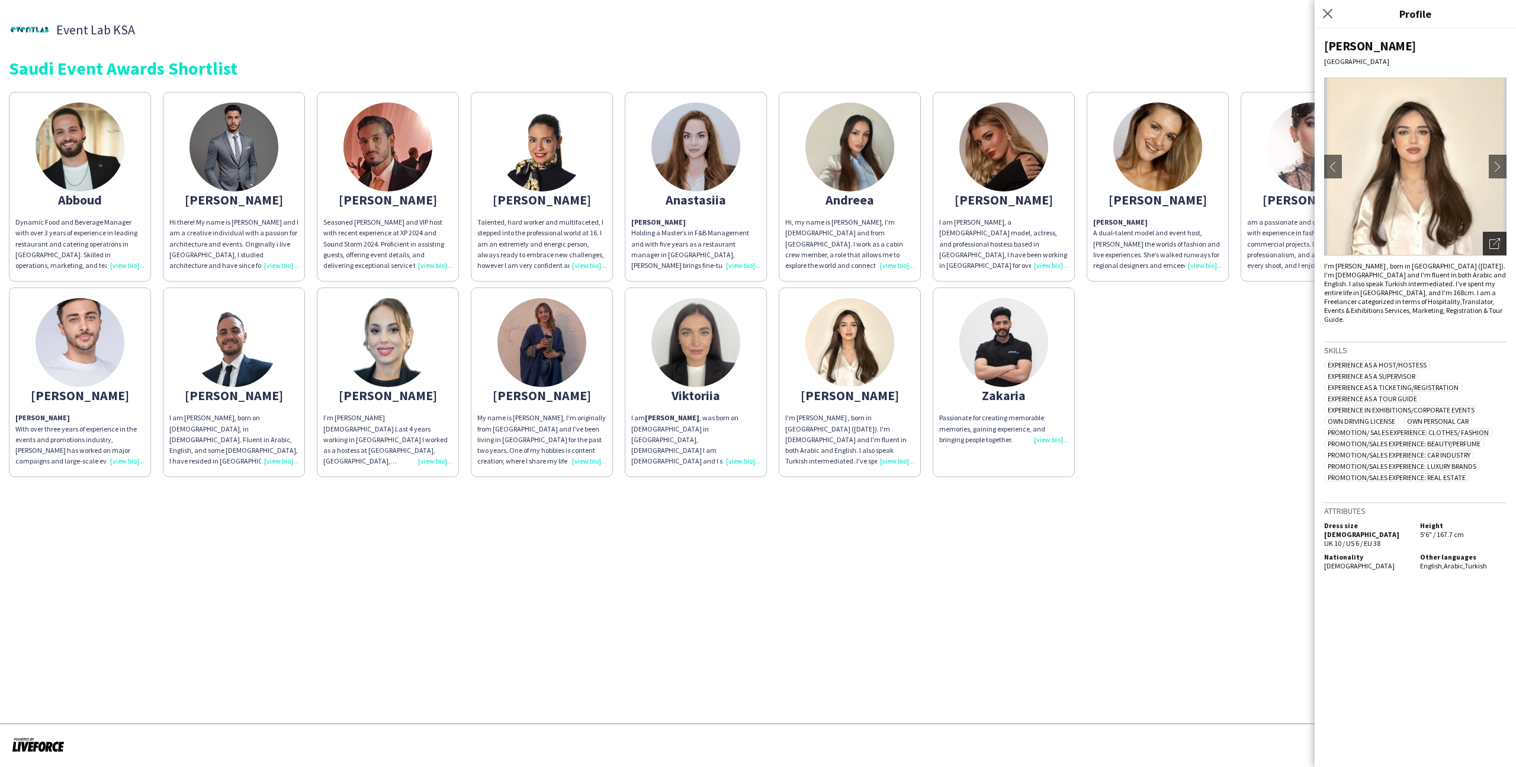
click at [1503, 240] on div "Open photos pop-in" at bounding box center [1495, 244] width 24 height 24
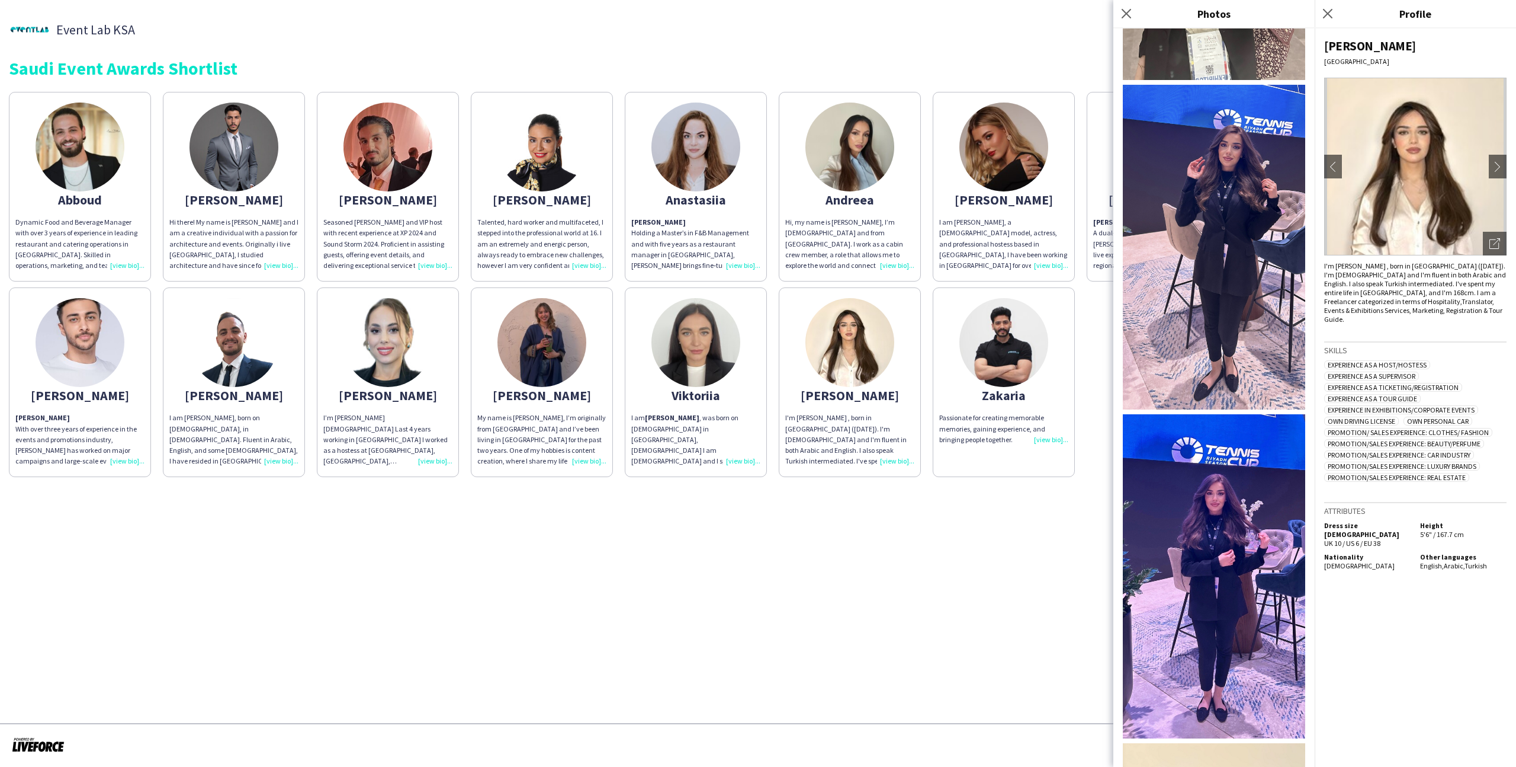
scroll to position [414, 0]
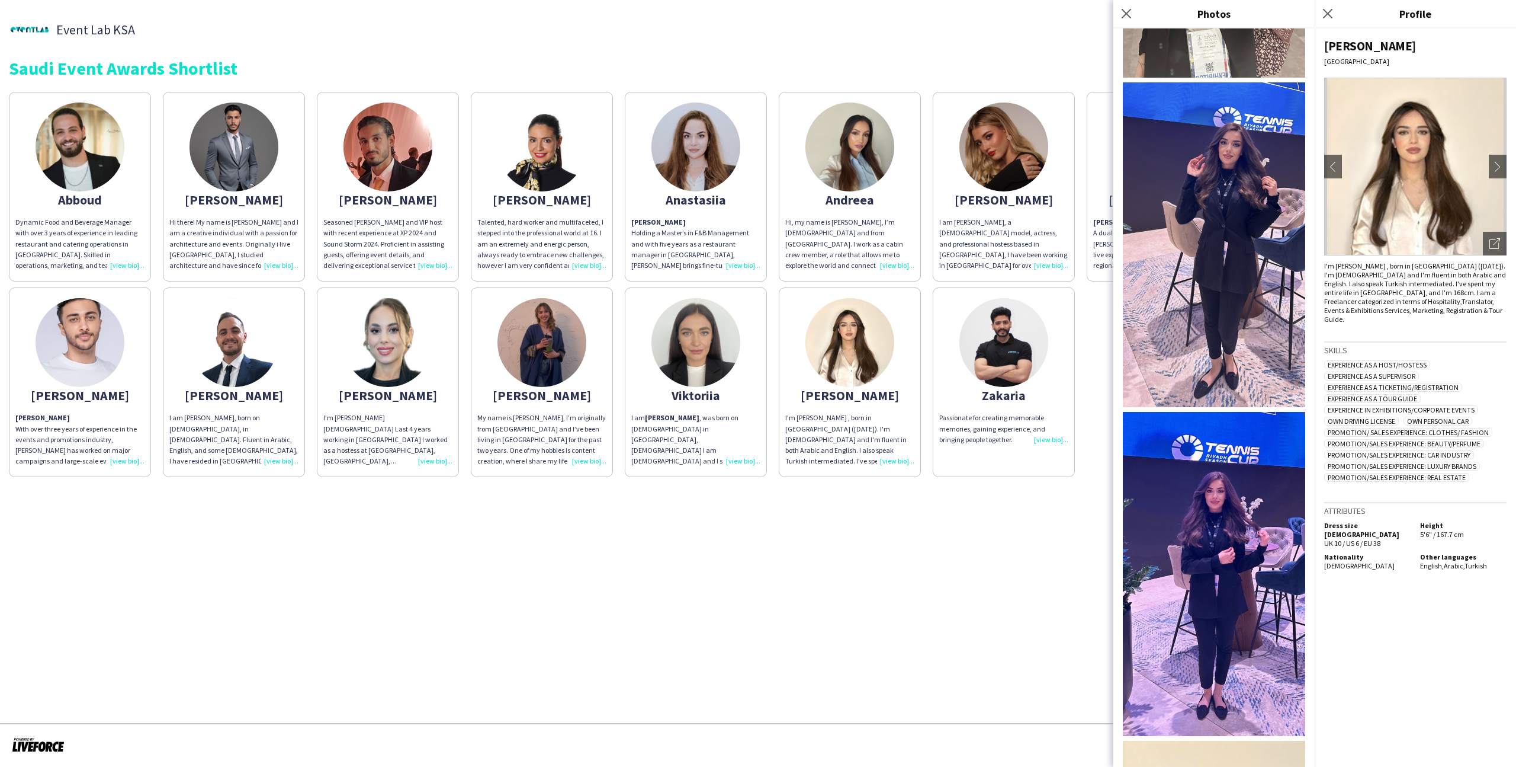
click at [1034, 493] on app-share-pages "Event Lab KSA Event Lab KSA Saudi Event Awards Shortlist Abboud Dynamic Food an…" at bounding box center [758, 383] width 1516 height 767
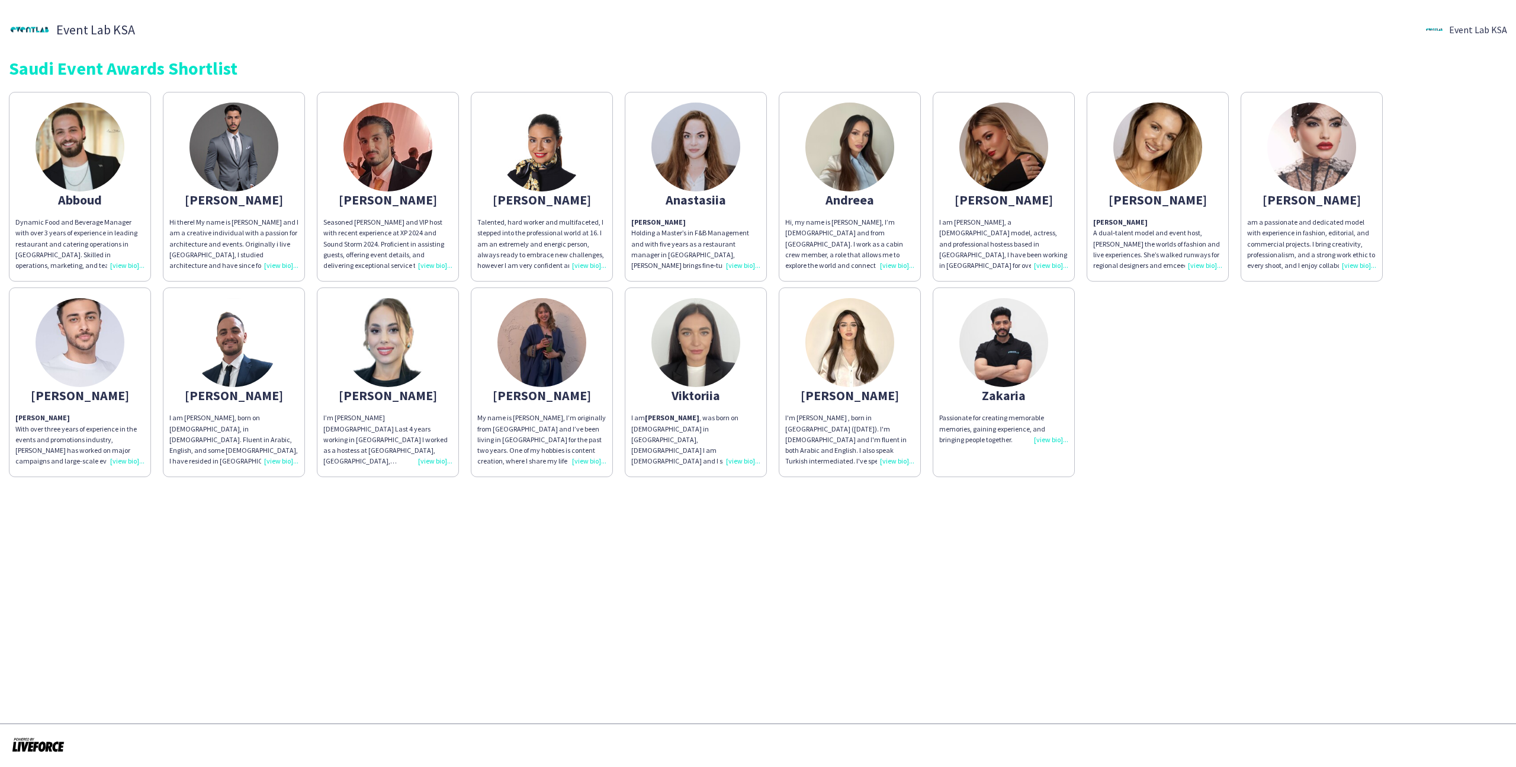
click at [1183, 218] on p "Angelina A dual‑talent model and event host, Angelina bridges the worlds of fas…" at bounding box center [1157, 244] width 129 height 54
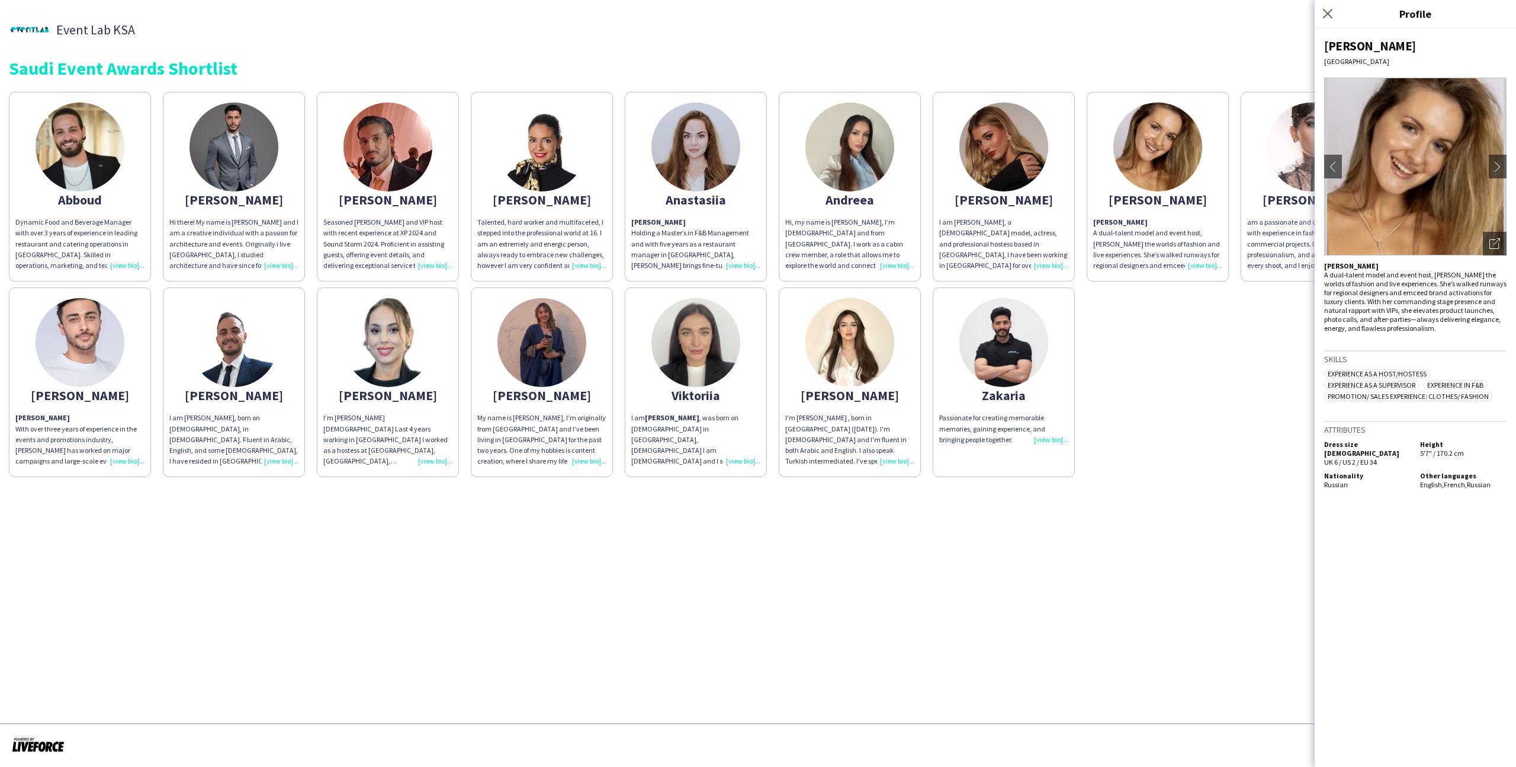
click at [1242, 474] on div "Abboud Dynamic Food and Beverage Manager with over 3 years of experience in lea…" at bounding box center [758, 281] width 1499 height 391
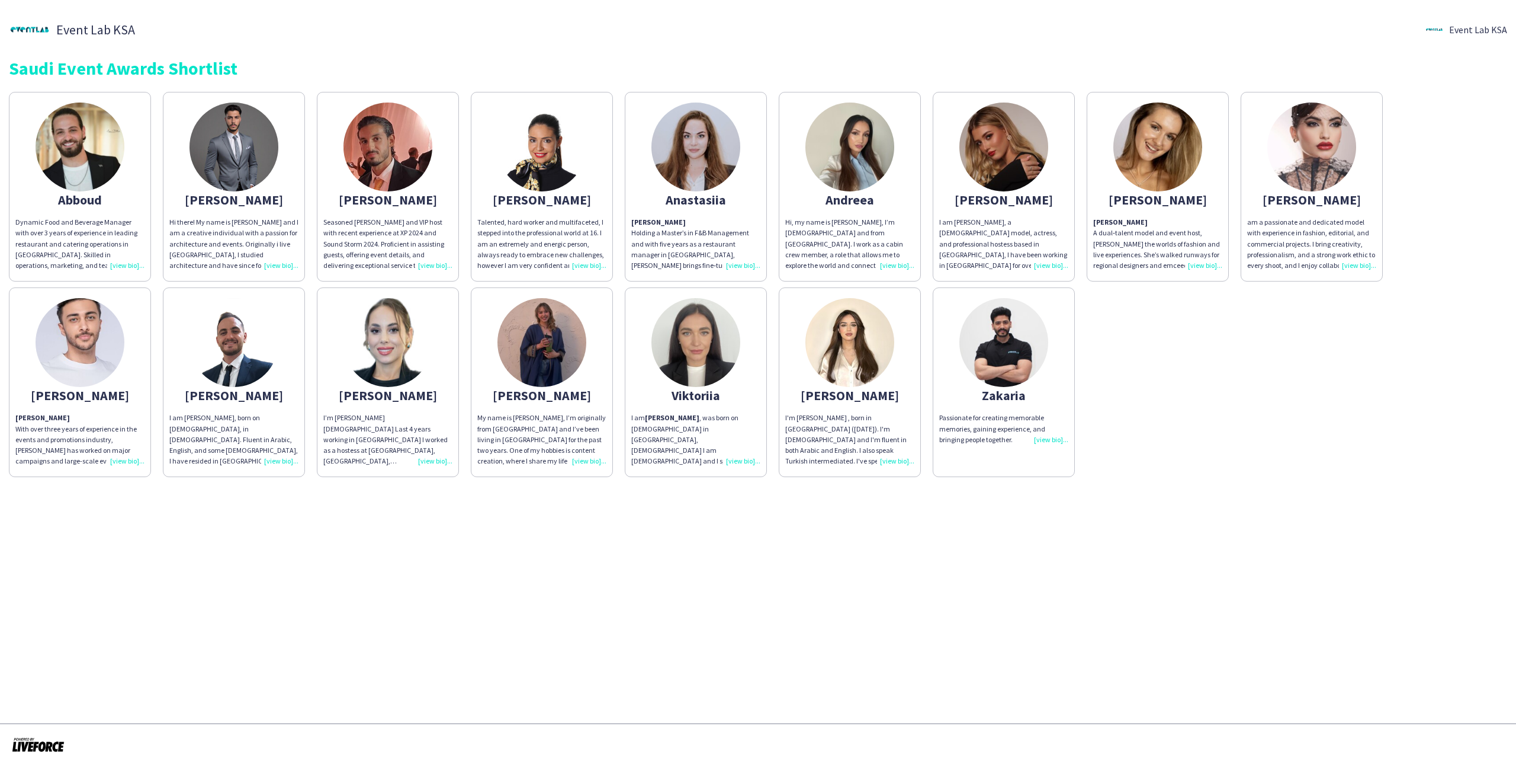
click at [410, 407] on app-share-pages-crew-card "Natalia I’m Natalia 26 years old Last 4 years working in Riyadh I worked as a h…" at bounding box center [388, 382] width 142 height 190
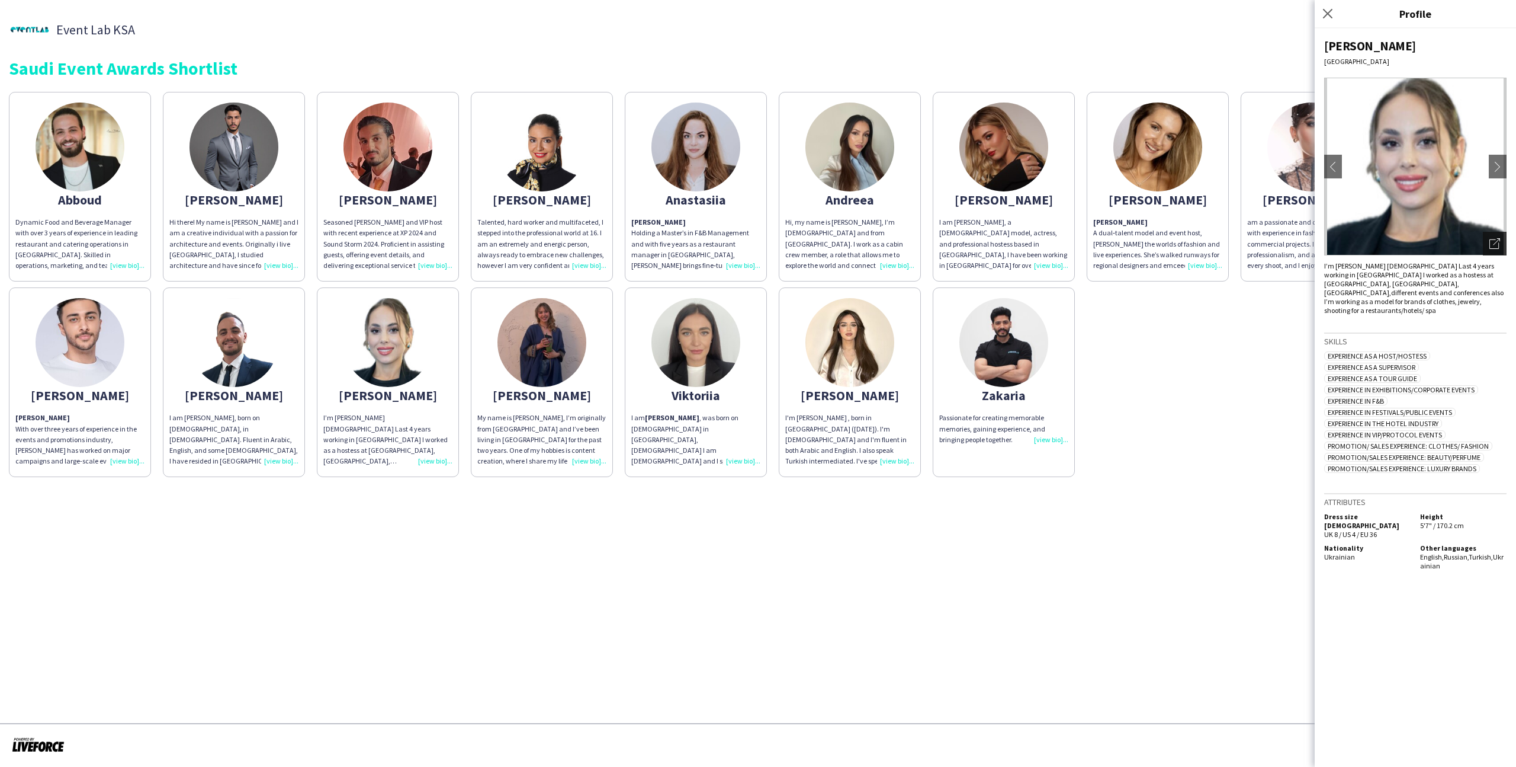
click at [1496, 236] on div "Open photos pop-in" at bounding box center [1495, 244] width 24 height 24
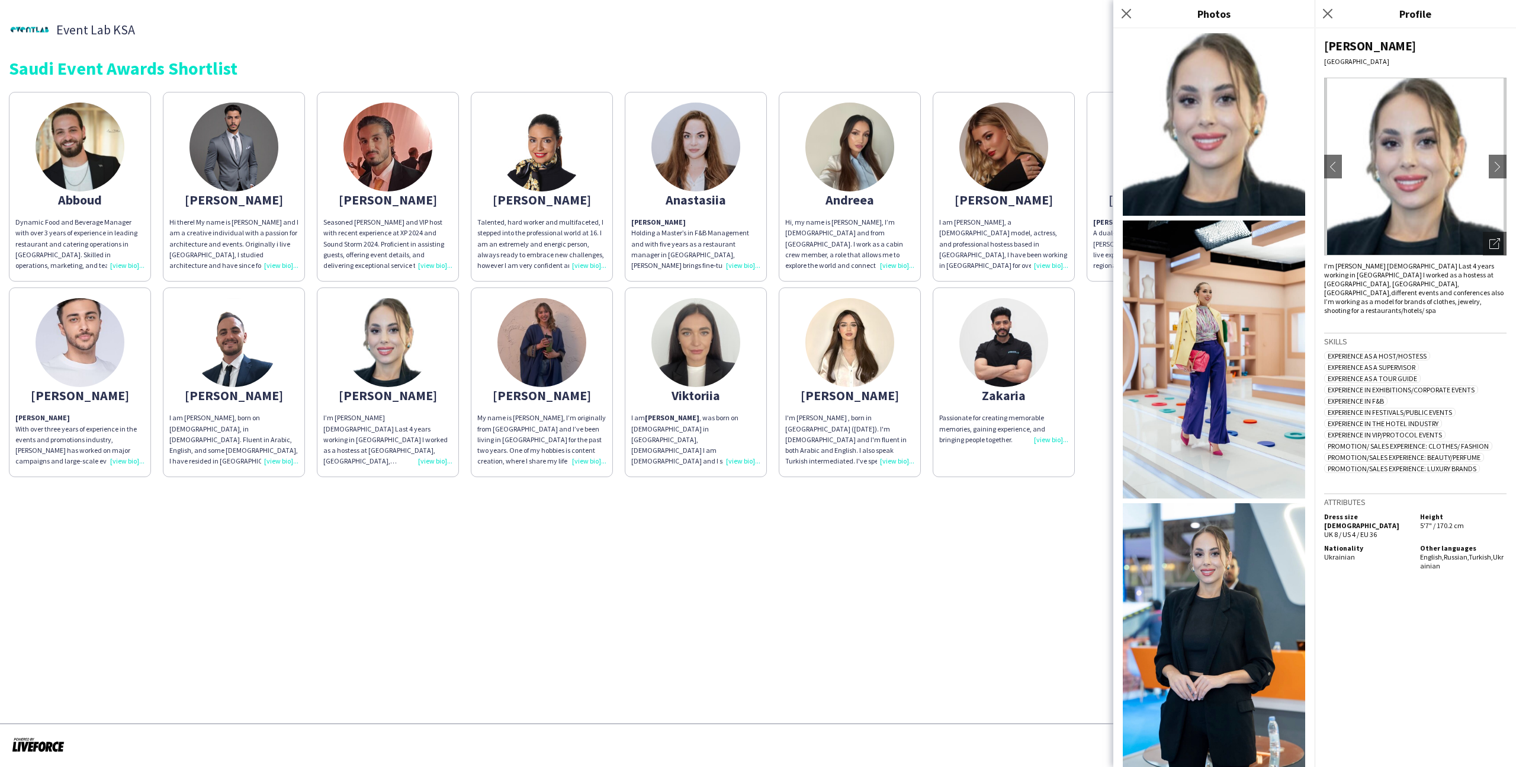
click at [679, 168] on img at bounding box center [696, 146] width 89 height 89
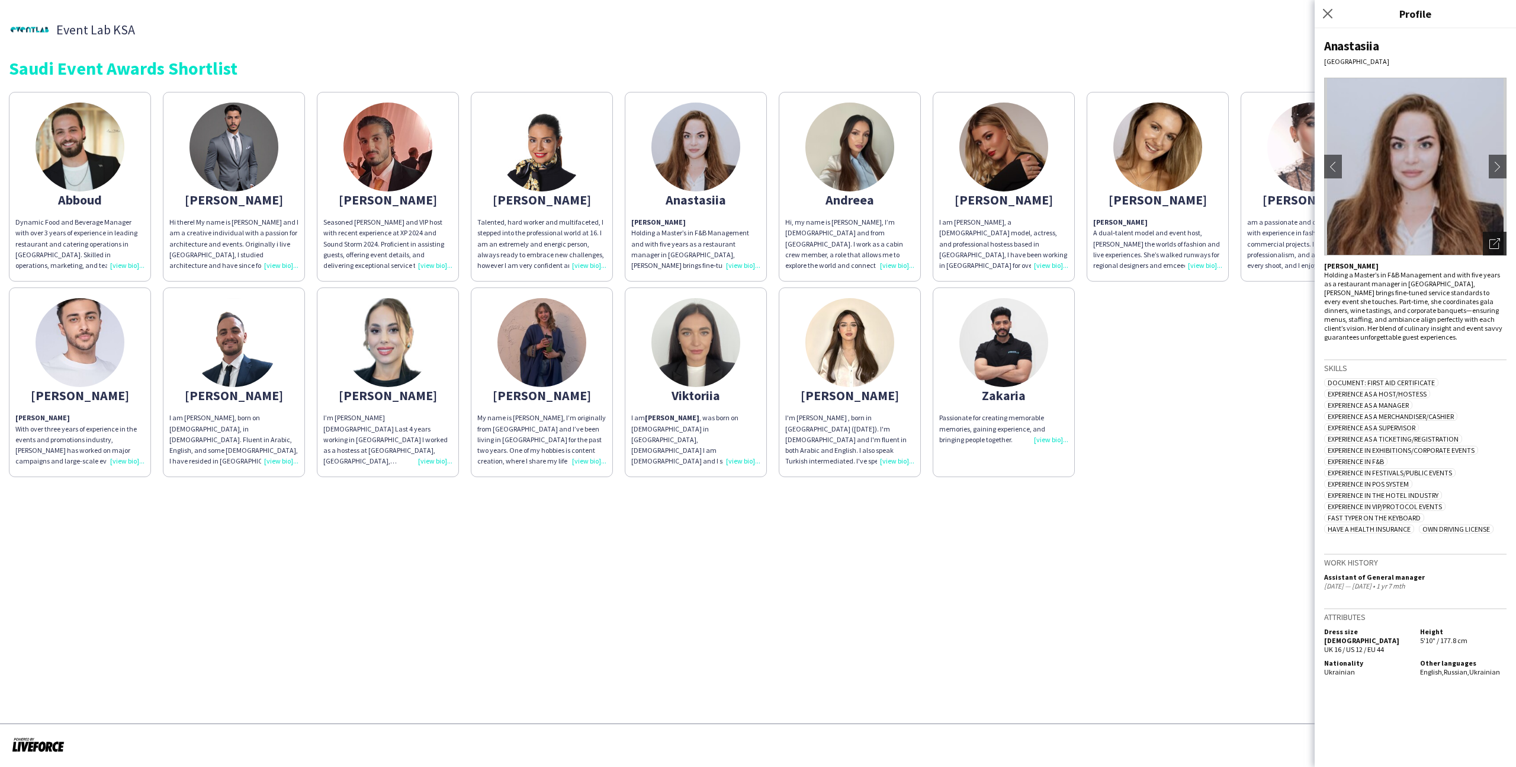
click at [1485, 245] on div "Open photos pop-in" at bounding box center [1495, 244] width 24 height 24
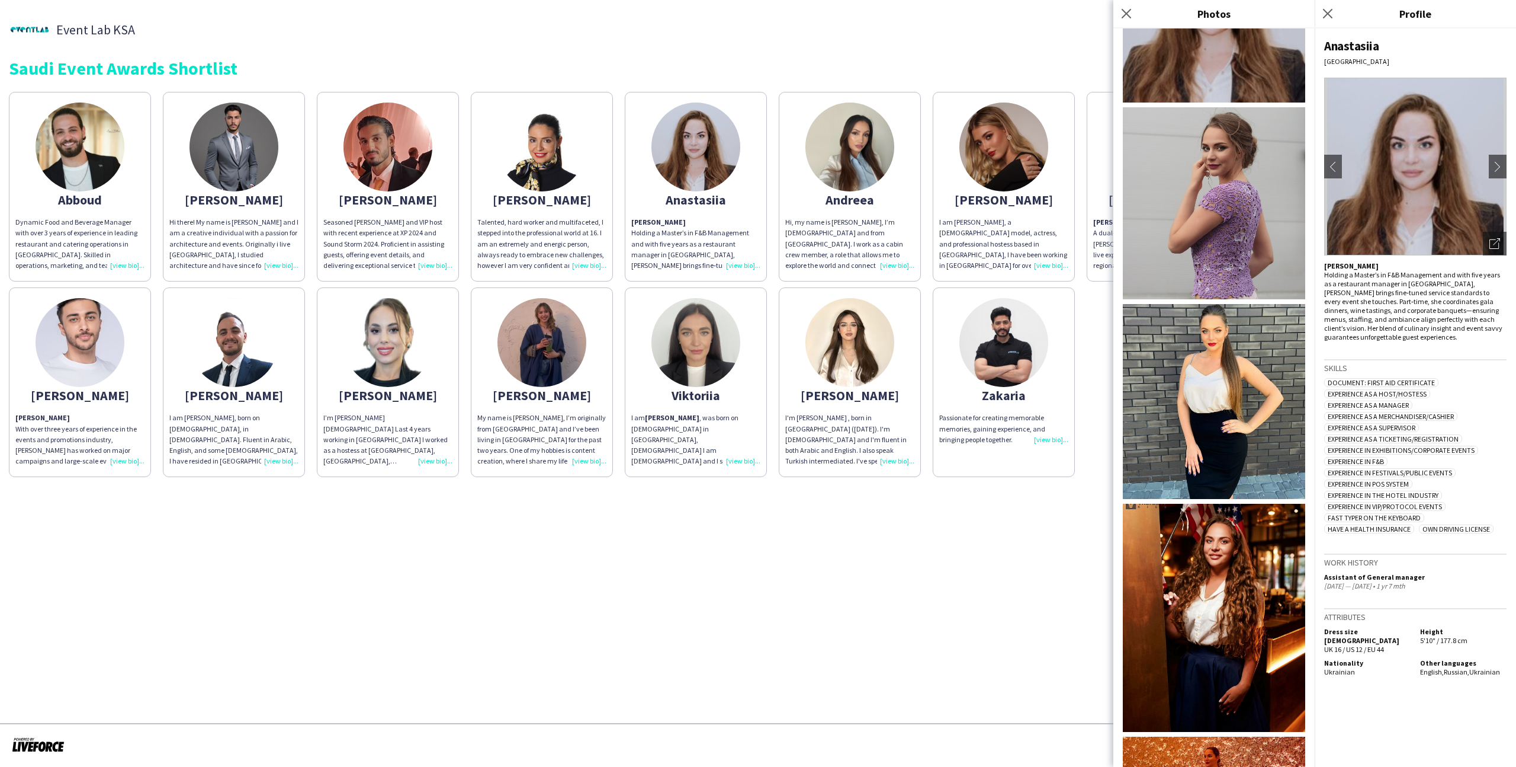
scroll to position [112, 0]
click at [711, 47] on div "Event Lab KSA Event Lab KSA" at bounding box center [758, 29] width 1499 height 41
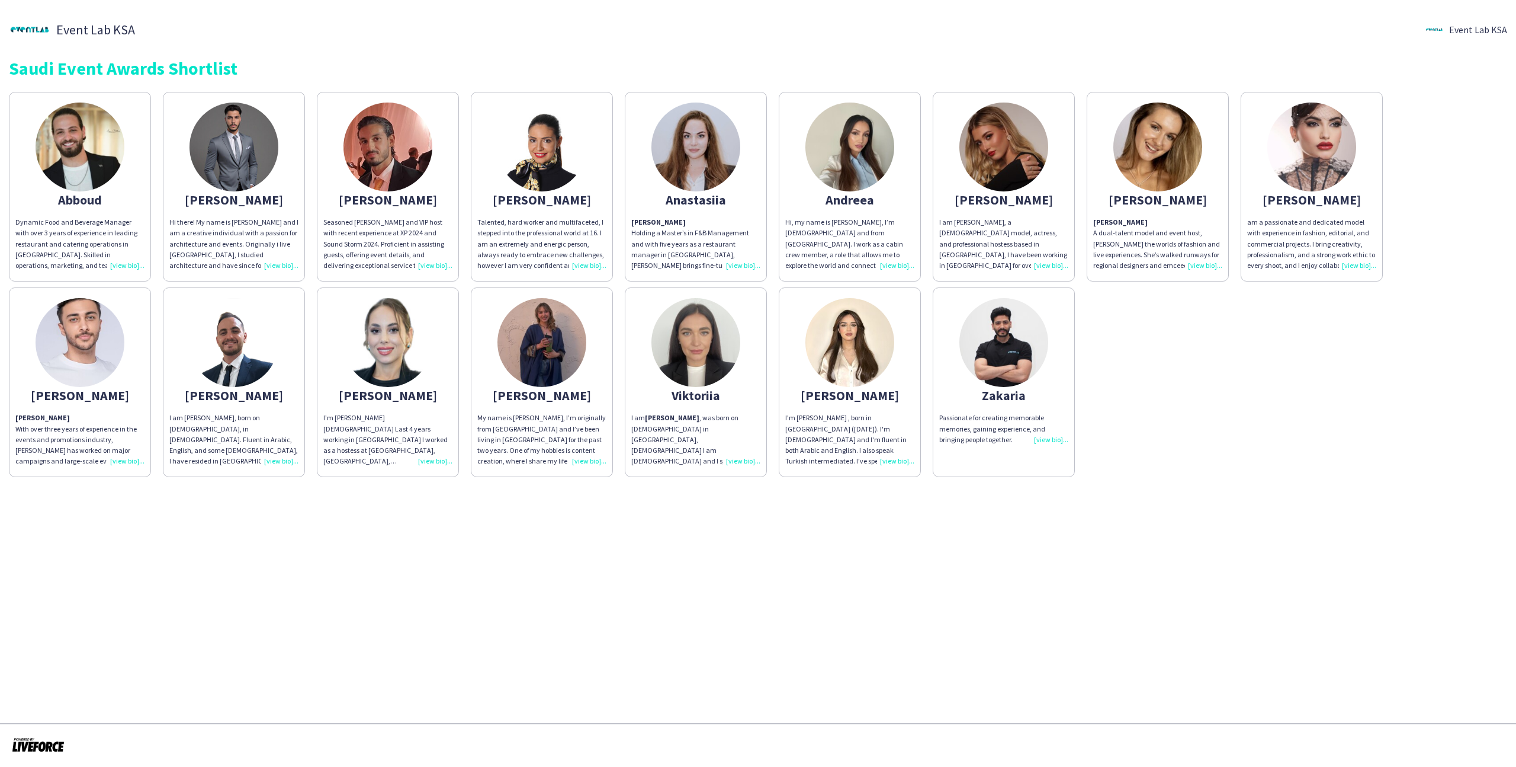
click at [601, 332] on app-share-pages-crew-card "Paulina My name is Paula, I’m originally from Poland and I’ve been living in Sa…" at bounding box center [542, 382] width 142 height 190
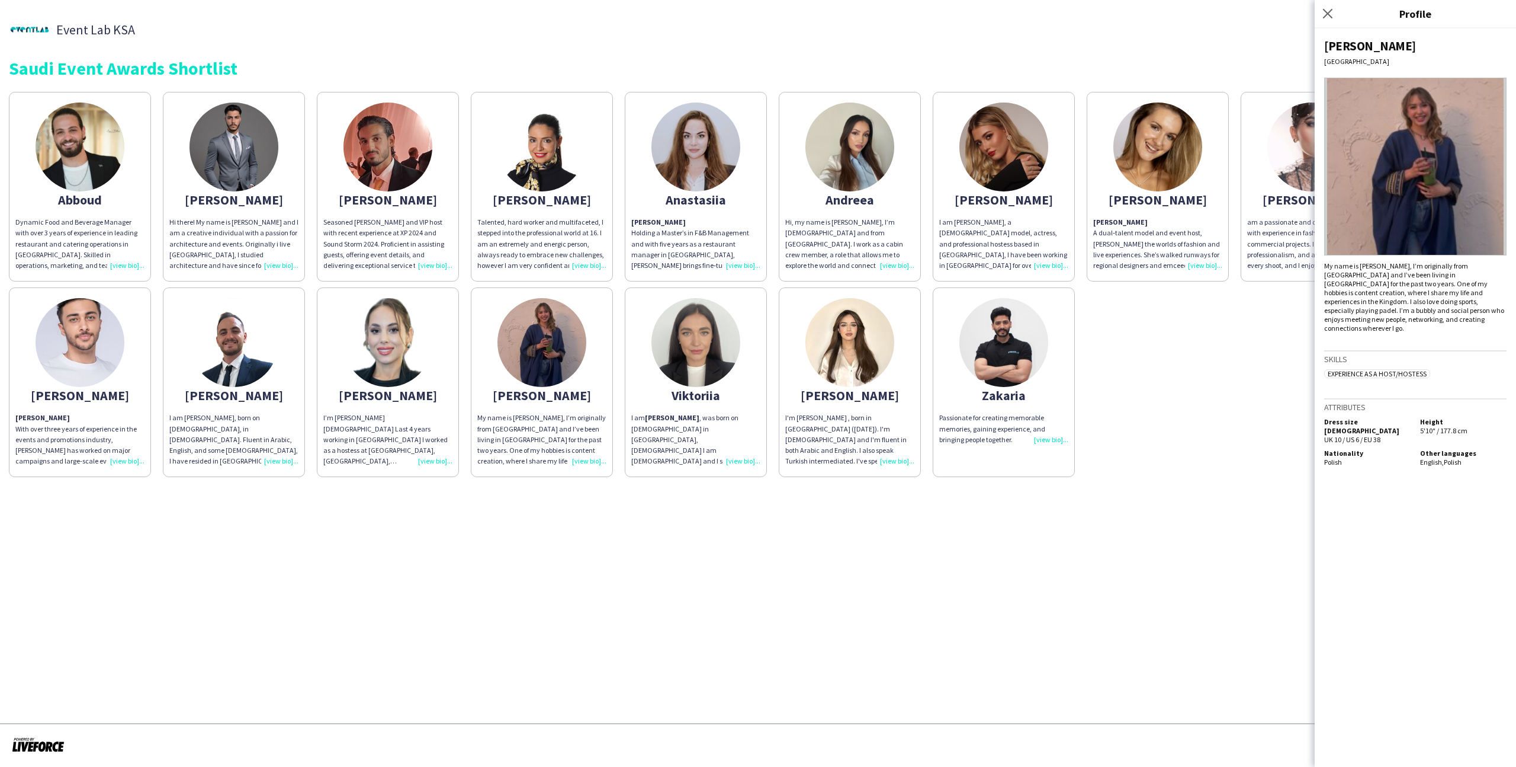
click at [588, 194] on div "Alexandra" at bounding box center [541, 199] width 129 height 11
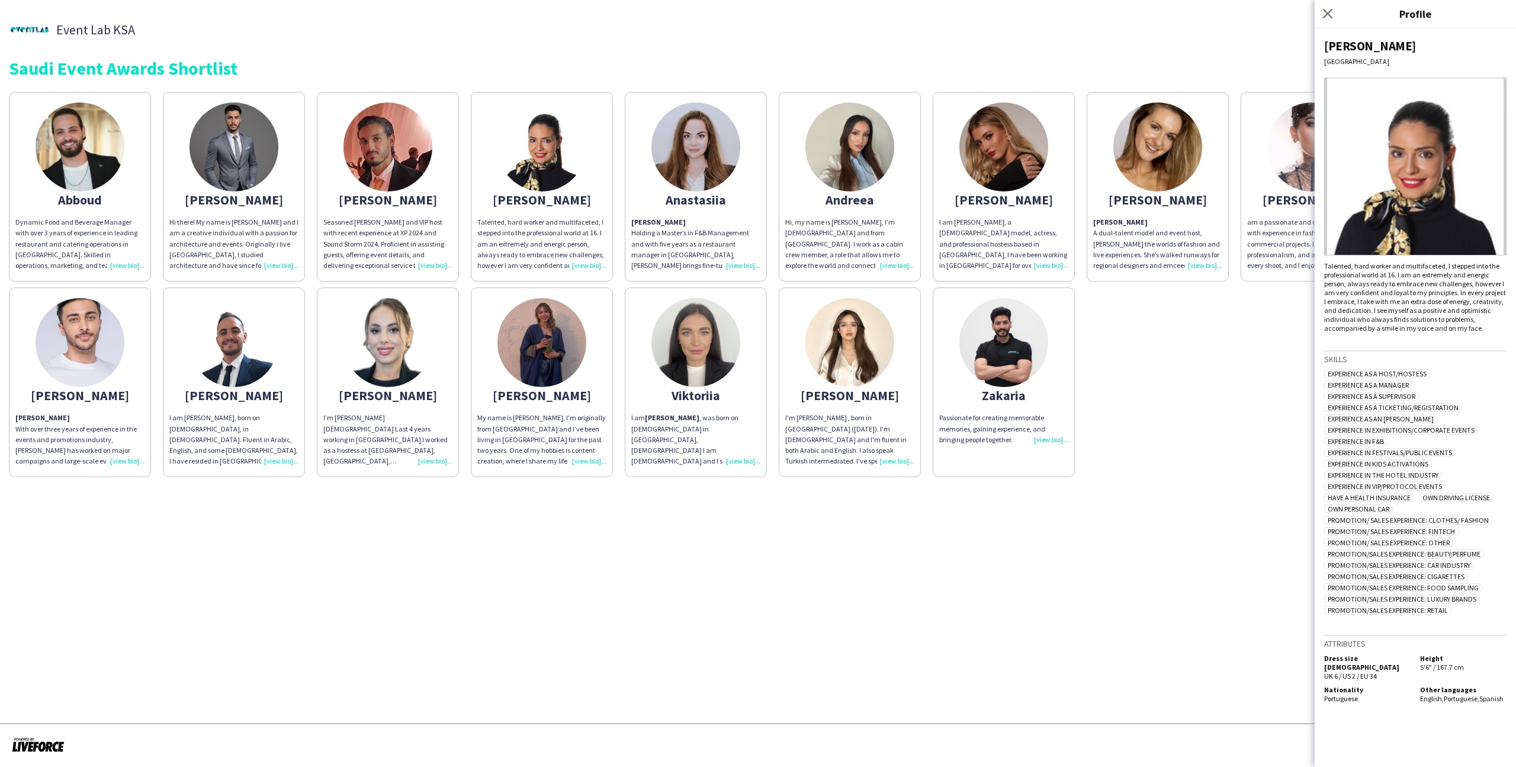
click at [594, 367] on app-share-pages-crew-card "Paulina My name is Paula, I’m originally from Poland and I’ve been living in Sa…" at bounding box center [542, 382] width 142 height 190
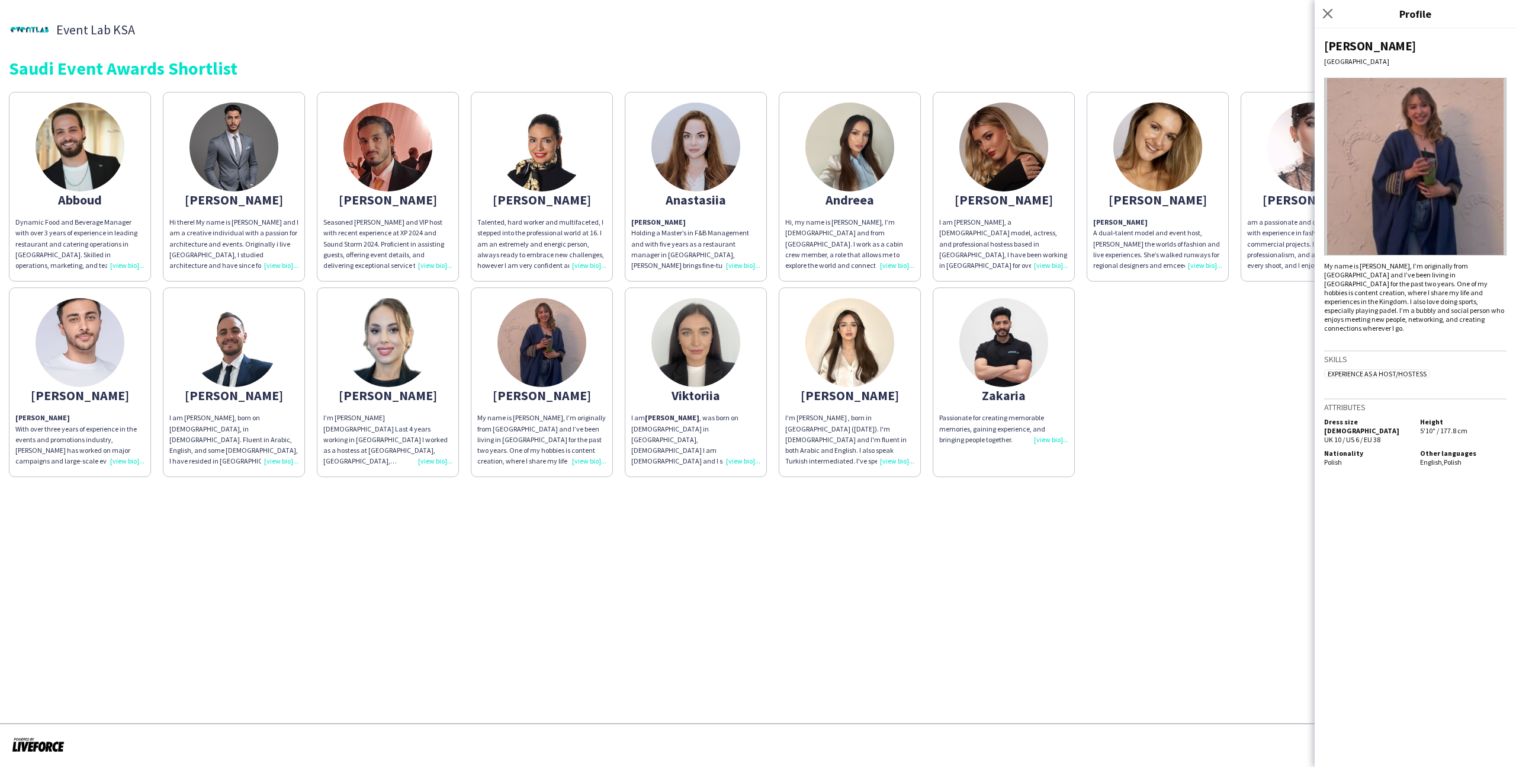
click at [583, 232] on div "Talented, hard worker and multifaceted, I stepped into the professional world a…" at bounding box center [541, 244] width 129 height 54
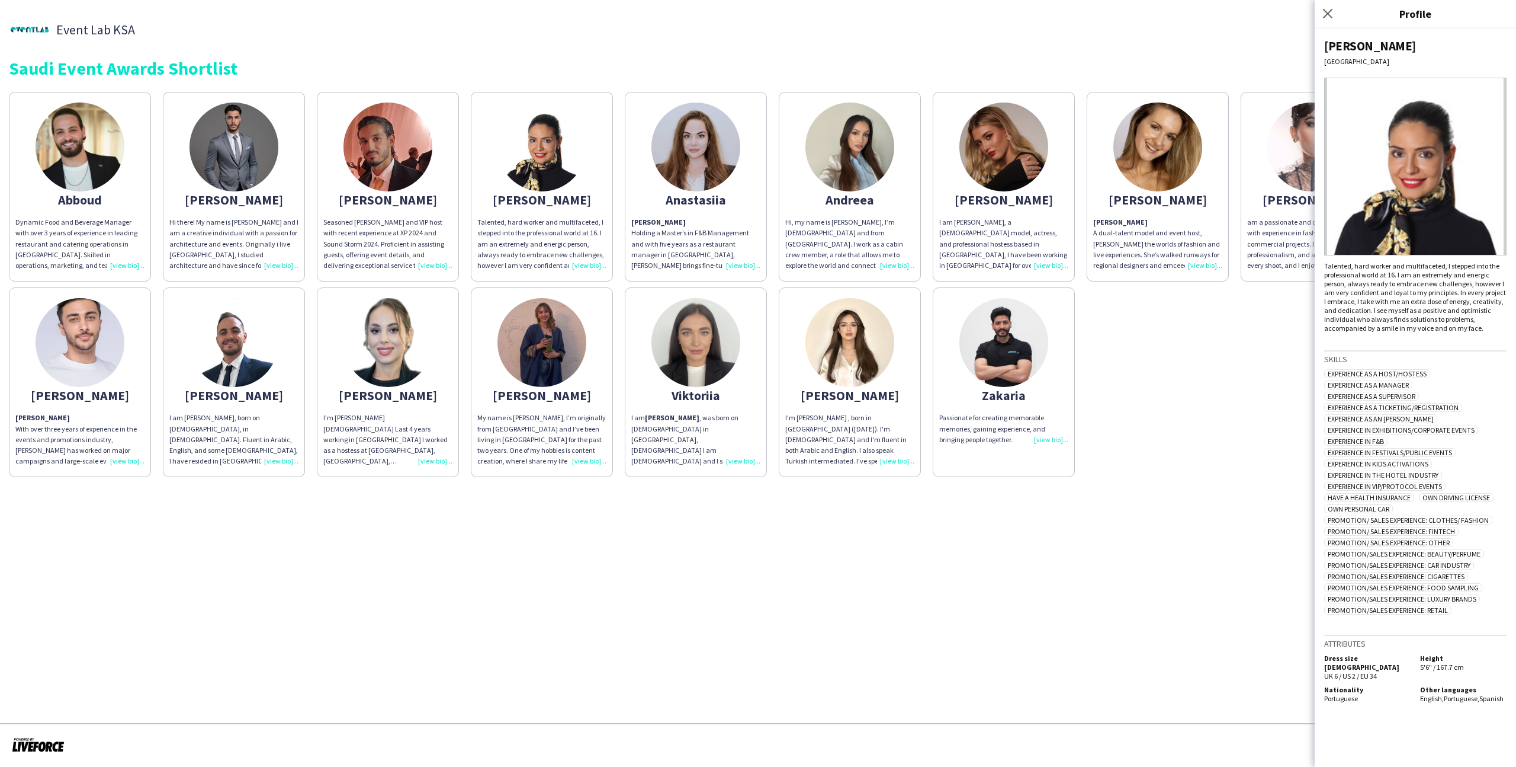
click at [586, 338] on img at bounding box center [542, 342] width 89 height 89
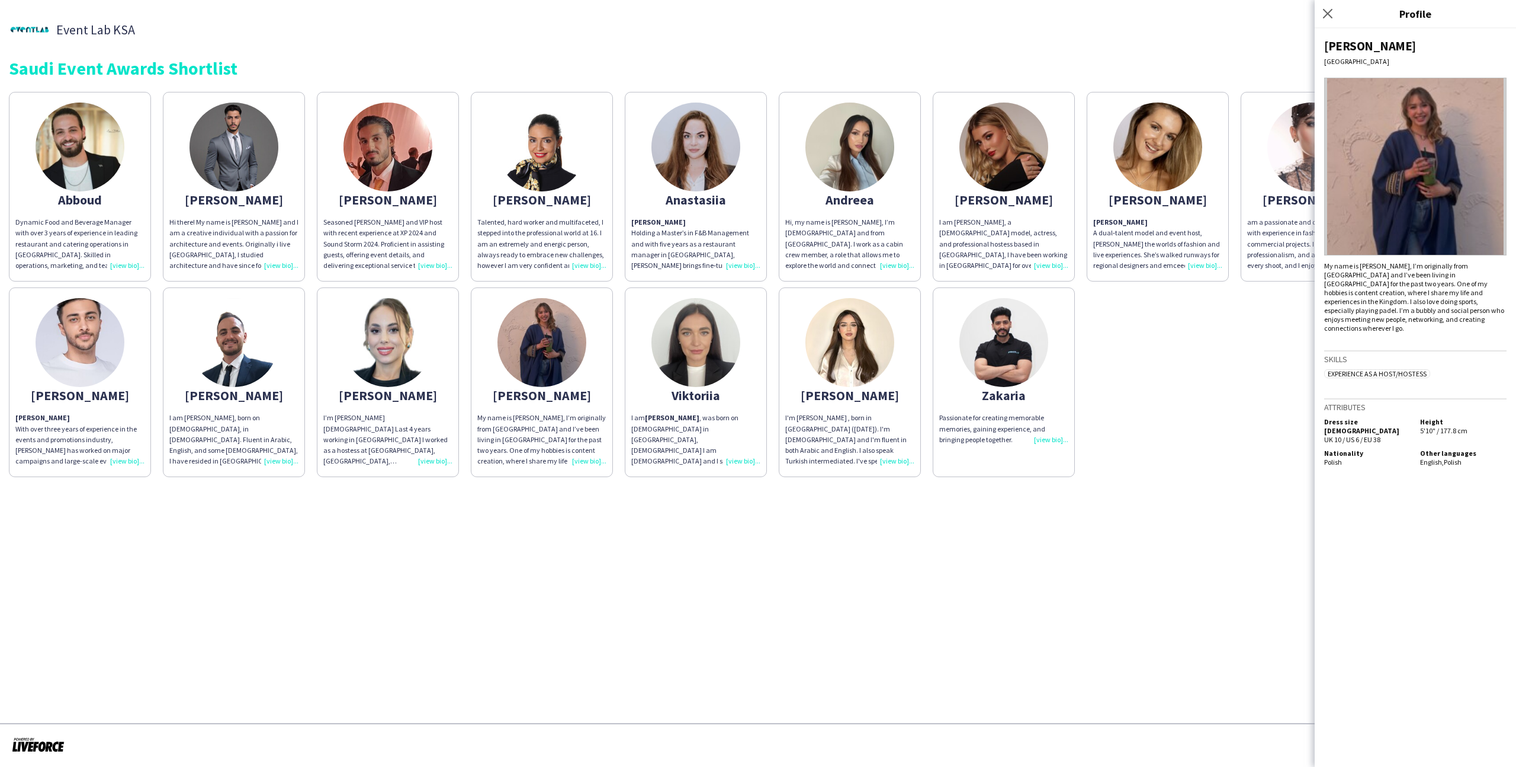
click at [615, 283] on div "Abboud Dynamic Food and Beverage Manager with over 3 years of experience in lea…" at bounding box center [758, 281] width 1499 height 391
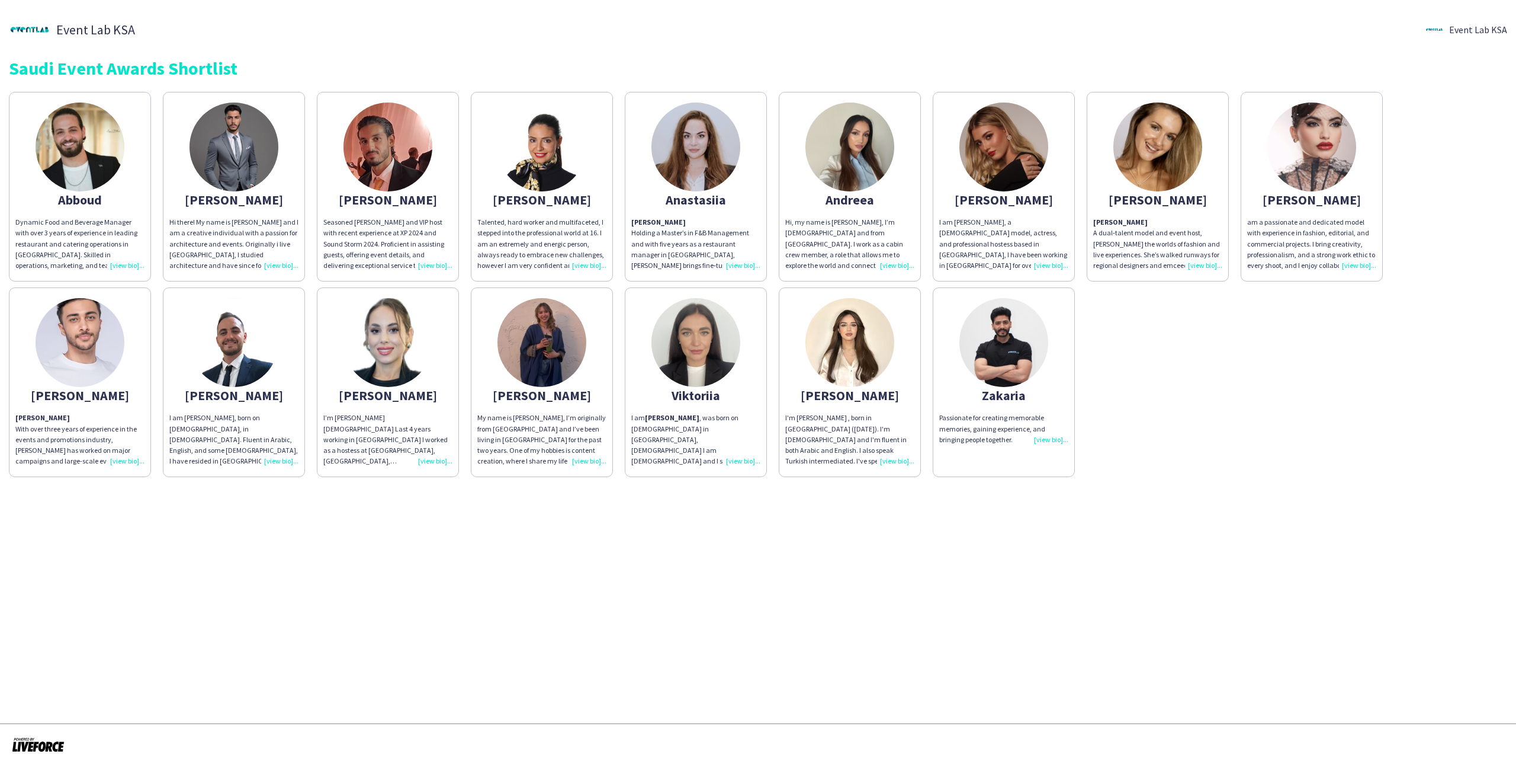
click at [740, 245] on p "Anastasia Holding a Master’s in F&B Management and with five years as a restaur…" at bounding box center [695, 244] width 129 height 54
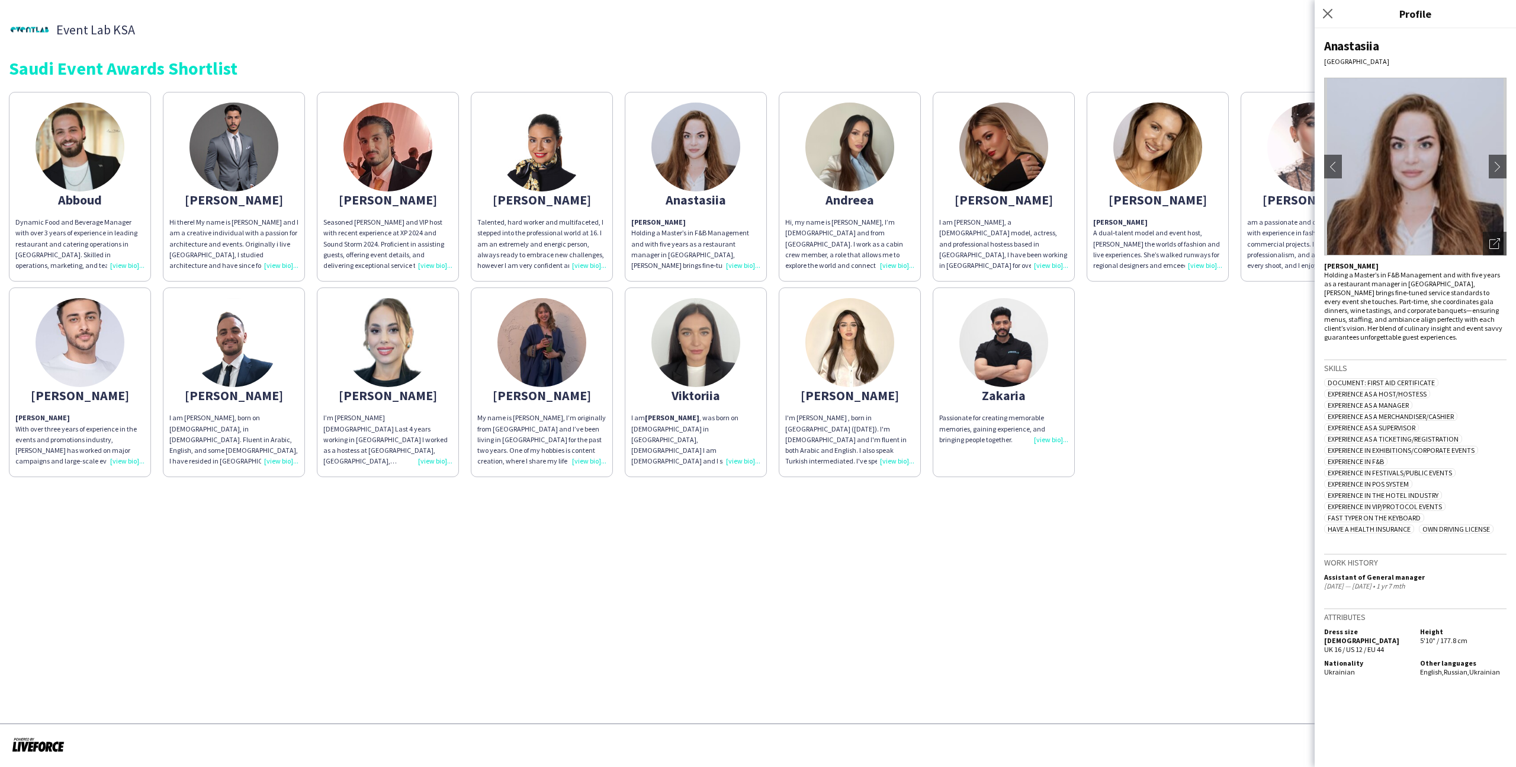
click at [1044, 226] on div "I am Angelina, a Russian model, actress, and professional hostess based in Riya…" at bounding box center [1003, 244] width 129 height 54
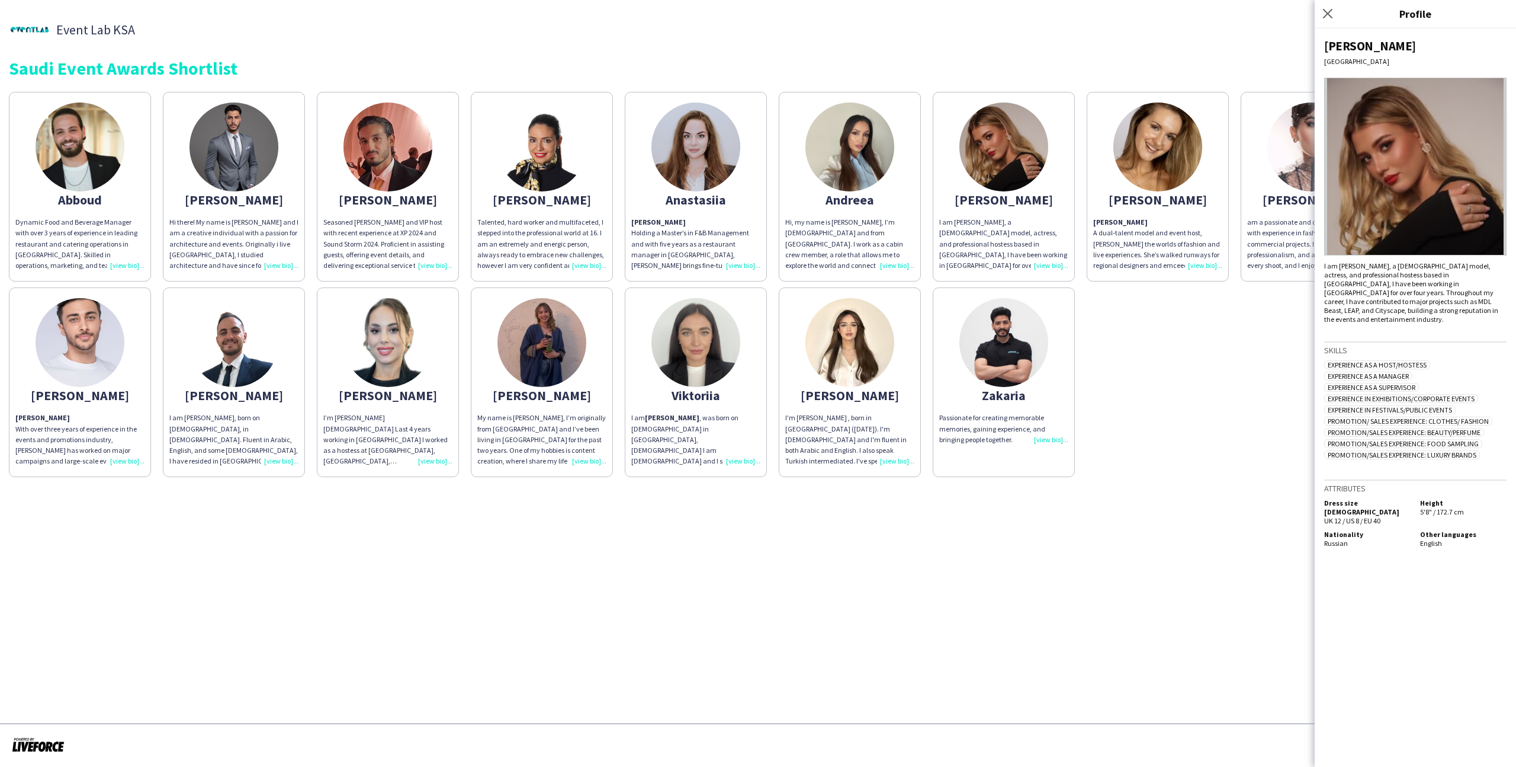
click at [571, 153] on img at bounding box center [542, 146] width 89 height 89
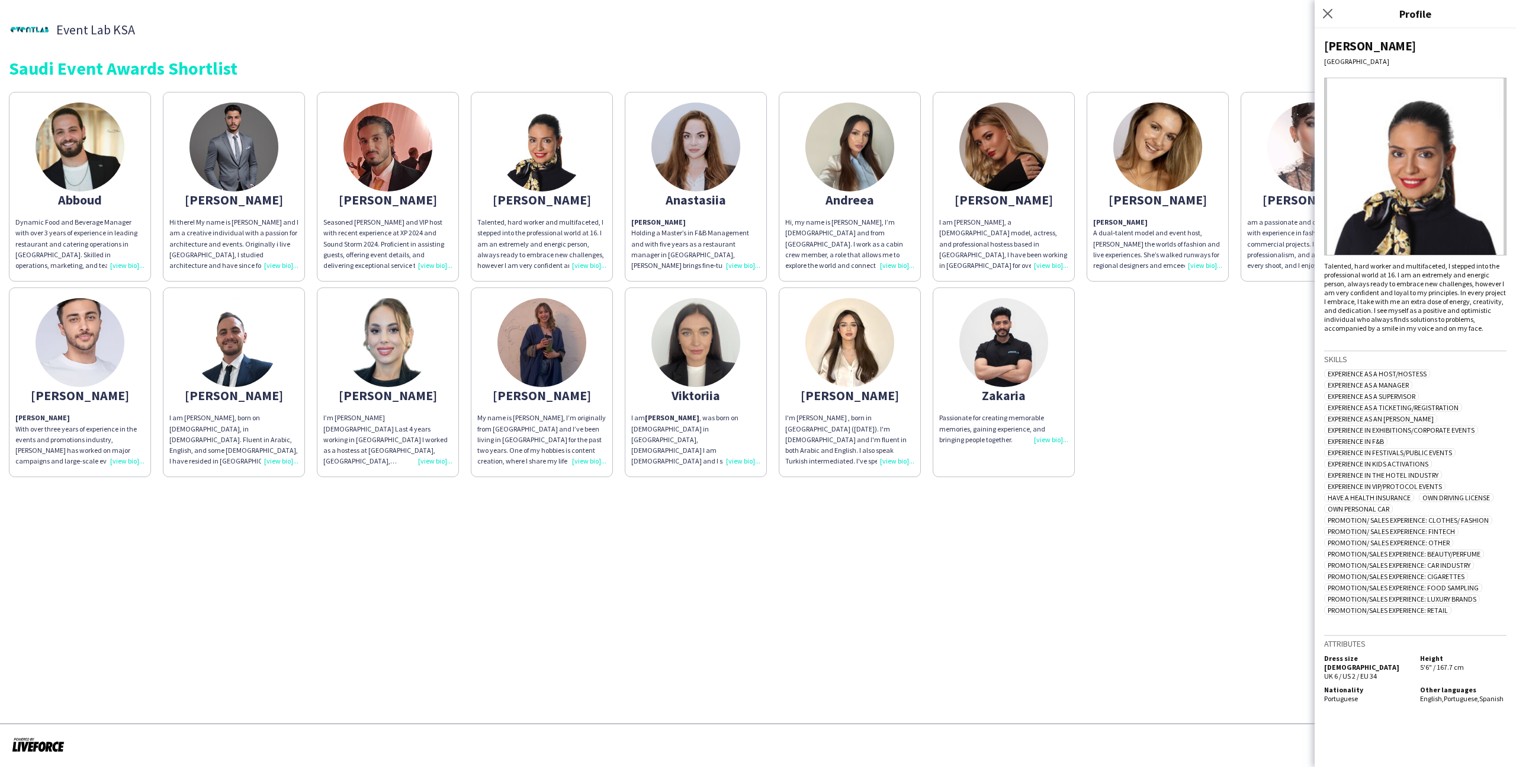
click at [669, 58] on div "Event Lab KSA Event Lab KSA Saudi Event Awards Shortlist" at bounding box center [758, 43] width 1499 height 68
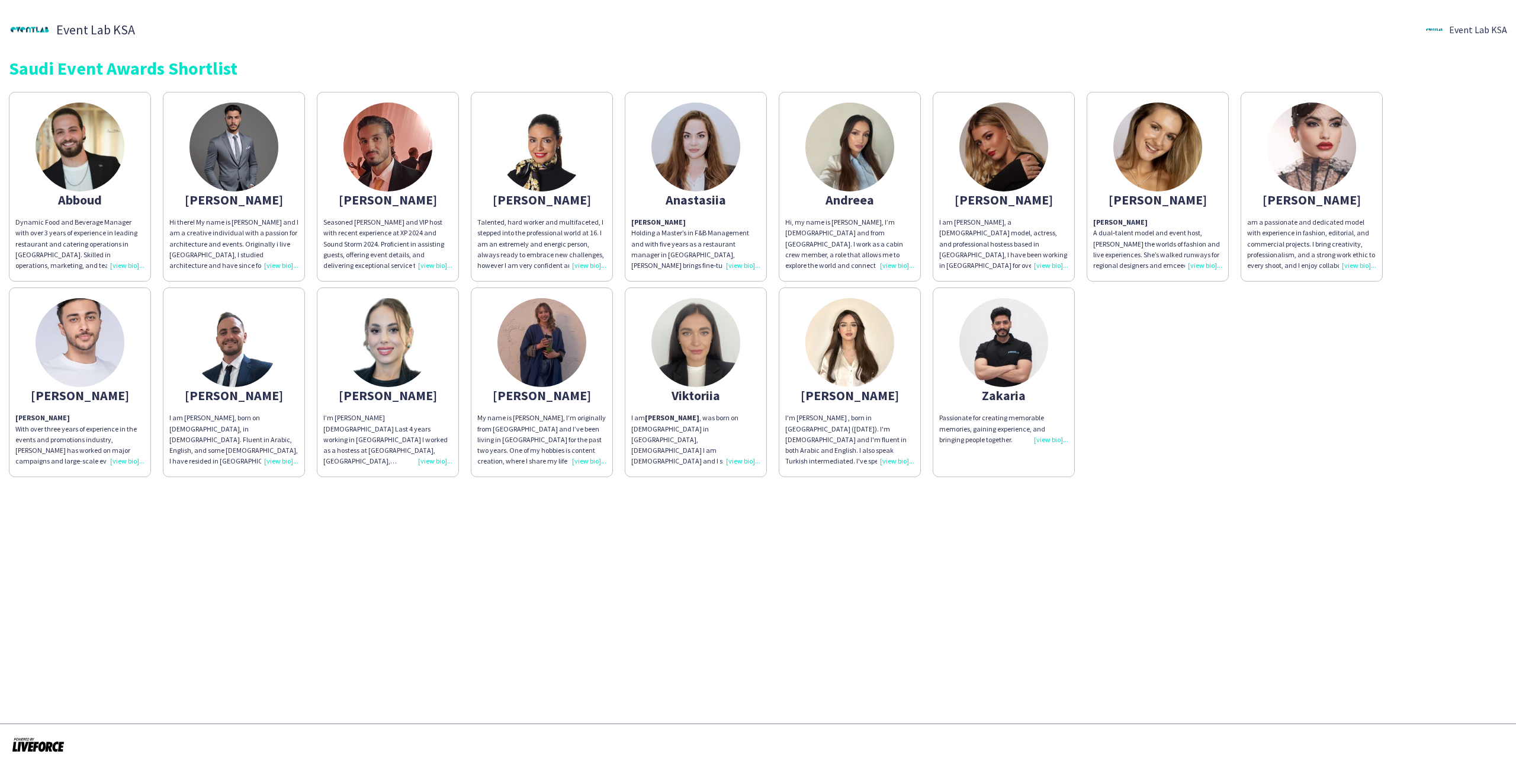
click at [591, 369] on app-share-pages-crew-card "Paulina My name is Paula, I’m originally from Poland and I’ve been living in Sa…" at bounding box center [542, 382] width 142 height 190
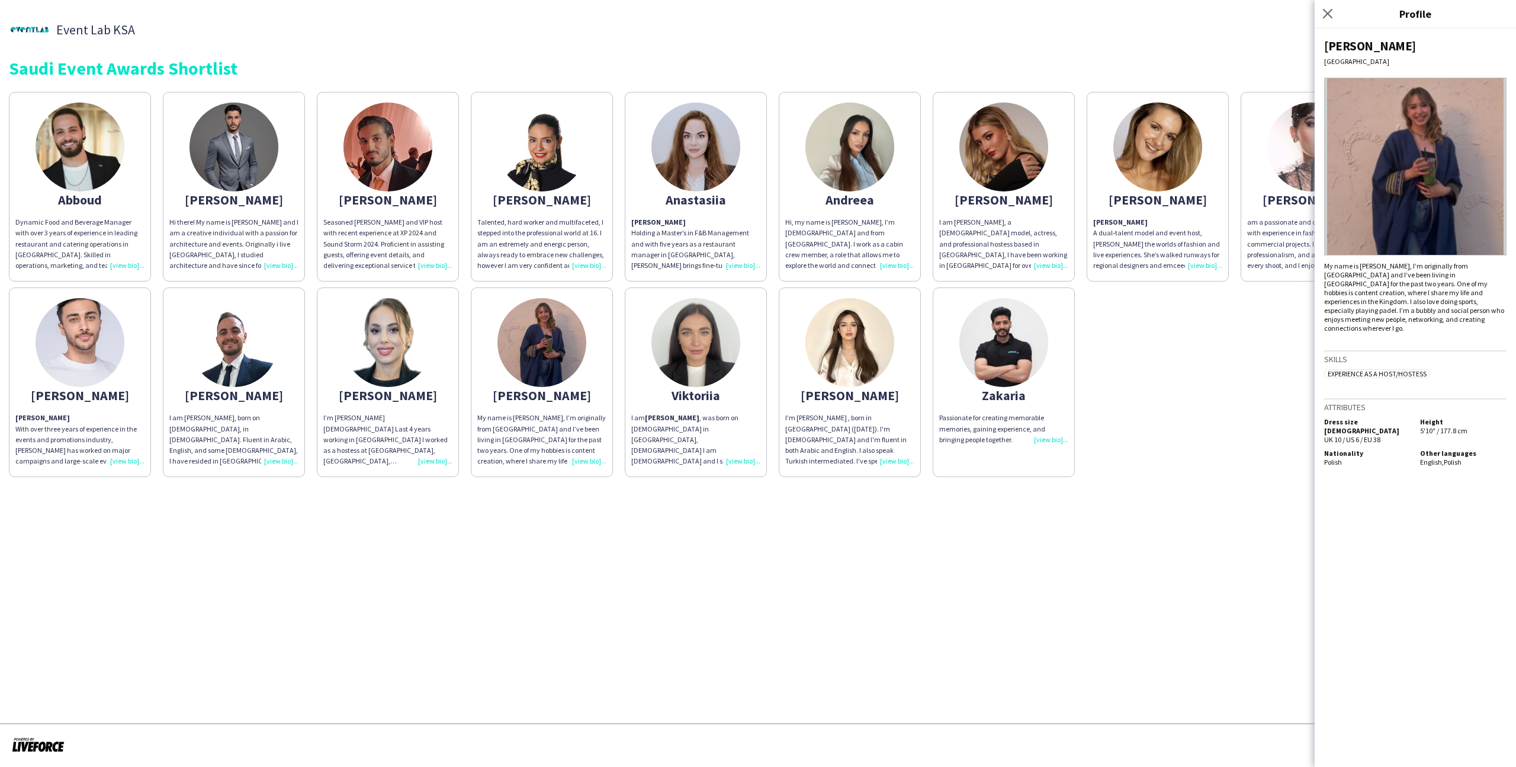
click at [1113, 426] on div "Abboud Dynamic Food and Beverage Manager with over 3 years of experience in lea…" at bounding box center [758, 281] width 1499 height 391
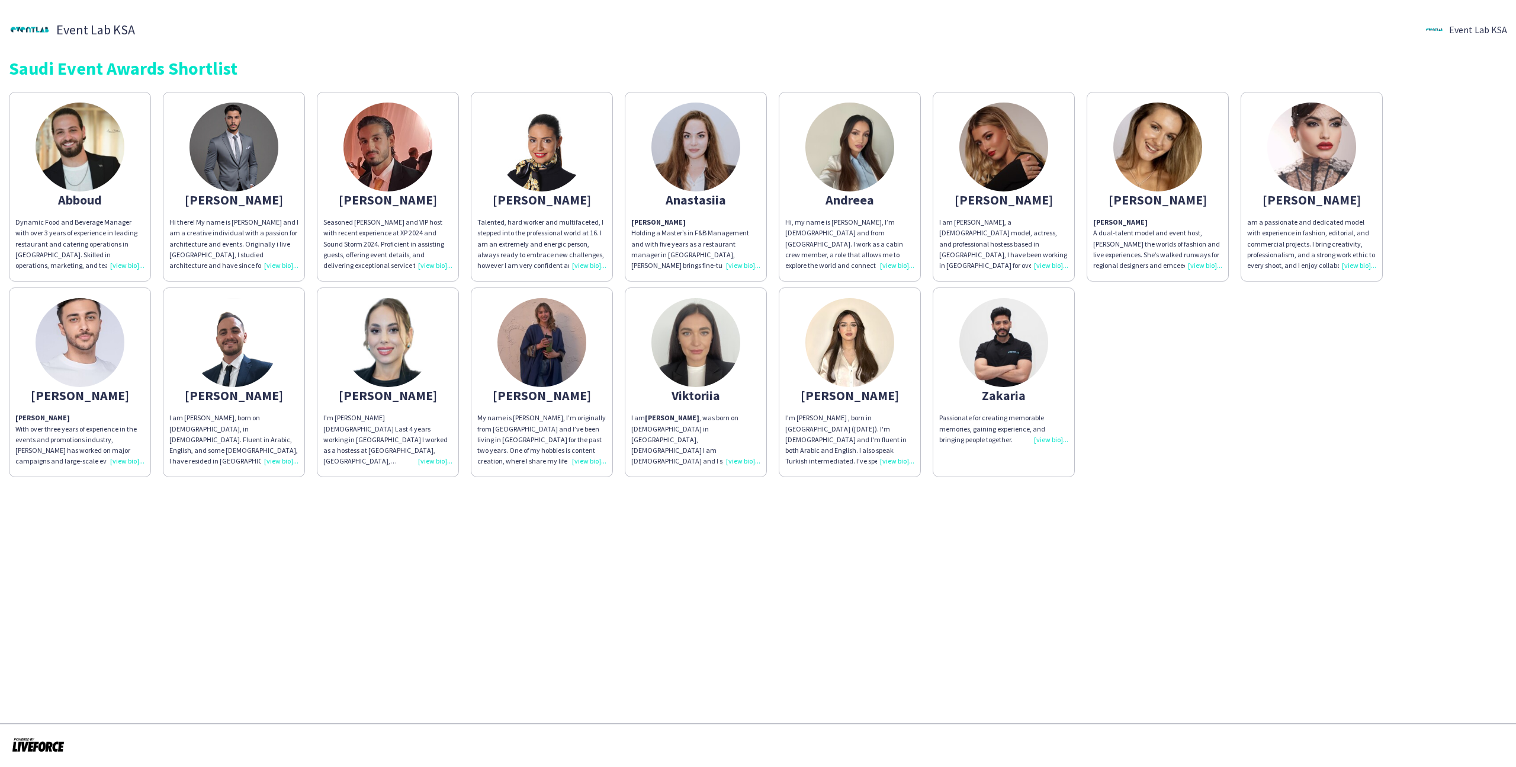
click at [1340, 188] on app-share-pages-crew-card "Carla am a passionate and dedicated model with experience in fashion, editorial…" at bounding box center [1312, 187] width 142 height 190
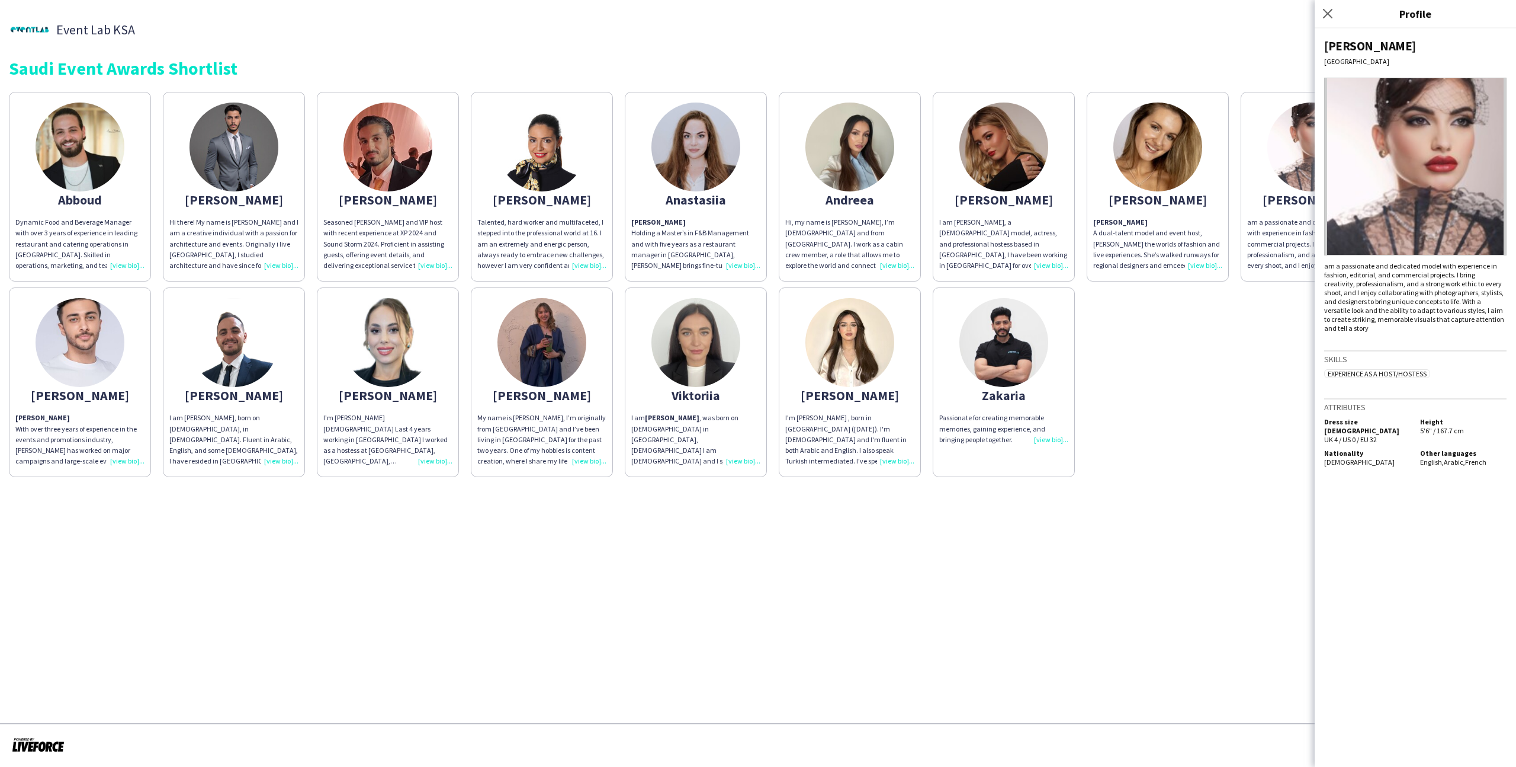
click at [1296, 271] on app-share-pages-crew-card "Carla am a passionate and dedicated model with experience in fashion, editorial…" at bounding box center [1312, 187] width 142 height 190
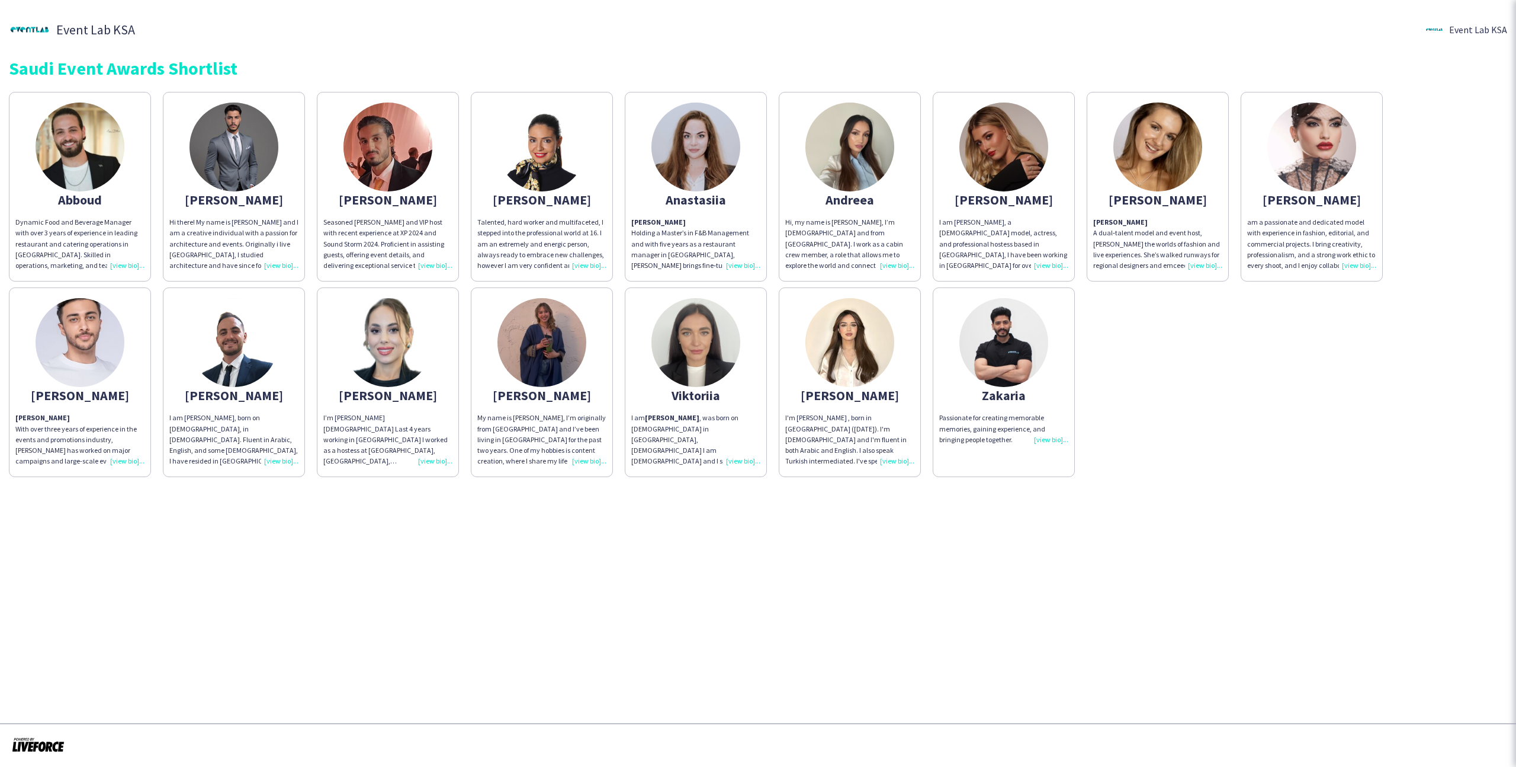
click at [1286, 298] on div "Abboud Dynamic Food and Beverage Manager with over 3 years of experience in lea…" at bounding box center [758, 281] width 1499 height 391
click at [703, 355] on img at bounding box center [696, 342] width 89 height 89
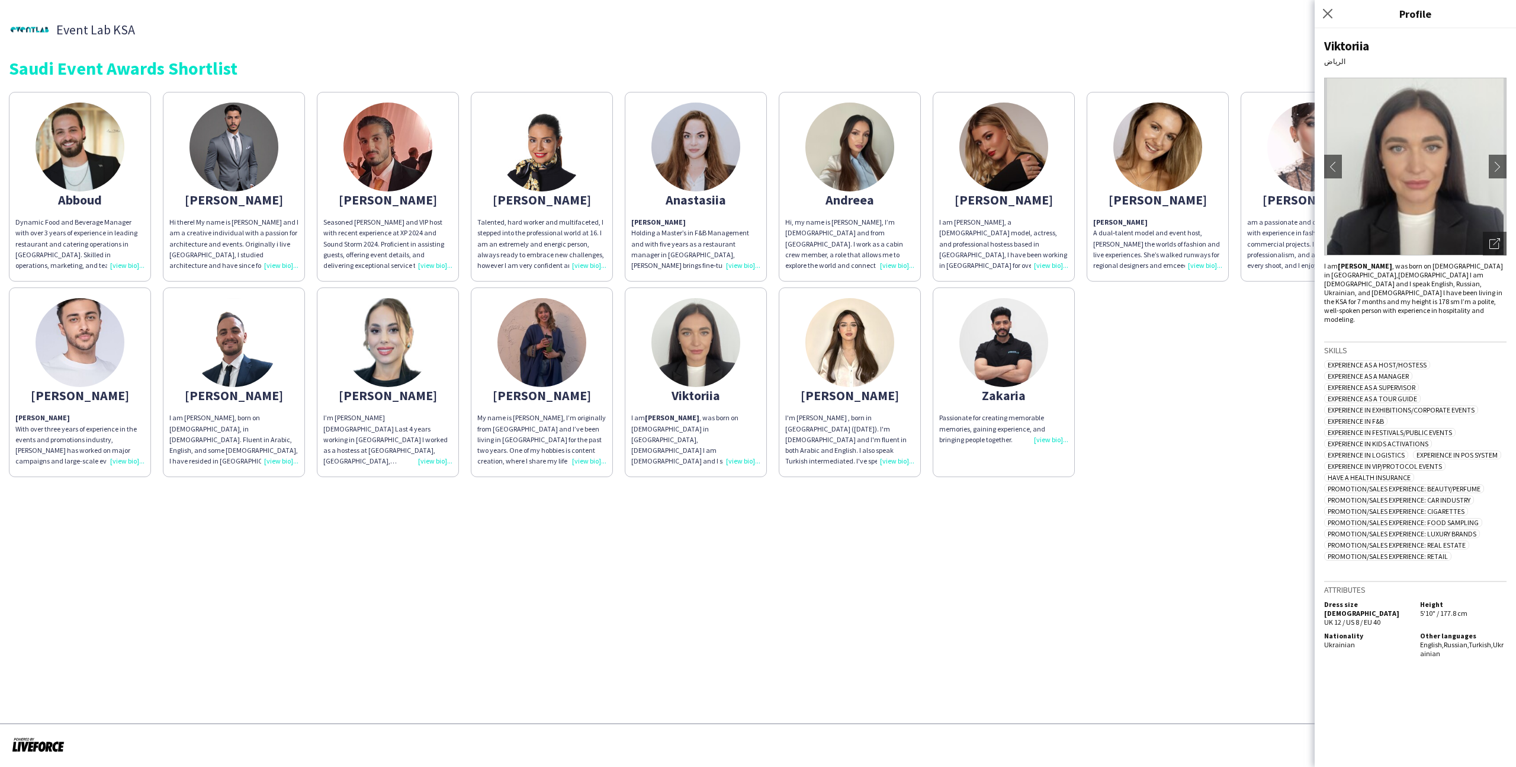
click at [937, 267] on app-share-pages-crew-card "Angelina I am Angelina, a Russian model, actress, and professional hostess base…" at bounding box center [1004, 187] width 142 height 190
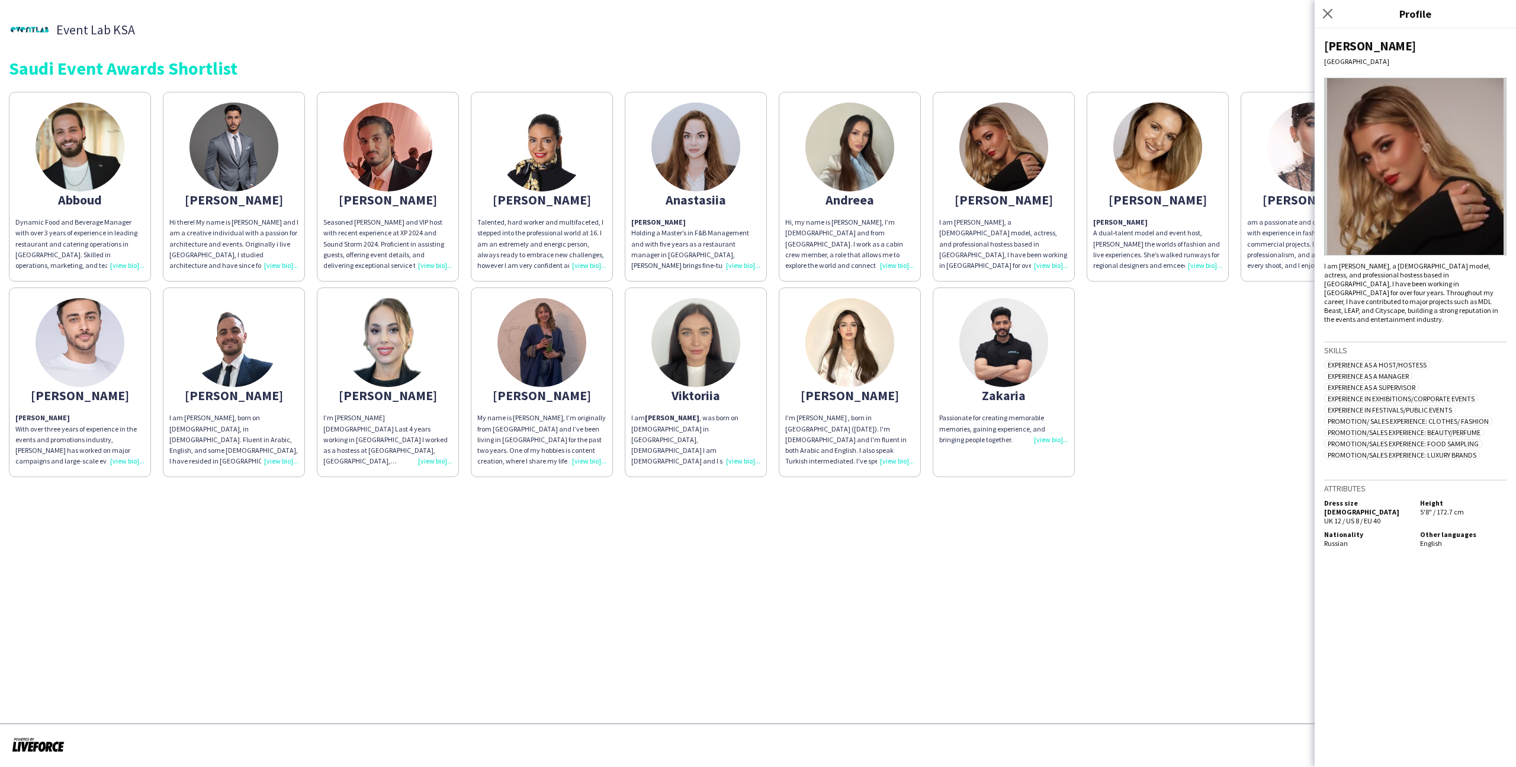
click at [742, 193] on app-share-pages-crew-card "Anastasiia Anastasia Holding a Master’s in F&B Management and with five years a…" at bounding box center [696, 187] width 142 height 190
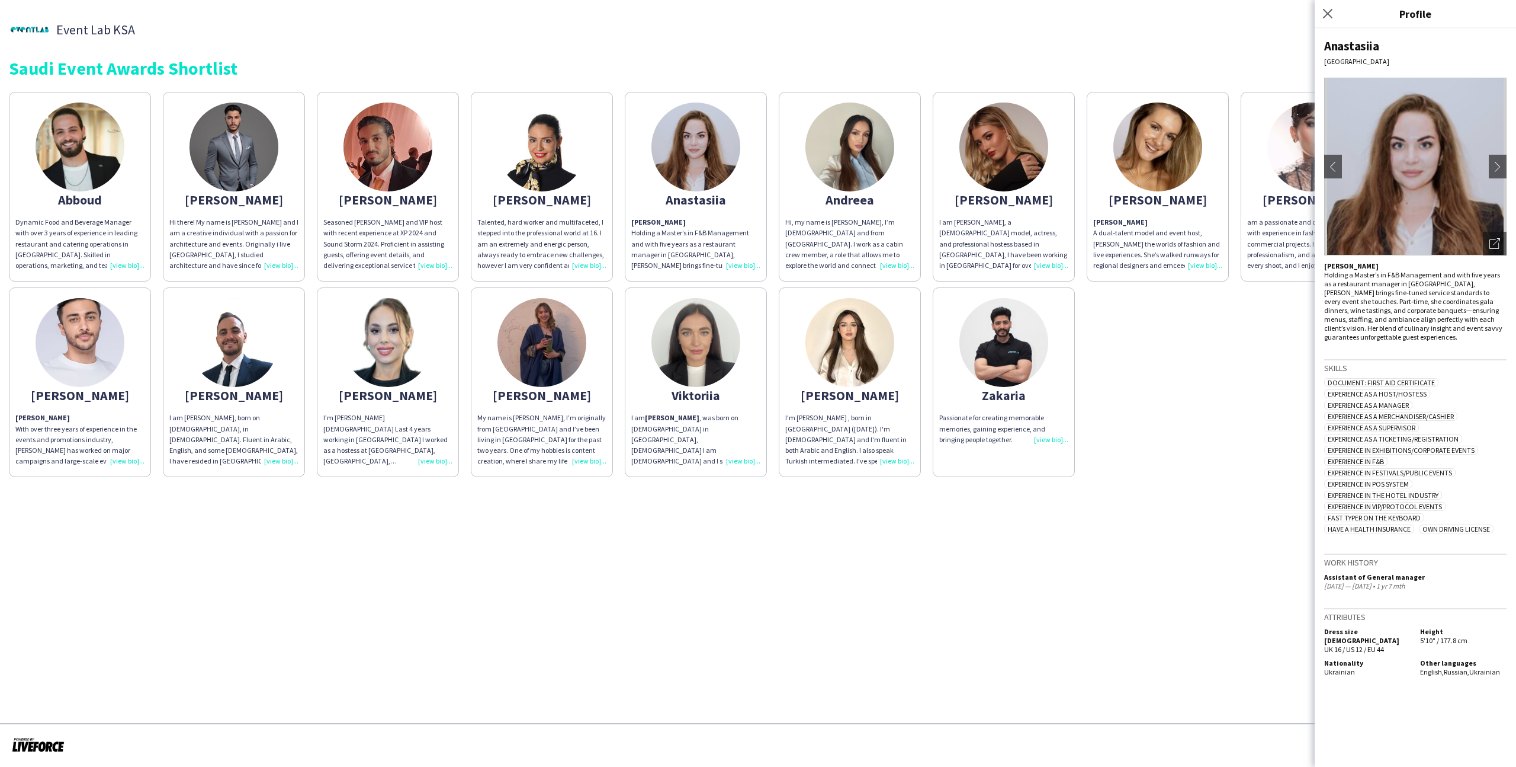
click at [558, 304] on img at bounding box center [542, 342] width 89 height 89
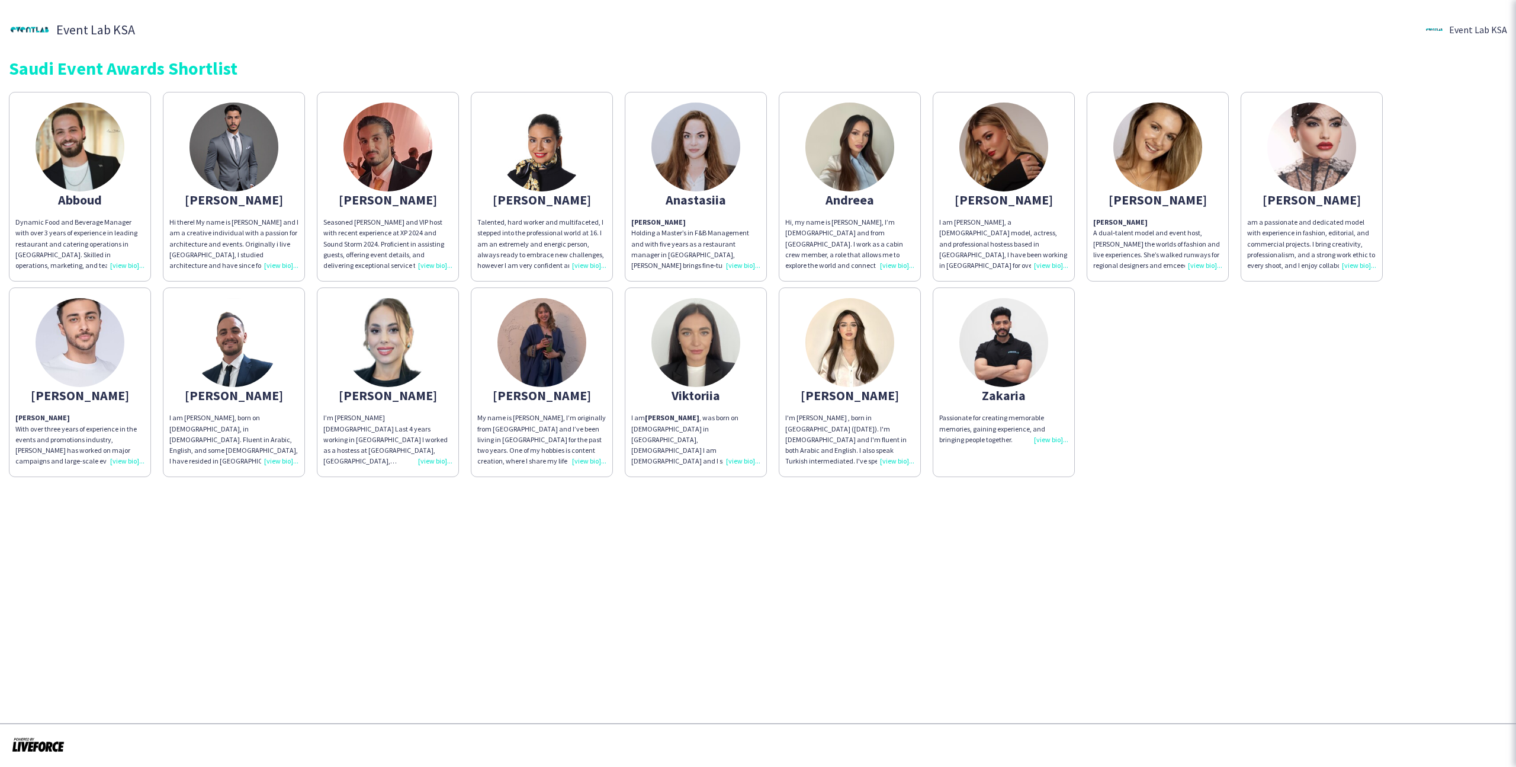
click at [550, 251] on div "Talented, hard worker and multifaceted, I stepped into the professional world a…" at bounding box center [541, 244] width 129 height 54
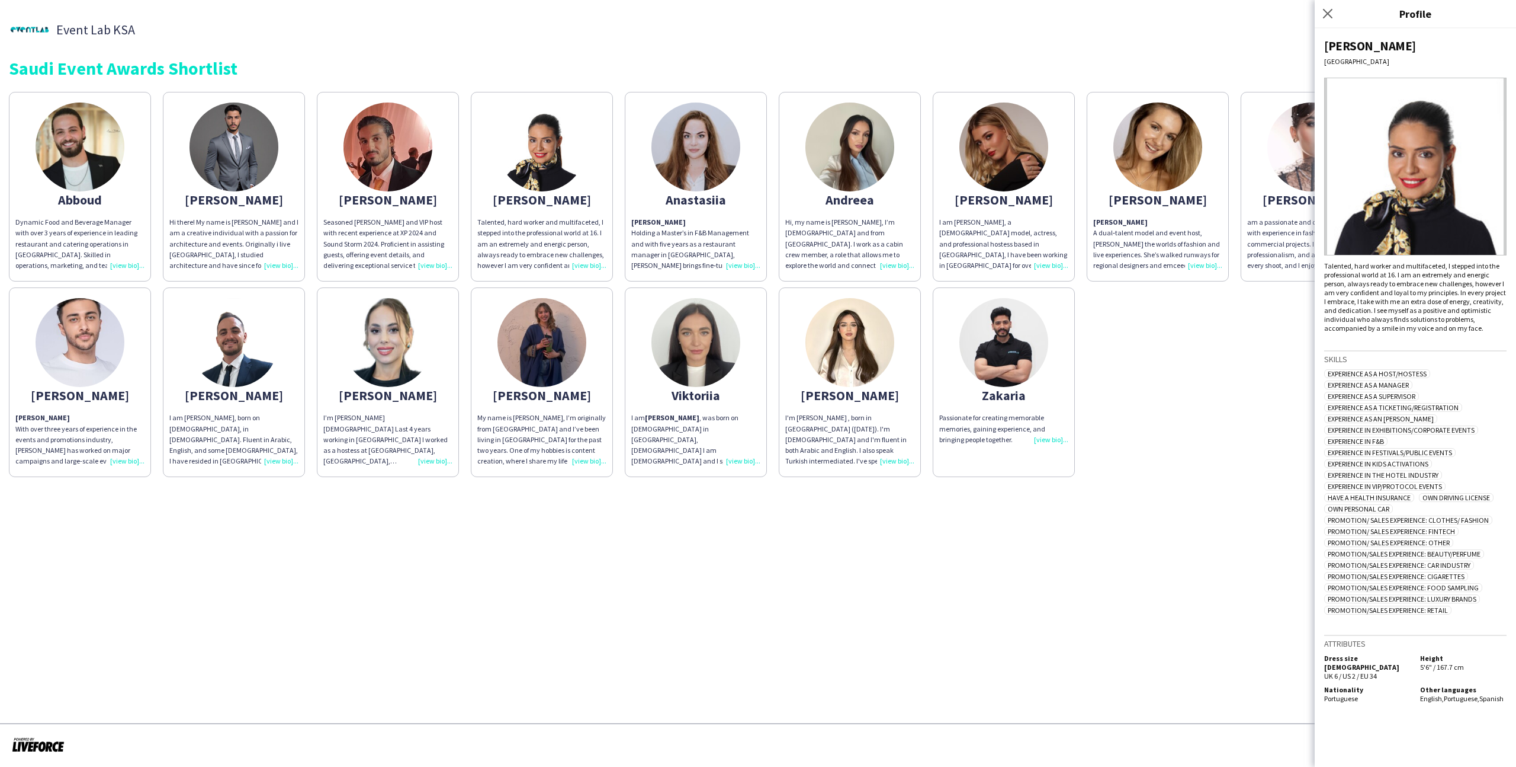
click at [490, 70] on div "Saudi Event Awards Shortlist" at bounding box center [758, 68] width 1499 height 18
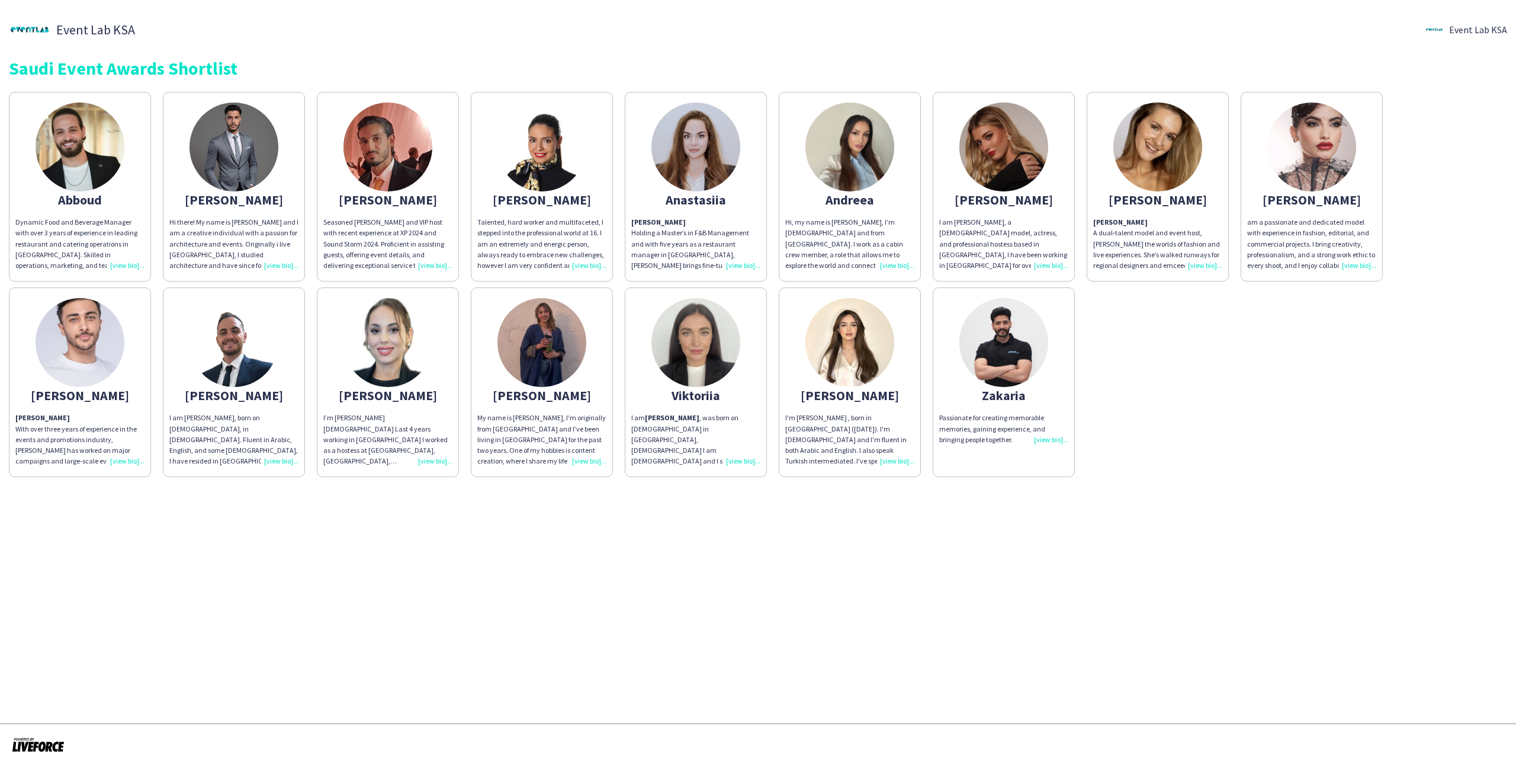
click at [664, 193] on app-share-pages-crew-card "Anastasiia Anastasia Holding a Master’s in F&B Management and with five years a…" at bounding box center [696, 187] width 142 height 190
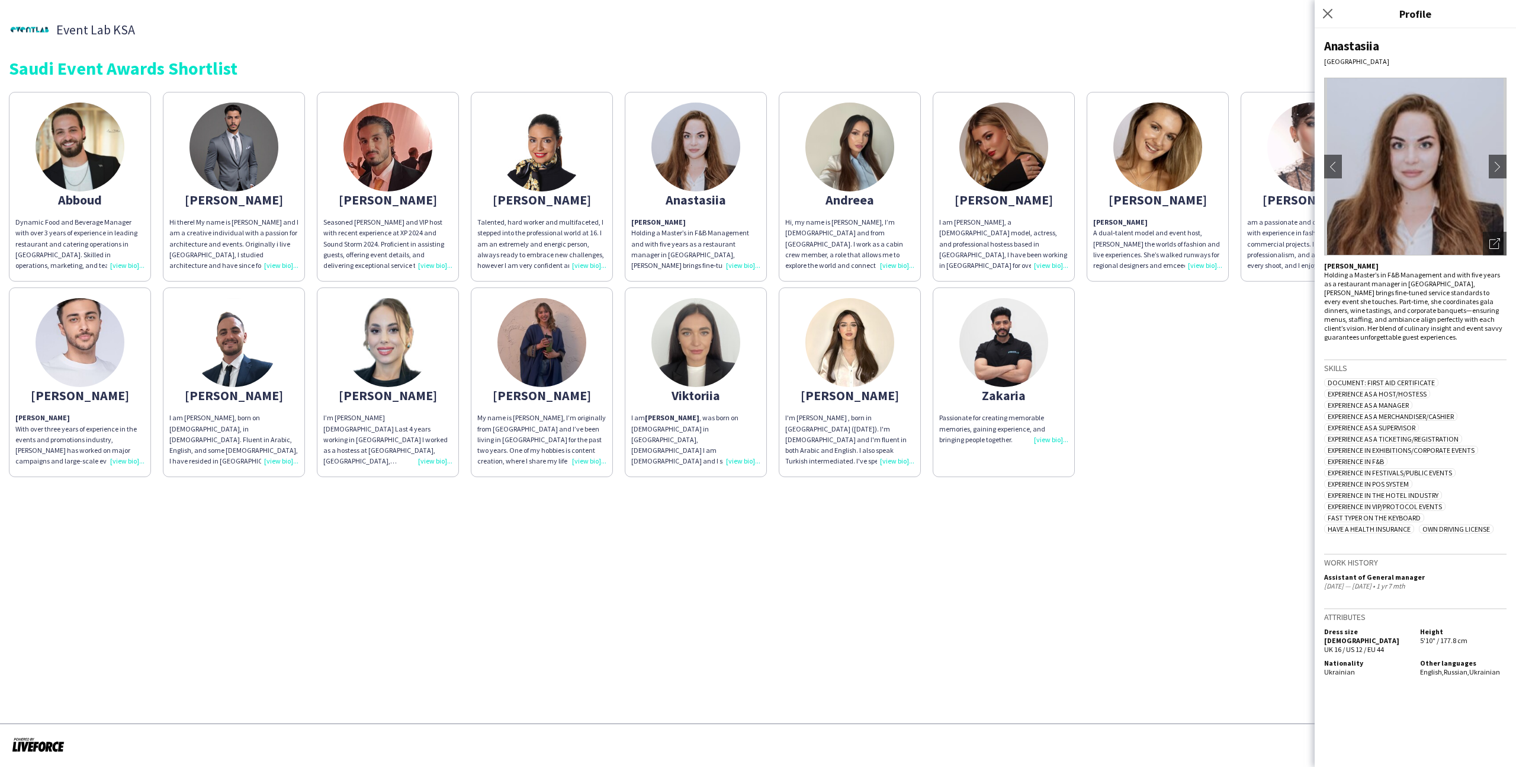
click at [577, 179] on app-share-pages-crew-card "Alexandra Talented, hard worker and multifaceted, I stepped into the profession…" at bounding box center [542, 187] width 142 height 190
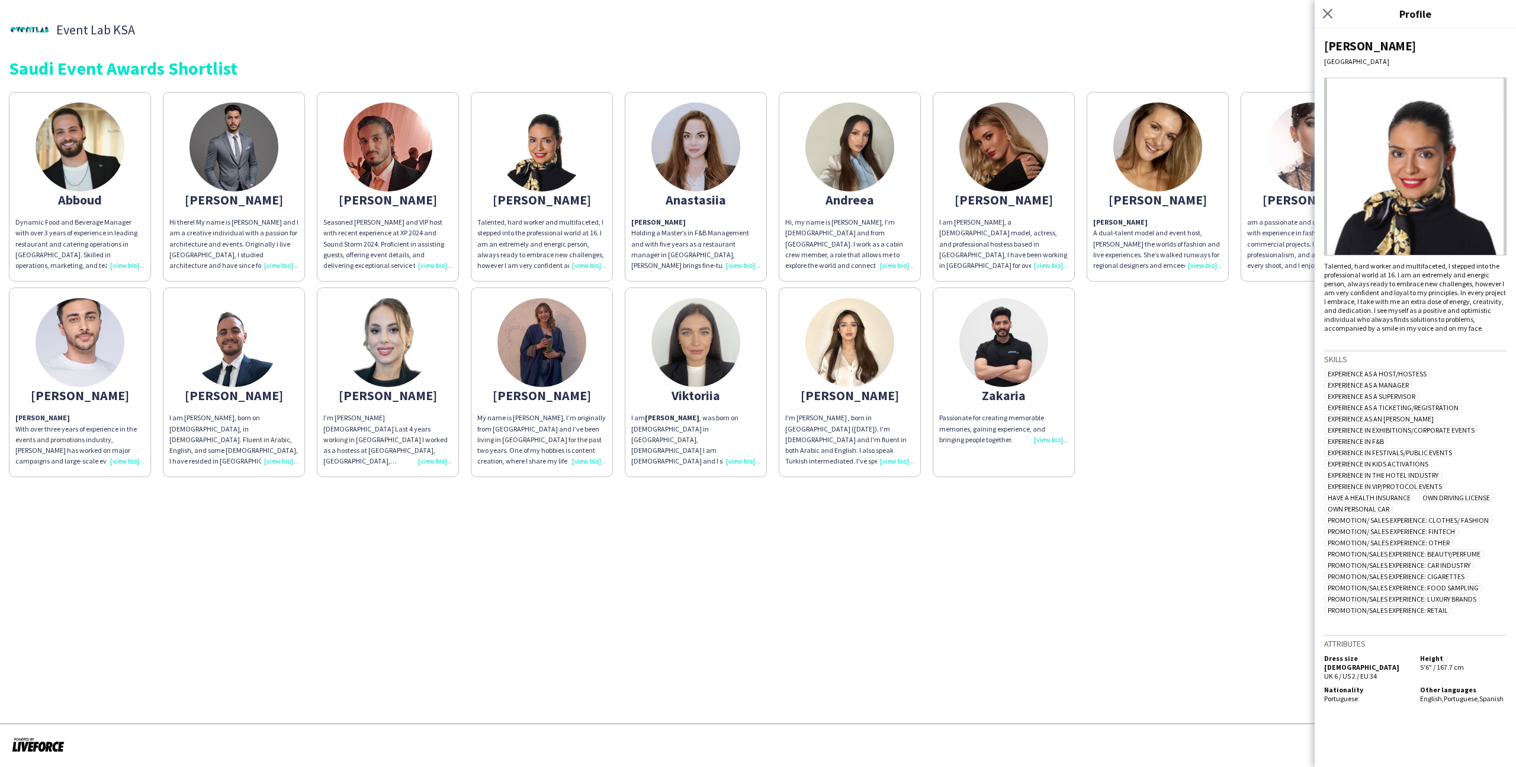
click at [576, 340] on img at bounding box center [542, 342] width 89 height 89
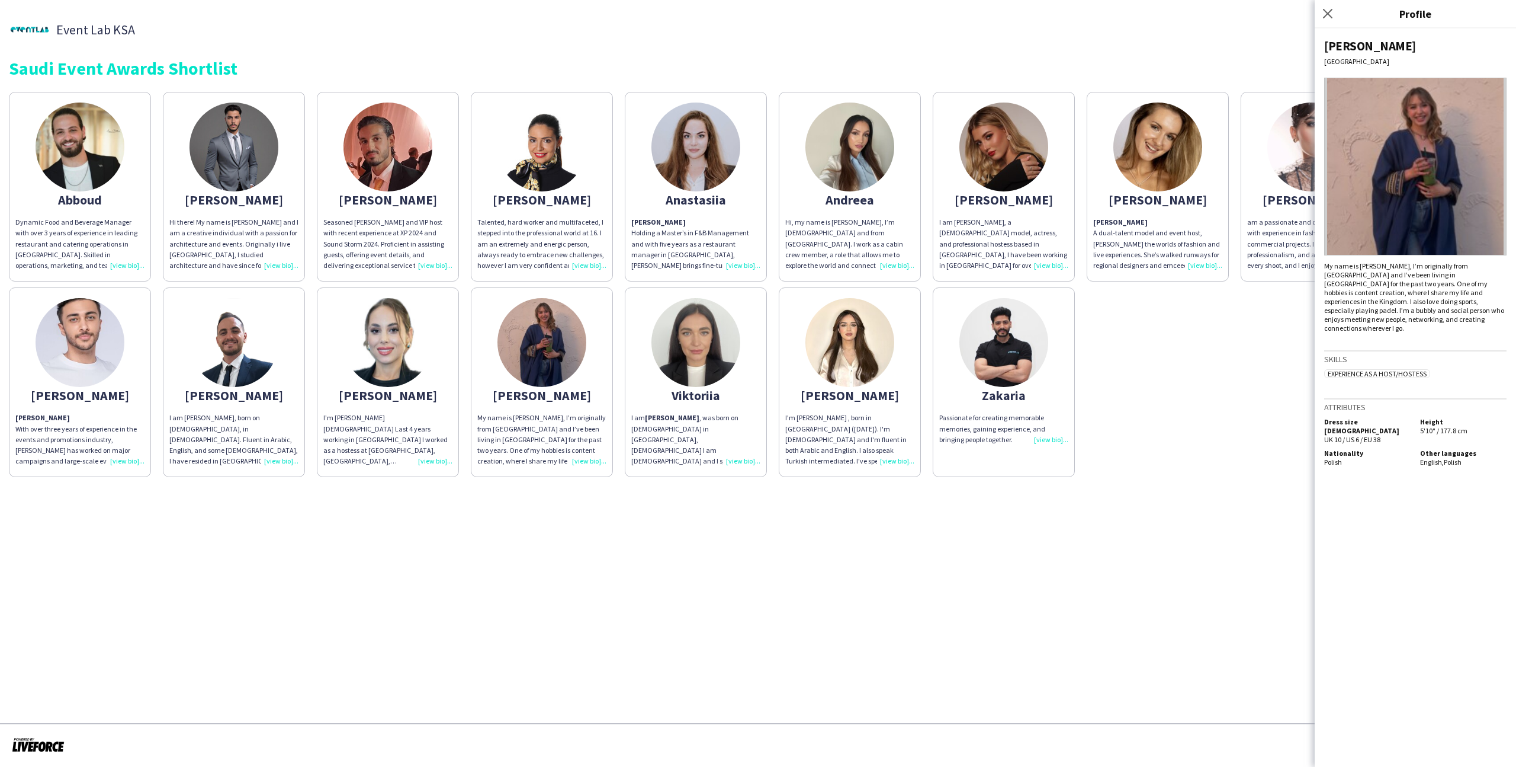
click at [1186, 398] on div "Abboud Dynamic Food and Beverage Manager with over 3 years of experience in lea…" at bounding box center [758, 281] width 1499 height 391
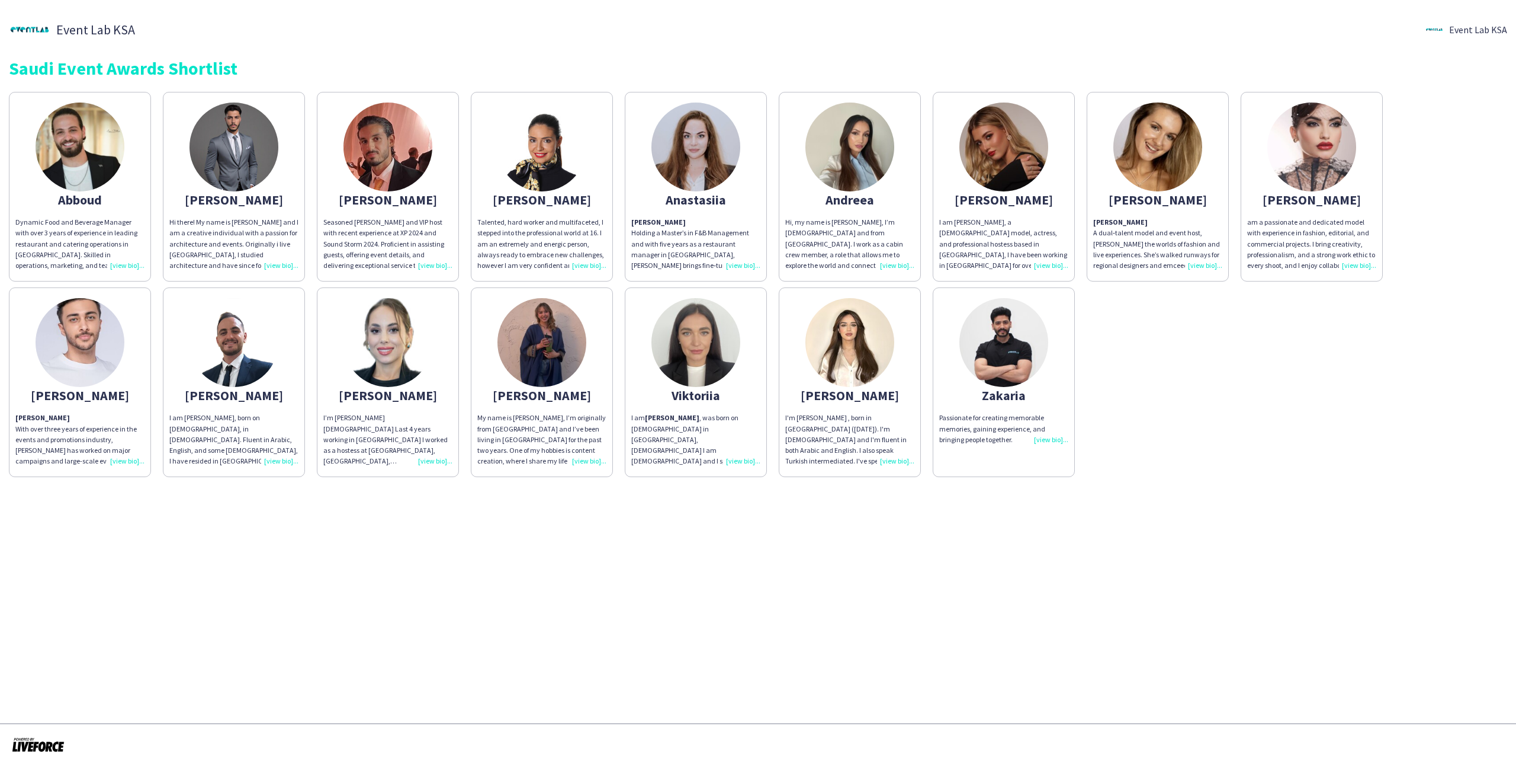
click at [1278, 229] on div "am a passionate and dedicated model with experience in fashion, editorial, and …" at bounding box center [1311, 244] width 129 height 54
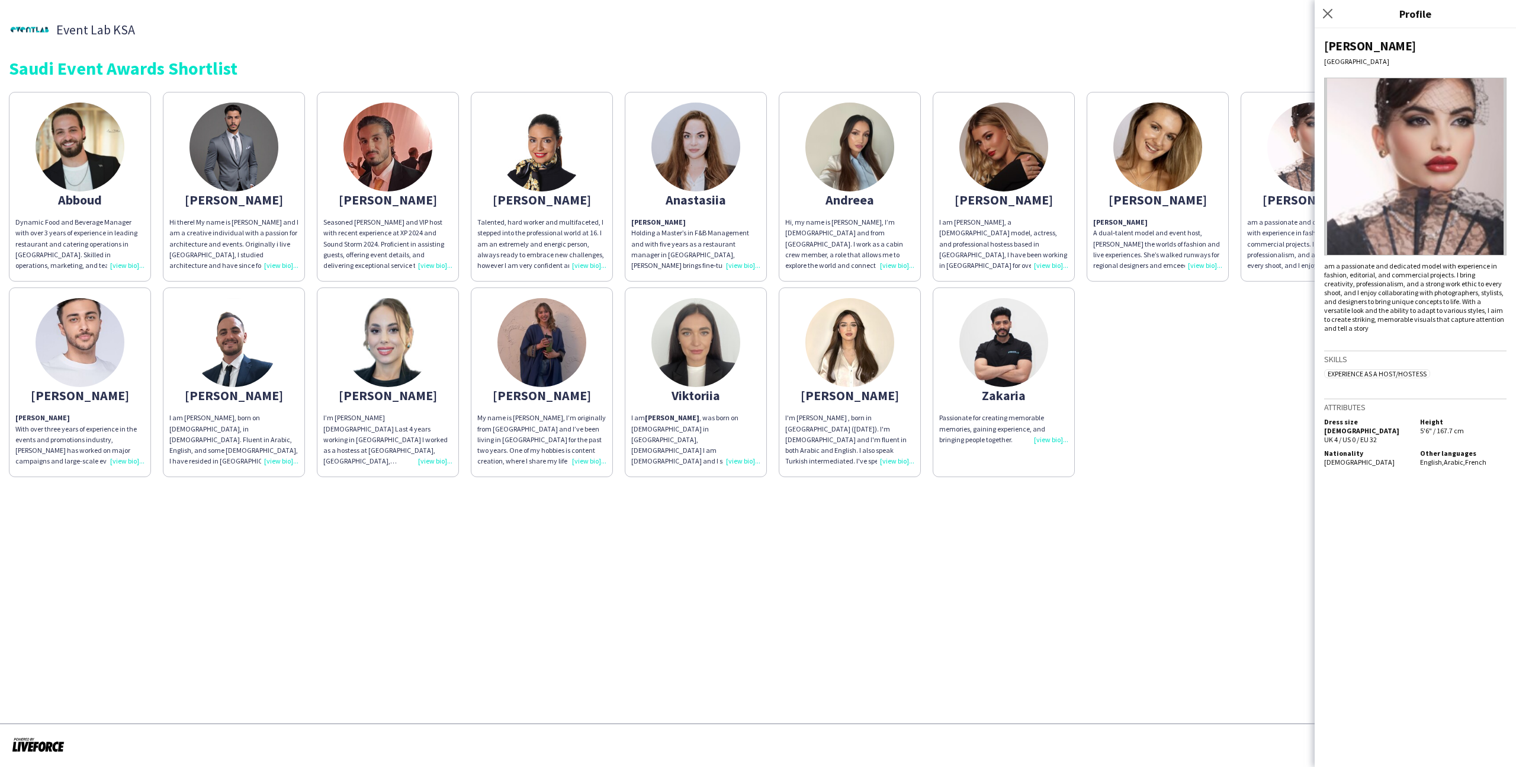
click at [1190, 217] on p "Angelina A dual‑talent model and event host, Angelina bridges the worlds of fas…" at bounding box center [1157, 244] width 129 height 54
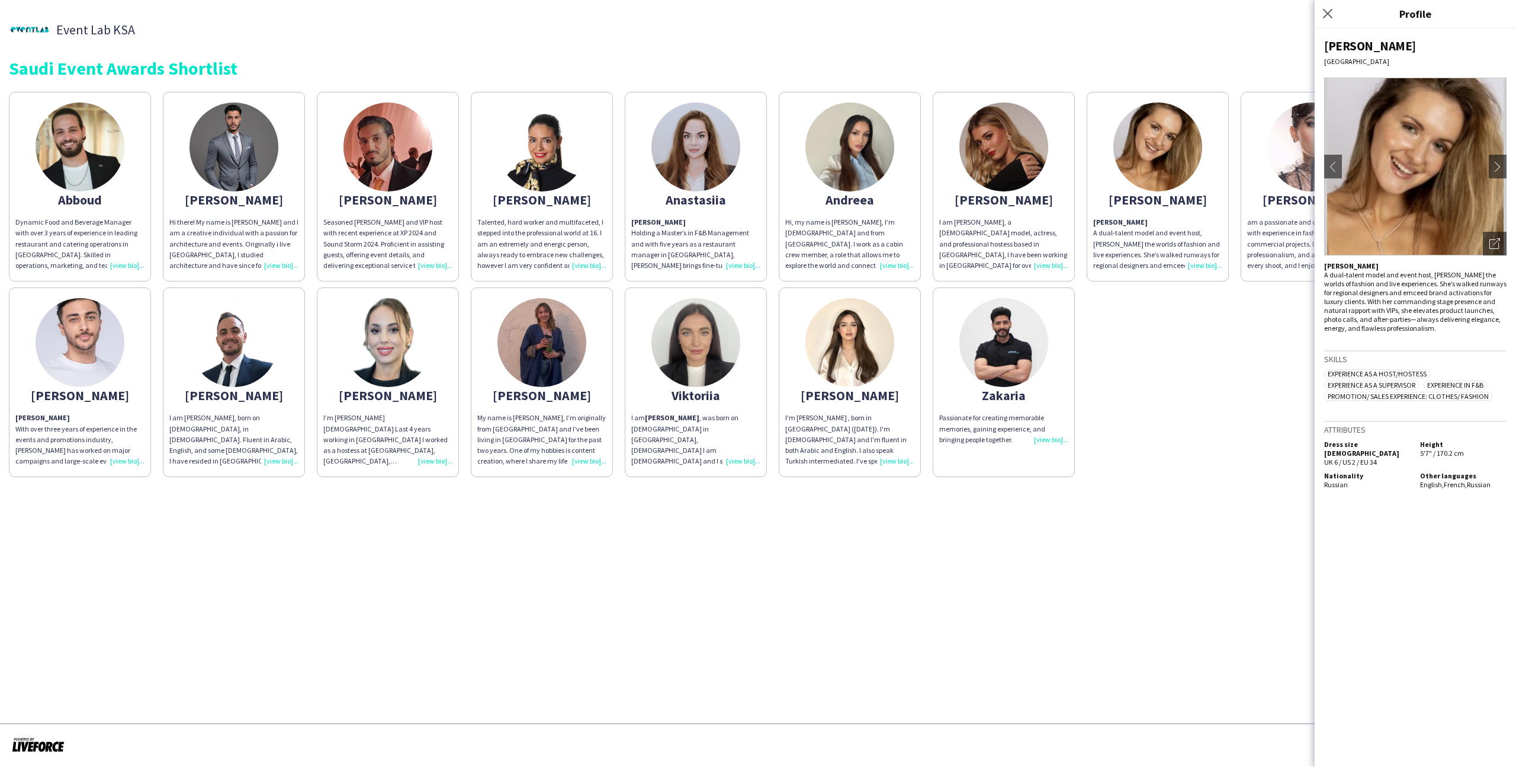
click at [1083, 206] on div "Abboud Dynamic Food and Beverage Manager with over 3 years of experience in lea…" at bounding box center [758, 281] width 1499 height 391
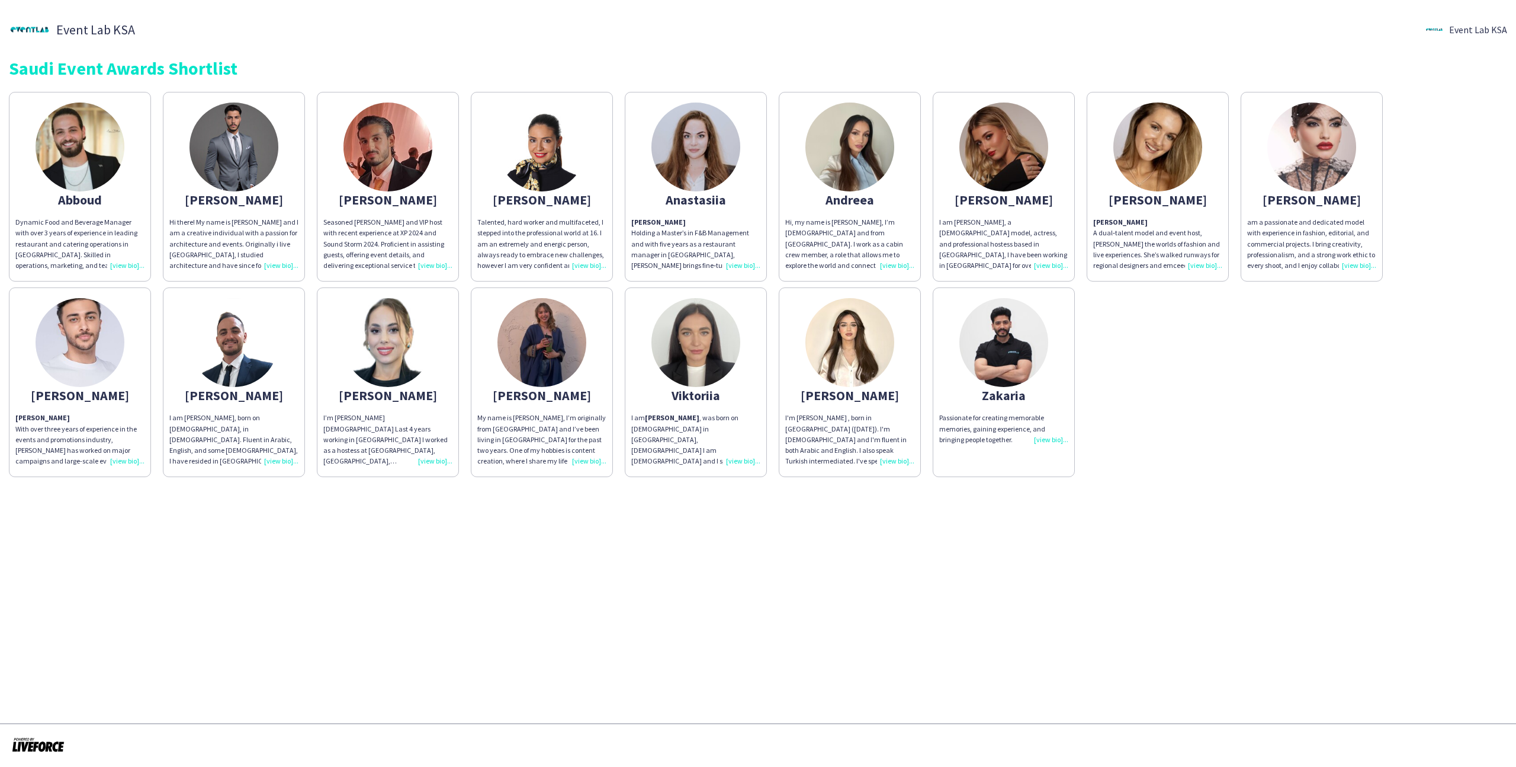
click at [1109, 200] on div "Angelina" at bounding box center [1157, 199] width 129 height 11
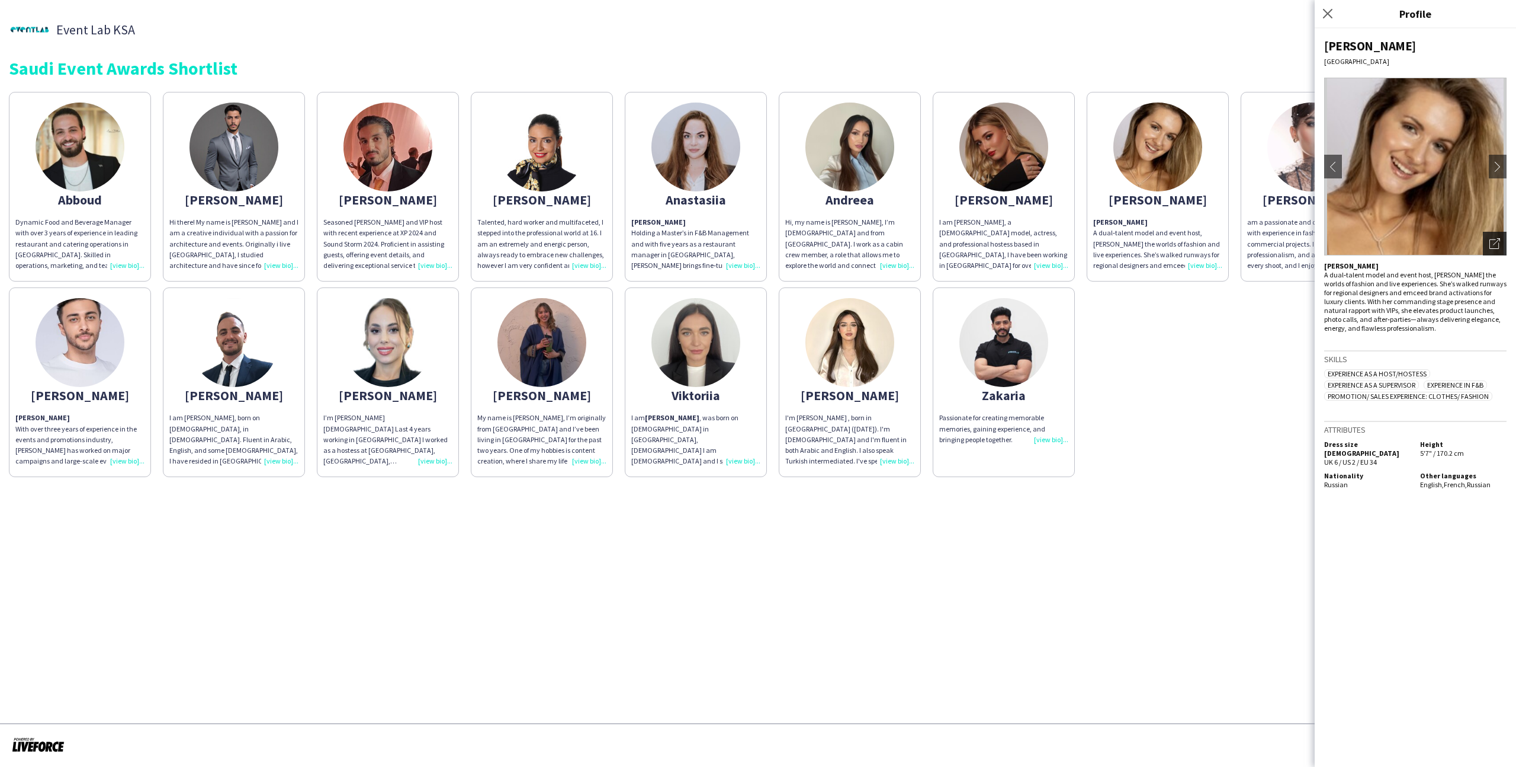
click at [1502, 244] on div "Open photos pop-in" at bounding box center [1495, 244] width 24 height 24
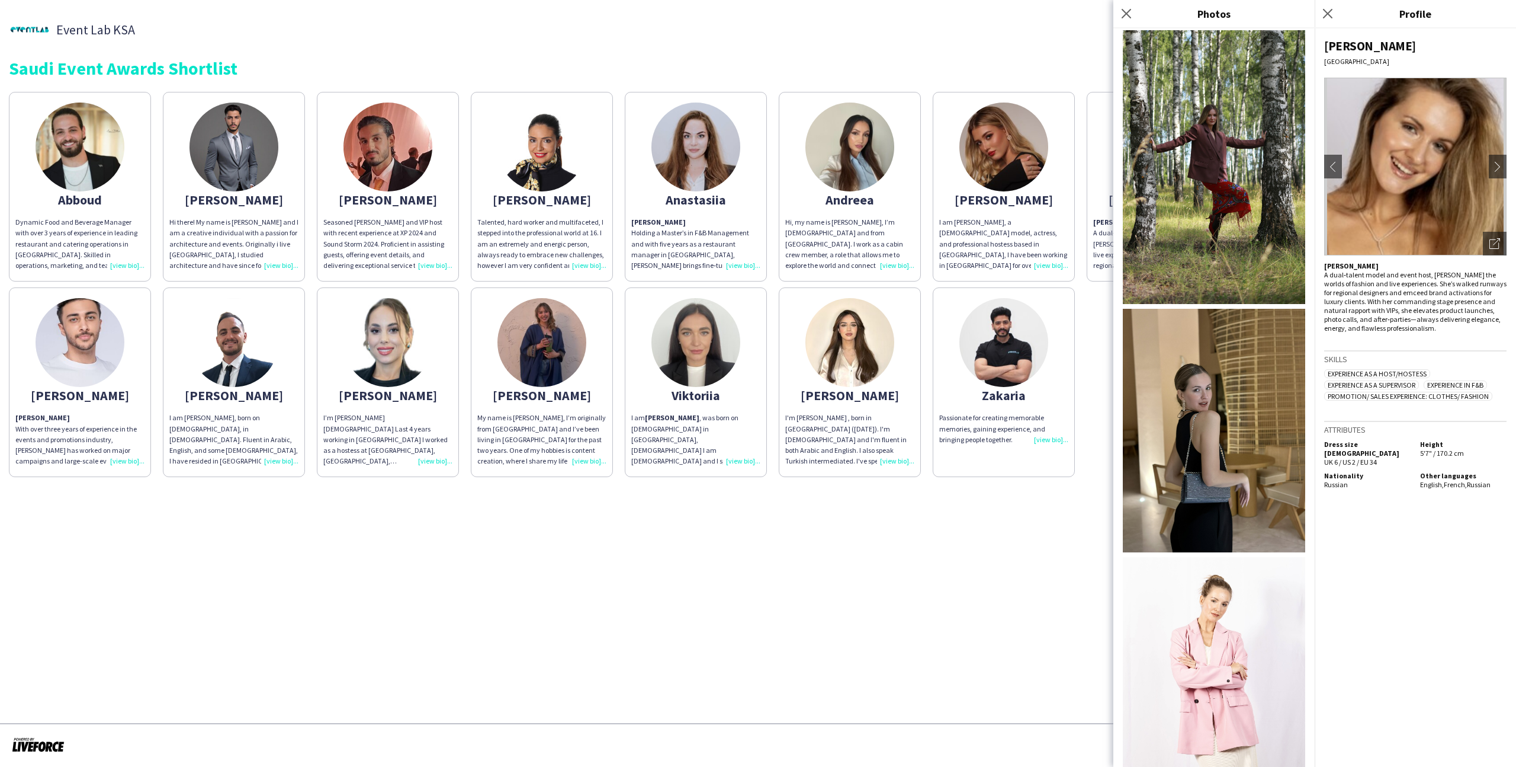
scroll to position [2053, 0]
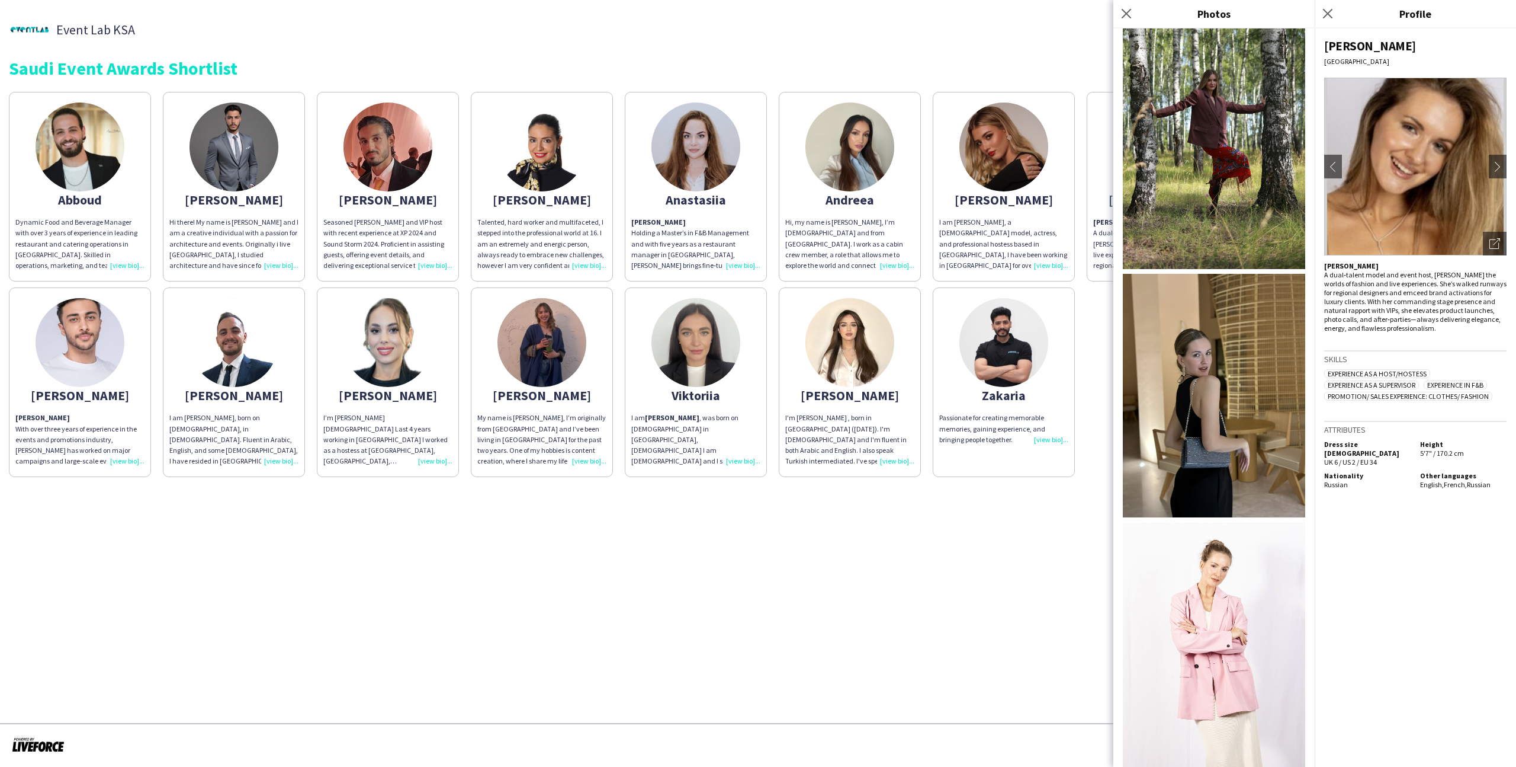
click at [1021, 521] on app-share-pages "Event Lab KSA Event Lab KSA Saudi Event Awards Shortlist Abboud Dynamic Food an…" at bounding box center [758, 383] width 1516 height 767
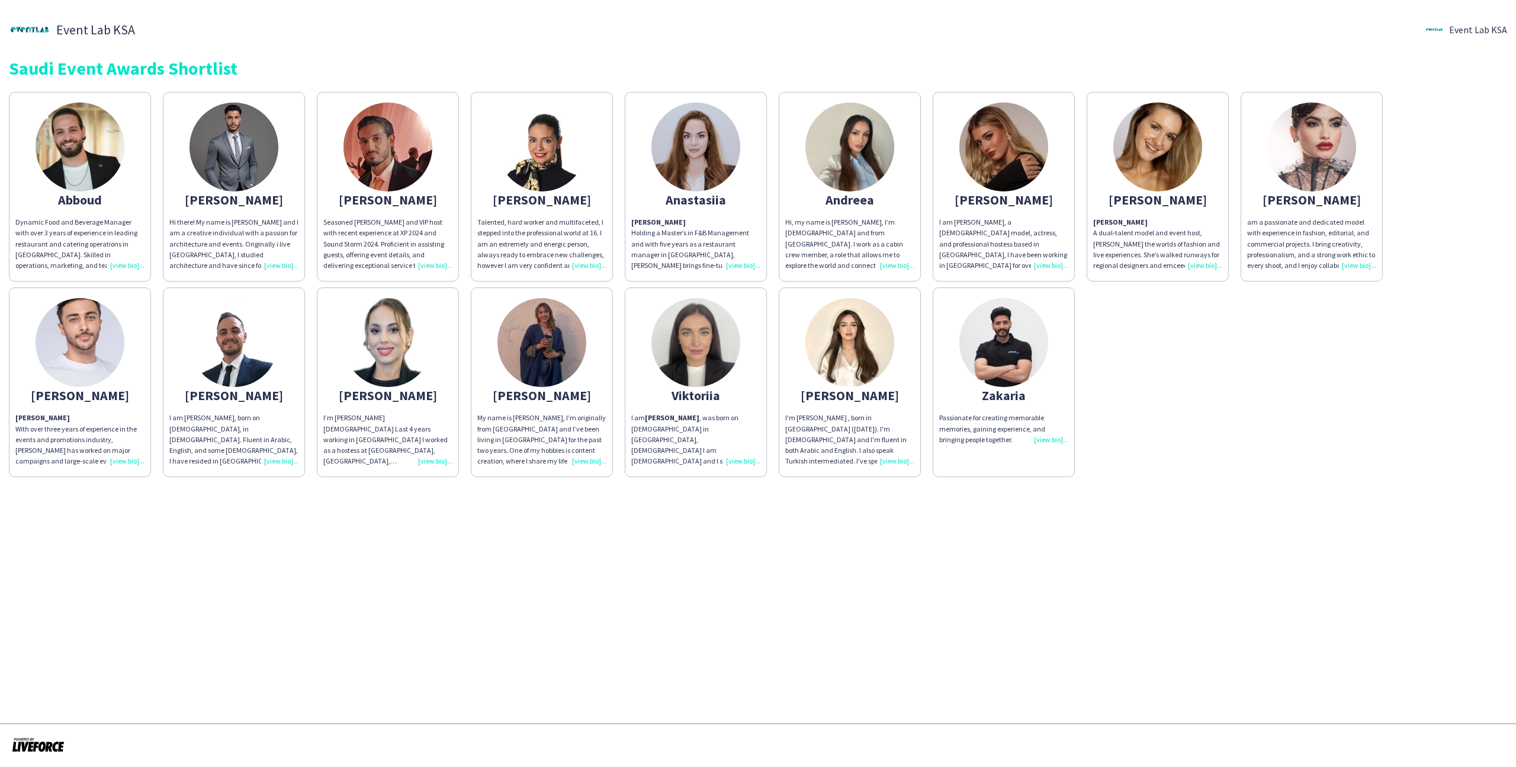
click at [984, 214] on app-share-pages-crew-card "Angelina I am Angelina, a Russian model, actress, and professional hostess base…" at bounding box center [1004, 187] width 142 height 190
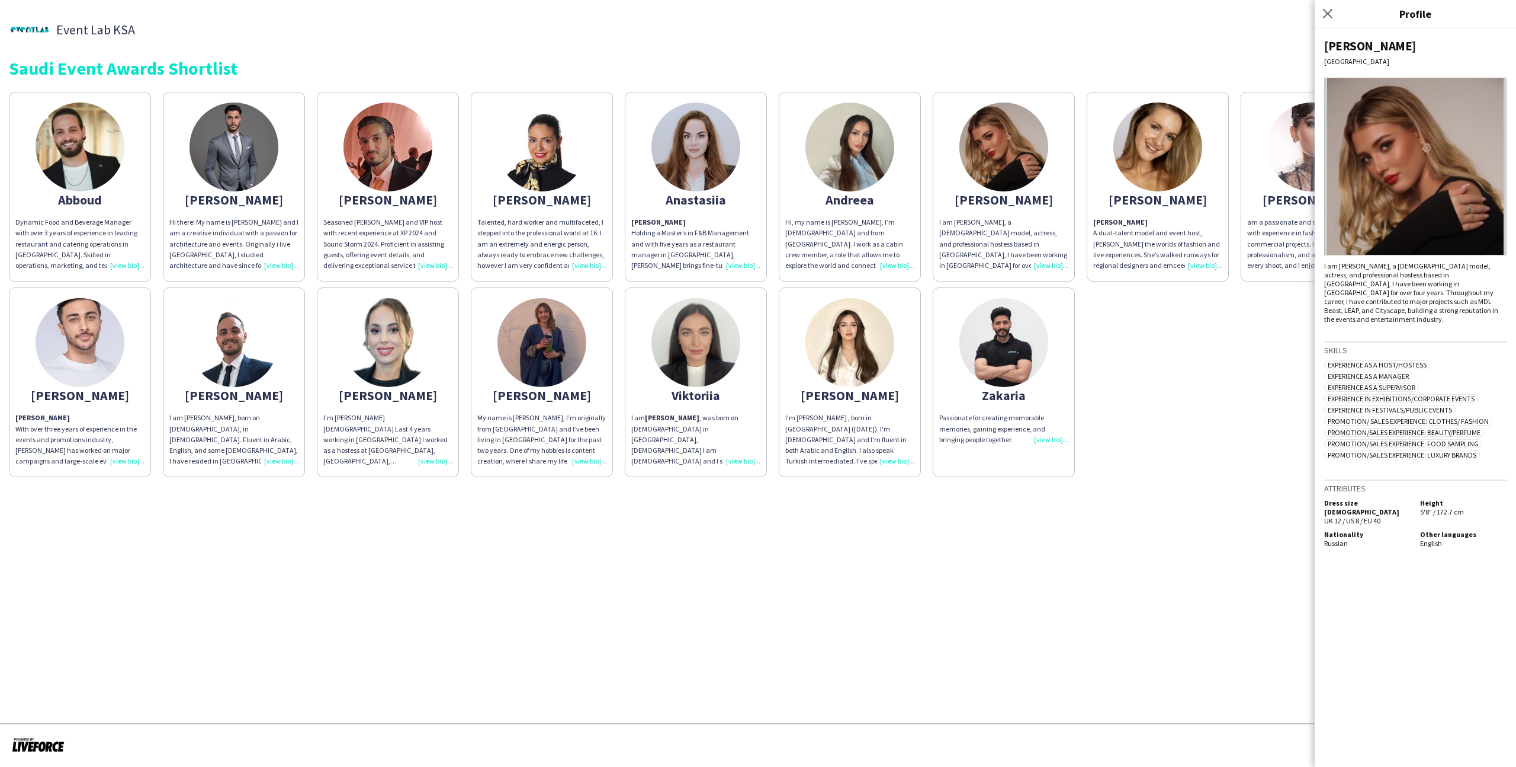
click at [1102, 188] on app-share-pages-crew-card "Angelina Angelina A dual‑talent model and event host, Angelina bridges the worl…" at bounding box center [1158, 187] width 142 height 190
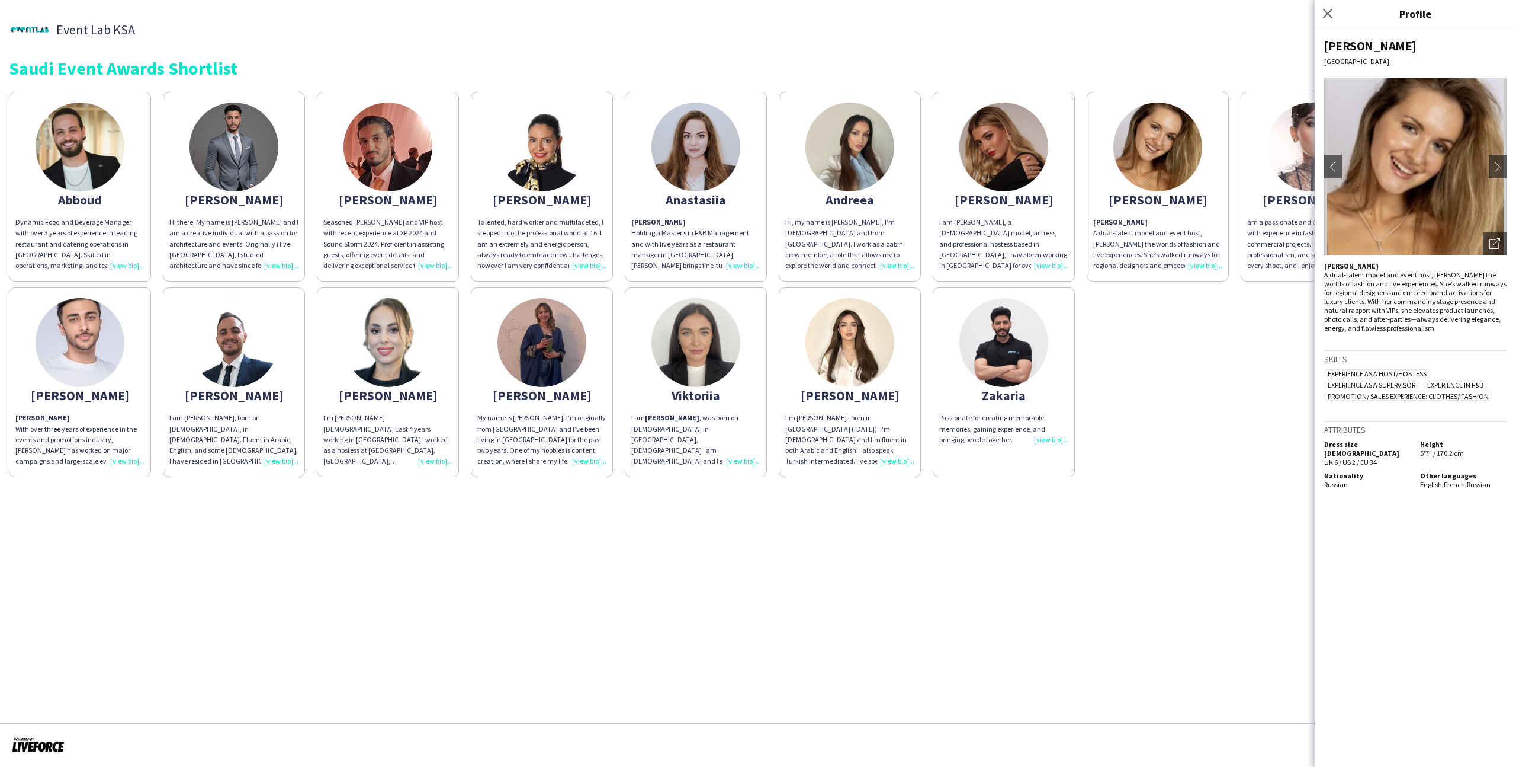
click at [874, 190] on app-share-pages-crew-card "Andreea Hi, my name is Andreea, I’m 28 years old and from Romania. I work as a …" at bounding box center [850, 187] width 142 height 190
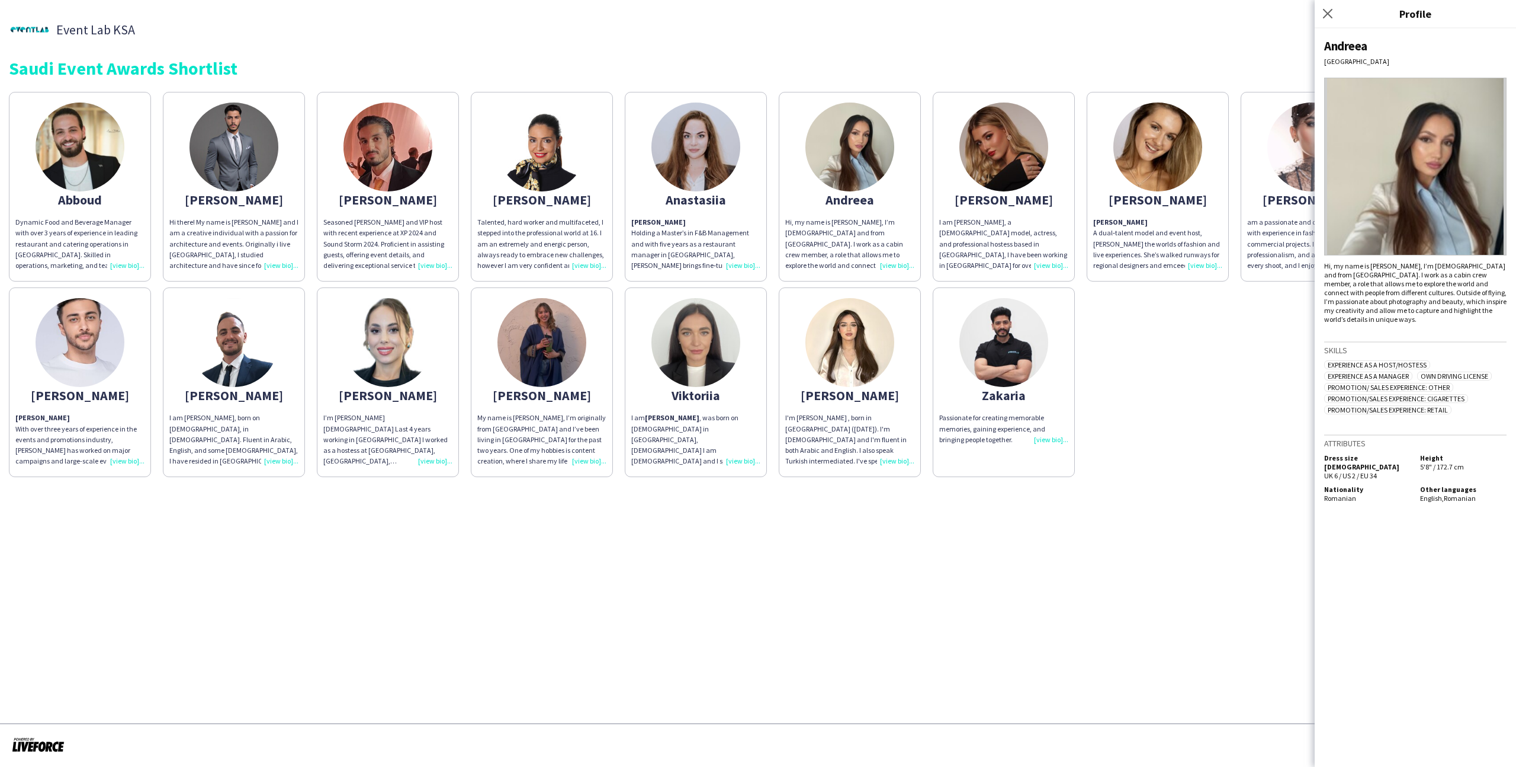
click at [540, 357] on img at bounding box center [542, 342] width 89 height 89
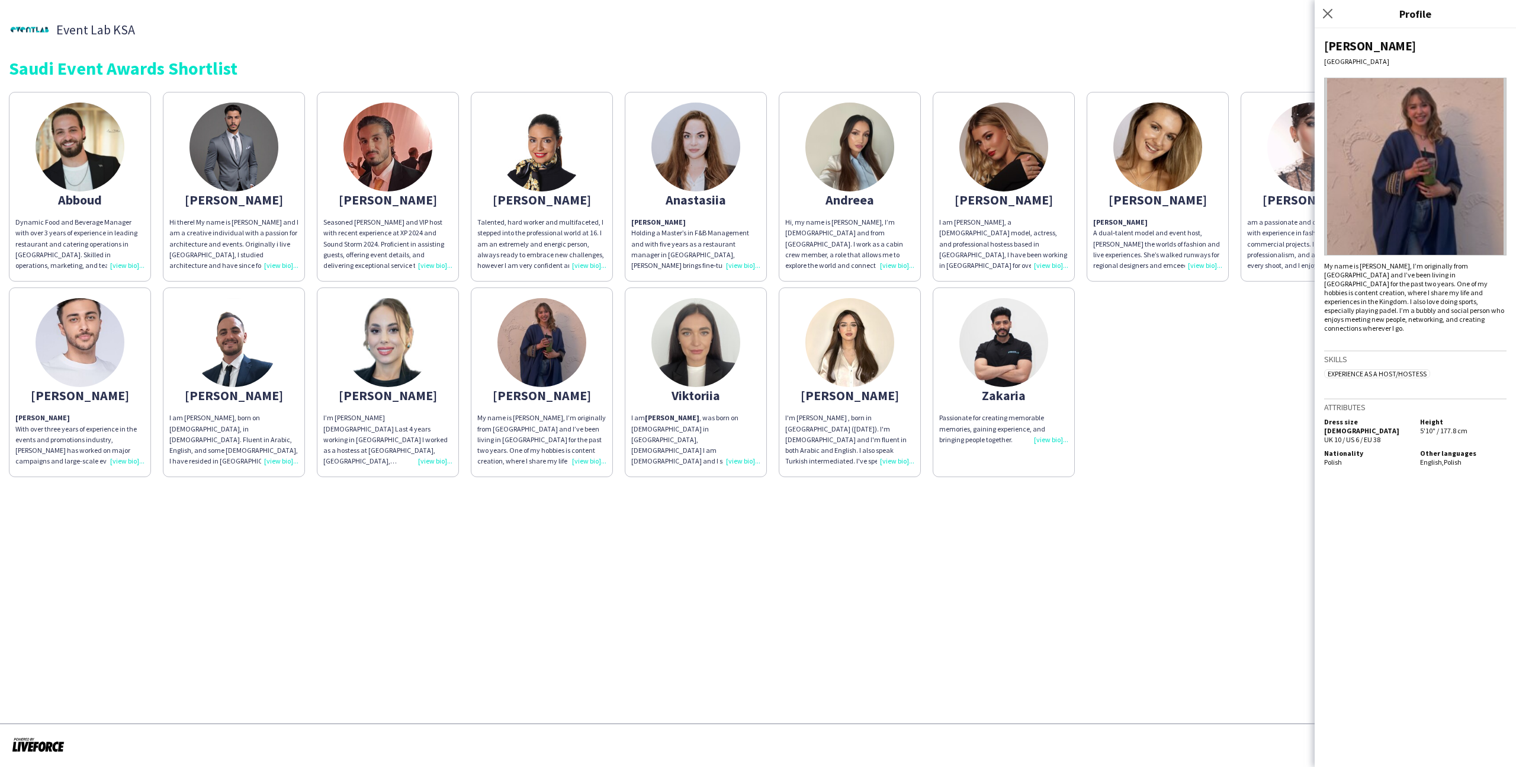
click at [1173, 379] on div "Abboud Dynamic Food and Beverage Manager with over 3 years of experience in lea…" at bounding box center [758, 281] width 1499 height 391
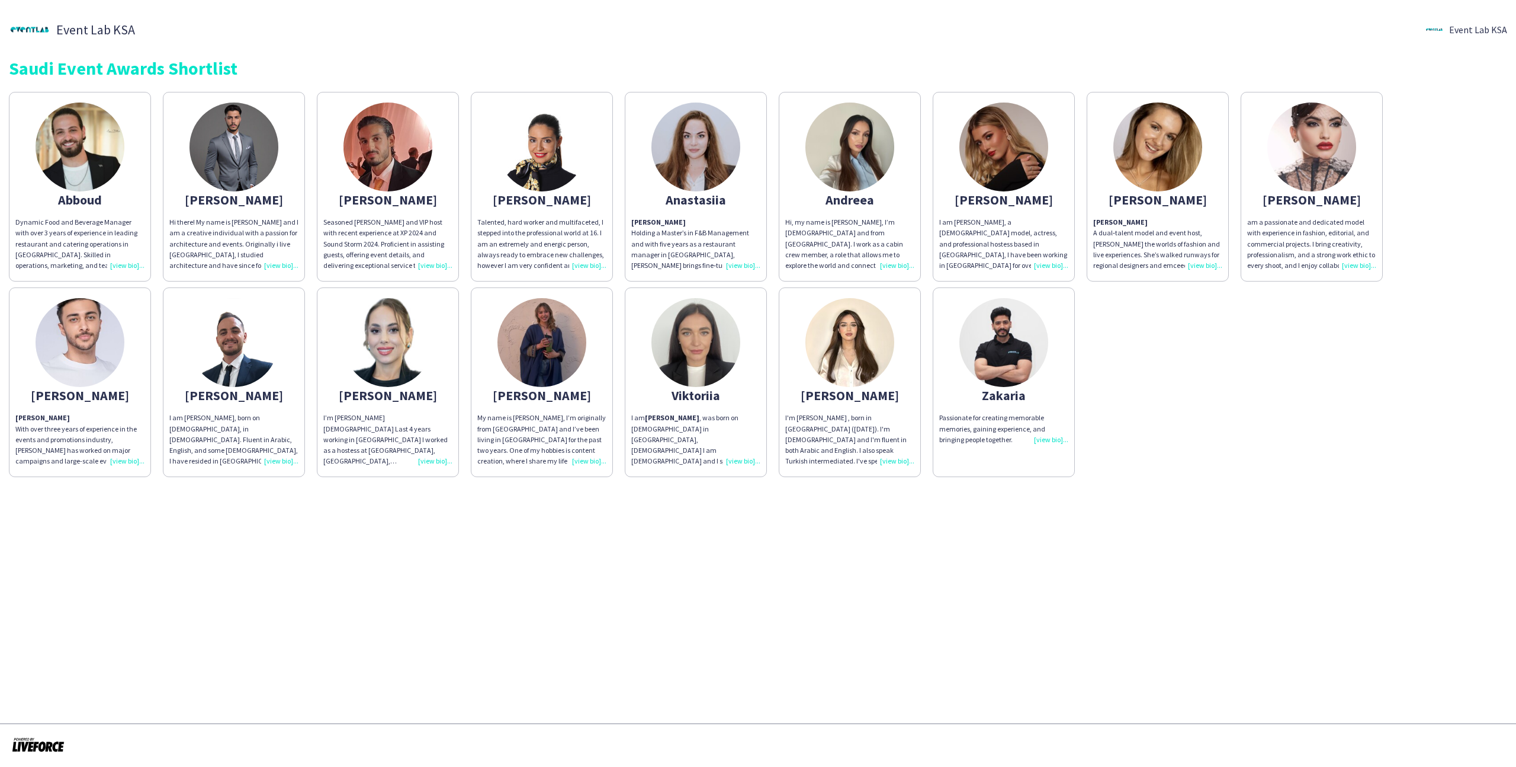
click at [553, 370] on img at bounding box center [542, 342] width 89 height 89
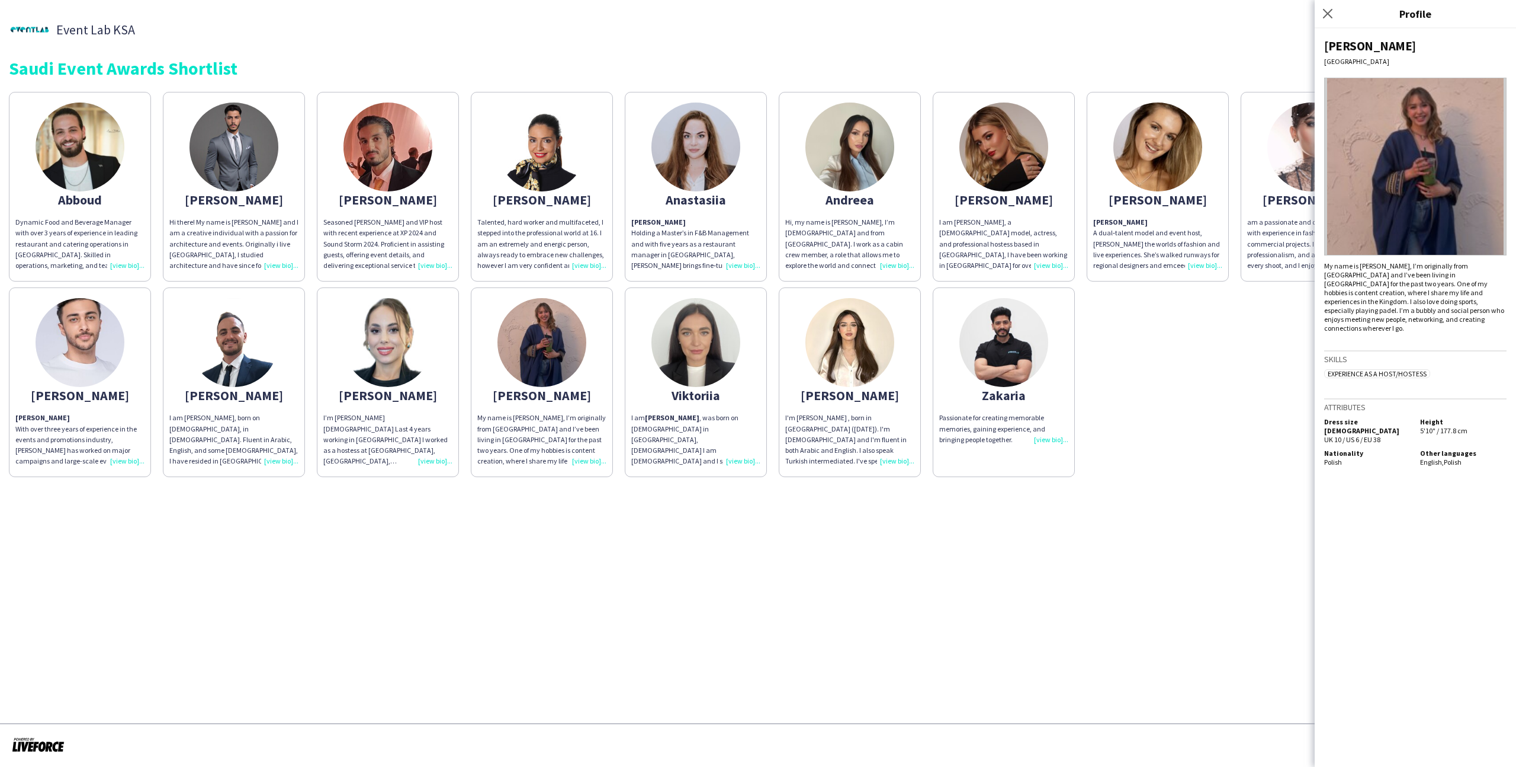
click at [1287, 387] on div "Abboud Dynamic Food and Beverage Manager with over 3 years of experience in lea…" at bounding box center [758, 281] width 1499 height 391
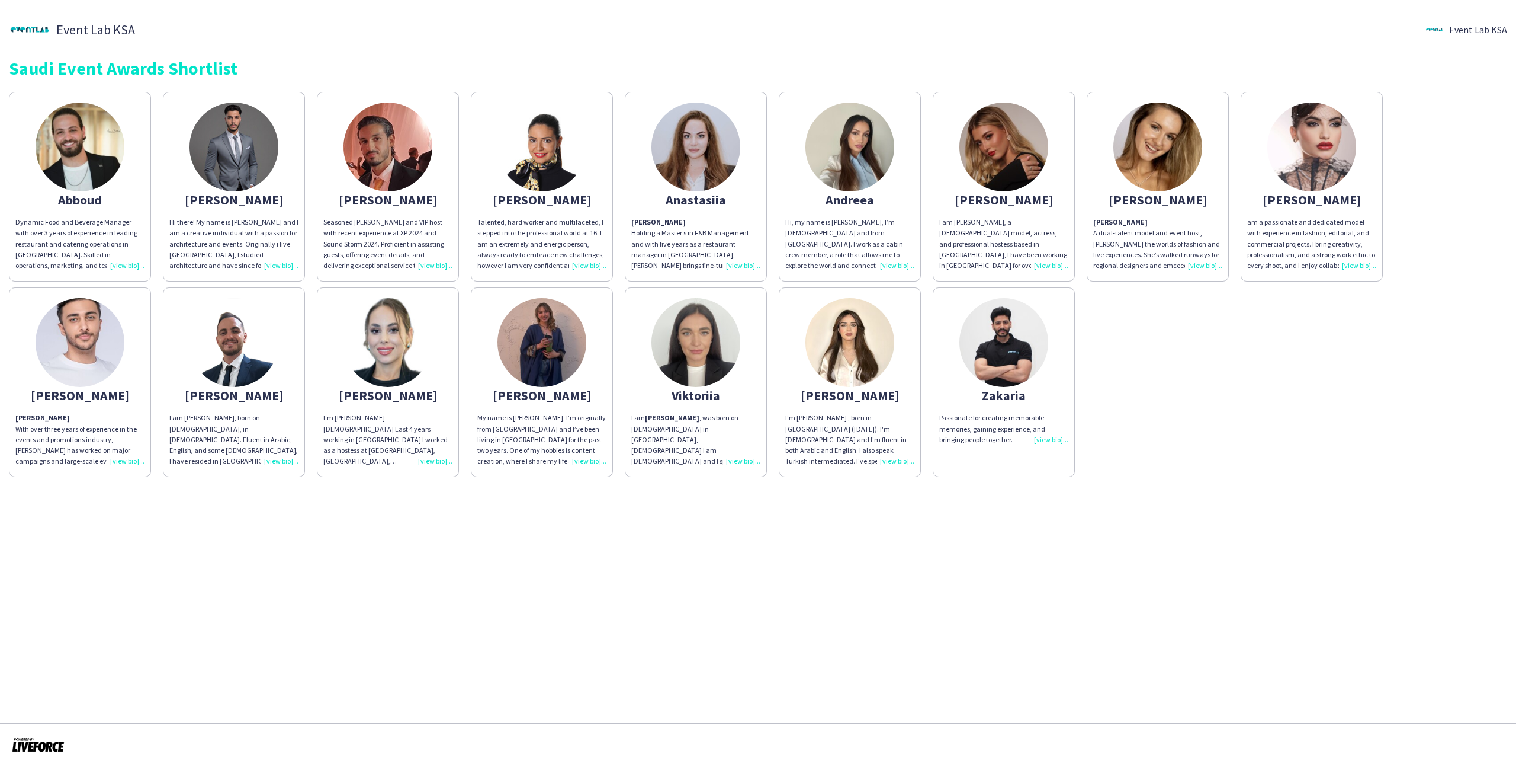
click at [562, 360] on img at bounding box center [542, 342] width 89 height 89
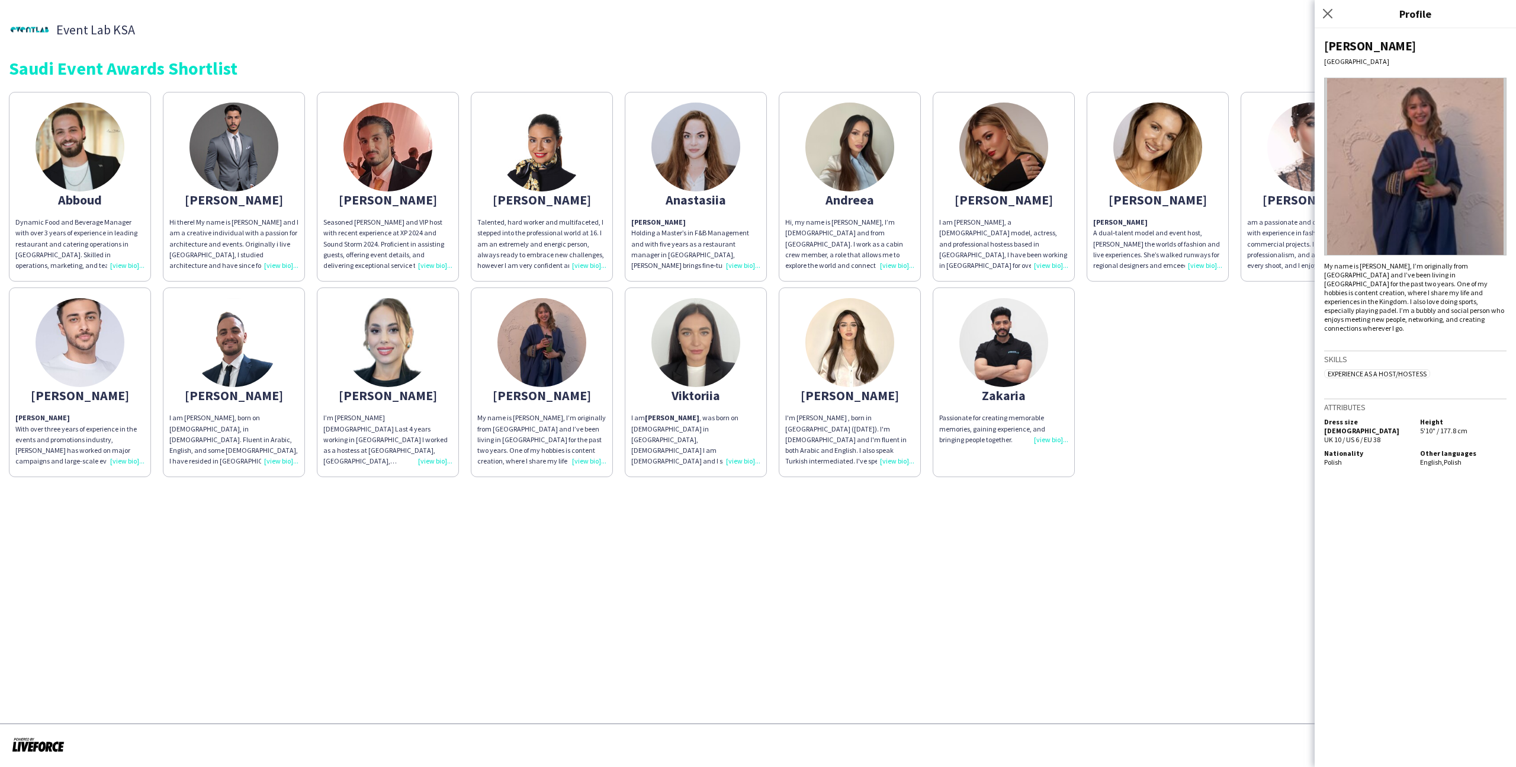
click at [541, 224] on div "Talented, hard worker and multifaceted, I stepped into the professional world a…" at bounding box center [541, 244] width 129 height 54
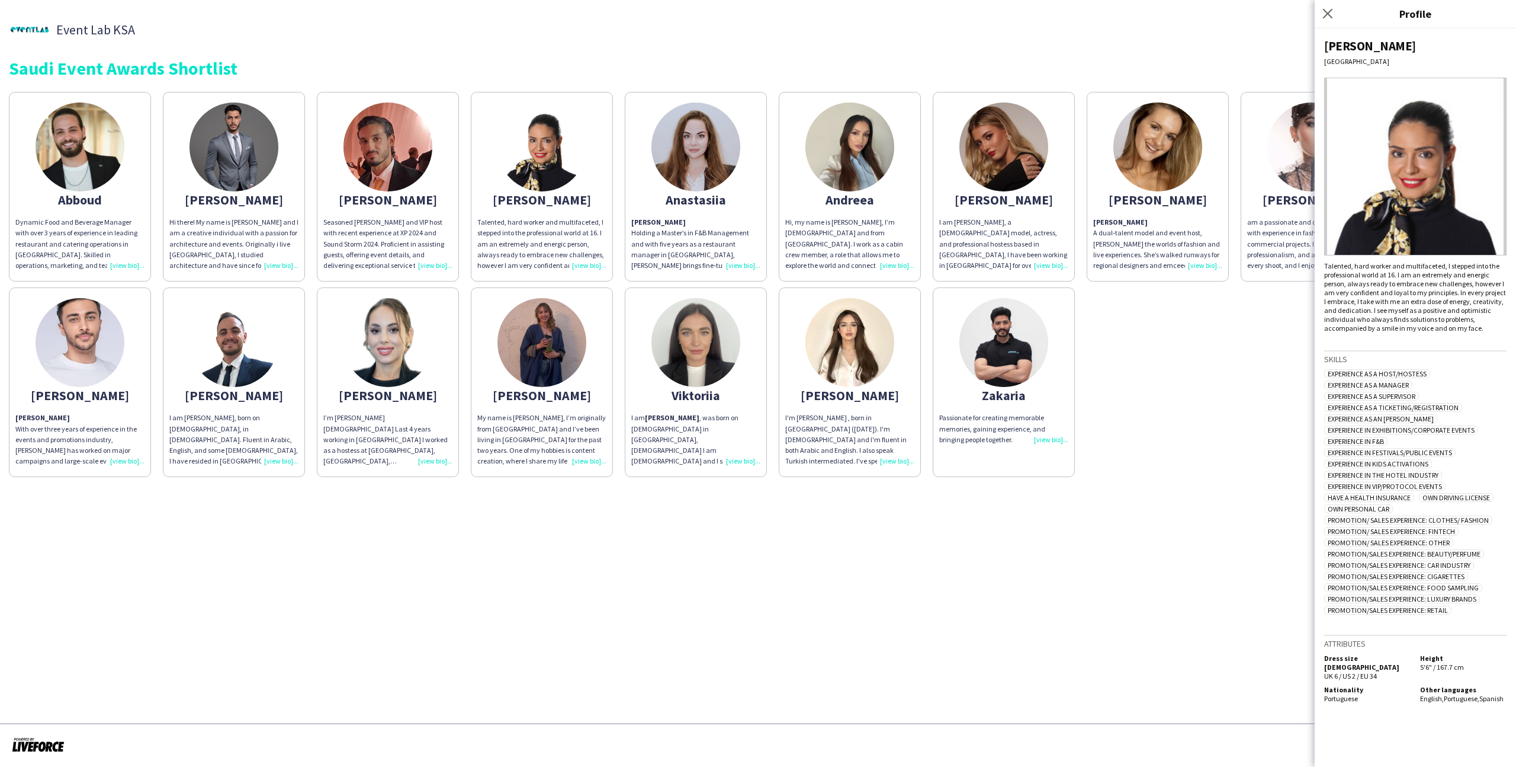
click at [1160, 462] on div "Abboud Dynamic Food and Beverage Manager with over 3 years of experience in lea…" at bounding box center [758, 281] width 1499 height 391
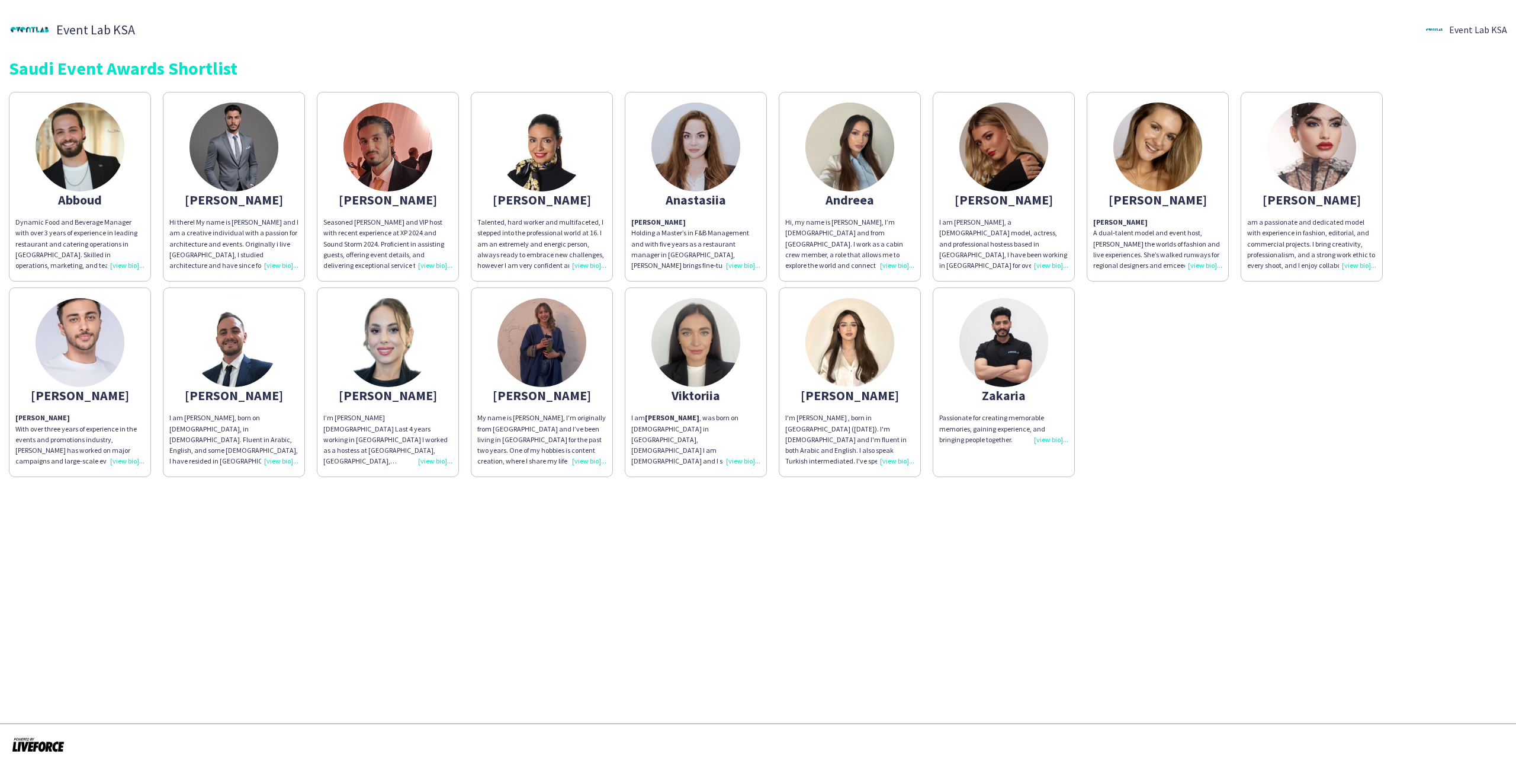
click at [1060, 213] on app-share-pages-crew-card "Angelina I am Angelina, a Russian model, actress, and professional hostess base…" at bounding box center [1004, 187] width 142 height 190
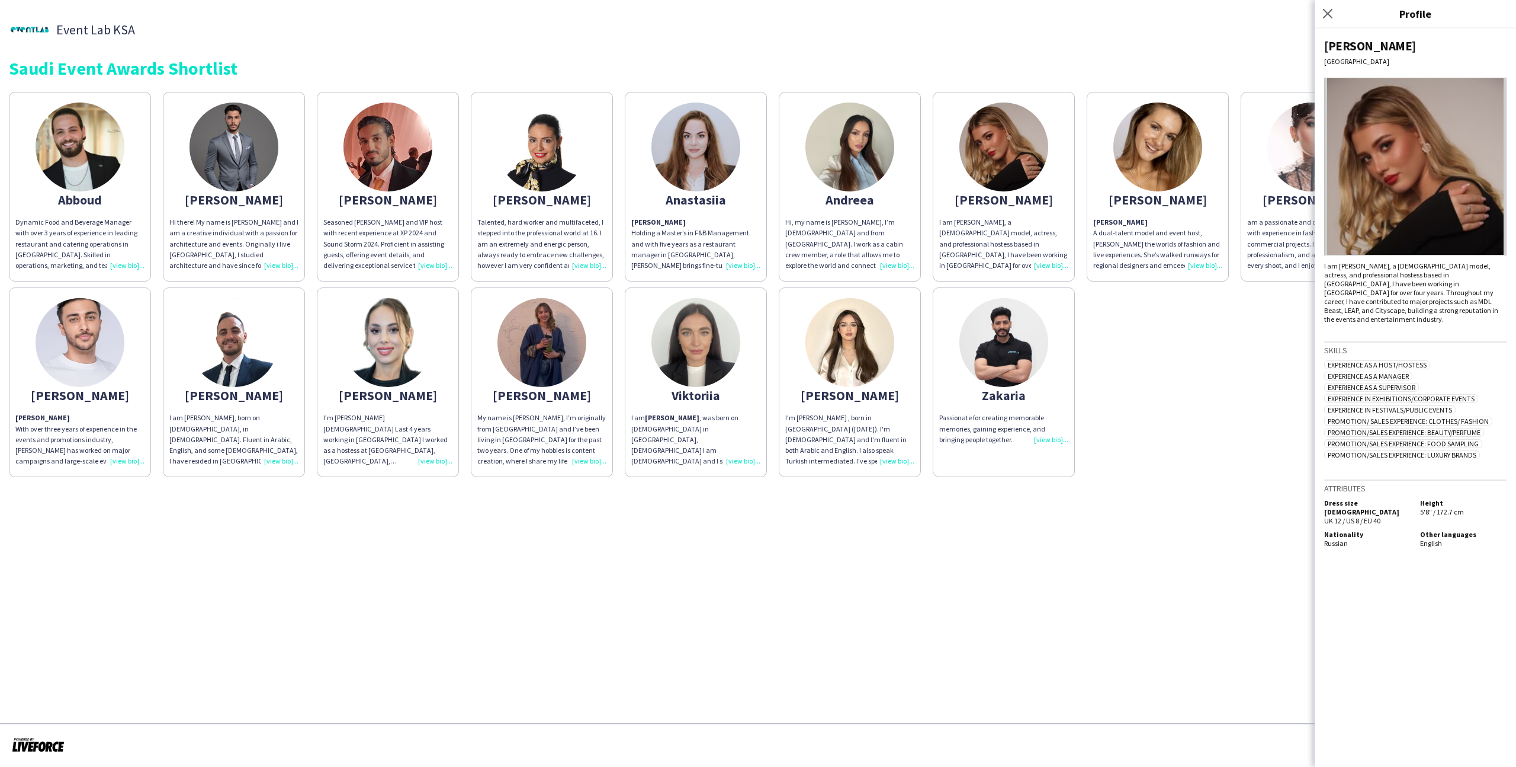
click at [1125, 216] on app-share-pages-crew-card "Angelina Angelina A dual‑talent model and event host, Angelina bridges the worl…" at bounding box center [1158, 187] width 142 height 190
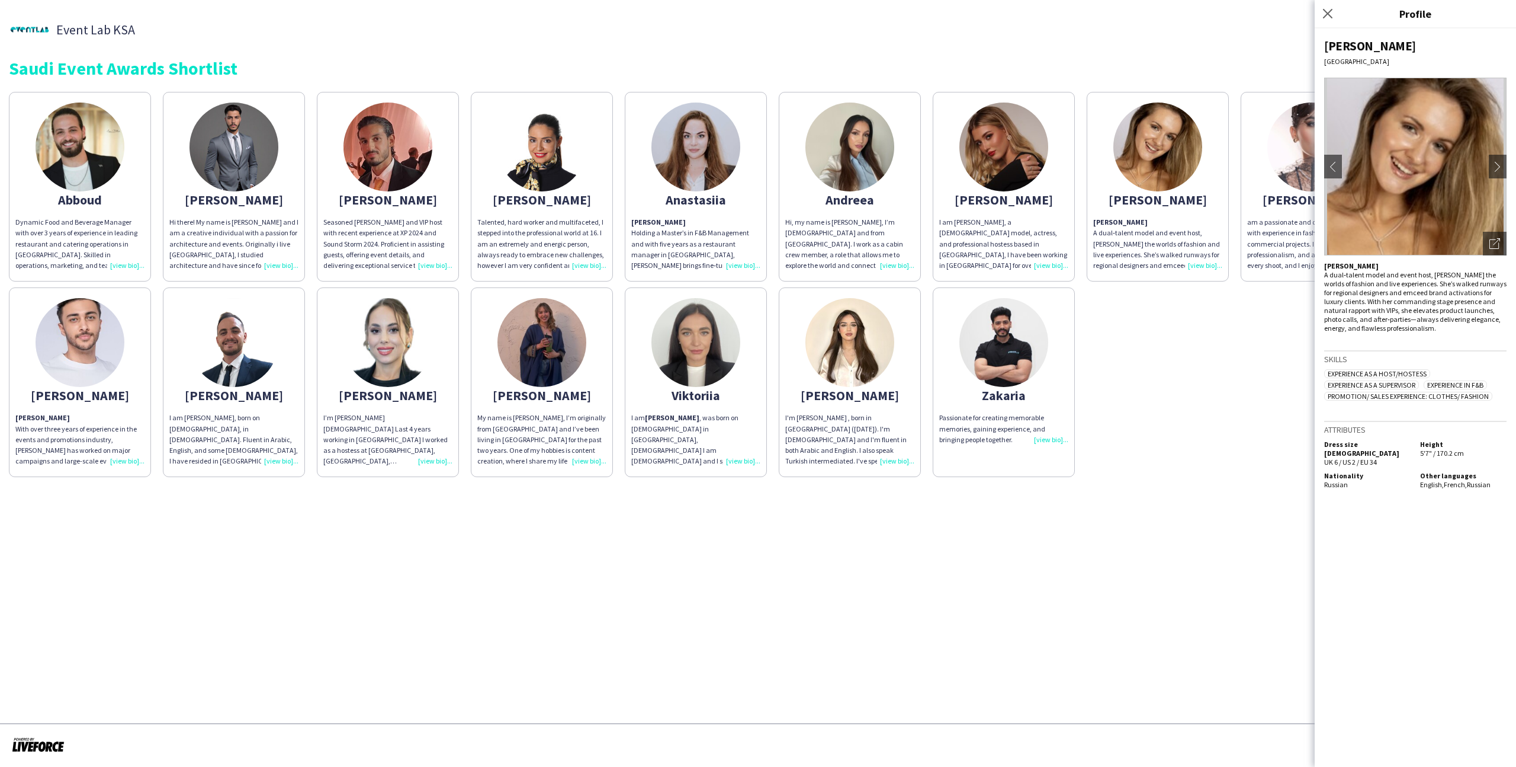
click at [1022, 220] on div "I am Angelina, a Russian model, actress, and professional hostess based in Riya…" at bounding box center [1003, 244] width 129 height 54
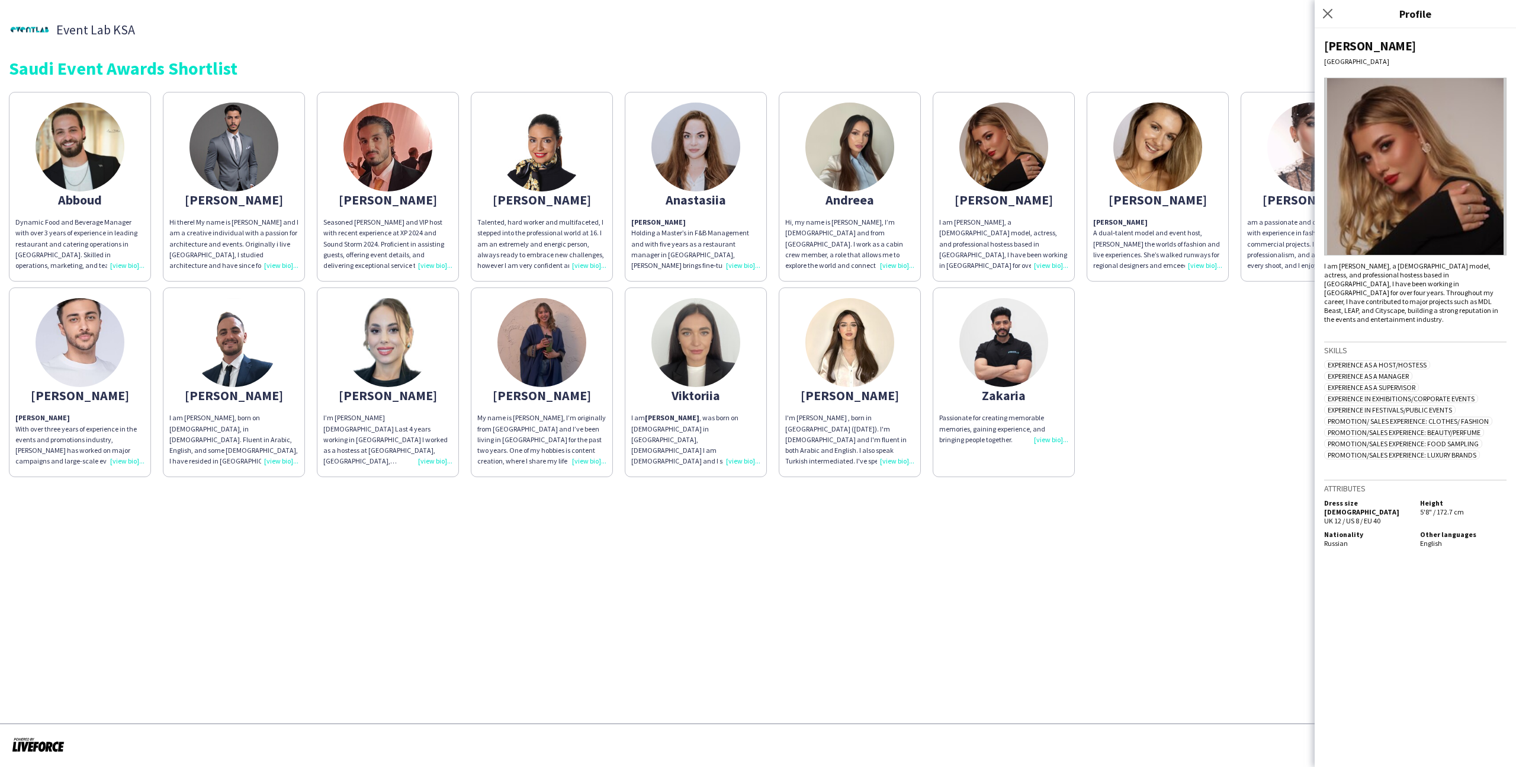
click at [883, 208] on app-share-pages-crew-card "Andreea Hi, my name is Andreea, I’m 28 years old and from Romania. I work as a …" at bounding box center [850, 187] width 142 height 190
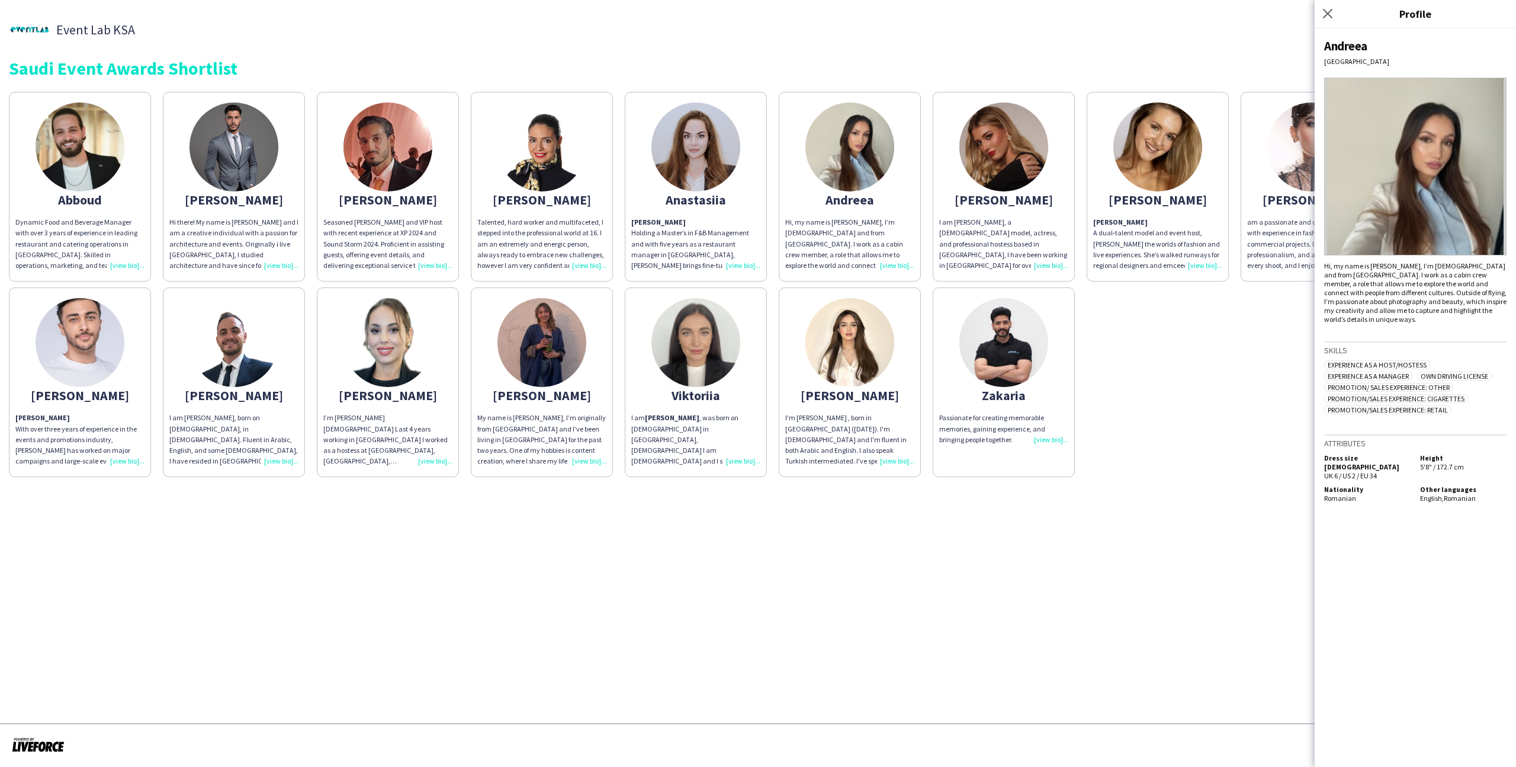
click at [441, 371] on app-share-pages-crew-card "Natalia I’m Natalia 26 years old Last 4 years working in Riyadh I worked as a h…" at bounding box center [388, 382] width 142 height 190
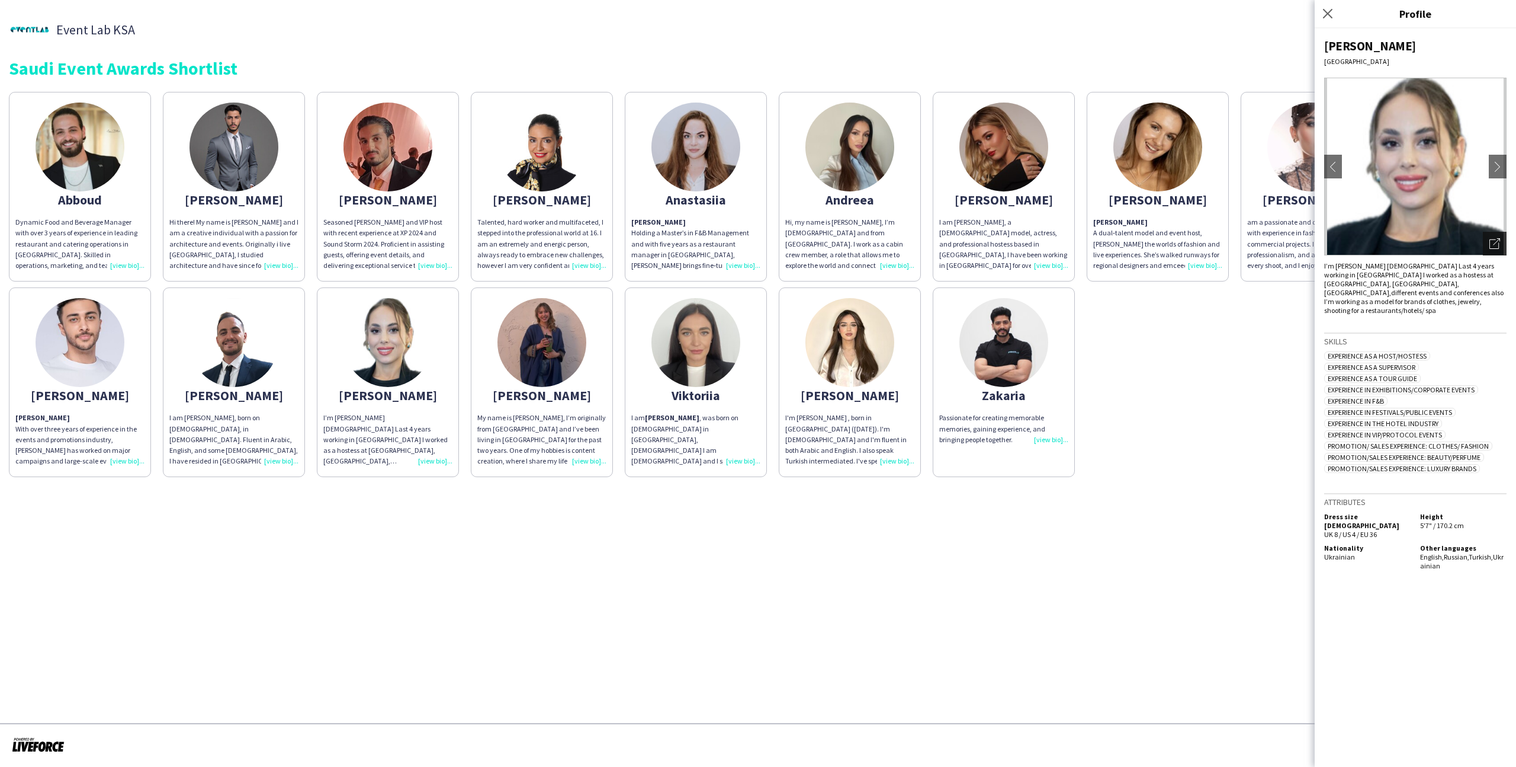
click at [1496, 247] on icon "Open photos pop-in" at bounding box center [1495, 243] width 11 height 11
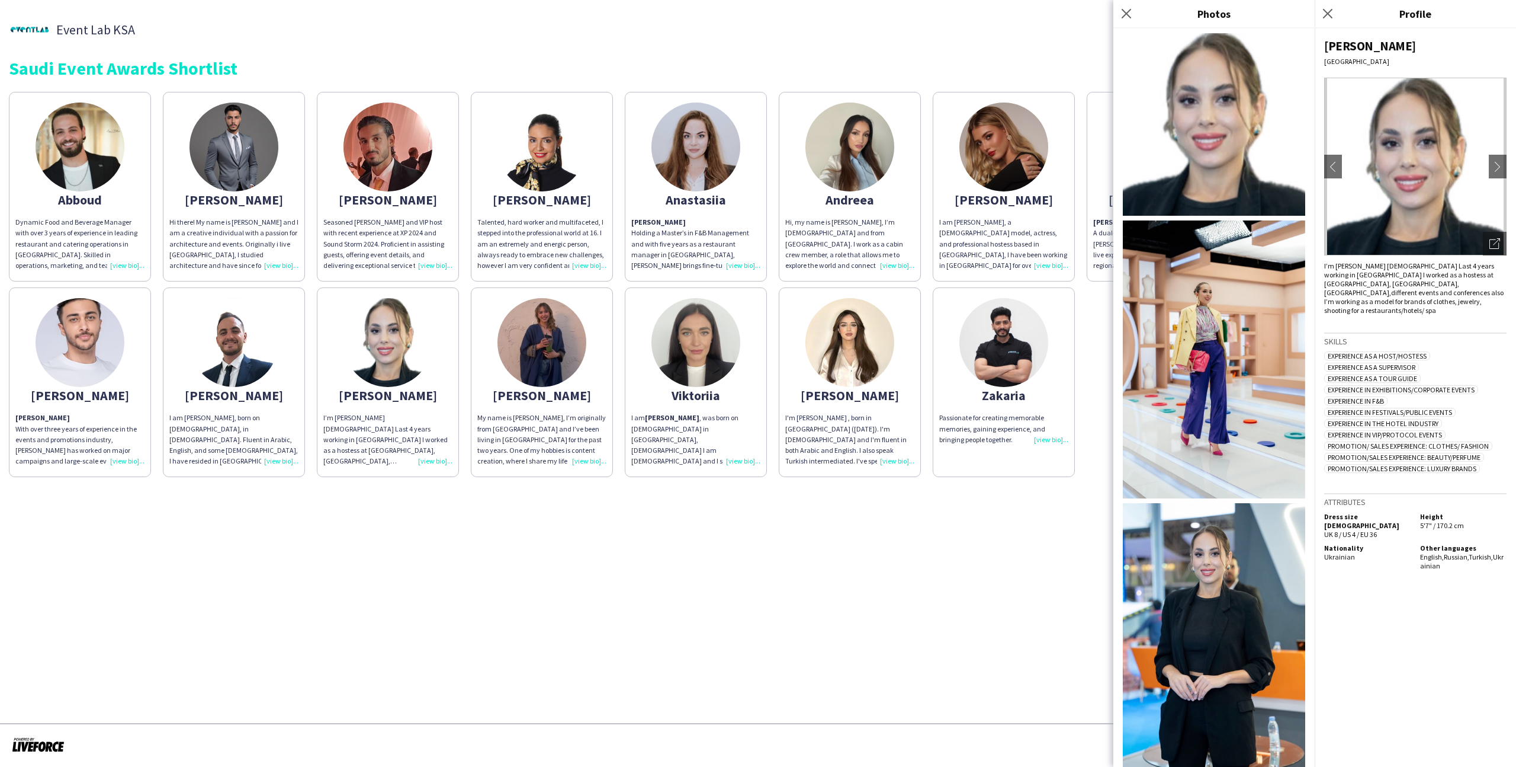
scroll to position [11, 0]
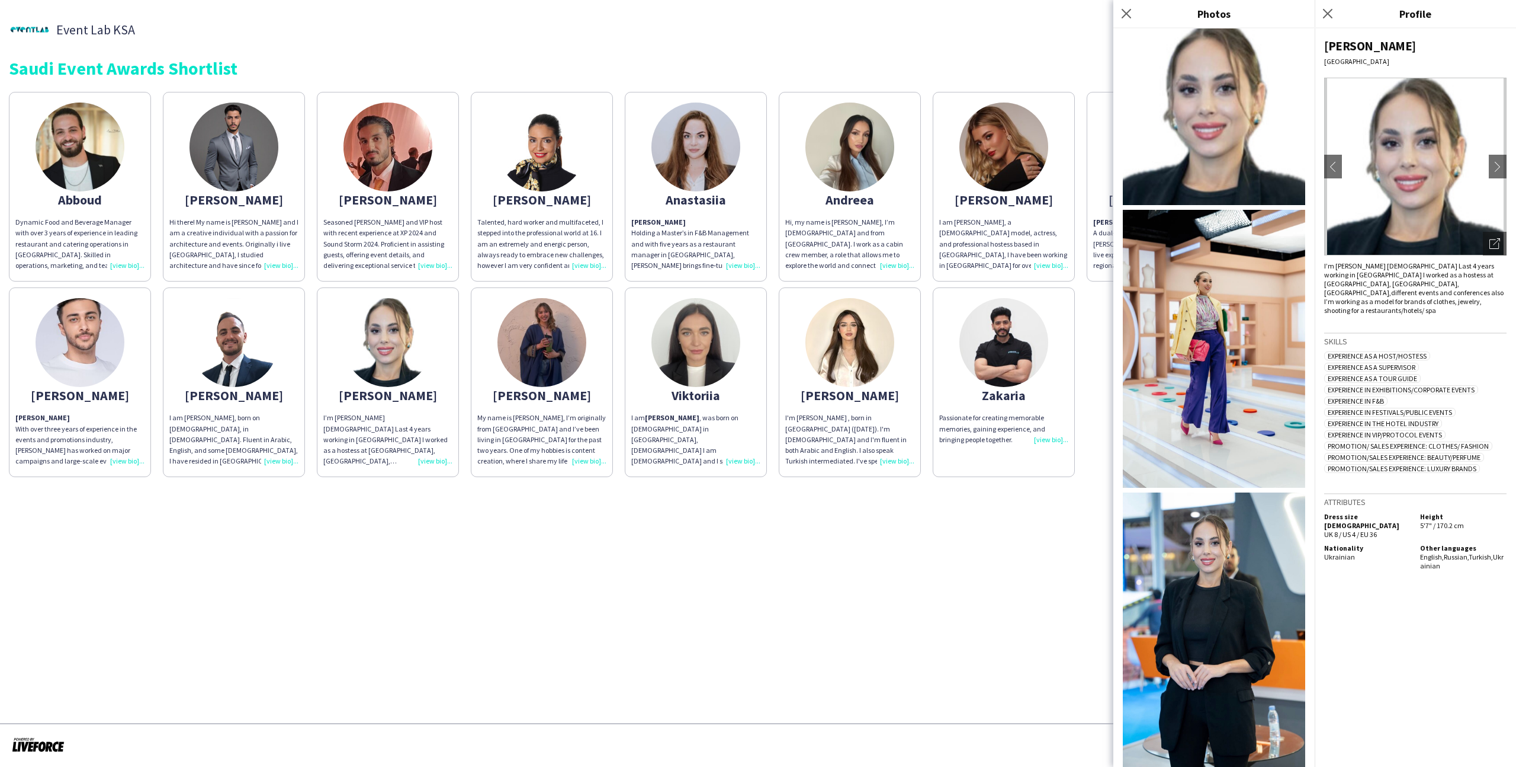
click at [392, 395] on div "Natalia" at bounding box center [387, 395] width 129 height 11
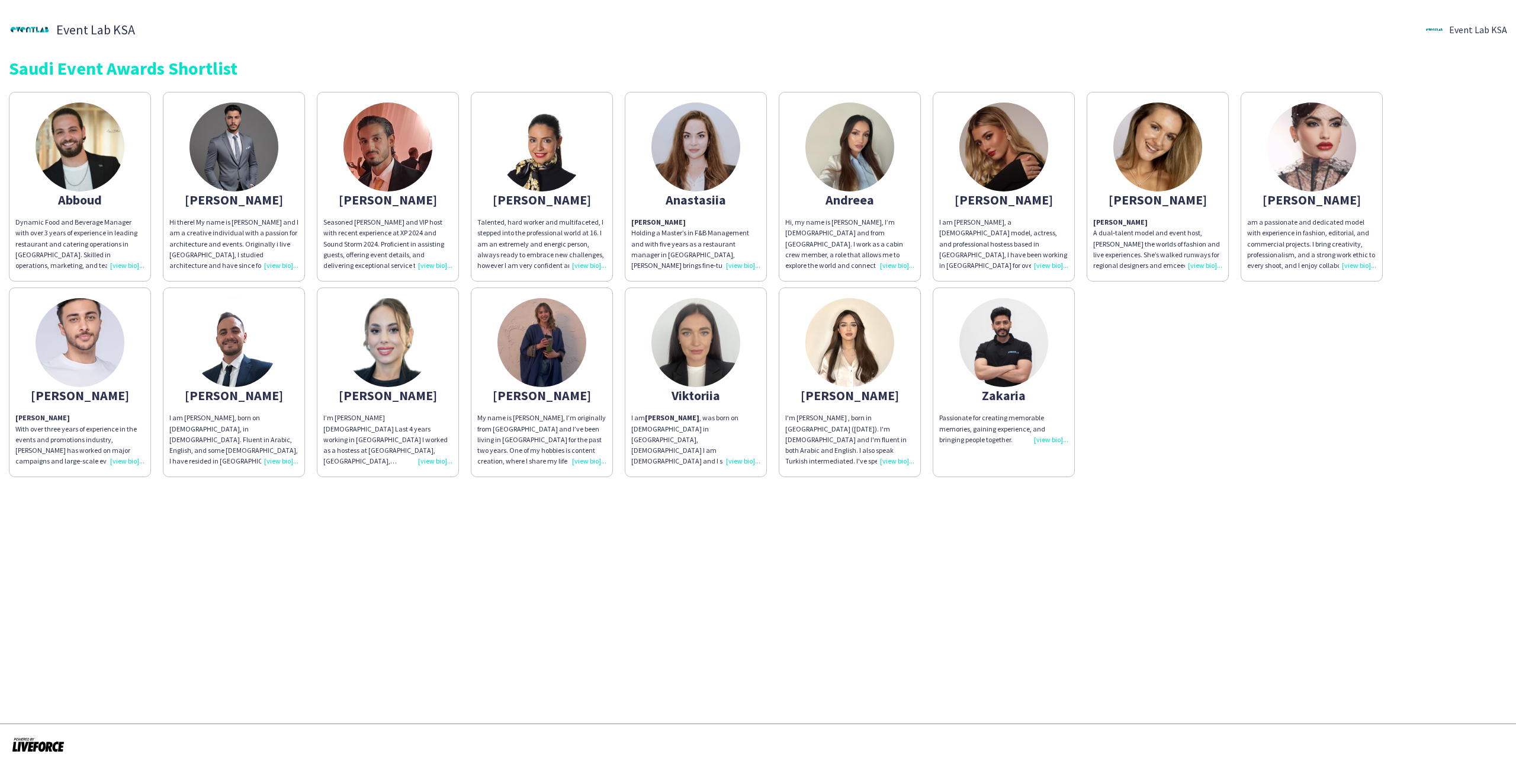
click at [444, 244] on div "Seasoned usher and VIP host with recent experience at XP 2024 and Sound Storm 2…" at bounding box center [387, 244] width 129 height 54
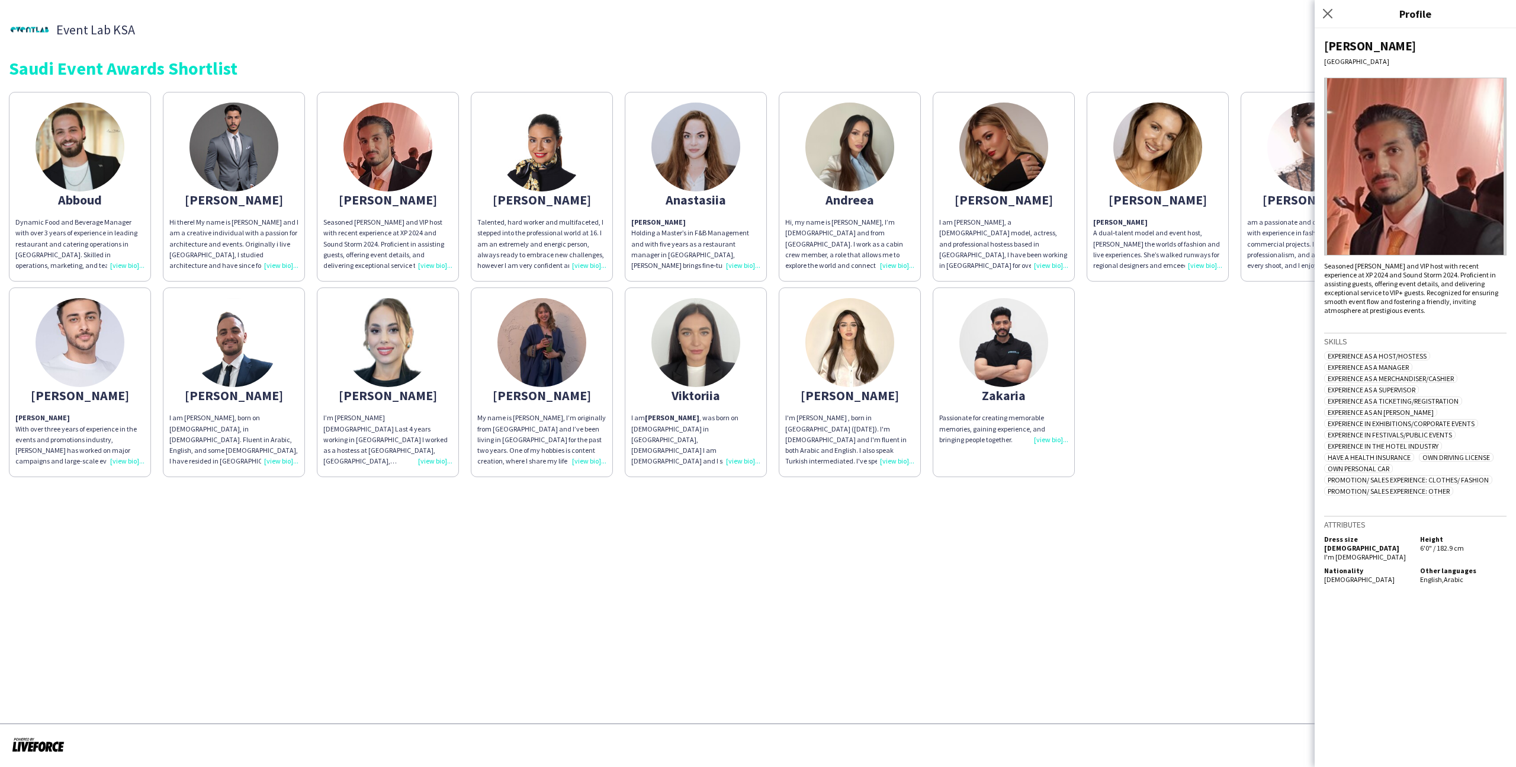
click at [452, 380] on app-share-pages-crew-card "Natalia I’m Natalia 26 years old Last 4 years working in Riyadh I worked as a h…" at bounding box center [388, 382] width 142 height 190
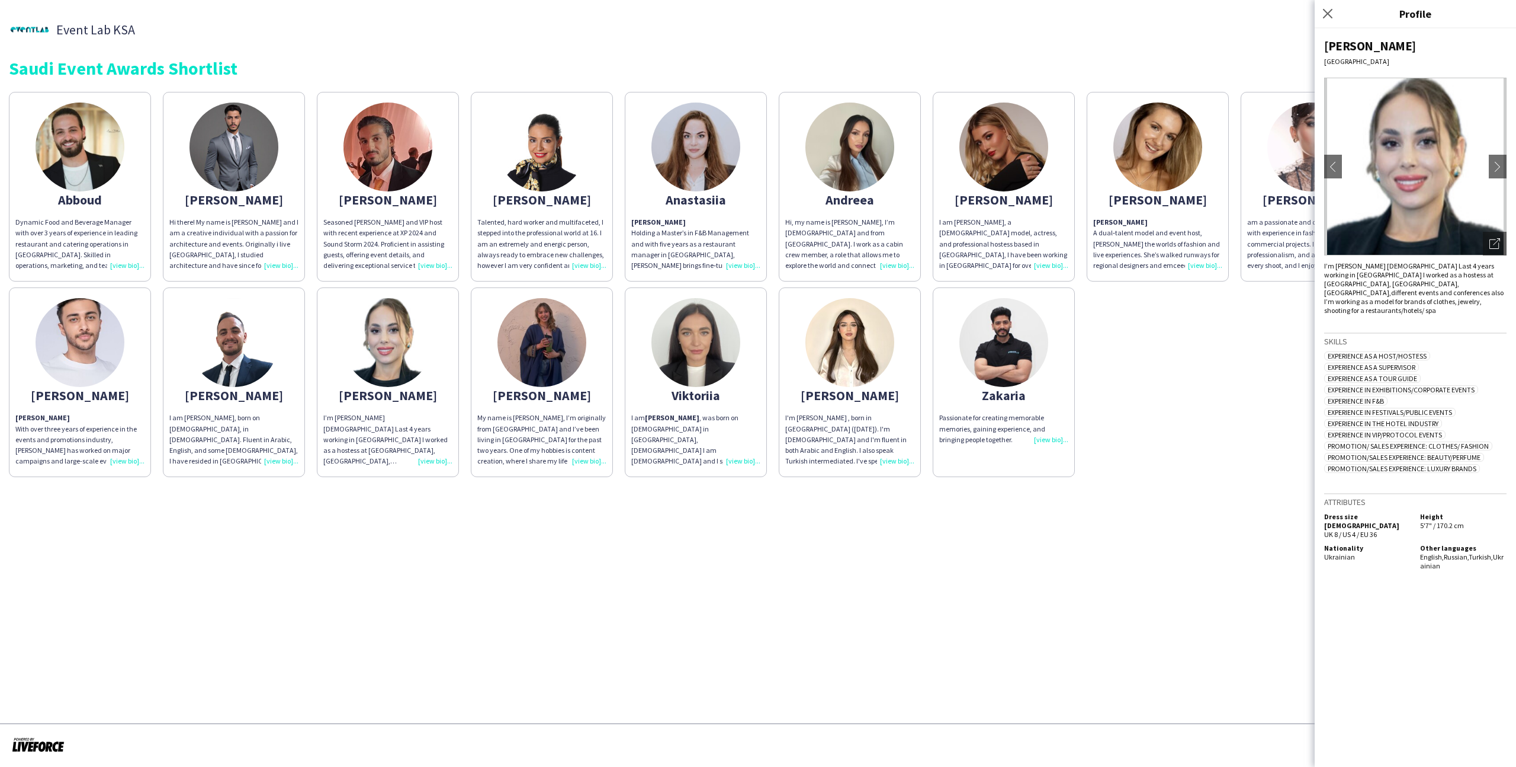
click at [425, 369] on app-share-pages-crew-card "Natalia I’m Natalia 26 years old Last 4 years working in Riyadh I worked as a h…" at bounding box center [388, 382] width 142 height 190
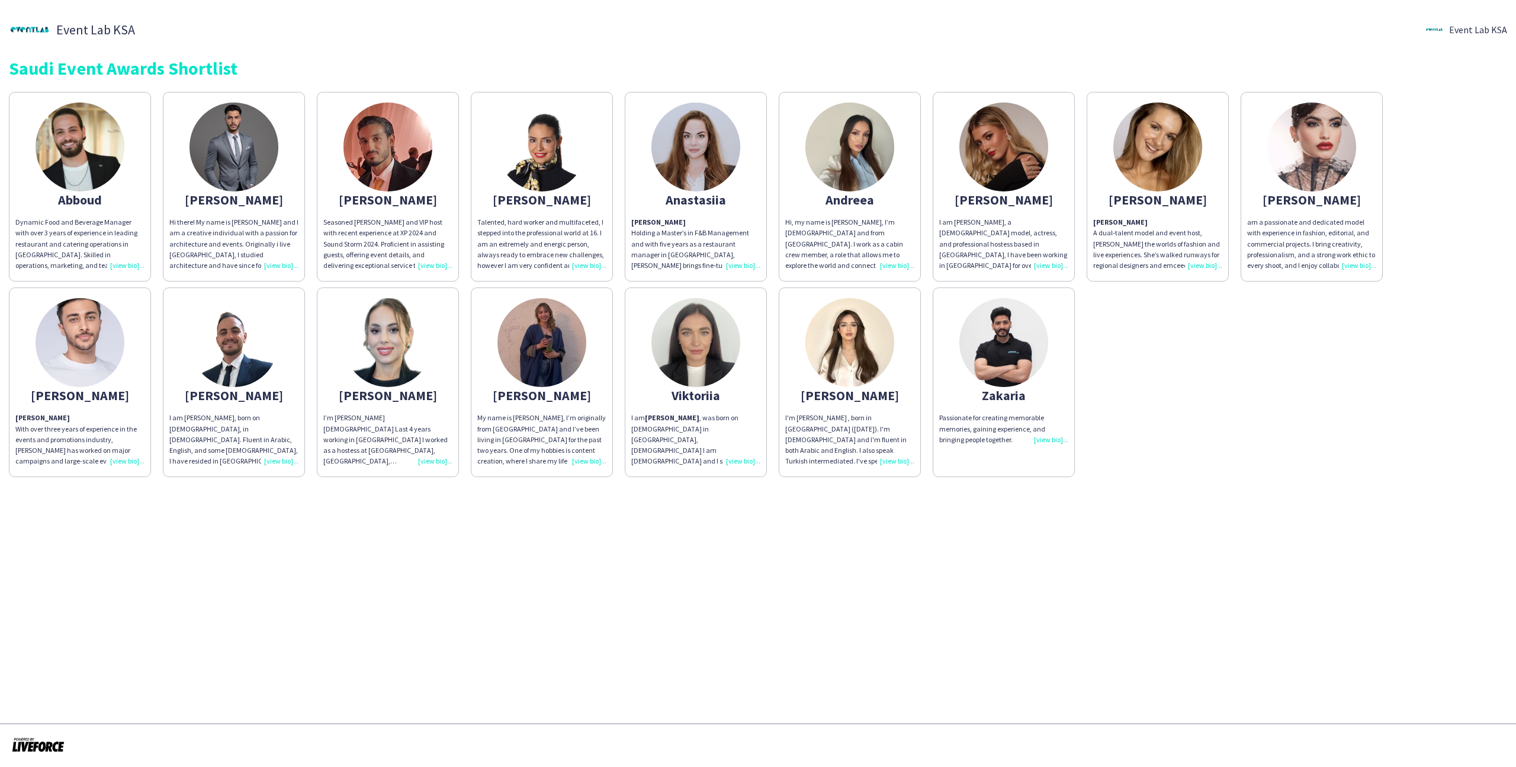
click at [402, 335] on img at bounding box center [388, 342] width 89 height 89
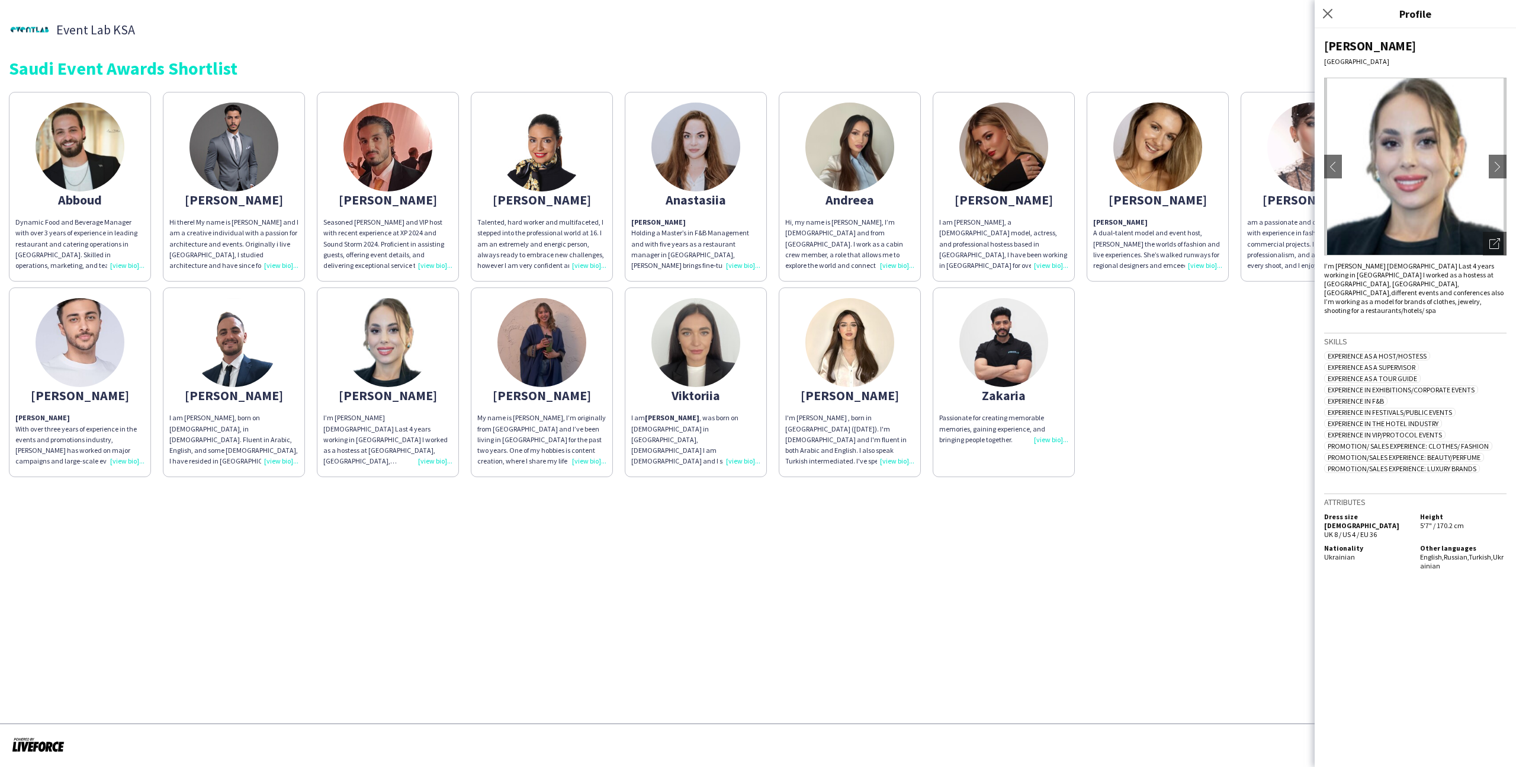
click at [565, 217] on div "Talented, hard worker and multifaceted, I stepped into the professional world a…" at bounding box center [541, 244] width 129 height 54
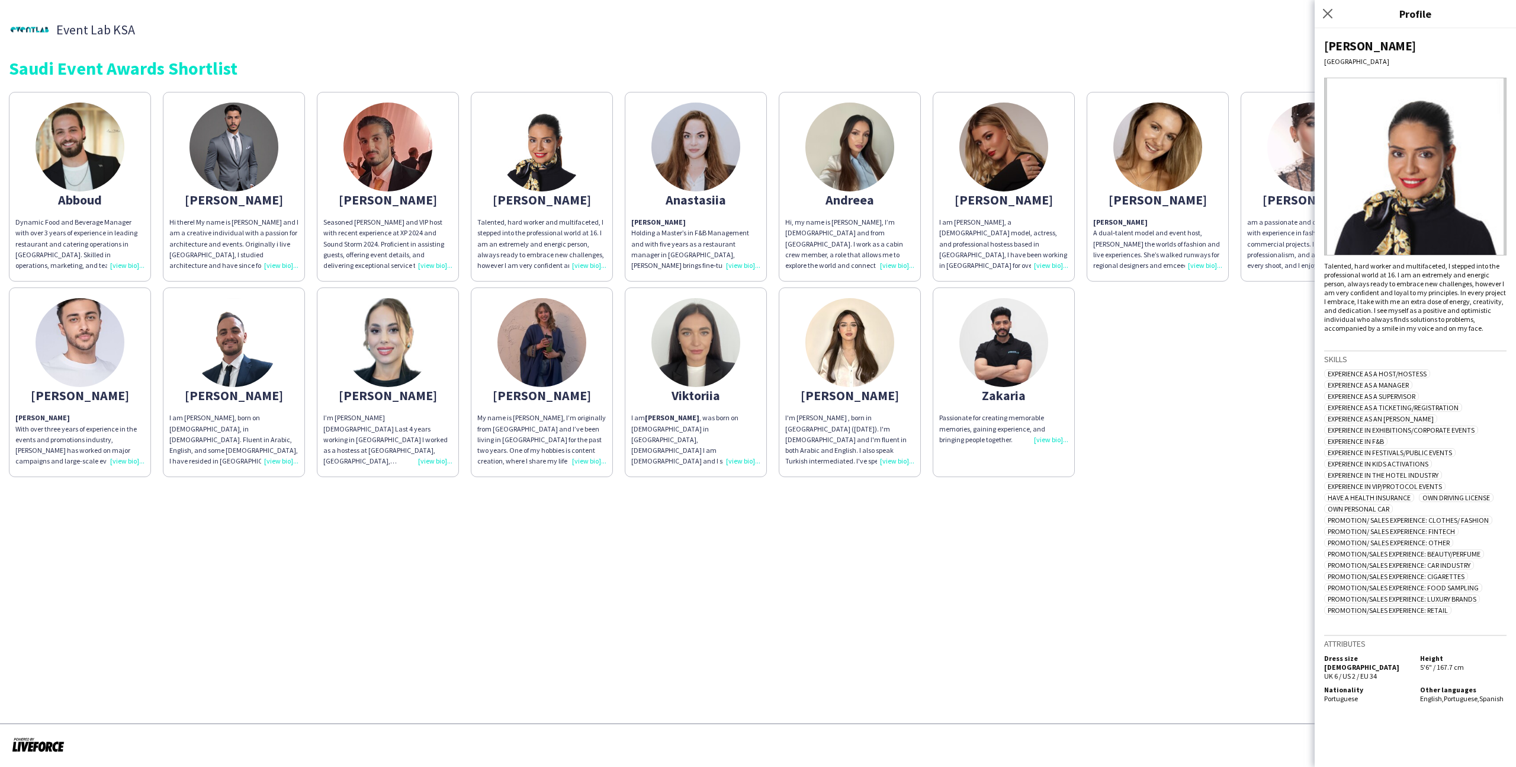
click at [419, 327] on img at bounding box center [388, 342] width 89 height 89
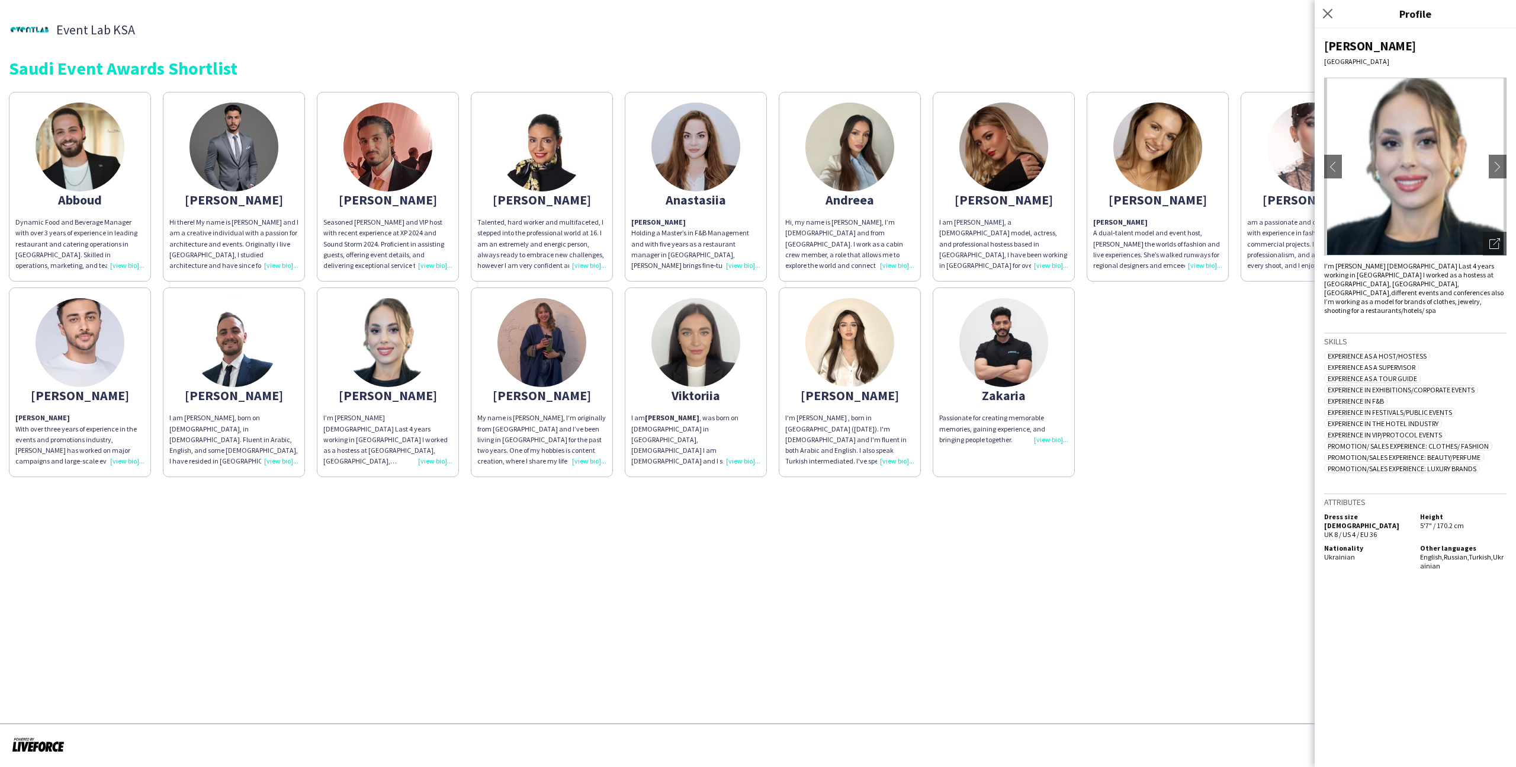
click at [496, 240] on div "Talented, hard worker and multifaceted, I stepped into the professional world a…" at bounding box center [541, 244] width 129 height 54
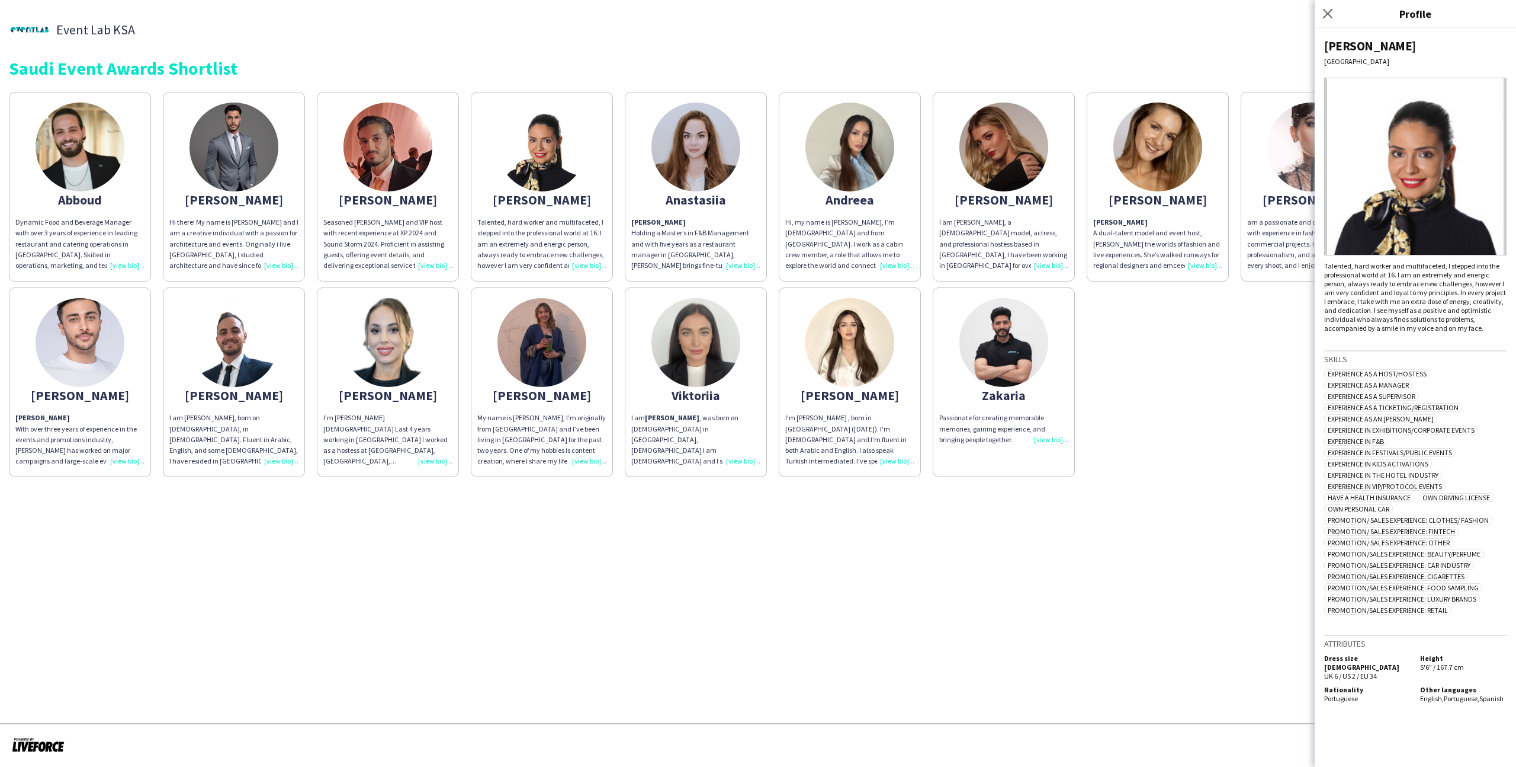
click at [985, 233] on div "I am Angelina, a Russian model, actress, and professional hostess based in Riya…" at bounding box center [1003, 244] width 129 height 54
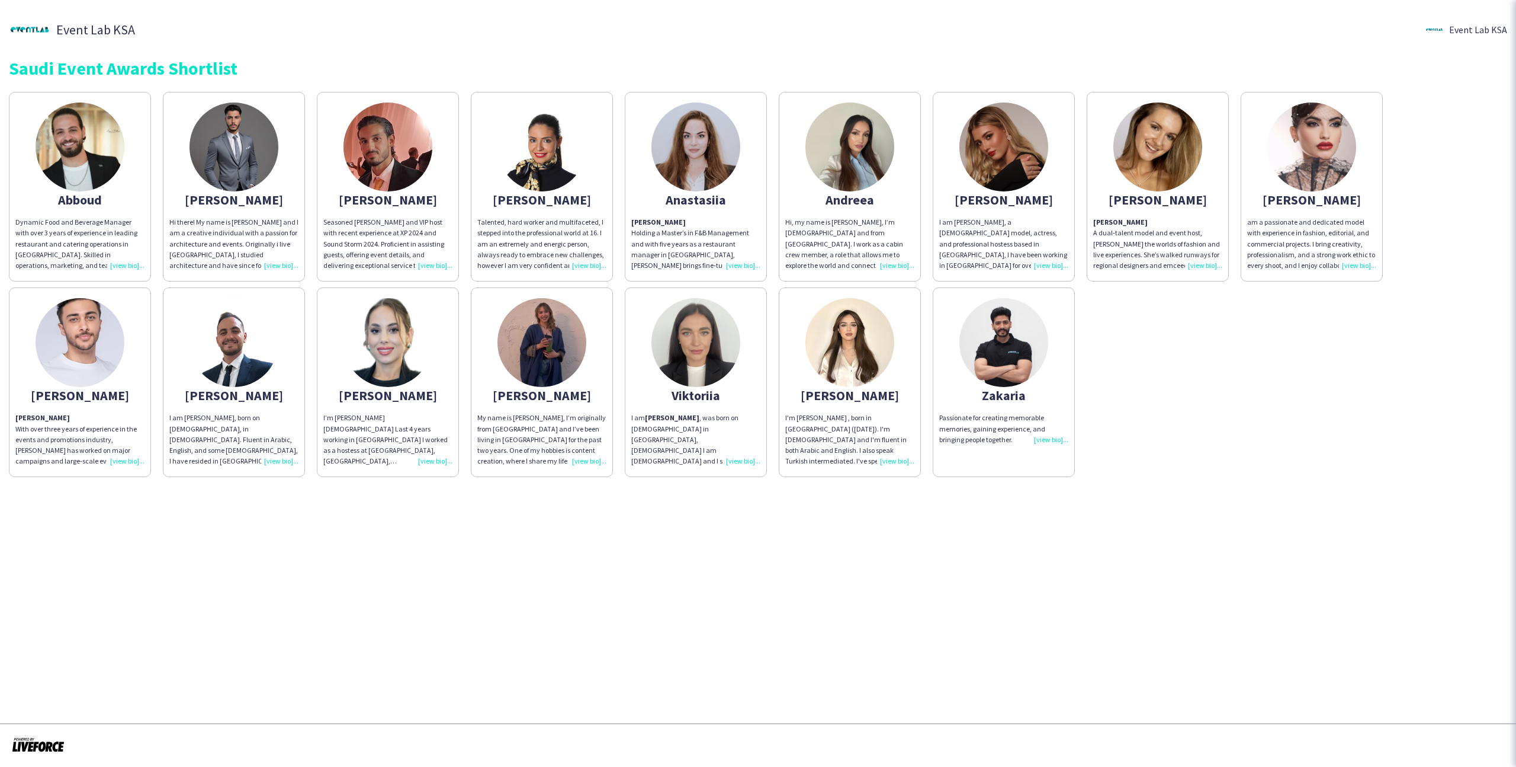
click at [1157, 217] on p "Angelina A dual‑talent model and event host, Angelina bridges the worlds of fas…" at bounding box center [1157, 244] width 129 height 54
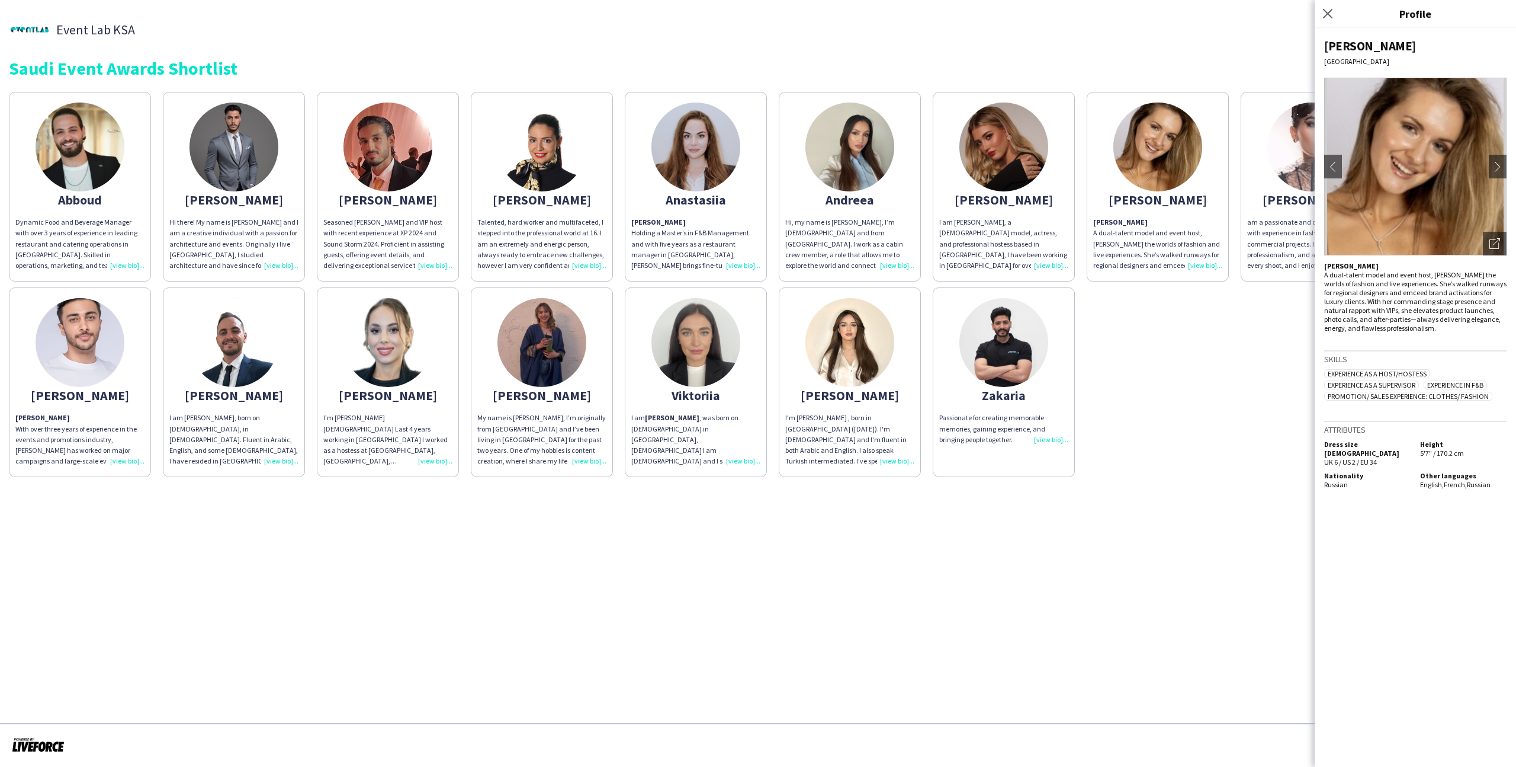
click at [833, 517] on app-share-pages "Event Lab KSA Event Lab KSA Saudi Event Awards Shortlist Abboud Dynamic Food an…" at bounding box center [758, 383] width 1516 height 767
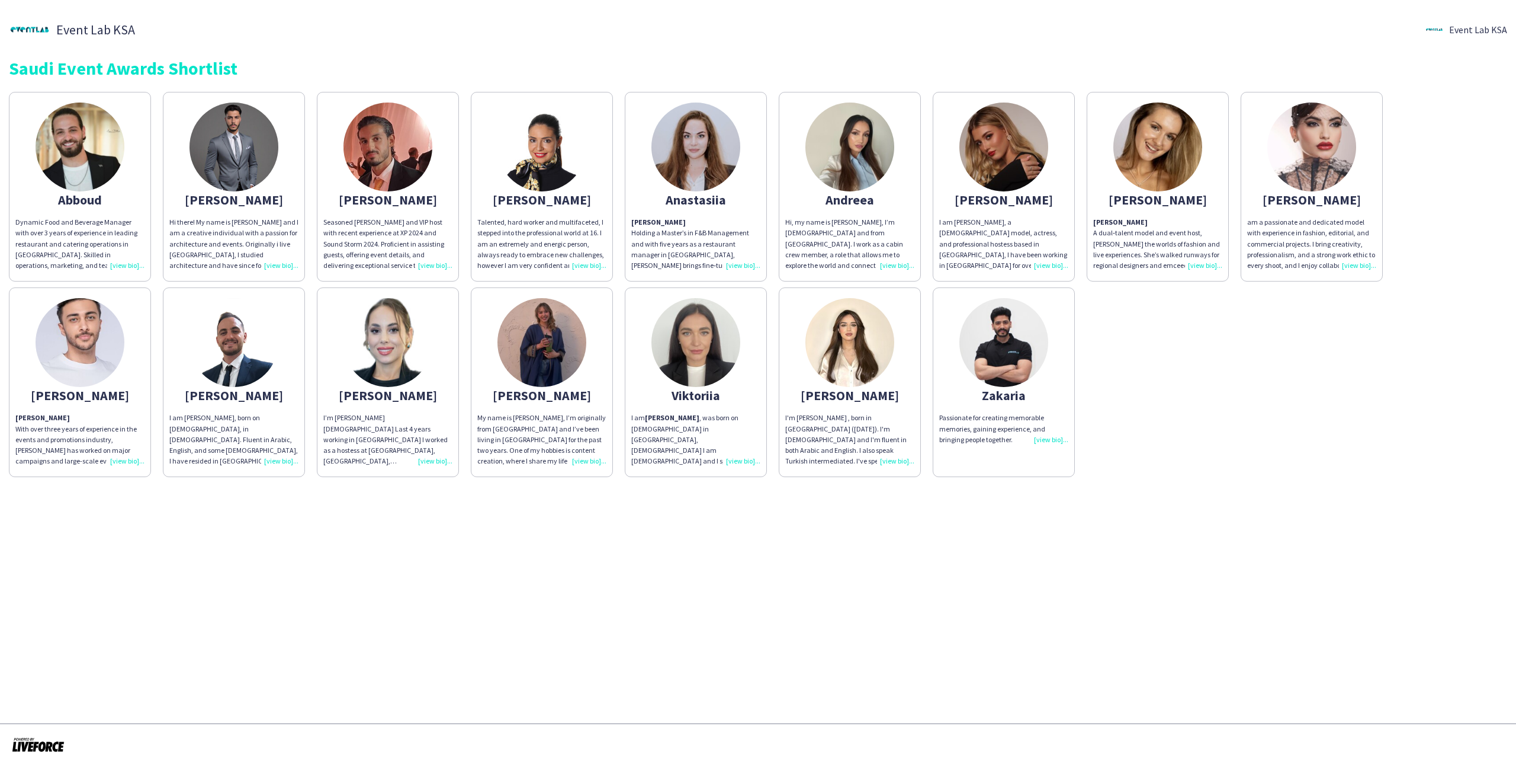
click at [399, 339] on img at bounding box center [388, 342] width 89 height 89
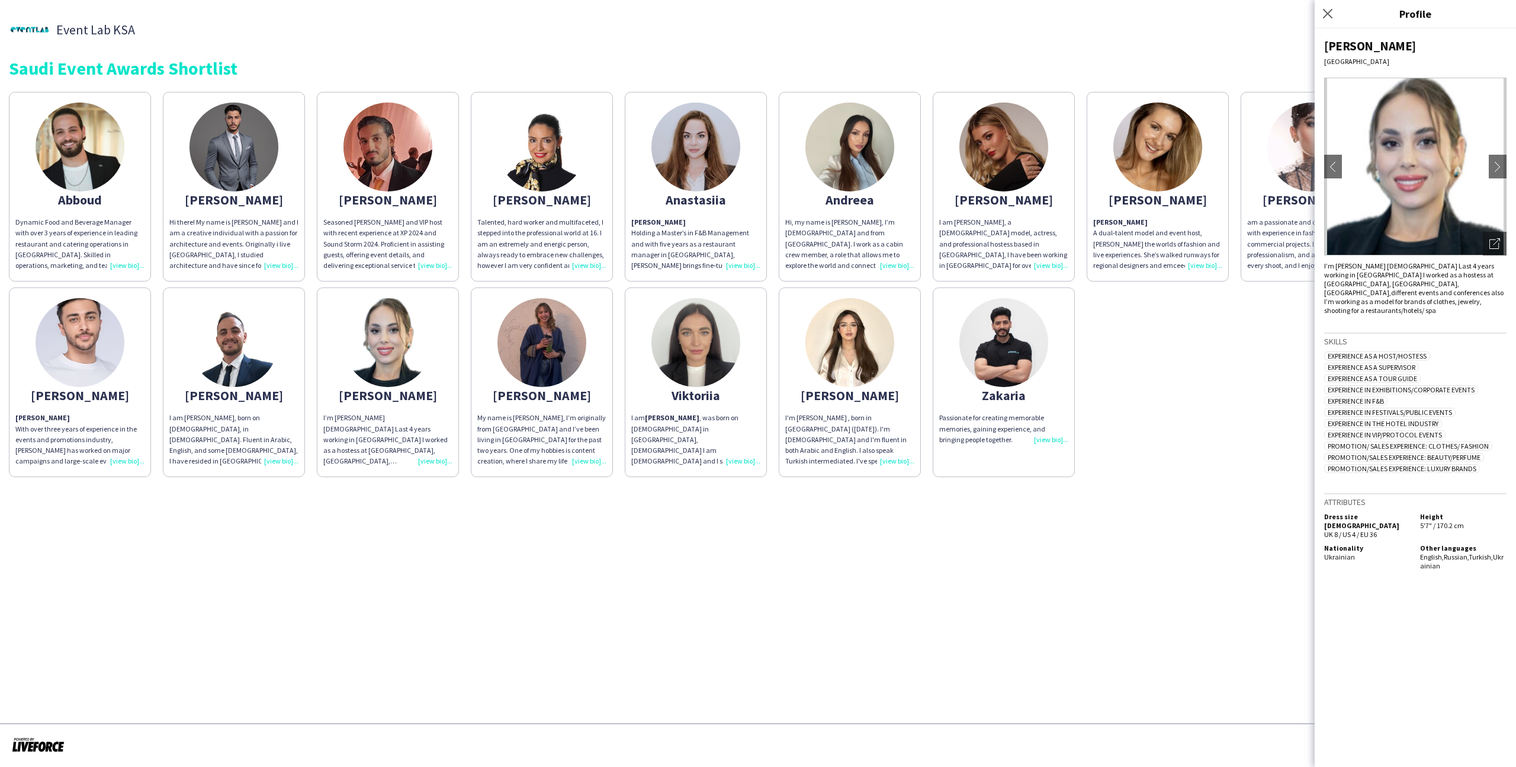
click at [502, 241] on div "Talented, hard worker and multifaceted, I stepped into the professional world a…" at bounding box center [541, 244] width 129 height 54
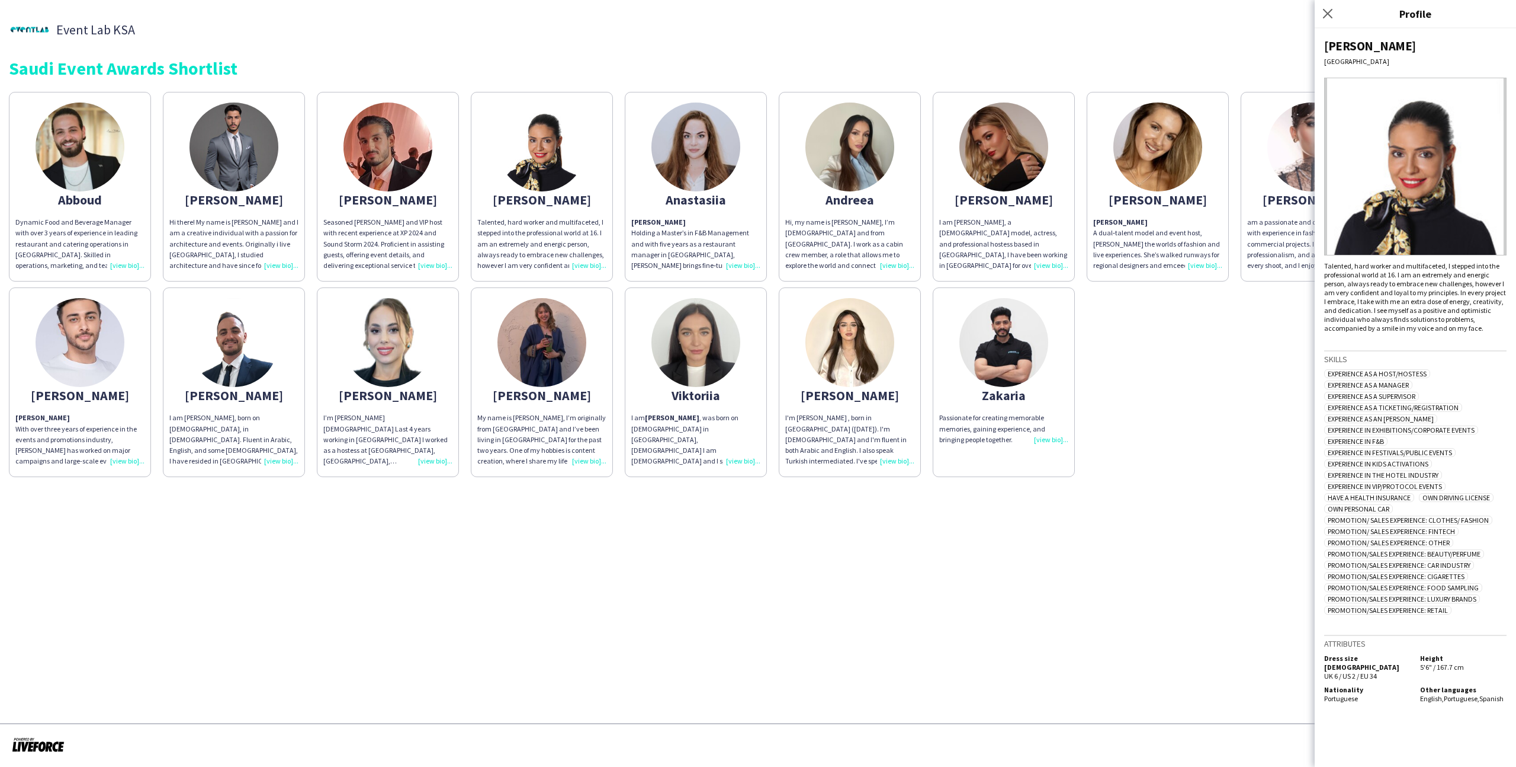
click at [1044, 214] on app-share-pages-crew-card "Angelina I am Angelina, a Russian model, actress, and professional hostess base…" at bounding box center [1004, 187] width 142 height 190
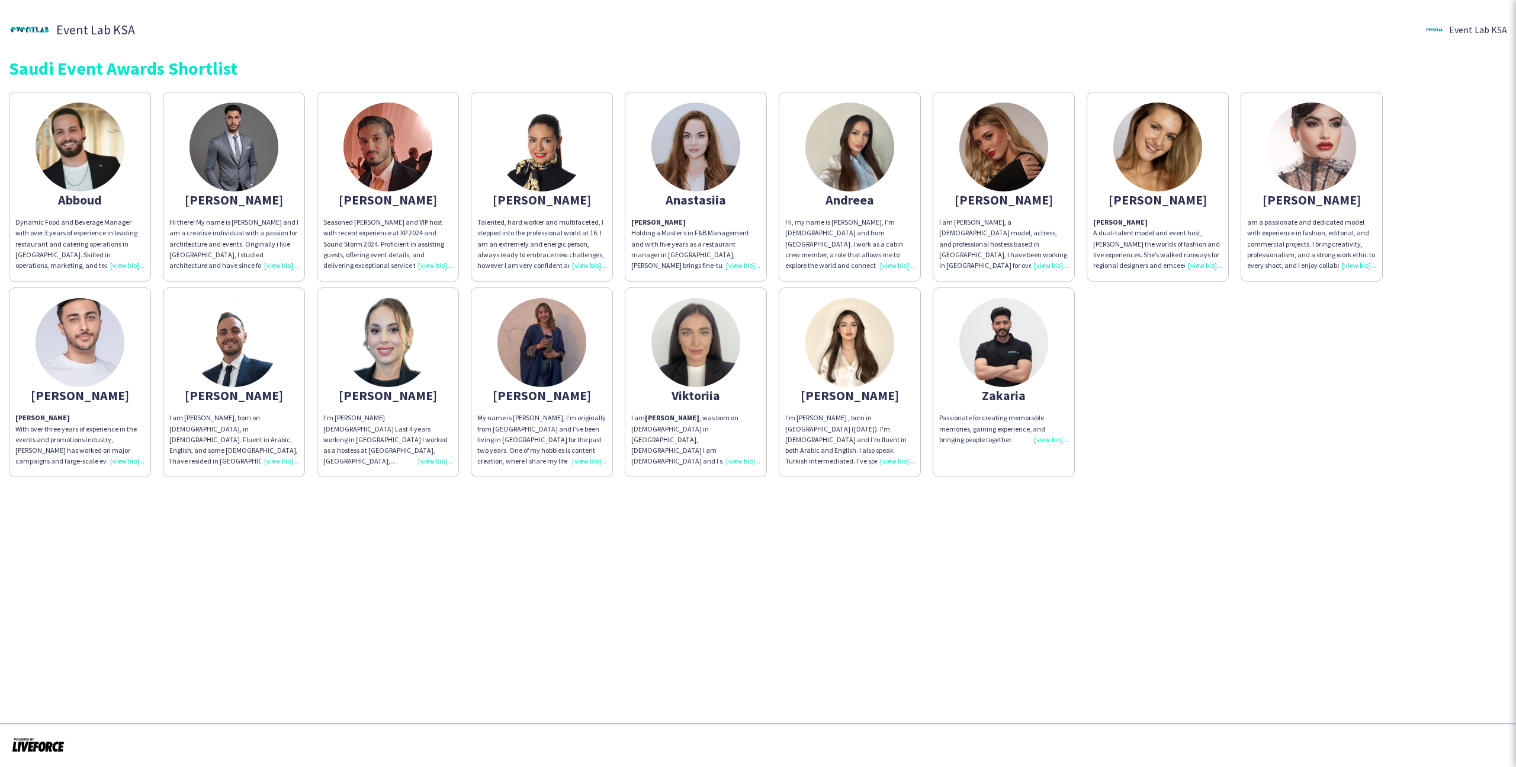
click at [1147, 220] on p "Angelina A dual‑talent model and event host, Angelina bridges the worlds of fas…" at bounding box center [1157, 244] width 129 height 54
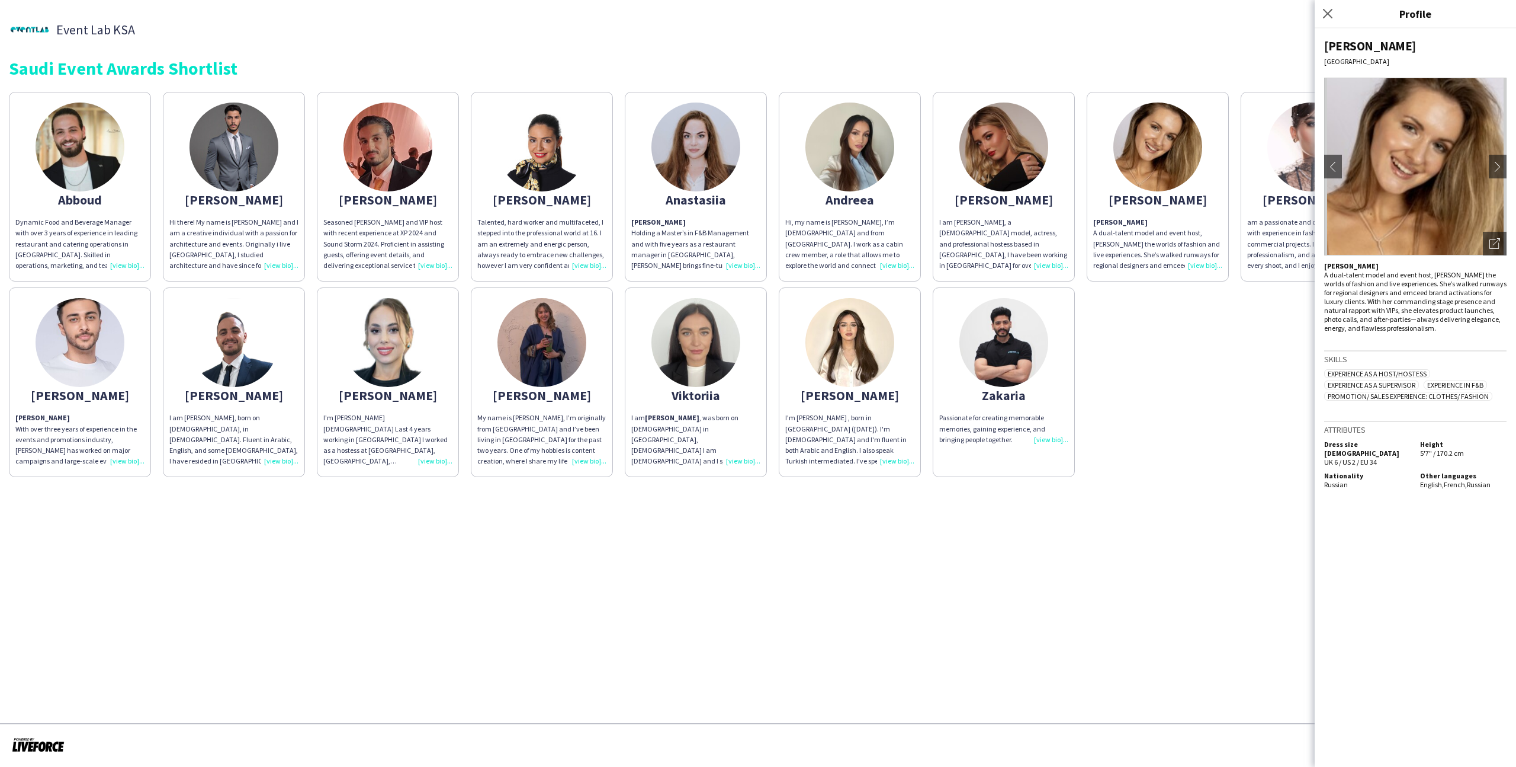
click at [742, 204] on div "Anastasiia" at bounding box center [695, 199] width 129 height 11
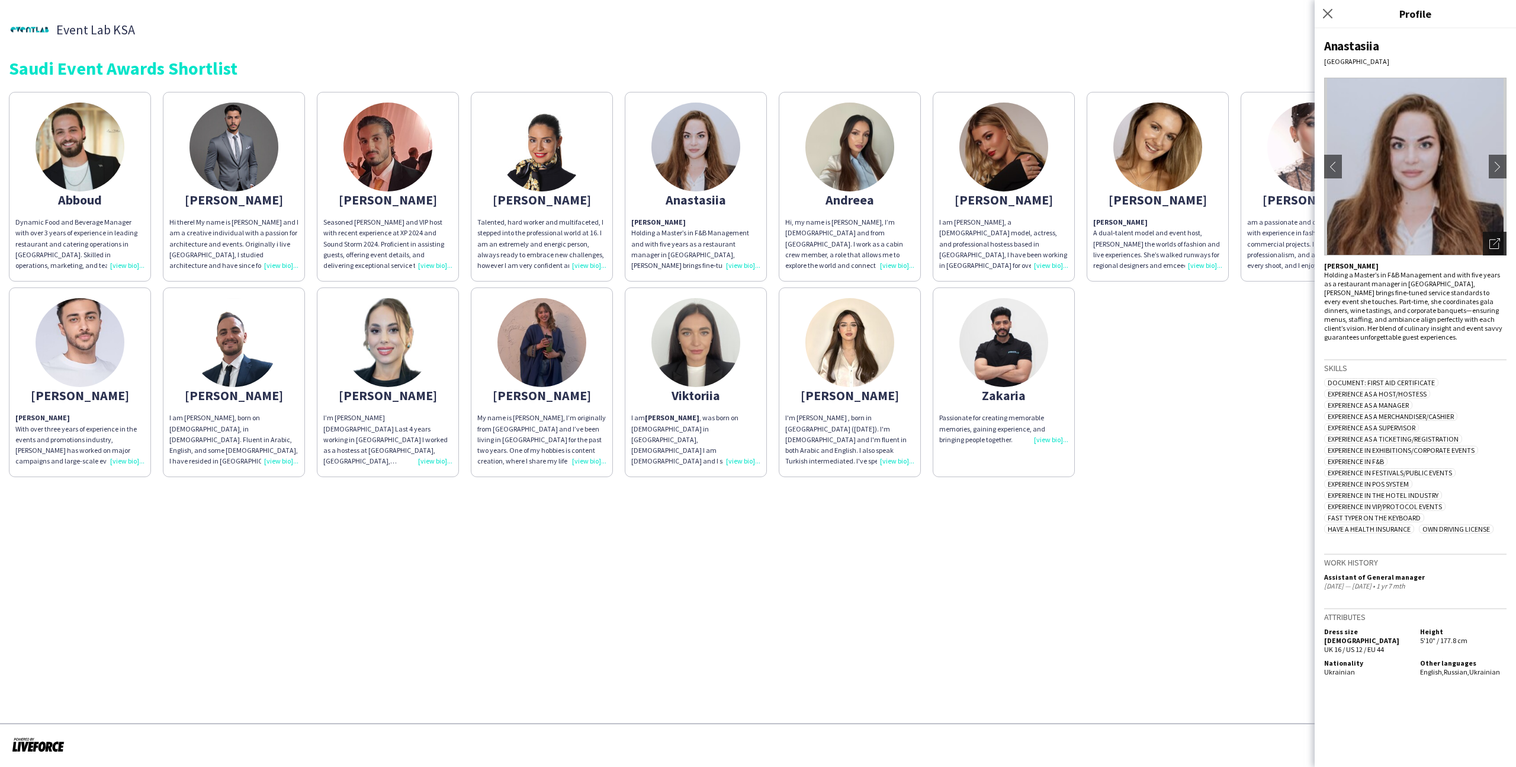
click at [1492, 248] on icon at bounding box center [1494, 243] width 9 height 9
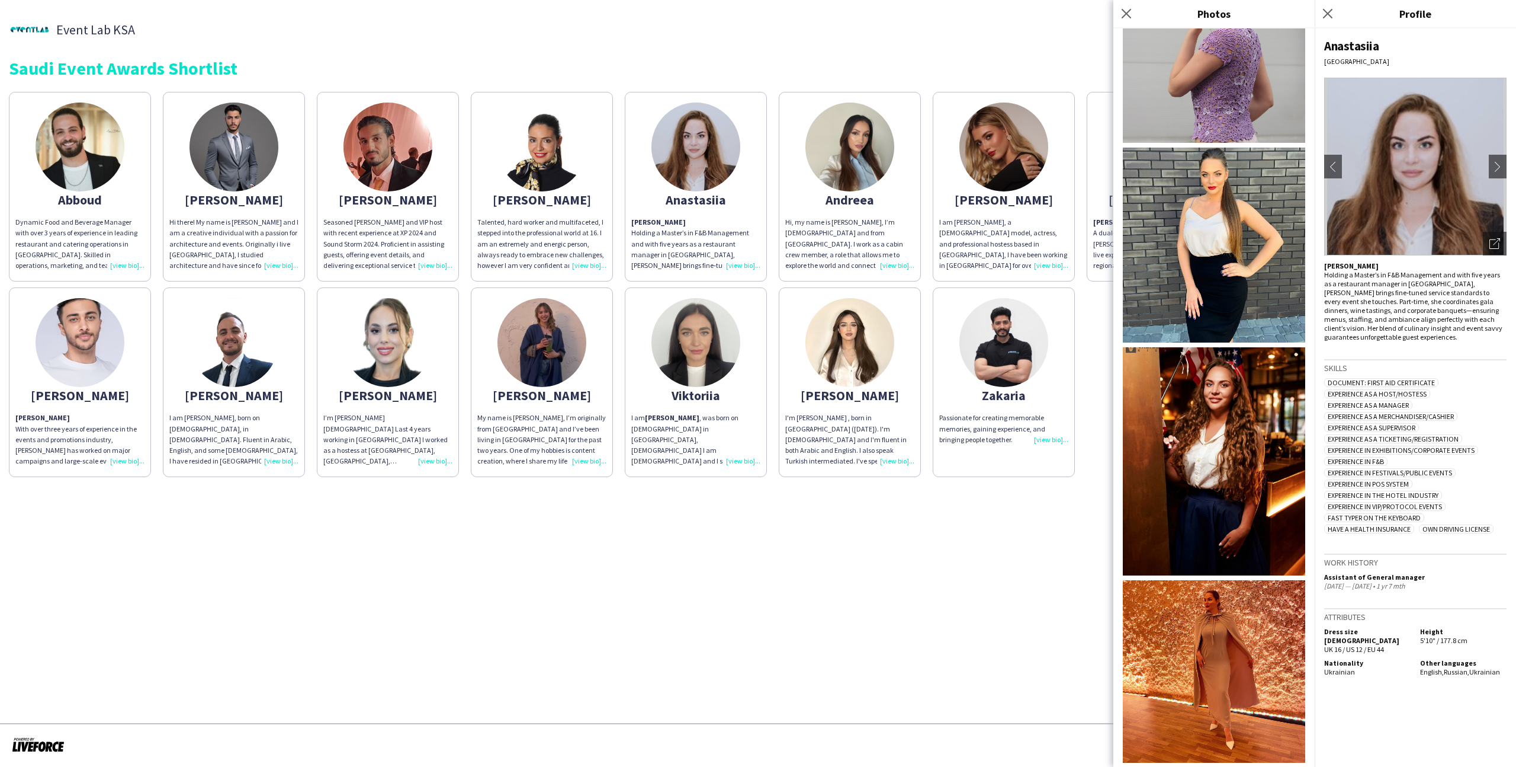
scroll to position [498, 0]
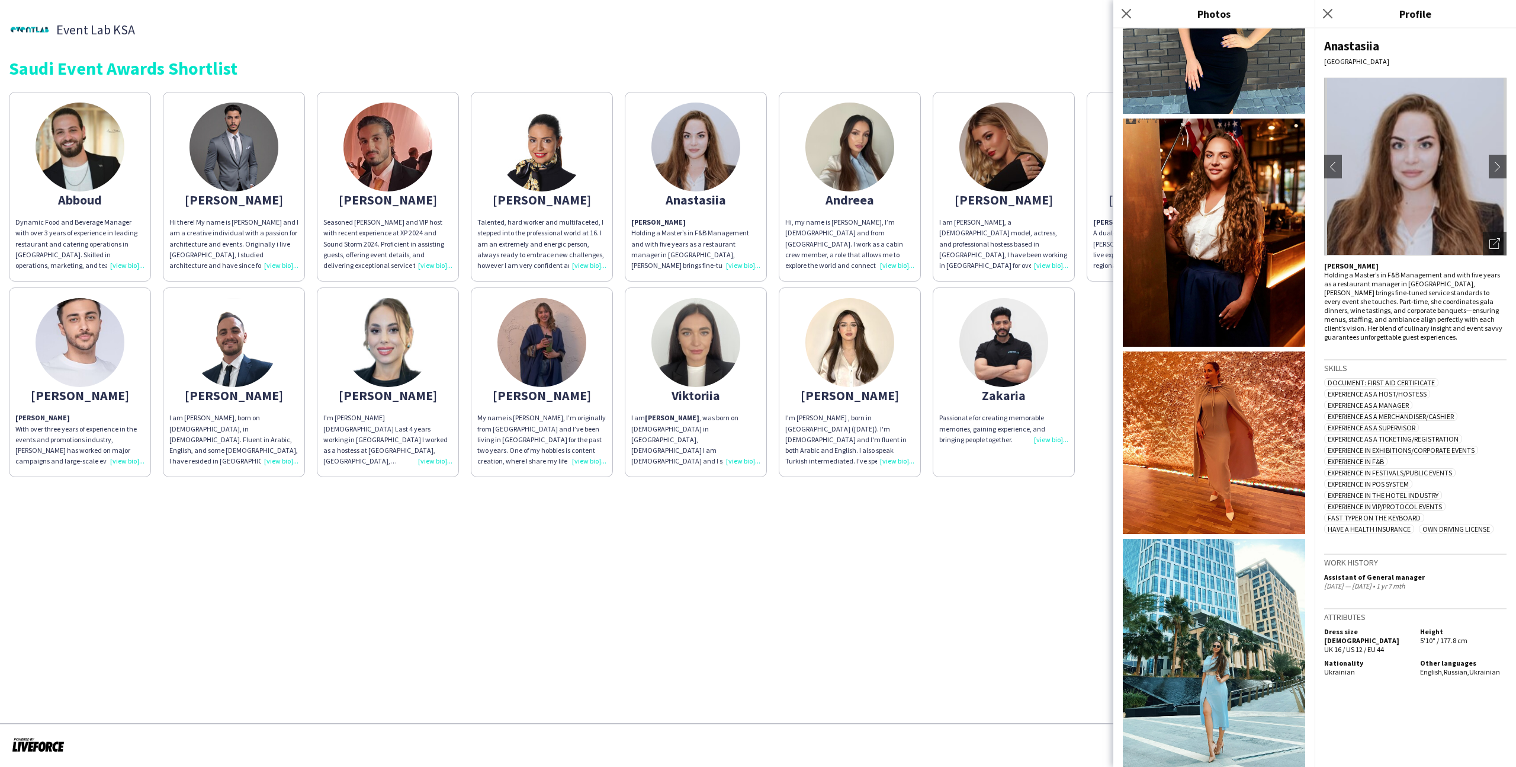
click at [1025, 546] on app-share-pages "Event Lab KSA Event Lab KSA Saudi Event Awards Shortlist Abboud Dynamic Food an…" at bounding box center [758, 383] width 1516 height 767
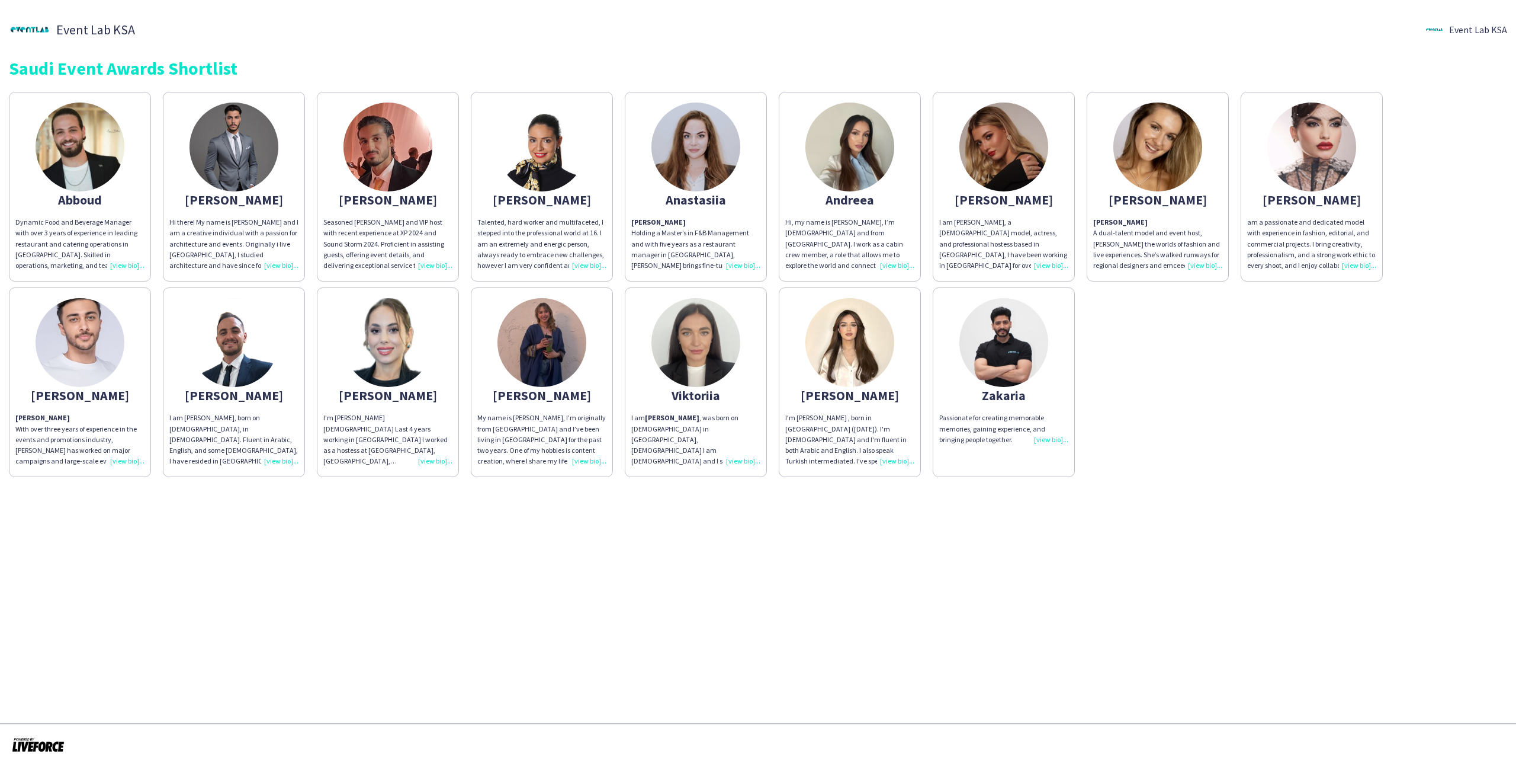
click at [735, 214] on app-share-pages-crew-card "Anastasiia Anastasia Holding a Master’s in F&B Management and with five years a…" at bounding box center [696, 187] width 142 height 190
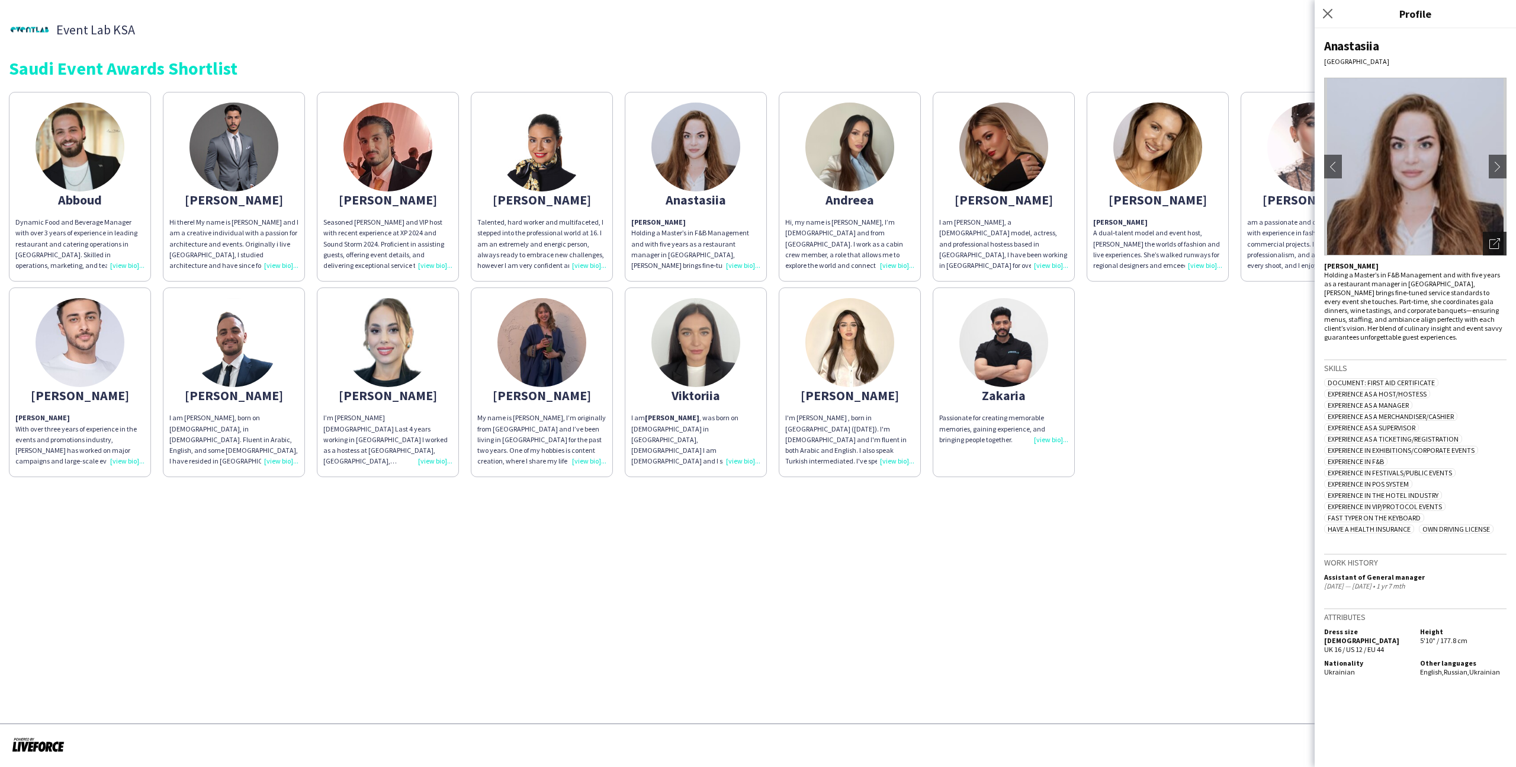
click at [1496, 241] on icon "Open photos pop-in" at bounding box center [1495, 243] width 11 height 11
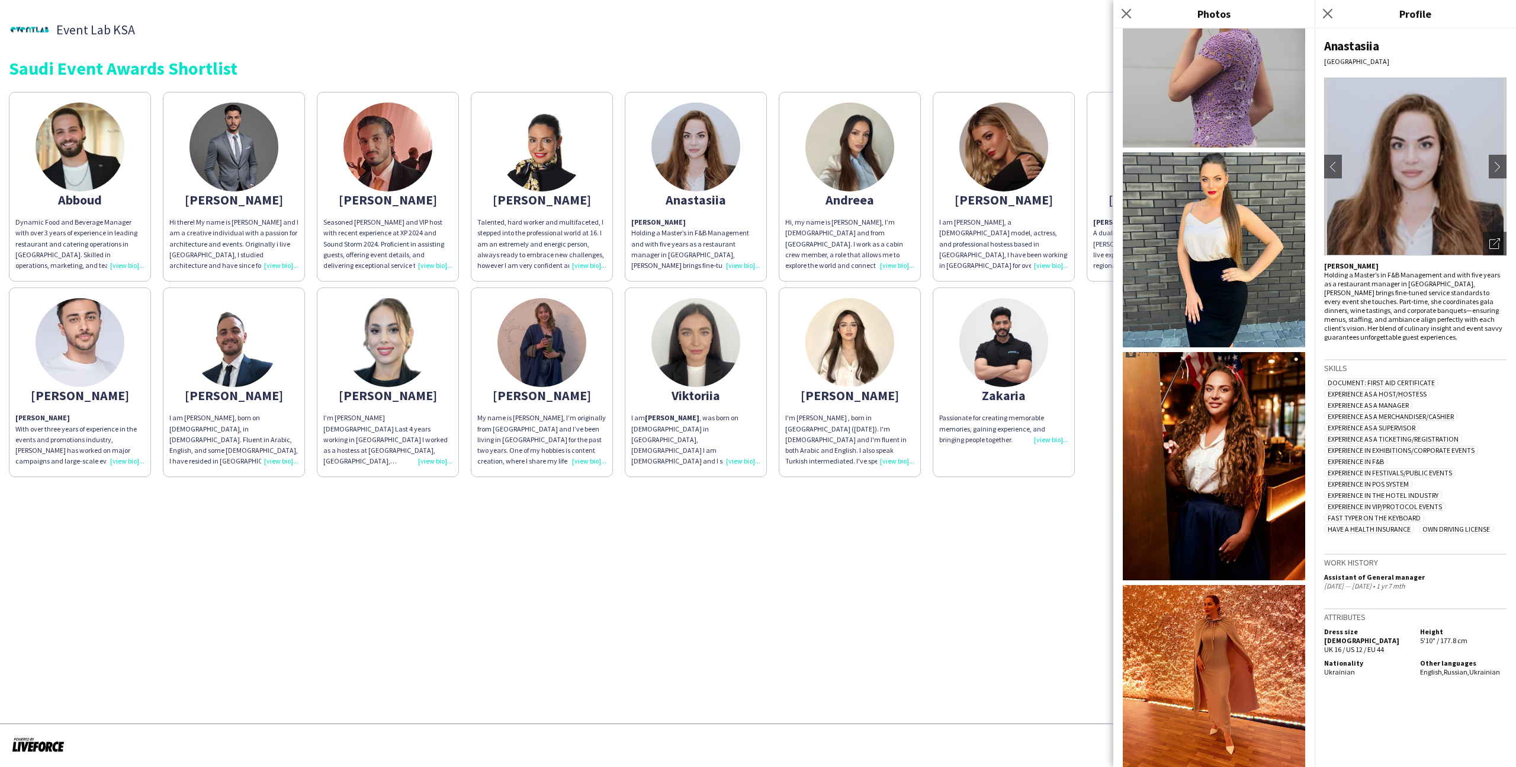
scroll to position [0, 0]
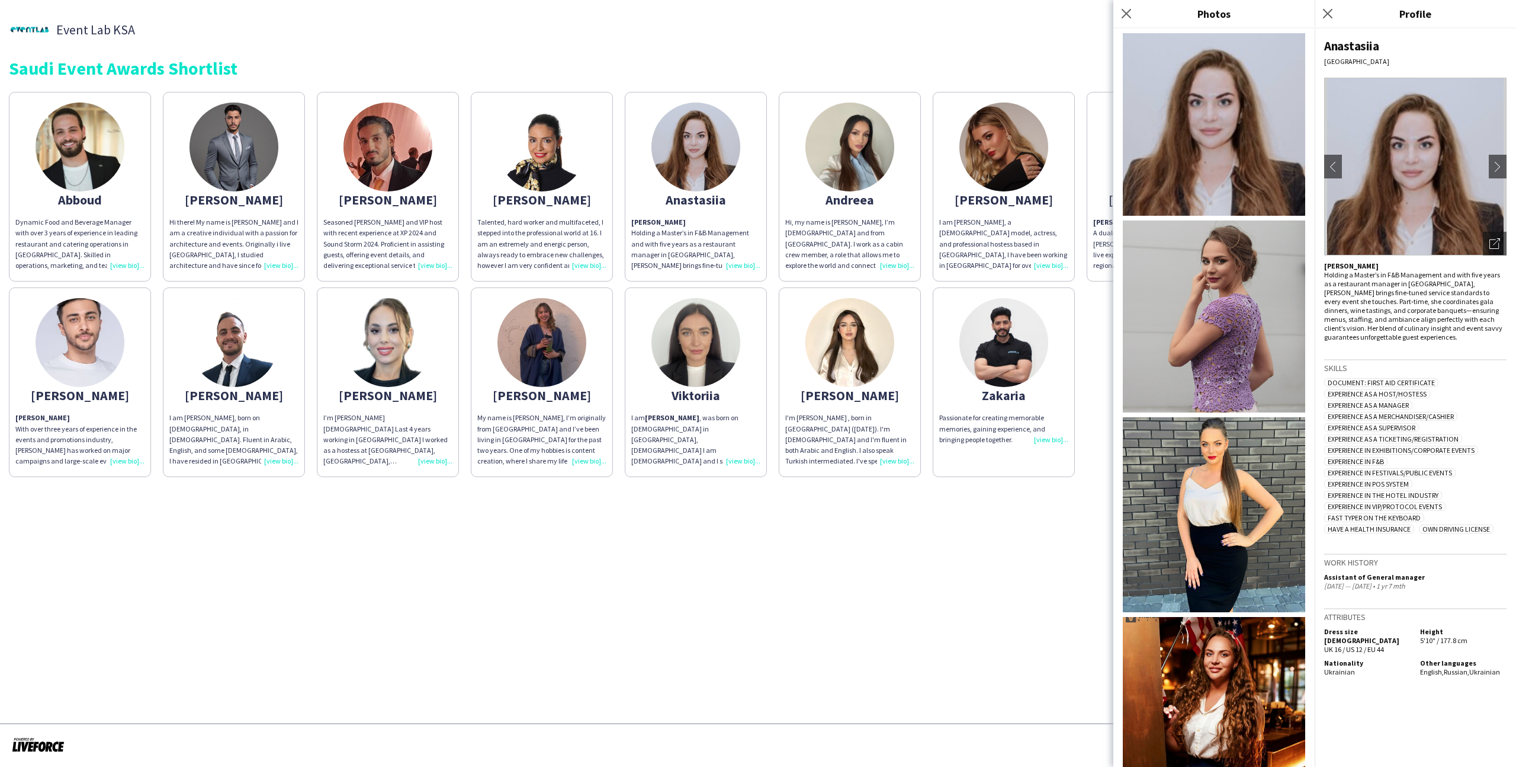
click at [1065, 535] on app-share-pages "Event Lab KSA Event Lab KSA Saudi Event Awards Shortlist Abboud Dynamic Food an…" at bounding box center [758, 383] width 1516 height 767
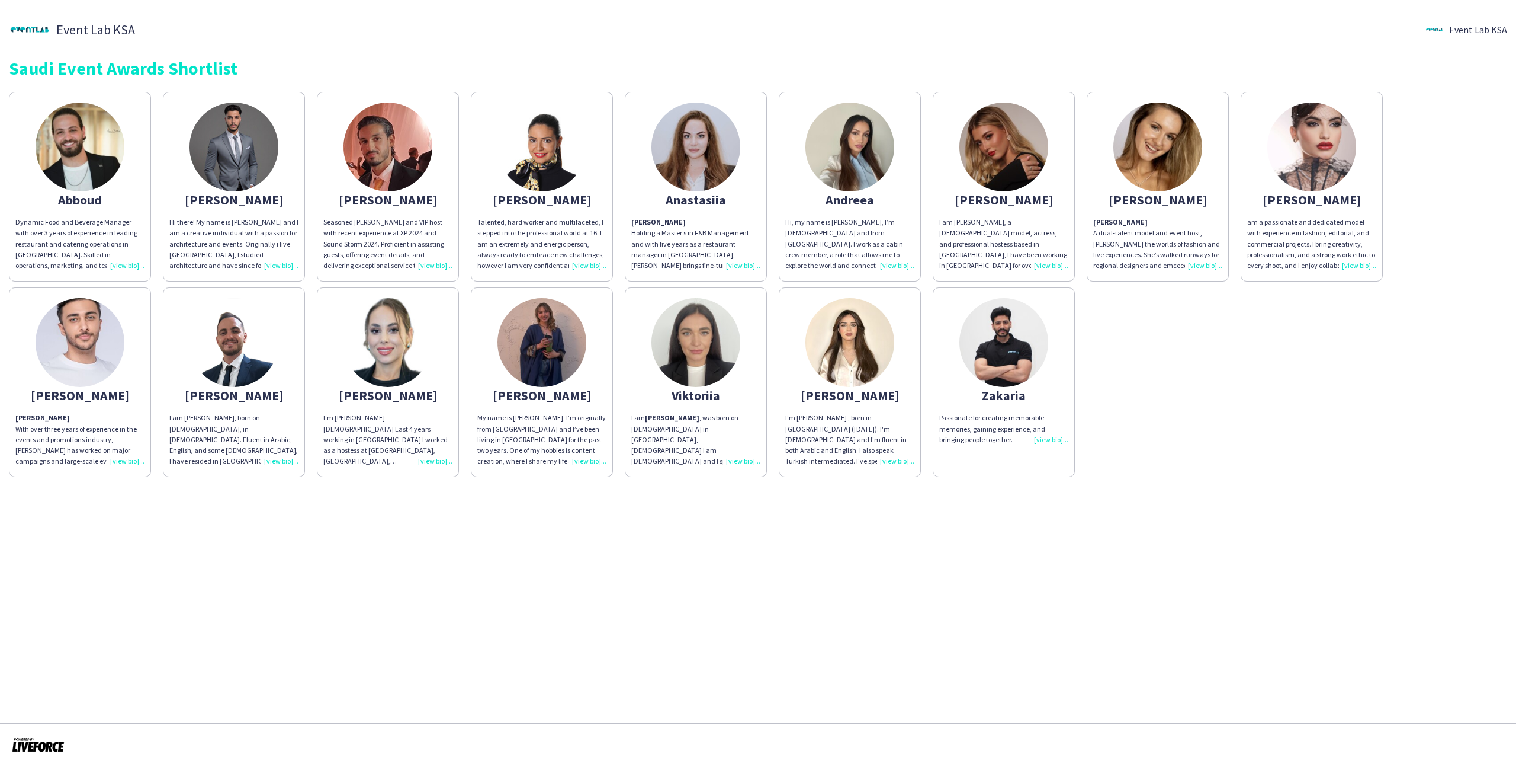
click at [1336, 242] on div "am a passionate and dedicated model with experience in fashion, editorial, and …" at bounding box center [1311, 244] width 129 height 54
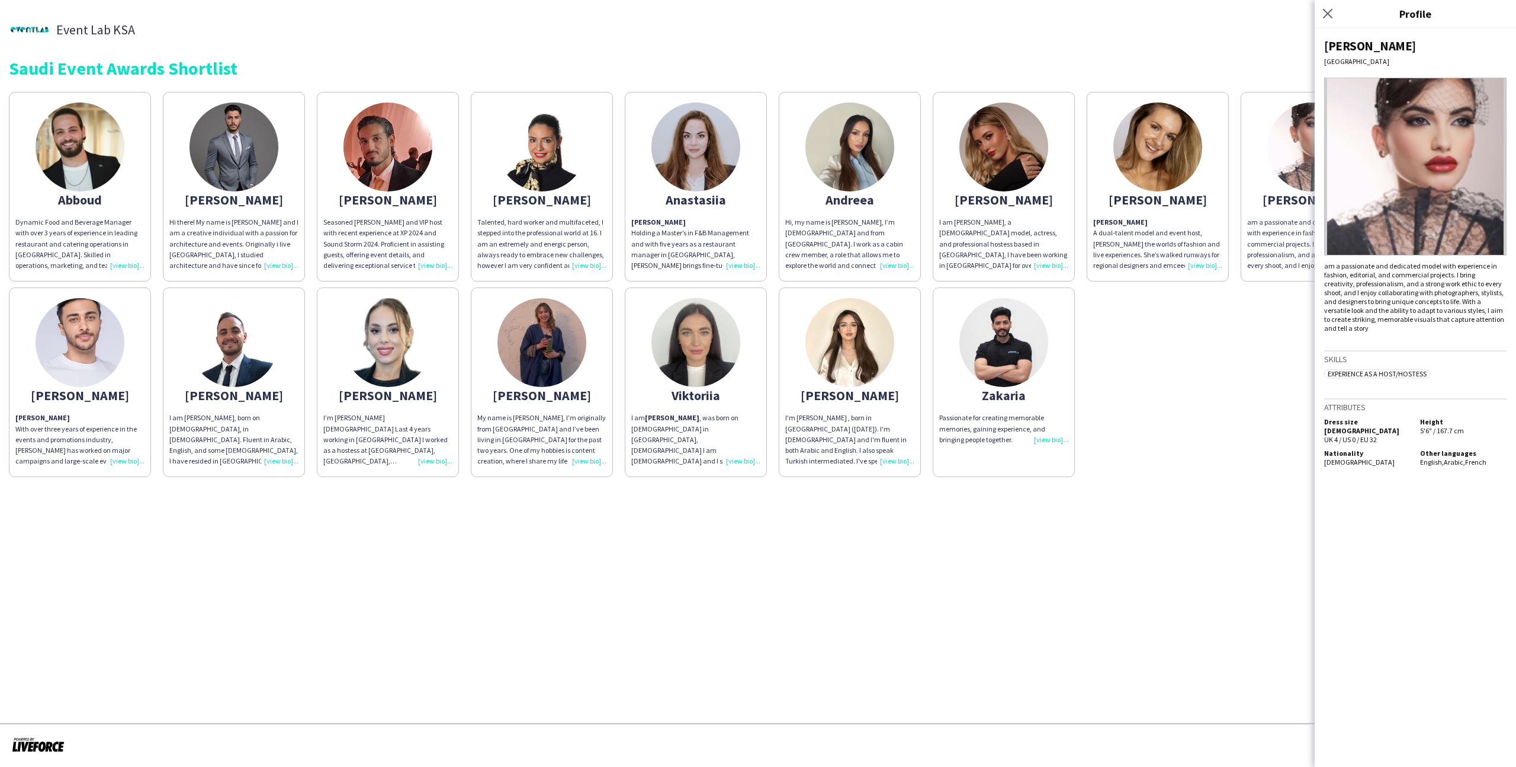
click at [1056, 358] on app-share-pages-crew-card "Zakaria Passionate for creating memorable memories, gaining experience, and bri…" at bounding box center [1004, 382] width 142 height 190
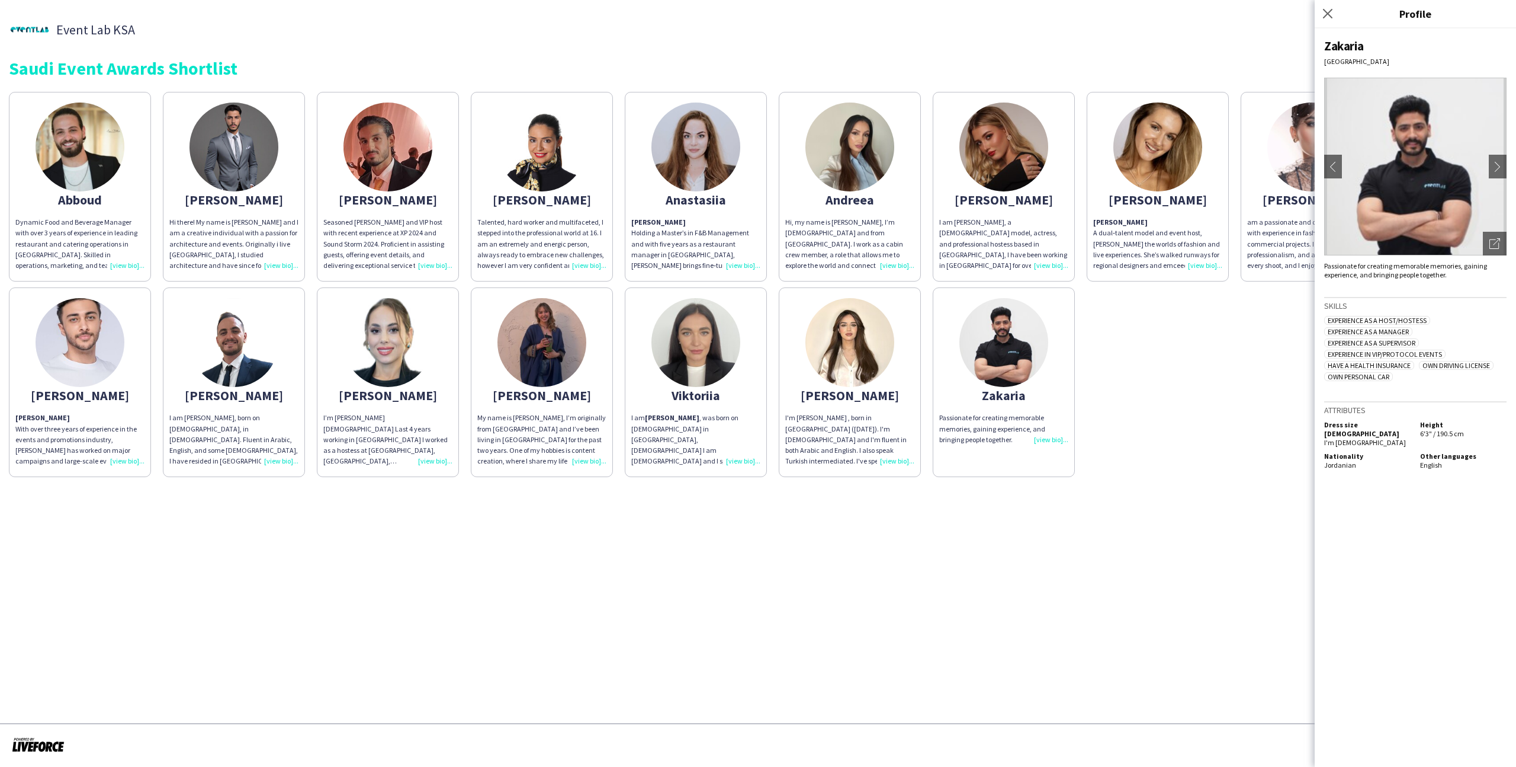
click at [1101, 378] on div "Abboud Dynamic Food and Beverage Manager with over 3 years of experience in lea…" at bounding box center [758, 281] width 1499 height 391
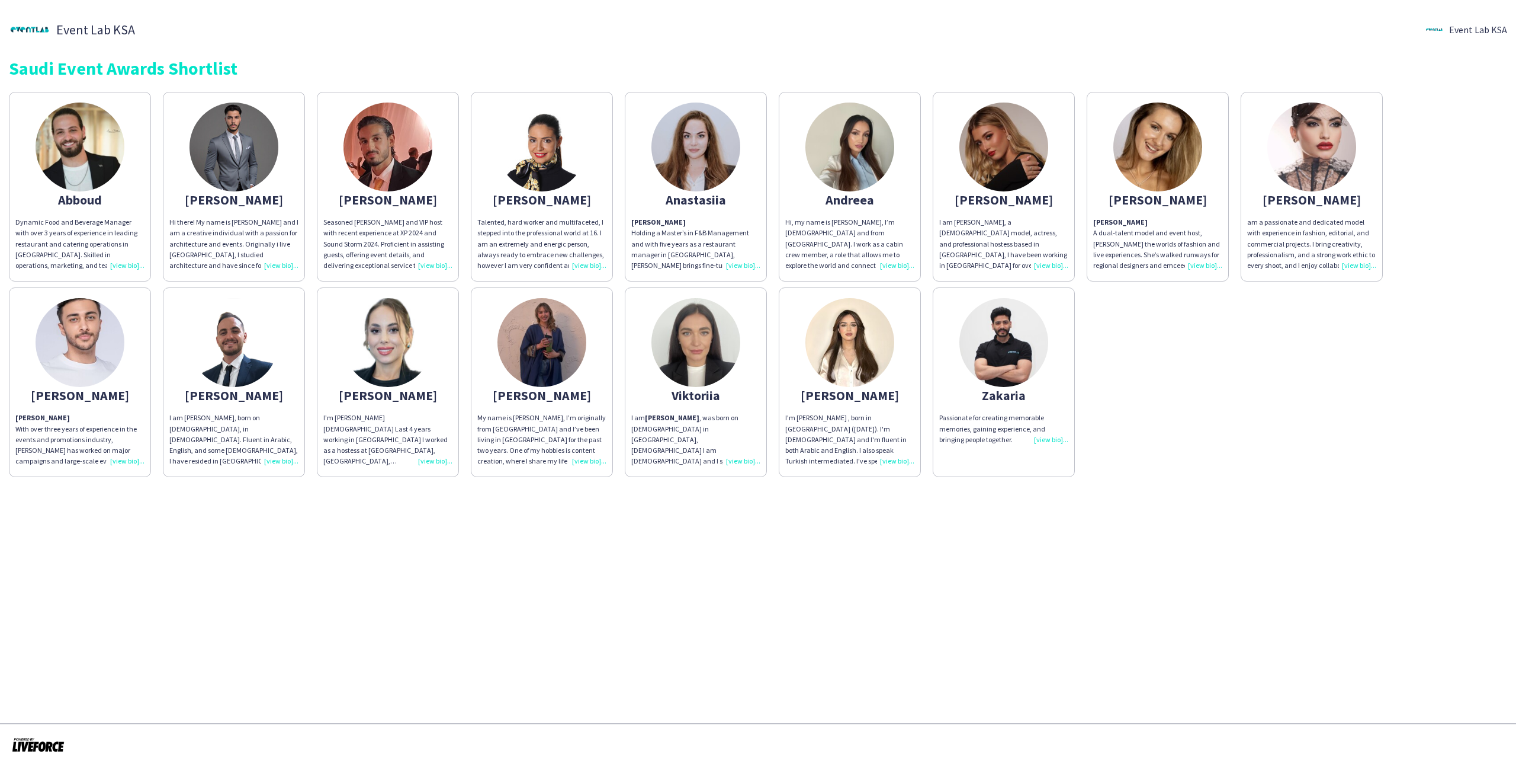
click at [969, 400] on div "Zakaria" at bounding box center [1003, 395] width 129 height 11
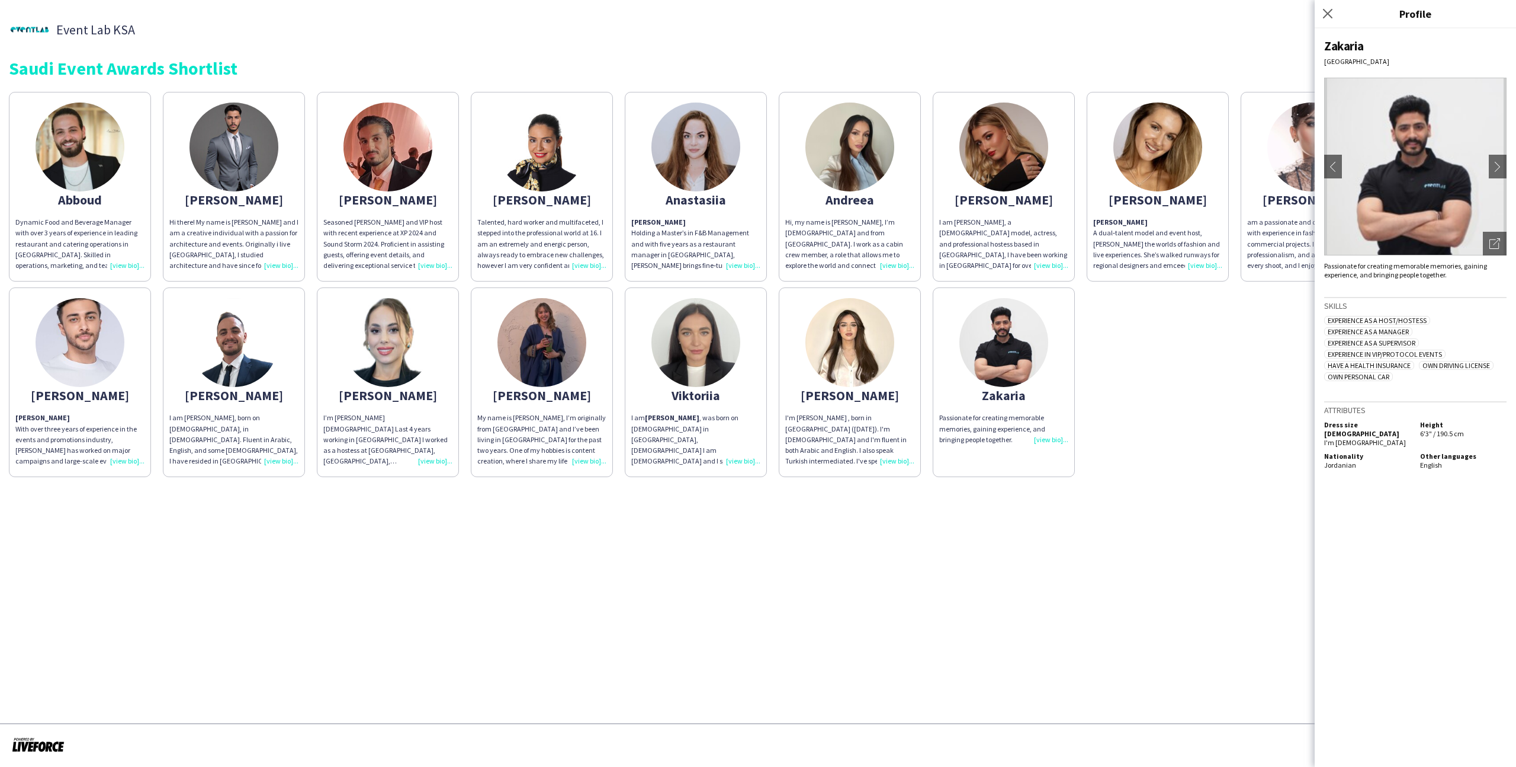
click at [979, 477] on div "Event Lab KSA Event Lab KSA Saudi Event Awards Shortlist Abboud Dynamic Food an…" at bounding box center [758, 243] width 1516 height 486
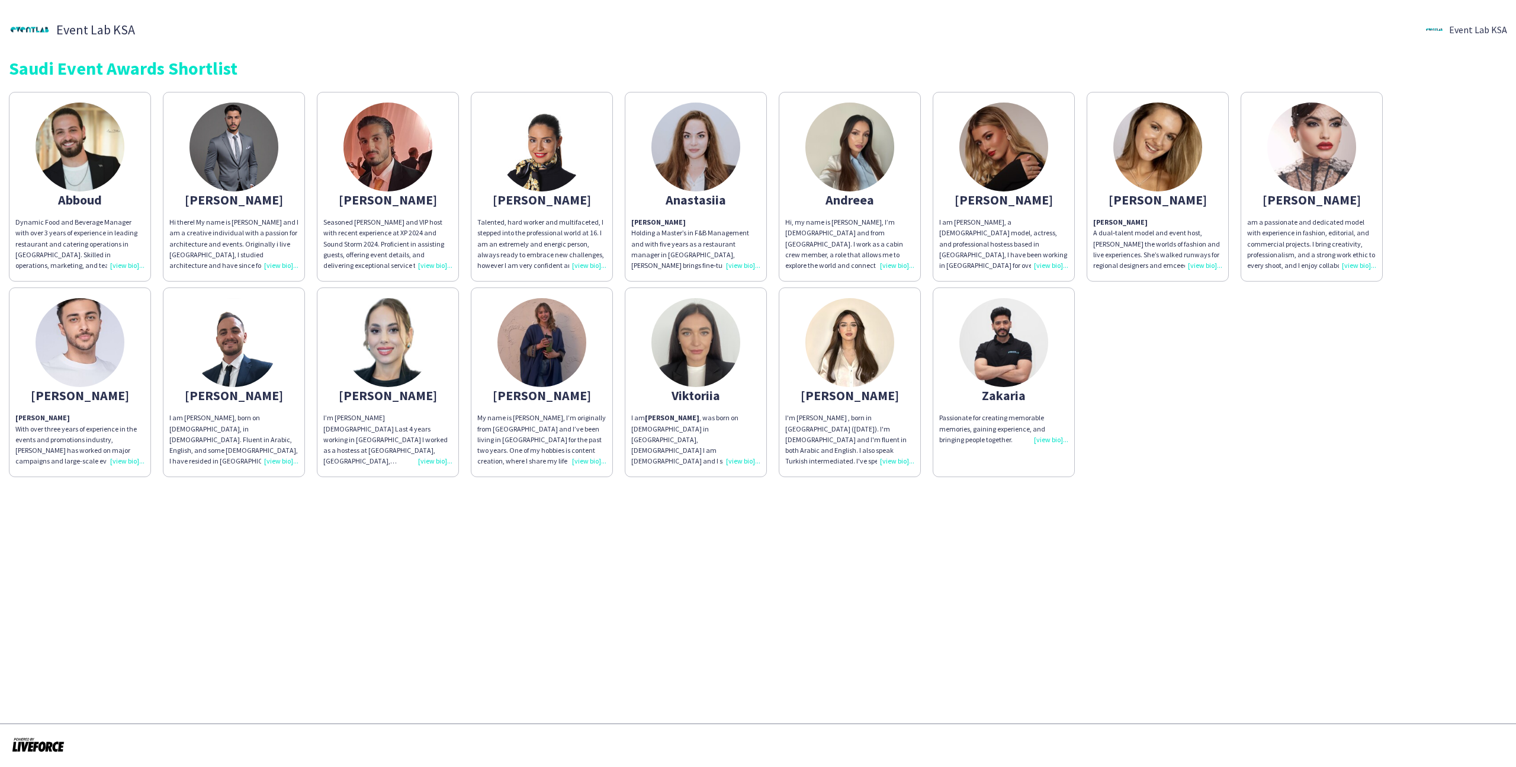
click at [1030, 401] on app-share-pages-crew-card "Zakaria Passionate for creating memorable memories, gaining experience, and bri…" at bounding box center [1004, 382] width 142 height 190
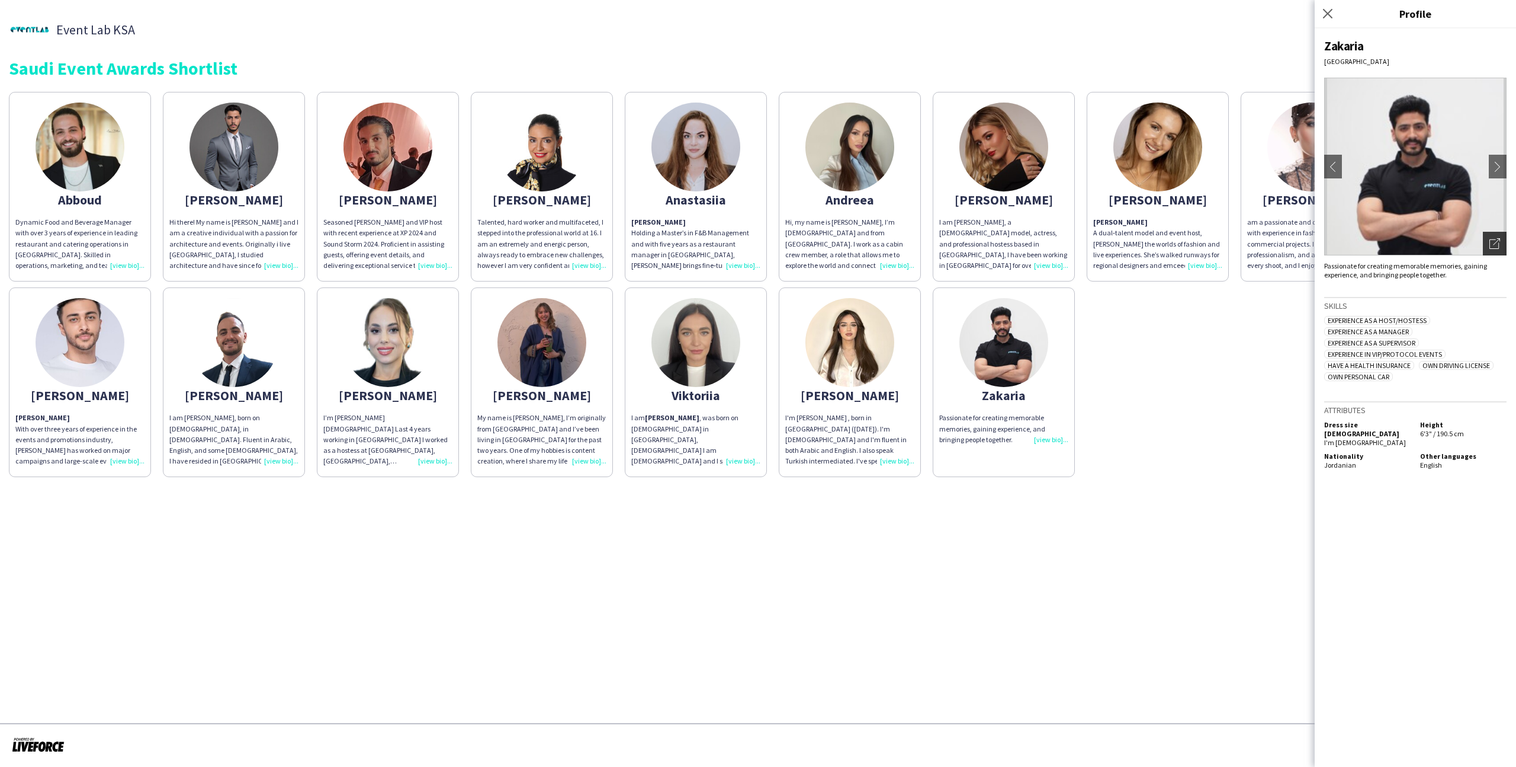
click at [1488, 239] on div "Open photos pop-in" at bounding box center [1495, 244] width 24 height 24
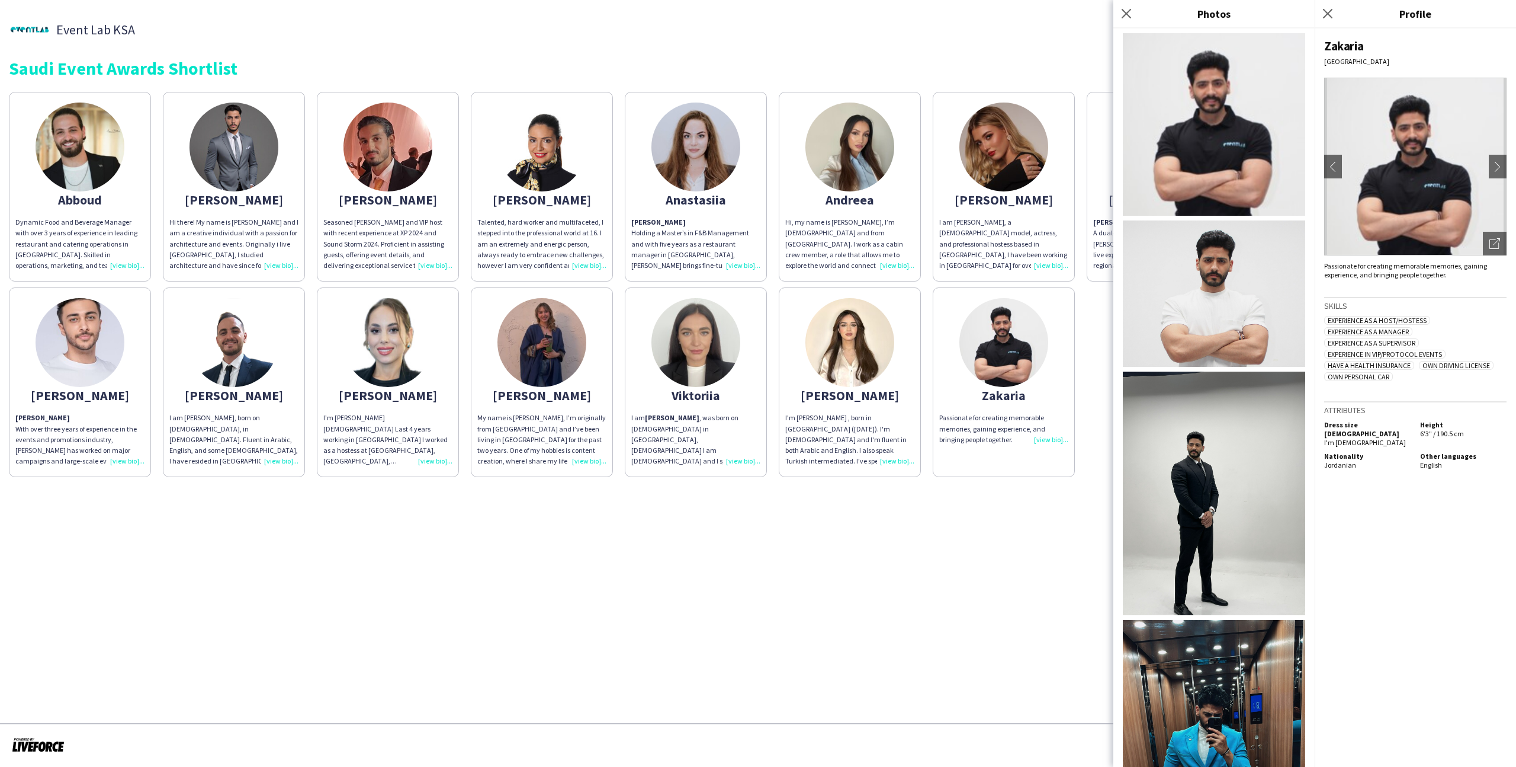
click at [1054, 334] on app-share-pages-crew-card "Zakaria Passionate for creating memorable memories, gaining experience, and bri…" at bounding box center [1004, 382] width 142 height 190
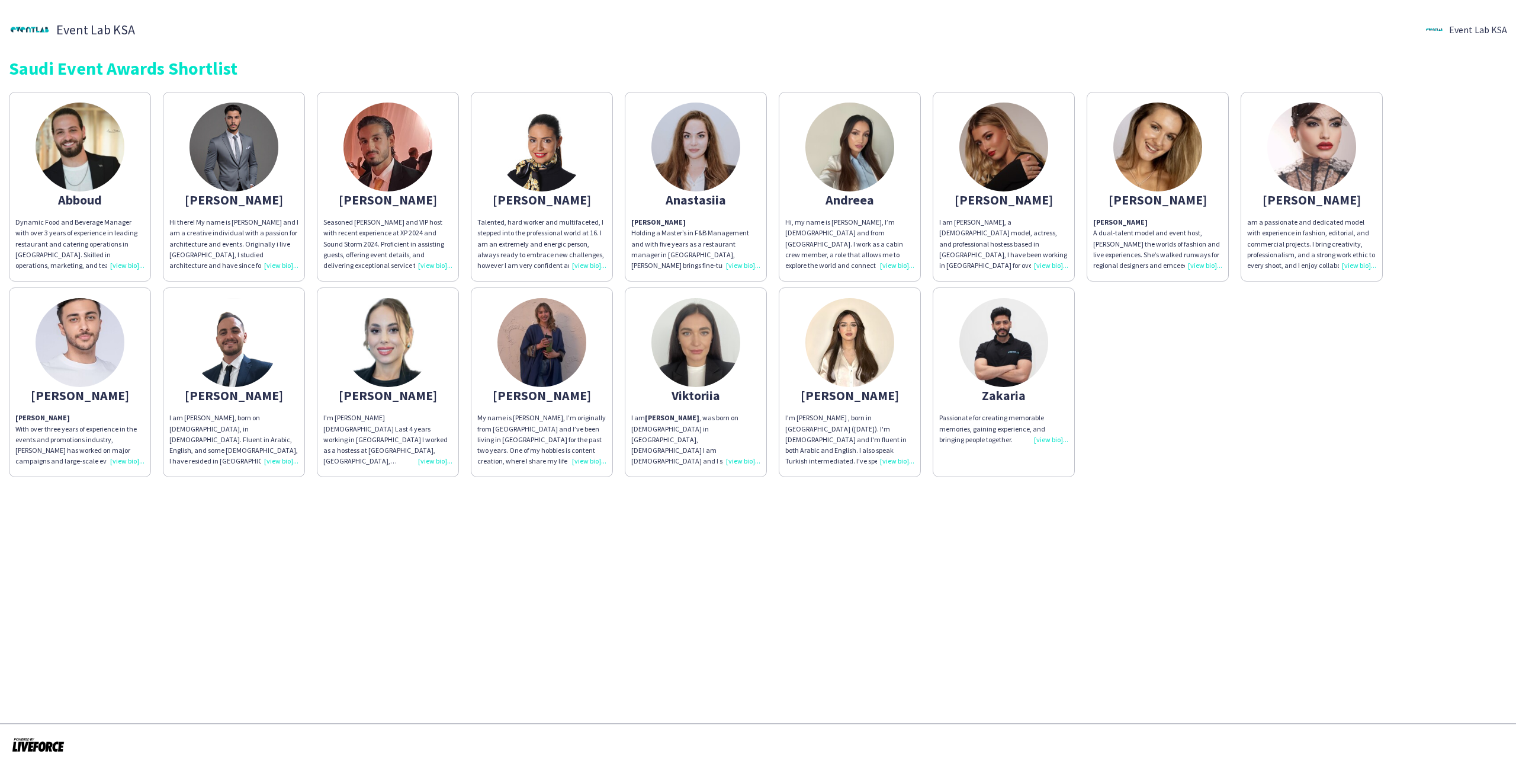
click at [1021, 367] on img at bounding box center [1004, 342] width 89 height 89
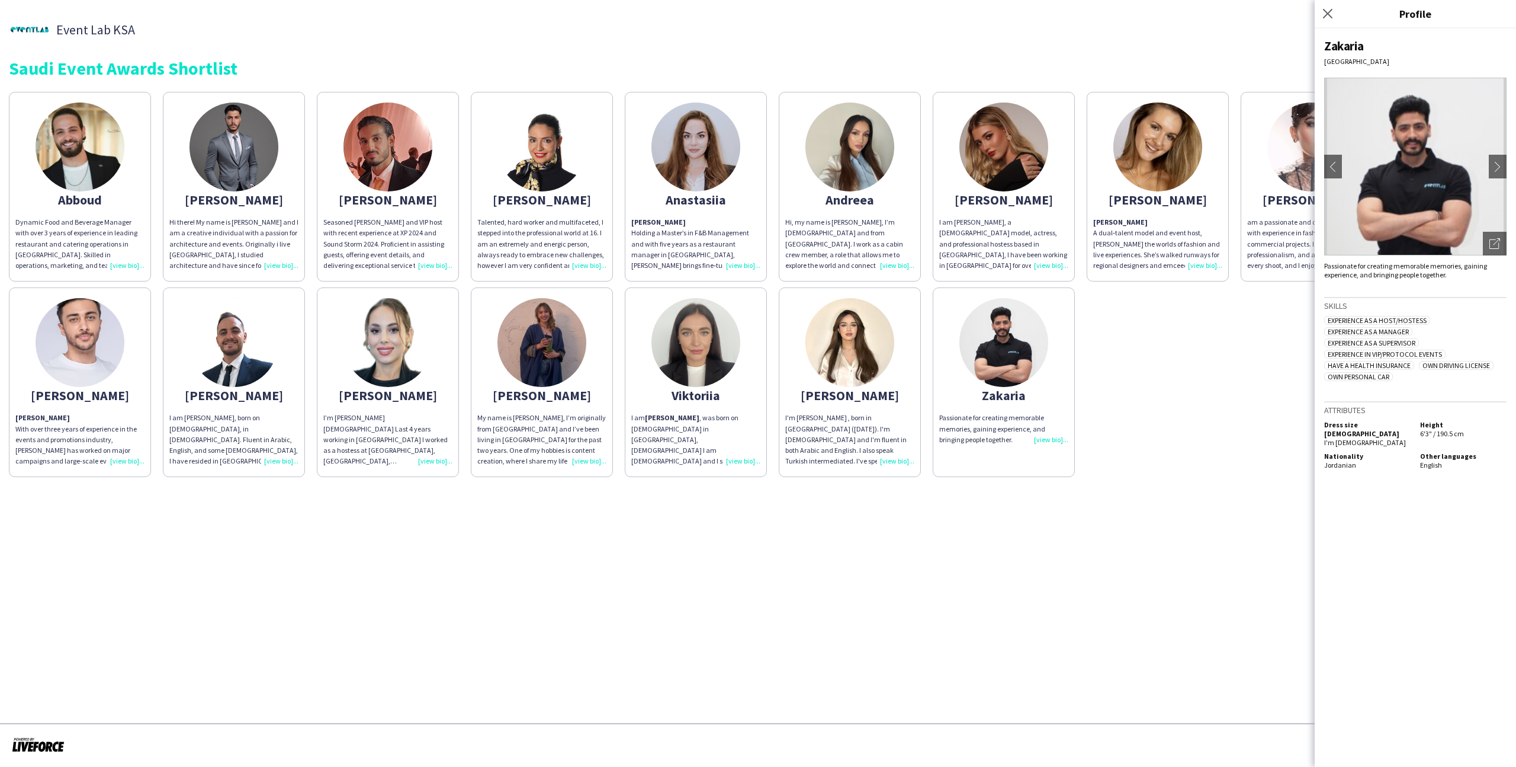
click at [284, 358] on app-share-pages-crew-card "Mohamad I am Mohammad Wahby, born on July 10th, 1999, in Syria. Fluent in Arabi…" at bounding box center [234, 382] width 142 height 190
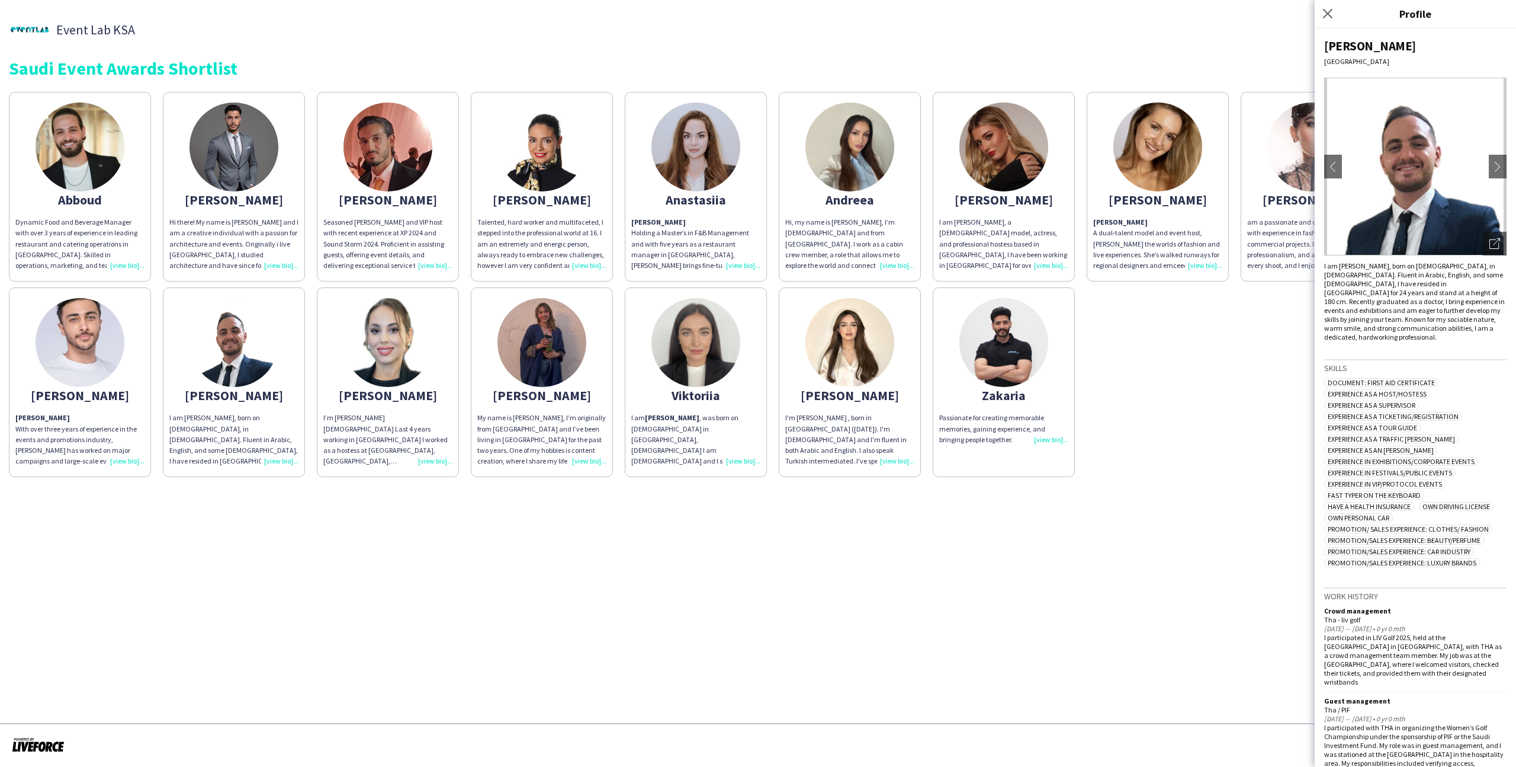
click at [263, 214] on app-share-pages-crew-card "Abdulaziz Hi there! My name is Aziz and I am a creative individual with a passi…" at bounding box center [234, 187] width 142 height 190
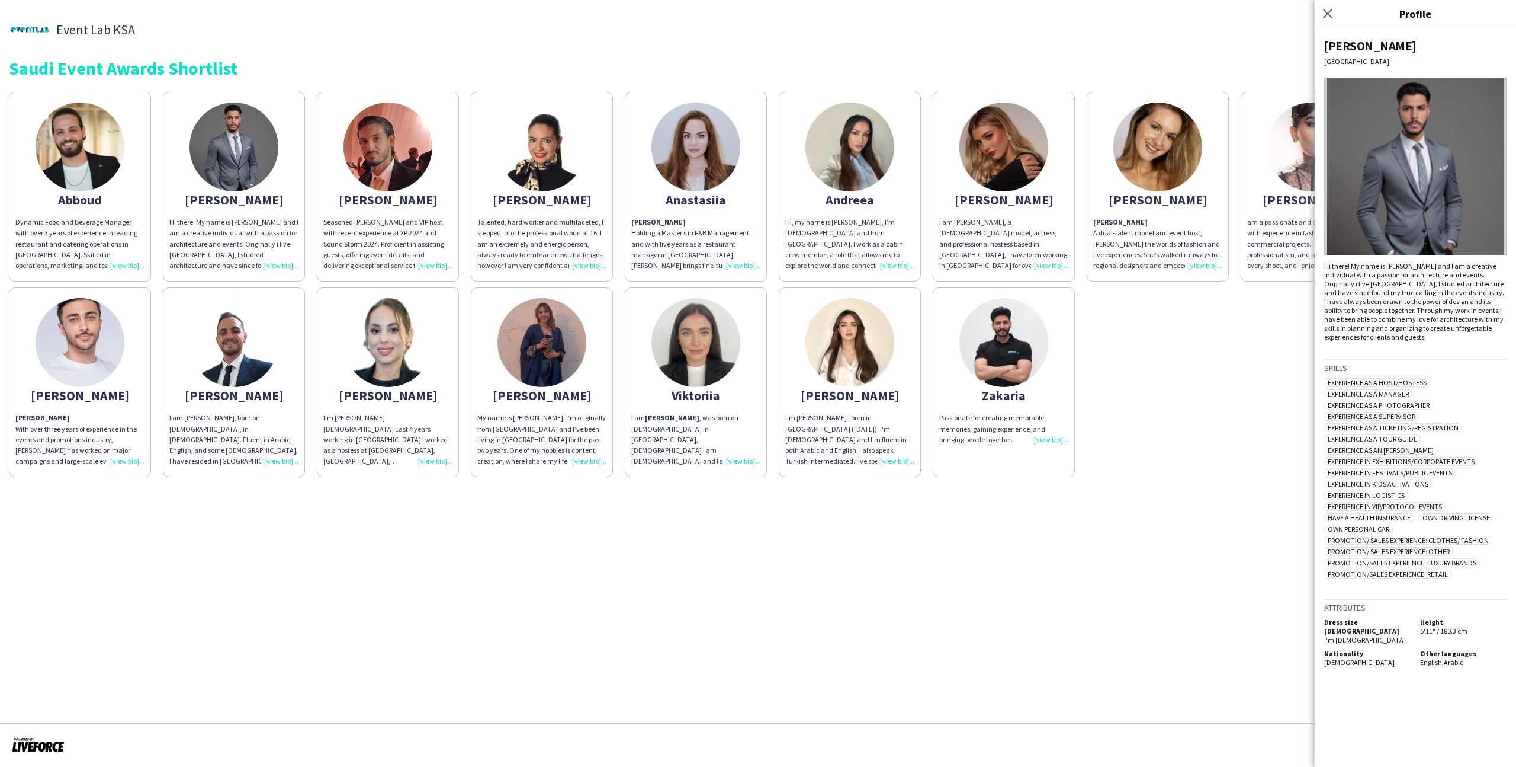
click at [401, 198] on div "ahmad" at bounding box center [387, 199] width 129 height 11
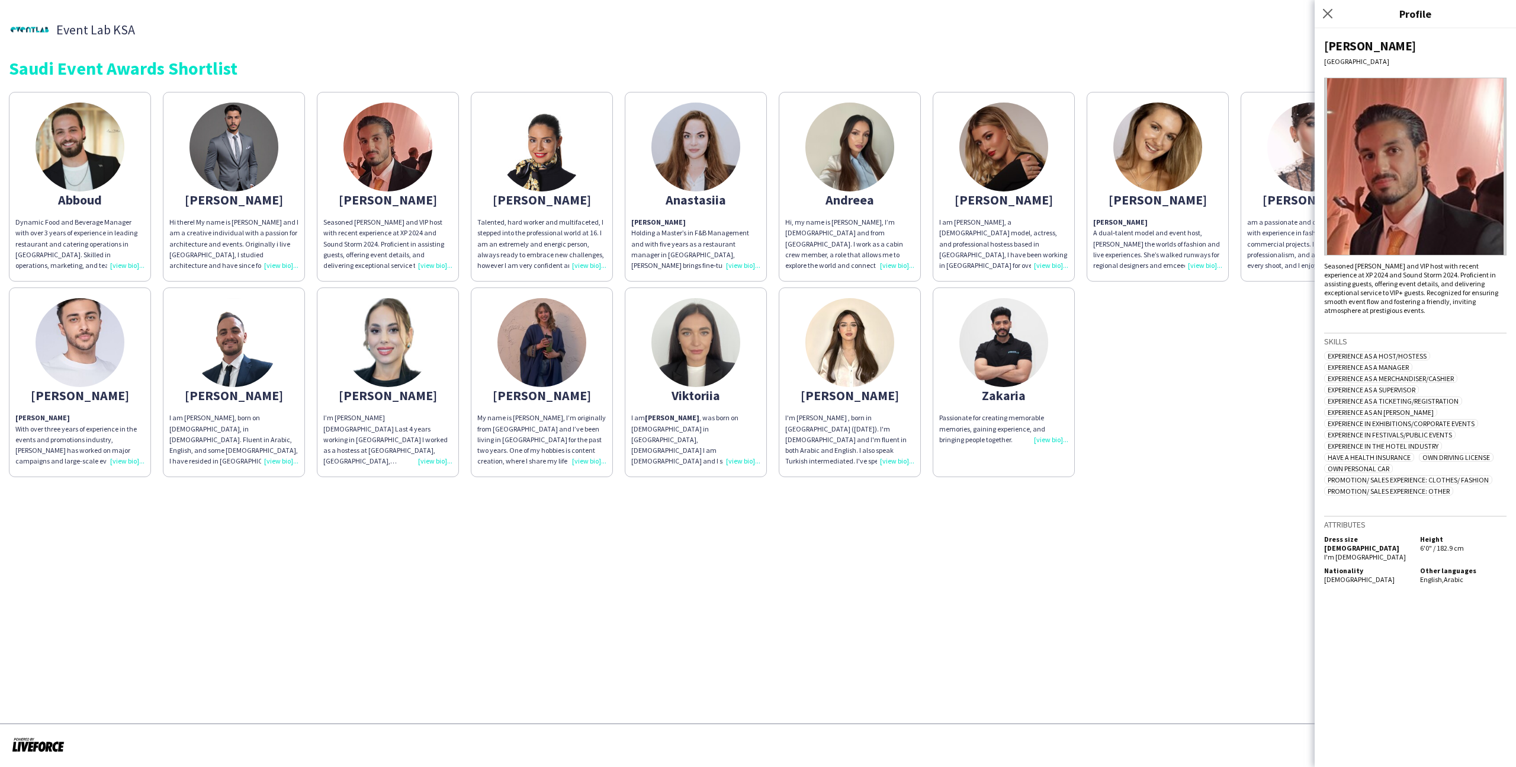
click at [132, 366] on app-share-pages-crew-card "Eyad Eyad With over three years of experience in the events and promotions indu…" at bounding box center [80, 382] width 142 height 190
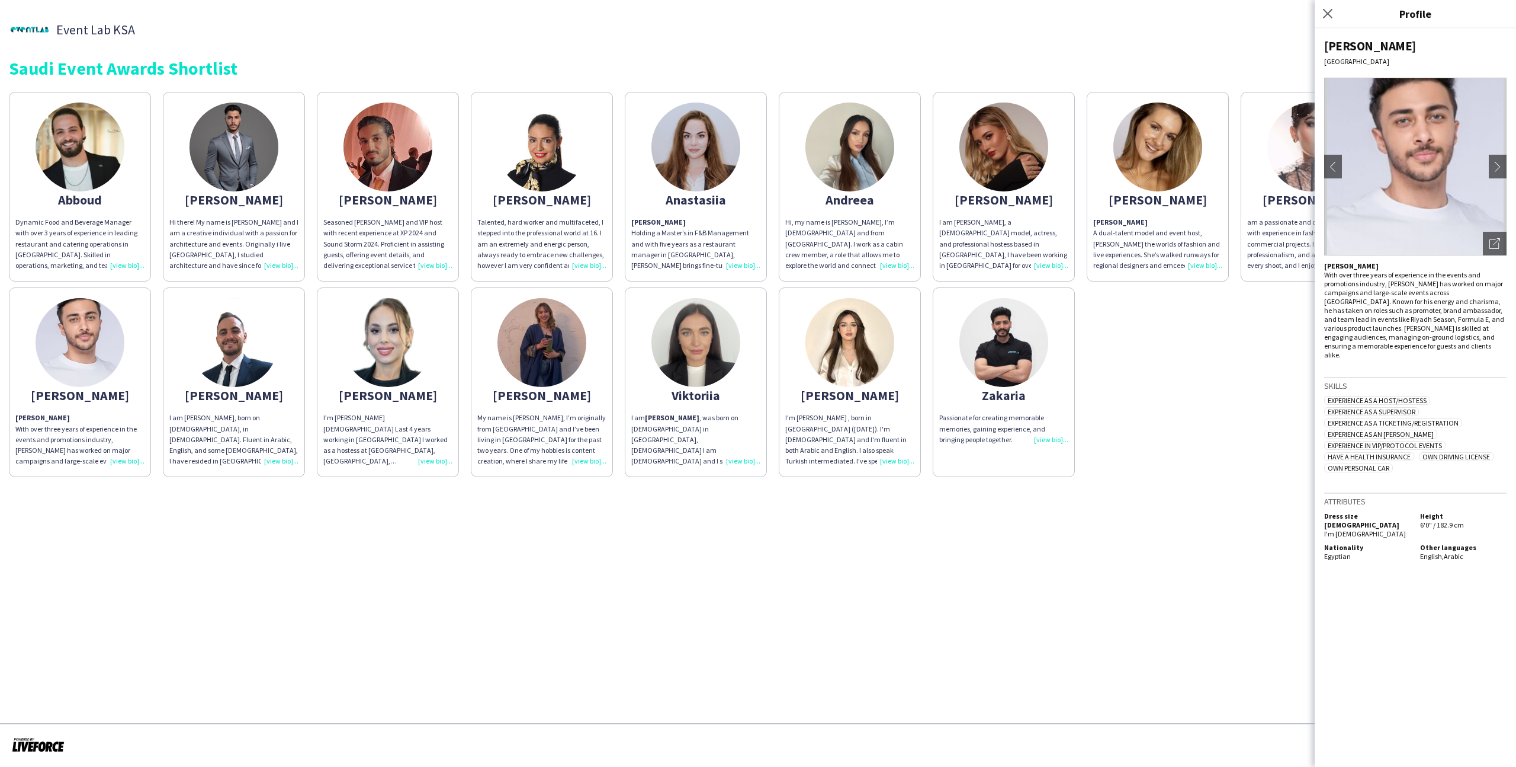
click at [1492, 261] on p "Eyad With over three years of experience in the events and promotions industry,…" at bounding box center [1416, 310] width 182 height 98
click at [1492, 249] on div "Open photos pop-in" at bounding box center [1495, 244] width 24 height 24
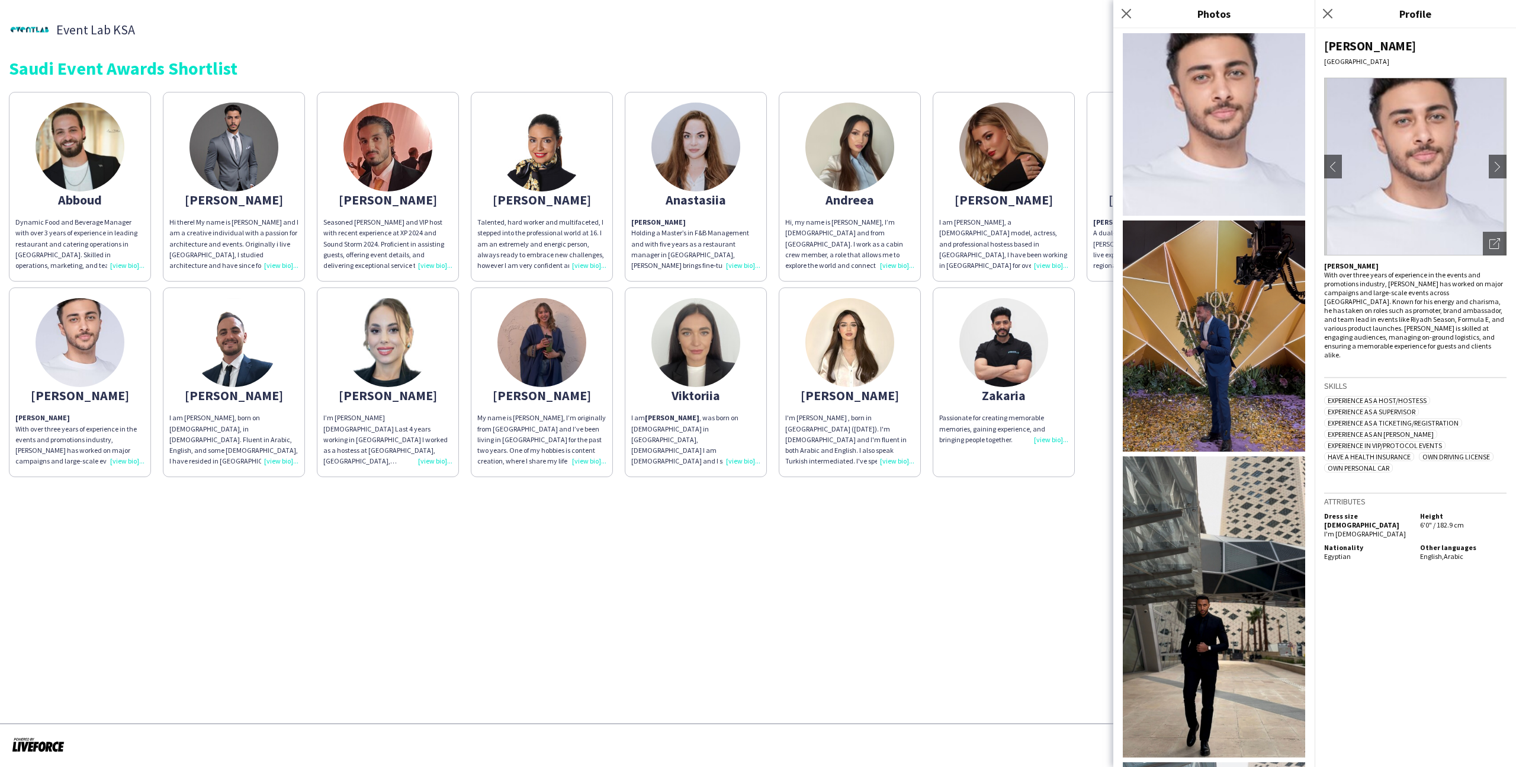
click at [869, 567] on app-share-pages "Event Lab KSA Event Lab KSA Saudi Event Awards Shortlist Abboud Dynamic Food an…" at bounding box center [758, 383] width 1516 height 767
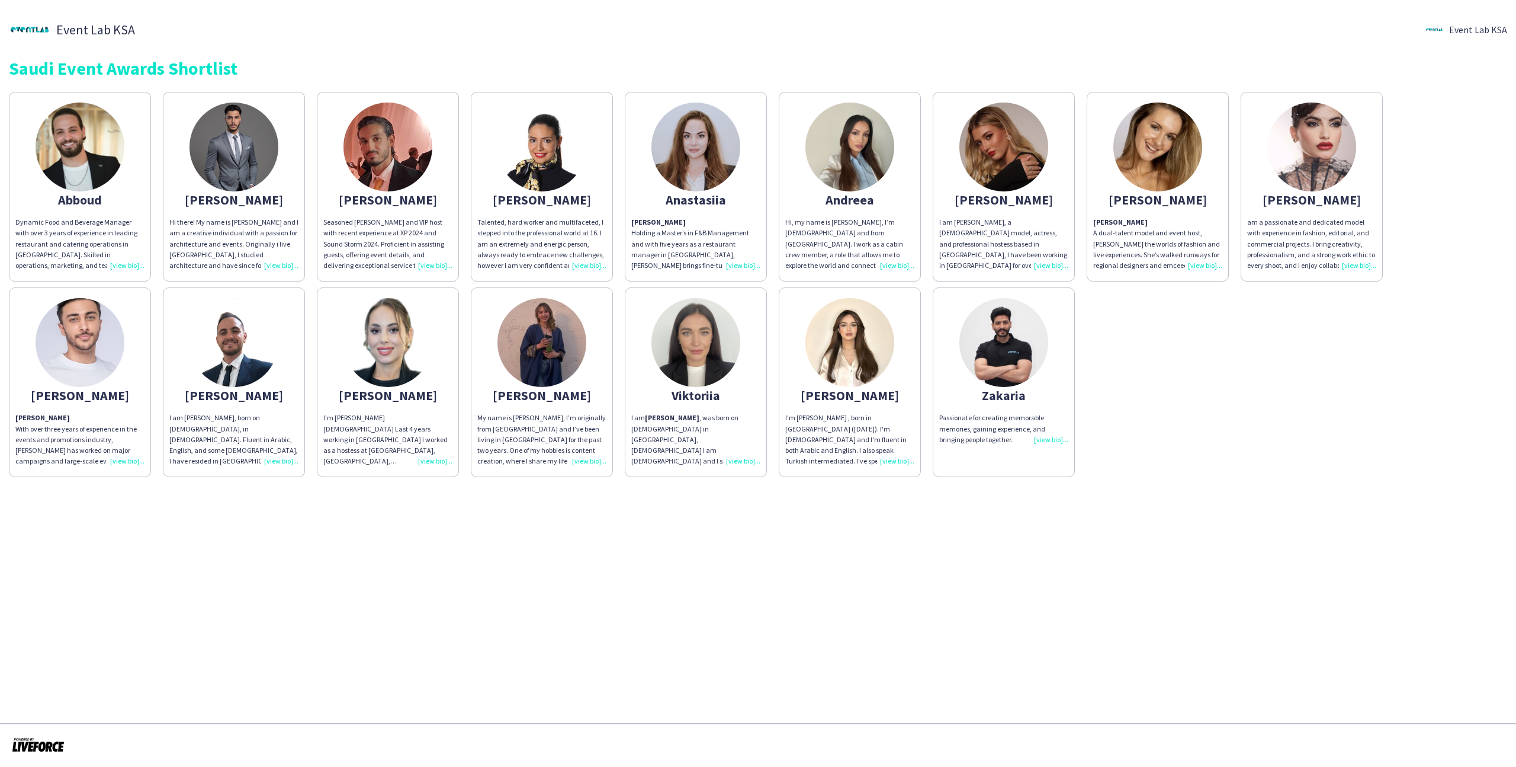
click at [989, 410] on app-share-pages-crew-card "Zakaria Passionate for creating memorable memories, gaining experience, and bri…" at bounding box center [1004, 382] width 142 height 190
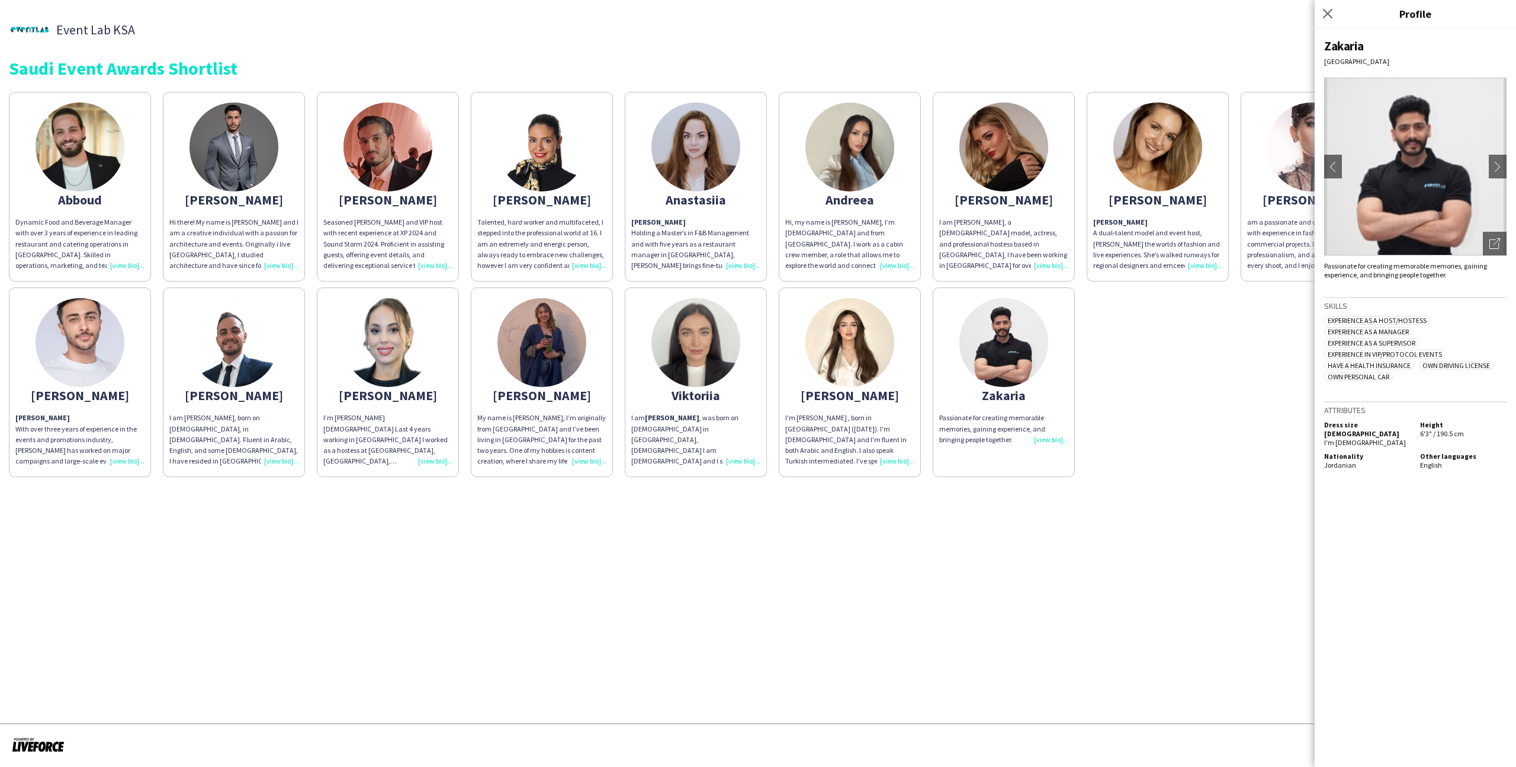
click at [365, 194] on div "ahmad" at bounding box center [387, 199] width 129 height 11
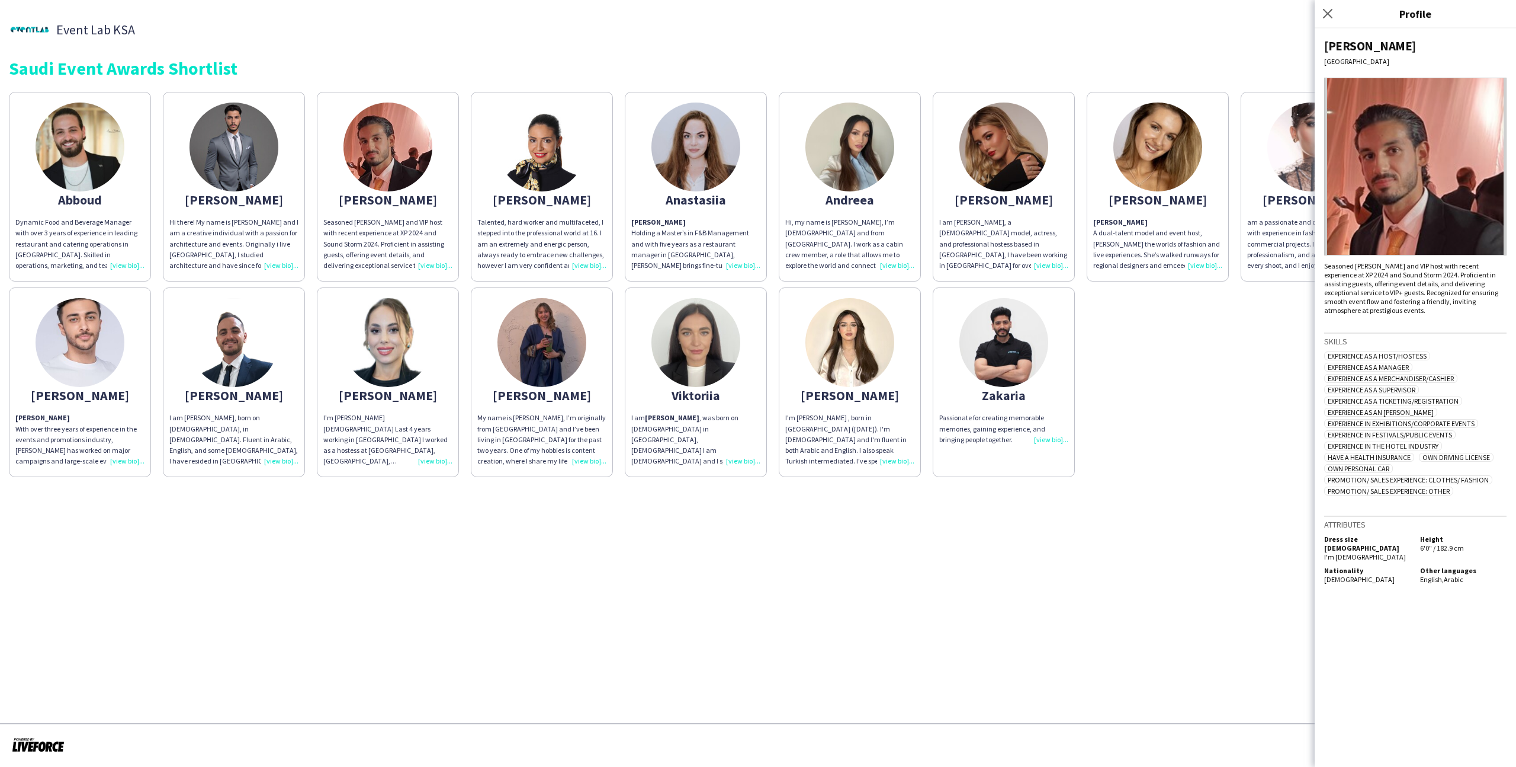
click at [1019, 350] on img at bounding box center [1004, 342] width 89 height 89
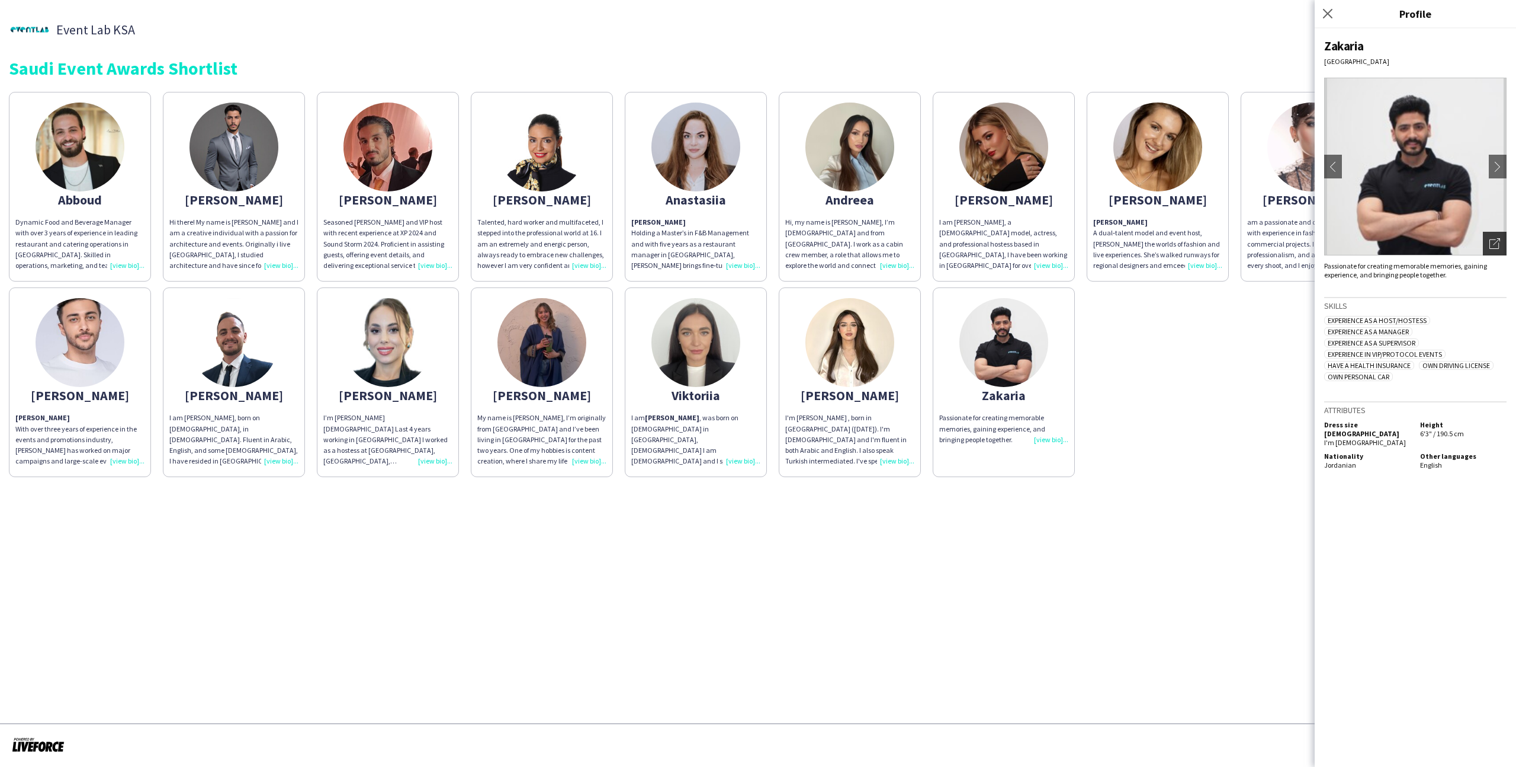
click at [1496, 242] on icon "Open photos pop-in" at bounding box center [1495, 243] width 11 height 11
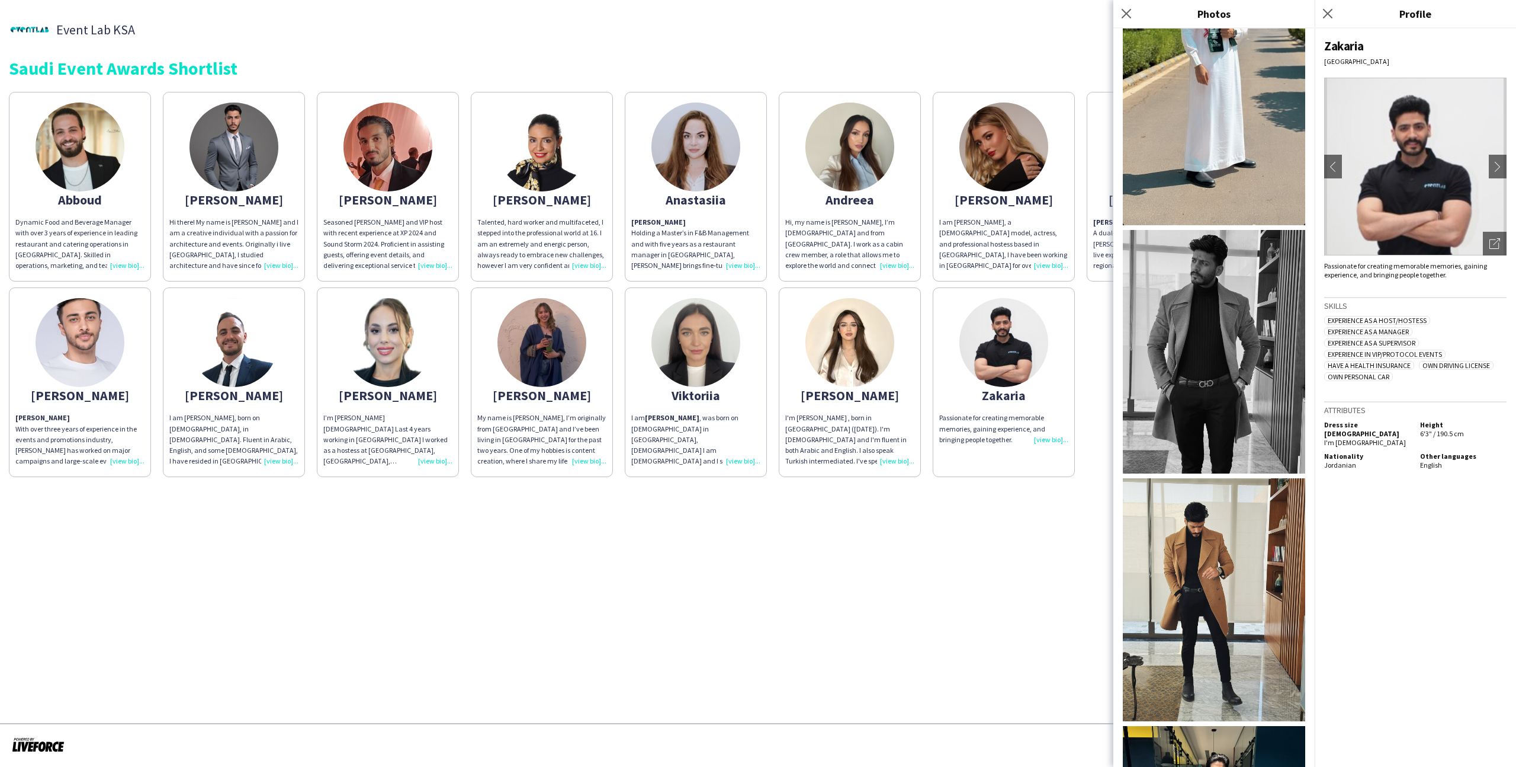
scroll to position [1835, 0]
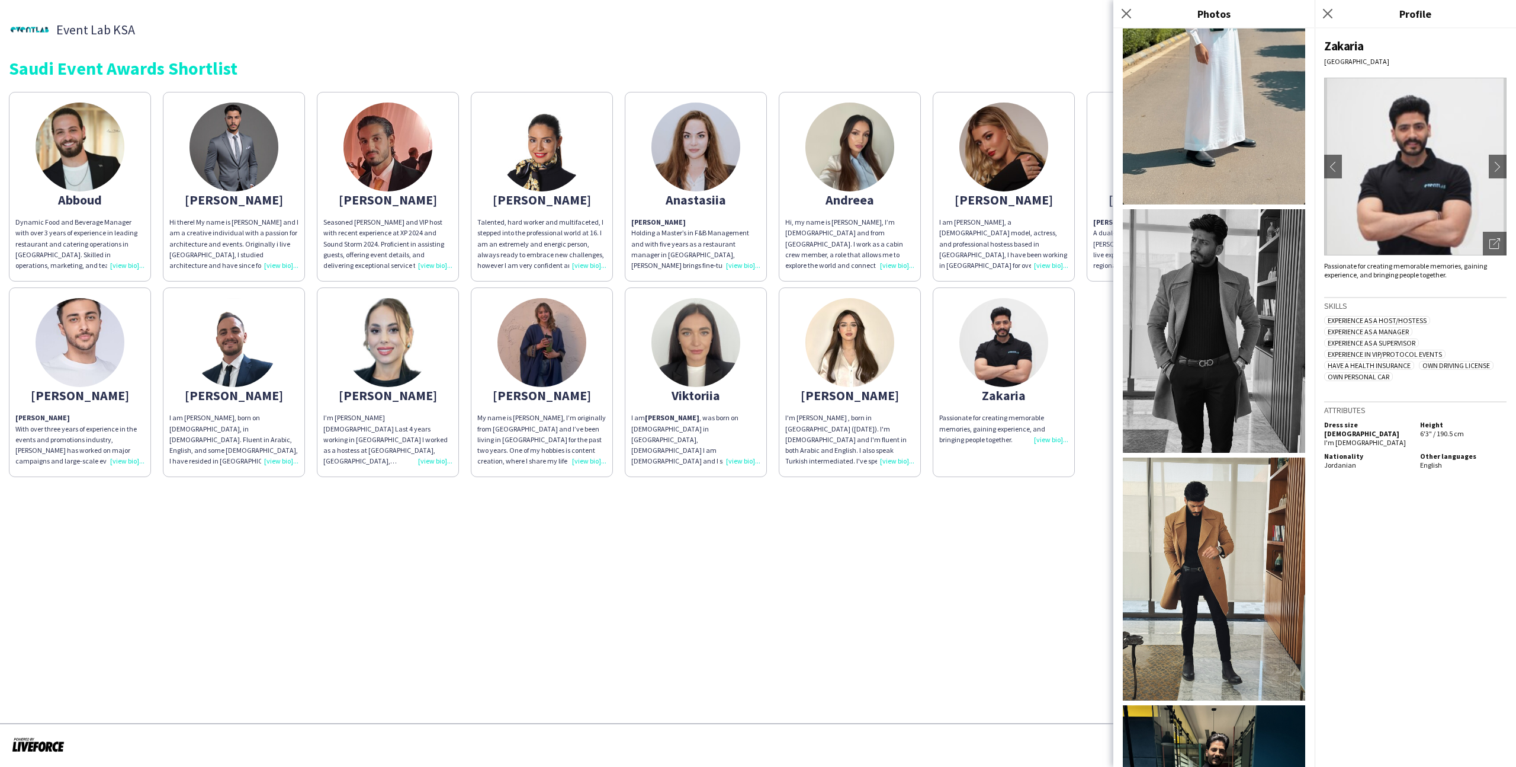
click at [975, 420] on div "Passionate for creating memorable memories, gaining experience, and bringing pe…" at bounding box center [1003, 428] width 129 height 33
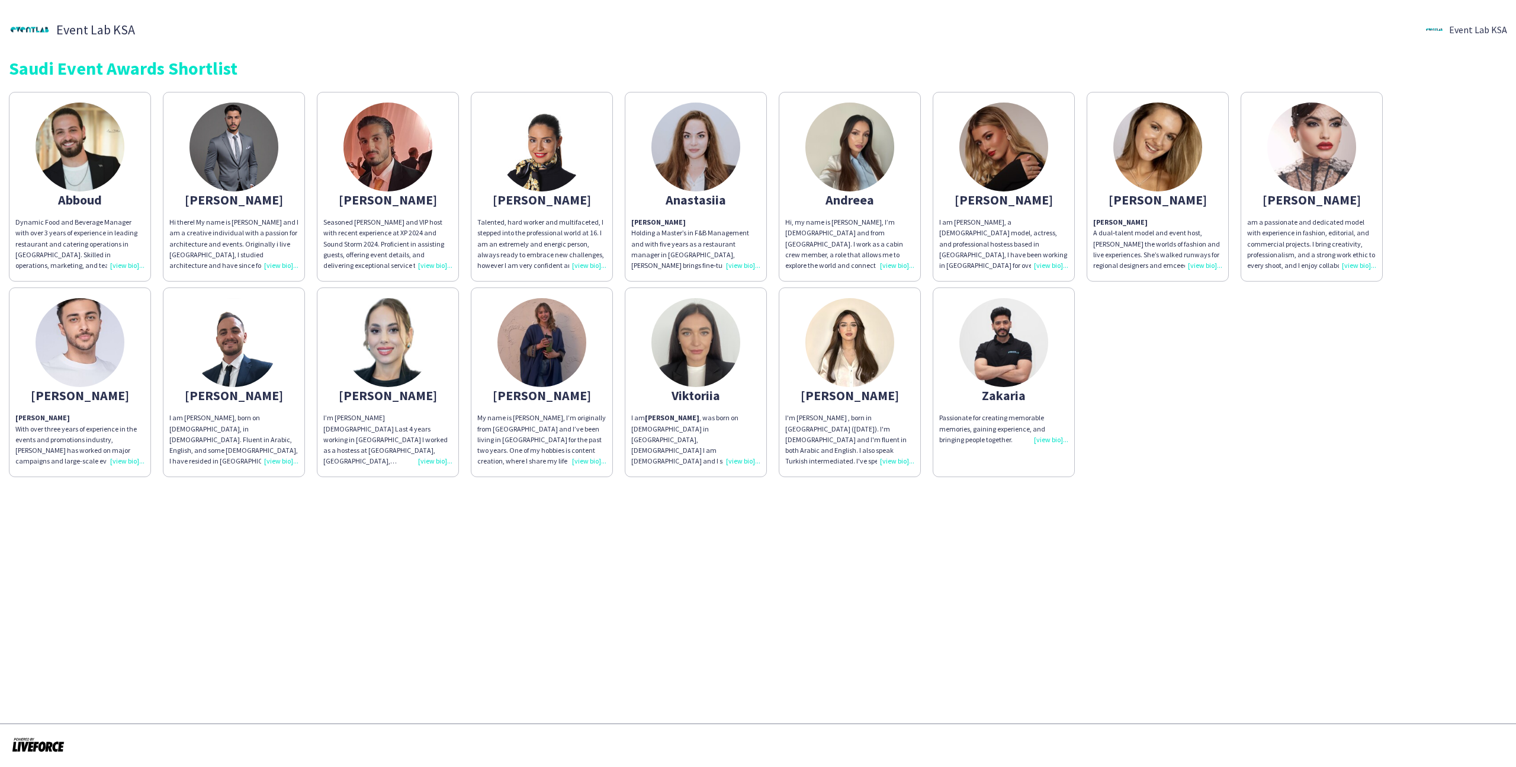
click at [986, 409] on app-share-pages-crew-card "Zakaria Passionate for creating memorable memories, gaining experience, and bri…" at bounding box center [1004, 382] width 142 height 190
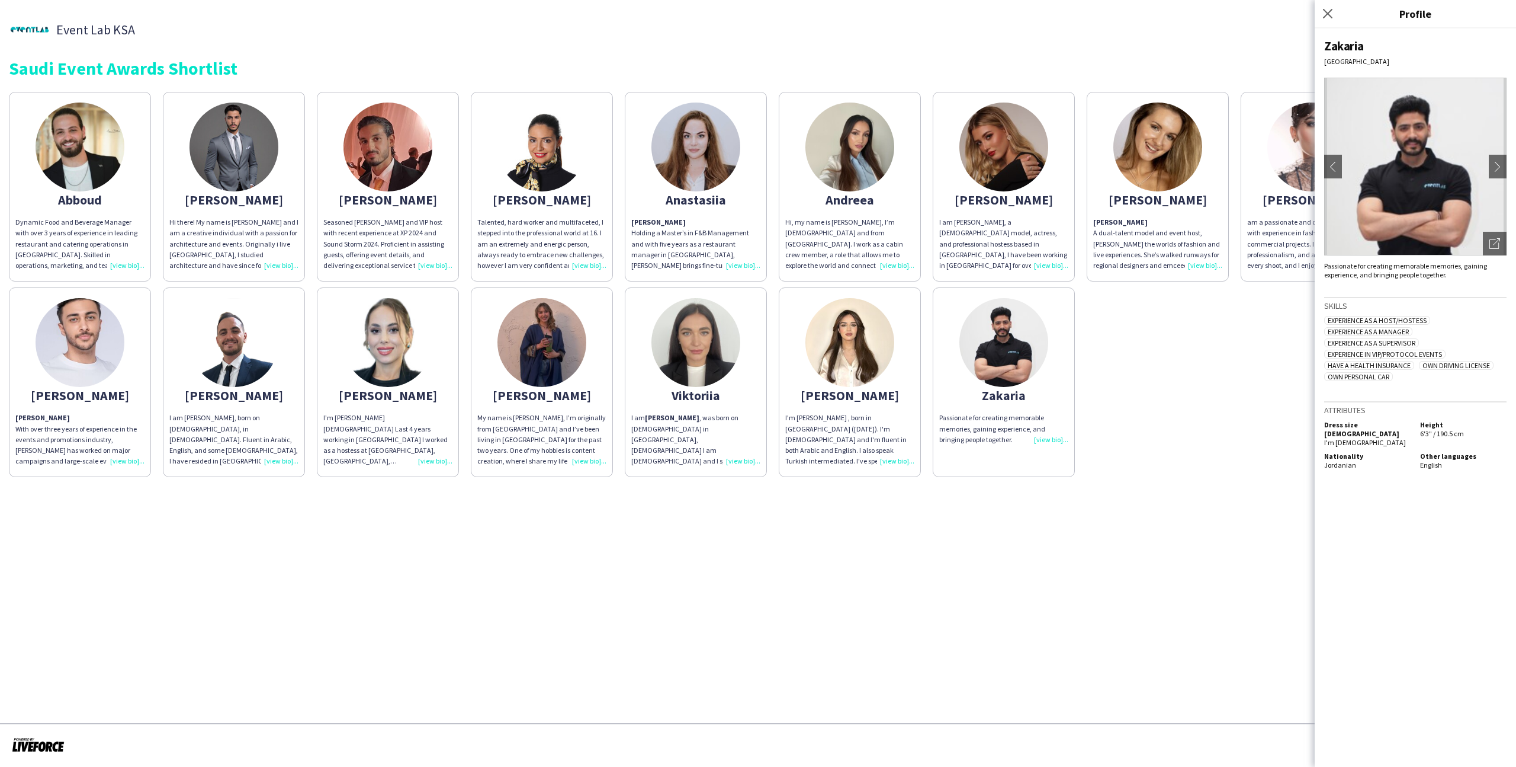
click at [386, 131] on img at bounding box center [388, 146] width 89 height 89
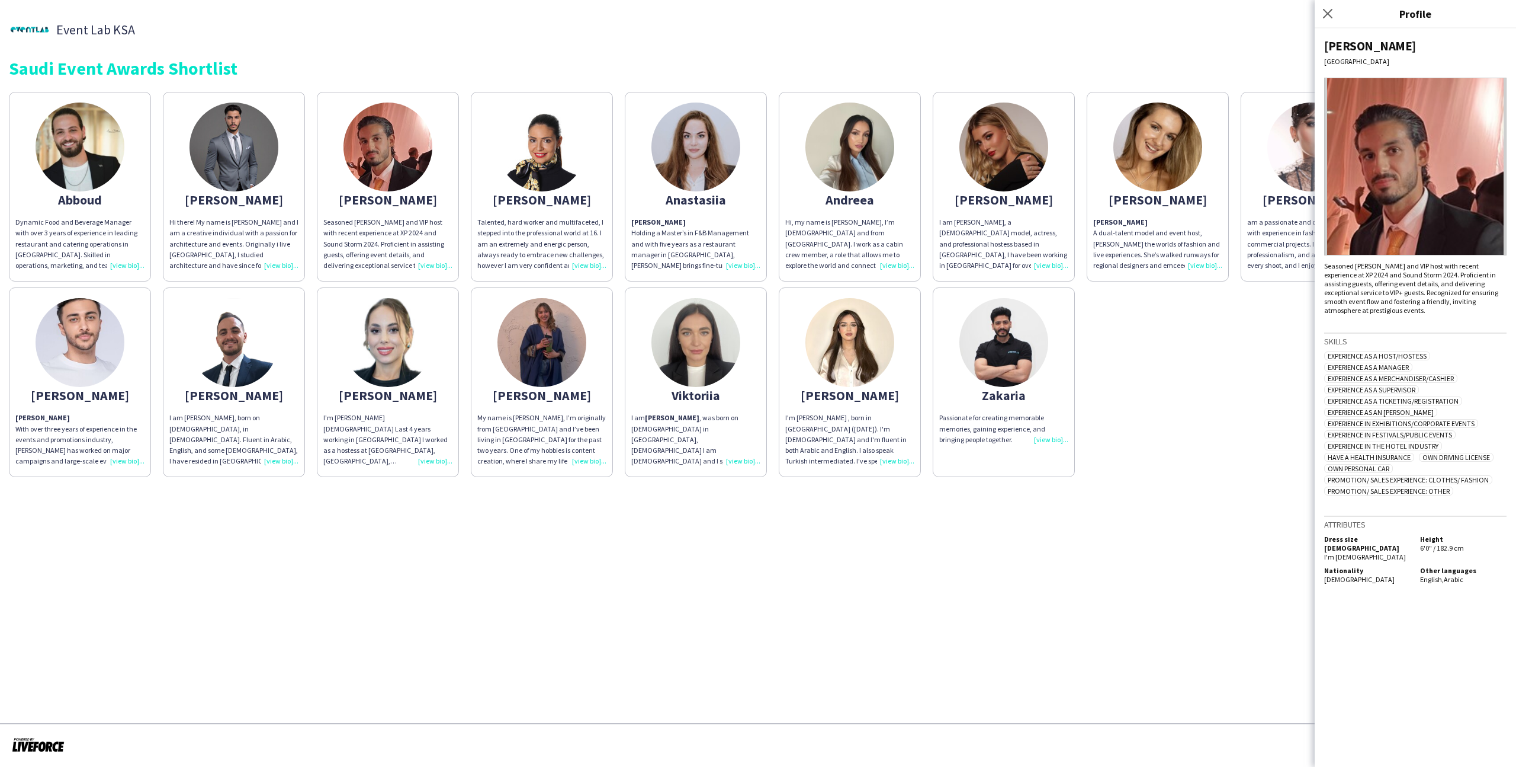
click at [564, 514] on app-share-pages "Event Lab KSA Event Lab KSA Saudi Event Awards Shortlist Abboud Dynamic Food an…" at bounding box center [758, 383] width 1516 height 767
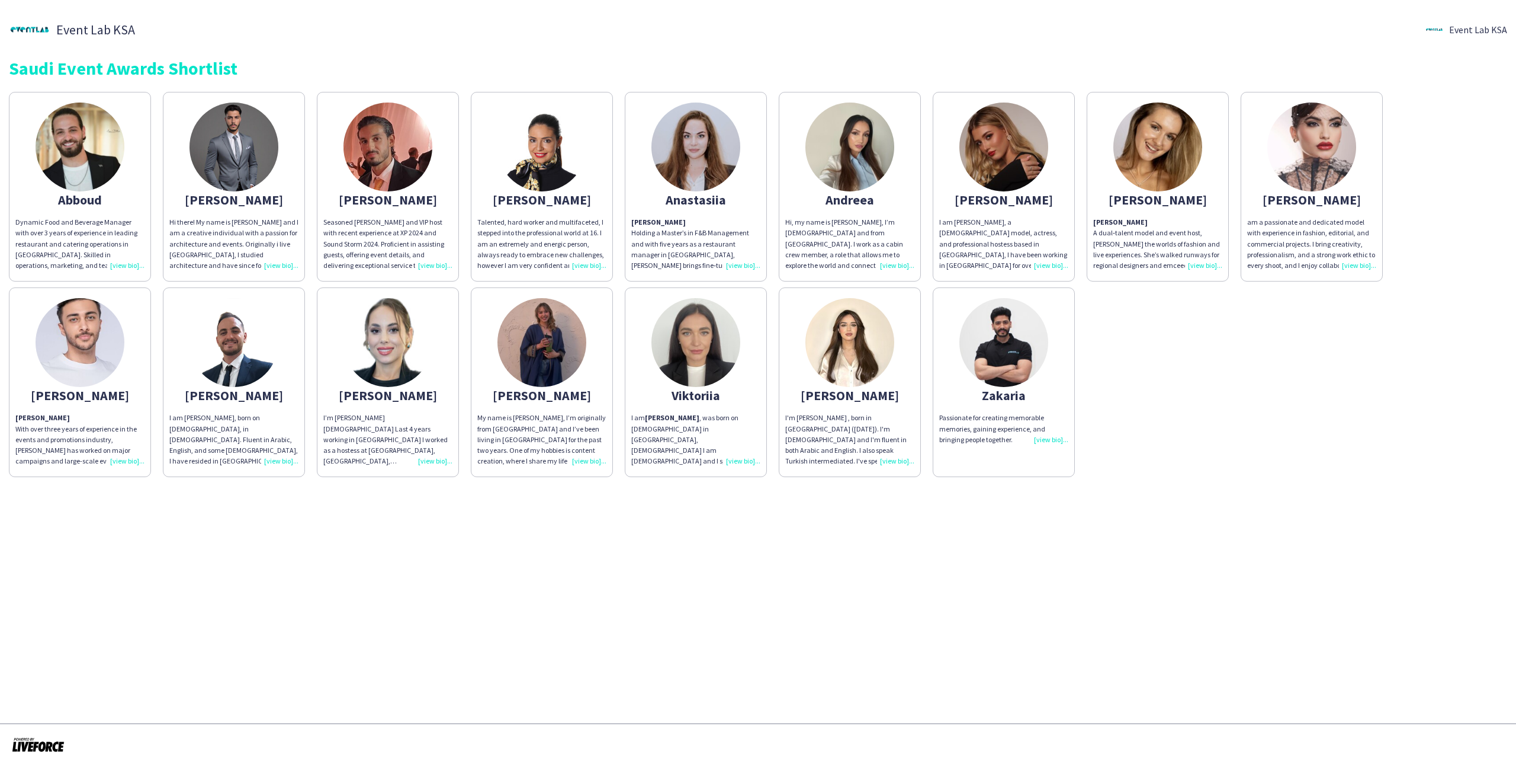
click at [290, 223] on div "Hi there! My name is Aziz and I am a creative individual with a passion for arc…" at bounding box center [233, 244] width 129 height 54
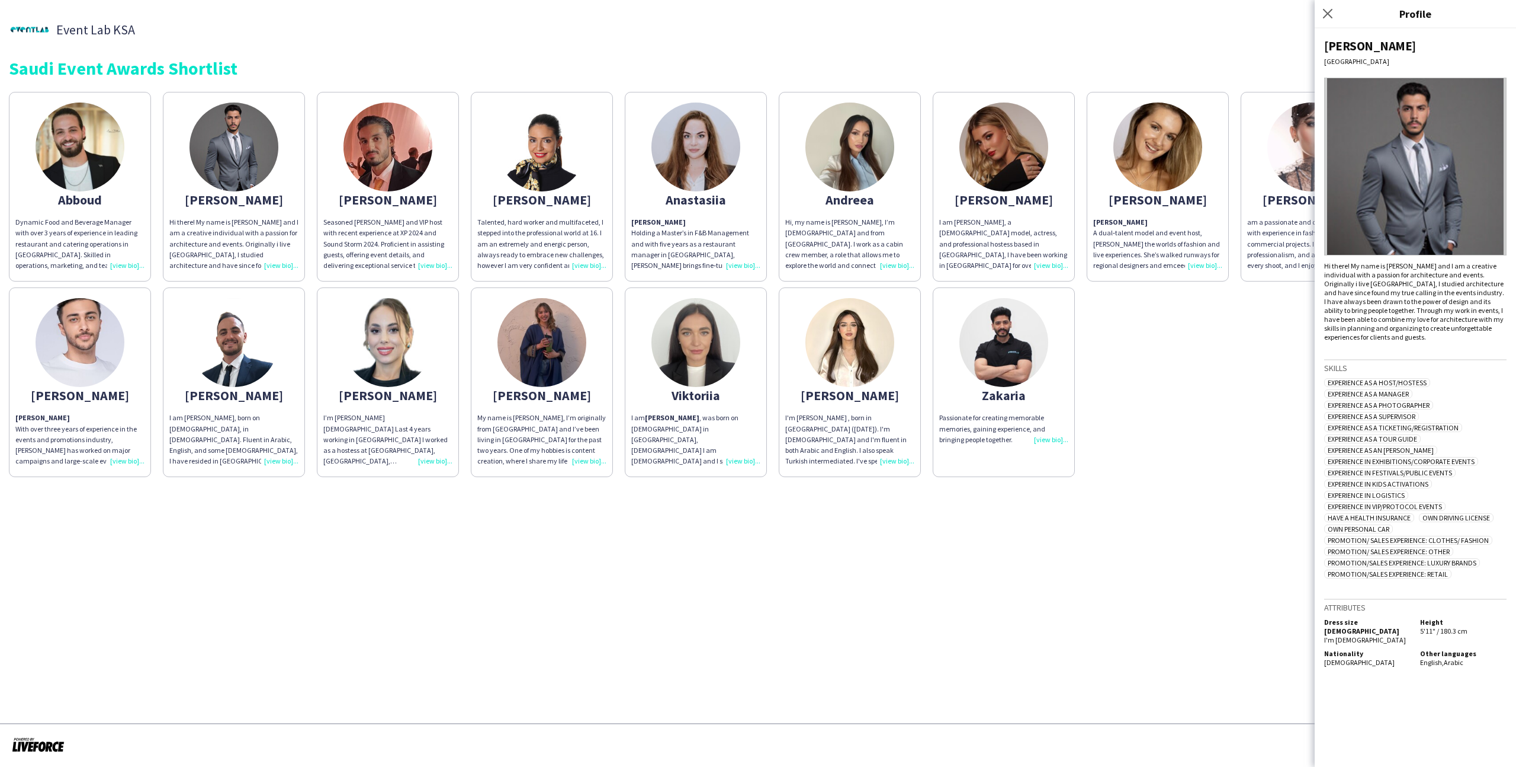
click at [133, 177] on app-share-pages-crew-card "Abboud Dynamic Food and Beverage Manager with over 3 years of experience in lea…" at bounding box center [80, 187] width 142 height 190
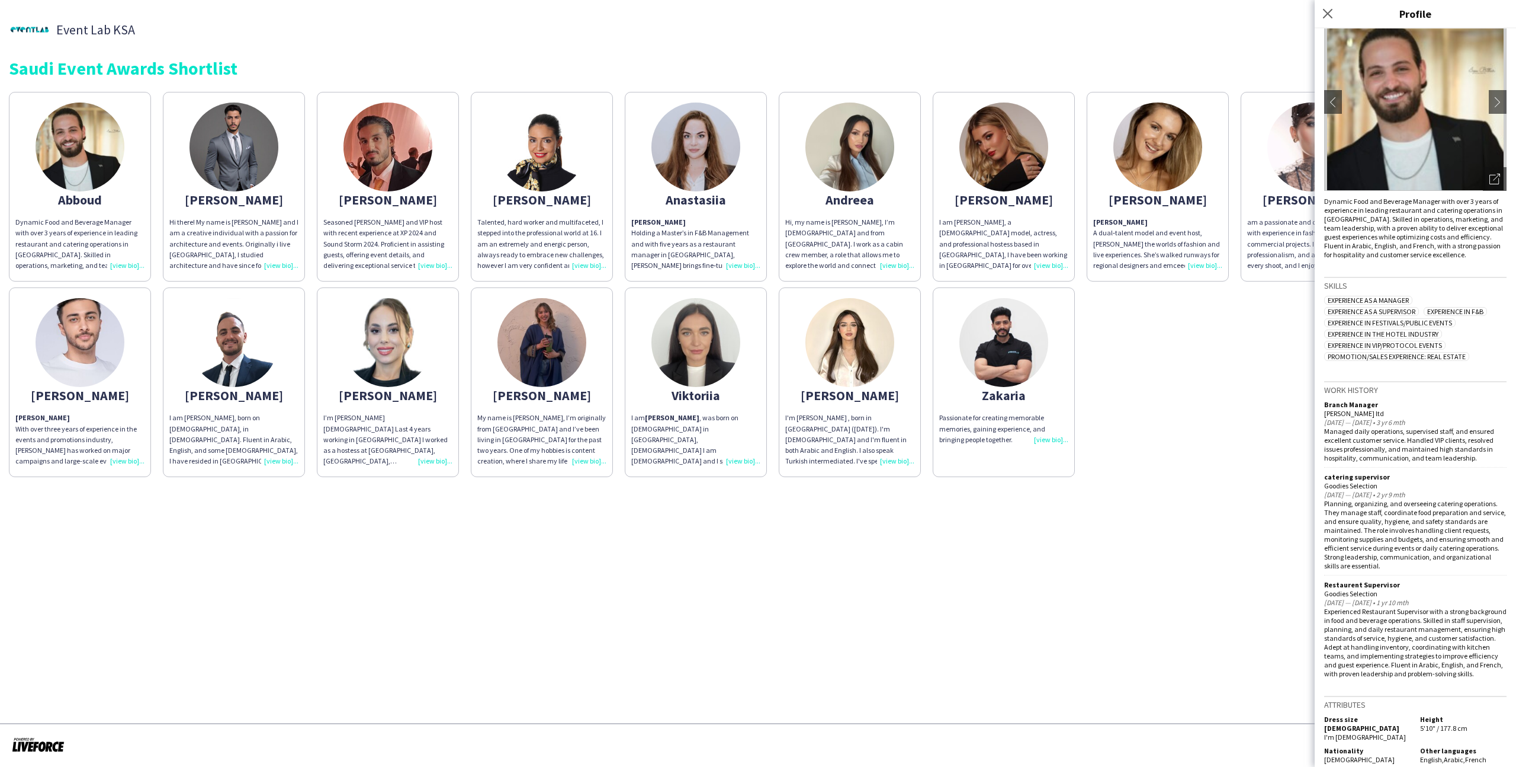
scroll to position [0, 0]
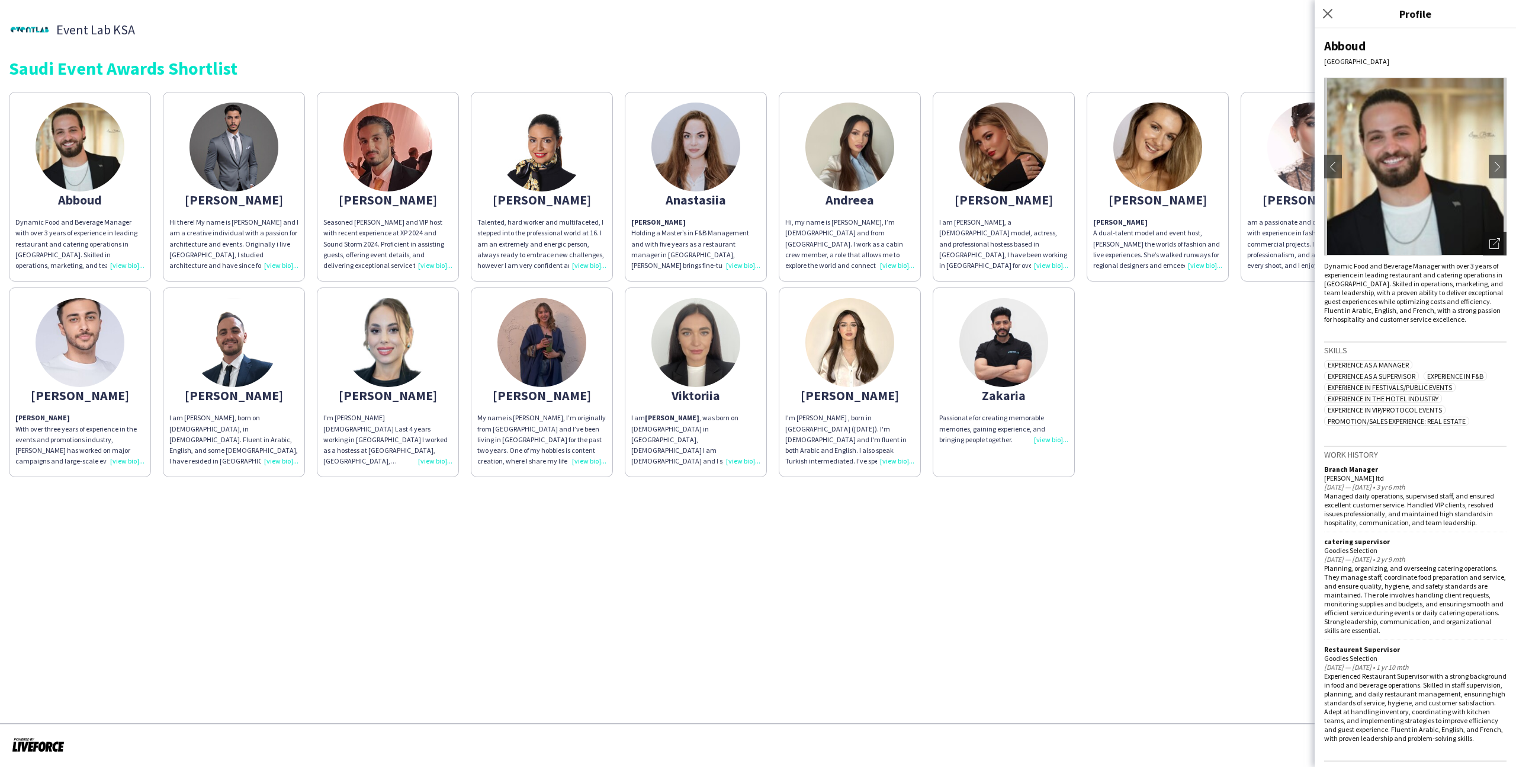
click at [1506, 236] on div "Open photos pop-in" at bounding box center [1495, 244] width 24 height 24
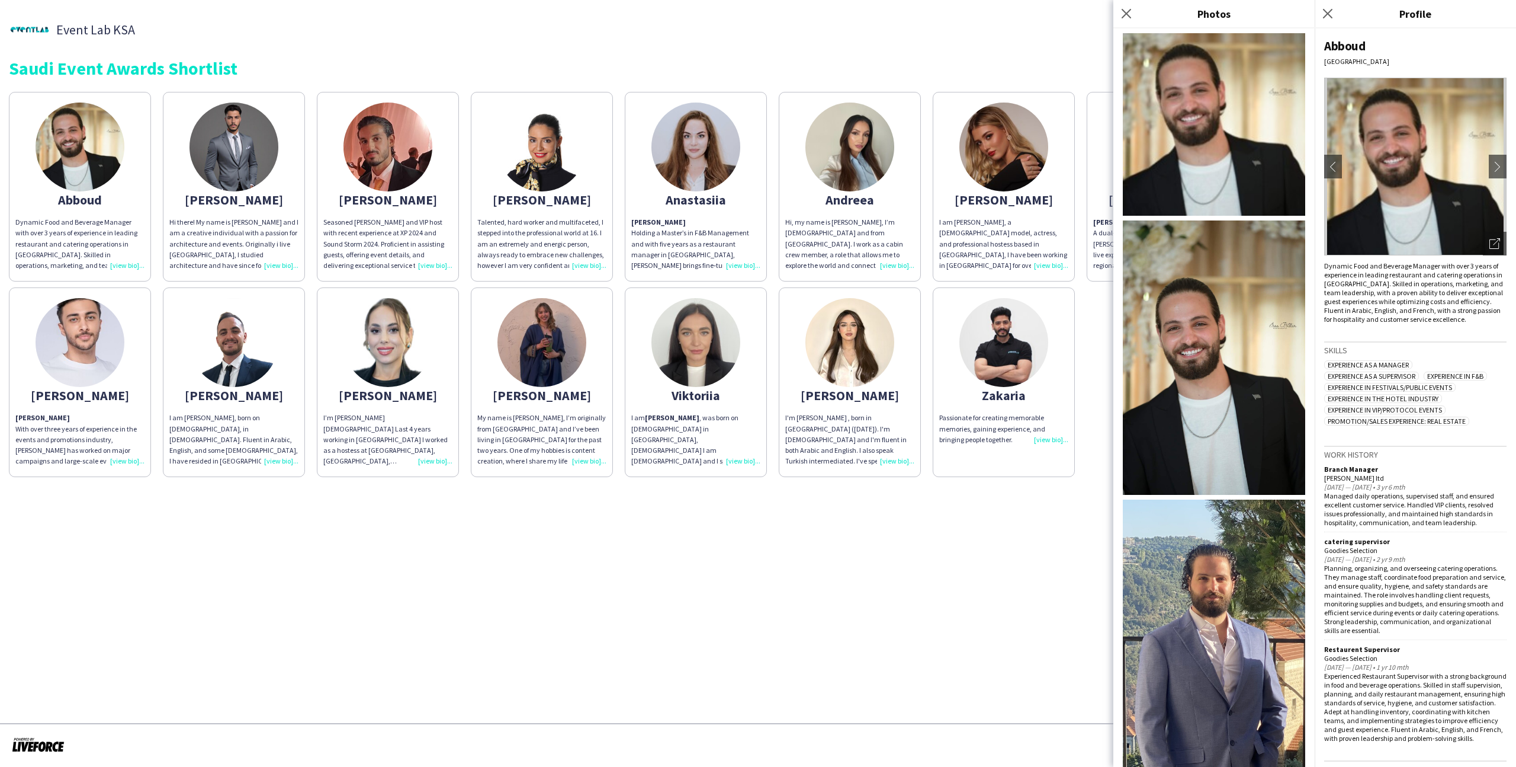
click at [261, 390] on div "Mohamad" at bounding box center [233, 395] width 129 height 11
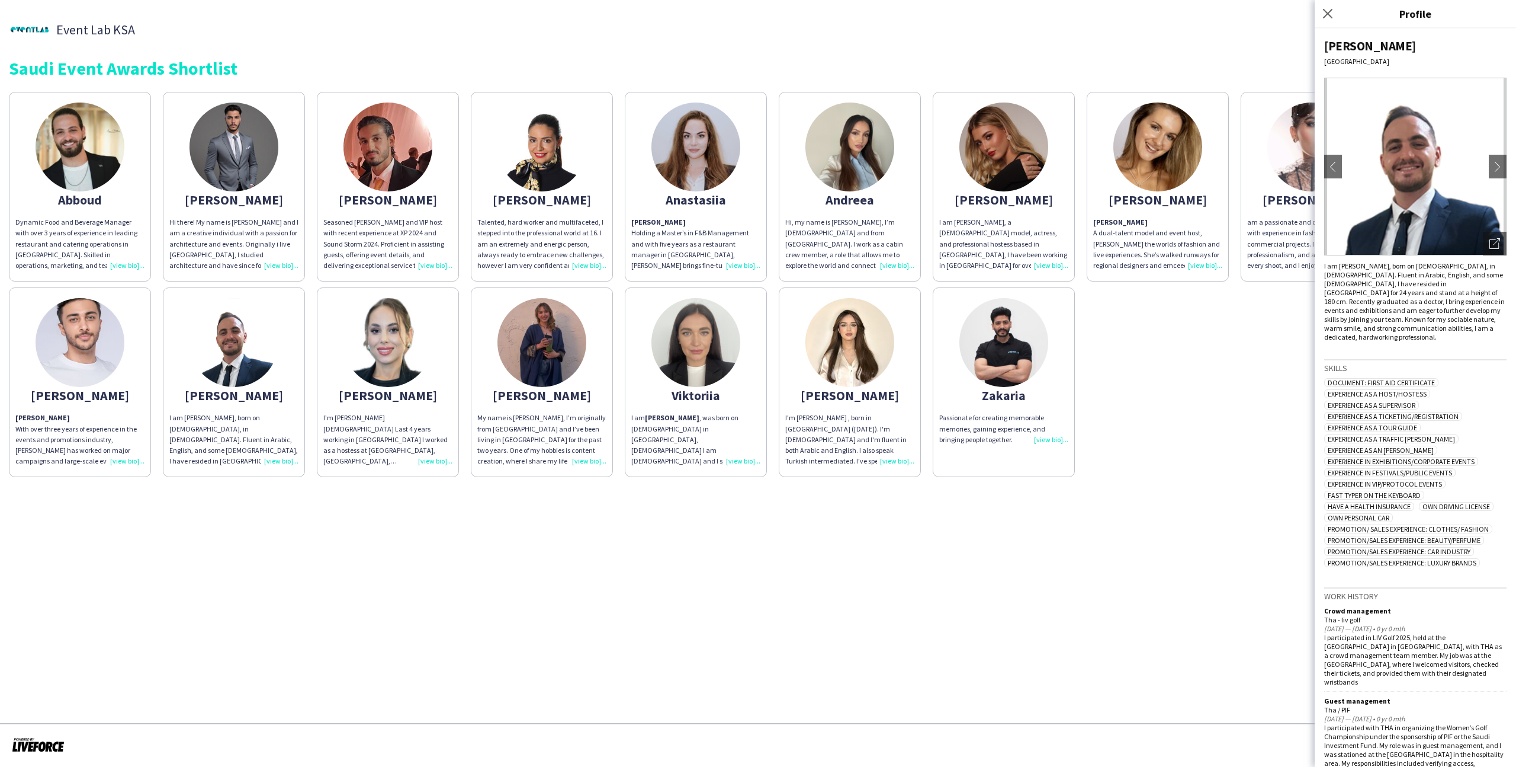
click at [147, 323] on app-share-pages-crew-card "Eyad Eyad With over three years of experience in the events and promotions indu…" at bounding box center [80, 382] width 142 height 190
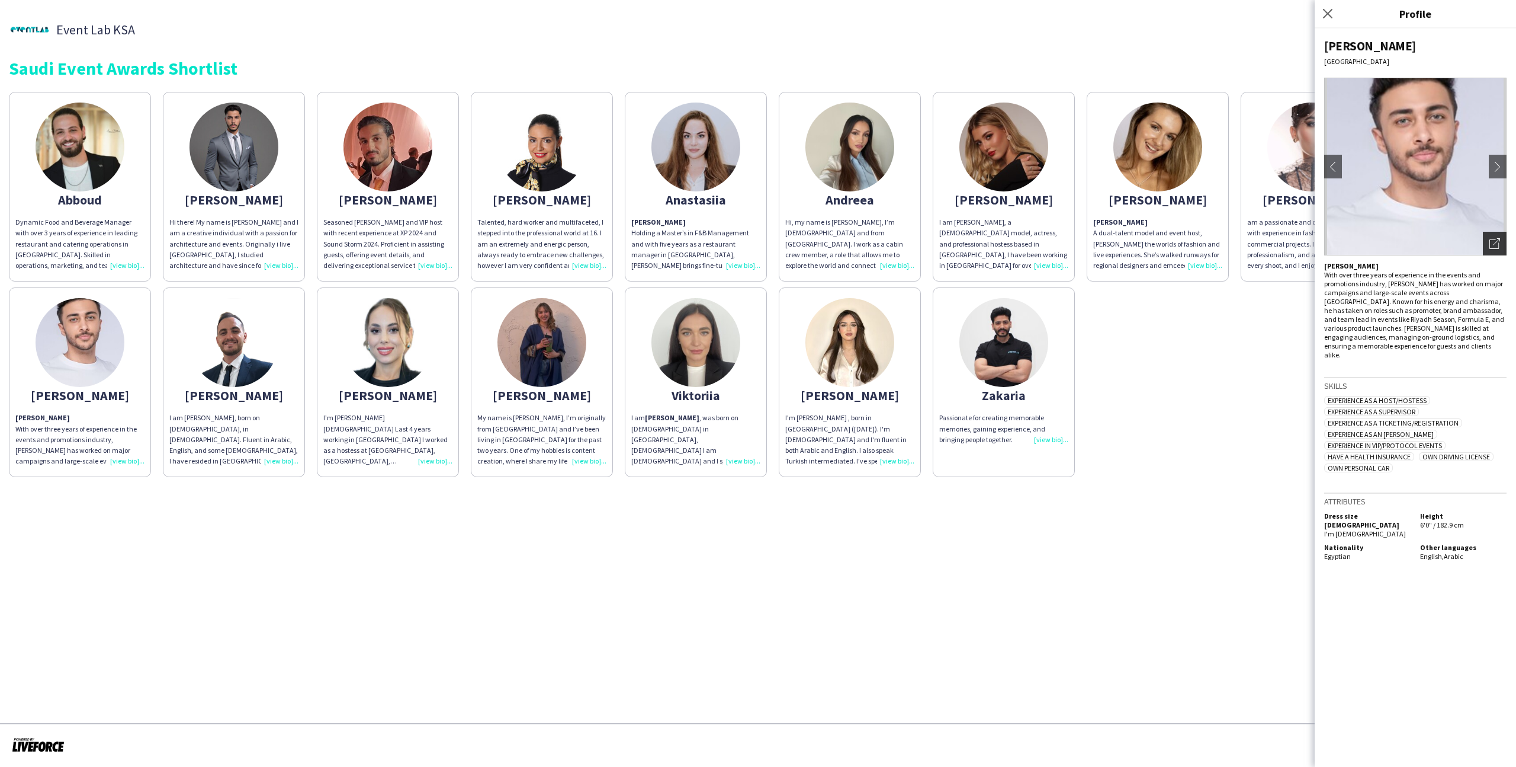
click at [1483, 239] on div "Open photos pop-in" at bounding box center [1495, 244] width 24 height 24
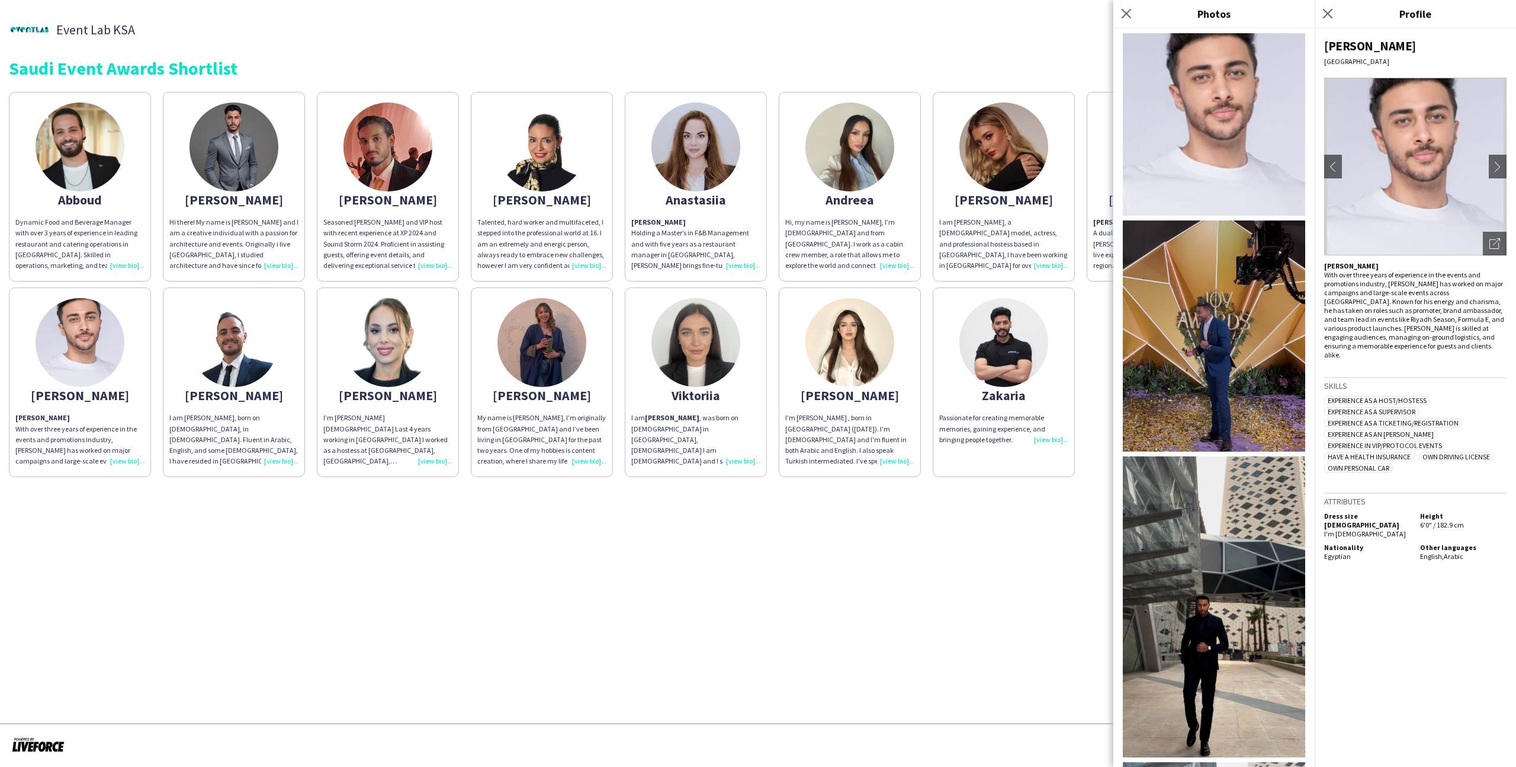
click at [1091, 377] on div "Abboud Dynamic Food and Beverage Manager with over 3 years of experience in lea…" at bounding box center [758, 281] width 1499 height 391
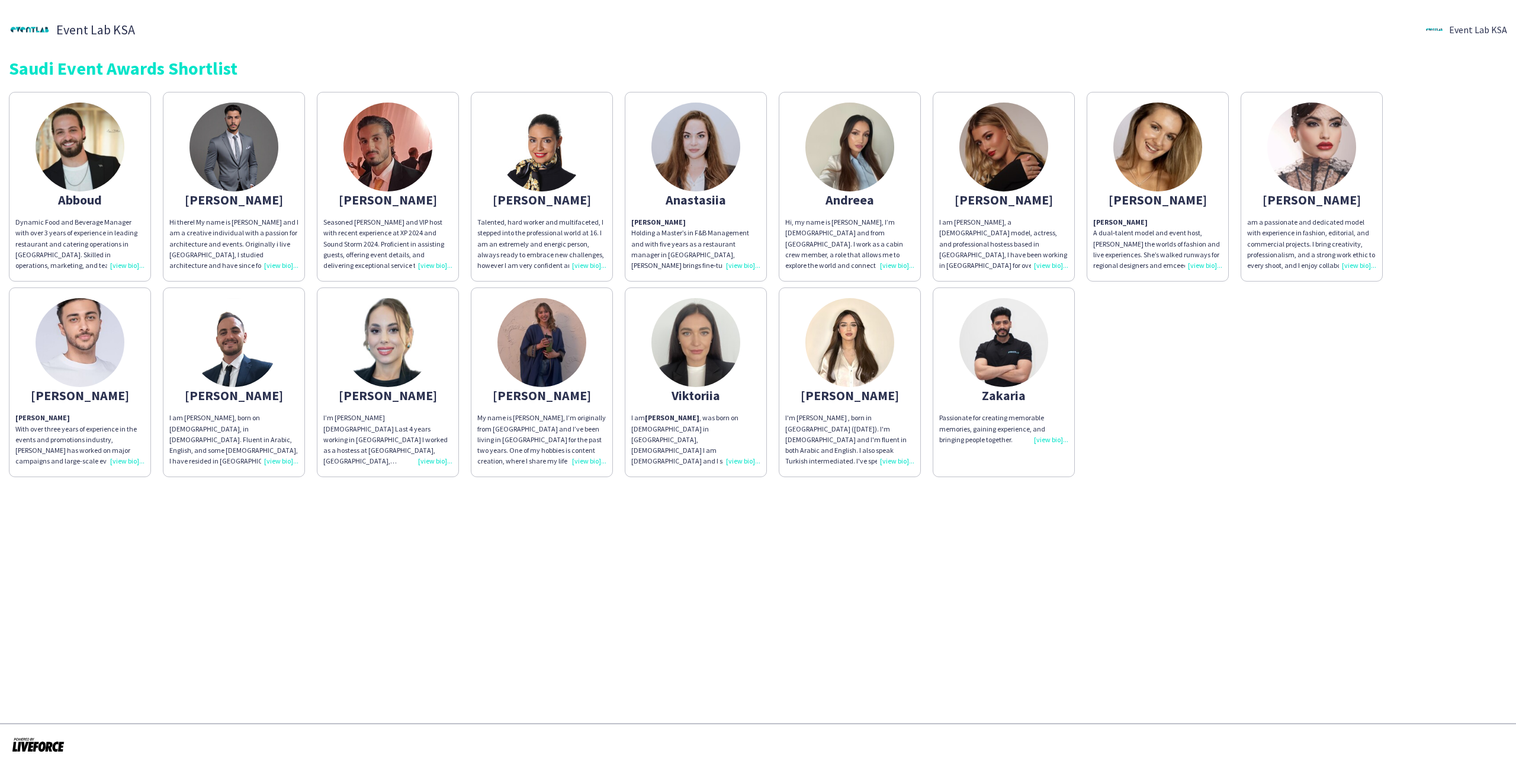
click at [278, 228] on div "Hi there! My name is Aziz and I am a creative individual with a passion for arc…" at bounding box center [233, 244] width 129 height 54
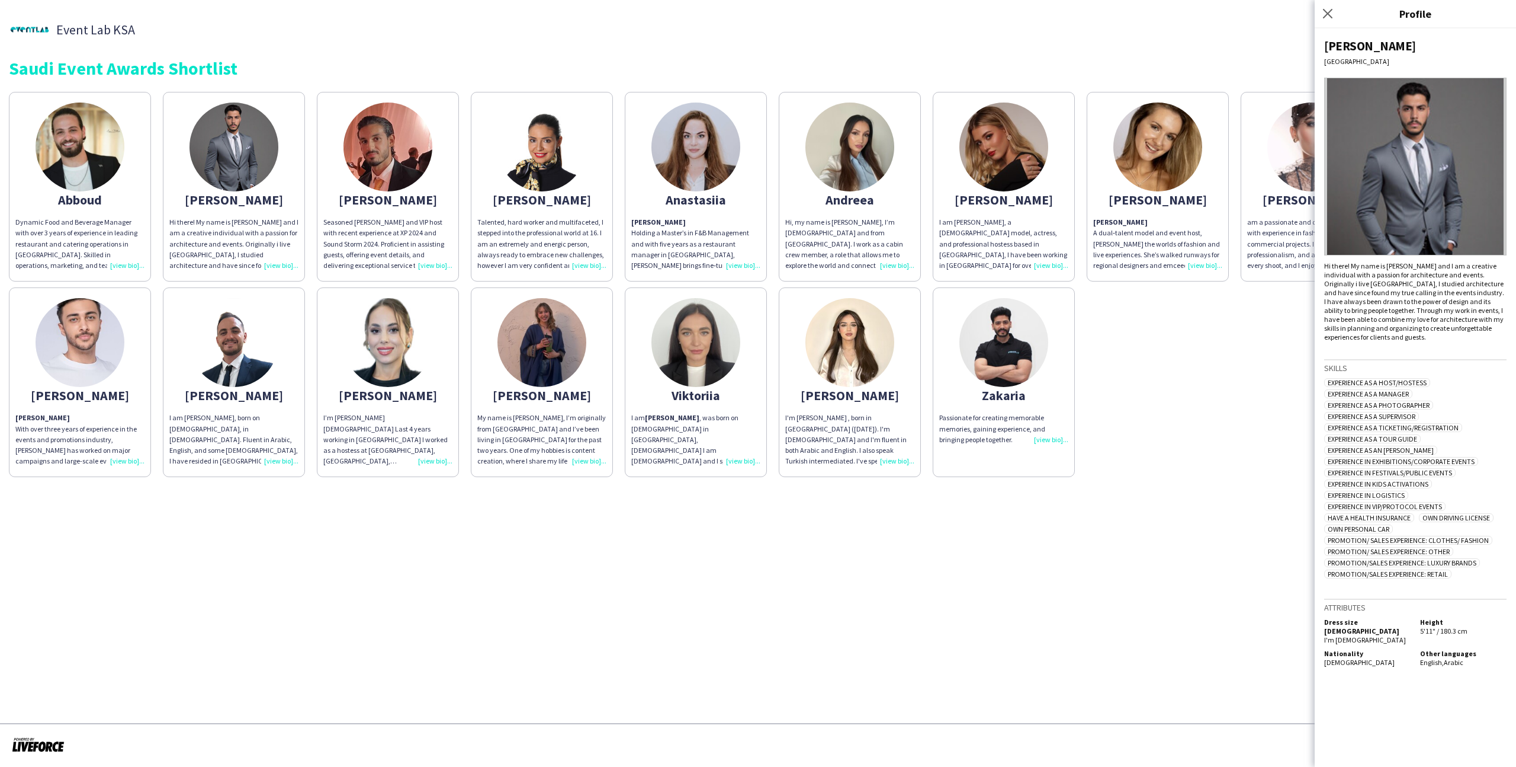
click at [1206, 402] on div "Abboud Dynamic Food and Beverage Manager with over 3 years of experience in lea…" at bounding box center [758, 281] width 1499 height 391
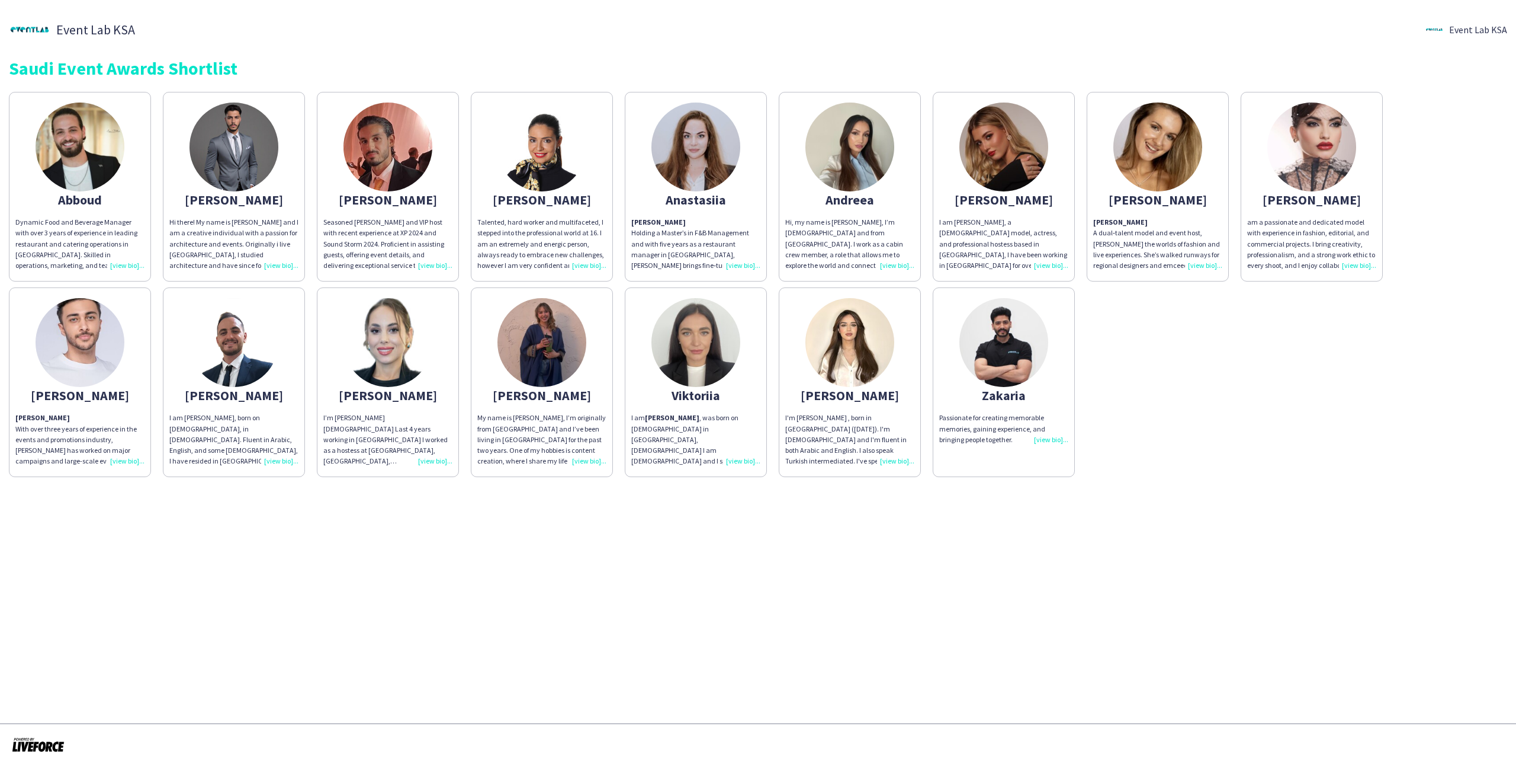
click at [1311, 234] on div "am a passionate and dedicated model with experience in fashion, editorial, and …" at bounding box center [1311, 244] width 129 height 54
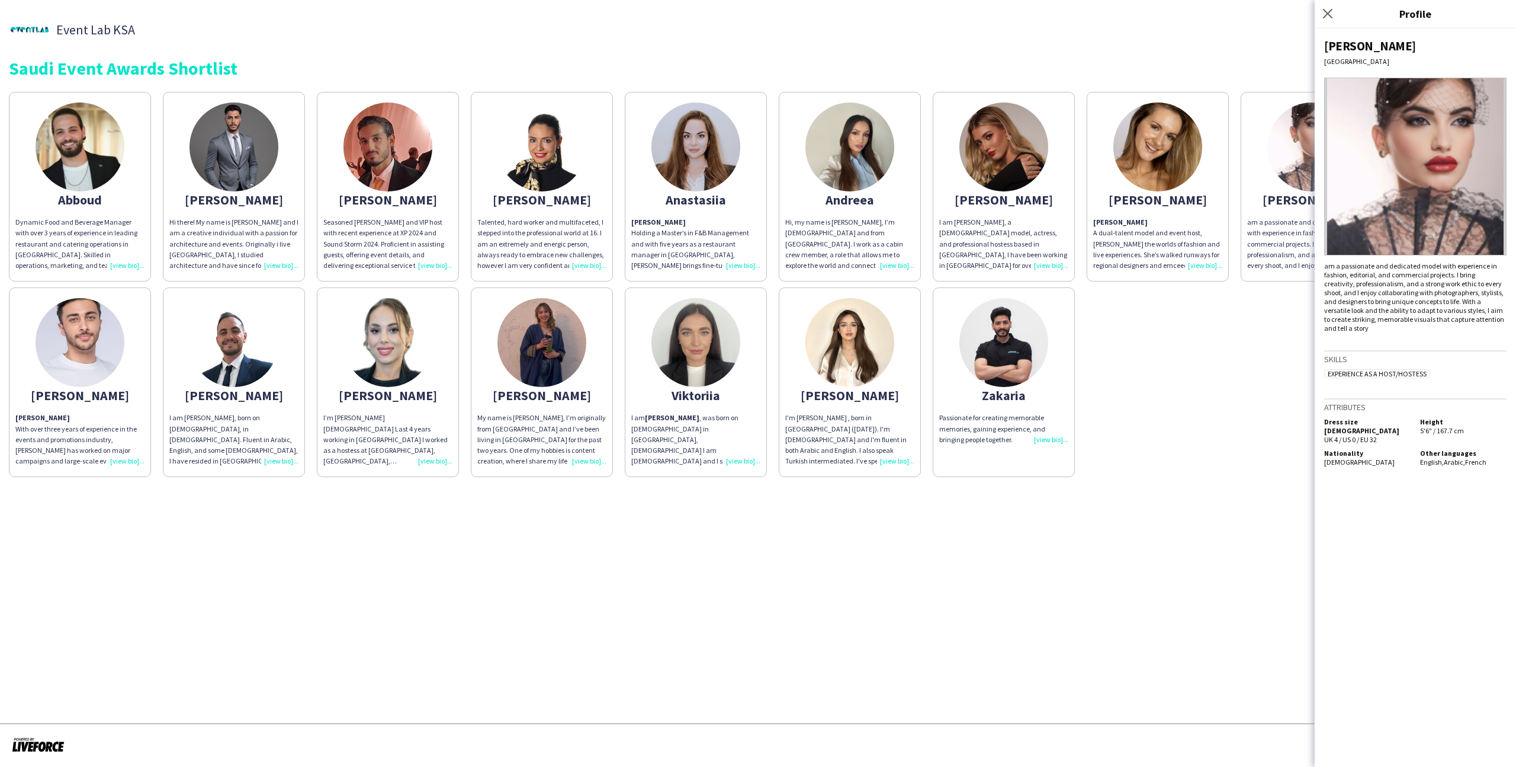
click at [1221, 421] on div "Abboud Dynamic Food and Beverage Manager with over 3 years of experience in lea…" at bounding box center [758, 281] width 1499 height 391
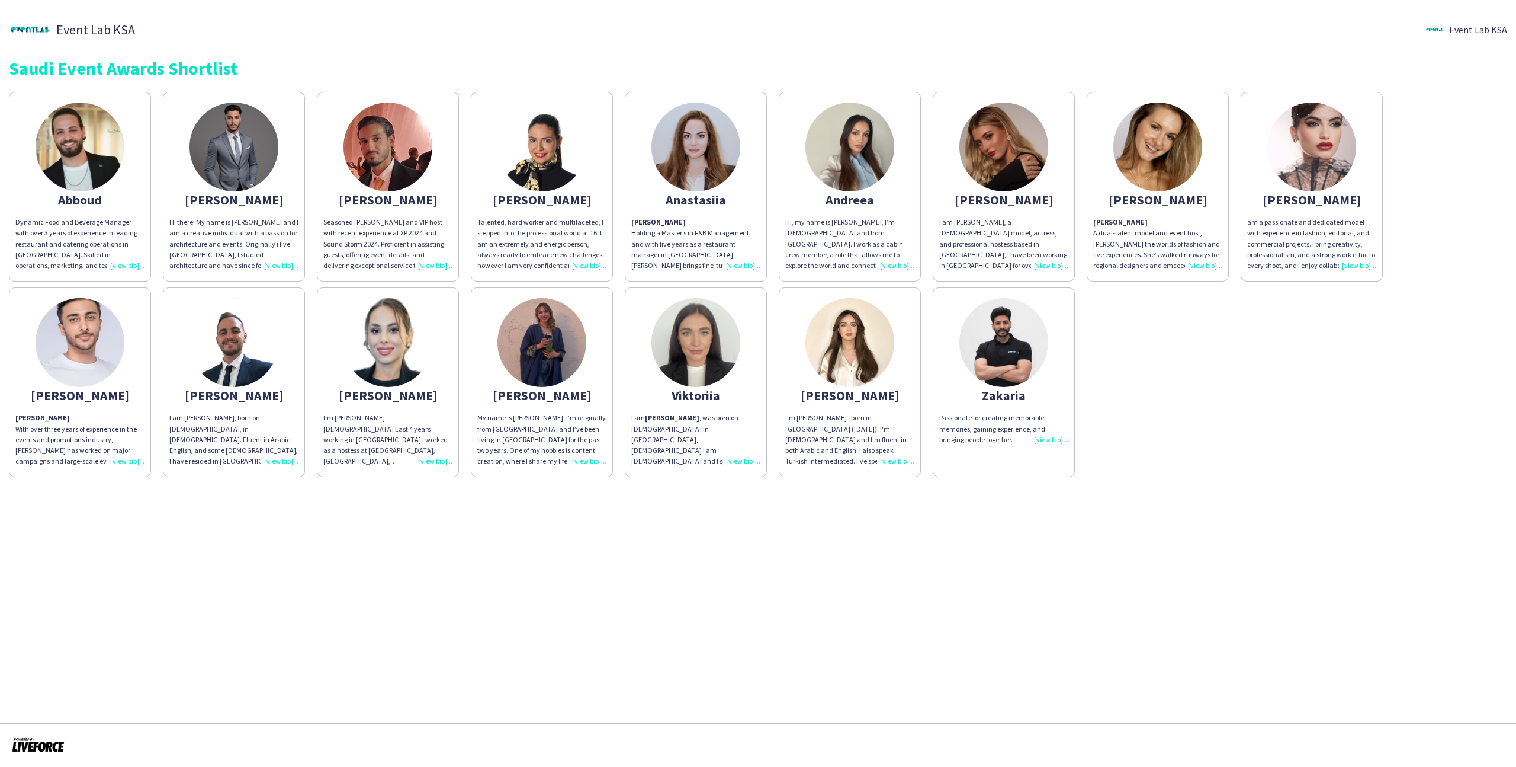
click at [899, 383] on app-share-pages-crew-card "Wedad I'm Wedad AlNajjar , born in riyadh (September 5th , 2004). I'm Palestini…" at bounding box center [850, 382] width 142 height 190
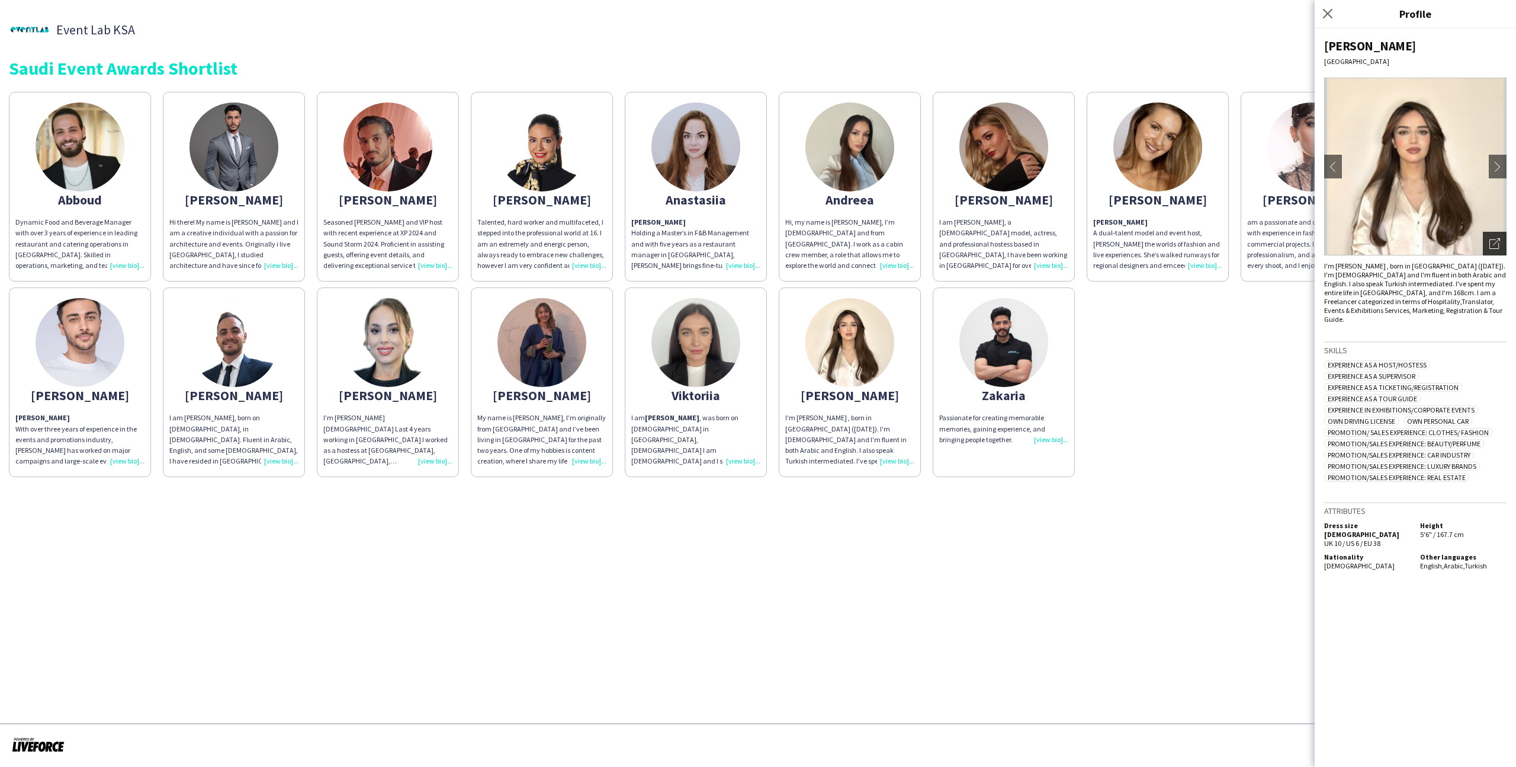
click at [1487, 255] on div "Open photos pop-in" at bounding box center [1495, 244] width 24 height 24
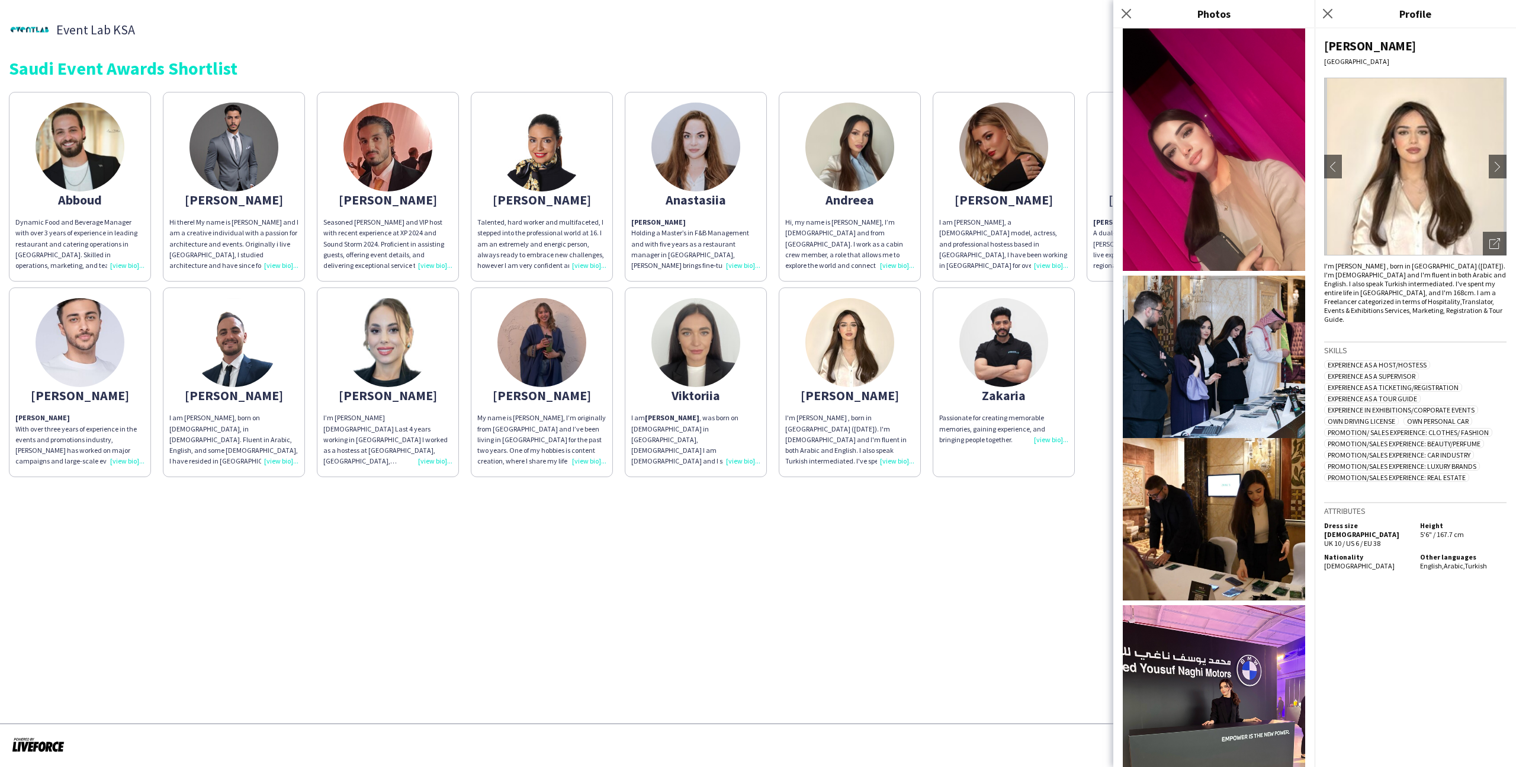
scroll to position [1500, 0]
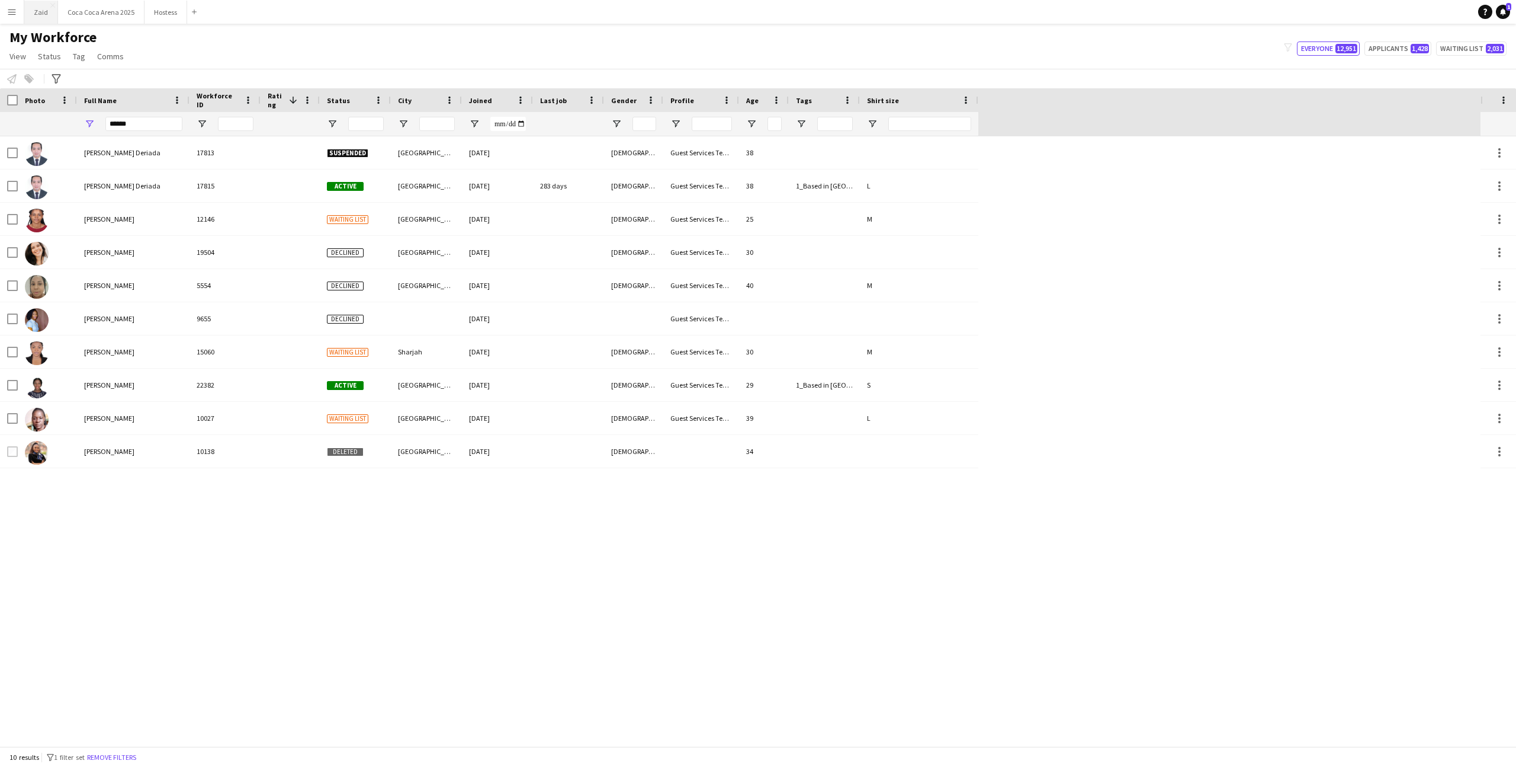
click at [46, 15] on button "Zaid Close" at bounding box center [41, 12] width 34 height 23
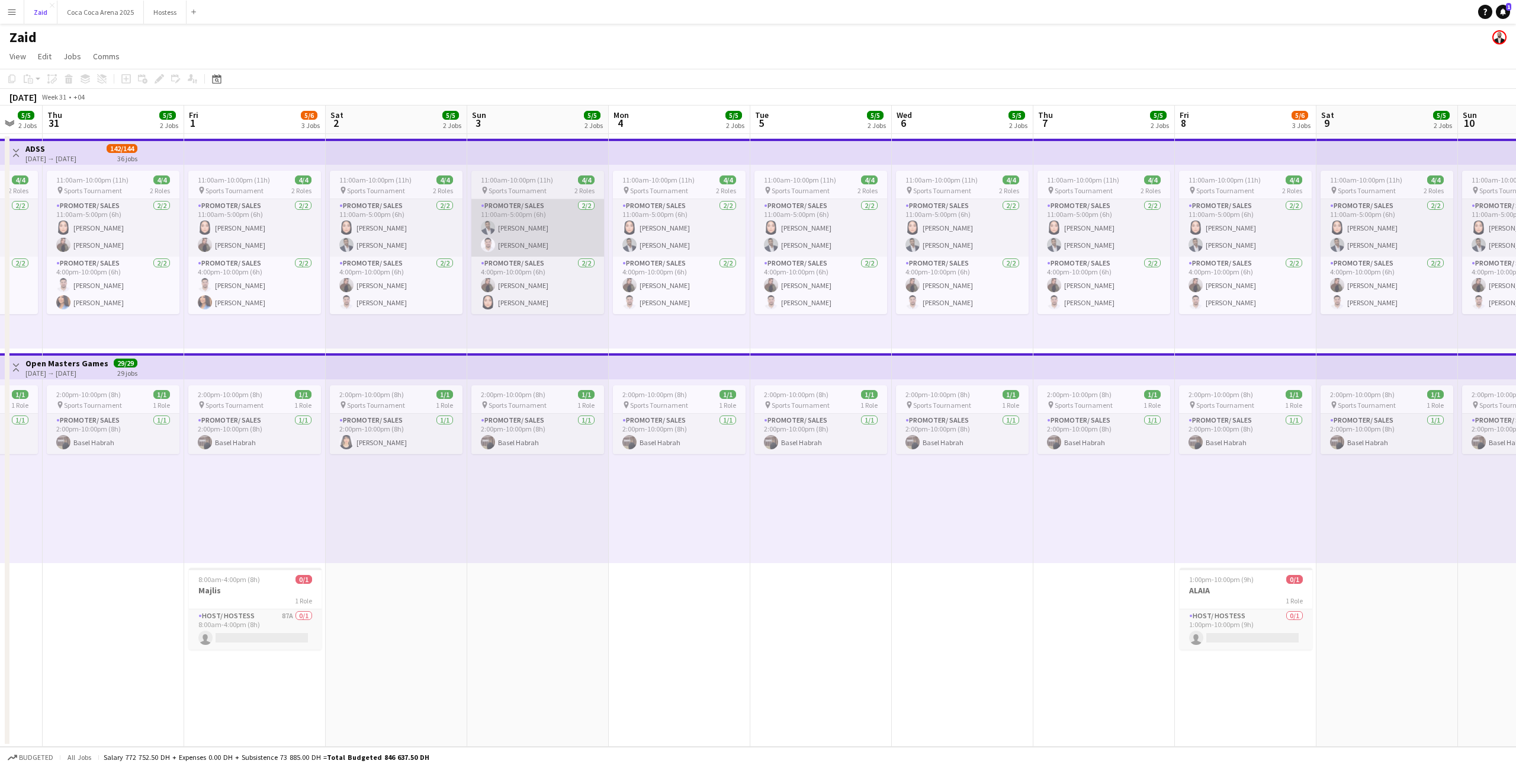
scroll to position [0, 241]
click at [243, 242] on app-card-role "Promoter/ Sales [DATE] 11:00am-5:00pm (6h) [PERSON_NAME] [PERSON_NAME]" at bounding box center [254, 227] width 133 height 57
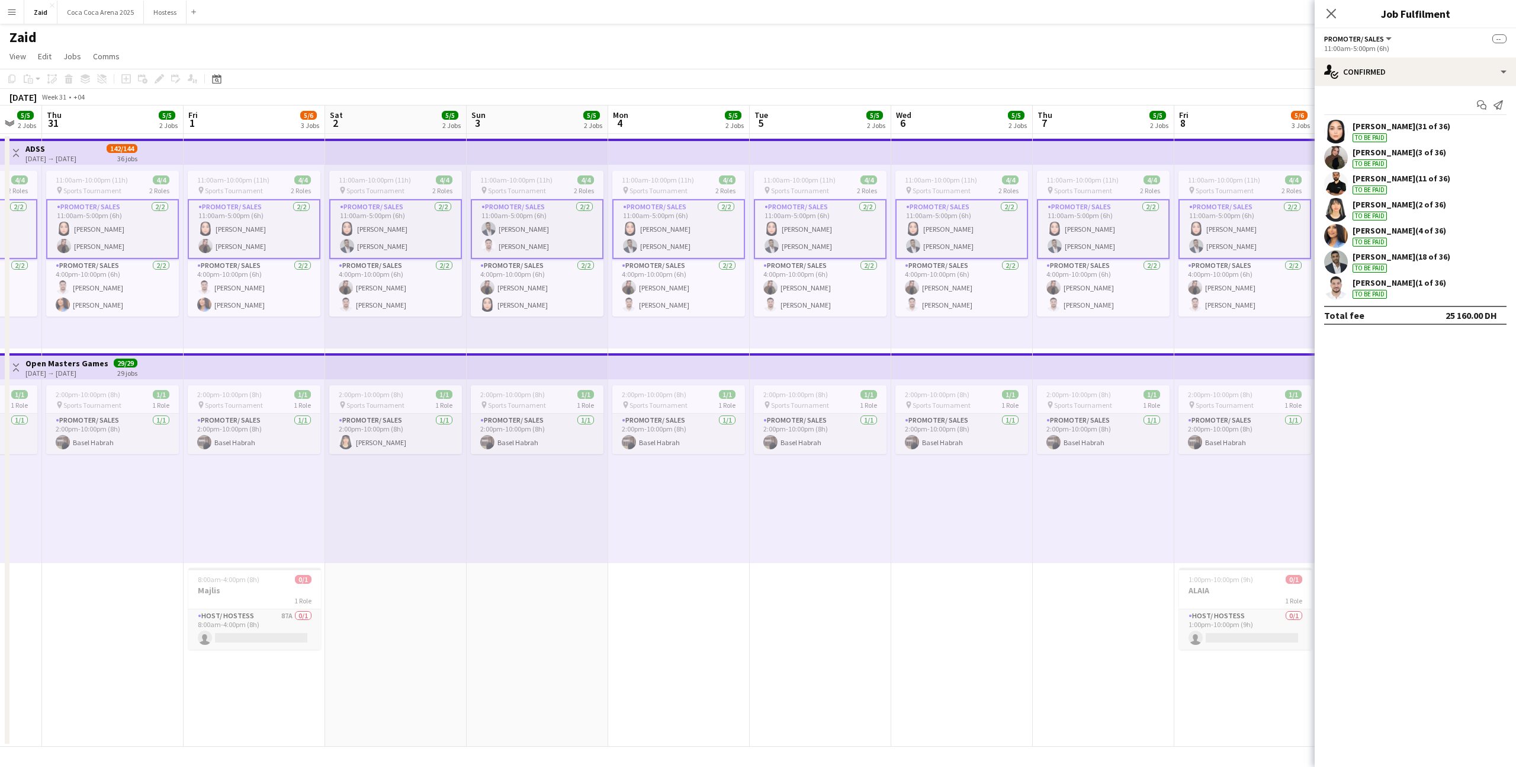
click at [243, 242] on app-card-role "Promoter/ Sales [DATE] 11:00am-5:00pm (6h) [PERSON_NAME] [PERSON_NAME]" at bounding box center [254, 229] width 133 height 60
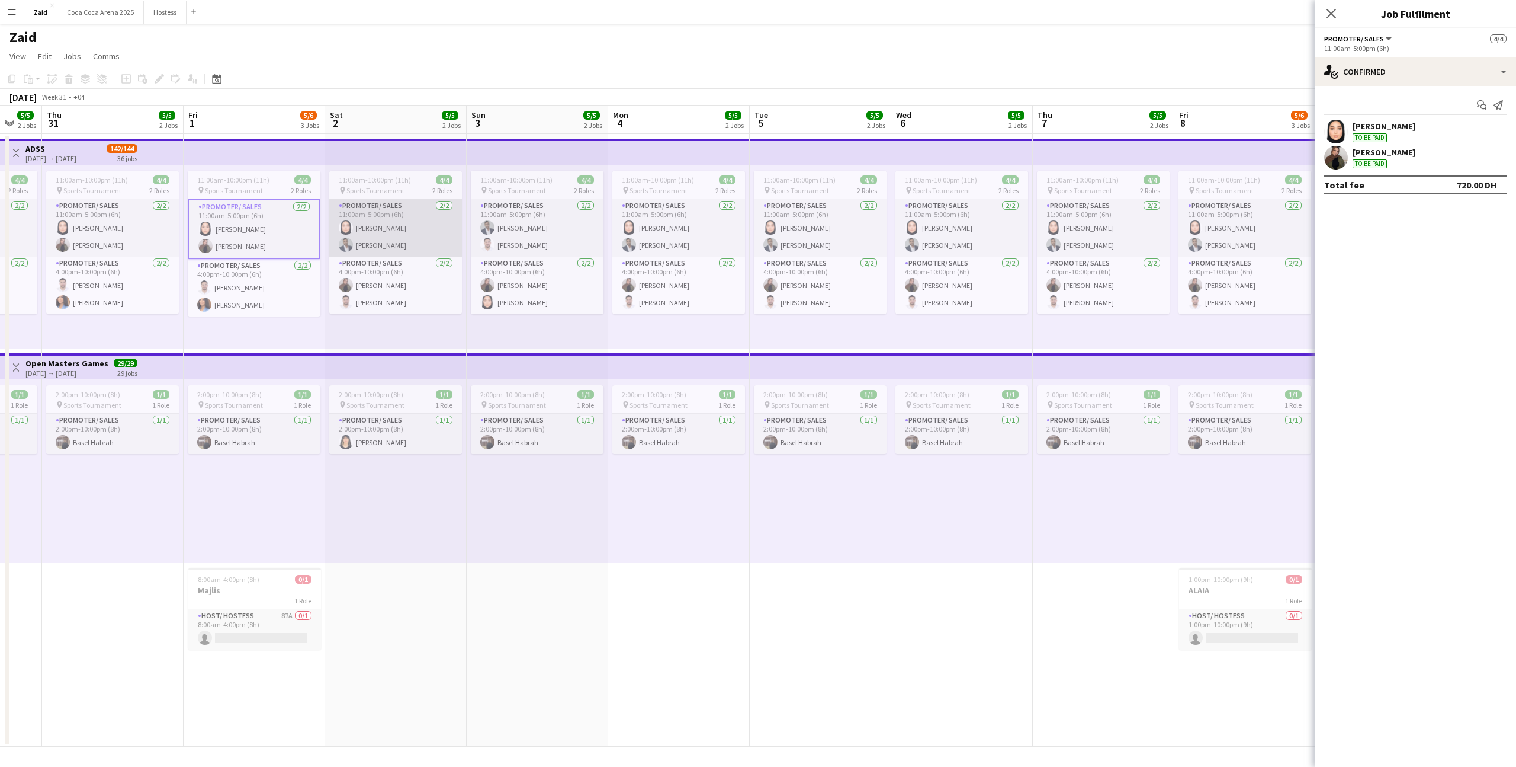
click at [363, 242] on app-card-role "Promoter/ Sales [DATE] 11:00am-5:00pm (6h) [PERSON_NAME] [PERSON_NAME] Habra" at bounding box center [395, 227] width 133 height 57
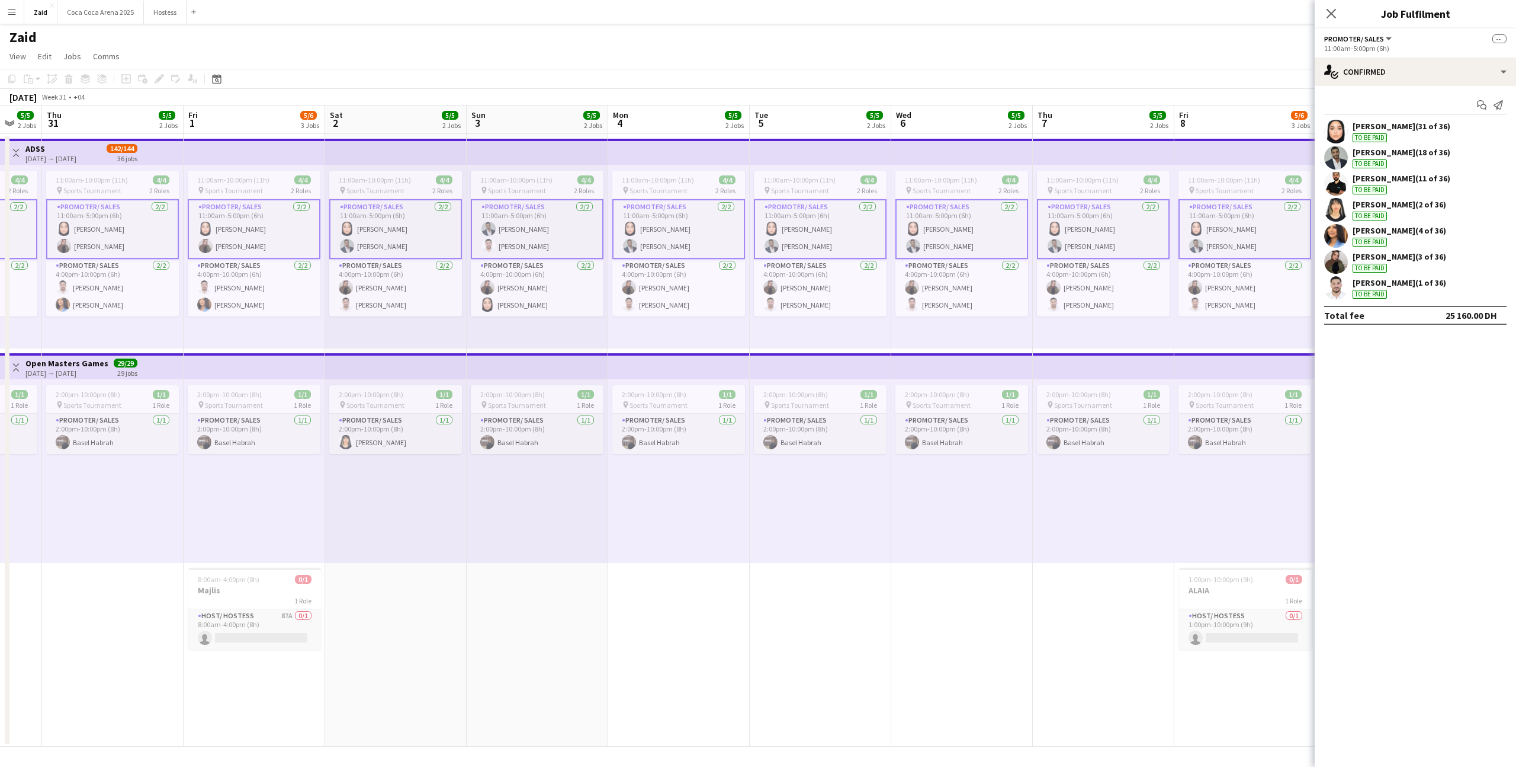
click at [507, 241] on app-card-role "Promoter/ Sales [DATE] 11:00am-5:00pm (6h) [PERSON_NAME]" at bounding box center [537, 229] width 133 height 60
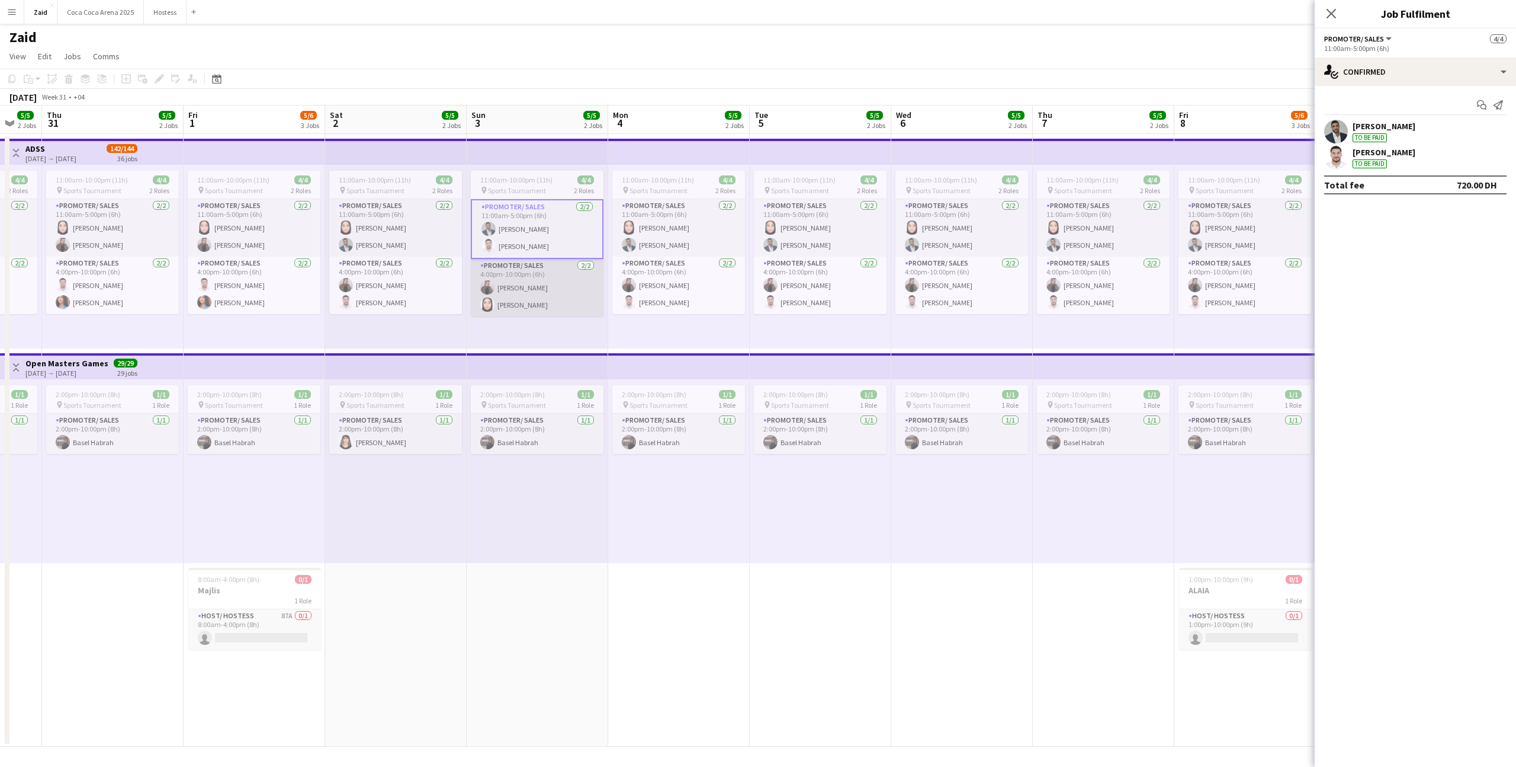
click at [556, 286] on app-card-role "Promoter/ Sales [DATE] 4:00pm-10:00pm (6h) [PERSON_NAME] [PERSON_NAME]" at bounding box center [537, 287] width 133 height 57
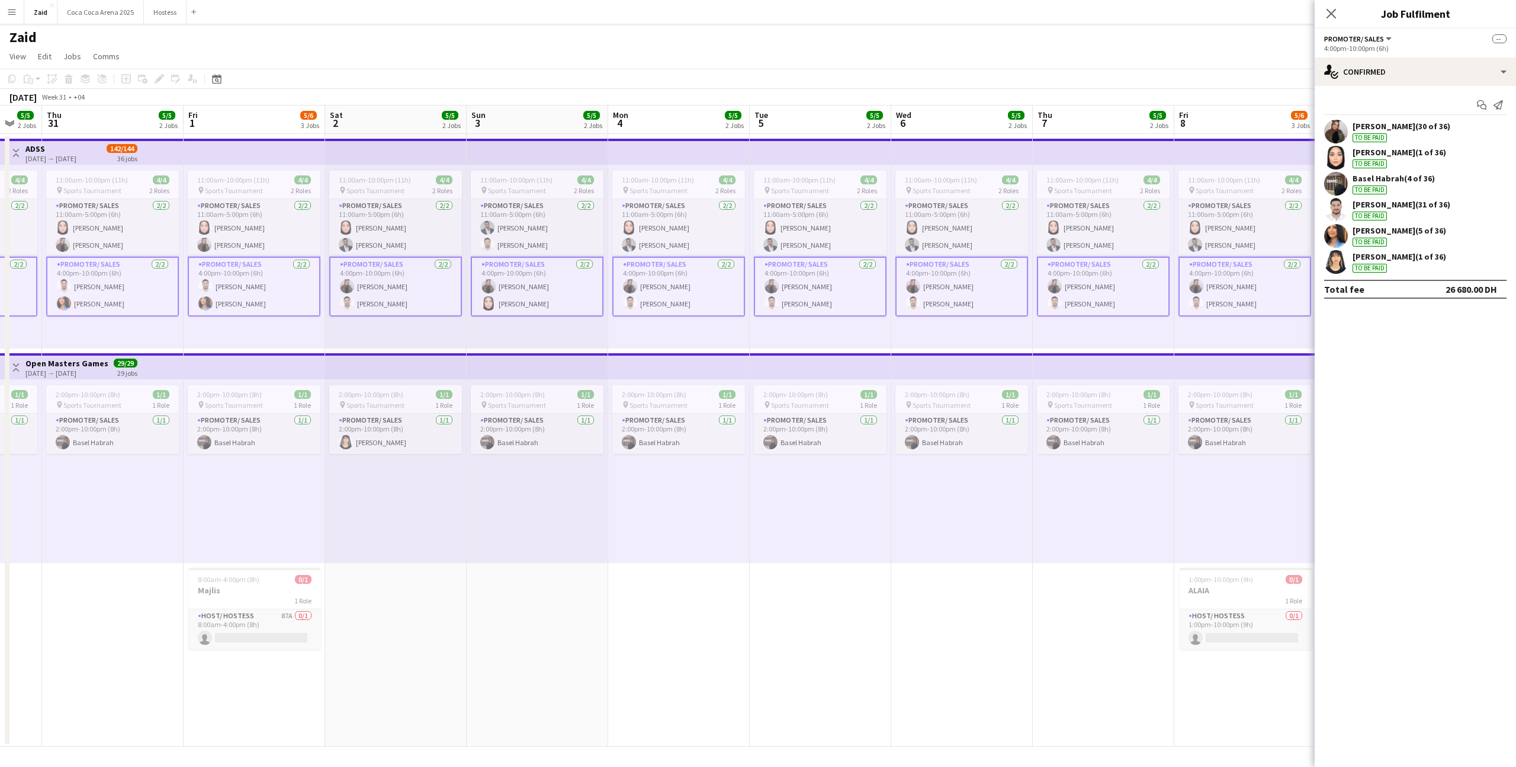
click at [550, 288] on app-card-role "Promoter/ Sales [DATE] 4:00pm-10:00pm (6h) [PERSON_NAME] [PERSON_NAME]" at bounding box center [537, 286] width 133 height 60
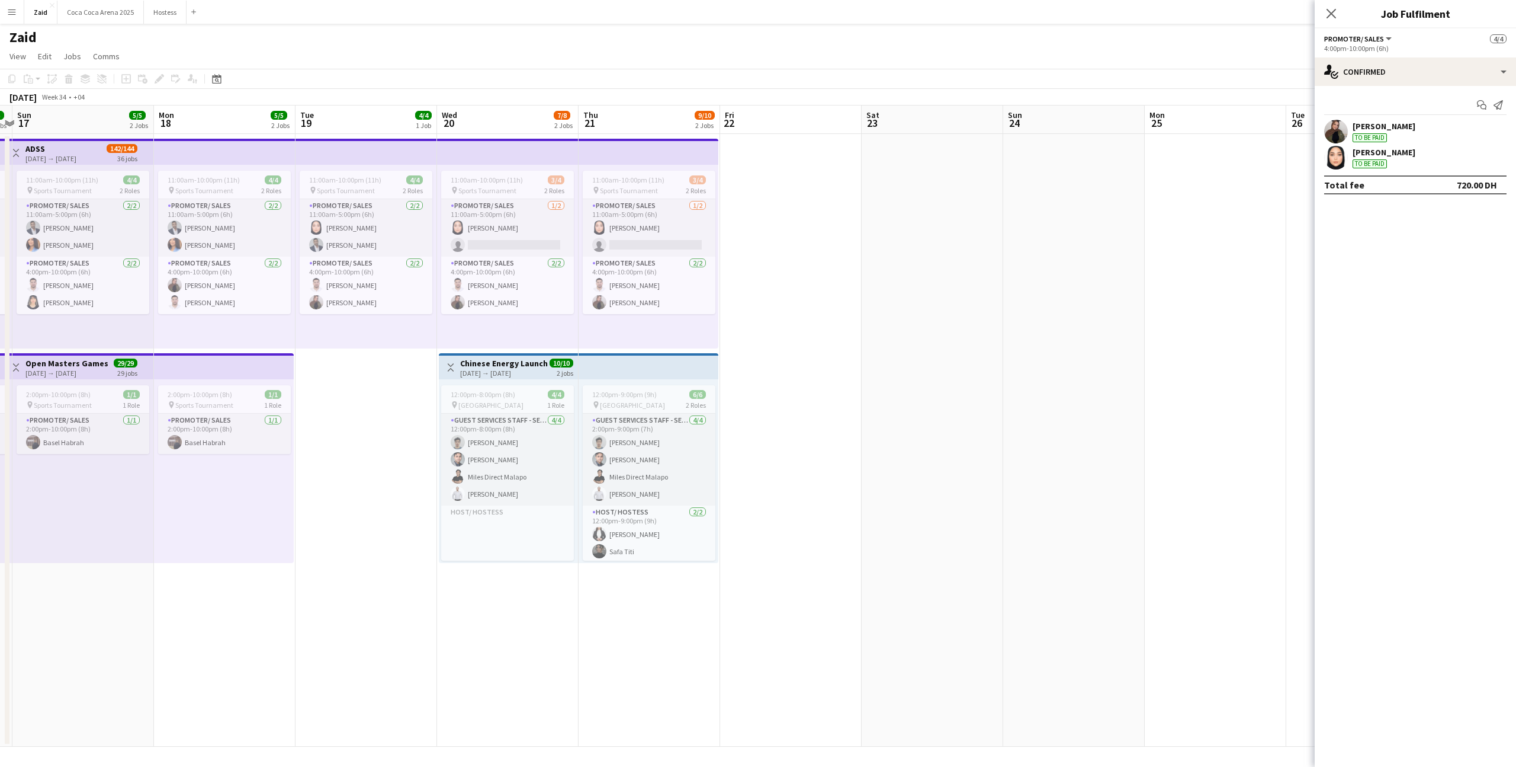
scroll to position [0, 269]
click at [583, 392] on div "12:00pm-9:00pm (9h) 6/6 pin [GEOGRAPHIC_DATA] 2 Roles Guest Services Staff - Se…" at bounding box center [651, 471] width 140 height 184
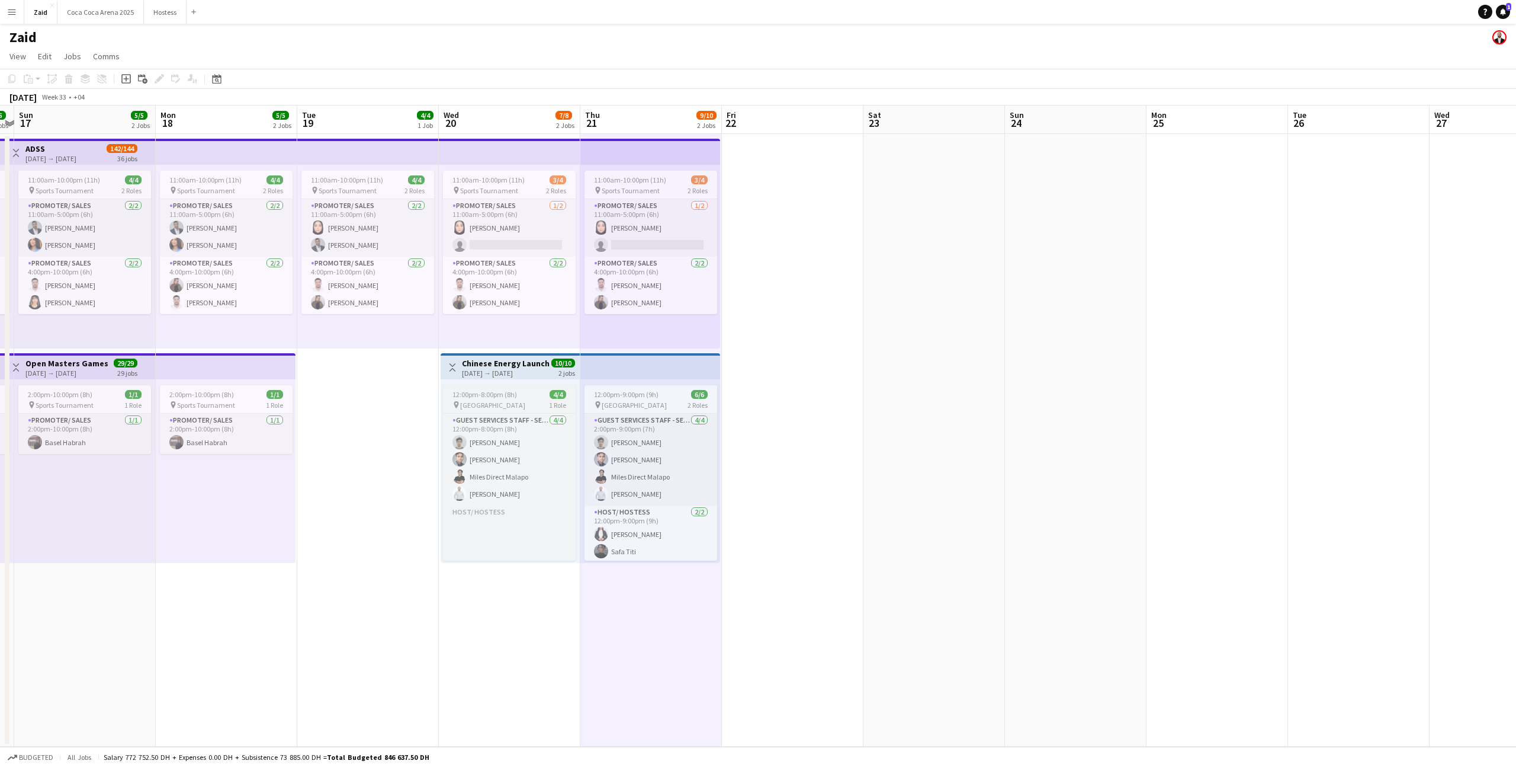
click at [519, 403] on span "[GEOGRAPHIC_DATA]" at bounding box center [492, 404] width 65 height 9
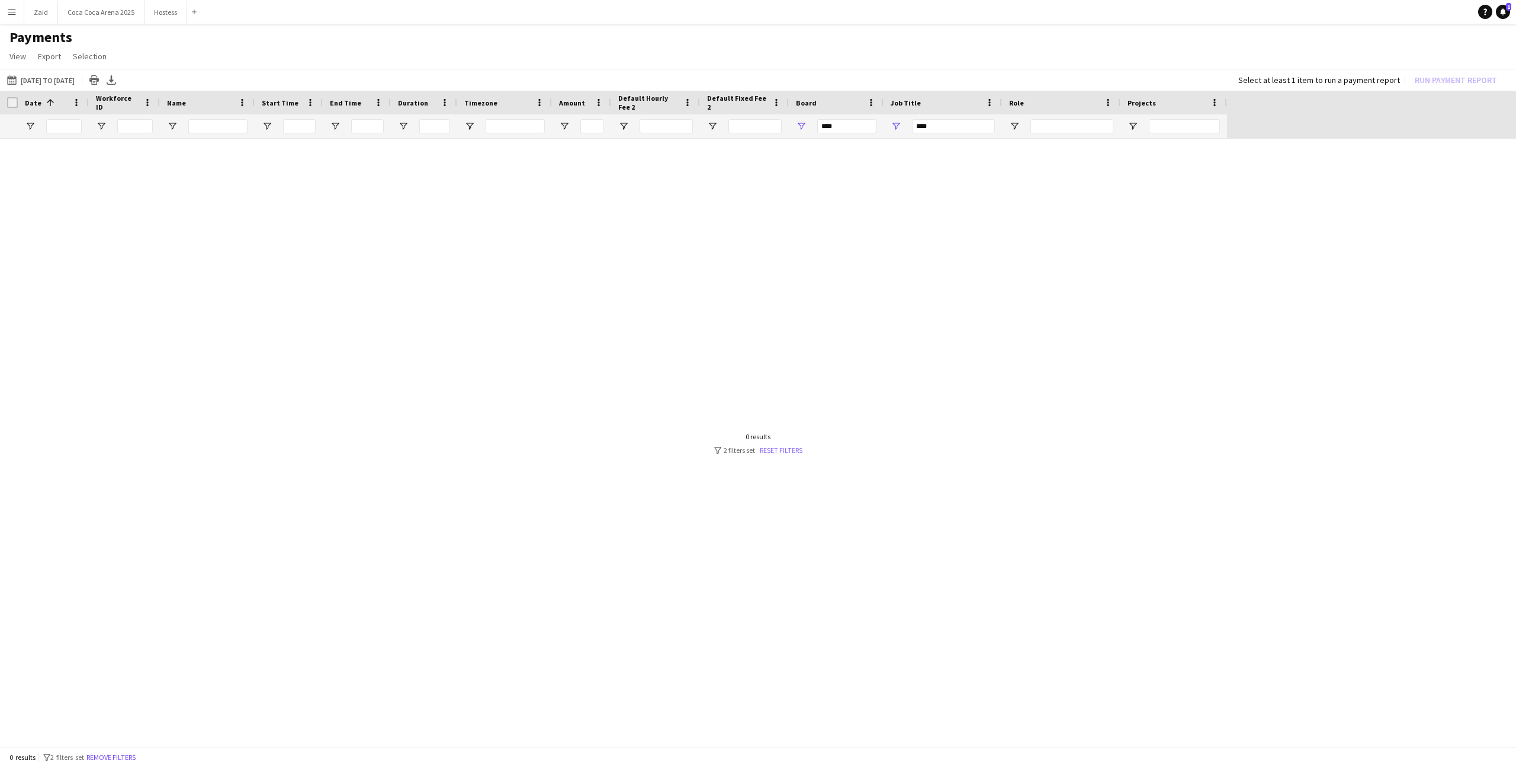
click at [787, 451] on link "Reset filters" at bounding box center [781, 449] width 43 height 9
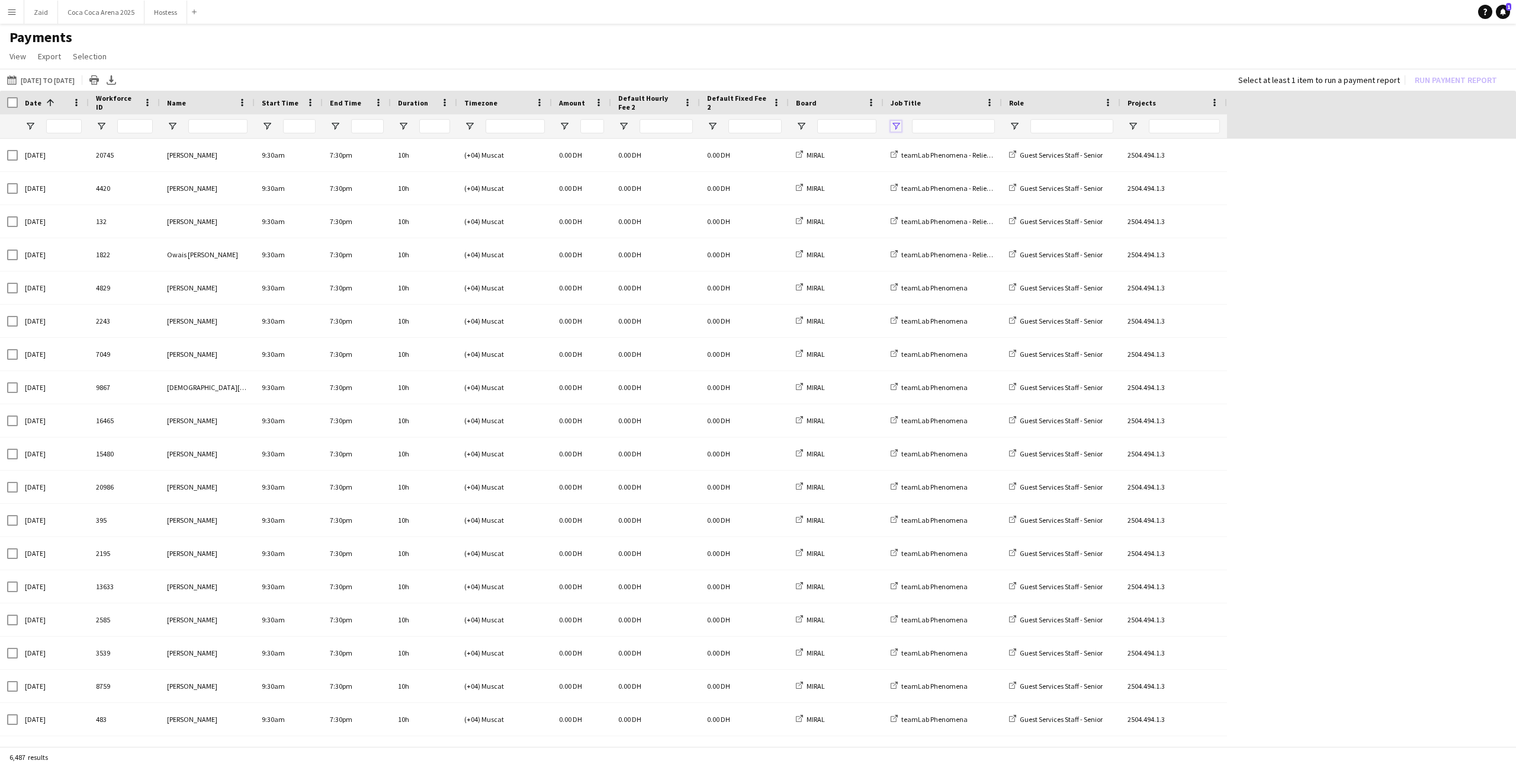
click at [896, 121] on span "Open Filter Menu" at bounding box center [896, 126] width 11 height 11
click at [918, 201] on div "(Select All)" at bounding box center [957, 198] width 94 height 9
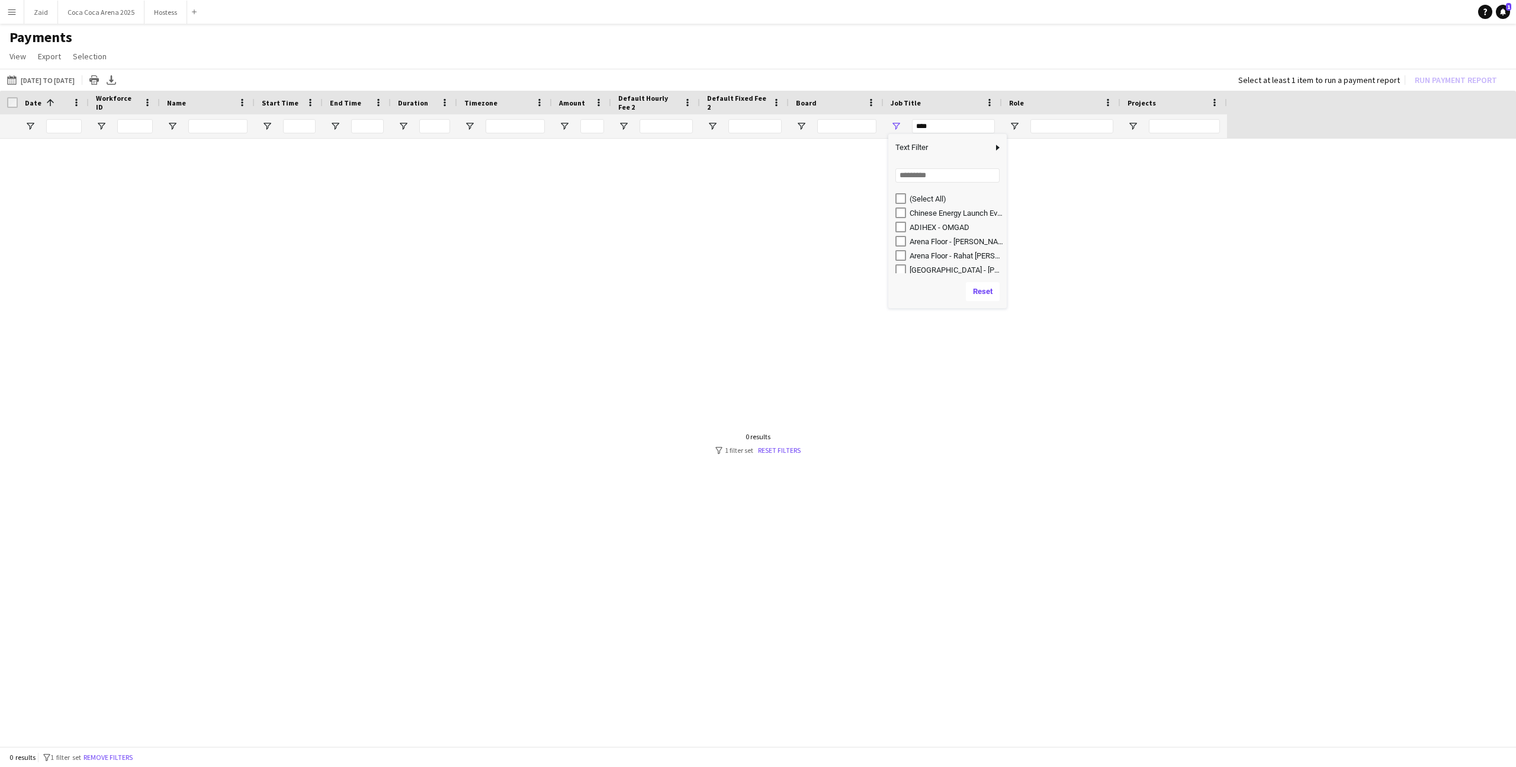
click at [932, 212] on div "Chinese Energy Launch Event" at bounding box center [957, 213] width 94 height 9
type input "**********"
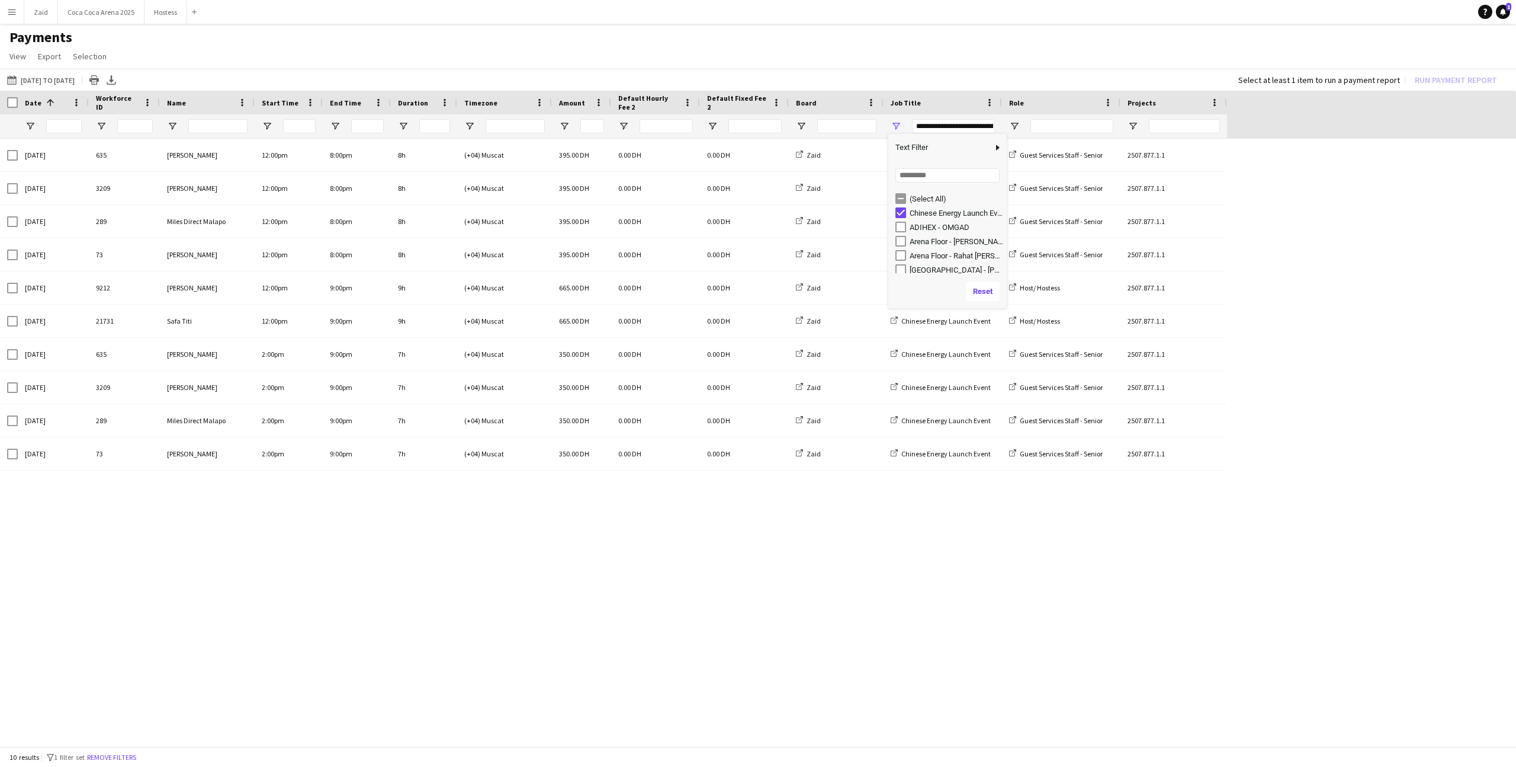
click at [927, 39] on h1 "Payments" at bounding box center [758, 37] width 1516 height 18
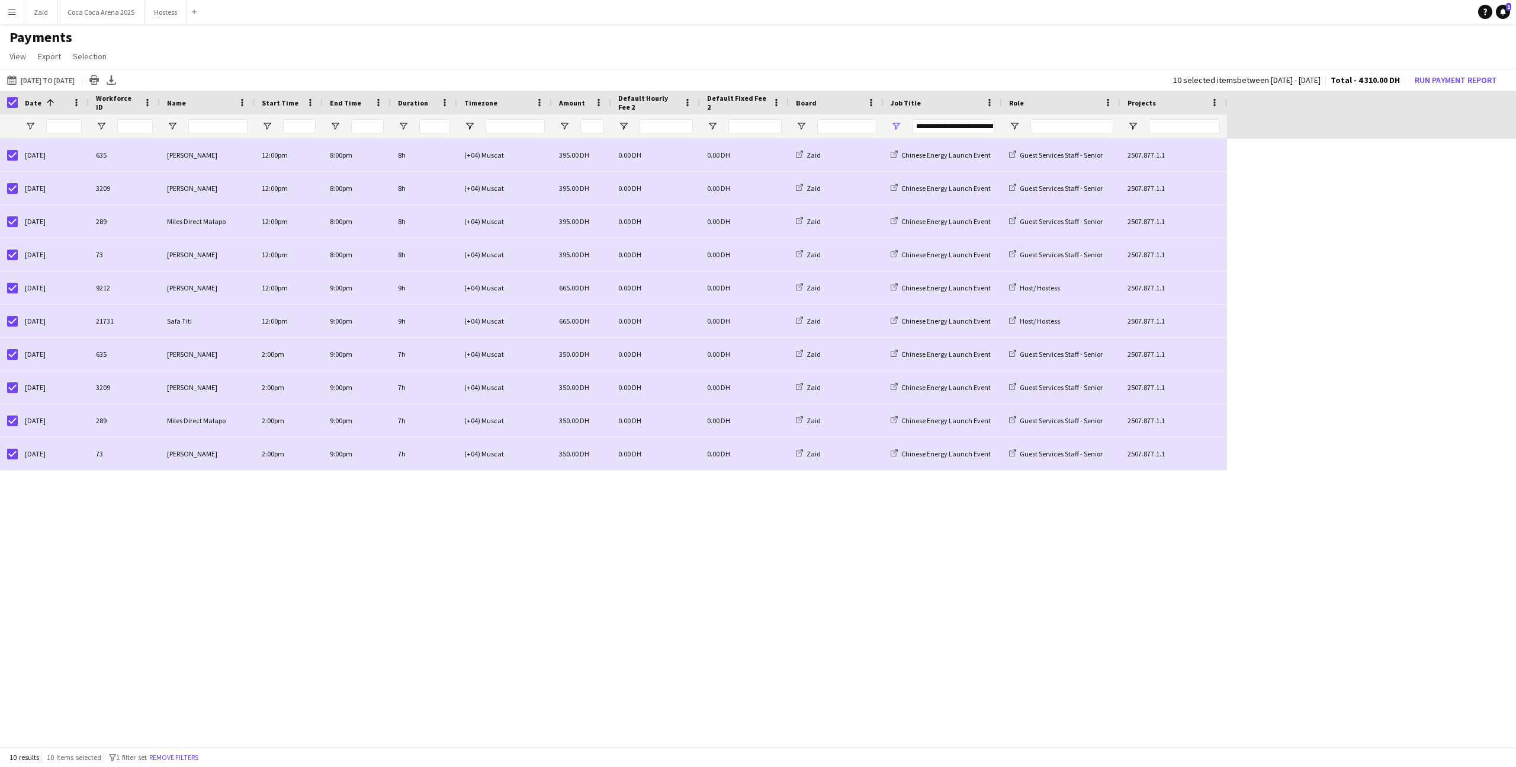
click at [284, 60] on app-page-menu "View Customise view Customise filters Reset Filters Reset View Reset All Export…" at bounding box center [758, 57] width 1516 height 23
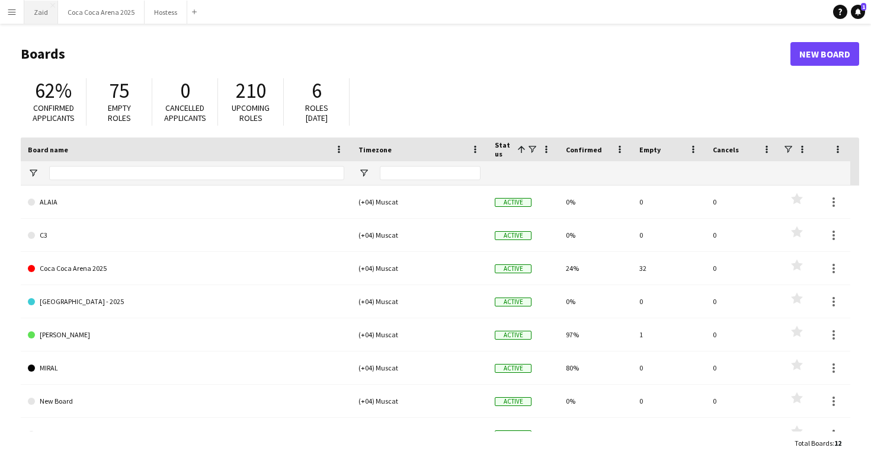
click at [42, 18] on button "Zaid Close" at bounding box center [41, 12] width 34 height 23
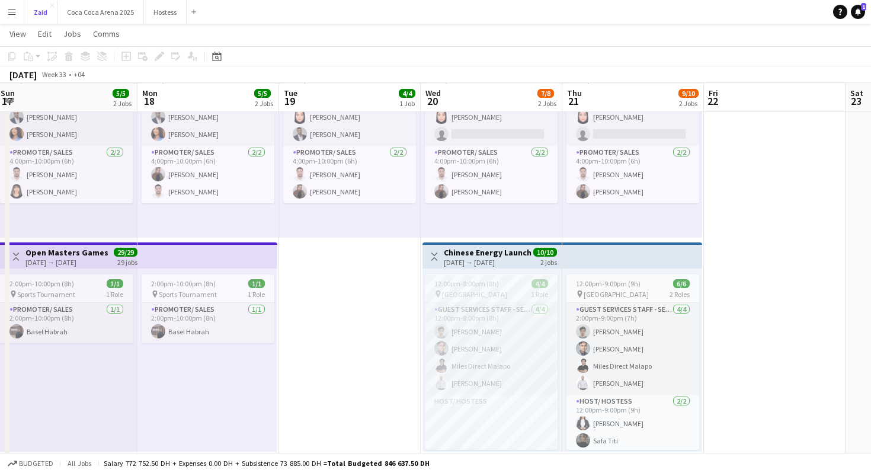
scroll to position [0, 435]
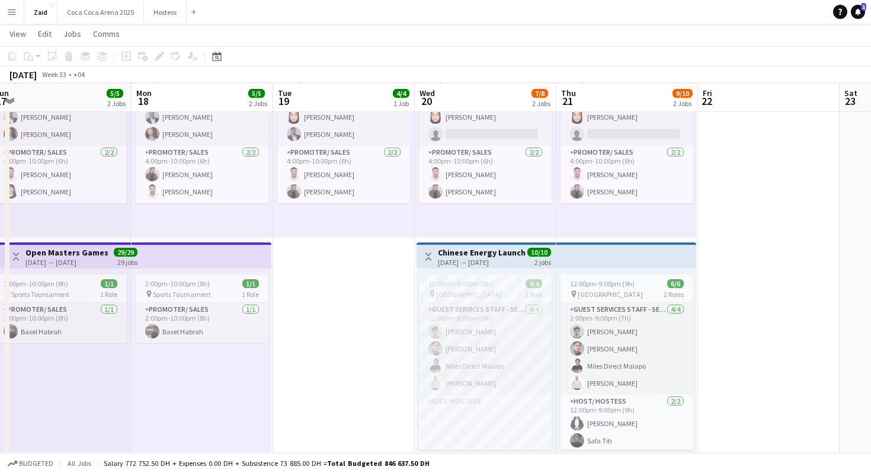
click at [485, 295] on span "[GEOGRAPHIC_DATA]" at bounding box center [468, 294] width 65 height 9
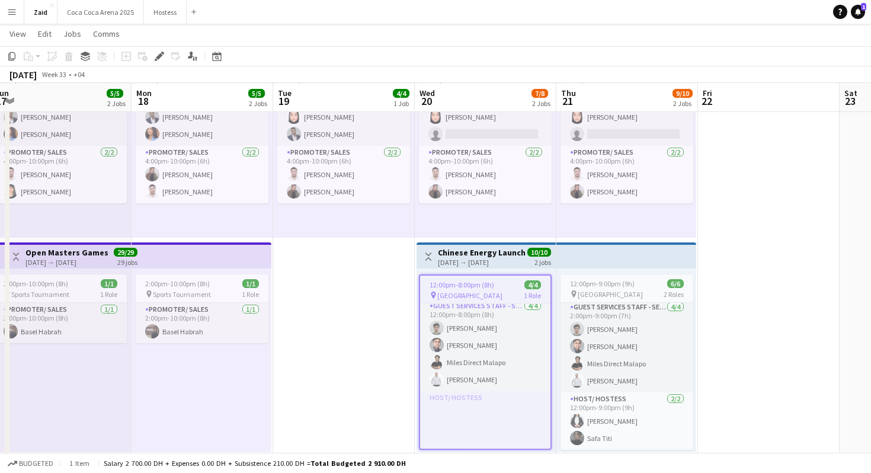
scroll to position [0, 0]
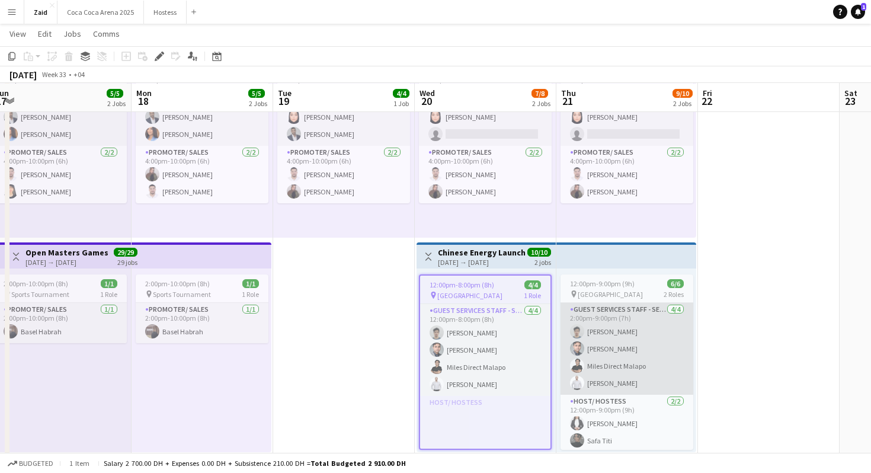
click at [635, 341] on app-card-role "Guest Services Staff - Senior [DATE] 2:00pm-9:00pm (7h) [PERSON_NAME] [PERSON_N…" at bounding box center [626, 349] width 133 height 92
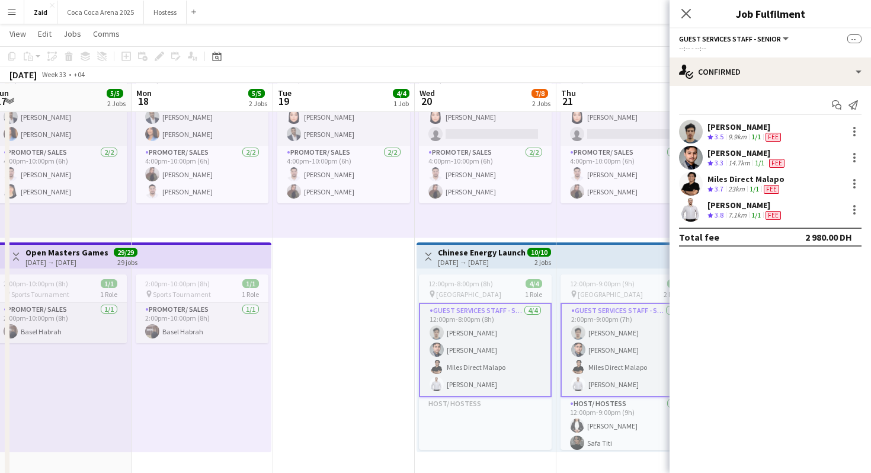
click at [637, 338] on app-card-role "Guest Services Staff - Senior [DATE] 2:00pm-9:00pm (7h) [PERSON_NAME] [PERSON_N…" at bounding box center [626, 350] width 133 height 94
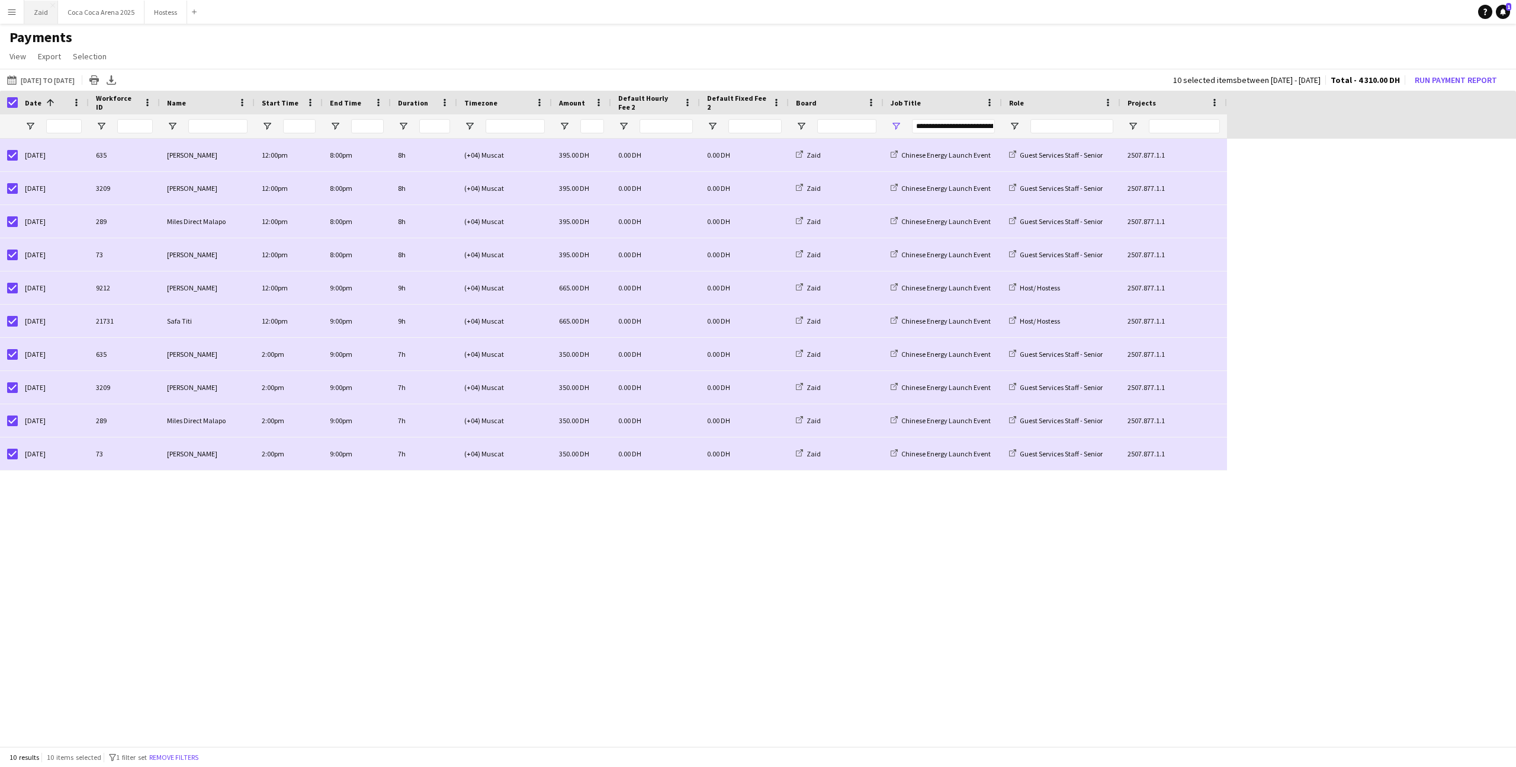
click at [37, 14] on button "Zaid Close" at bounding box center [41, 12] width 34 height 23
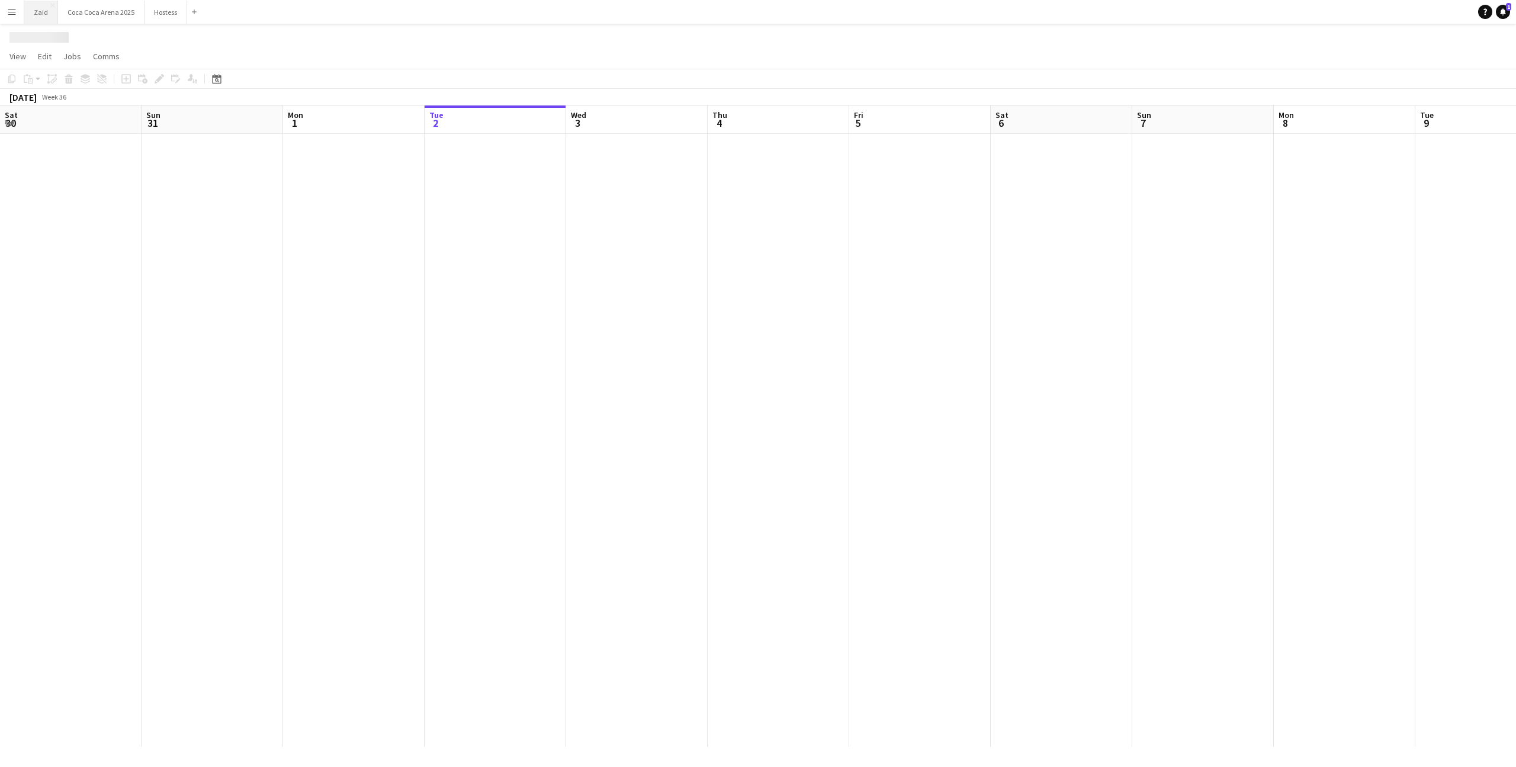
scroll to position [0, 283]
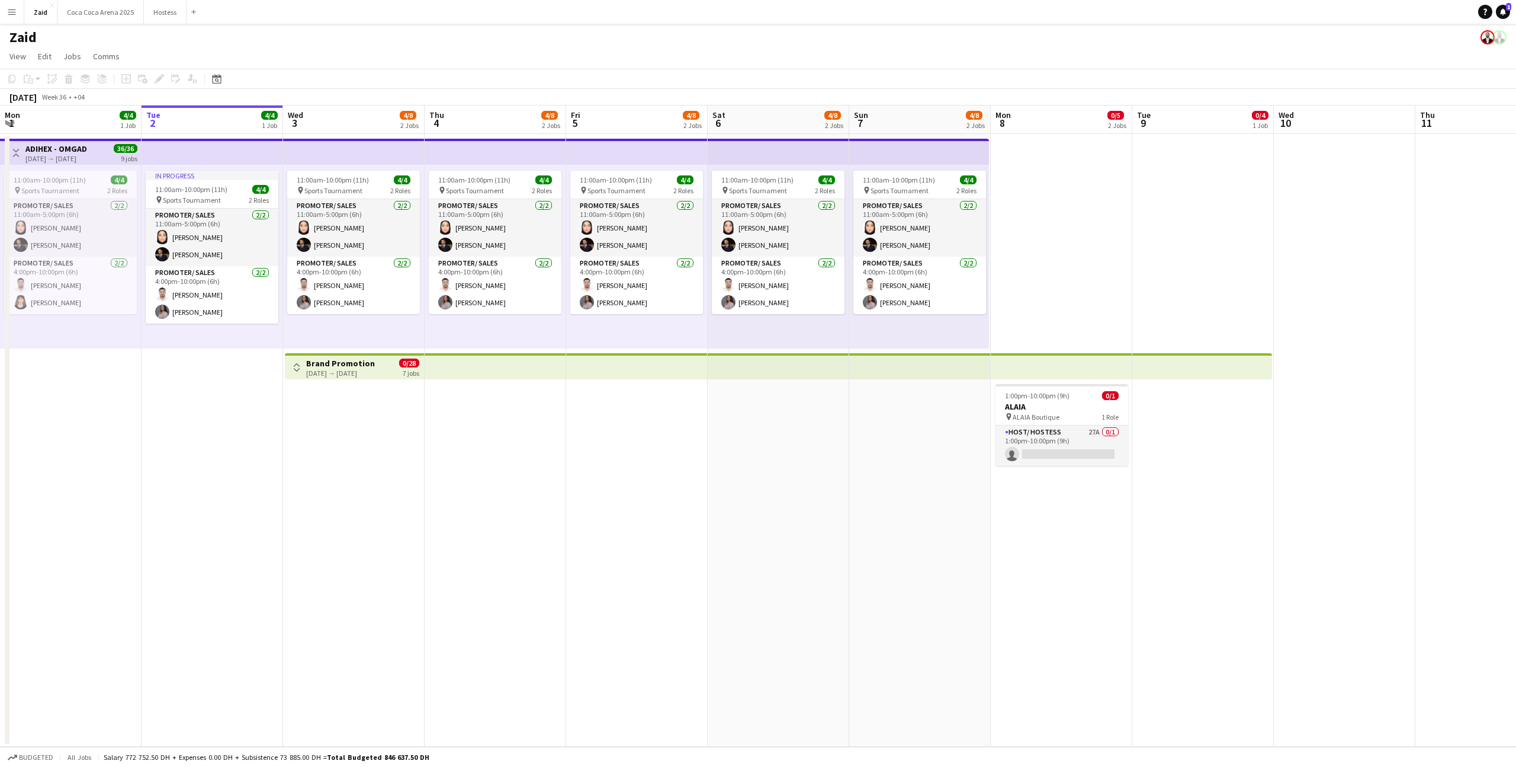
click at [274, 355] on app-date-cell "In progress 11:00am-10:00pm (11h) 4/4 pin Sports Tournament 2 Roles Promoter/ S…" at bounding box center [213, 440] width 142 height 612
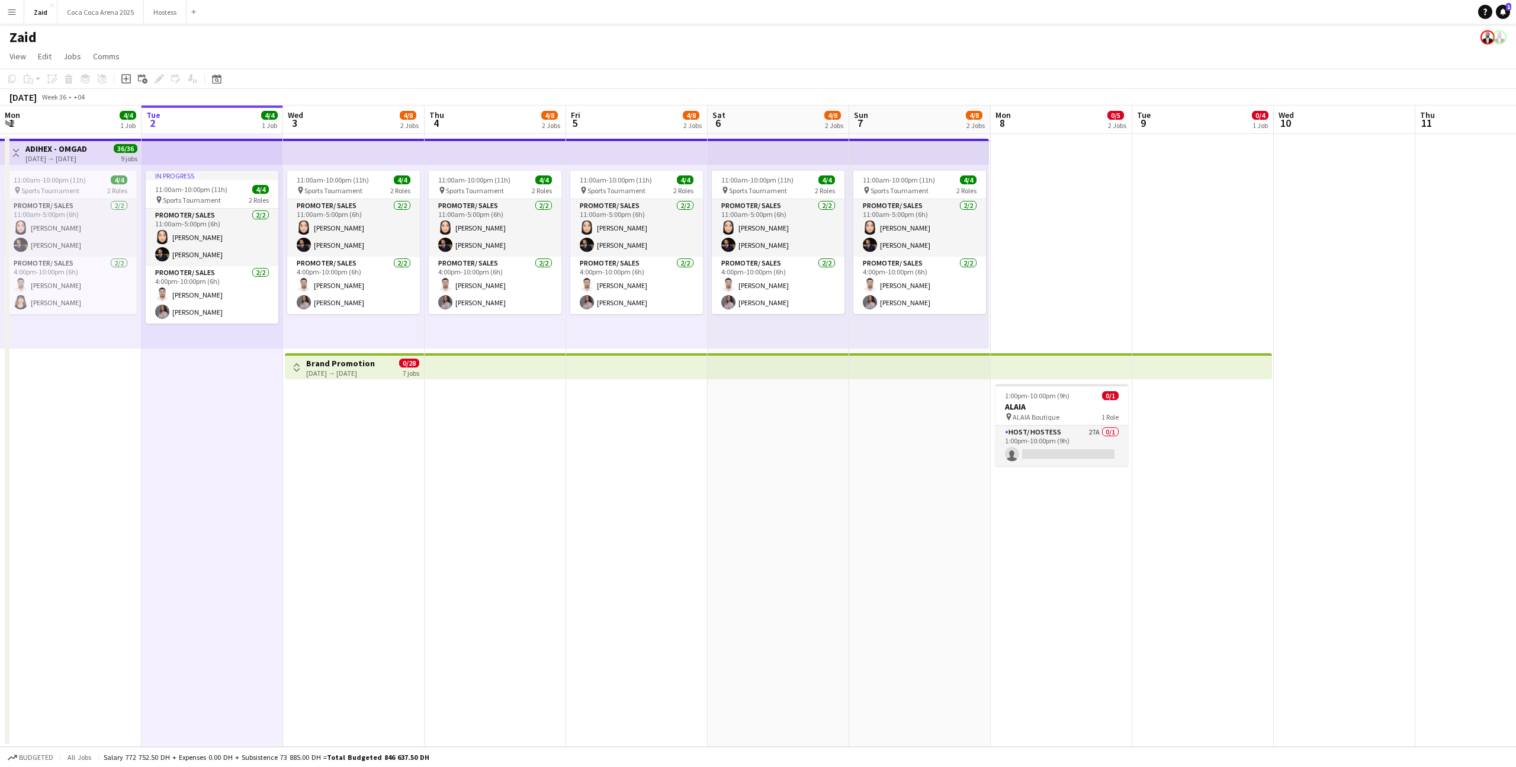
click at [312, 373] on div "03-09-2025 → 09-09-2025" at bounding box center [340, 372] width 69 height 9
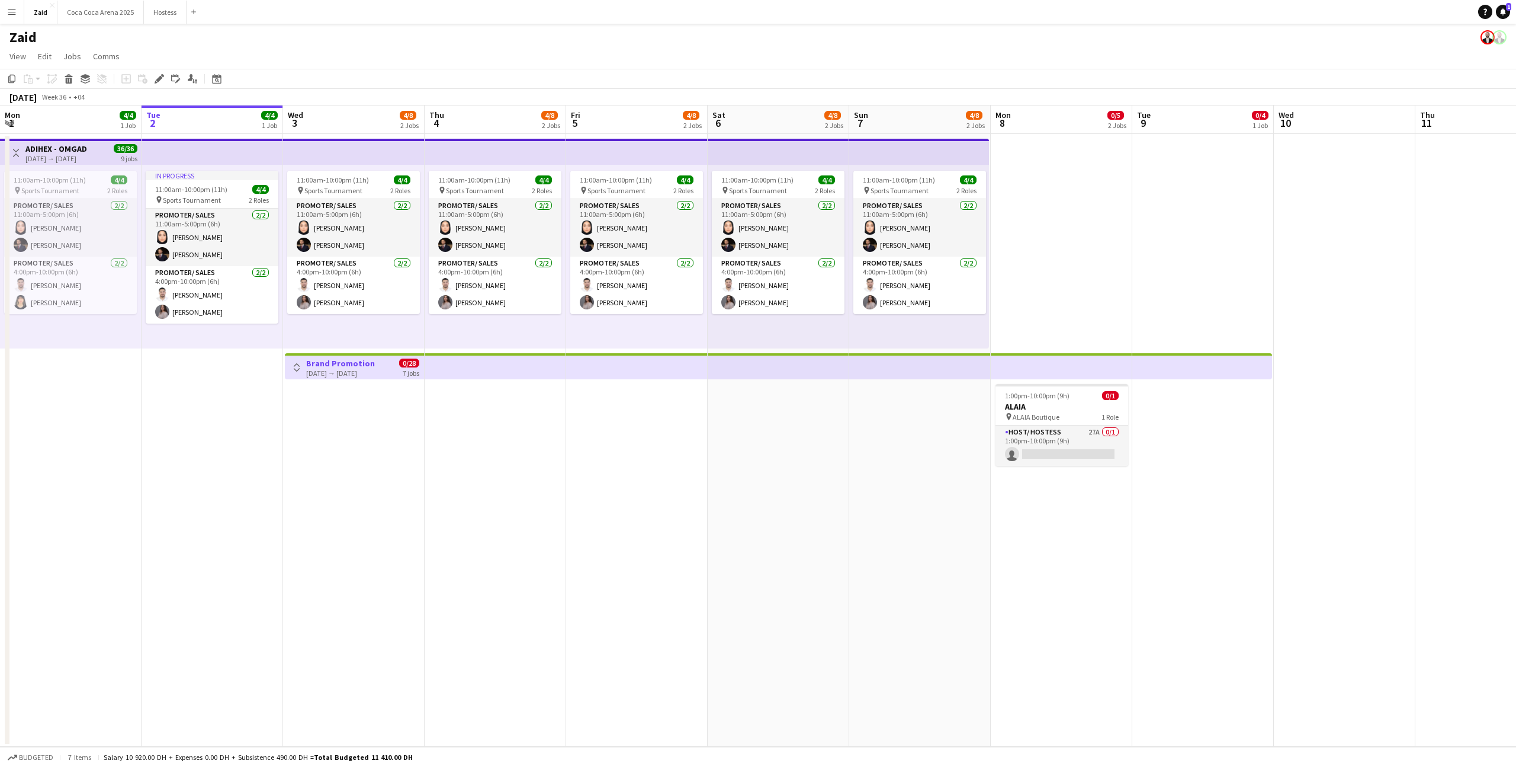
click at [300, 370] on app-icon "Toggle View" at bounding box center [297, 367] width 8 height 8
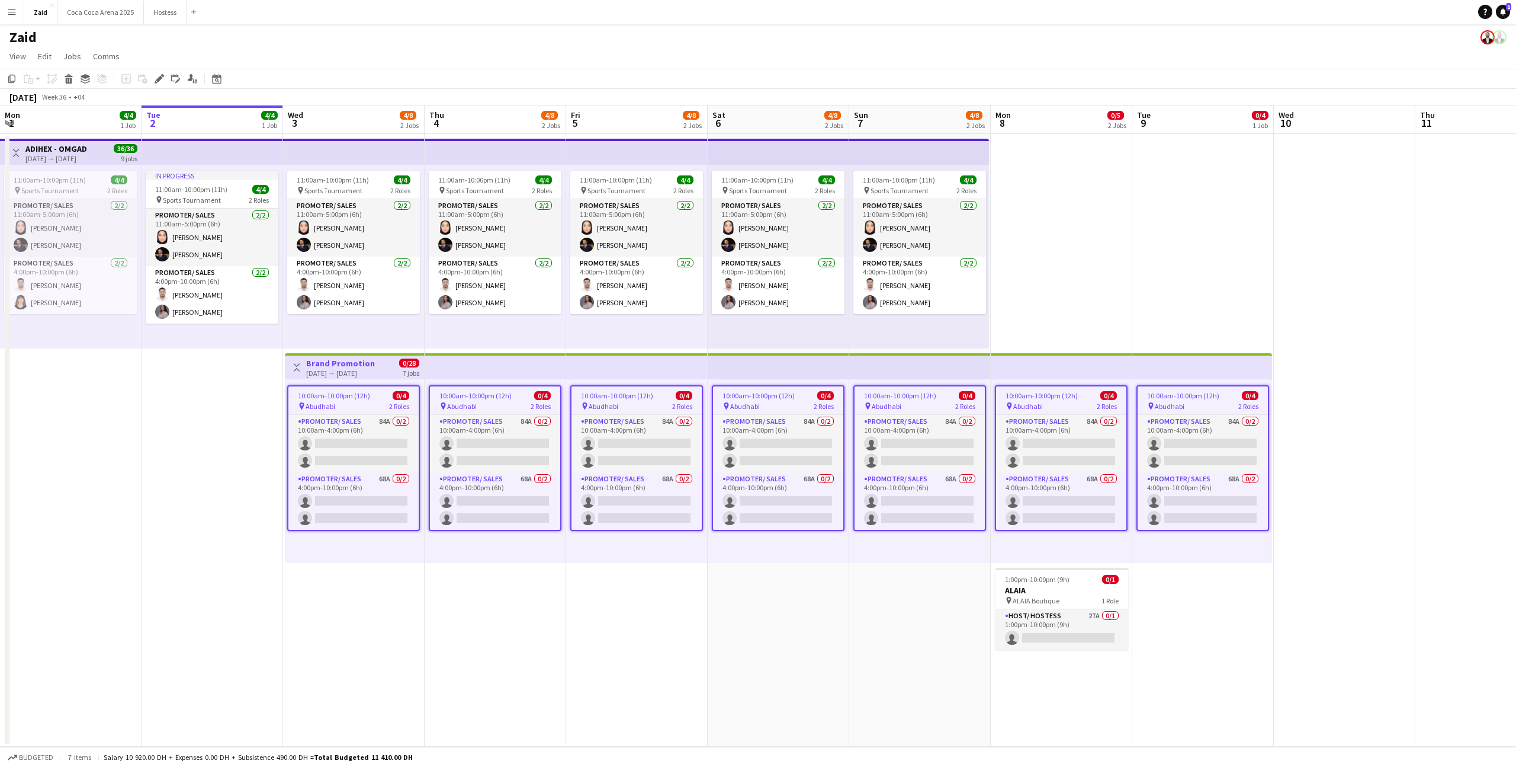
click at [300, 370] on app-icon "Toggle View" at bounding box center [297, 367] width 8 height 8
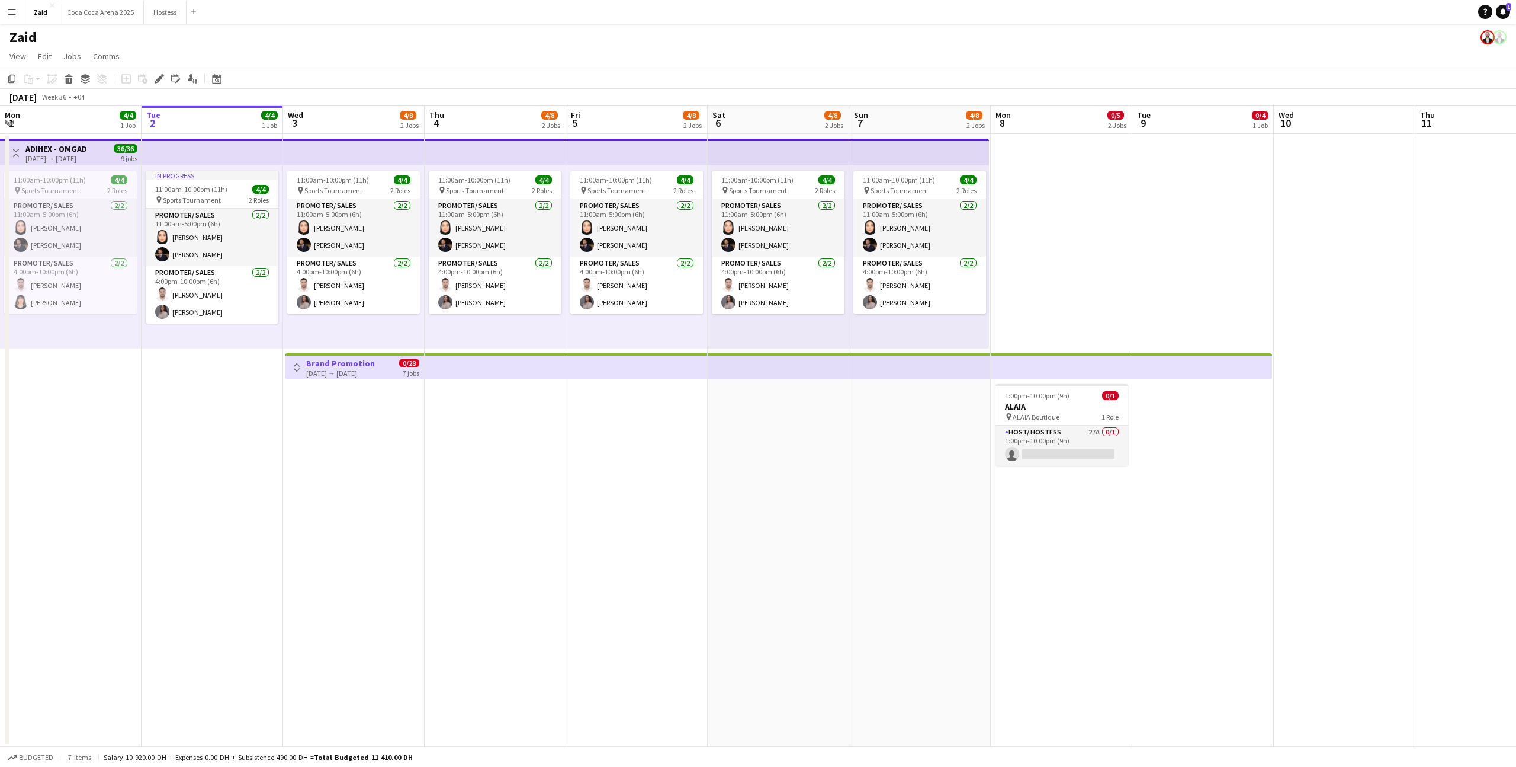
click at [355, 381] on app-date-cell "11:00am-10:00pm (11h) 4/4 pin Sports Tournament 2 Roles Promoter/ Sales 2/2 11:…" at bounding box center [354, 440] width 142 height 612
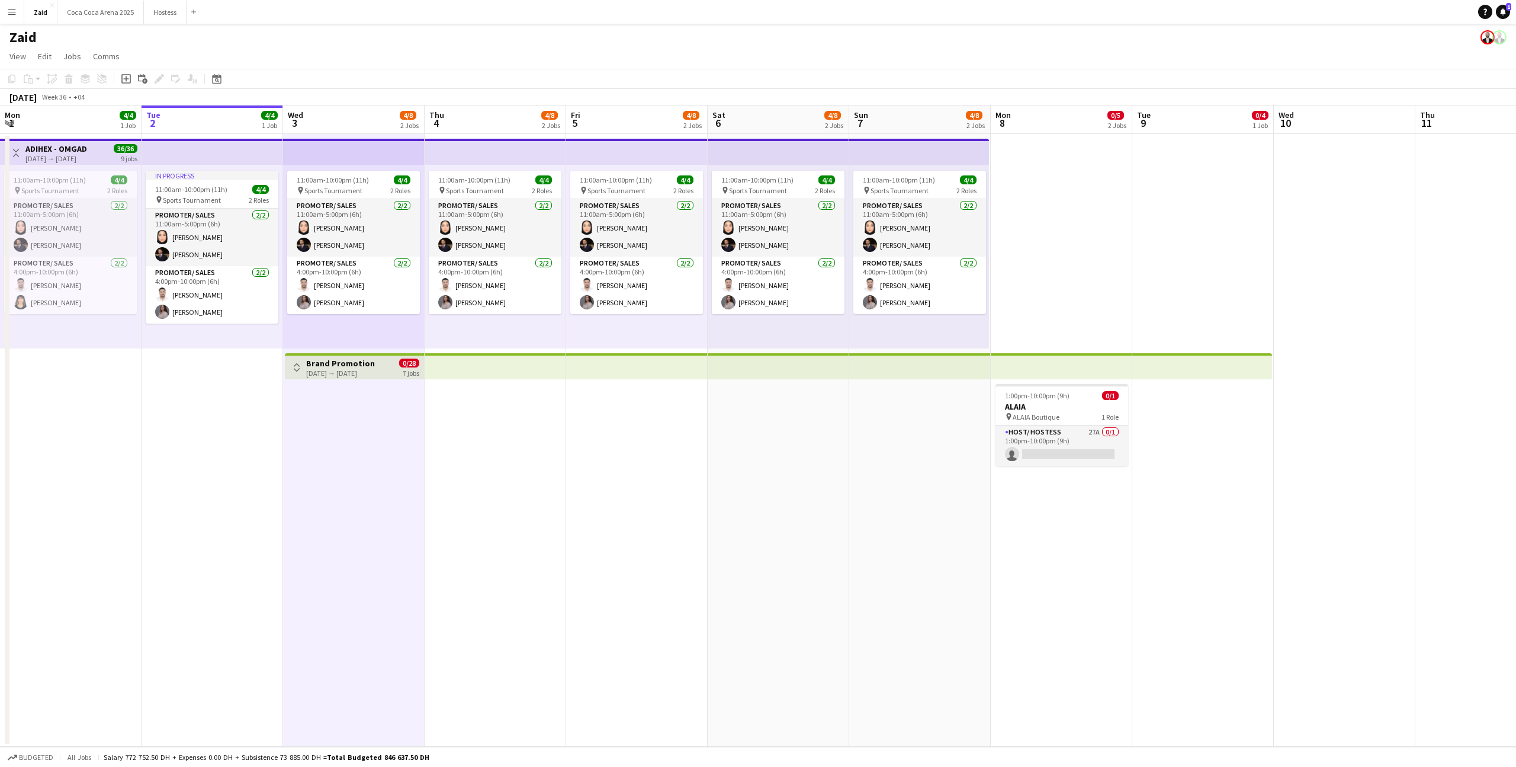
click at [350, 367] on h3 "Brand Promotion" at bounding box center [340, 363] width 69 height 11
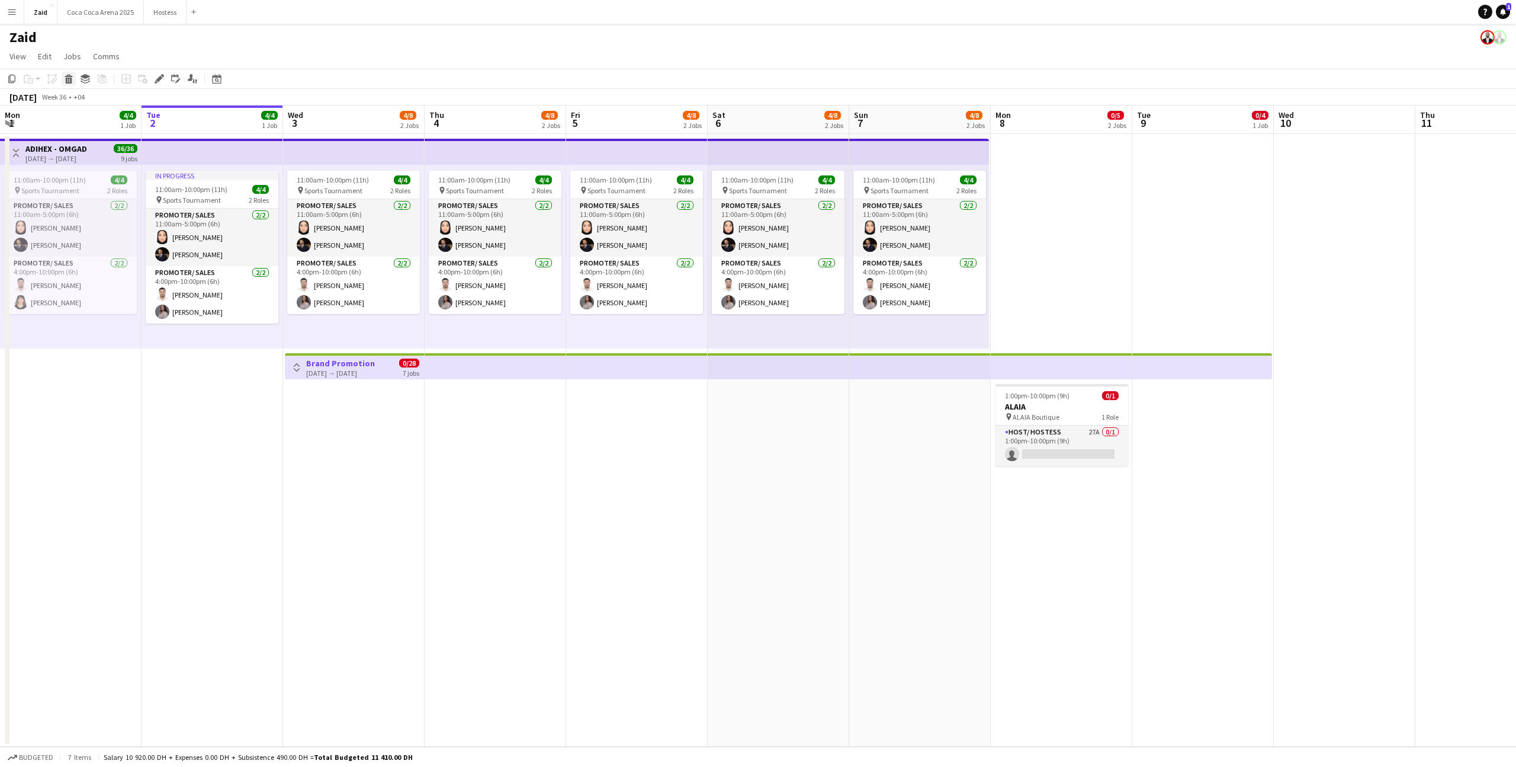
click at [69, 82] on icon at bounding box center [69, 81] width 7 height 6
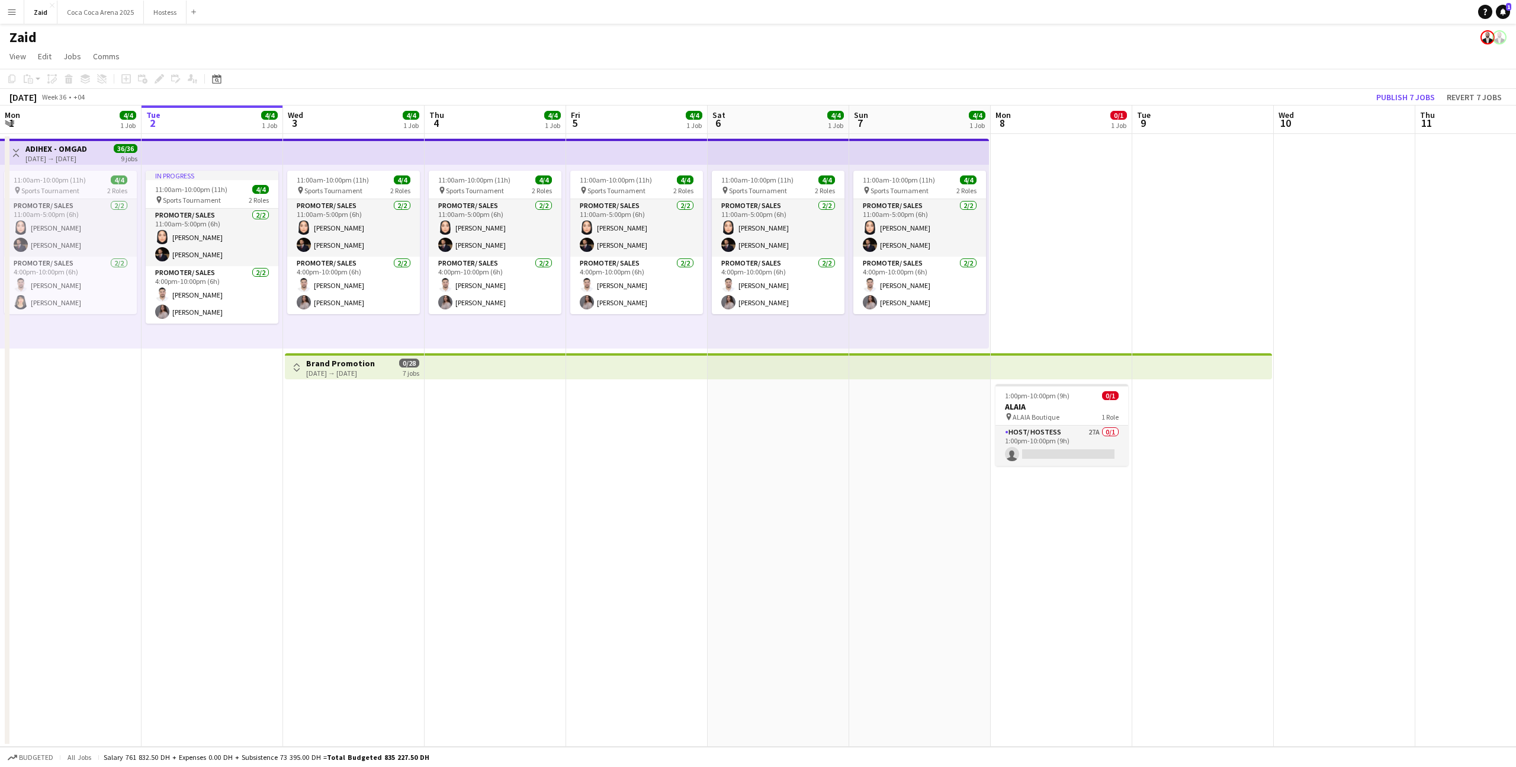
click at [359, 387] on app-date-cell "11:00am-10:00pm (11h) 4/4 pin Sports Tournament 2 Roles Promoter/ Sales 2/2 11:…" at bounding box center [354, 440] width 142 height 612
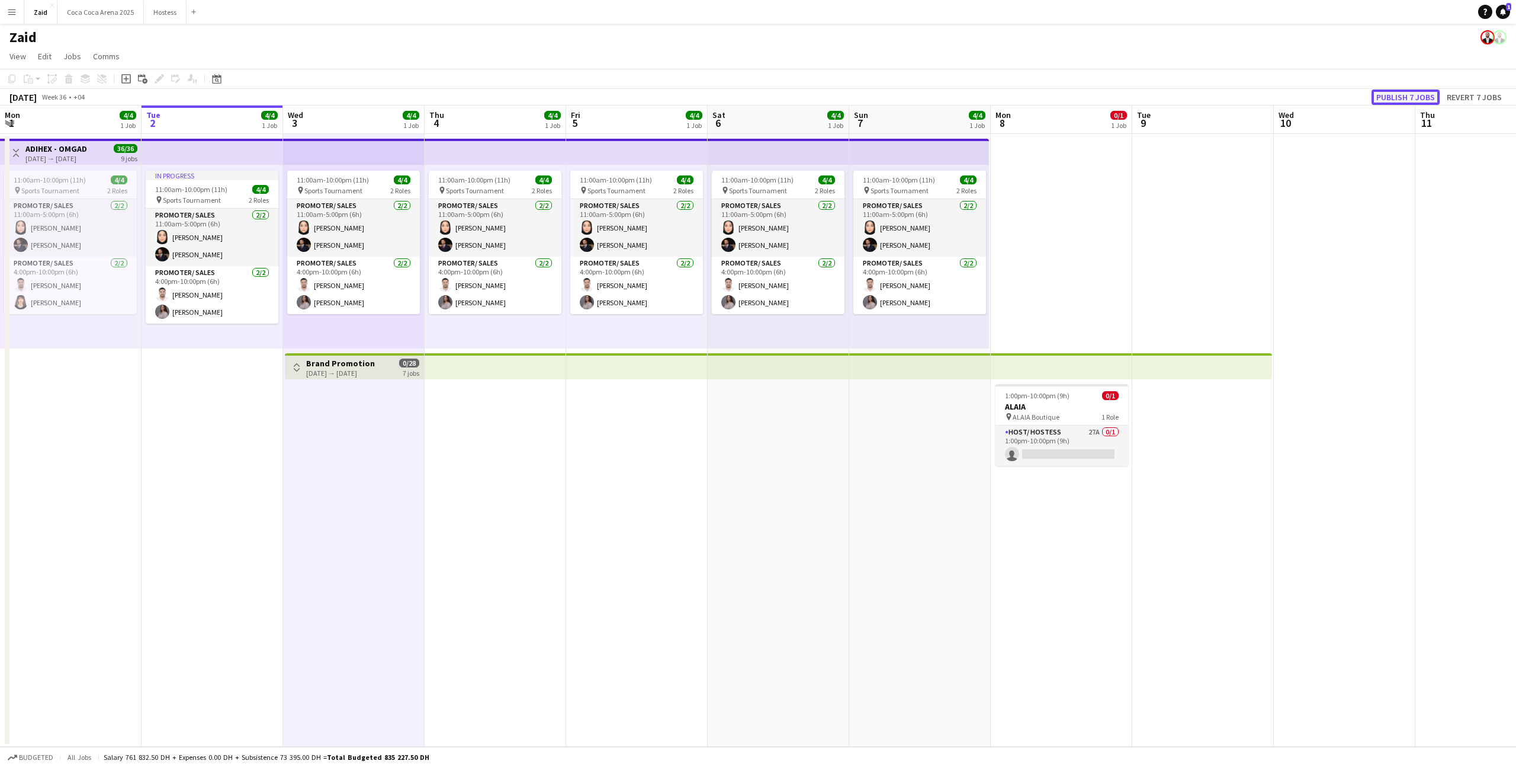
click at [1423, 93] on button "Publish 7 jobs" at bounding box center [1406, 96] width 68 height 15
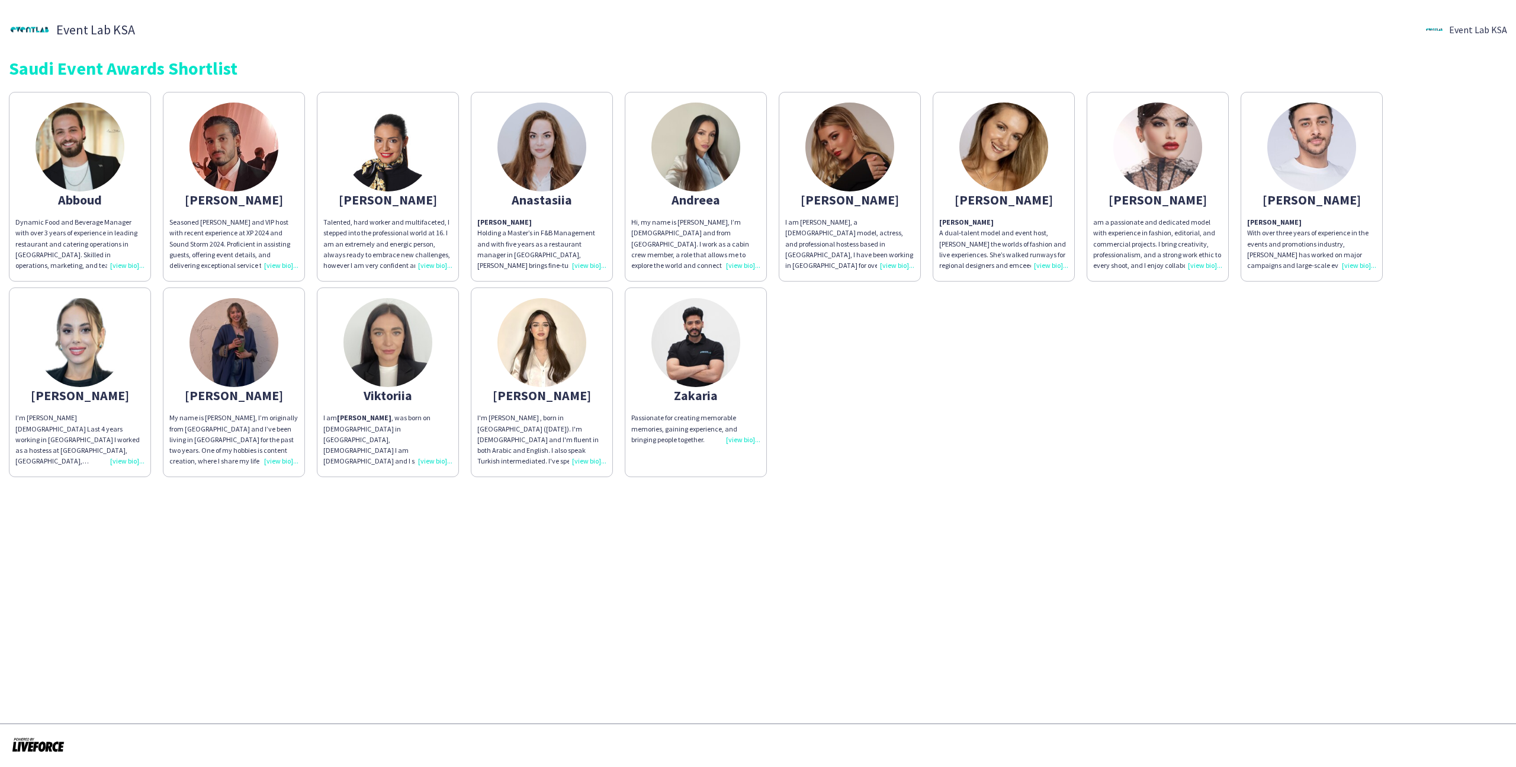
click at [89, 173] on img at bounding box center [80, 146] width 89 height 89
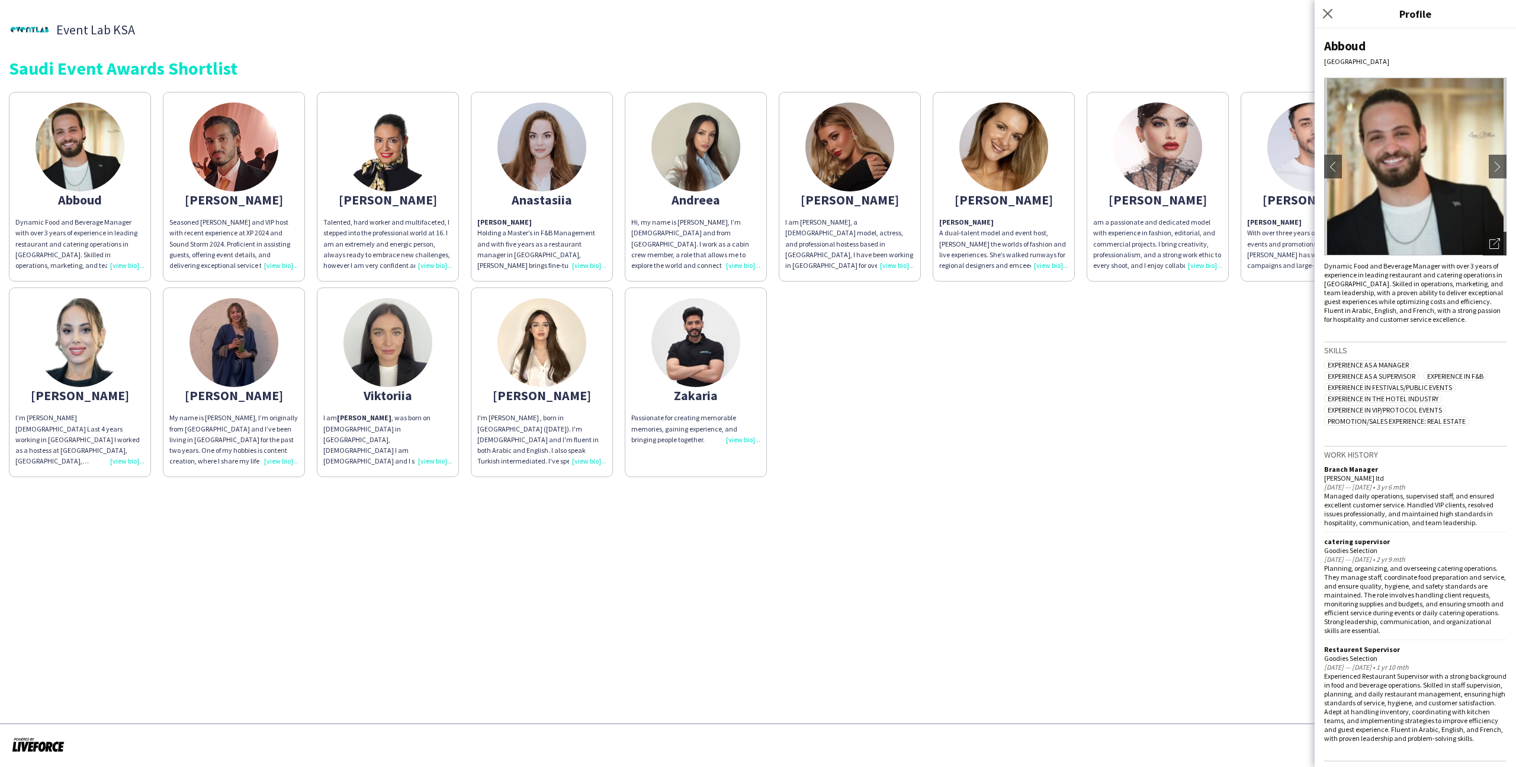
click at [870, 246] on icon "Open photos pop-in" at bounding box center [1495, 243] width 11 height 11
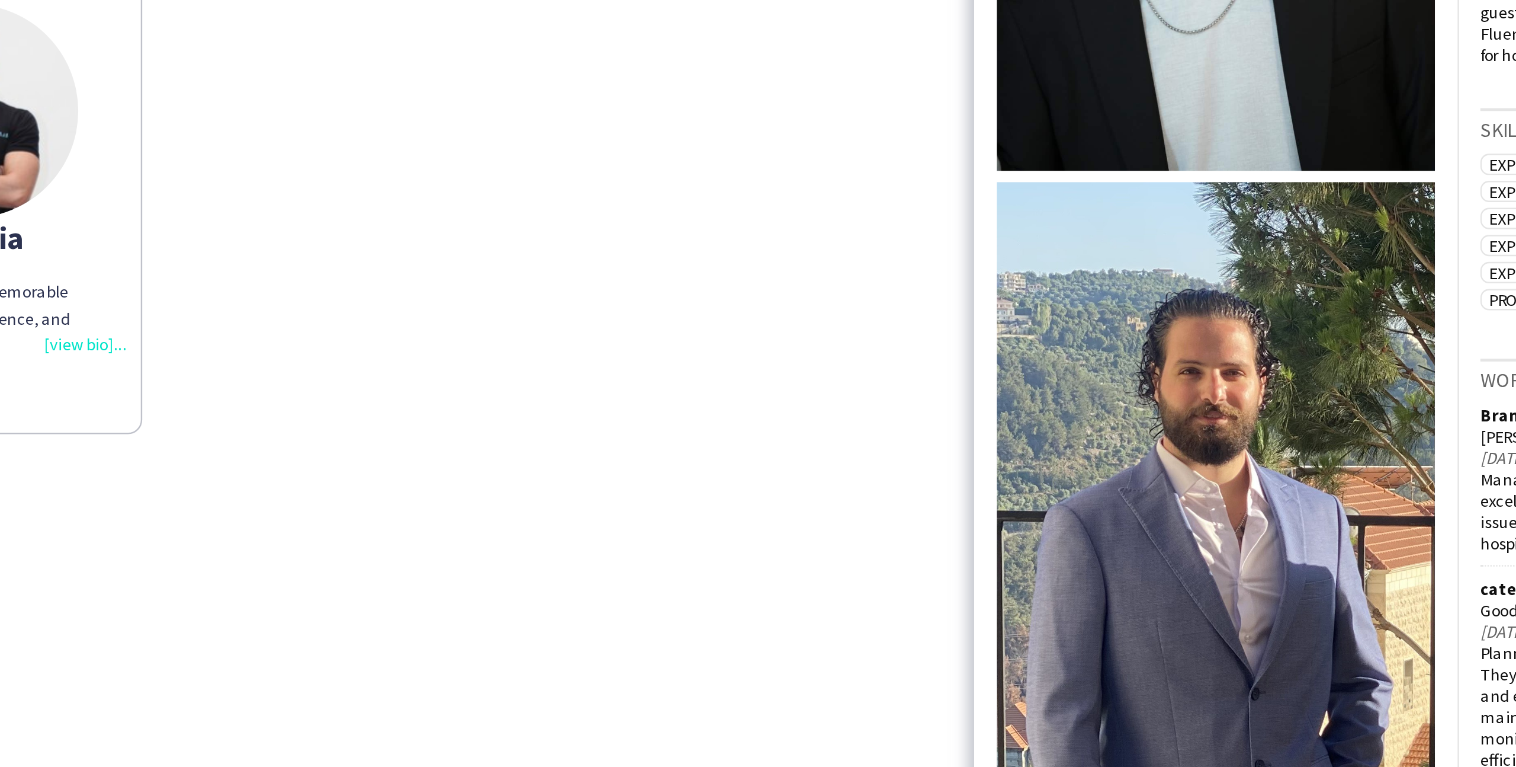
scroll to position [65, 0]
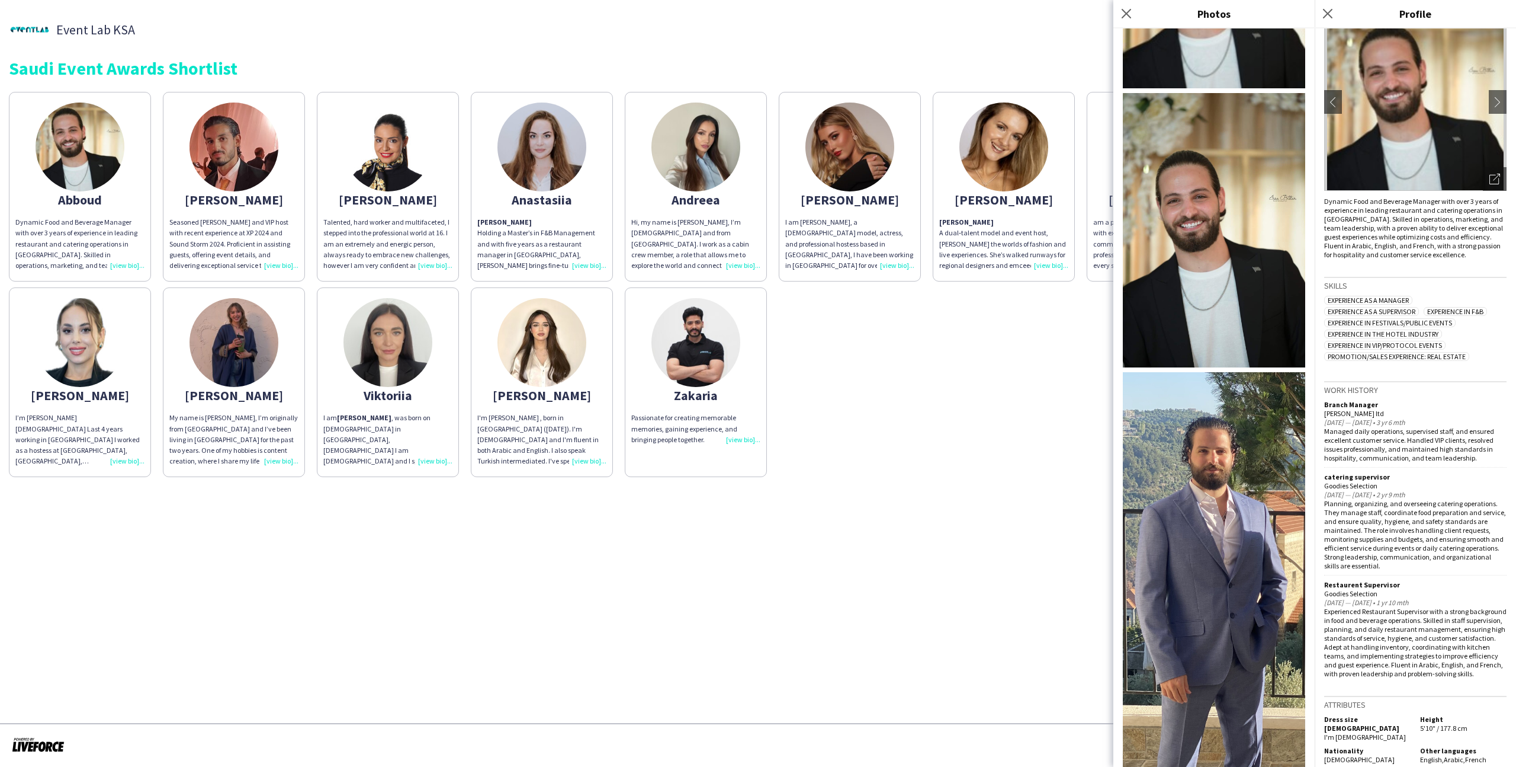
click at [870, 408] on div "Abboud Dynamic Food and Beverage Manager with over 3 years of experience in lea…" at bounding box center [758, 281] width 1499 height 391
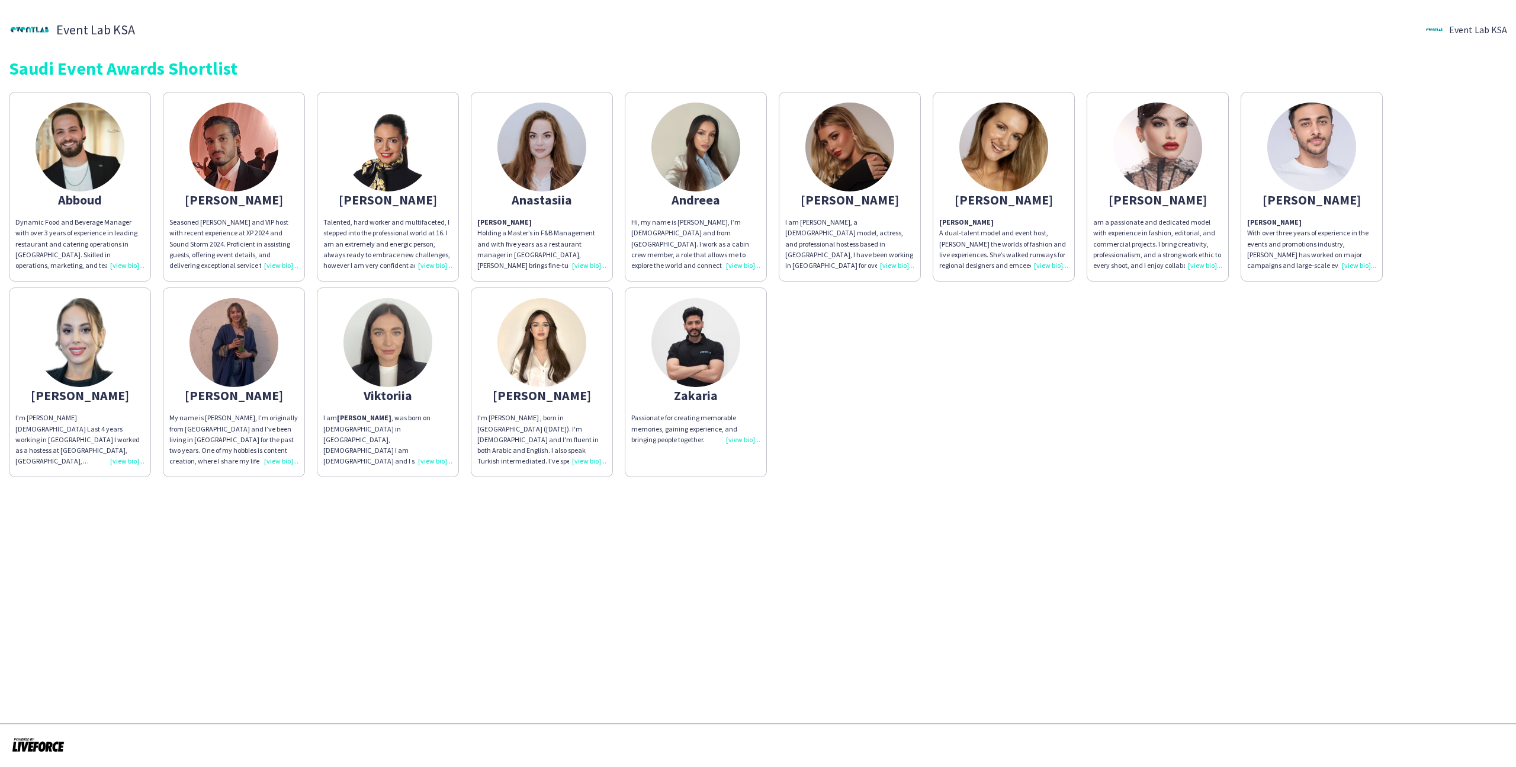
click at [691, 390] on div "Zakaria" at bounding box center [695, 395] width 129 height 11
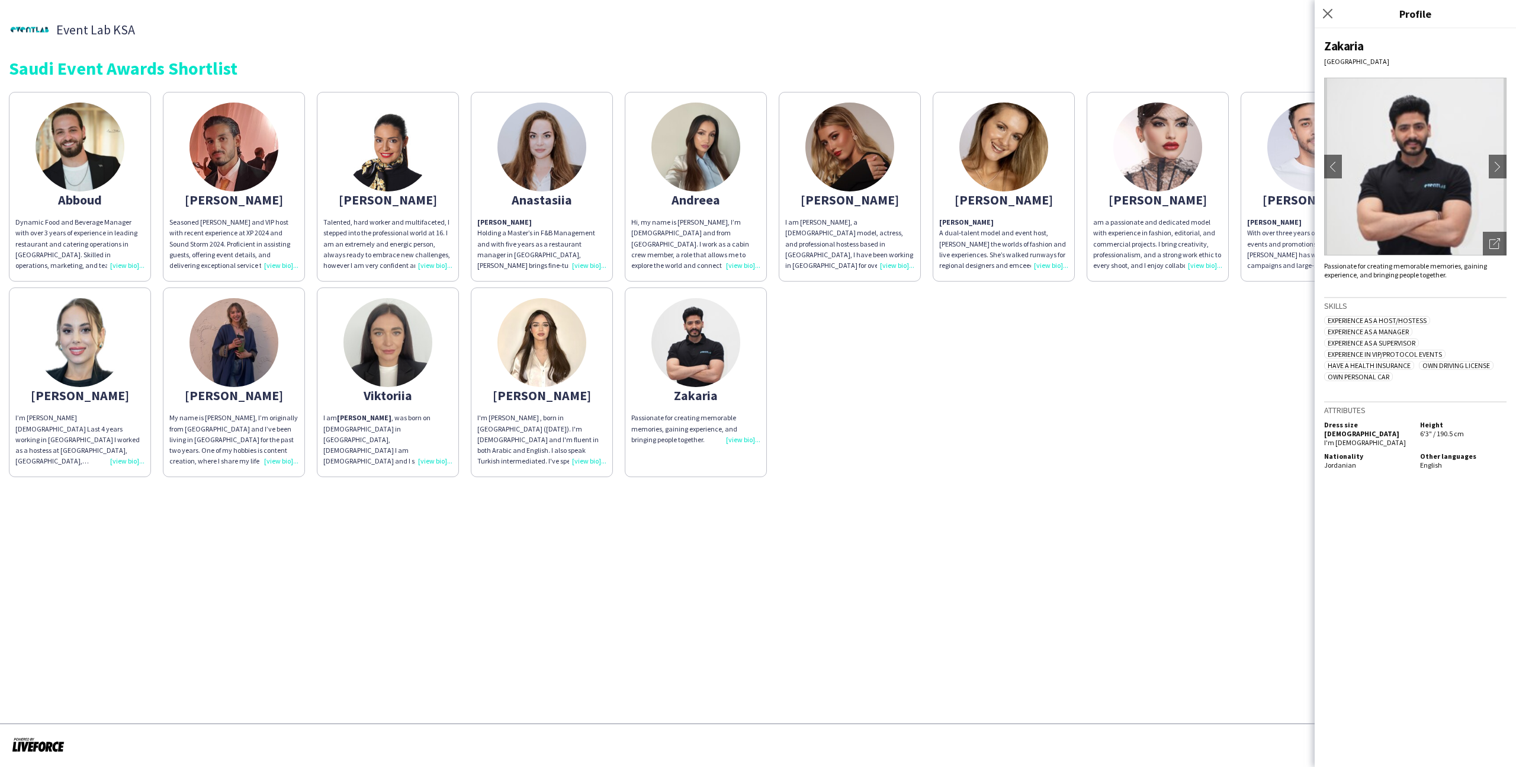
click at [793, 360] on div "Abboud Dynamic Food and Beverage Manager with over 3 years of experience in lea…" at bounding box center [758, 281] width 1499 height 391
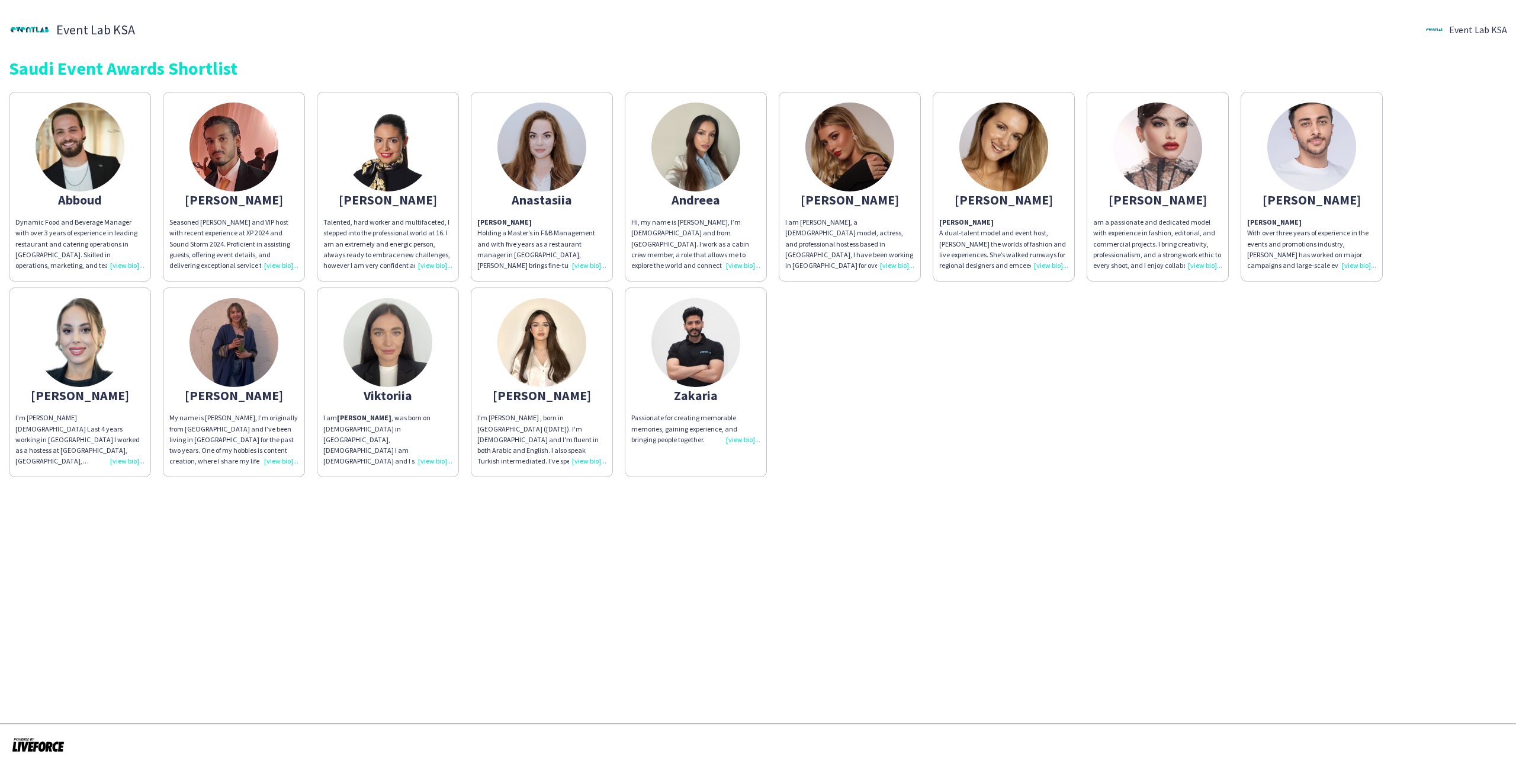
click at [31, 159] on app-share-pages-crew-card "Abboud Dynamic Food and Beverage Manager with over 3 years of experience in lea…" at bounding box center [80, 187] width 142 height 190
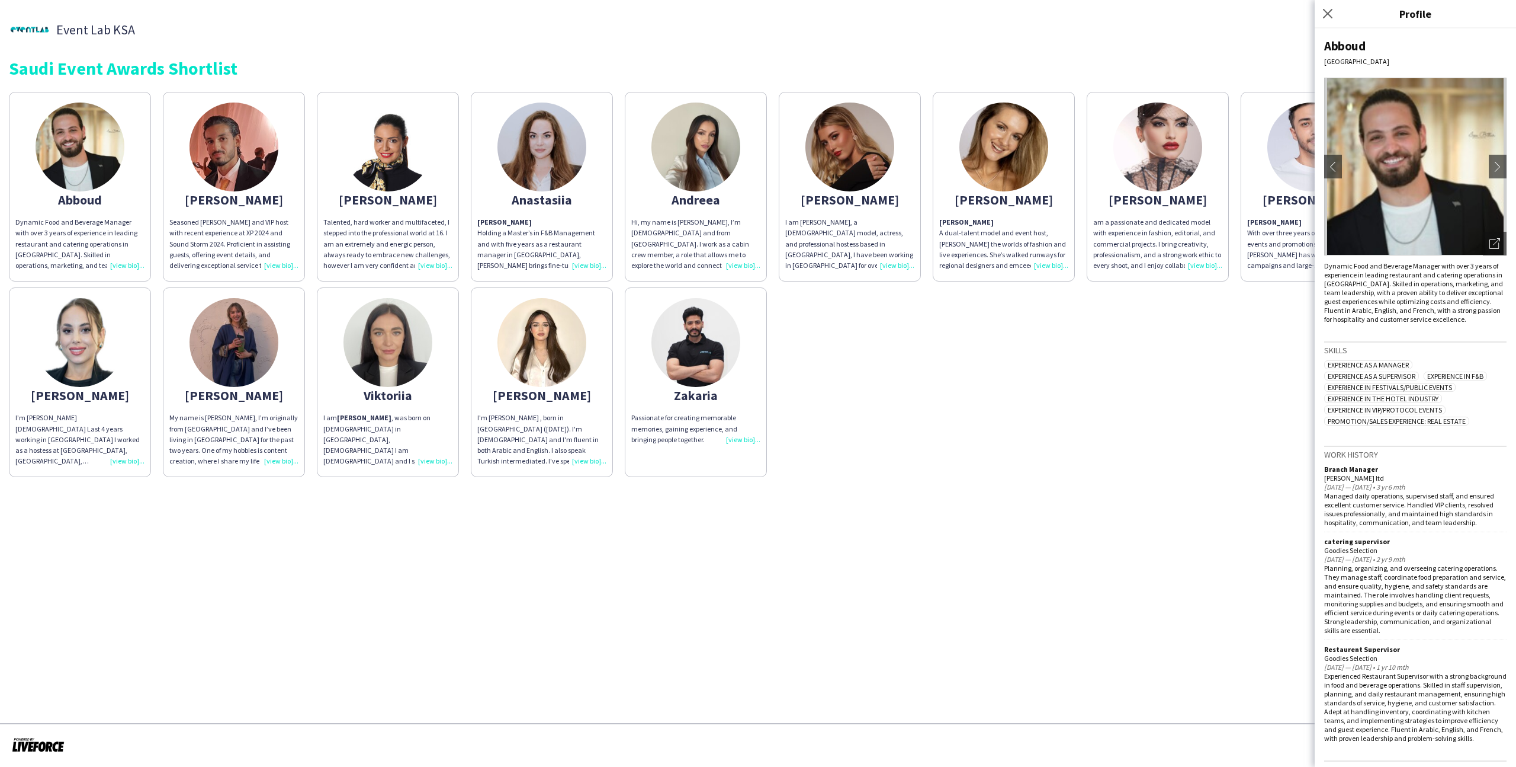
click at [559, 446] on div "I'm [PERSON_NAME] , born in [GEOGRAPHIC_DATA] ([DATE]). I'm [DEMOGRAPHIC_DATA] …" at bounding box center [541, 439] width 129 height 54
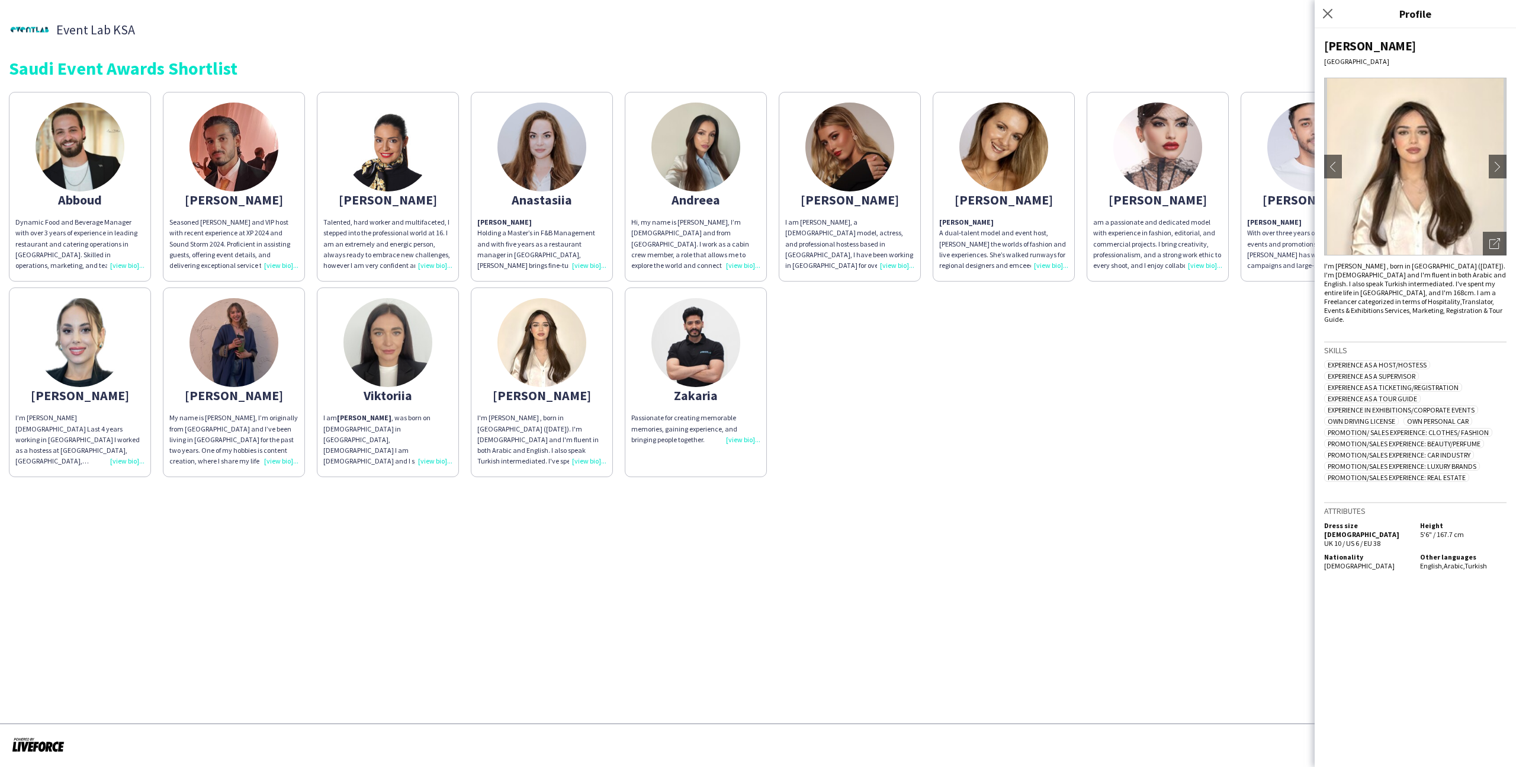
click at [761, 411] on app-share-pages-crew-card "Zakaria Passionate for creating memorable memories, gaining experience, and bri…" at bounding box center [696, 382] width 142 height 190
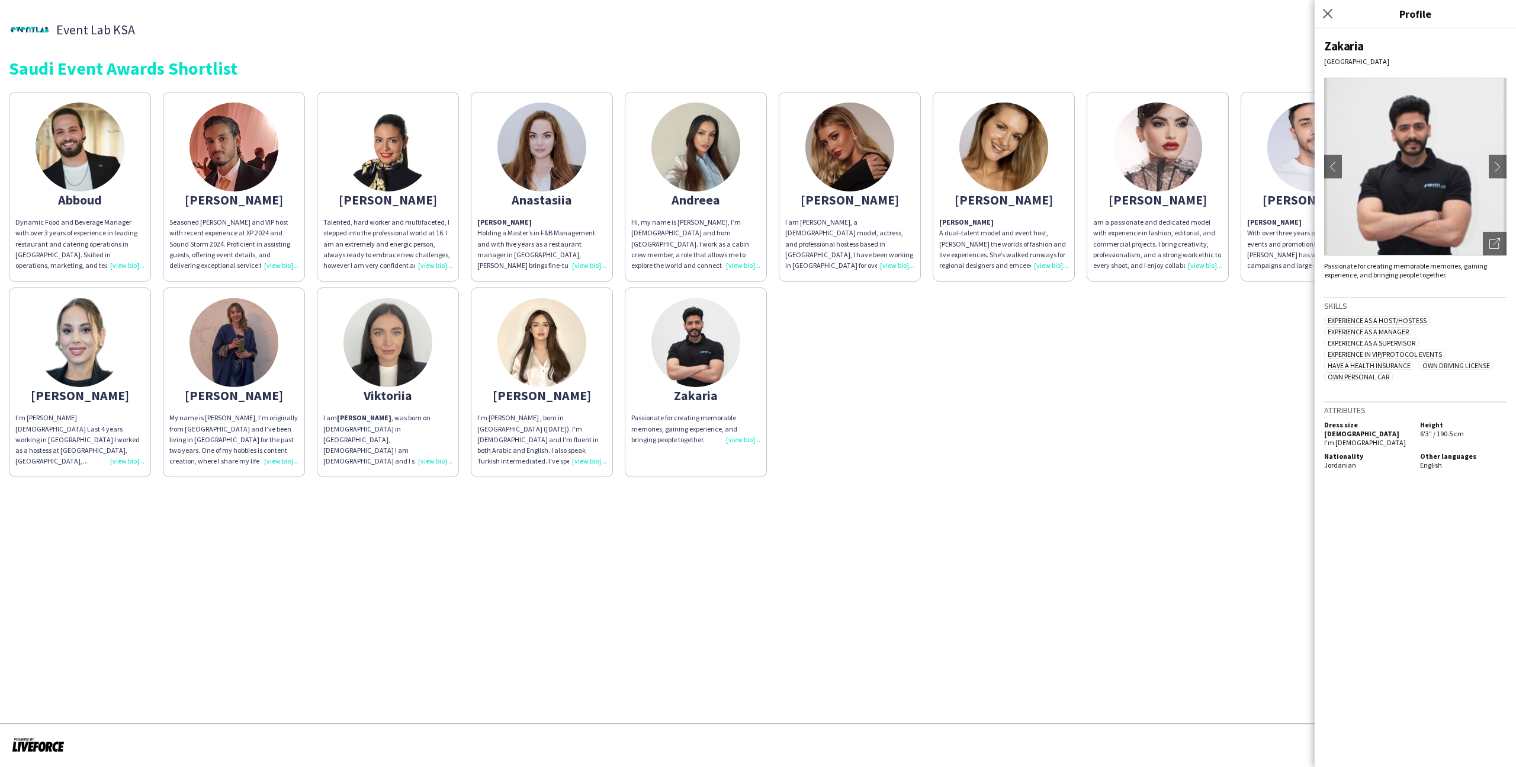
click at [844, 450] on div "Abboud Dynamic Food and Beverage Manager with over 3 years of experience in lea…" at bounding box center [758, 281] width 1499 height 391
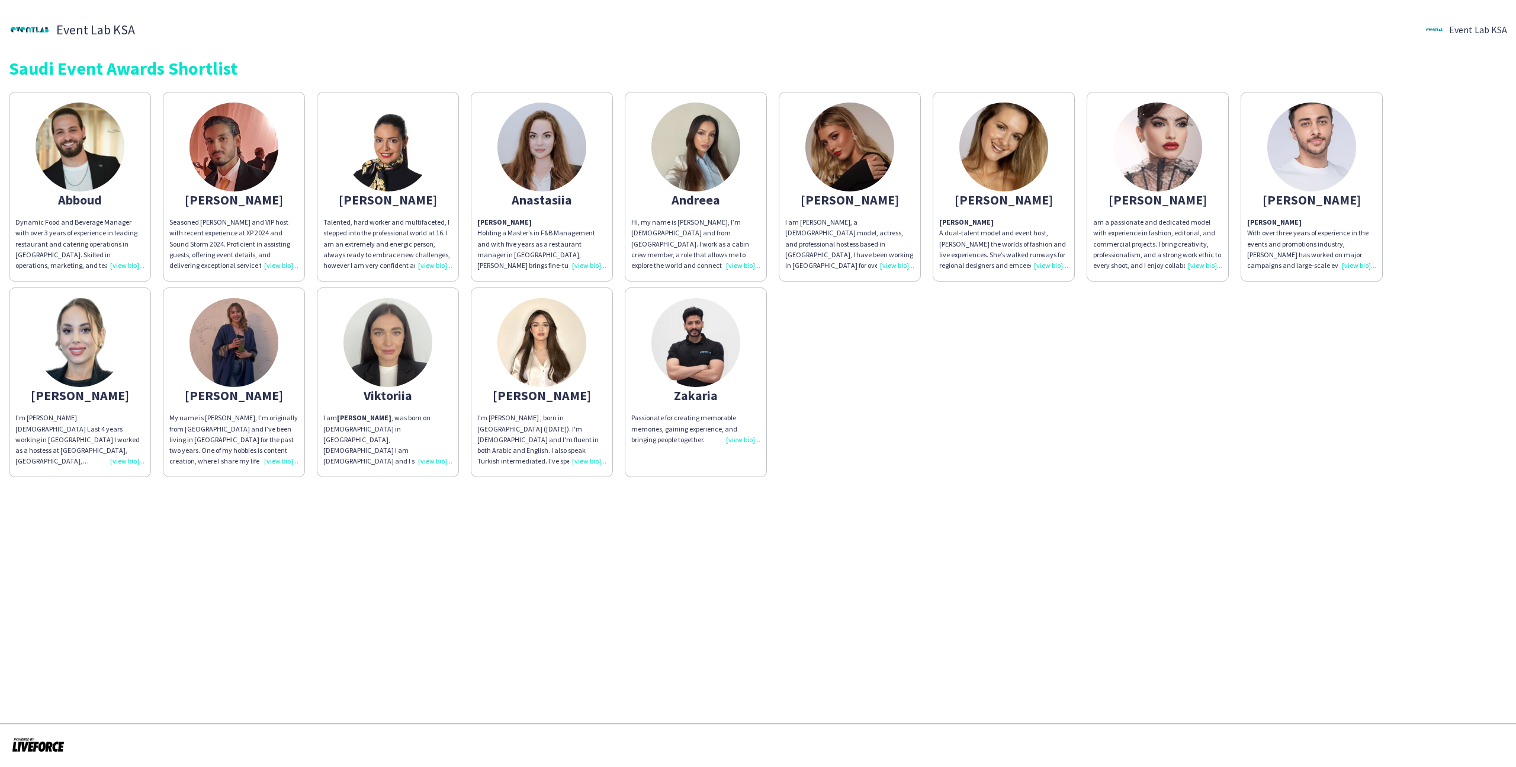
click at [105, 204] on div "Abboud" at bounding box center [79, 199] width 129 height 11
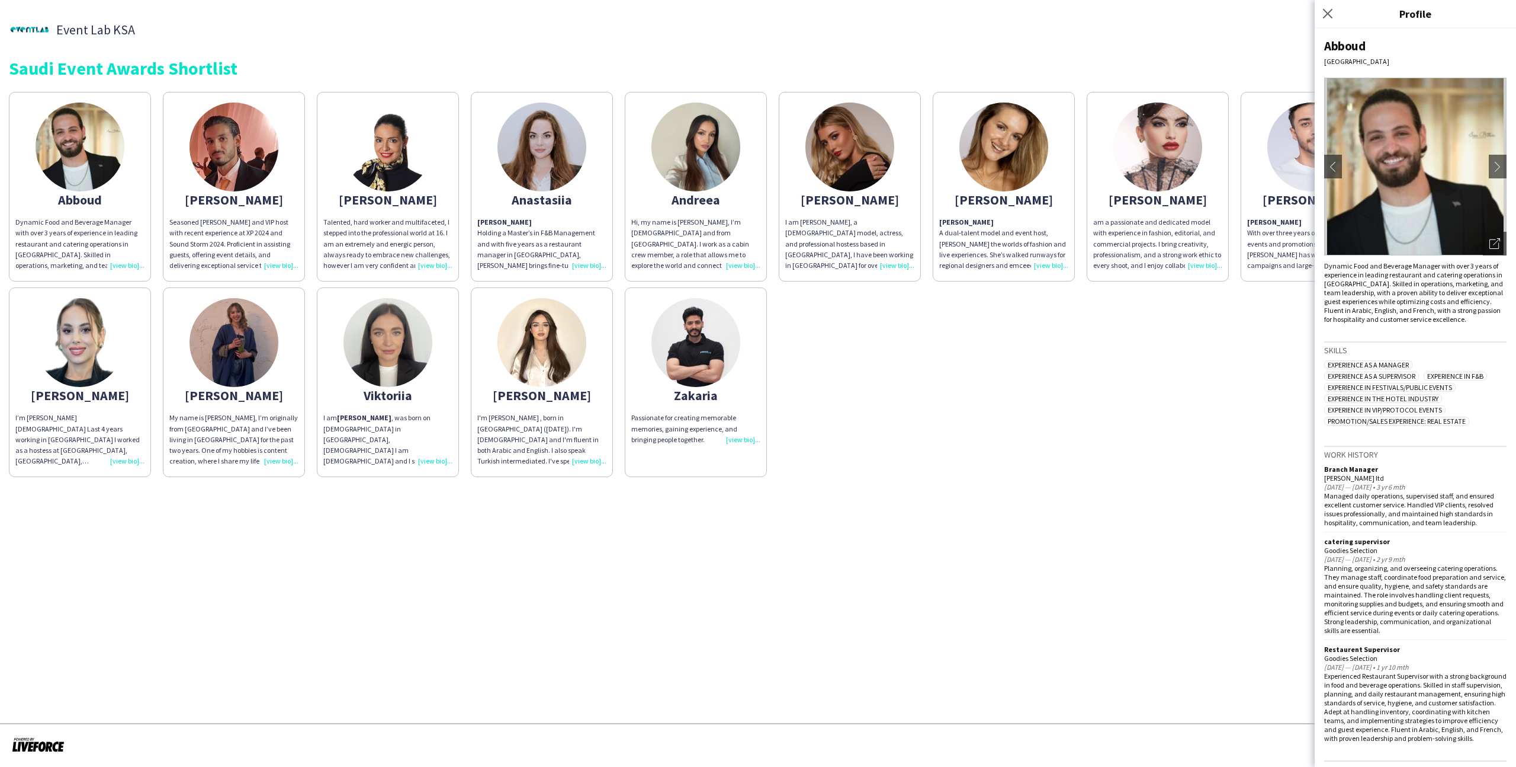
click at [290, 158] on app-share-pages-crew-card "[PERSON_NAME] Seasoned [PERSON_NAME] and VIP host with recent experience at XP …" at bounding box center [234, 187] width 142 height 190
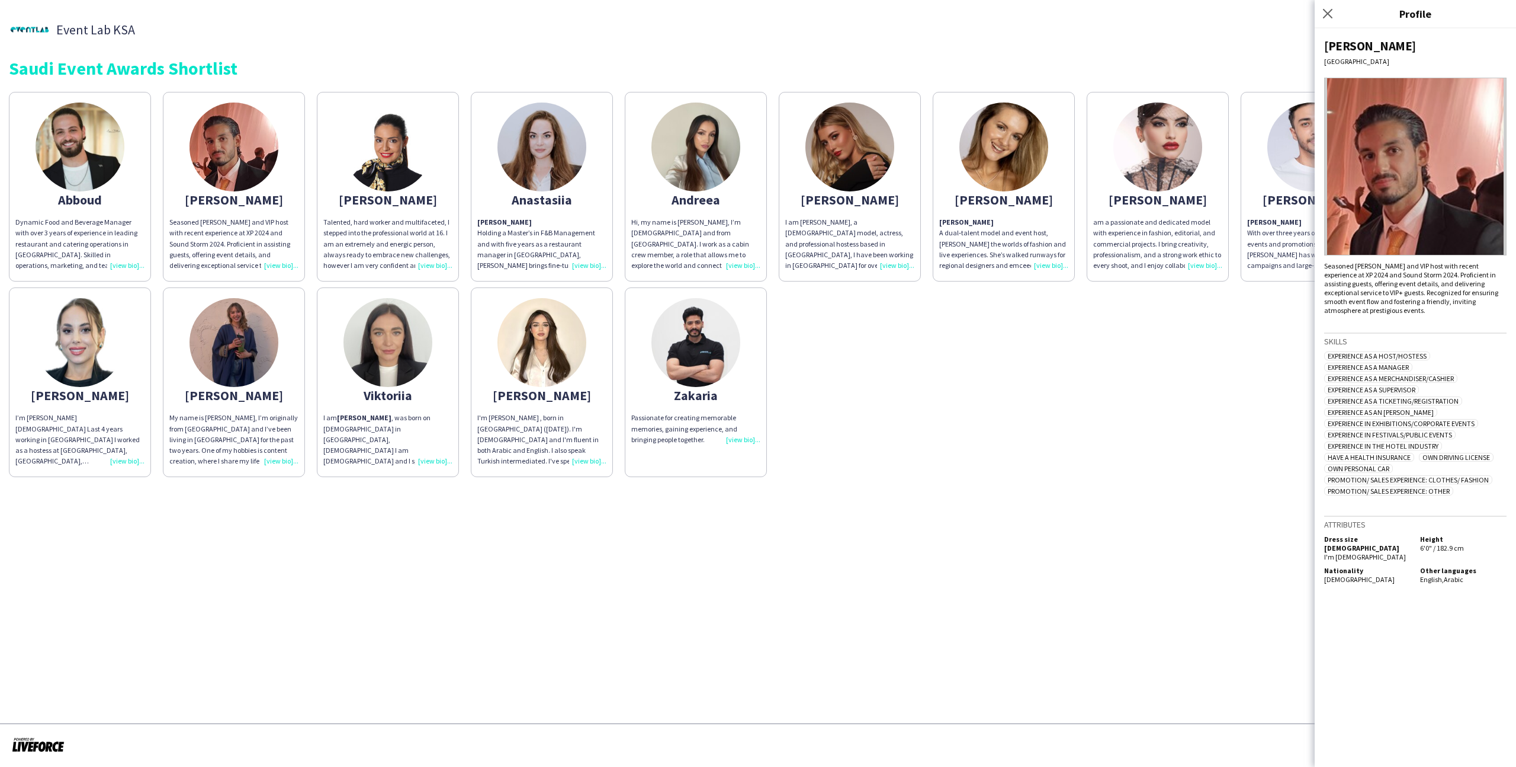
click at [56, 130] on img at bounding box center [80, 146] width 89 height 89
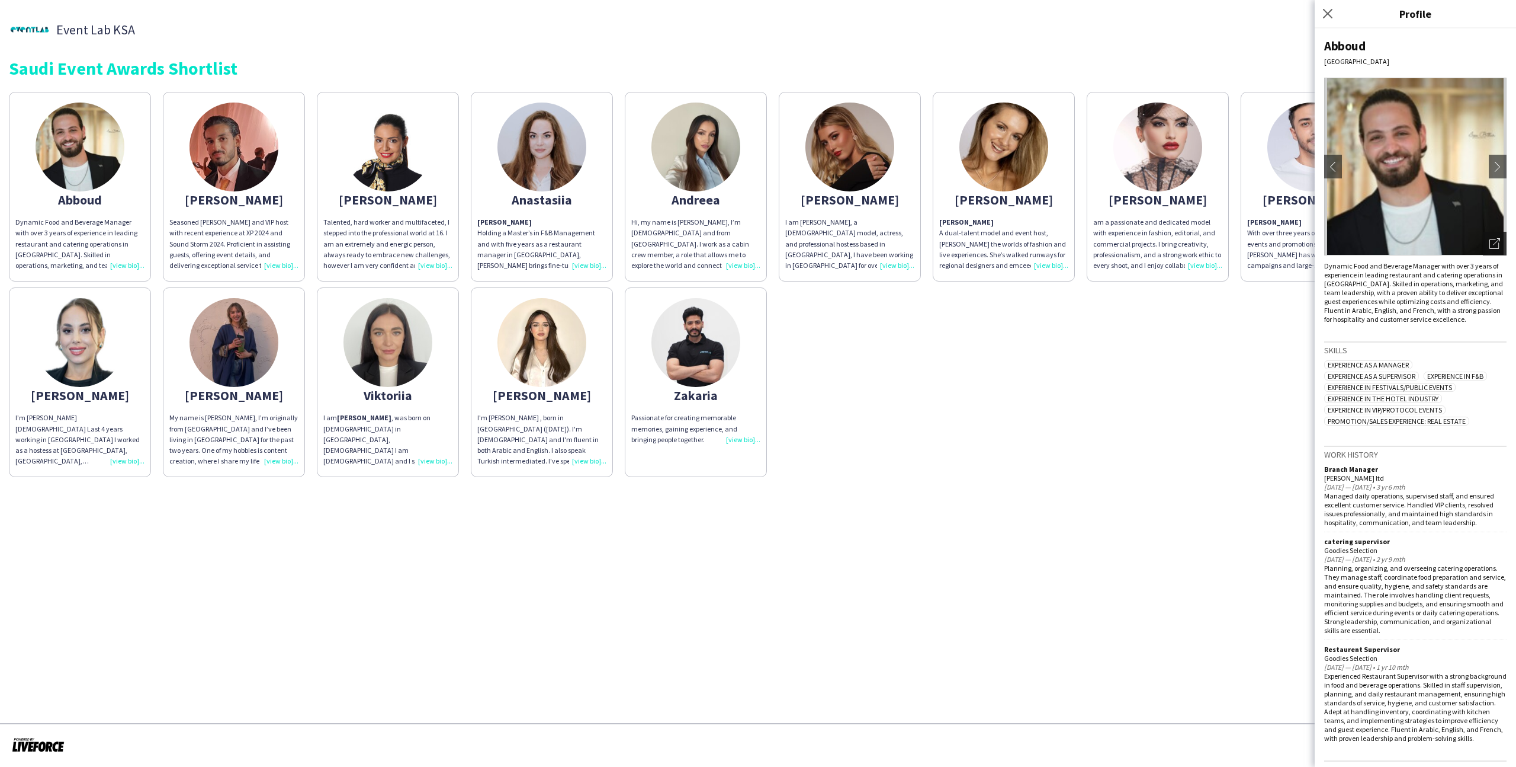
click at [870, 249] on div "Open photos pop-in" at bounding box center [1495, 244] width 24 height 24
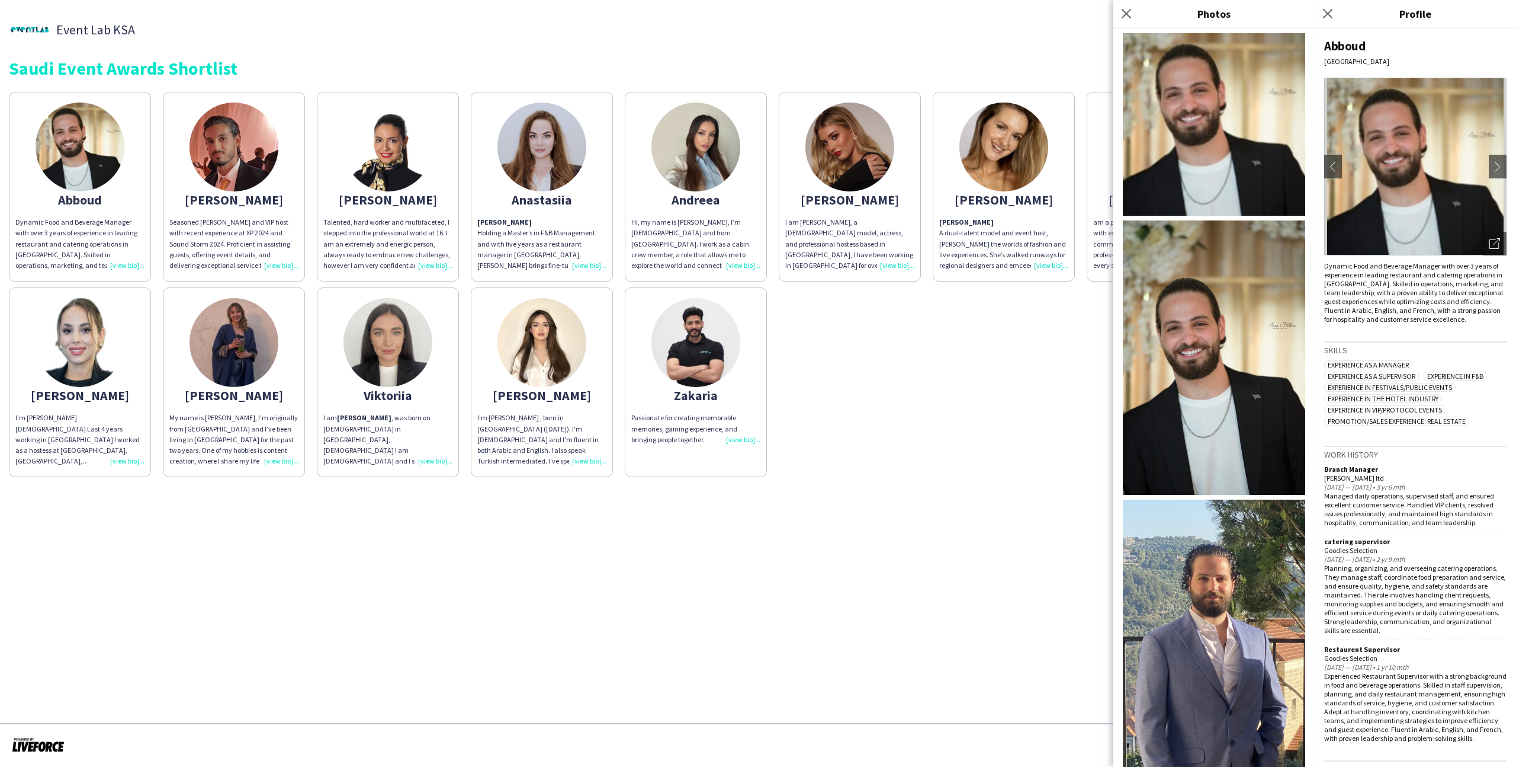
scroll to position [127, 0]
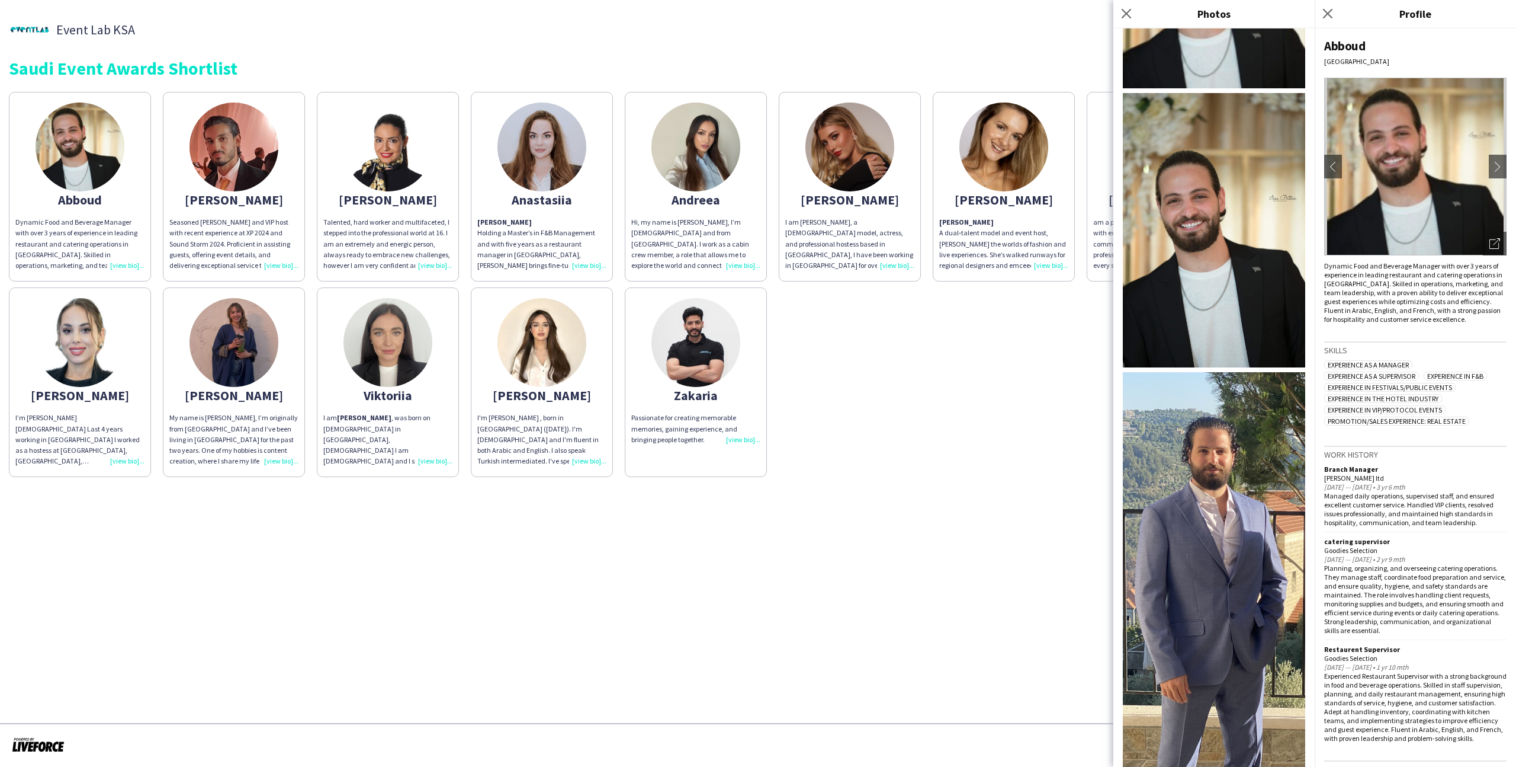
click at [861, 335] on div "Abboud Dynamic Food and Beverage Manager with over 3 years of experience in lea…" at bounding box center [758, 281] width 1499 height 391
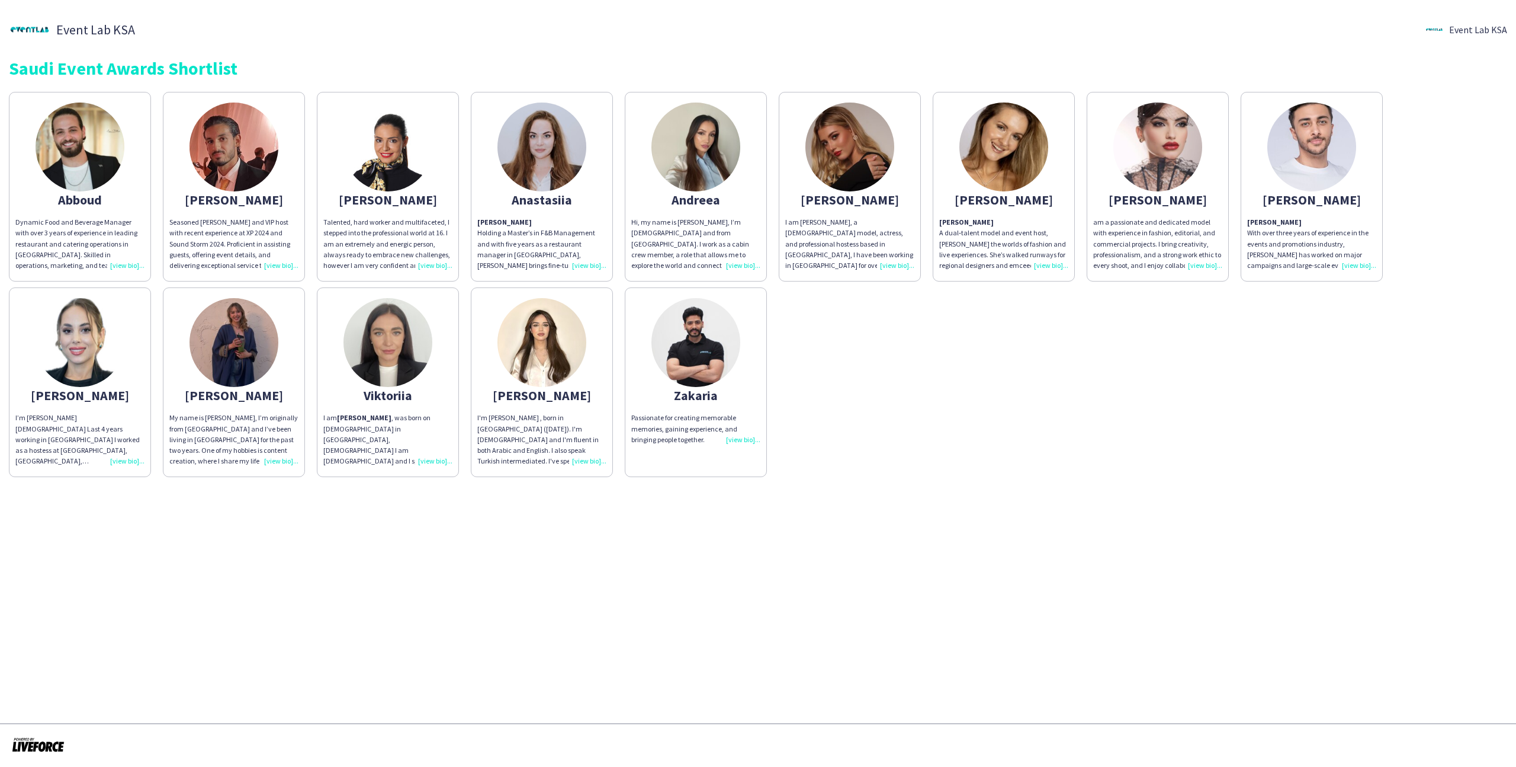
click at [676, 355] on img at bounding box center [696, 342] width 89 height 89
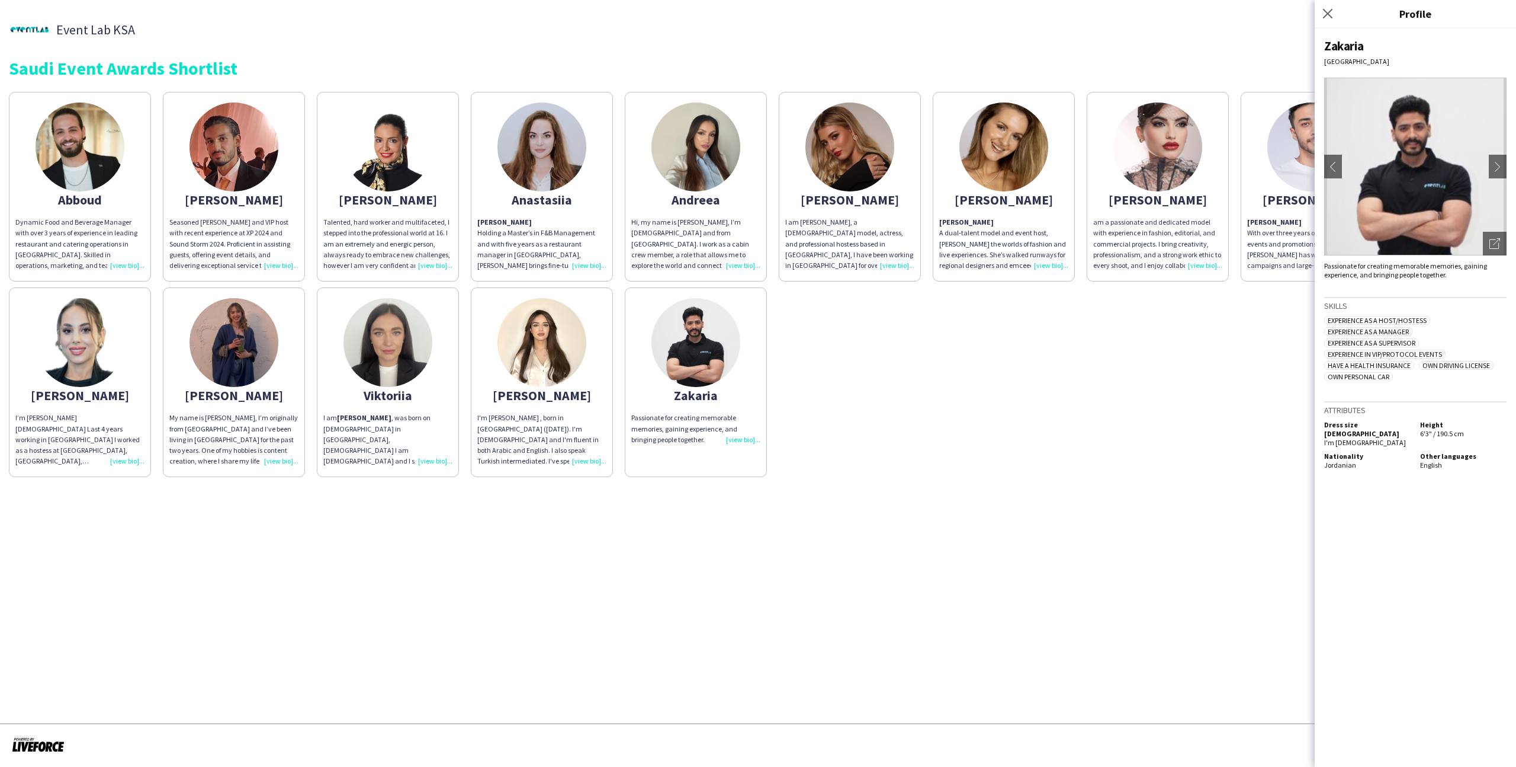
click at [260, 206] on app-share-pages-crew-card "[PERSON_NAME] Seasoned [PERSON_NAME] and VIP host with recent experience at XP …" at bounding box center [234, 187] width 142 height 190
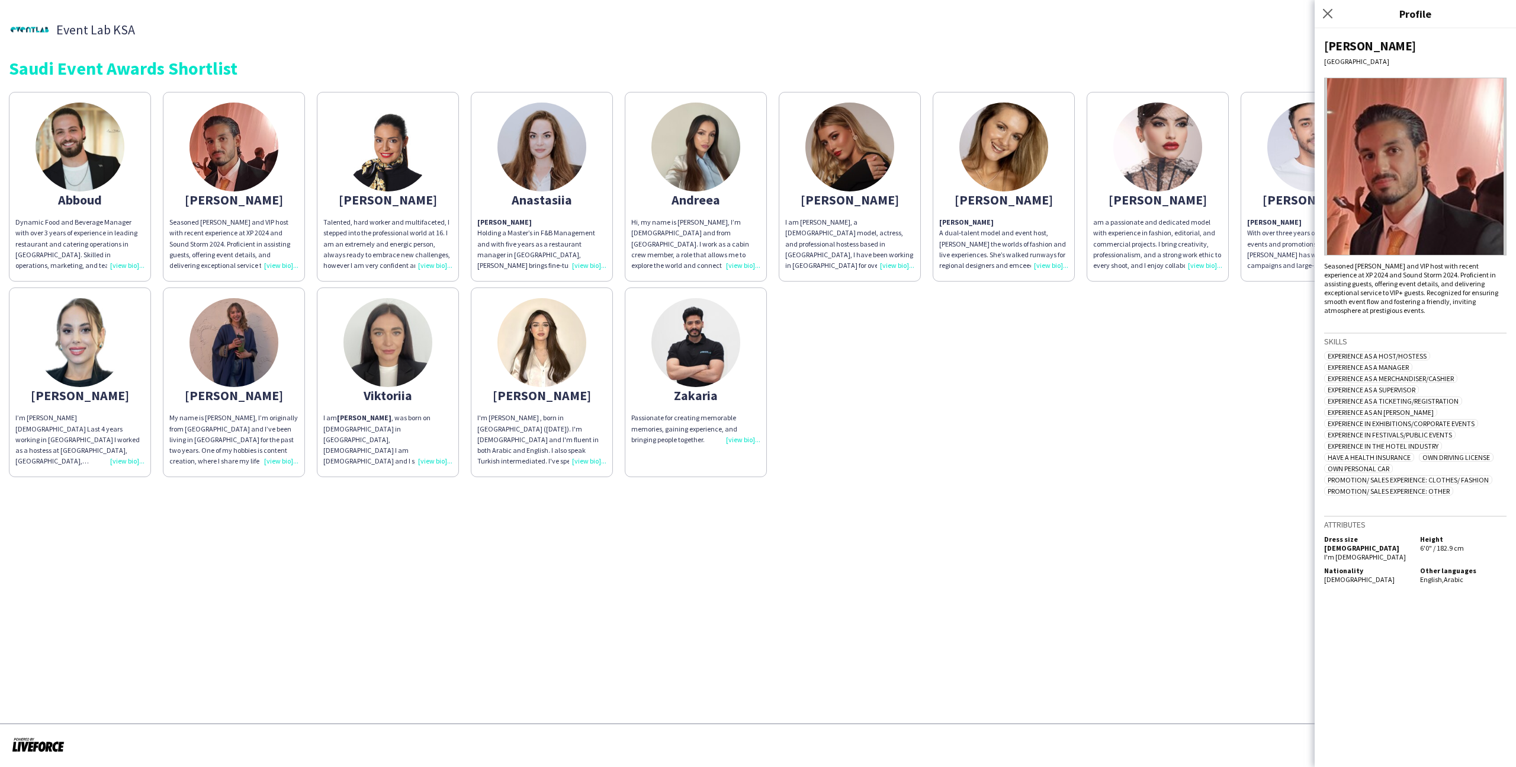
click at [816, 412] on div "Abboud Dynamic Food and Beverage Manager with over 3 years of experience in lea…" at bounding box center [758, 281] width 1499 height 391
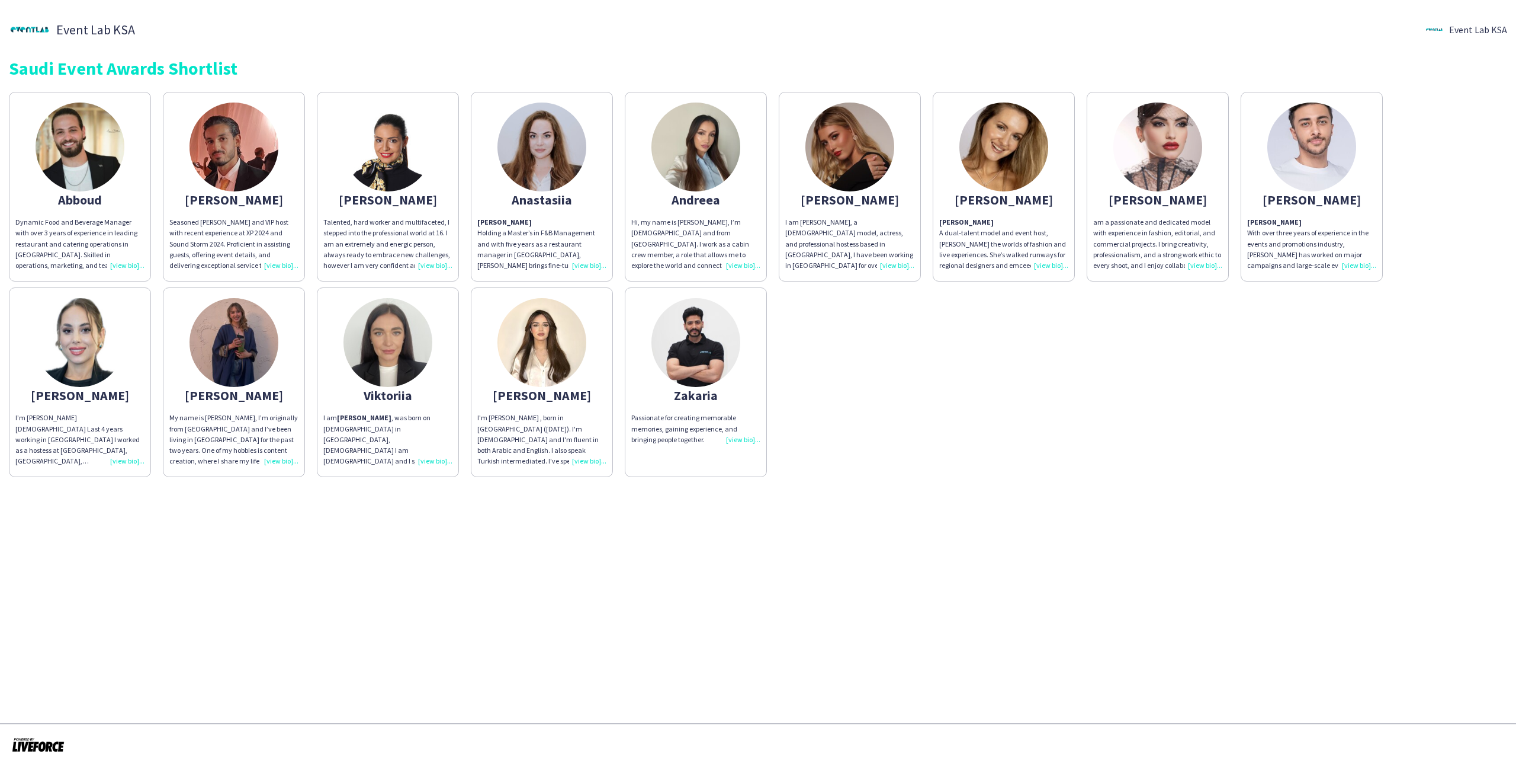
click at [870, 203] on div "[PERSON_NAME]" at bounding box center [1311, 199] width 129 height 11
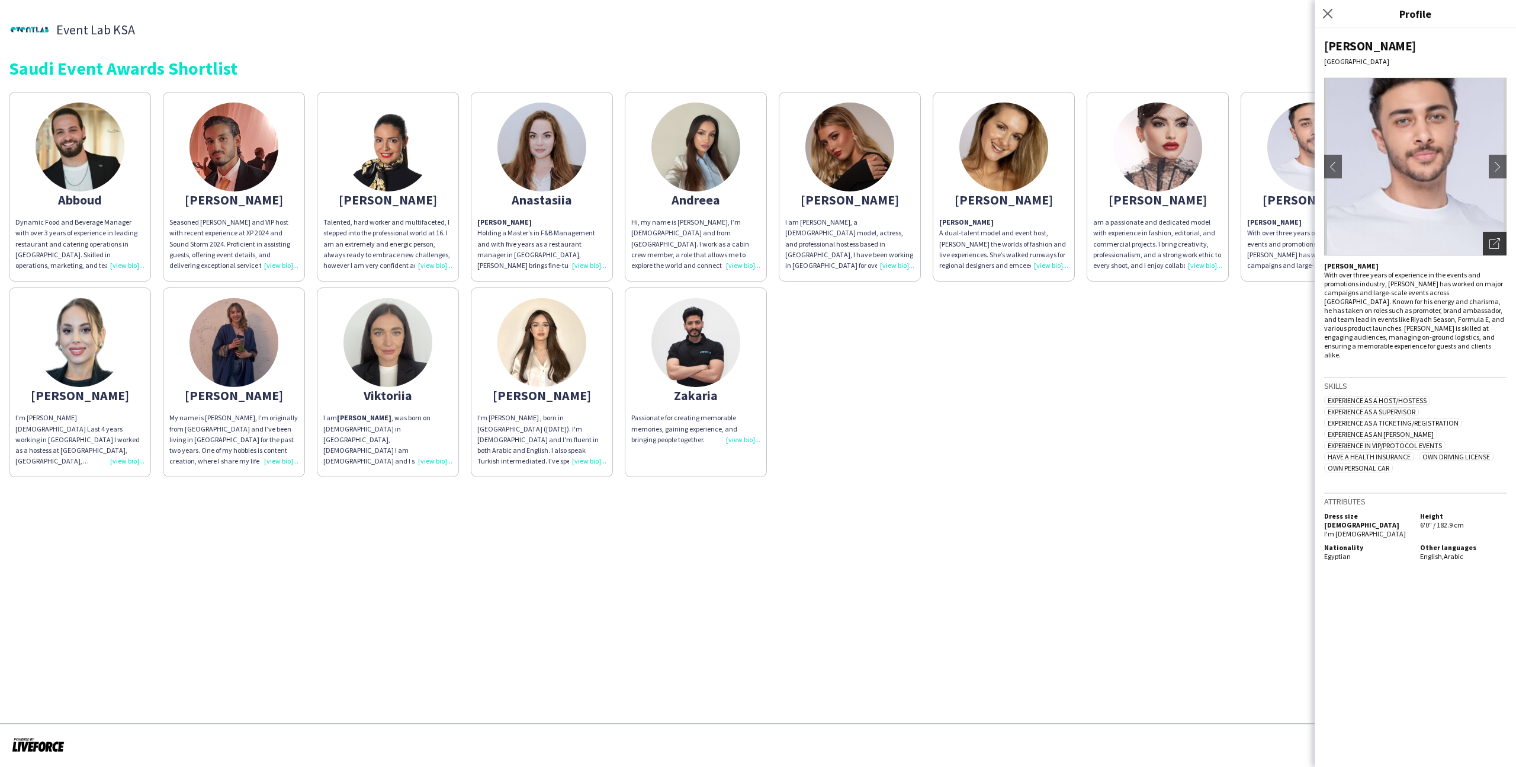
click at [870, 245] on div "Open photos pop-in" at bounding box center [1495, 244] width 24 height 24
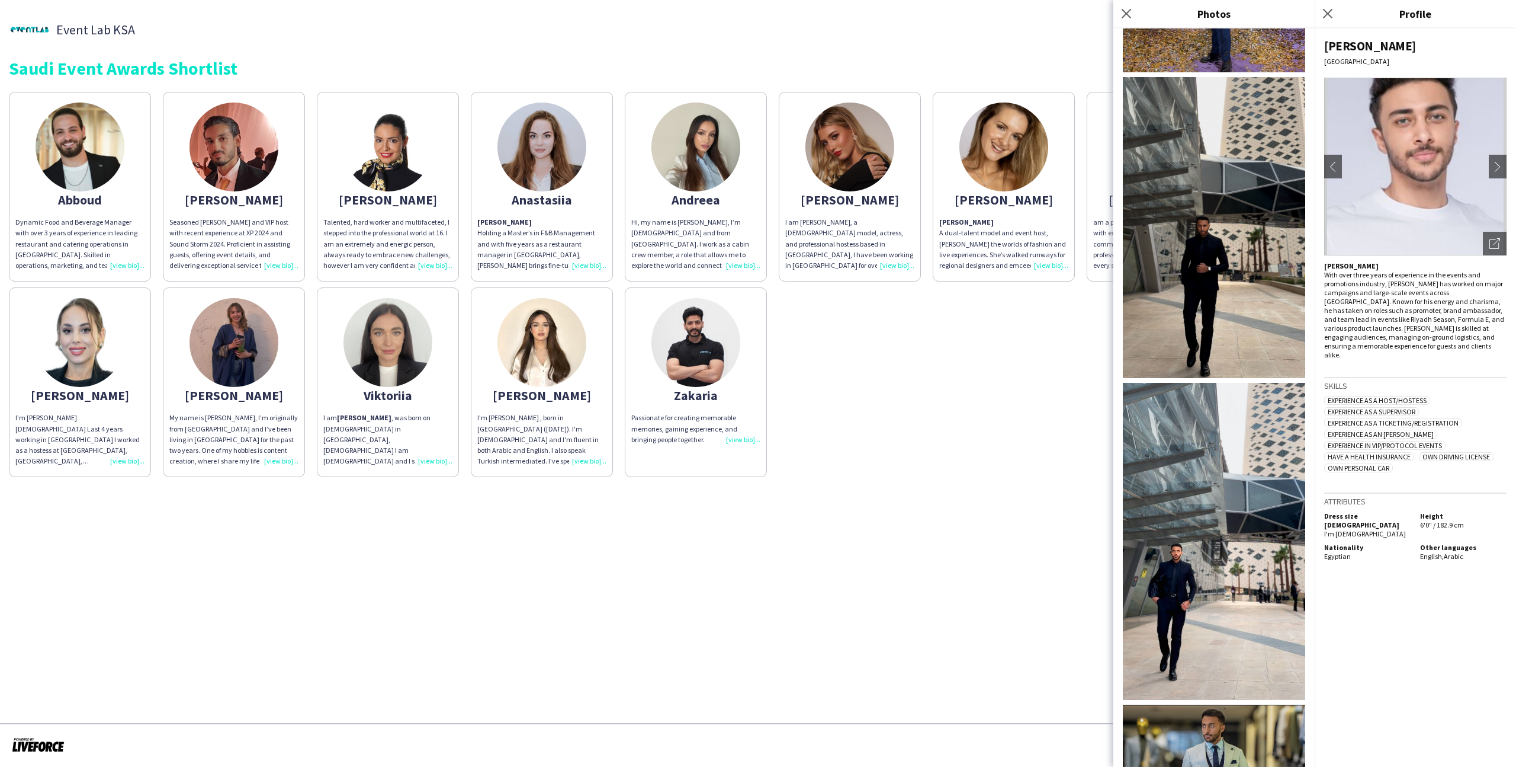
scroll to position [0, 0]
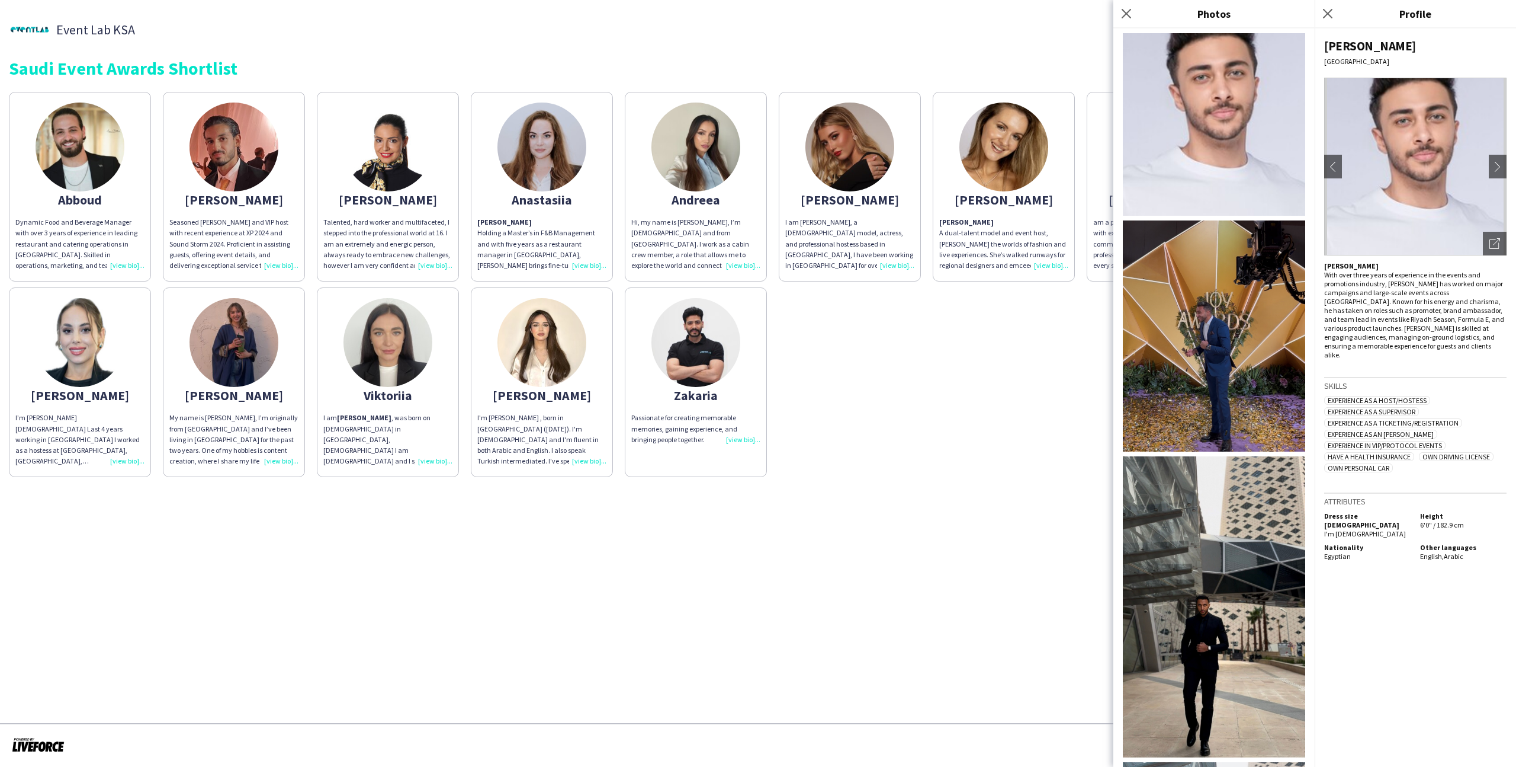
click at [870, 416] on div "Abboud Dynamic Food and Beverage Manager with over 3 years of experience in lea…" at bounding box center [758, 281] width 1499 height 391
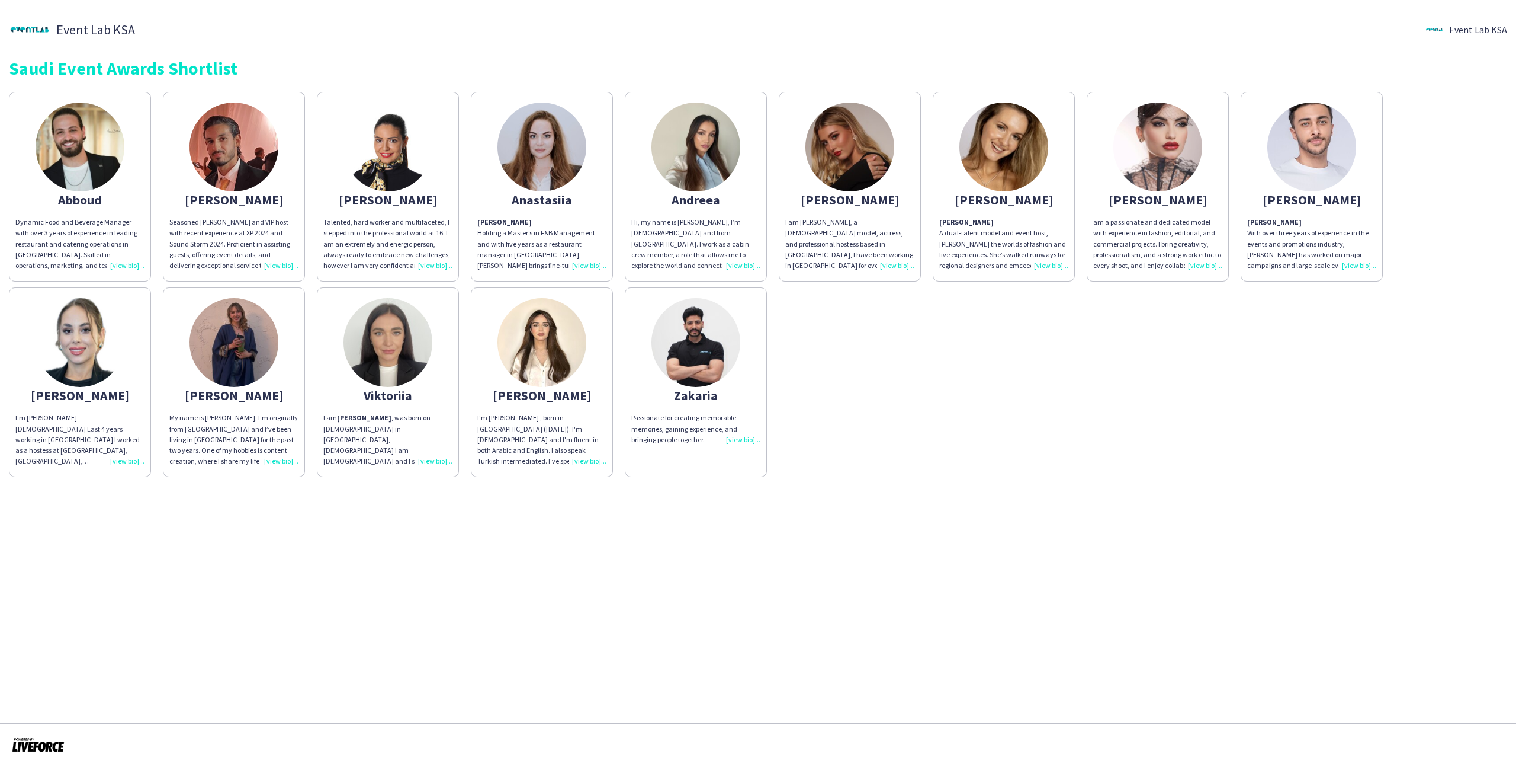
click at [595, 156] on app-share-pages-crew-card "[PERSON_NAME] Holding a Master’s in F&B Management and with five years as a res…" at bounding box center [542, 187] width 142 height 190
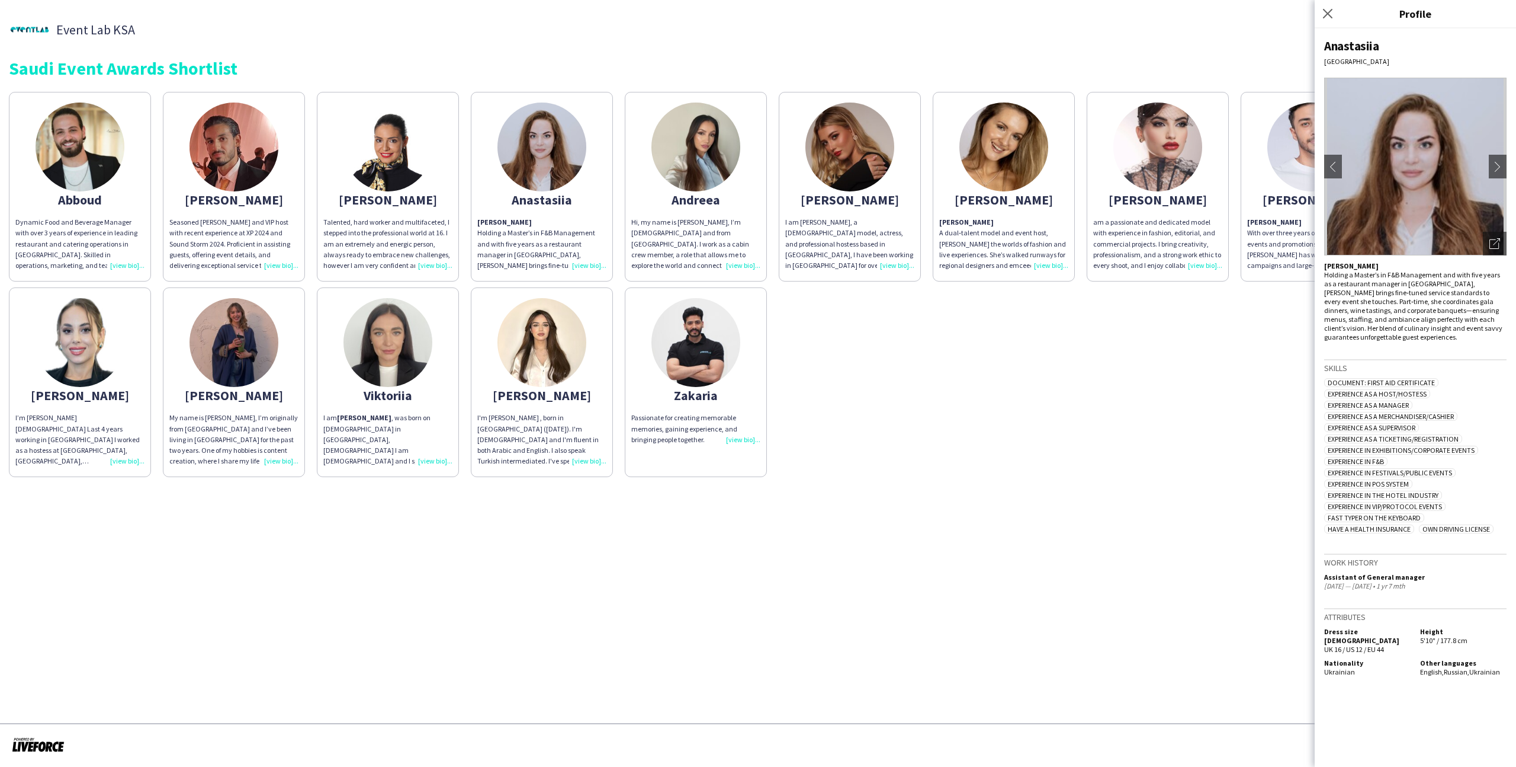
click at [870, 366] on div "Abboud Dynamic Food and Beverage Manager with over 3 years of experience in lea…" at bounding box center [758, 281] width 1499 height 391
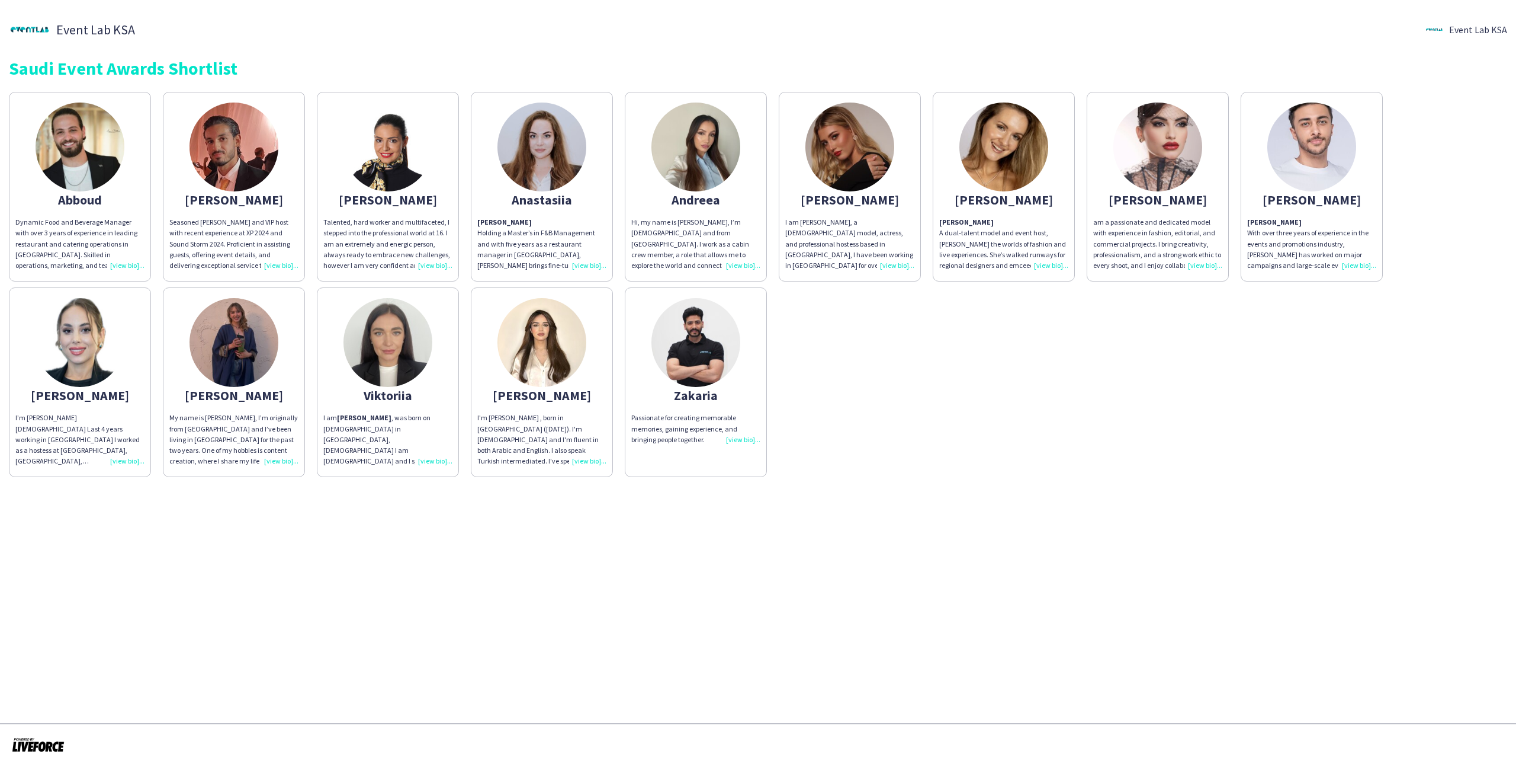
click at [727, 198] on div "Andreea" at bounding box center [695, 199] width 129 height 11
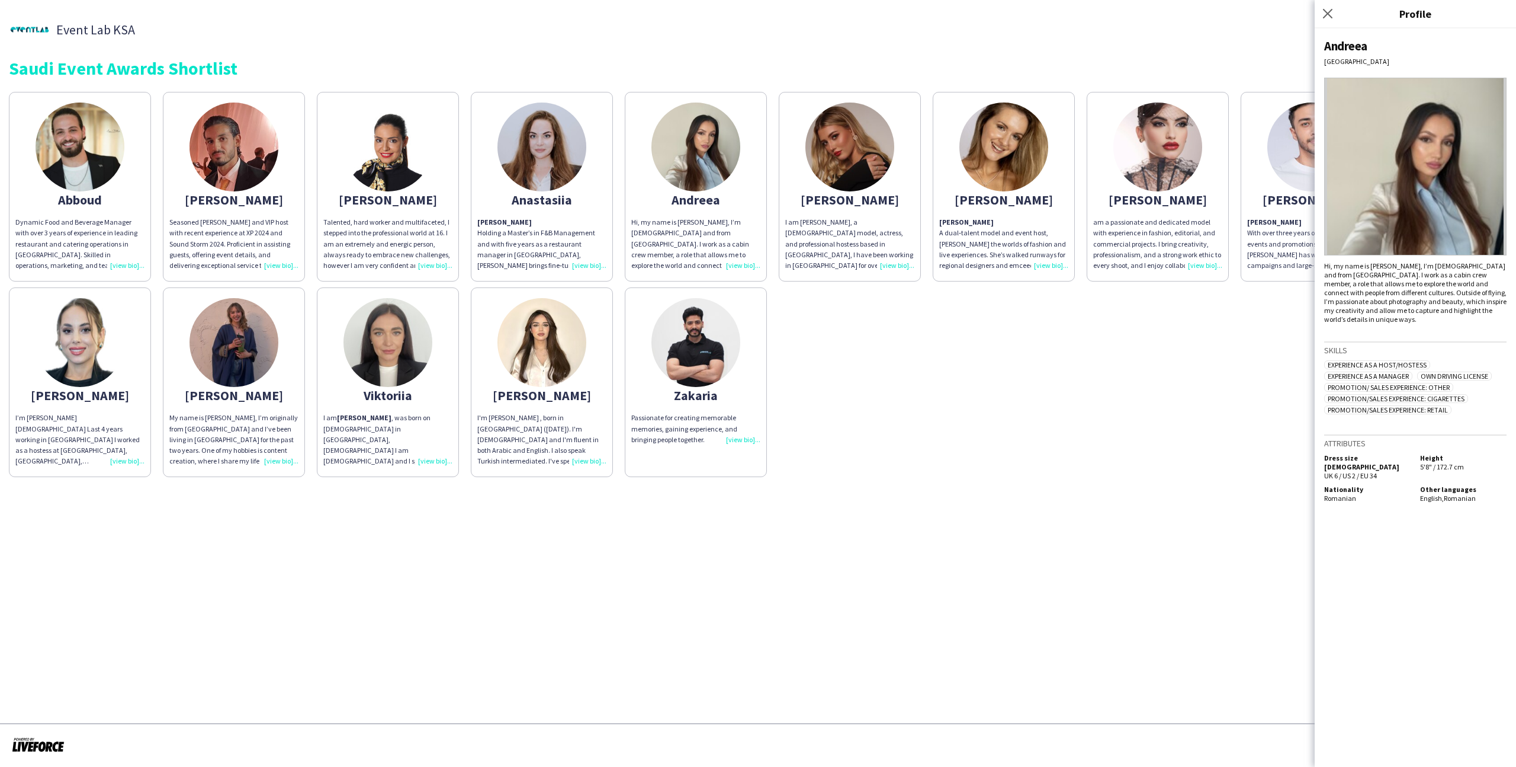
click at [745, 49] on div "Event Lab KSA Event Lab KSA" at bounding box center [758, 29] width 1499 height 41
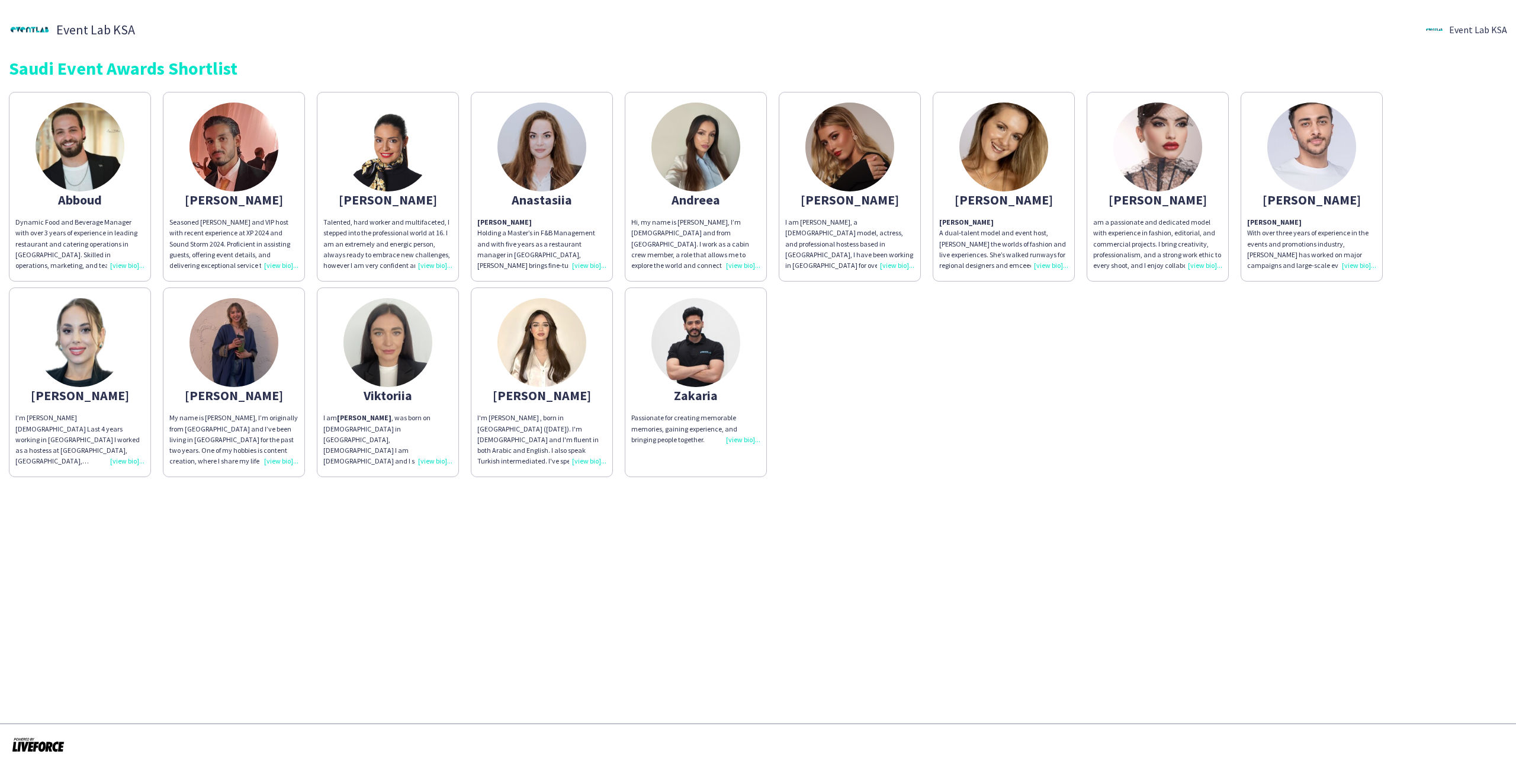
click at [870, 211] on app-share-pages-crew-card "Angelina Angelina A dual‑talent model and event host, Angelina bridges the worl…" at bounding box center [1004, 187] width 142 height 190
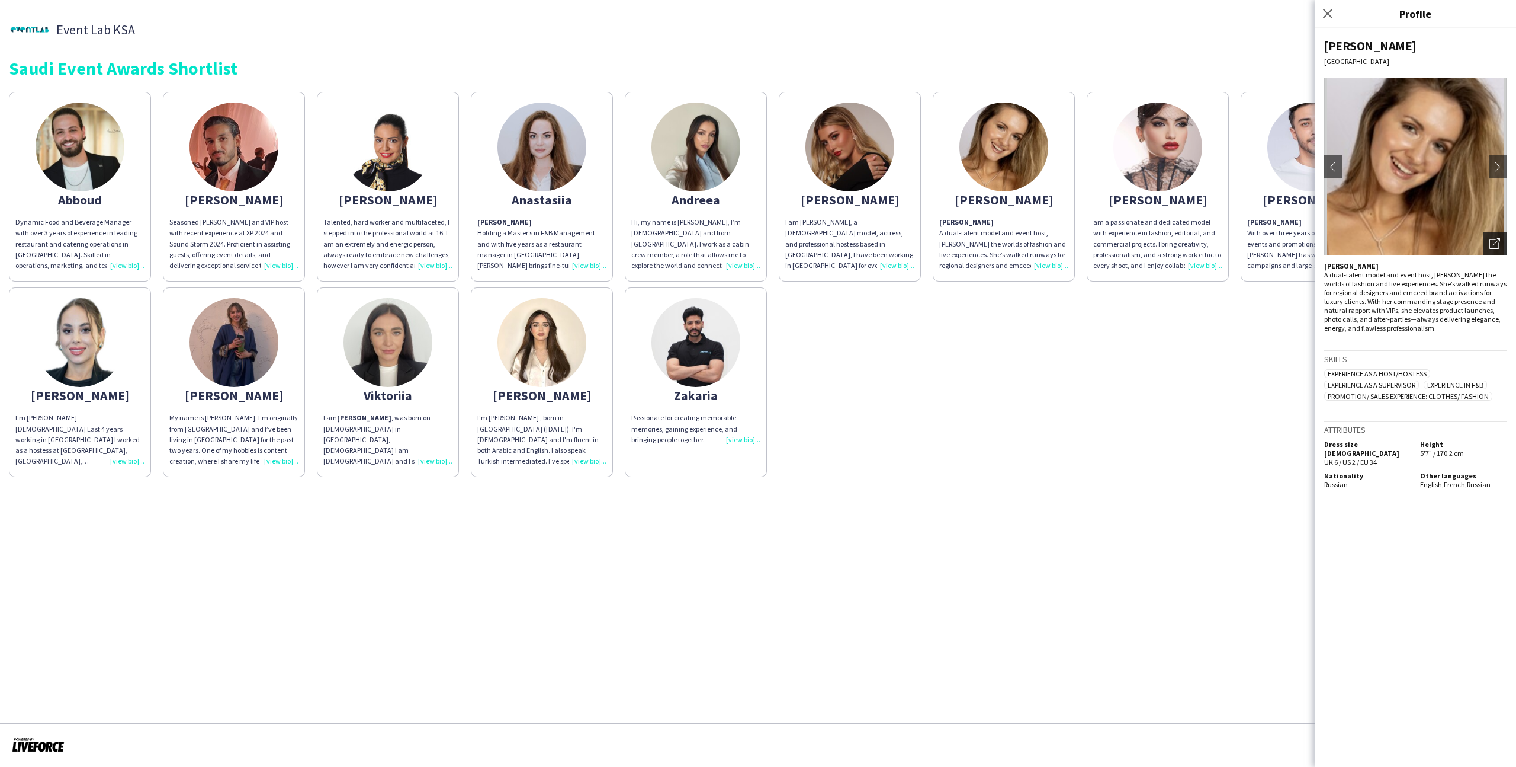
click at [870, 240] on div "Open photos pop-in" at bounding box center [1495, 244] width 24 height 24
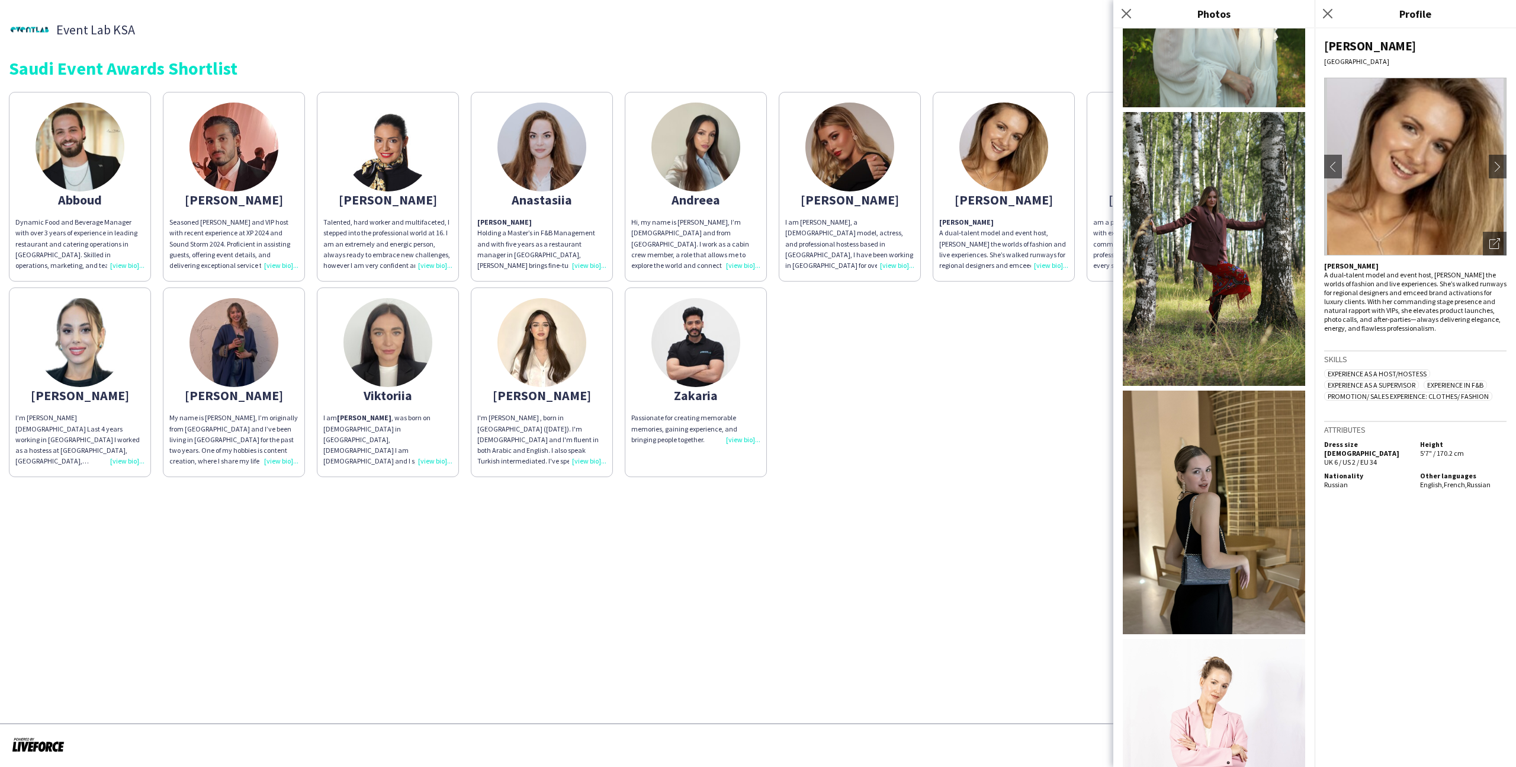
scroll to position [2053, 0]
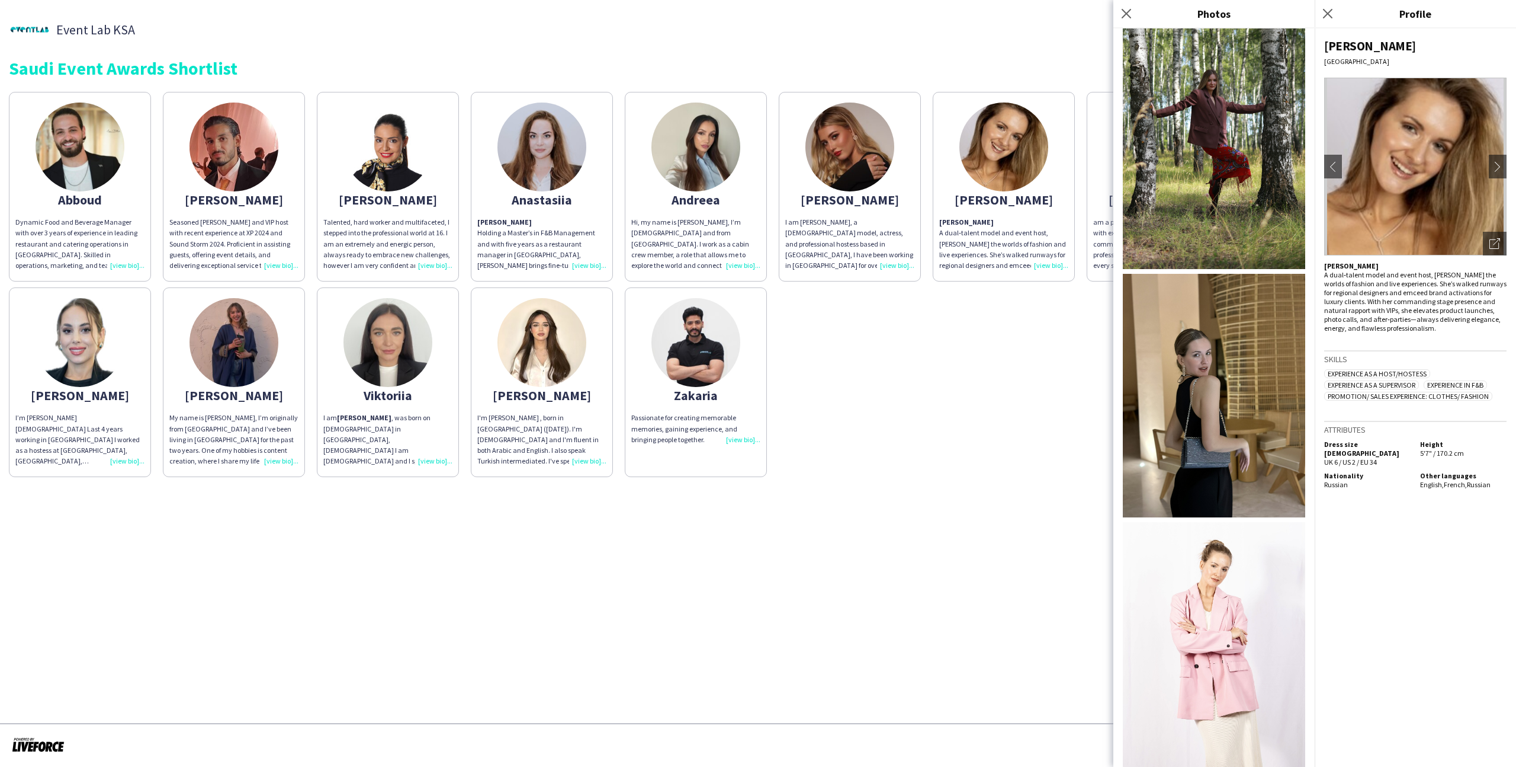
click at [396, 382] on img at bounding box center [388, 342] width 89 height 89
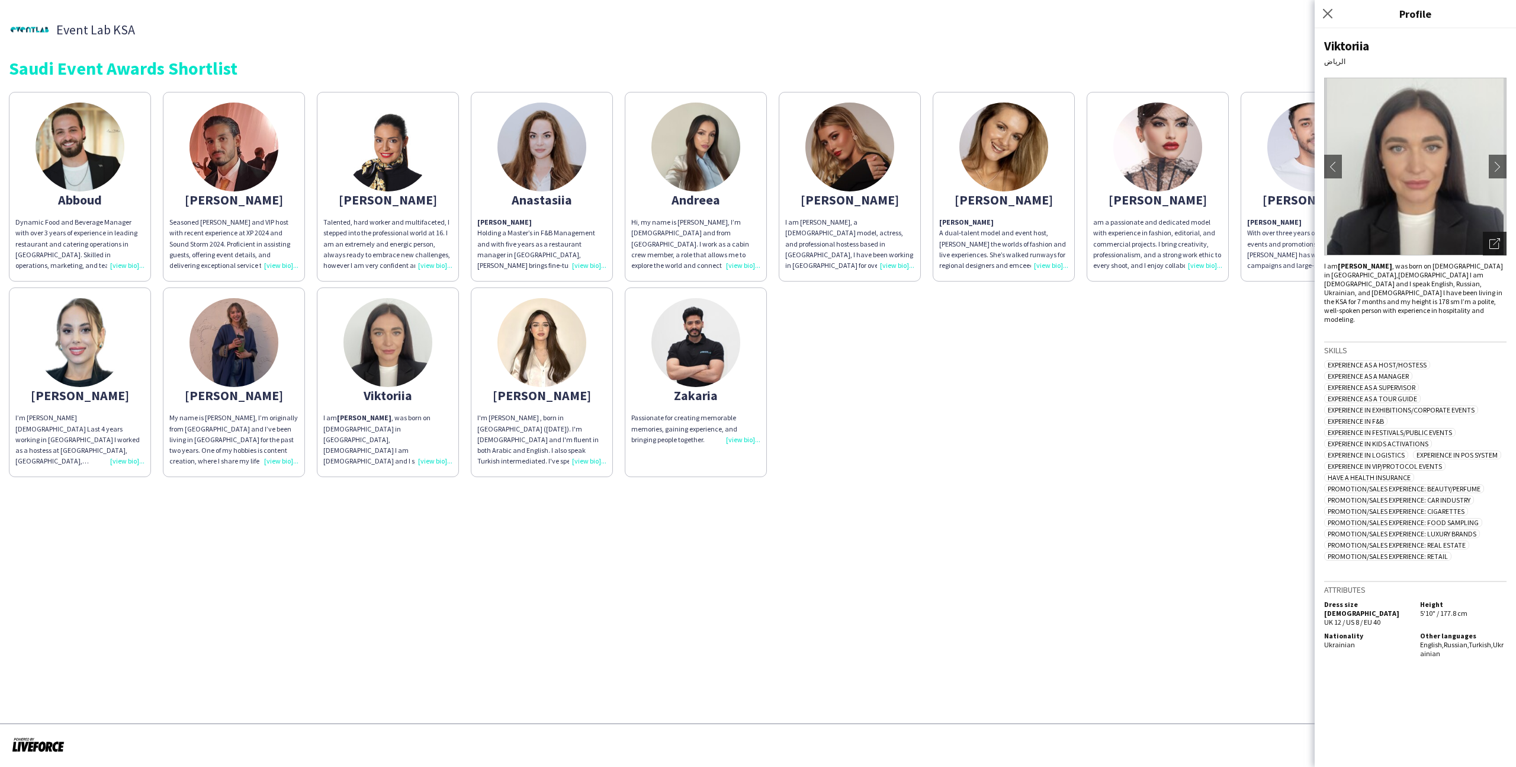
click at [870, 252] on div "Open photos pop-in" at bounding box center [1495, 244] width 24 height 24
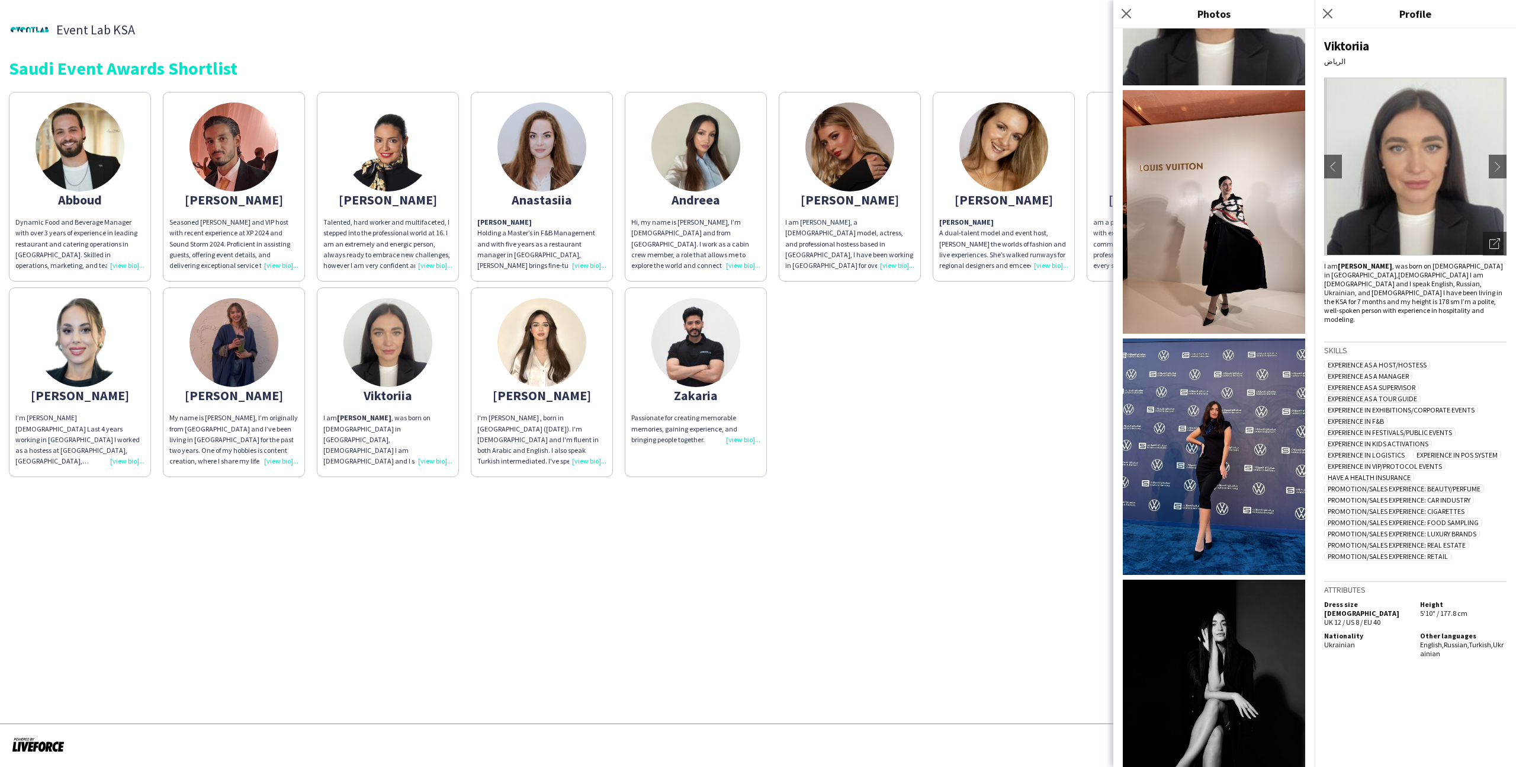
scroll to position [217, 0]
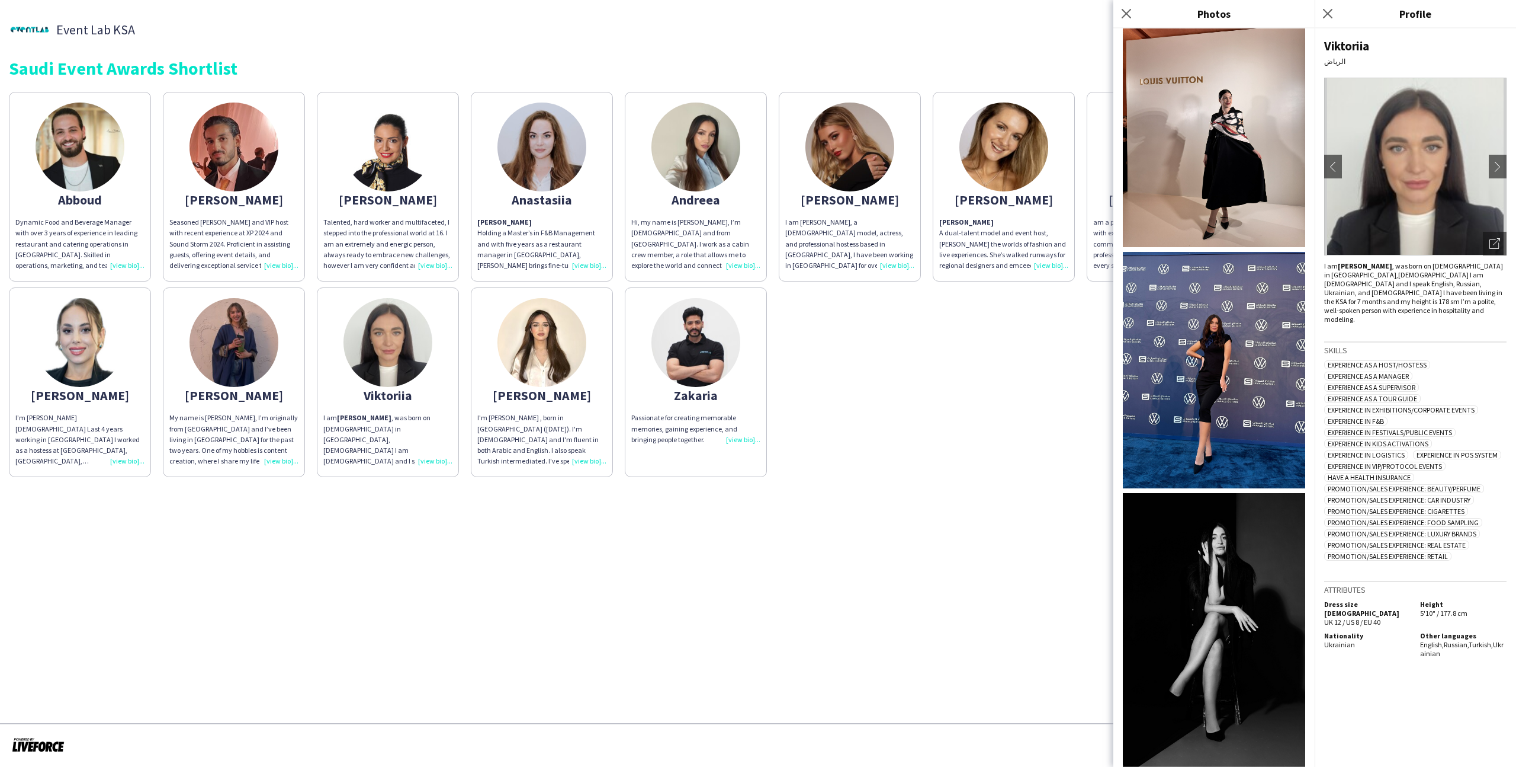
click at [870, 349] on div "Abboud Dynamic Food and Beverage Manager with over 3 years of experience in lea…" at bounding box center [758, 281] width 1499 height 391
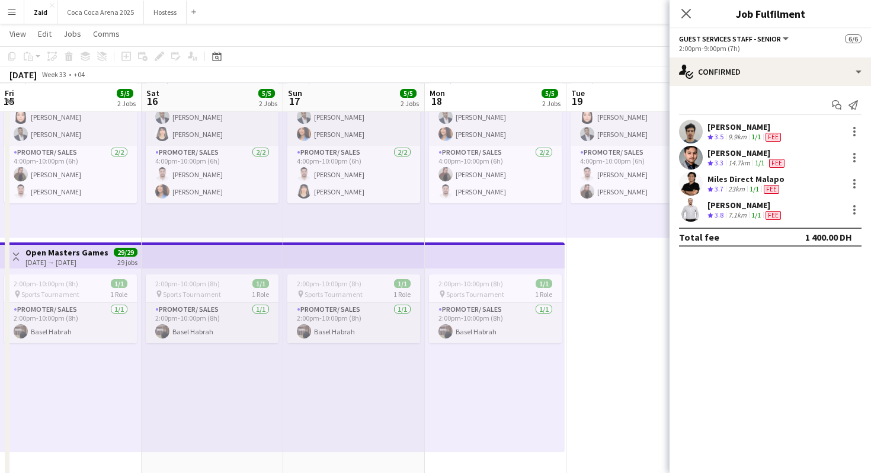
scroll to position [0, 435]
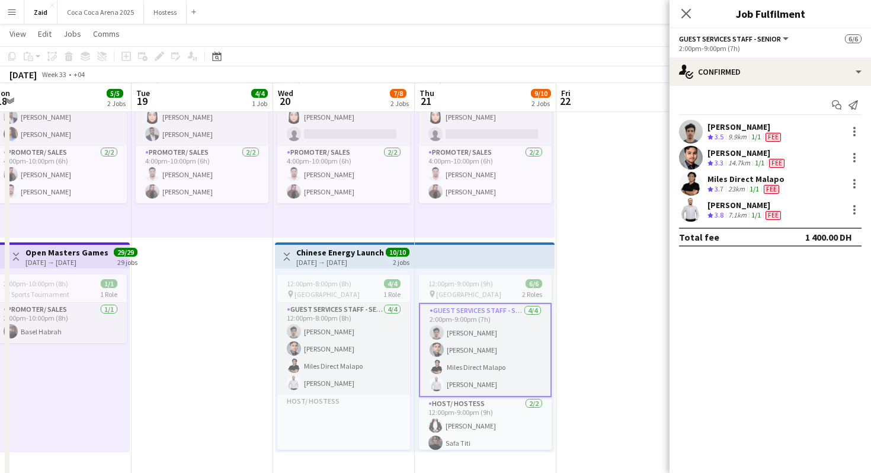
click at [582, 336] on app-date-cell at bounding box center [627, 293] width 142 height 540
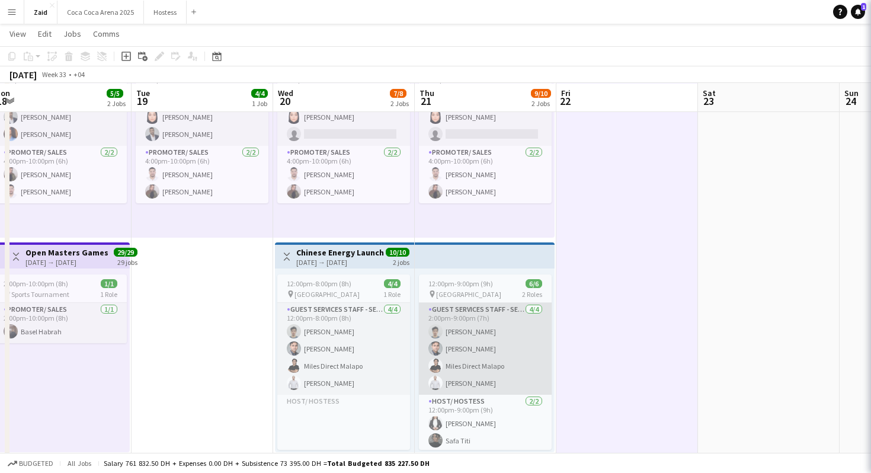
click at [477, 326] on app-card-role "Guest Services Staff - Senior [DATE] 2:00pm-9:00pm (7h) [PERSON_NAME] [PERSON_N…" at bounding box center [485, 349] width 133 height 92
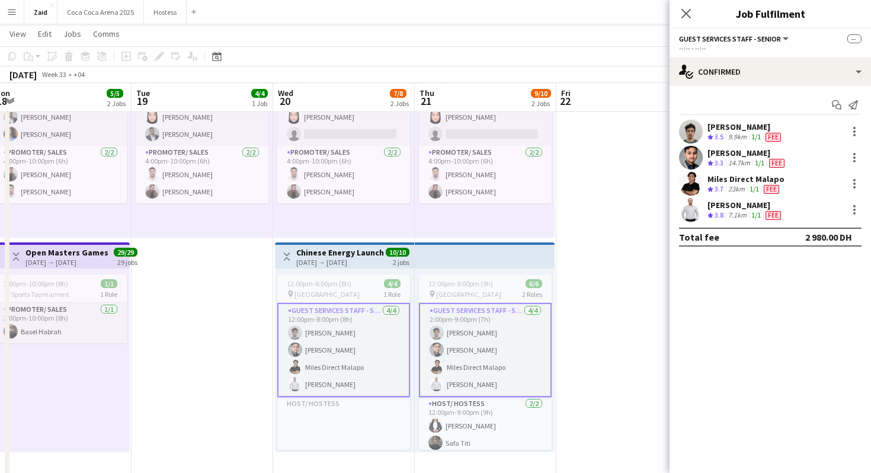
click at [11, 17] on button "Menu" at bounding box center [12, 12] width 24 height 24
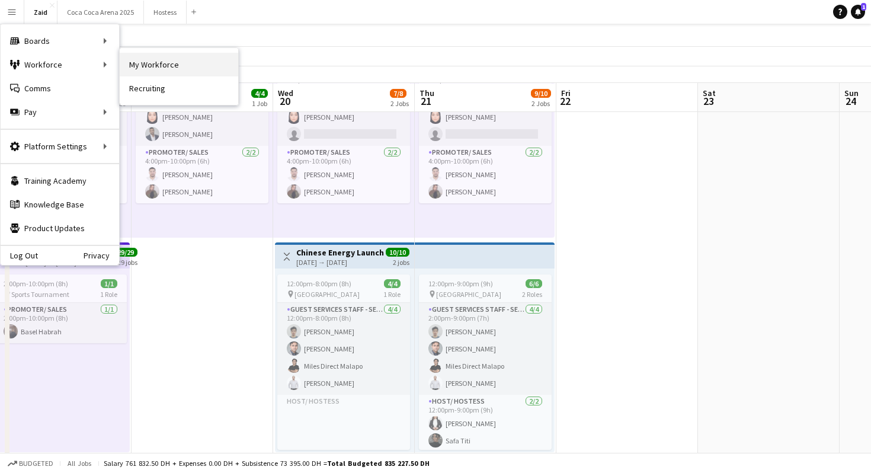
click at [143, 65] on link "My Workforce" at bounding box center [179, 65] width 118 height 24
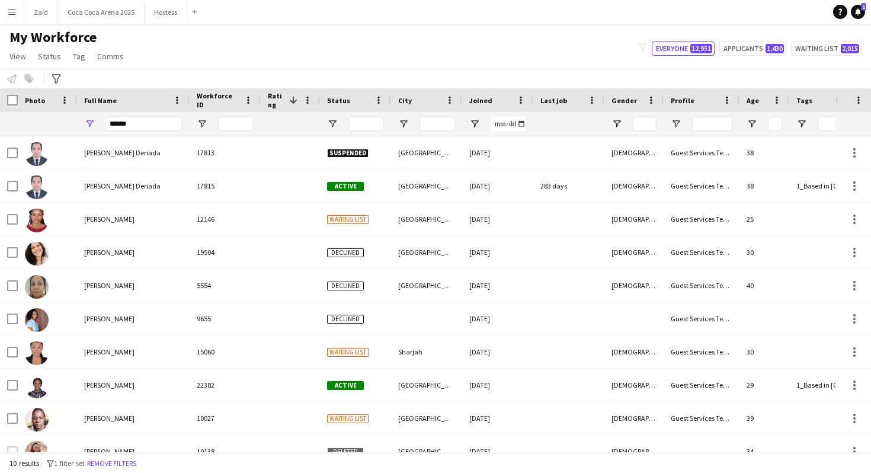
click at [133, 116] on div "******" at bounding box center [143, 124] width 77 height 24
click at [134, 127] on input "******" at bounding box center [143, 124] width 77 height 14
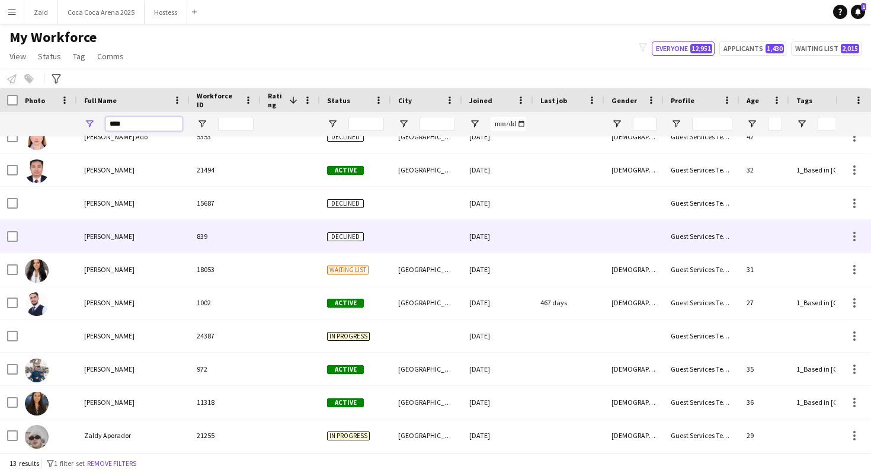
scroll to position [116, 0]
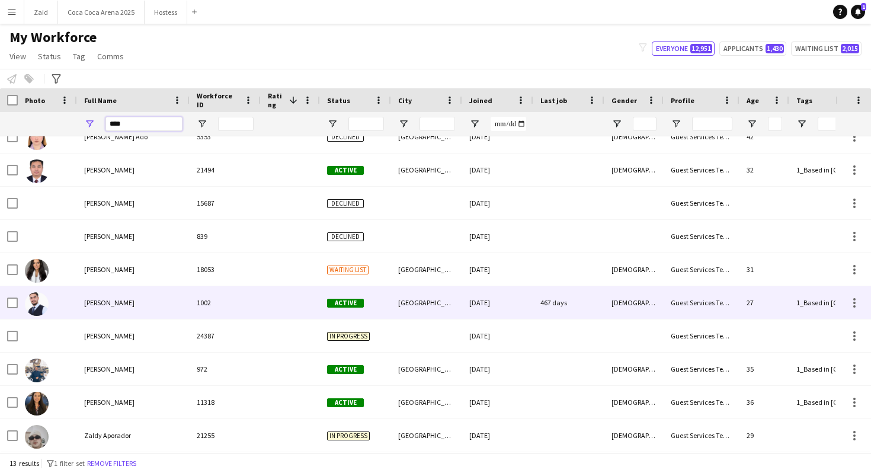
type input "****"
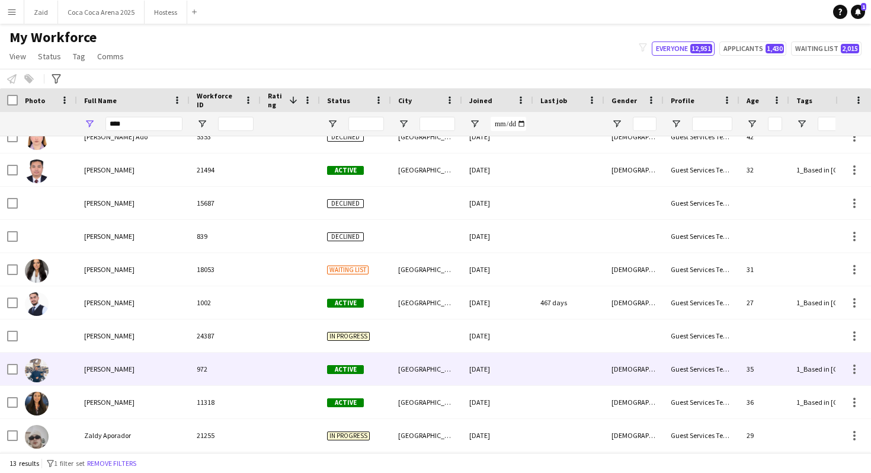
click at [221, 358] on div "972" at bounding box center [225, 368] width 71 height 33
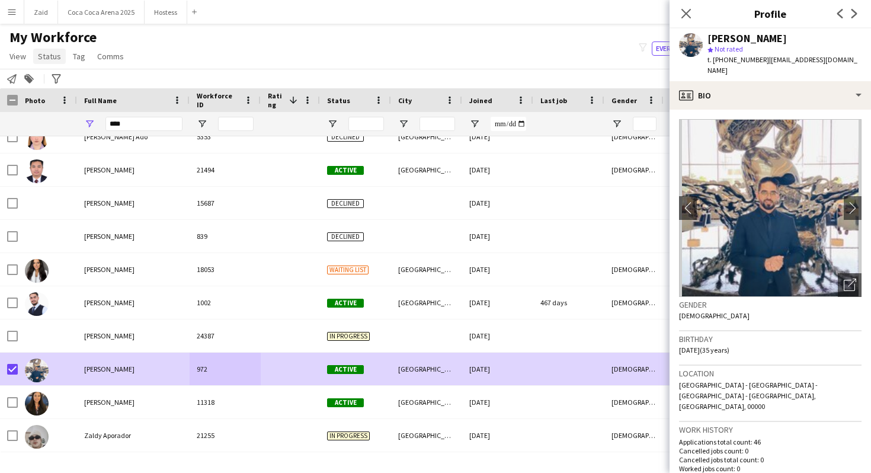
click at [54, 59] on span "Status" at bounding box center [49, 56] width 23 height 11
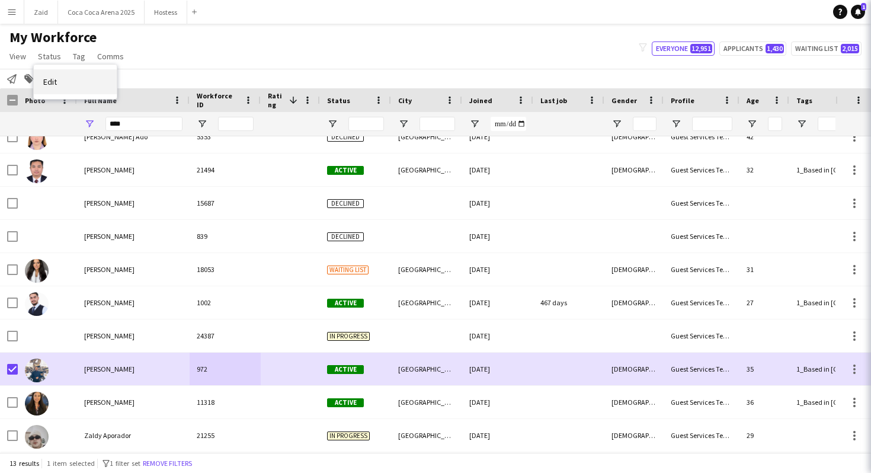
click at [88, 76] on link "Edit" at bounding box center [75, 81] width 83 height 25
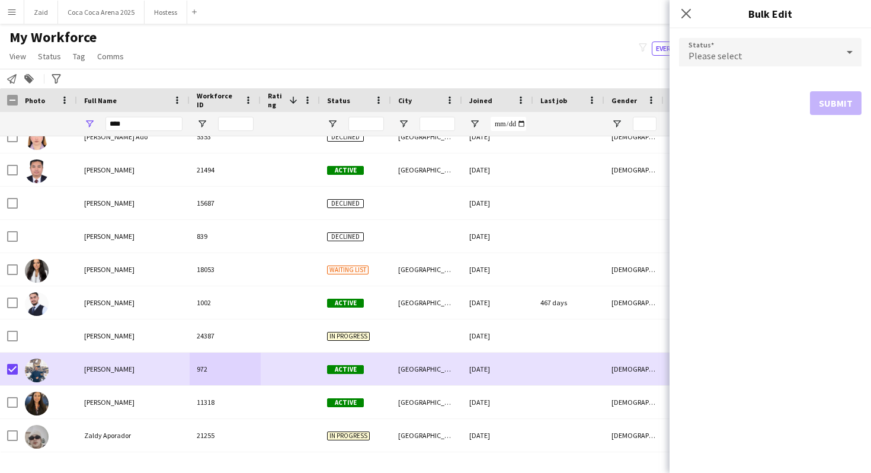
click at [729, 56] on span "Please select" at bounding box center [715, 56] width 54 height 12
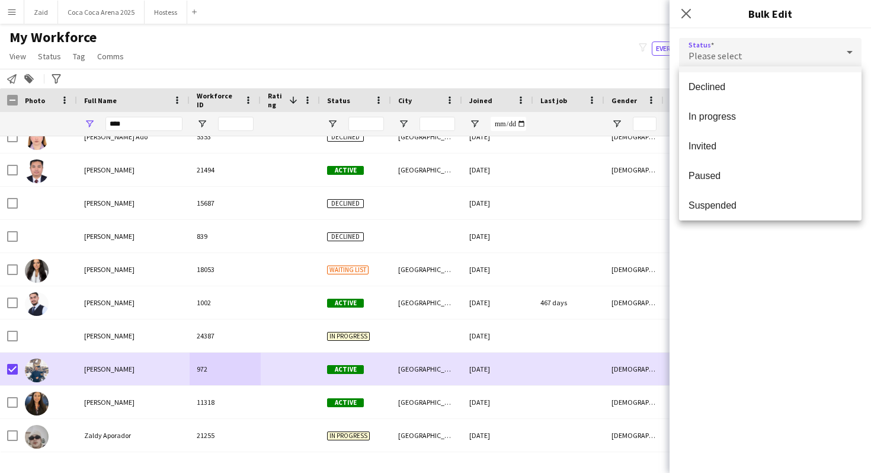
scroll to position [121, 0]
click at [743, 177] on span "Suspended" at bounding box center [769, 171] width 163 height 11
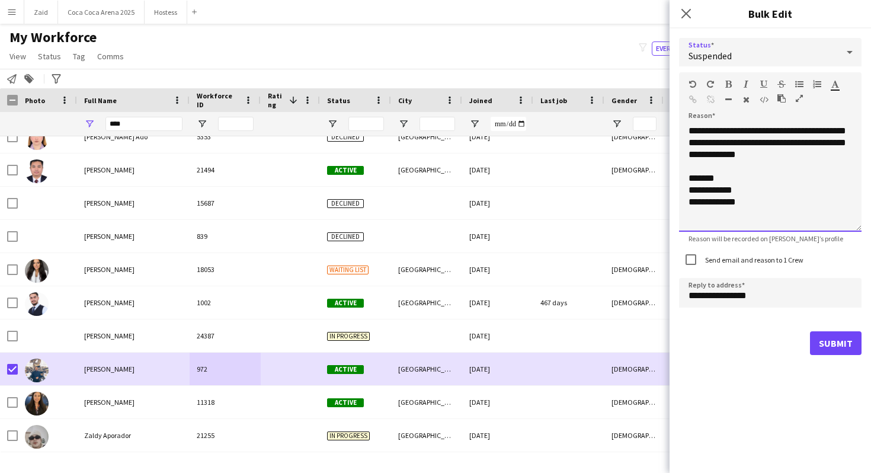
click at [793, 195] on div "**********" at bounding box center [770, 178] width 182 height 107
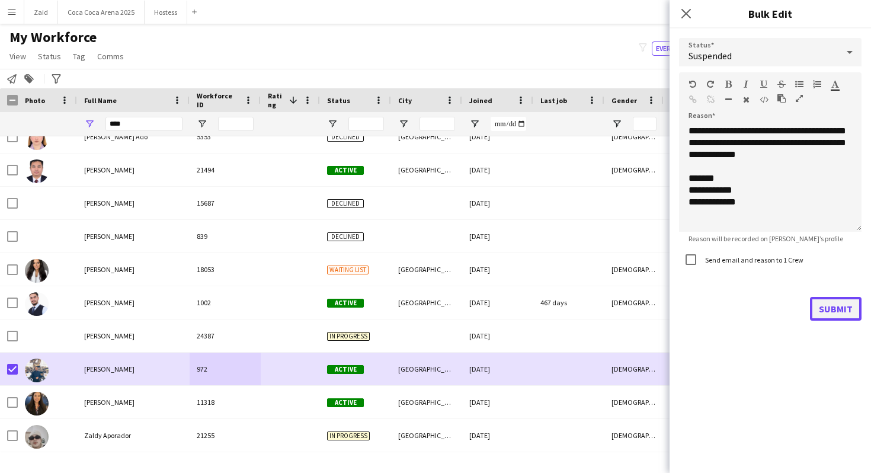
click at [826, 315] on button "Submit" at bounding box center [836, 309] width 52 height 24
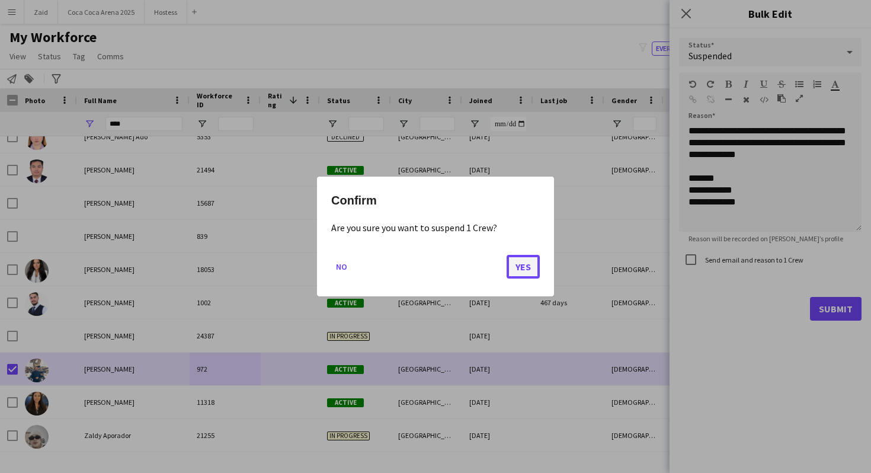
click at [506, 268] on button "Yes" at bounding box center [522, 267] width 33 height 24
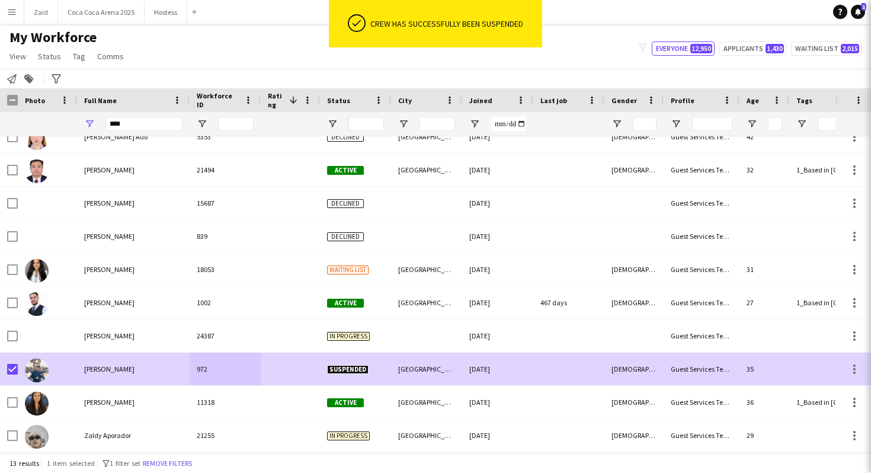
click at [470, 364] on div "30-04-2024" at bounding box center [497, 368] width 71 height 33
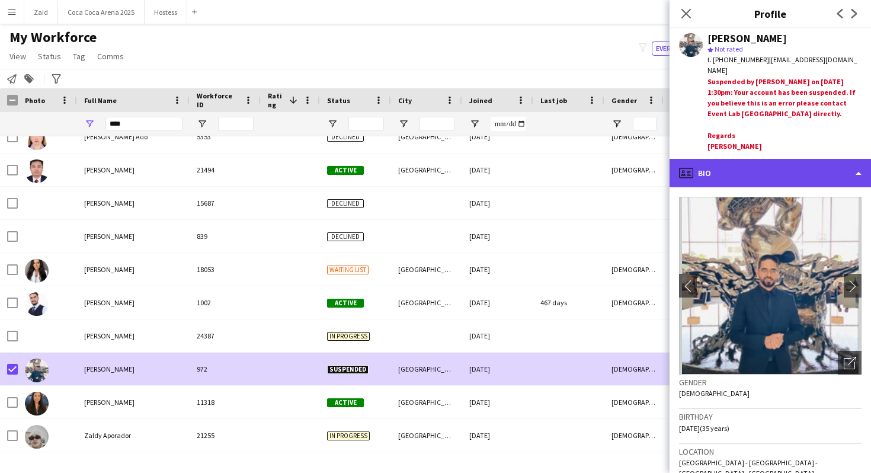
click at [774, 166] on div "profile Bio" at bounding box center [769, 173] width 201 height 28
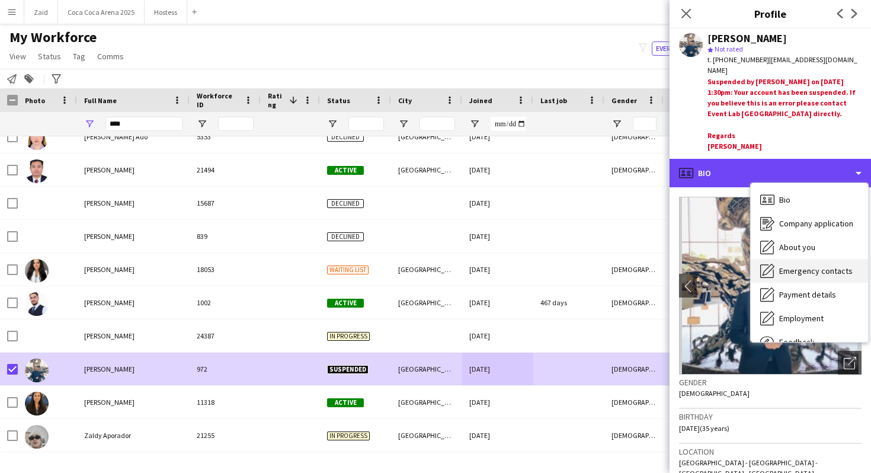
scroll to position [40, 0]
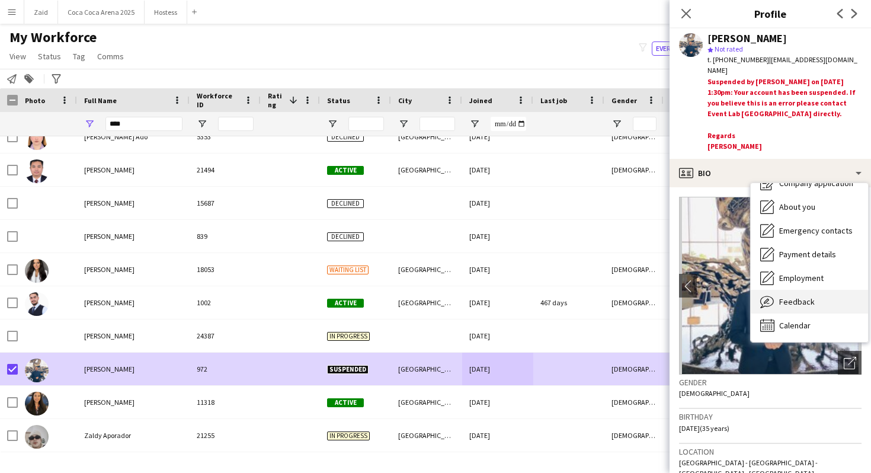
click at [814, 296] on div "Feedback Feedback" at bounding box center [809, 302] width 117 height 24
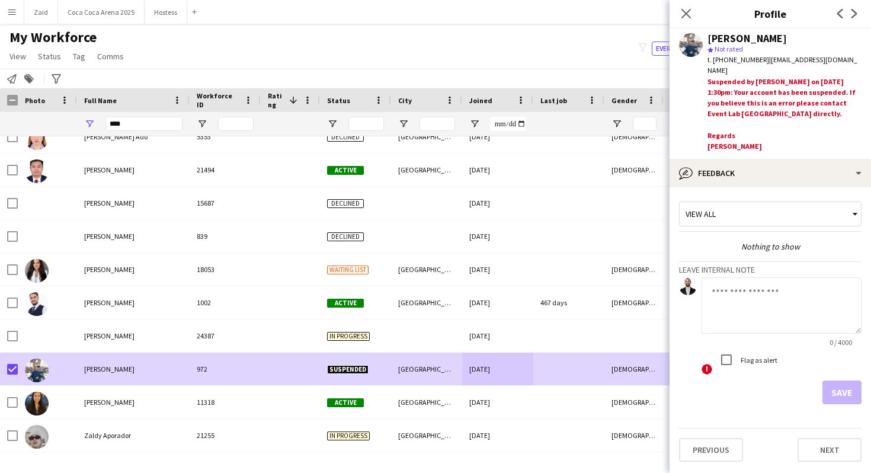
click at [758, 294] on textarea at bounding box center [781, 305] width 160 height 56
type textarea "**********"
click at [855, 397] on button "Save" at bounding box center [841, 392] width 39 height 24
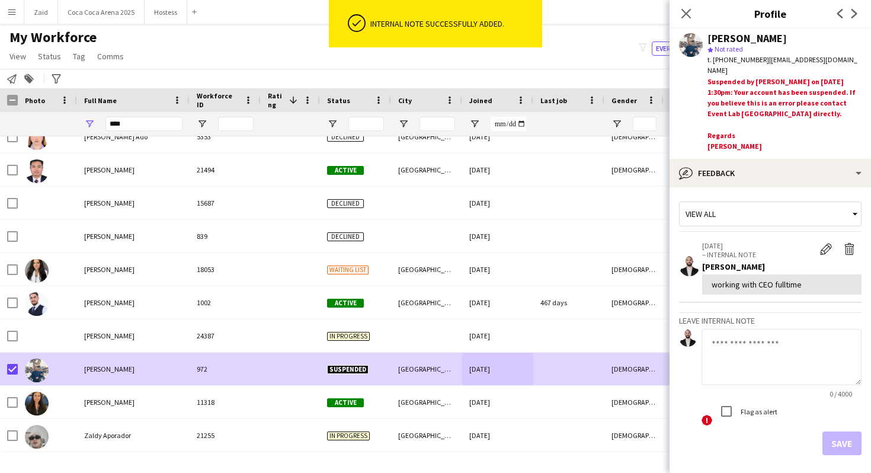
click at [480, 65] on div "My Workforce View Views Default view New view Update view Delete view Edit name…" at bounding box center [435, 48] width 871 height 40
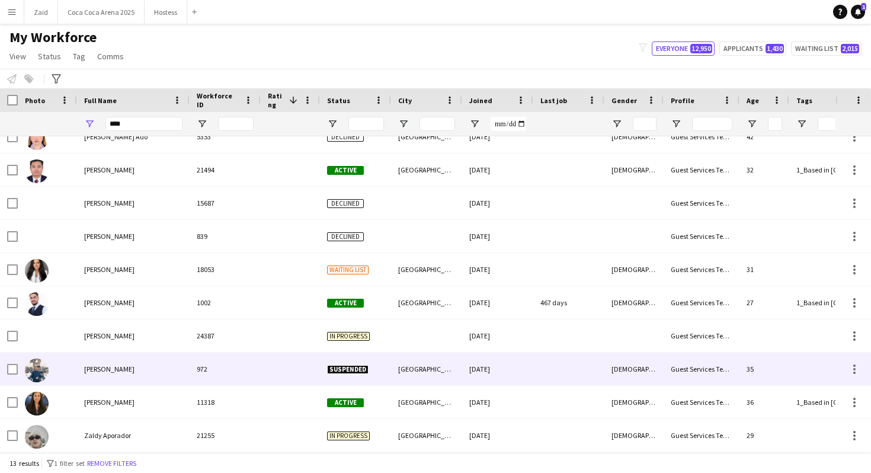
click at [70, 374] on div at bounding box center [47, 368] width 59 height 33
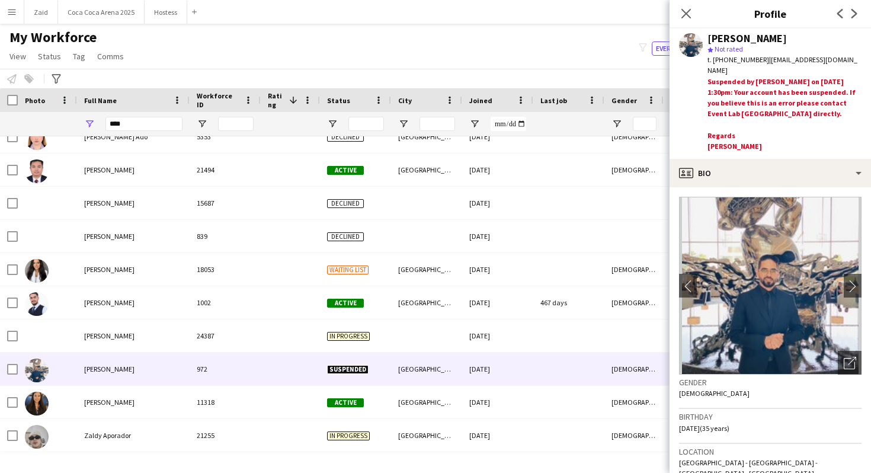
click at [531, 54] on div "My Workforce View Views Default view New view Update view Delete view Edit name…" at bounding box center [435, 48] width 871 height 40
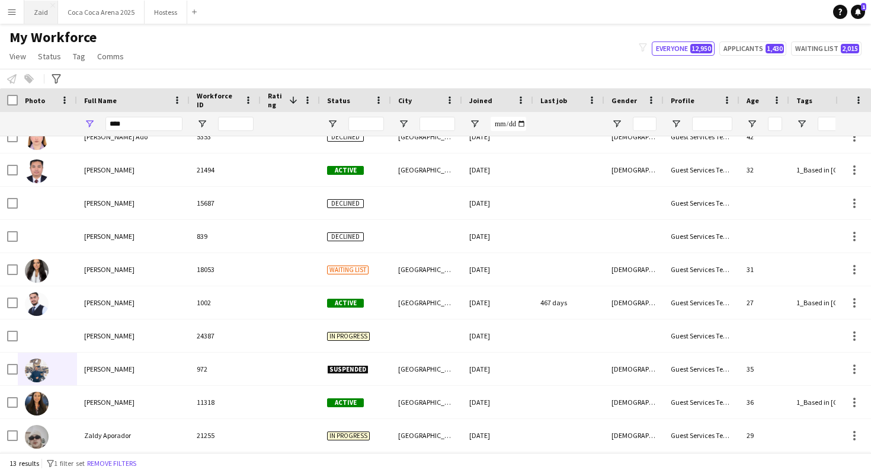
click at [46, 12] on button "Zaid Close" at bounding box center [41, 12] width 34 height 23
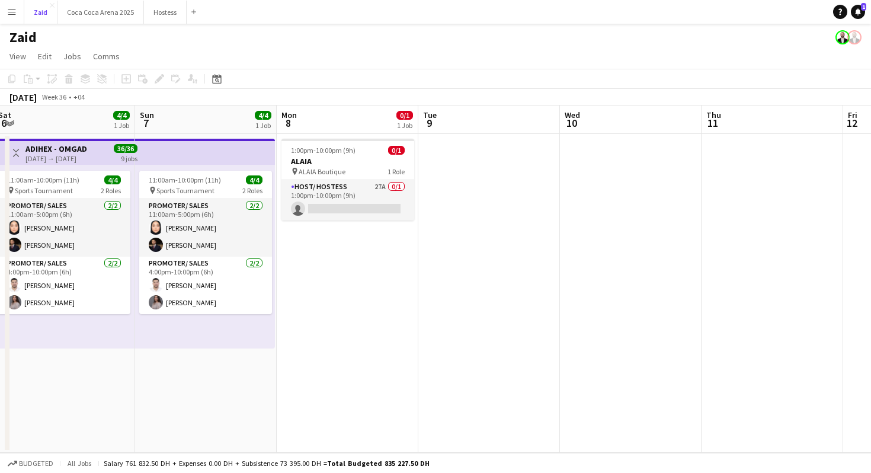
scroll to position [0, 411]
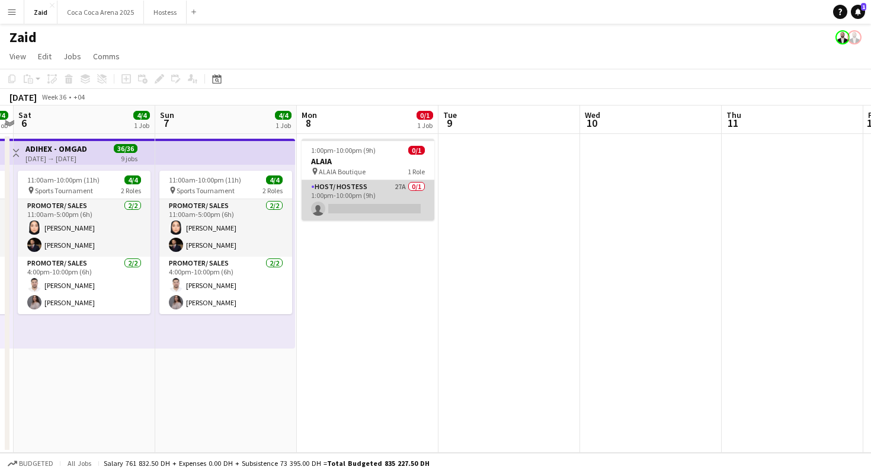
click at [409, 207] on app-card-role "Host/ Hostess 27A 0/1 1:00pm-10:00pm (9h) single-neutral-actions" at bounding box center [368, 200] width 133 height 40
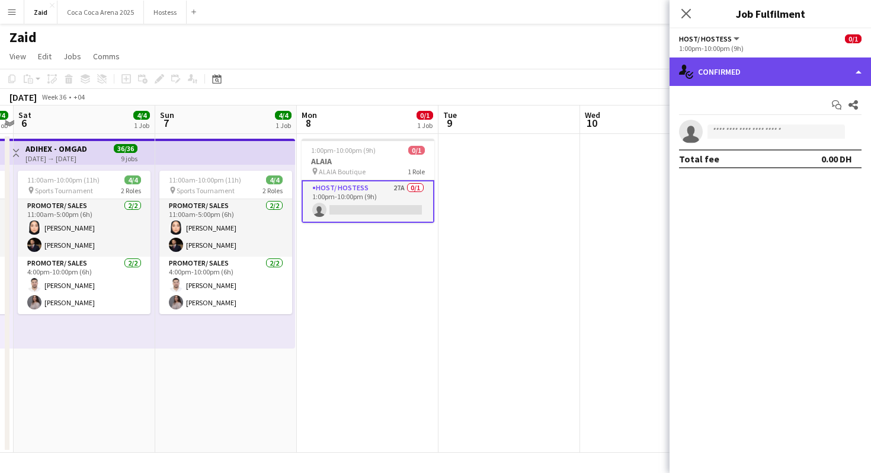
click at [703, 81] on div "single-neutral-actions-check-2 Confirmed" at bounding box center [769, 71] width 201 height 28
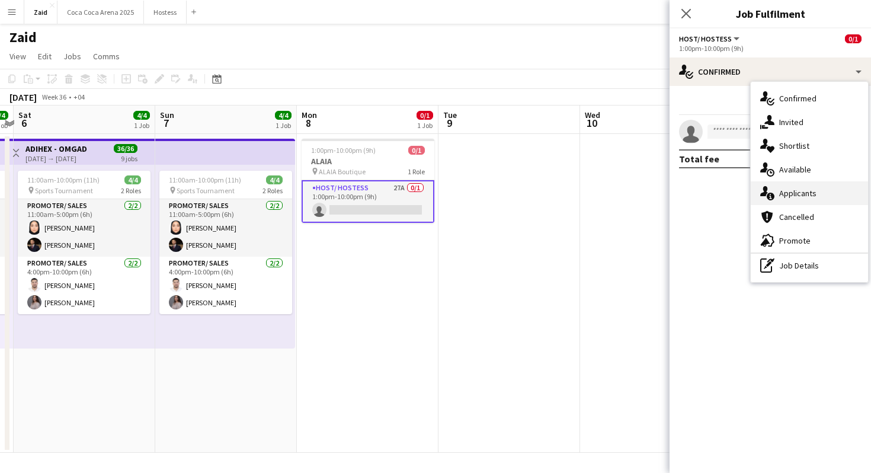
click at [810, 190] on span "Applicants" at bounding box center [797, 193] width 37 height 11
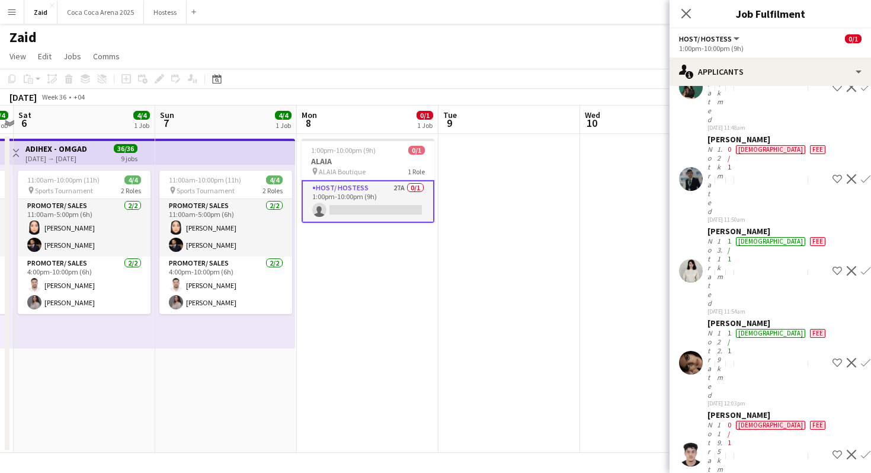
scroll to position [760, 0]
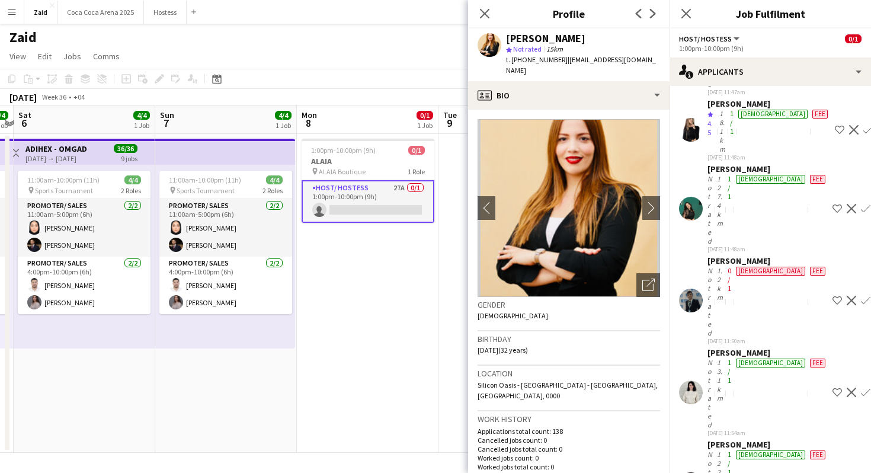
scroll to position [647, 0]
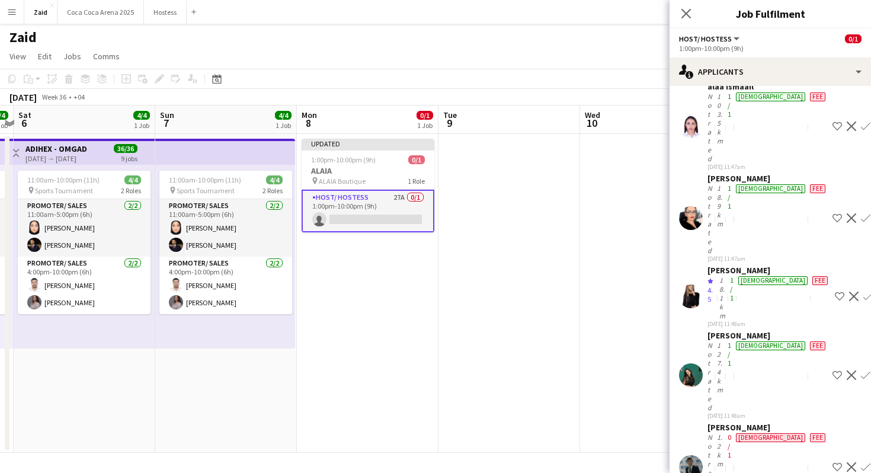
scroll to position [483, 0]
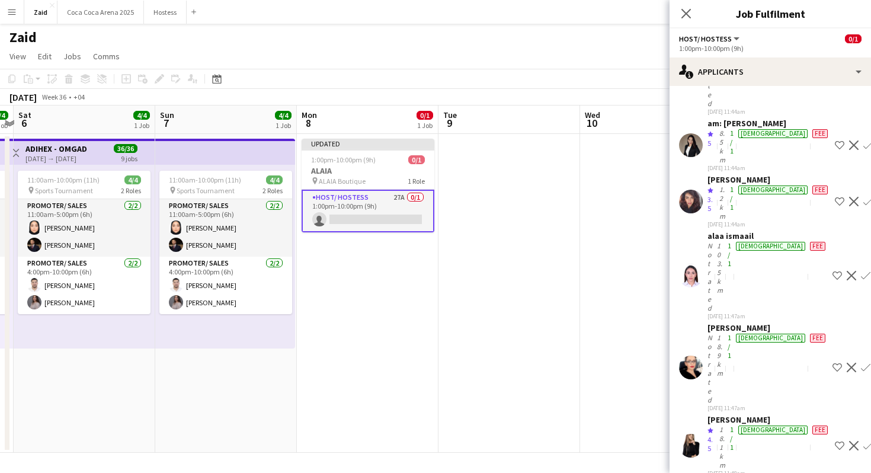
scroll to position [361, 0]
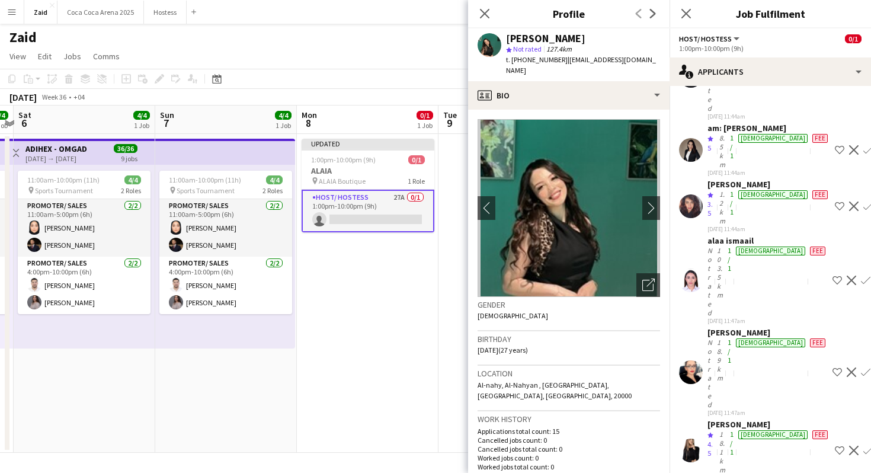
click at [771, 429] on div "female" at bounding box center [773, 451] width 74 height 44
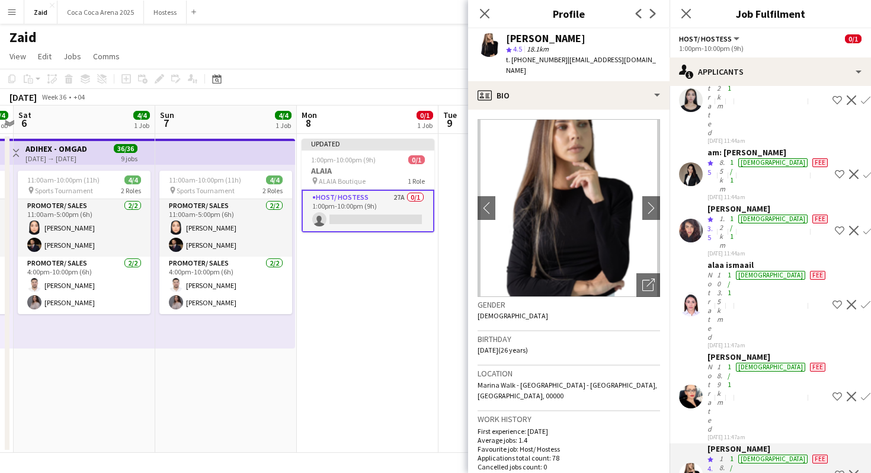
scroll to position [336, 0]
click at [771, 352] on div "Sara Malkouni" at bounding box center [767, 357] width 120 height 11
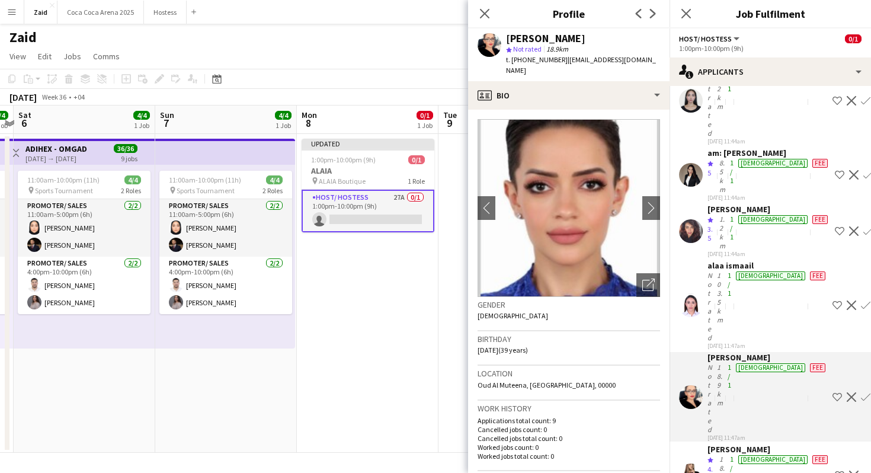
click at [832, 392] on app-icon "Shortlist crew" at bounding box center [836, 396] width 9 height 9
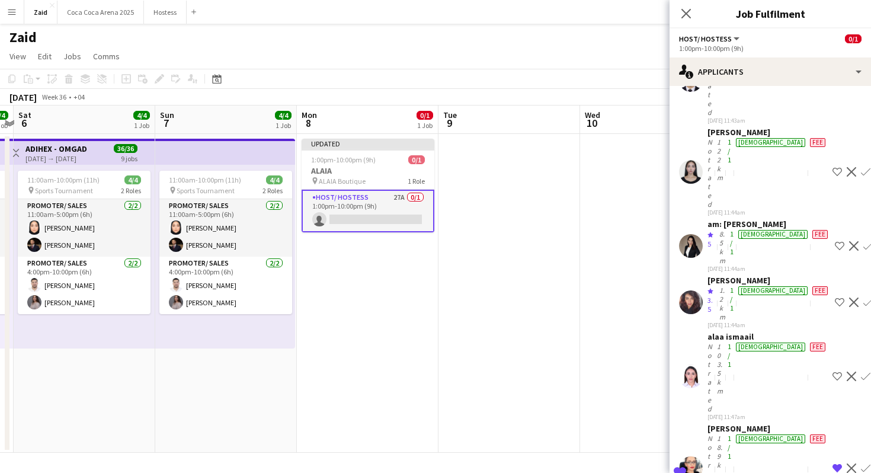
scroll to position [244, 0]
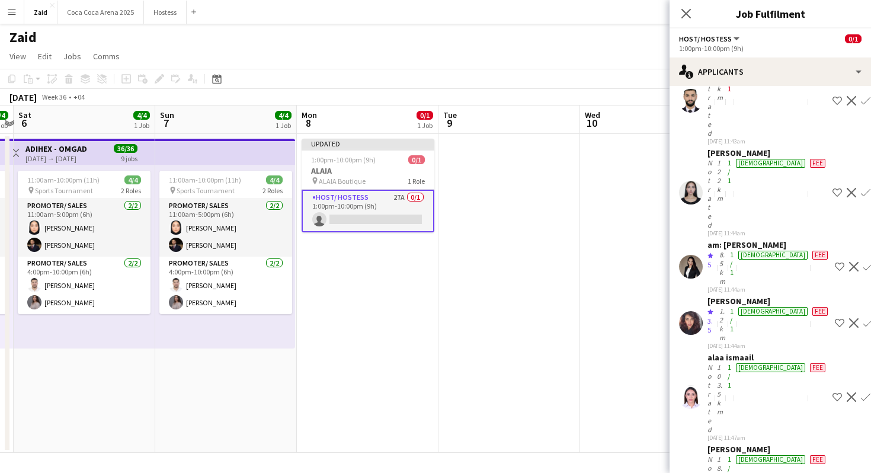
click at [772, 352] on div "alaa ismaail" at bounding box center [767, 357] width 120 height 11
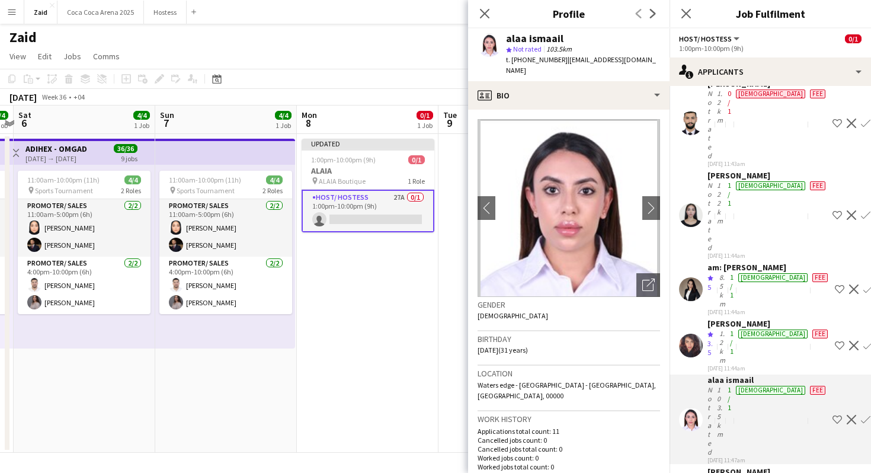
scroll to position [219, 0]
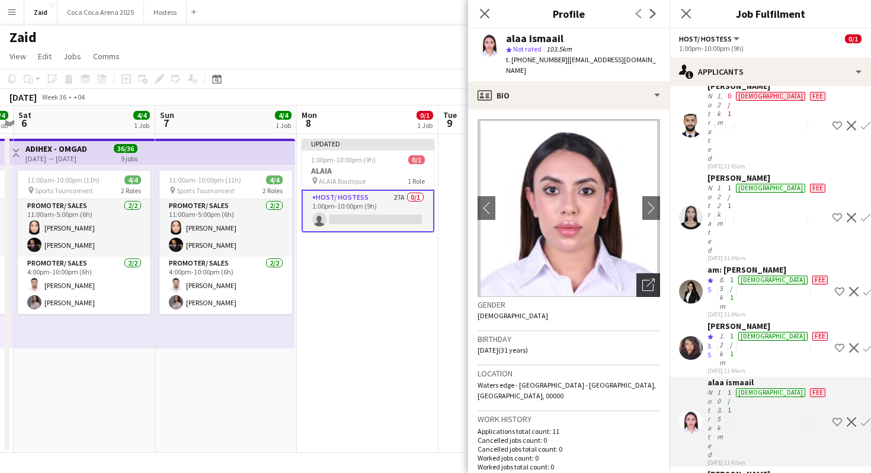
click at [637, 274] on div "Open photos pop-in" at bounding box center [648, 285] width 24 height 24
